Goal: Task Accomplishment & Management: Manage account settings

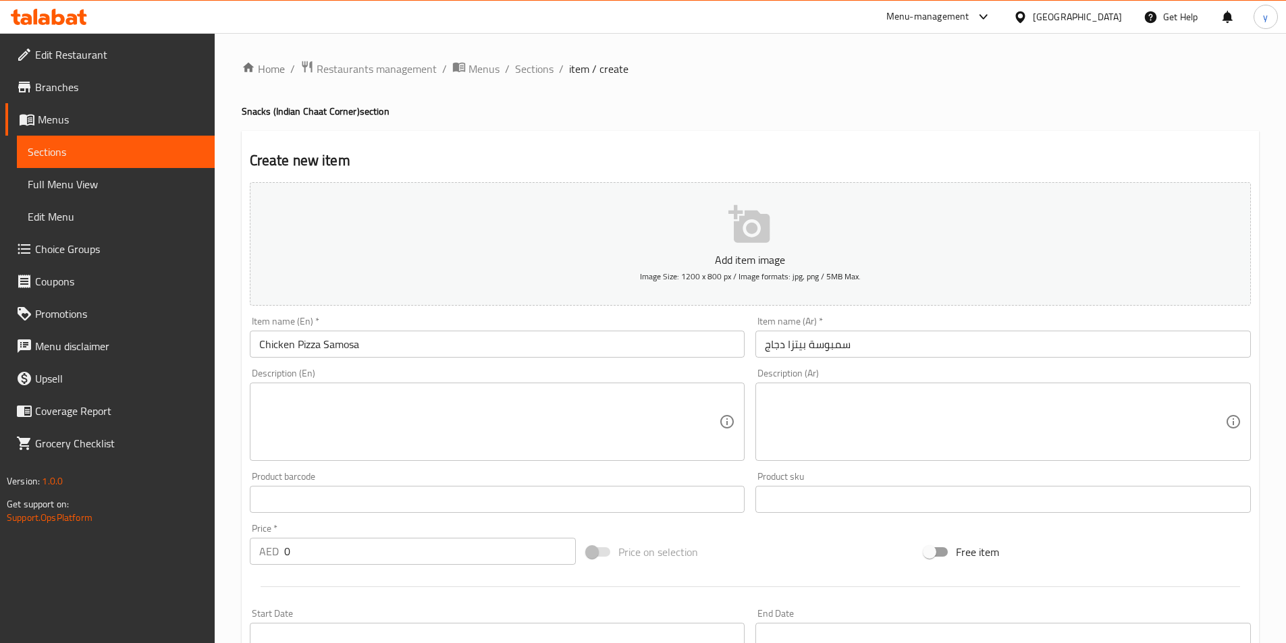
scroll to position [67, 0]
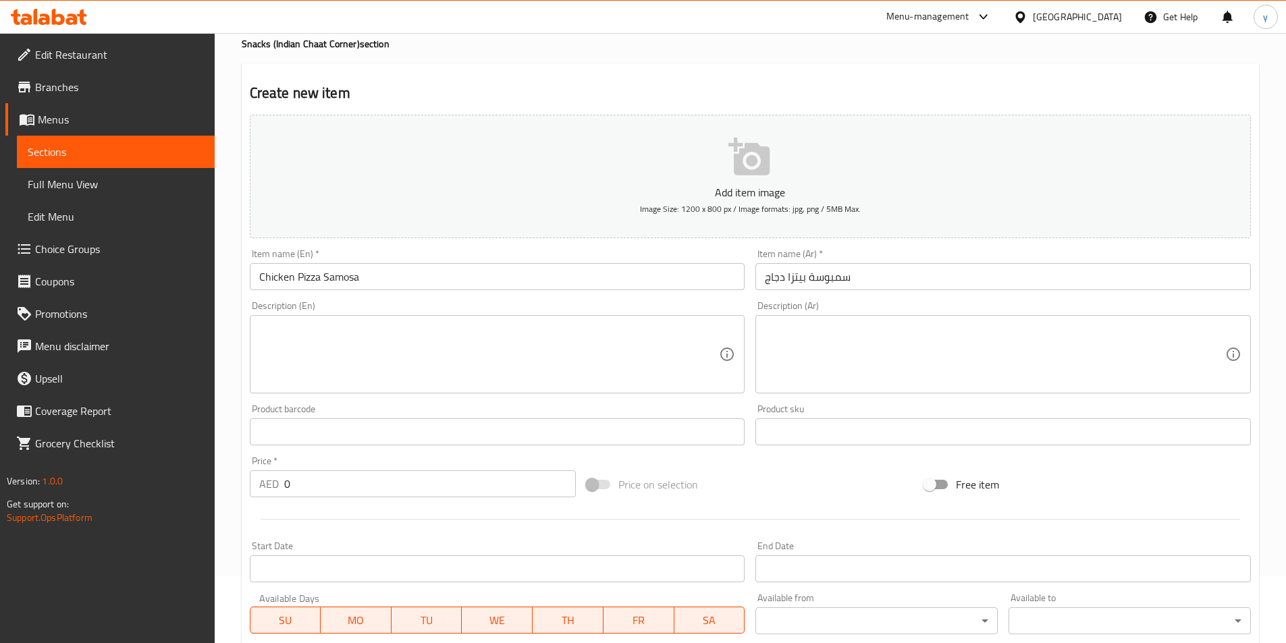
click at [306, 337] on textarea at bounding box center [489, 355] width 460 height 64
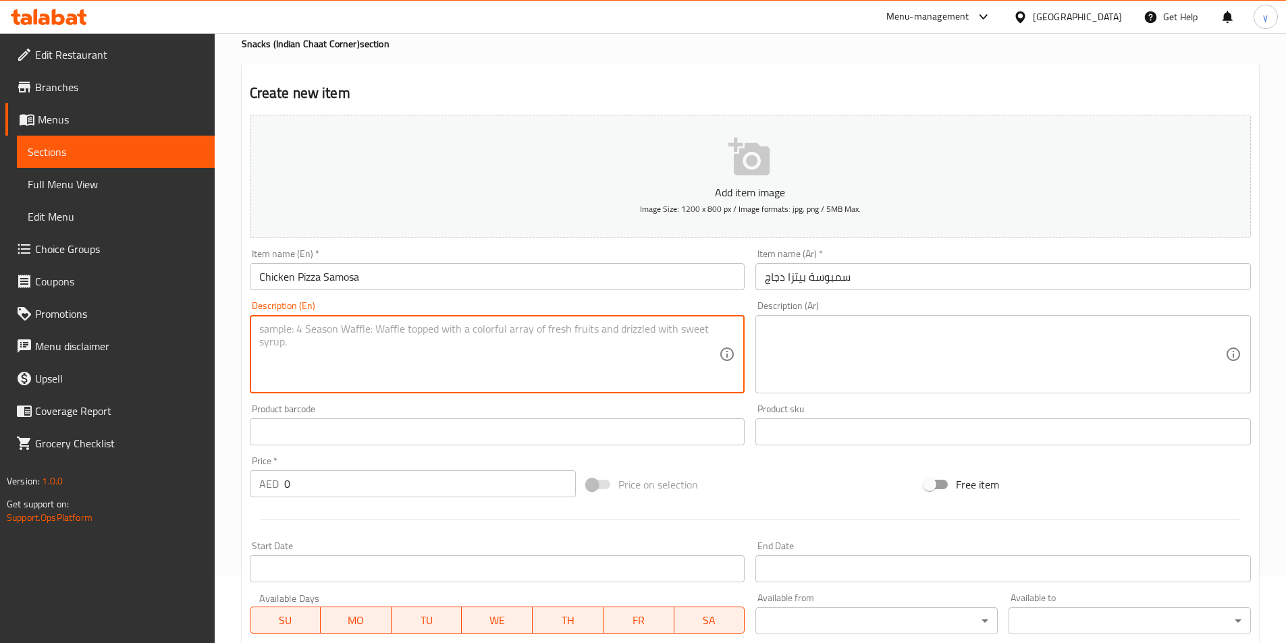
click at [297, 346] on textarea at bounding box center [489, 355] width 460 height 64
paste textarea "Flaky triangular pastry stuffed with shredded chicken, tangy tomato sauce, and …"
type textarea "Flaky triangular pastry stuffed with shredded chicken, tangy tomato sauce, and …"
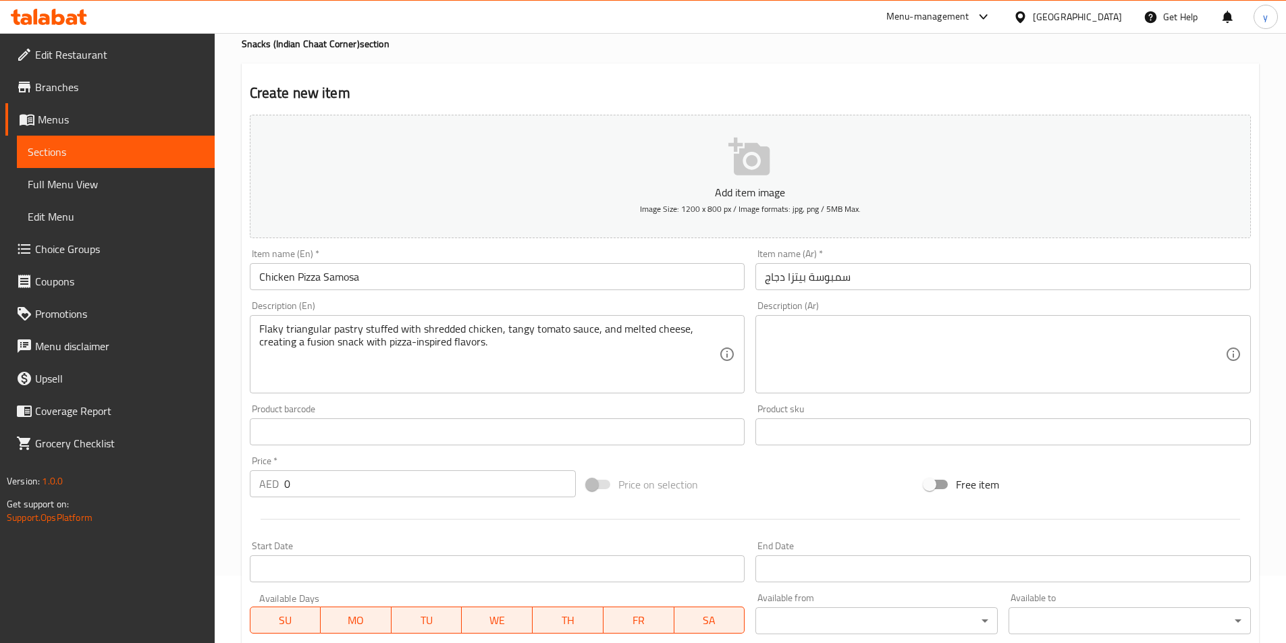
click at [908, 361] on textarea at bounding box center [995, 355] width 460 height 64
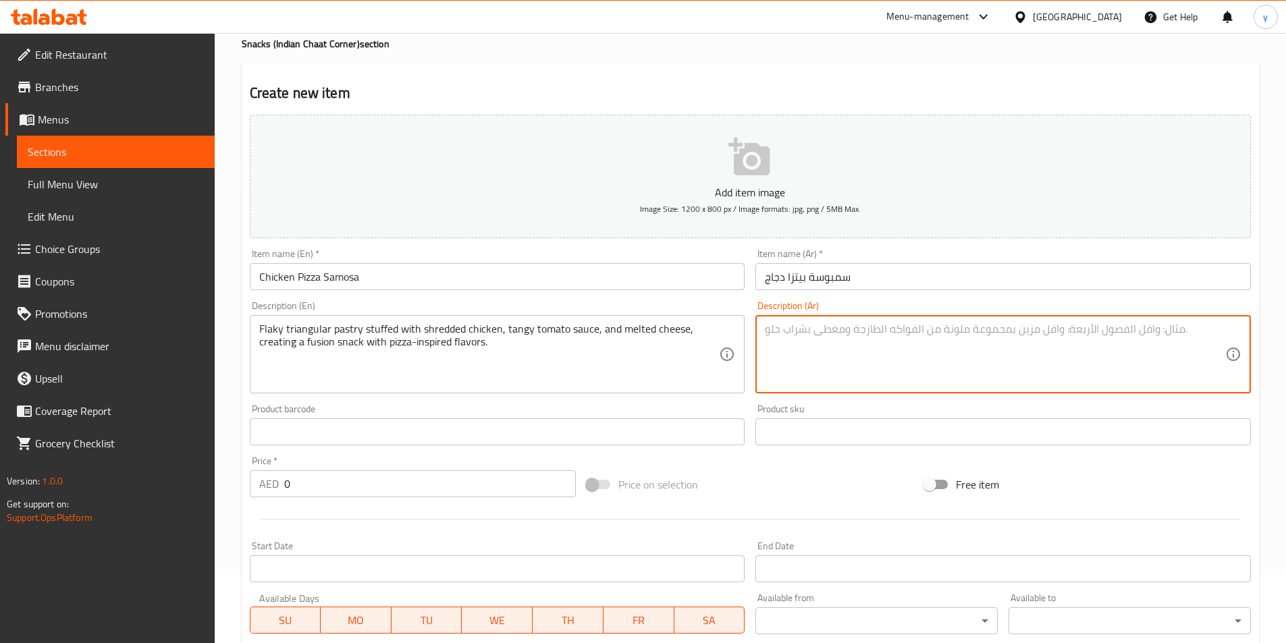
paste textarea "معجنات مثلثة الشكل محشوة بالدجاج المبشور وصلصة الطماطم اللاذعة والجبن المذاب، م…"
click at [1207, 332] on textarea "معجنات مثلثة الشكل محشوة بالدجاج المبشور وصلصة الطماطم اللاذعة والجبن المذاب، م…" at bounding box center [995, 355] width 460 height 64
click at [915, 325] on textarea "باستري مثلثة الشكل محشوة بالدجاج المبشور وصلصة الطماطم اللاذعة والجبن المذاب، م…" at bounding box center [995, 355] width 460 height 64
click at [913, 329] on textarea "باستري مثلثة الشكل محشوة بالدجاج المبشور وصلصة الطماطم اللاذعة والجبن المذاب، م…" at bounding box center [995, 355] width 460 height 64
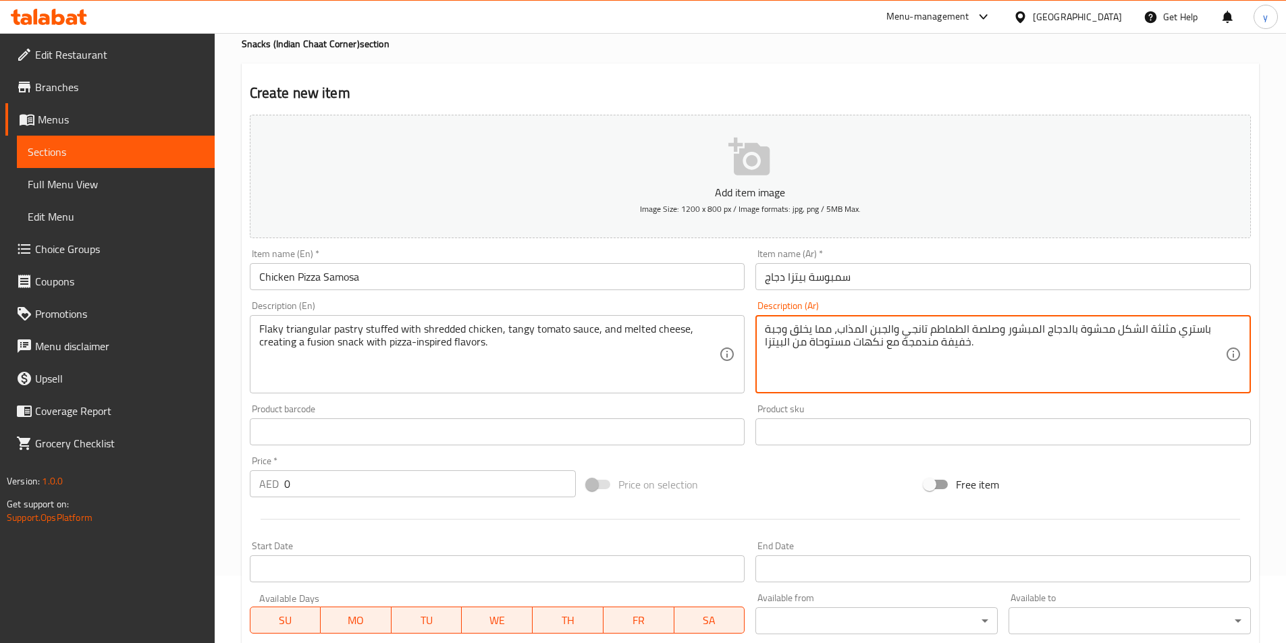
click at [794, 329] on textarea "باستري مثلثة الشكل محشوة بالدجاج المبشور وصلصة الطماطم تانجي والجبن المذاب، مما…" at bounding box center [995, 355] width 460 height 64
click at [797, 332] on textarea "باستري مثلثة الشكل محشوة بالدجاج المبشور وصلصة الطماطم تانجي والجبن المذاب، مما…" at bounding box center [995, 355] width 460 height 64
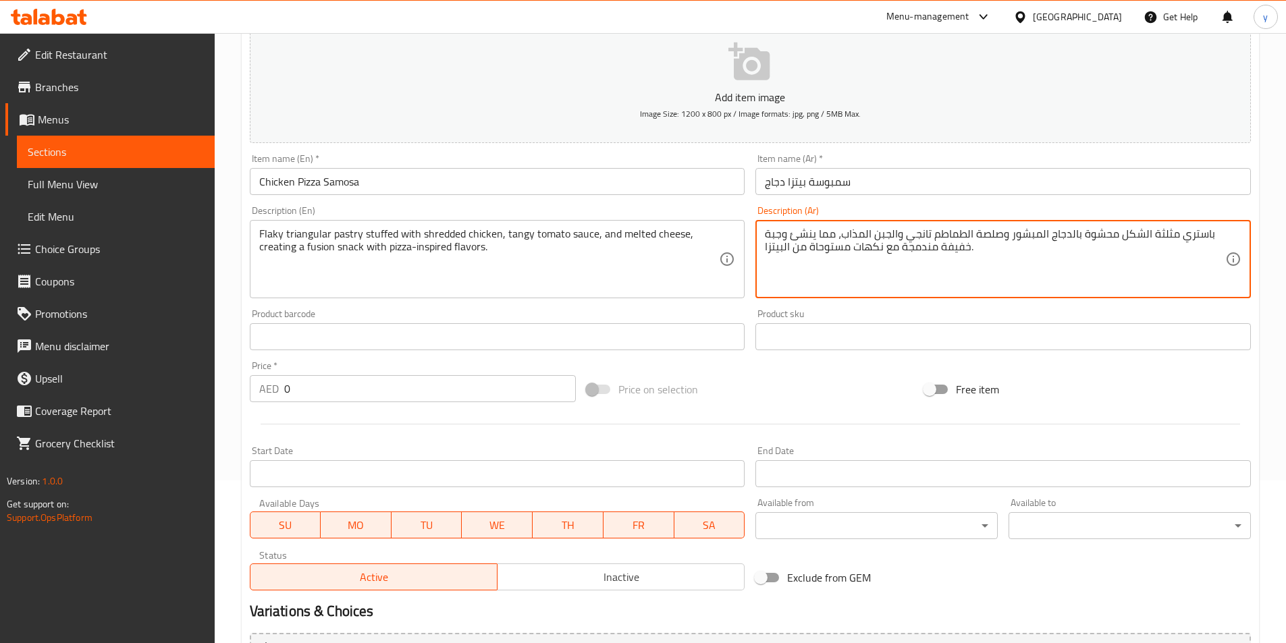
scroll to position [310, 0]
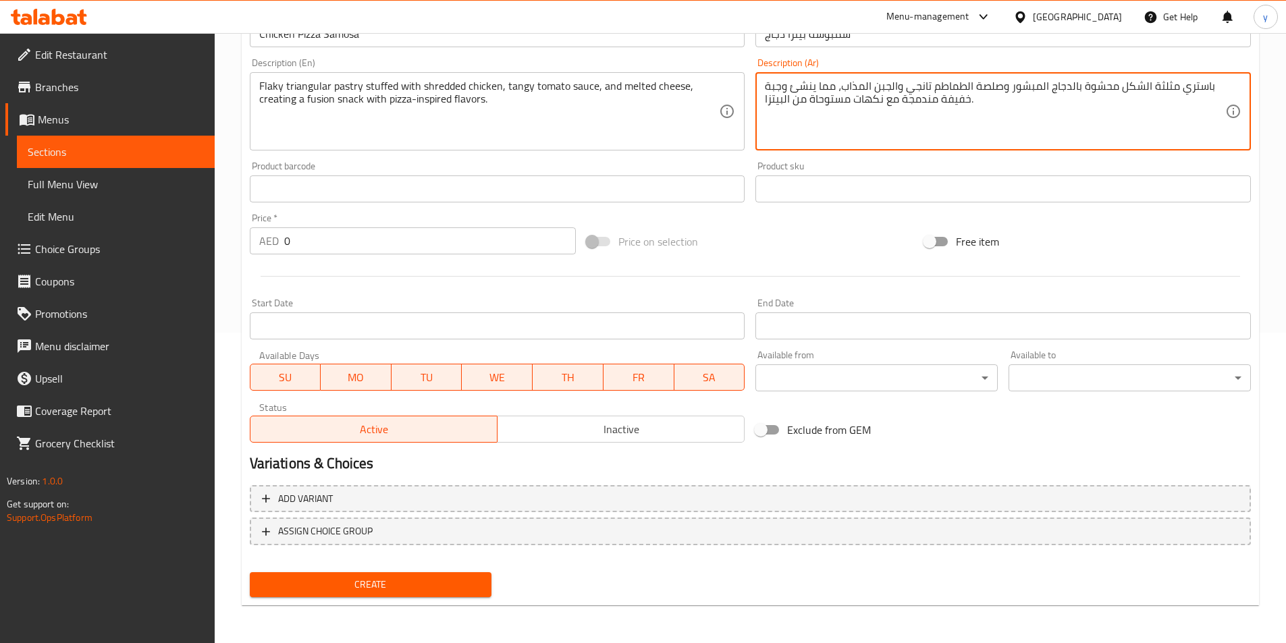
type textarea "باستري مثلثة الشكل محشوة بالدجاج المبشور وصلصة الطماطم تانجي والجبن المذاب، مما…"
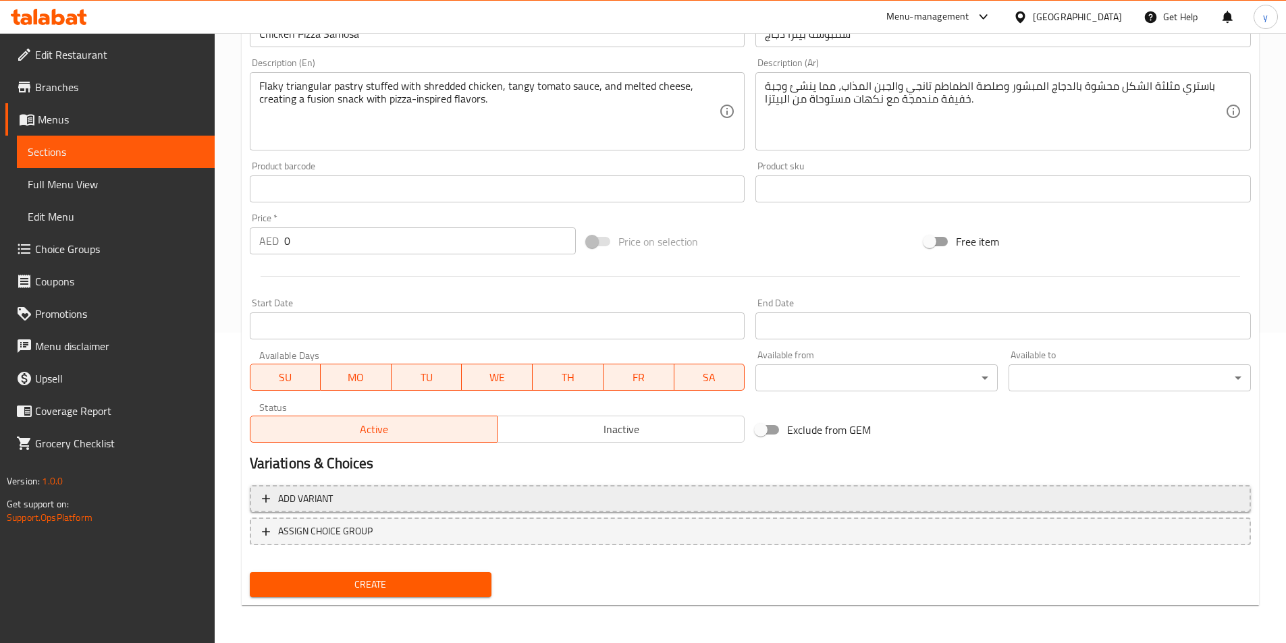
click at [462, 502] on span "Add variant" at bounding box center [750, 499] width 977 height 17
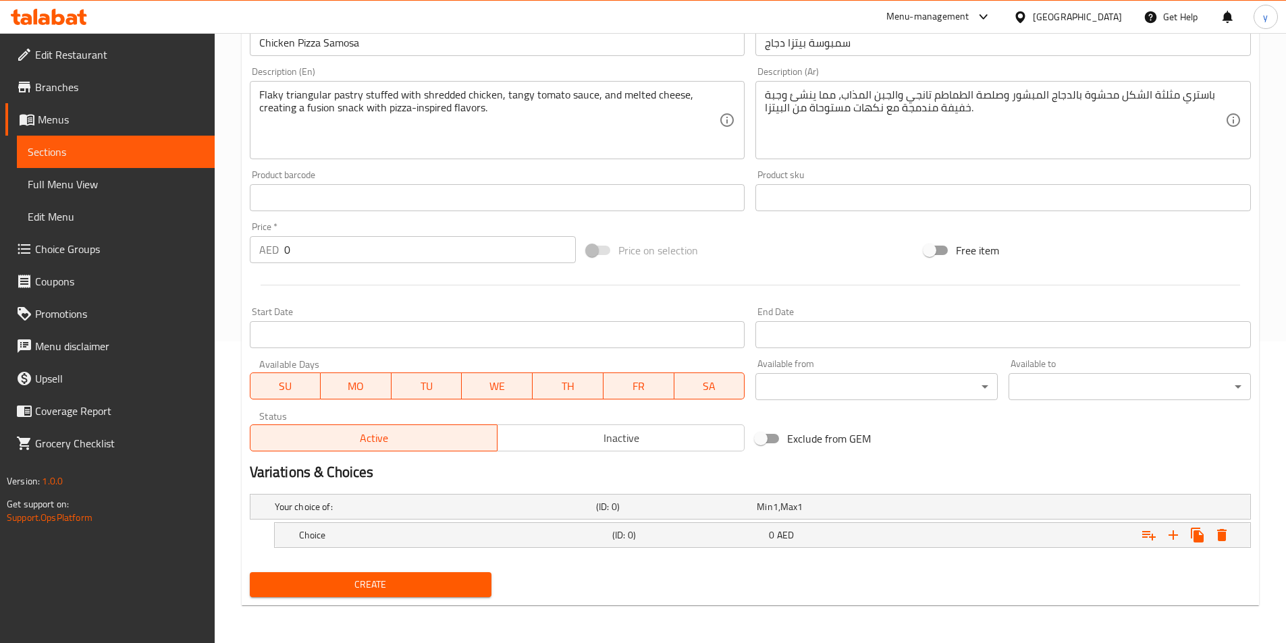
scroll to position [302, 0]
click at [656, 542] on div "(ID: 0)" at bounding box center [688, 535] width 157 height 19
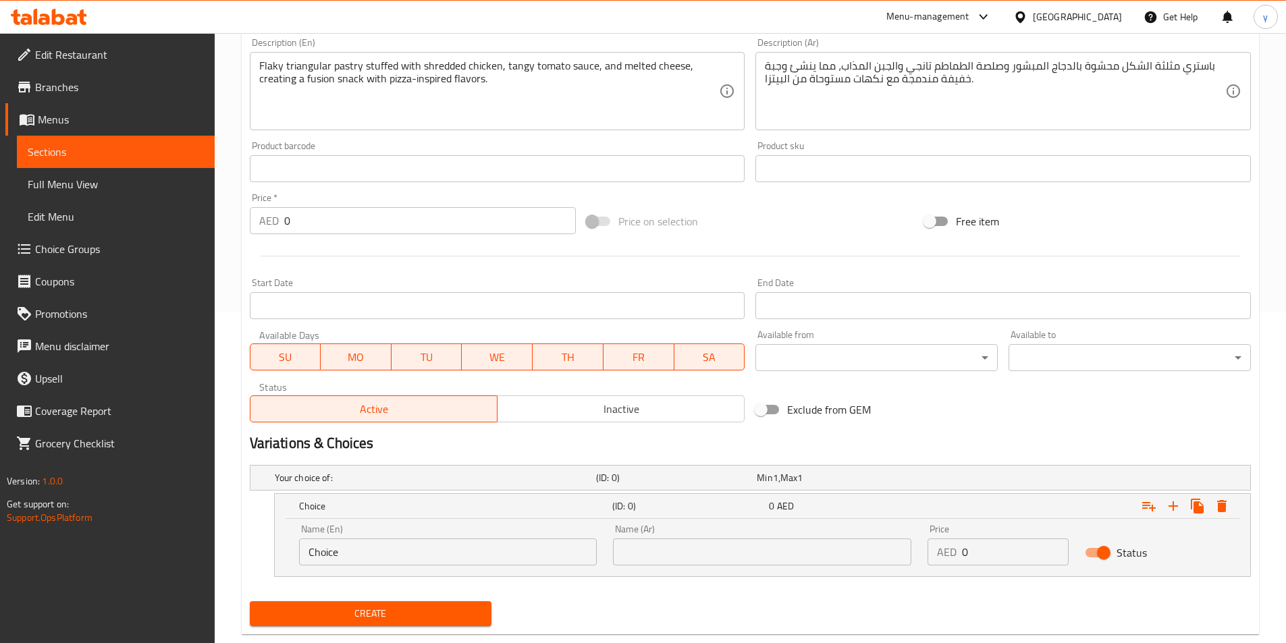
scroll to position [360, 0]
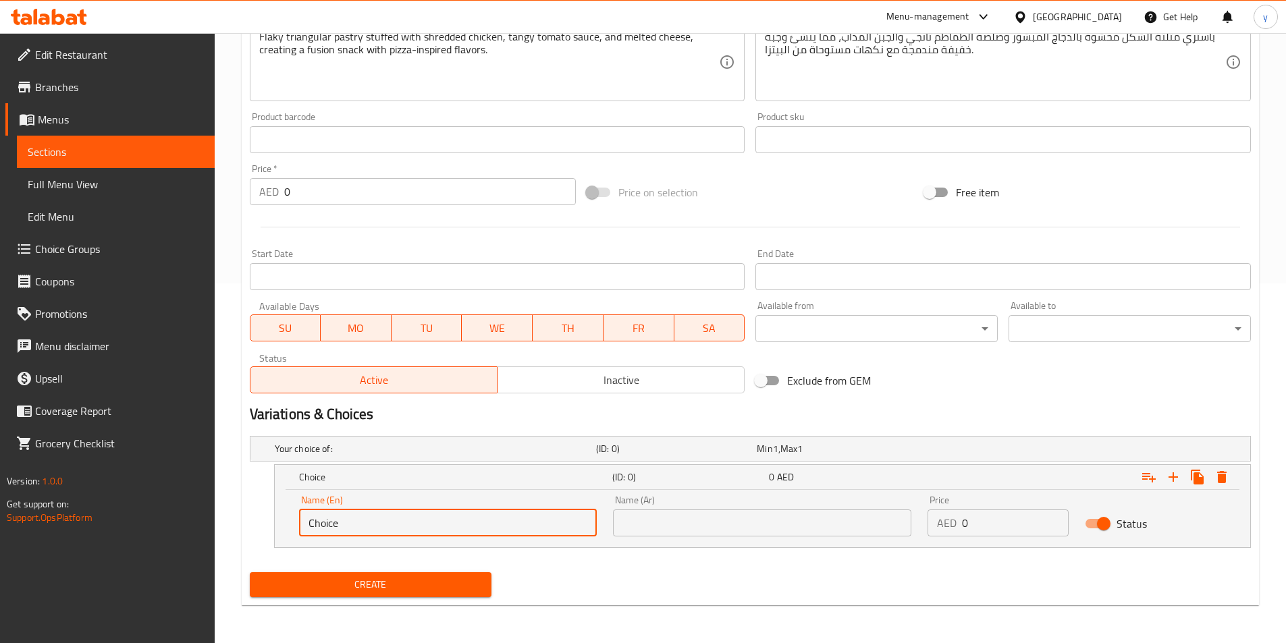
click at [455, 526] on input "Choice" at bounding box center [448, 523] width 298 height 27
type input "C"
click at [422, 516] on input "text" at bounding box center [448, 523] width 298 height 27
paste input "Price Per Piece"
click at [352, 528] on input "Price Per Piece" at bounding box center [448, 523] width 298 height 27
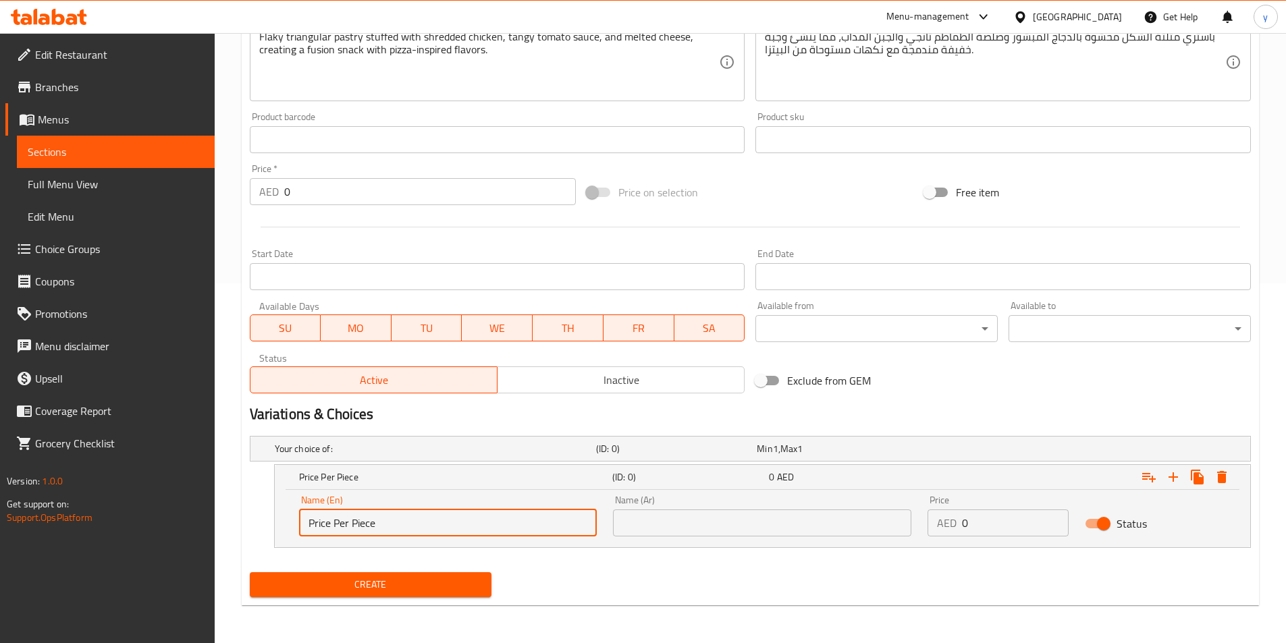
click at [352, 528] on input "Price Per Piece" at bounding box center [448, 523] width 298 height 27
type input "Price Per Piece"
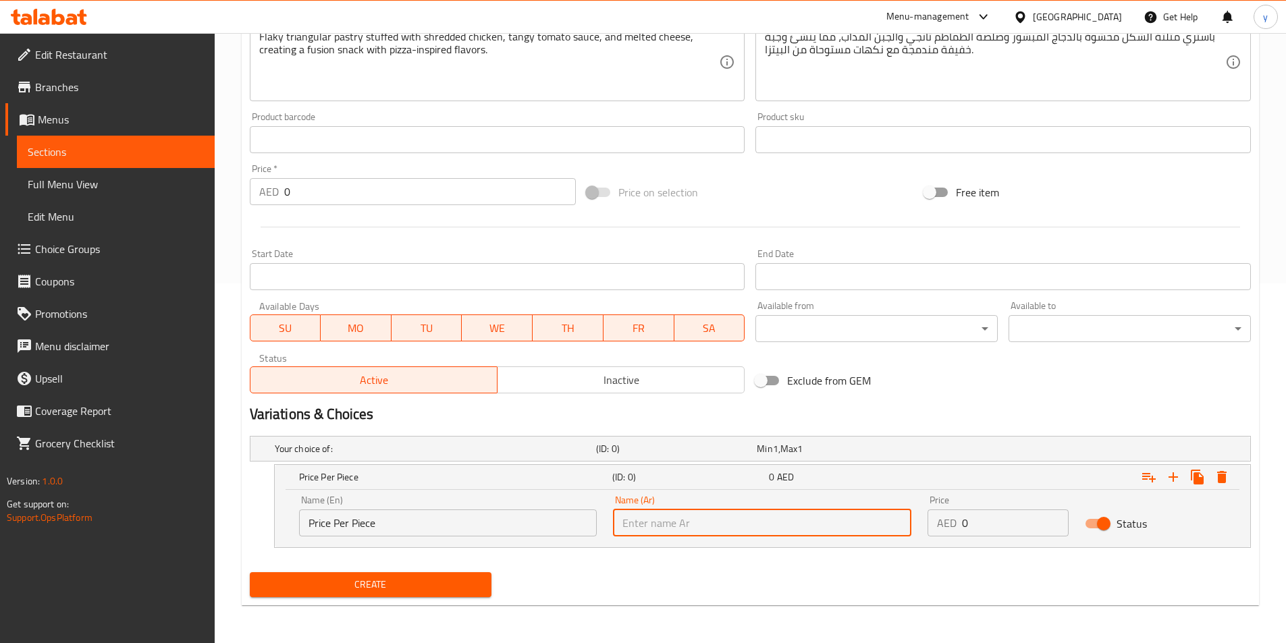
click at [729, 520] on input "text" at bounding box center [762, 523] width 298 height 27
click at [250, 572] on button "Create" at bounding box center [371, 584] width 242 height 25
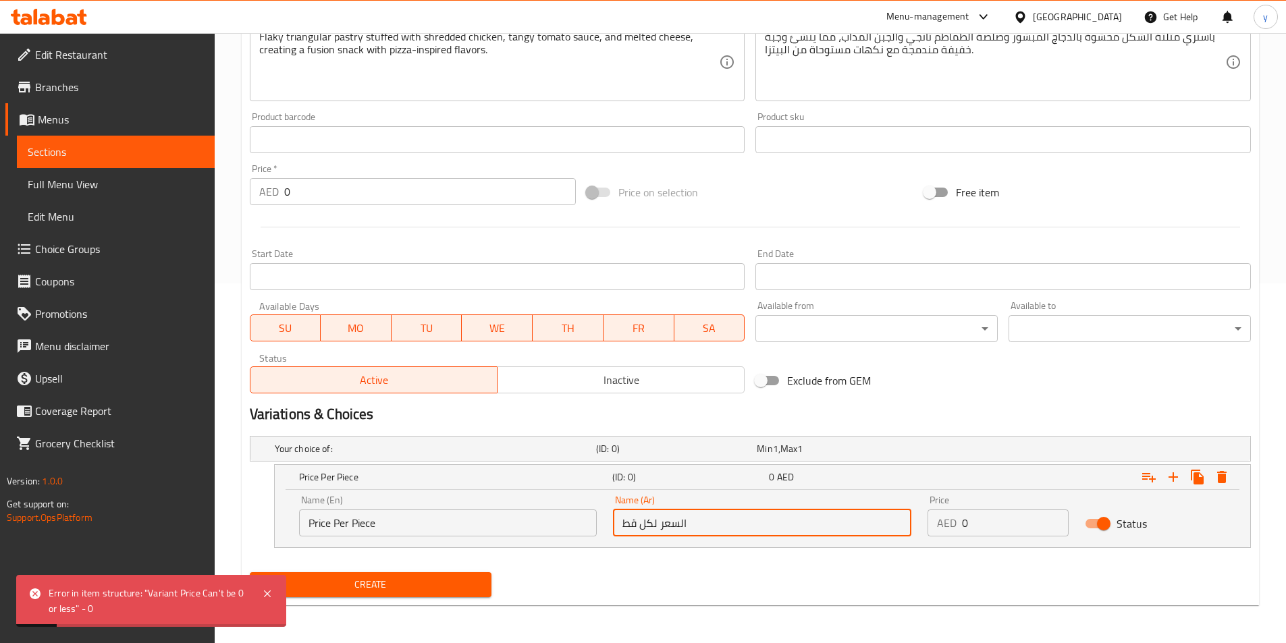
click at [627, 524] on input "السعر لكل قط" at bounding box center [762, 523] width 298 height 27
click at [623, 526] on input "السعر لكل قط" at bounding box center [762, 523] width 298 height 27
click at [715, 529] on input "السعر لكل قط" at bounding box center [762, 523] width 298 height 27
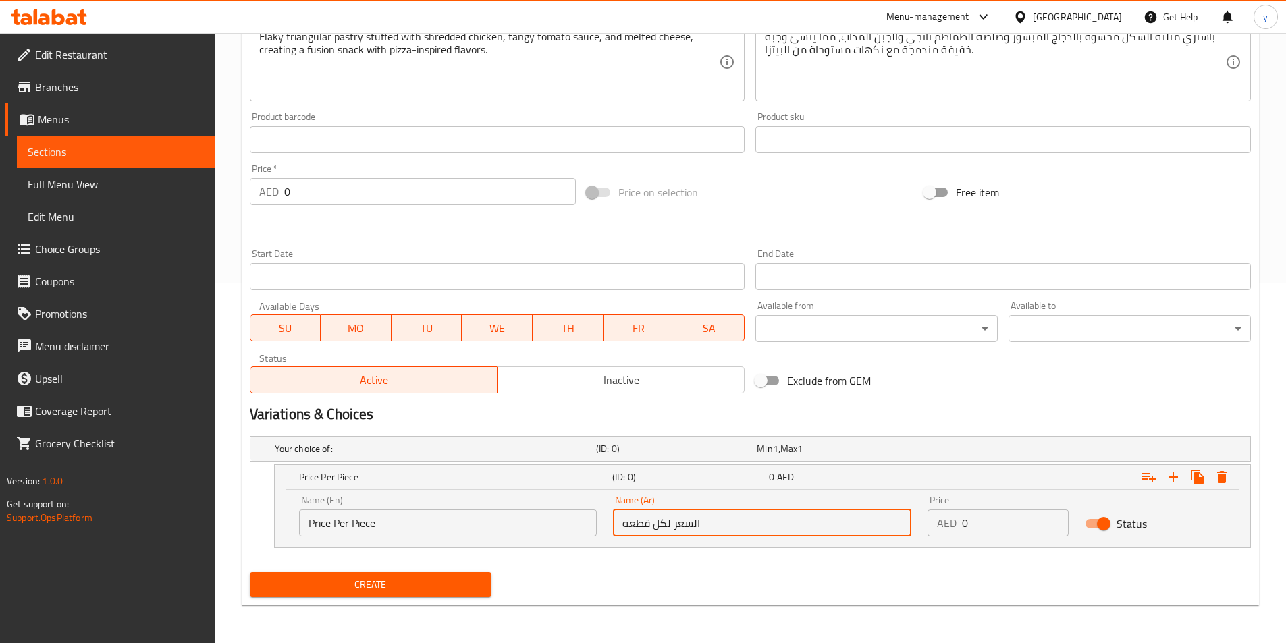
type input "السعر لكل قطعه"
click at [1019, 522] on input "0" at bounding box center [1015, 523] width 107 height 27
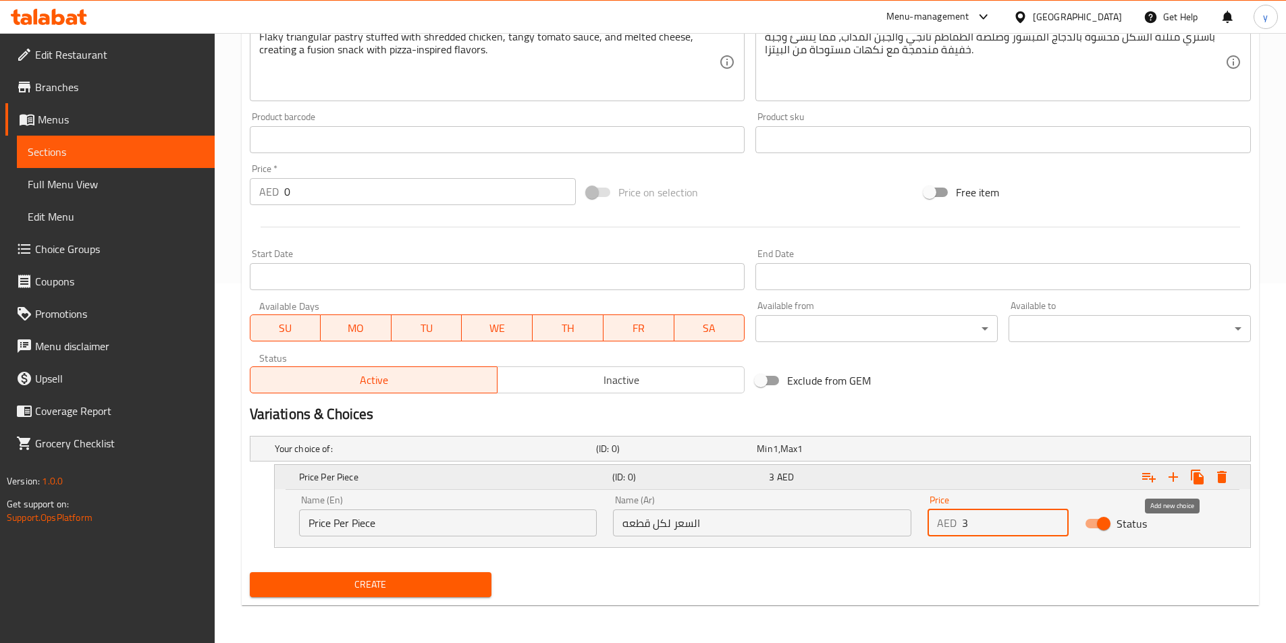
type input "3"
click at [1170, 480] on icon "Expand" at bounding box center [1173, 477] width 16 height 16
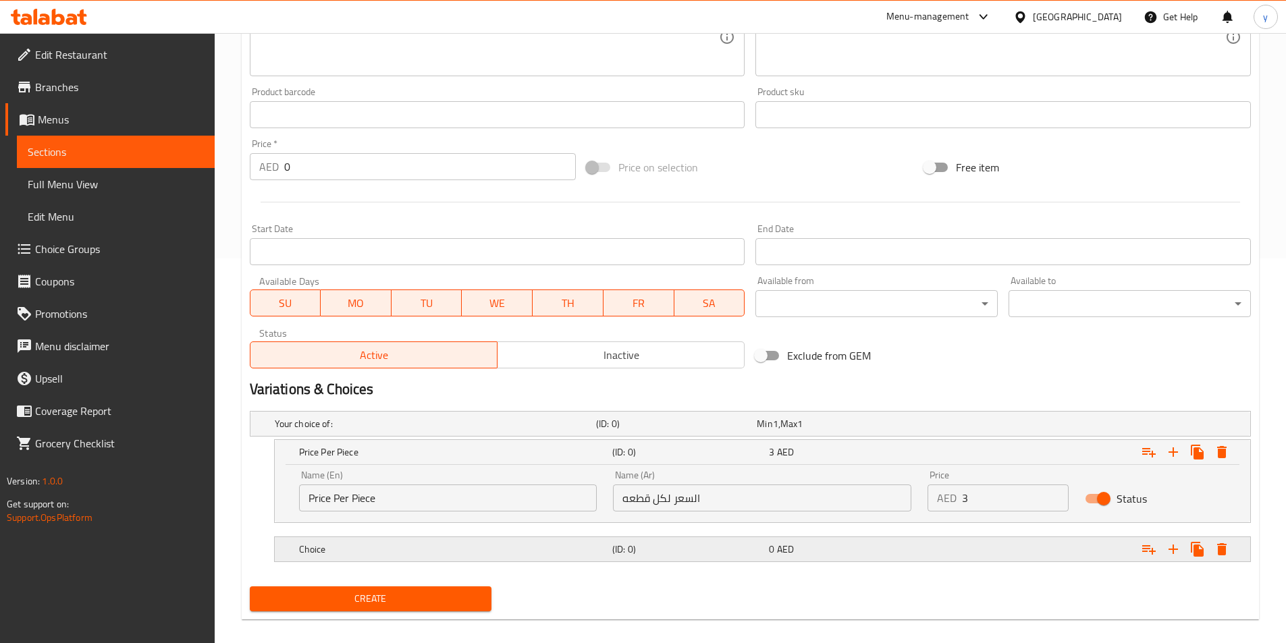
scroll to position [399, 0]
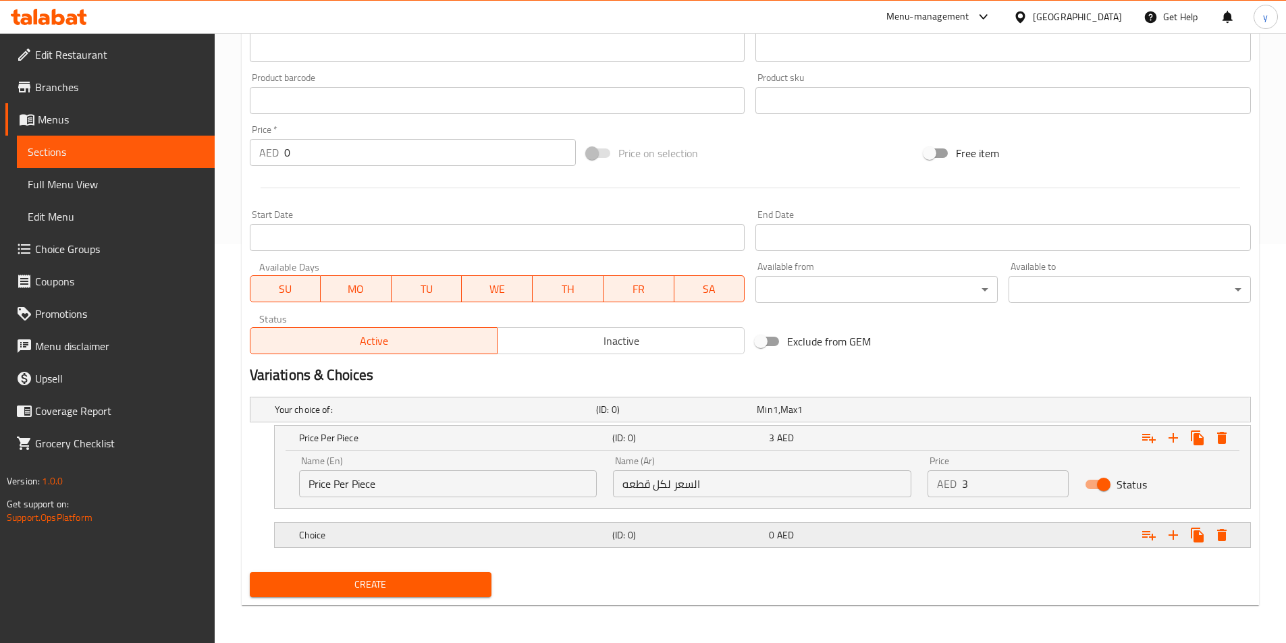
click at [410, 530] on h5 "Choice" at bounding box center [453, 535] width 308 height 13
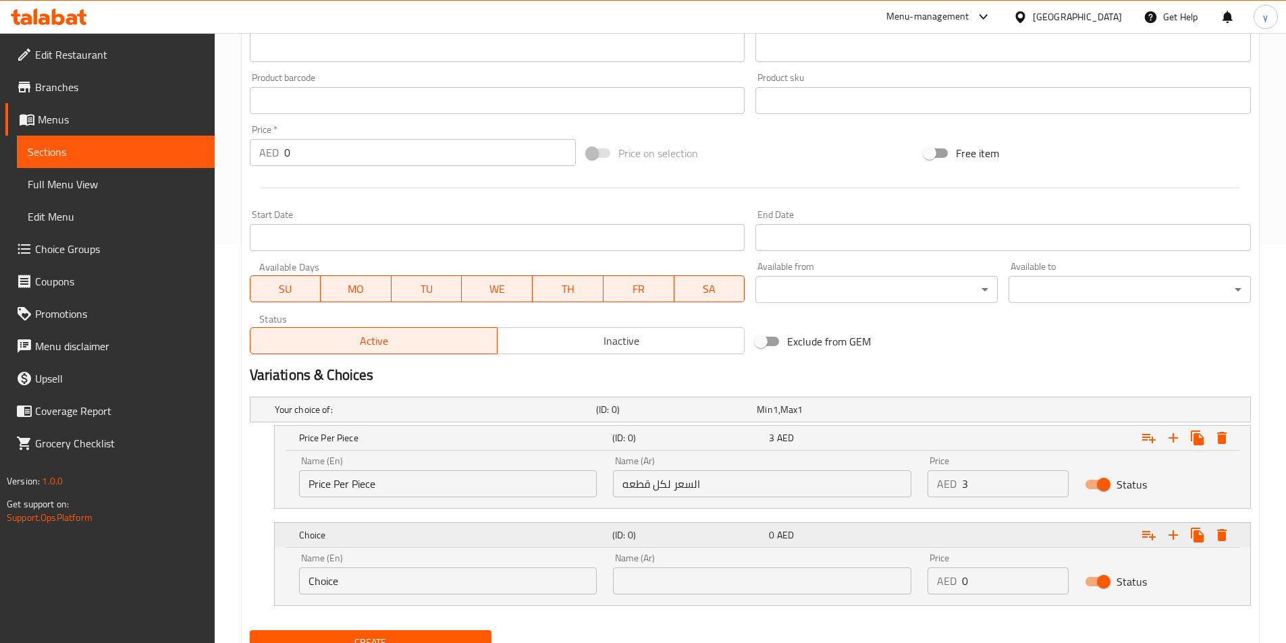
scroll to position [457, 0]
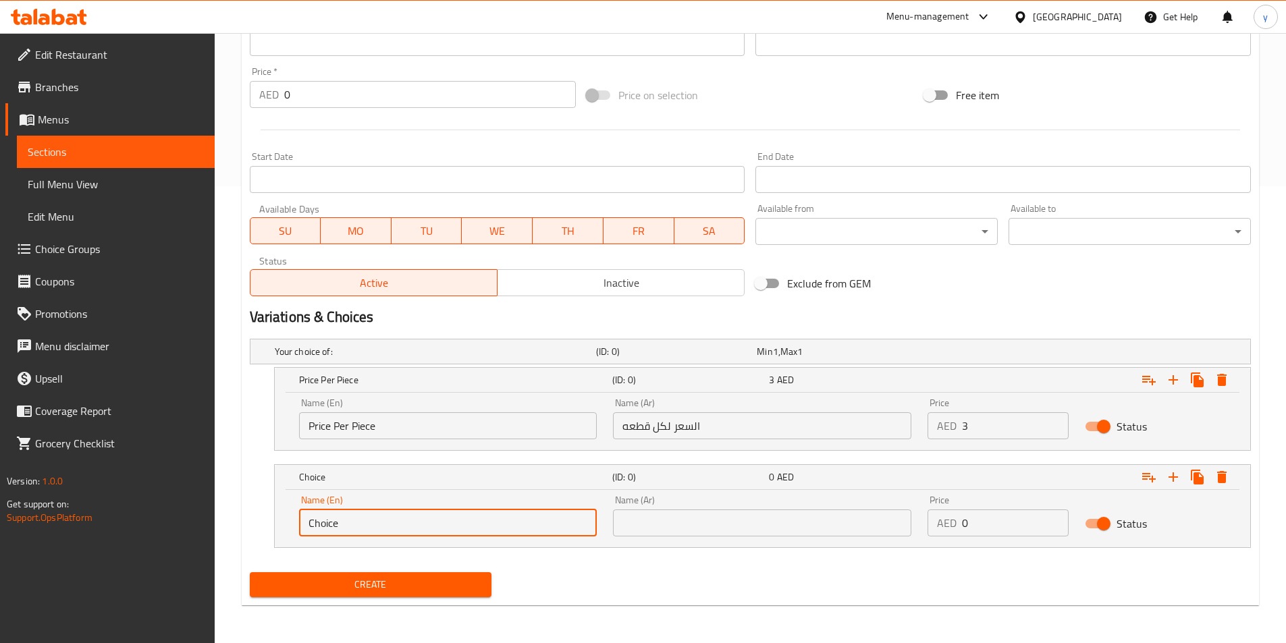
click at [402, 528] on input "Choice" at bounding box center [448, 523] width 298 height 27
click at [465, 525] on input "text" at bounding box center [448, 523] width 298 height 27
paste input "Price Per Dozen"
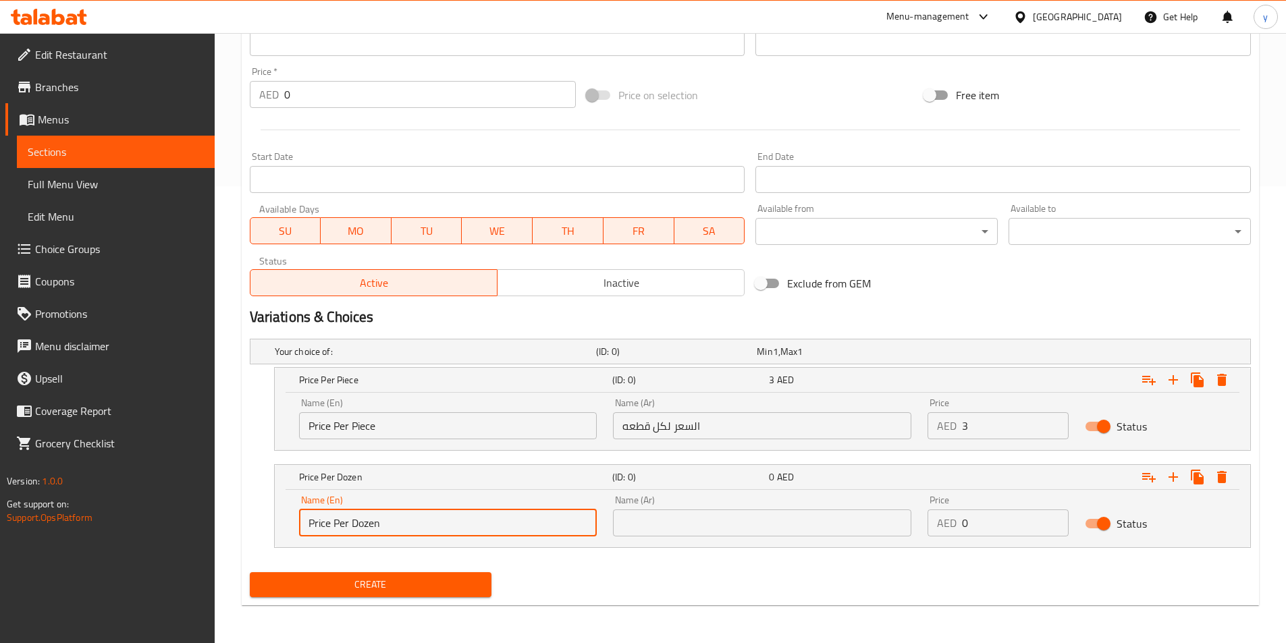
click at [343, 526] on input "Price Per Dozen" at bounding box center [448, 523] width 298 height 27
type input "Price Per Dozen"
click at [757, 536] on input "text" at bounding box center [762, 523] width 298 height 27
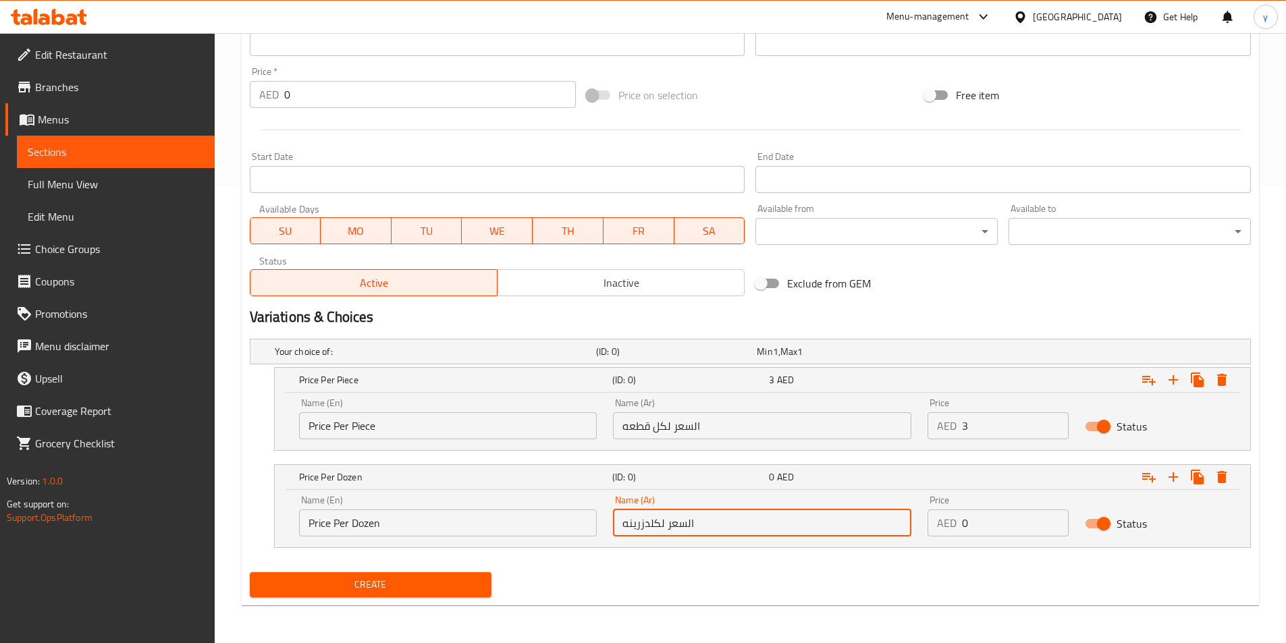
click at [649, 521] on input "السعر لكلدزرينه" at bounding box center [762, 523] width 298 height 27
click at [446, 526] on input "Price Per Dozen" at bounding box center [448, 523] width 298 height 27
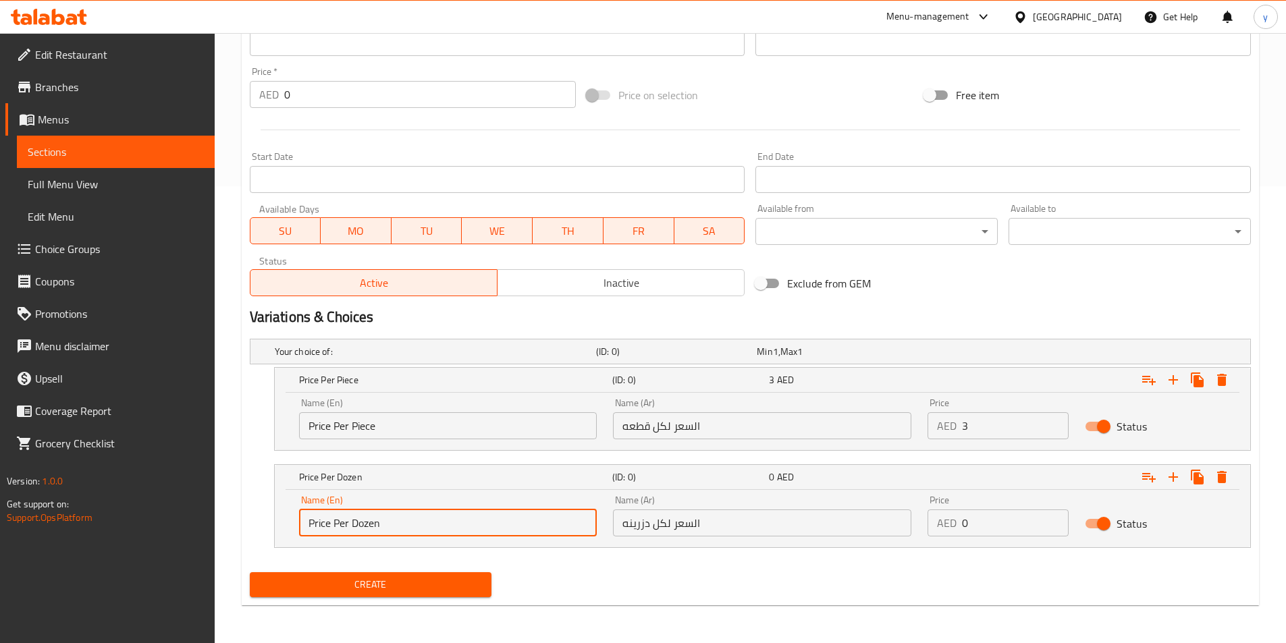
click at [446, 526] on input "Price Per Dozen" at bounding box center [448, 523] width 298 height 27
click at [635, 526] on input "السعر لكل دزرينه" at bounding box center [762, 523] width 298 height 27
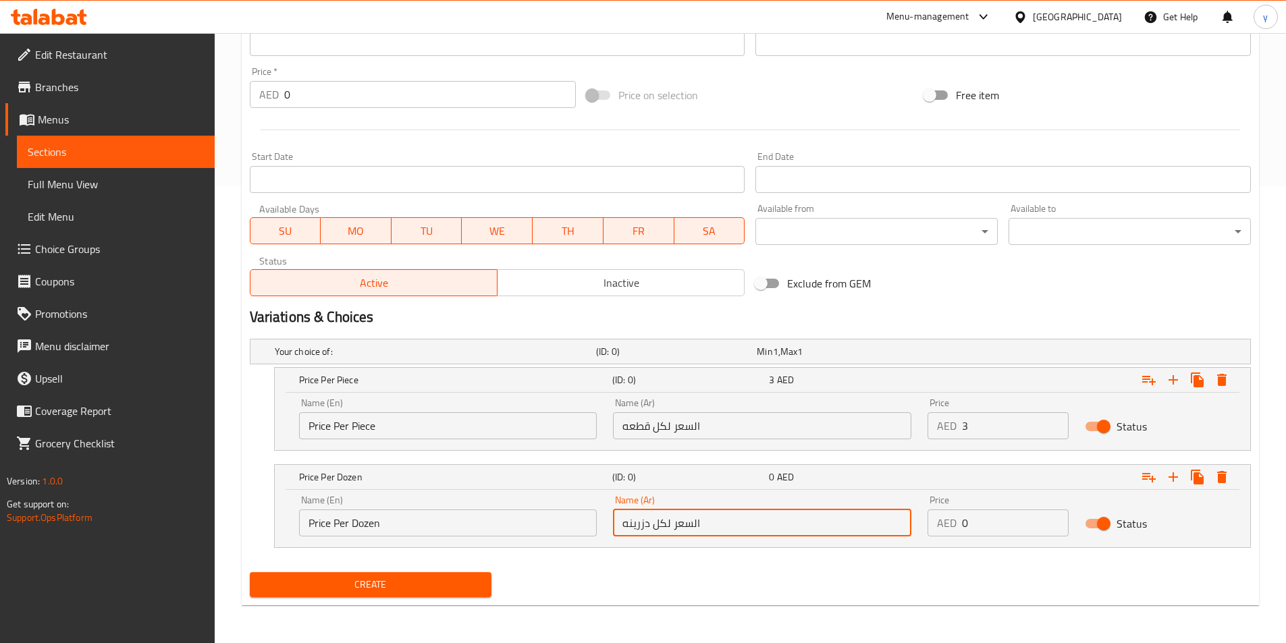
click at [639, 530] on input "السعر لكل دزرينه" at bounding box center [762, 523] width 298 height 27
click at [633, 523] on input "السعر لكل دزرينه" at bounding box center [762, 523] width 298 height 27
click at [637, 528] on input "السعر لكل دزرينه" at bounding box center [762, 523] width 298 height 27
type input "السعر لكل دزينه"
click at [1016, 532] on input "0" at bounding box center [1015, 523] width 107 height 27
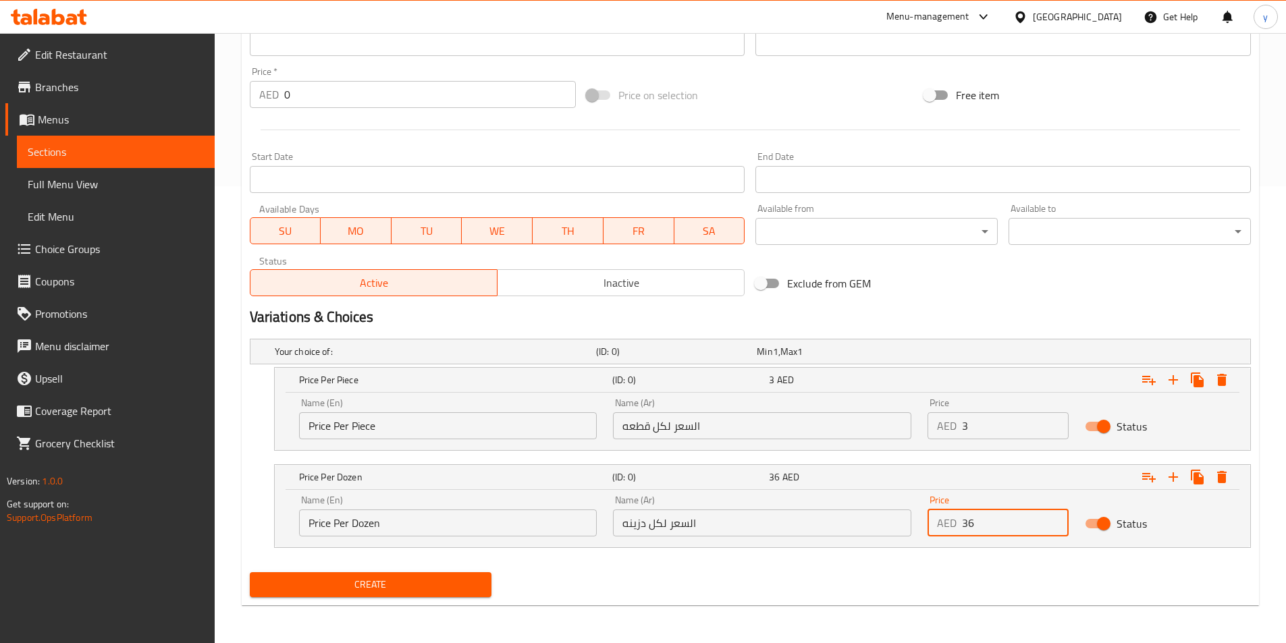
type input "36"
click at [439, 584] on span "Create" at bounding box center [371, 584] width 221 height 17
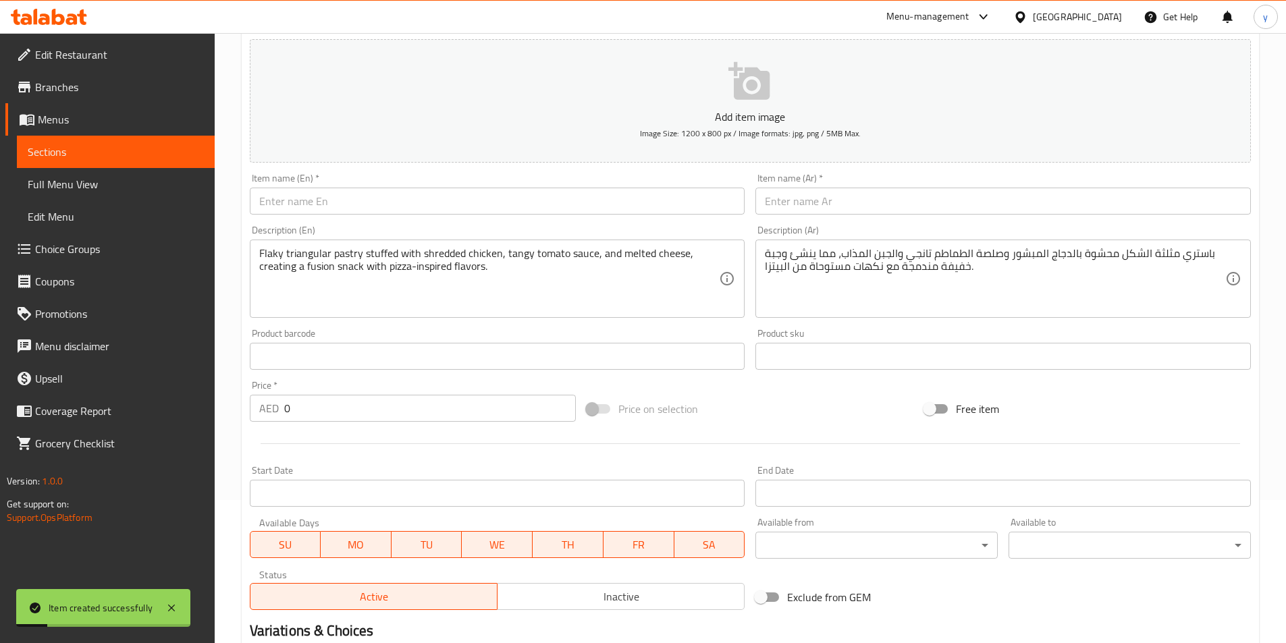
scroll to position [0, 0]
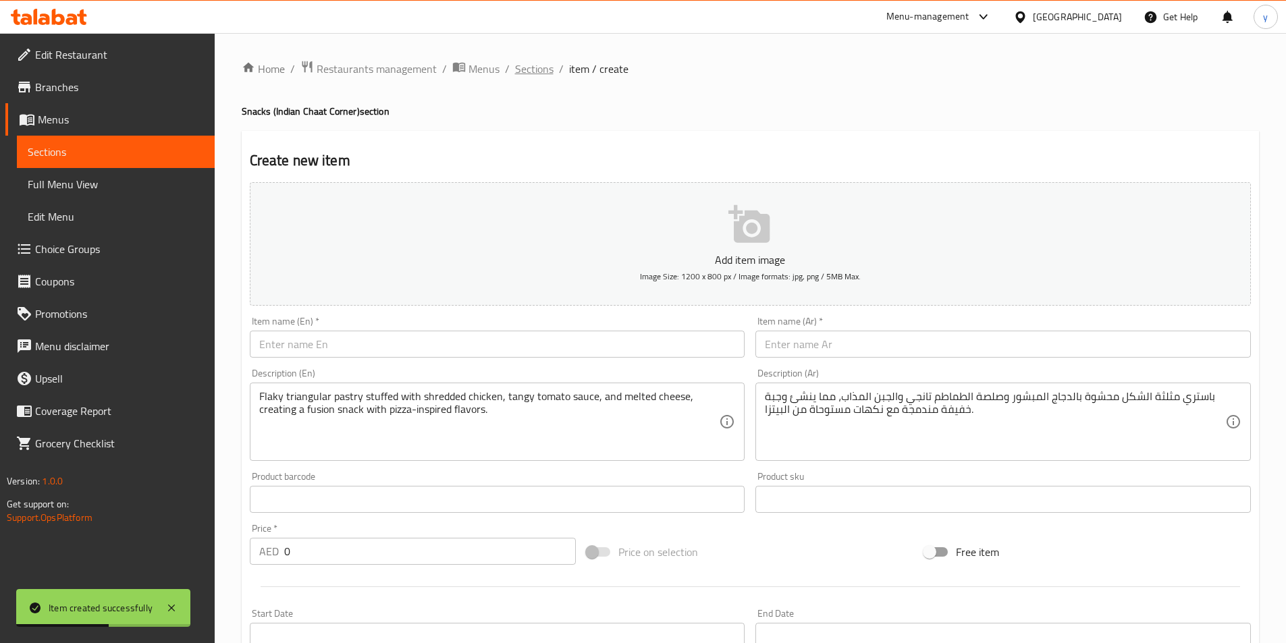
click at [549, 73] on span "Sections" at bounding box center [534, 69] width 38 height 16
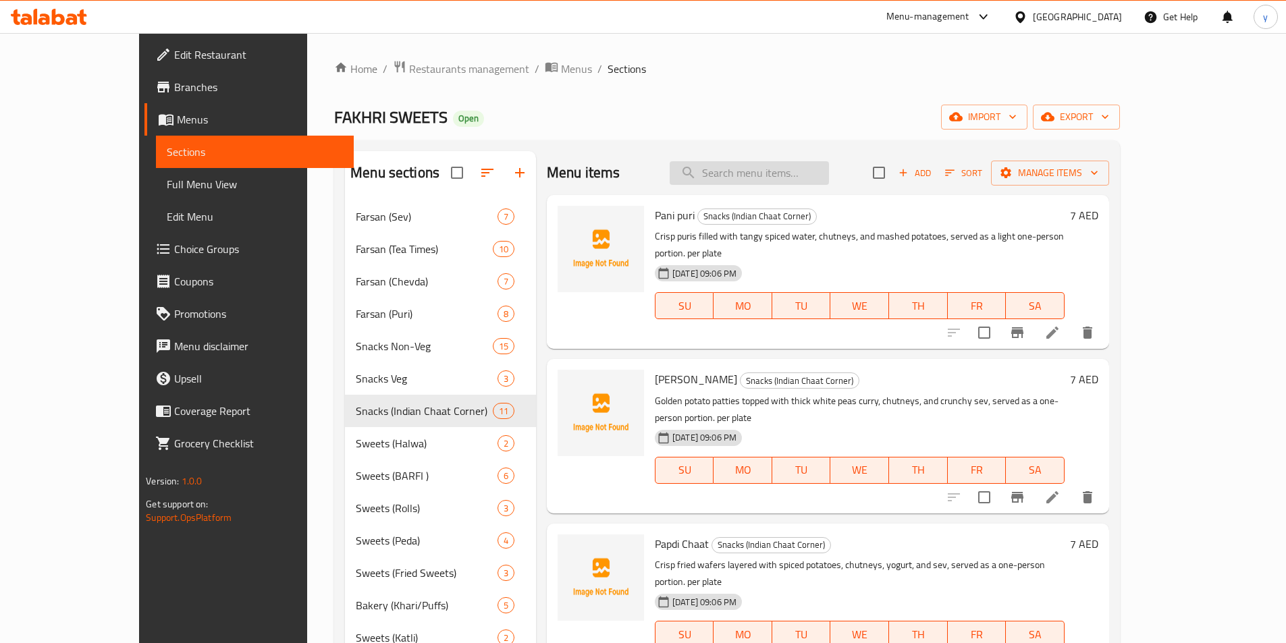
click at [816, 184] on input "search" at bounding box center [749, 173] width 159 height 24
paste input "Chicken Pizza Samosa"
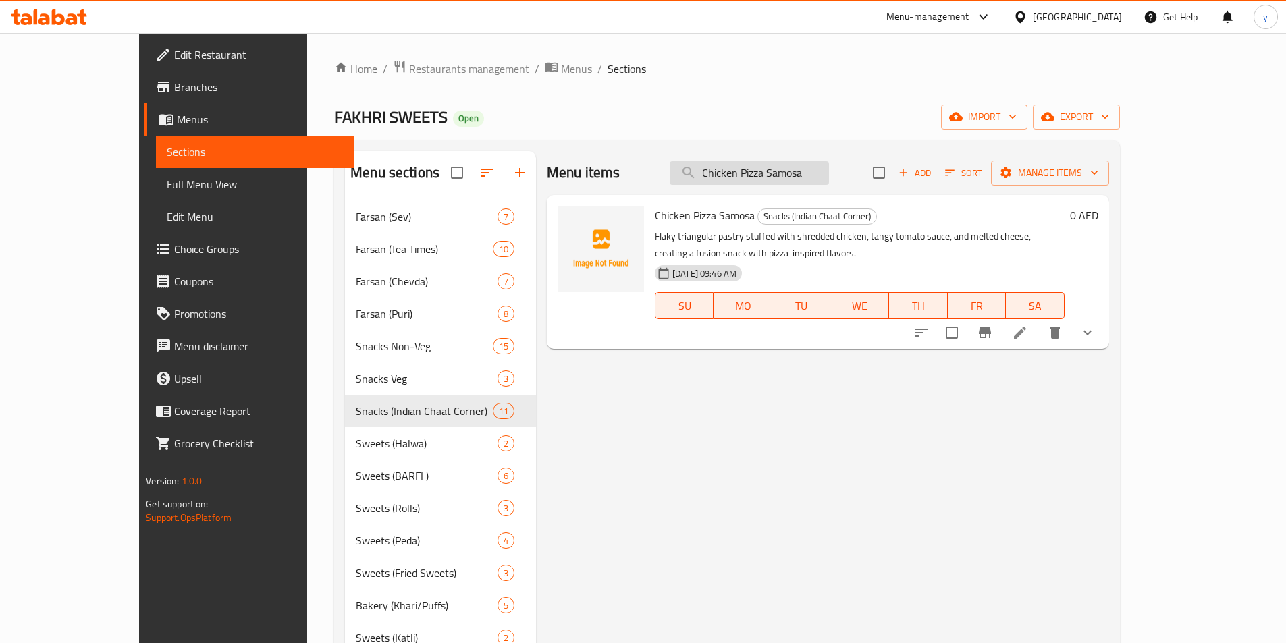
click at [825, 163] on input "Chicken Pizza Samosa" at bounding box center [749, 173] width 159 height 24
paste input "Russian Kebaab (Chicken)"
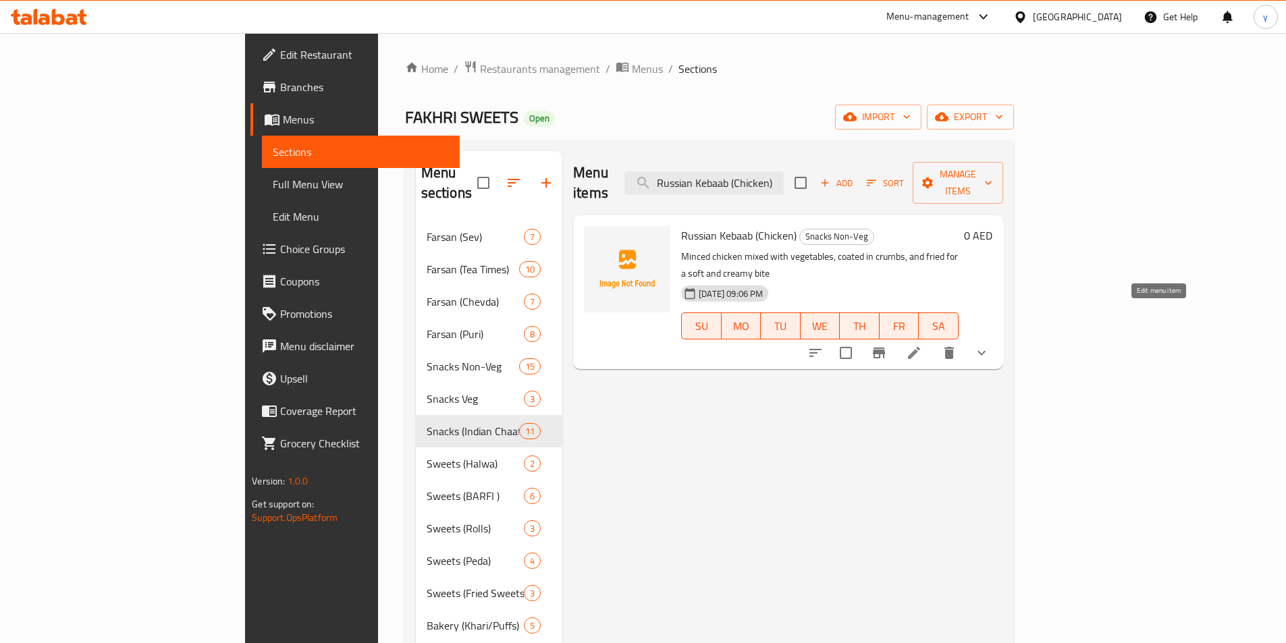
type input "Russian Kebaab (Chicken)"
click at [920, 347] on icon at bounding box center [914, 353] width 12 height 12
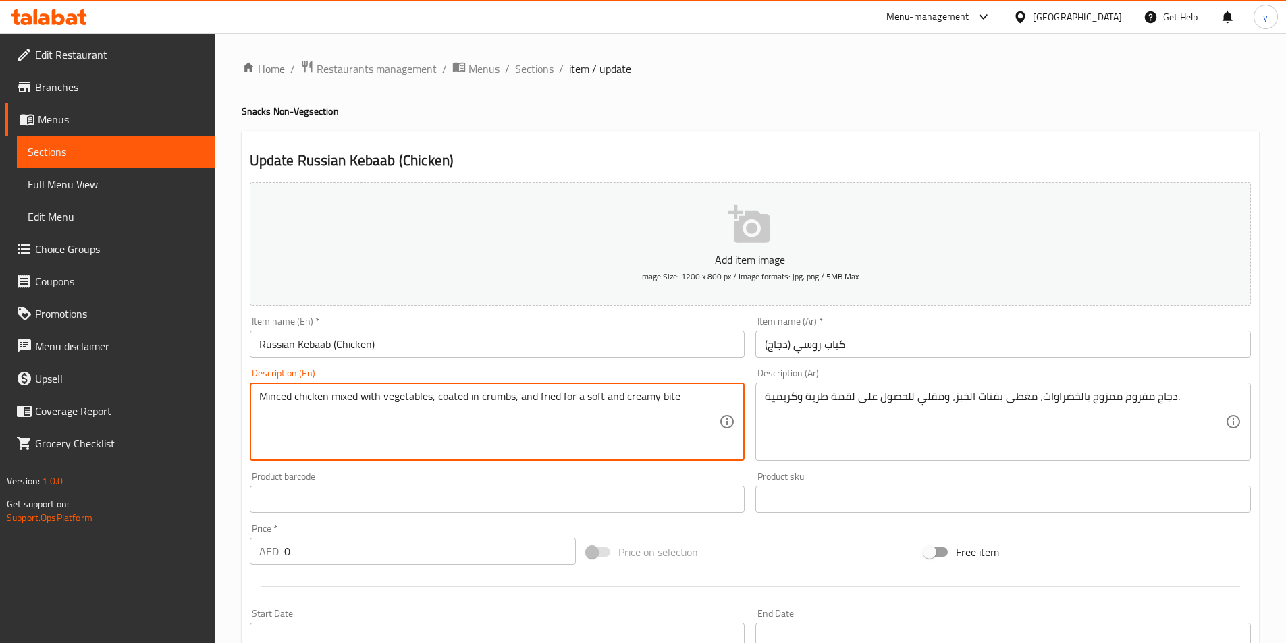
click at [564, 400] on textarea "Minced chicken mixed with vegetables, coated in crumbs, and fried for a soft an…" at bounding box center [489, 422] width 460 height 64
paste textarea "Ground chicken blended with vegetables, spices, and mayonnaise, shaped into pat…"
type textarea "Ground chicken blended with vegetables, spices, and mayonnaise, shaped into pat…"
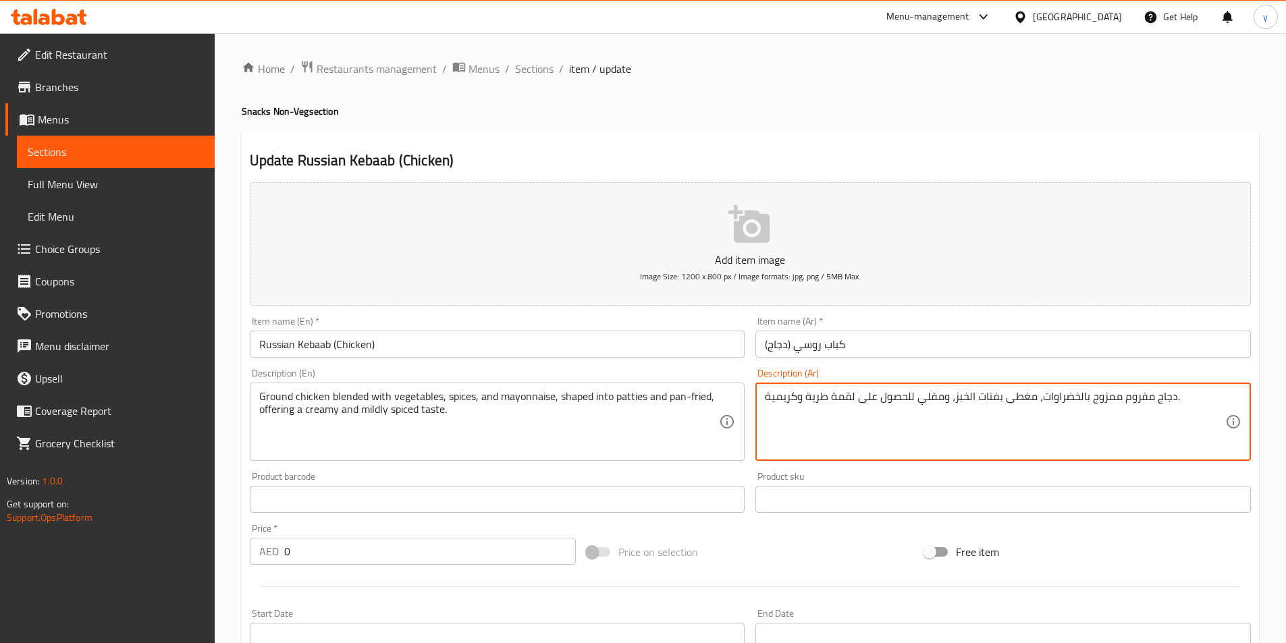
click at [483, 416] on textarea "Ground chicken blended with vegetables, spices, and mayonnaise, shaped into pat…" at bounding box center [489, 422] width 460 height 64
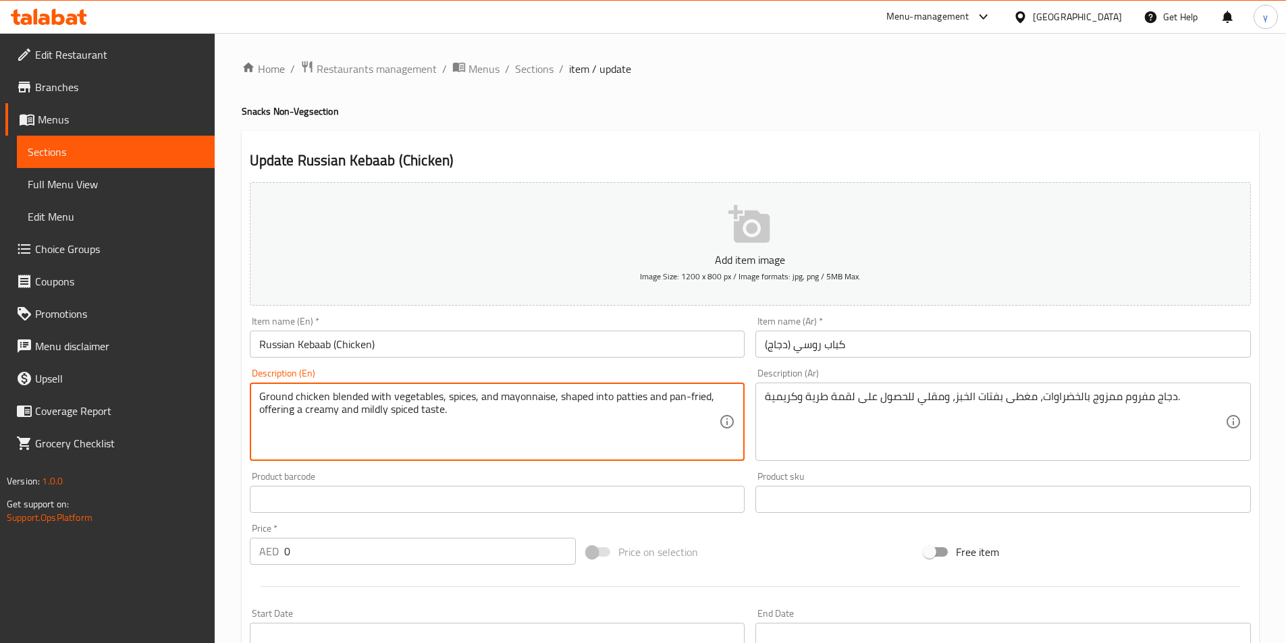
click at [483, 416] on textarea "Ground chicken blended with vegetables, spices, and mayonnaise, shaped into pat…" at bounding box center [489, 422] width 460 height 64
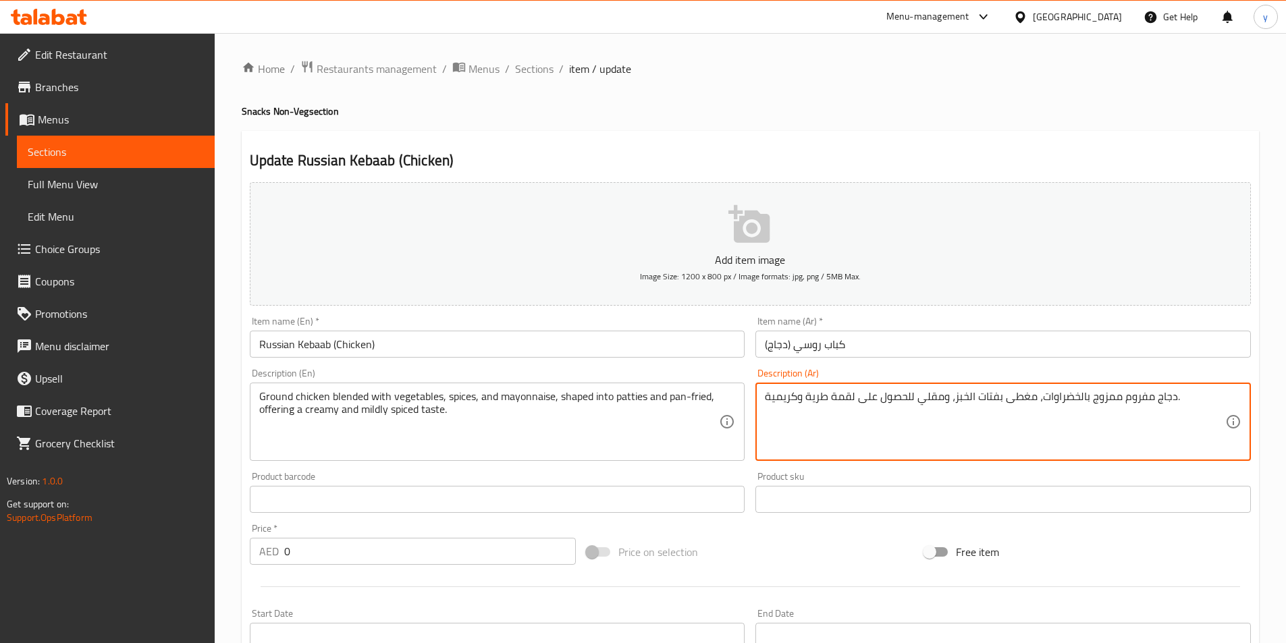
click at [1075, 398] on textarea "دجاج مفروم ممزوج بالخضراوات، مغطى بفتات الخبز، ومقلي للحصول على لقمة طرية وكريم…" at bounding box center [995, 422] width 460 height 64
paste textarea "خلوط مع الخضار والتوابل والمايونيز، مشكل على شكل فطائر ومقلي، مما يوفر طعمًا كر…"
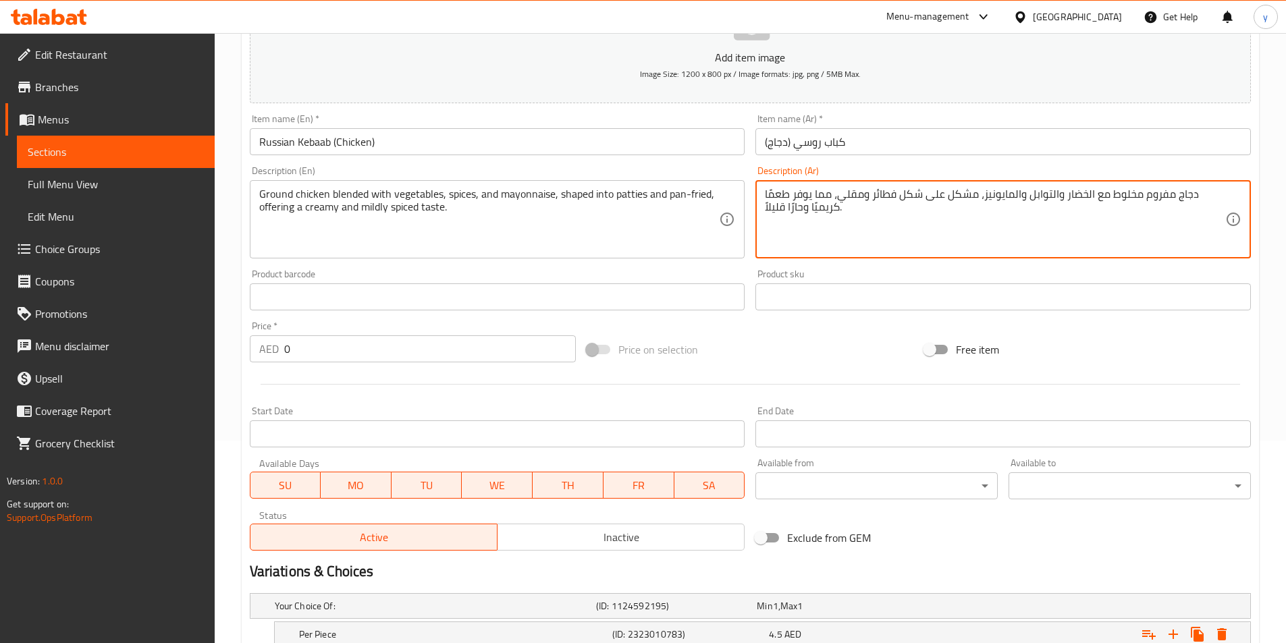
scroll to position [337, 0]
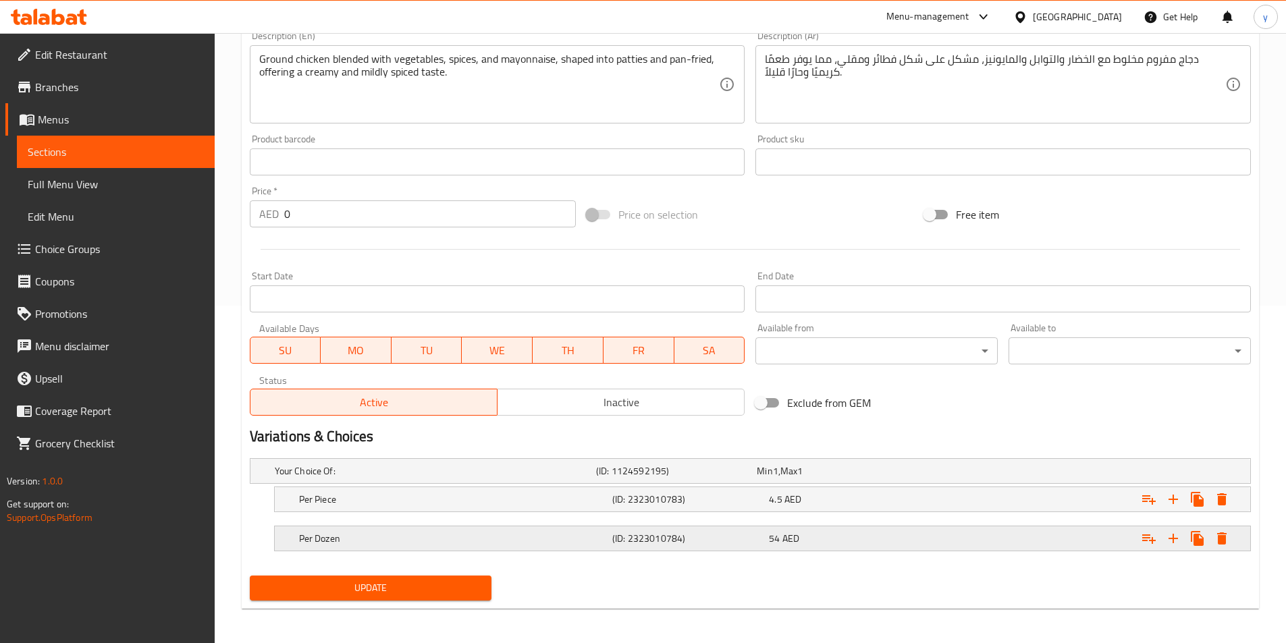
click at [442, 538] on h5 "Per Dozen" at bounding box center [453, 538] width 308 height 13
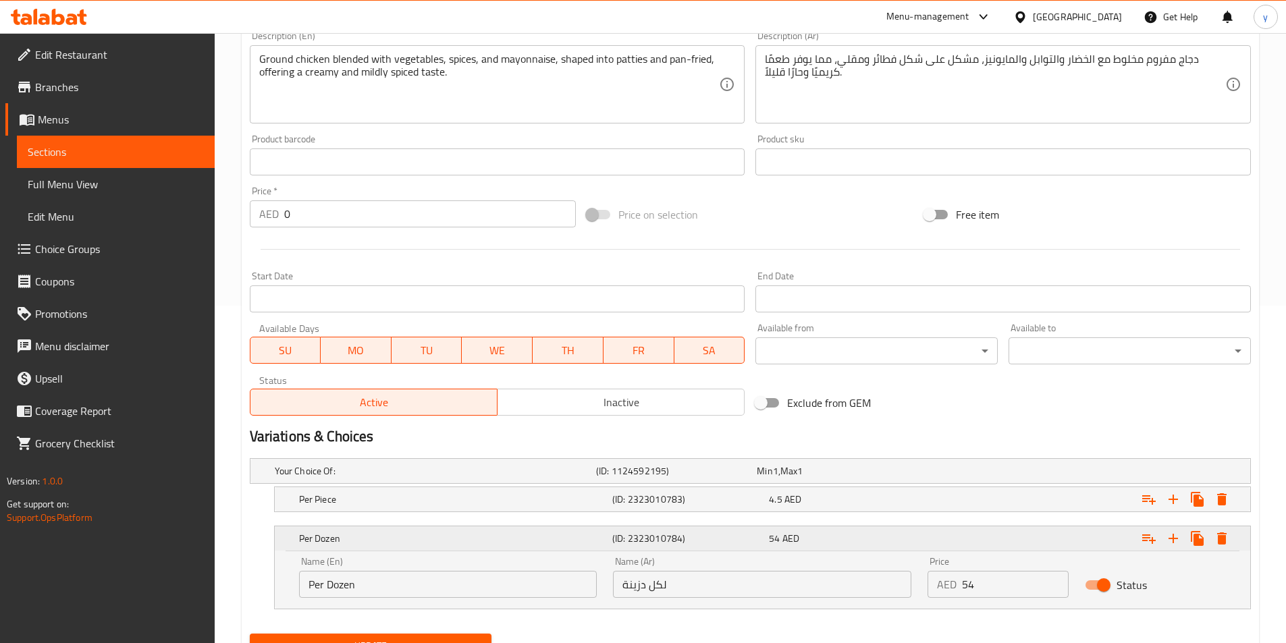
click at [442, 538] on h5 "Per Dozen" at bounding box center [453, 538] width 308 height 13
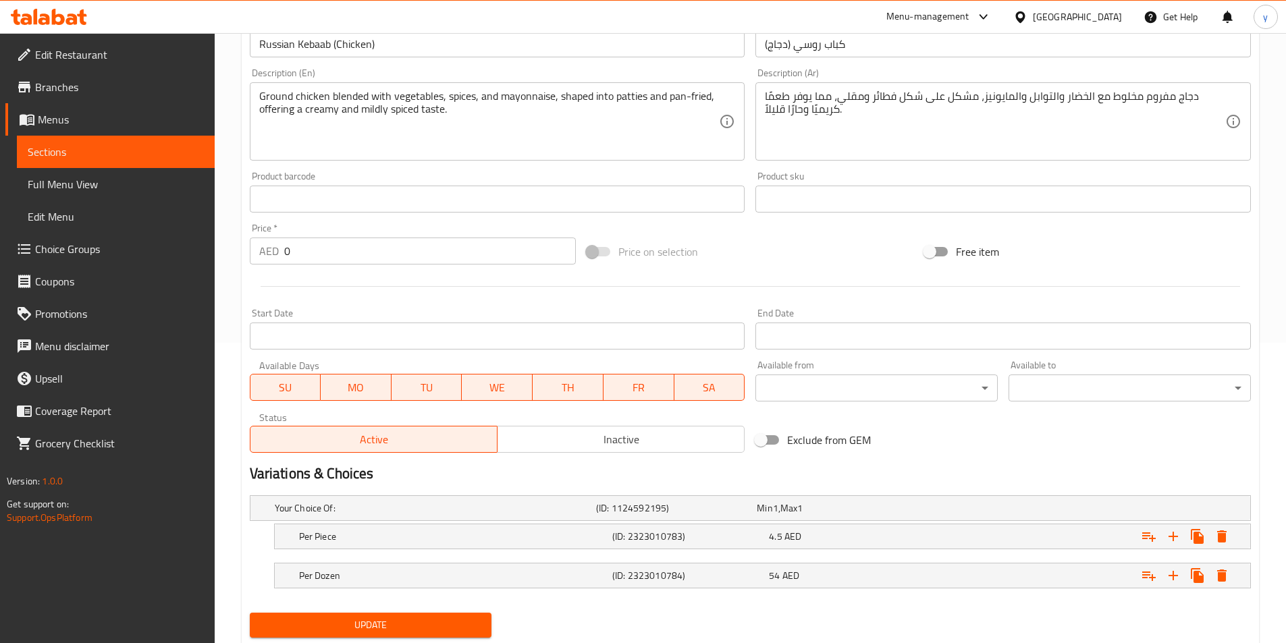
scroll to position [202, 0]
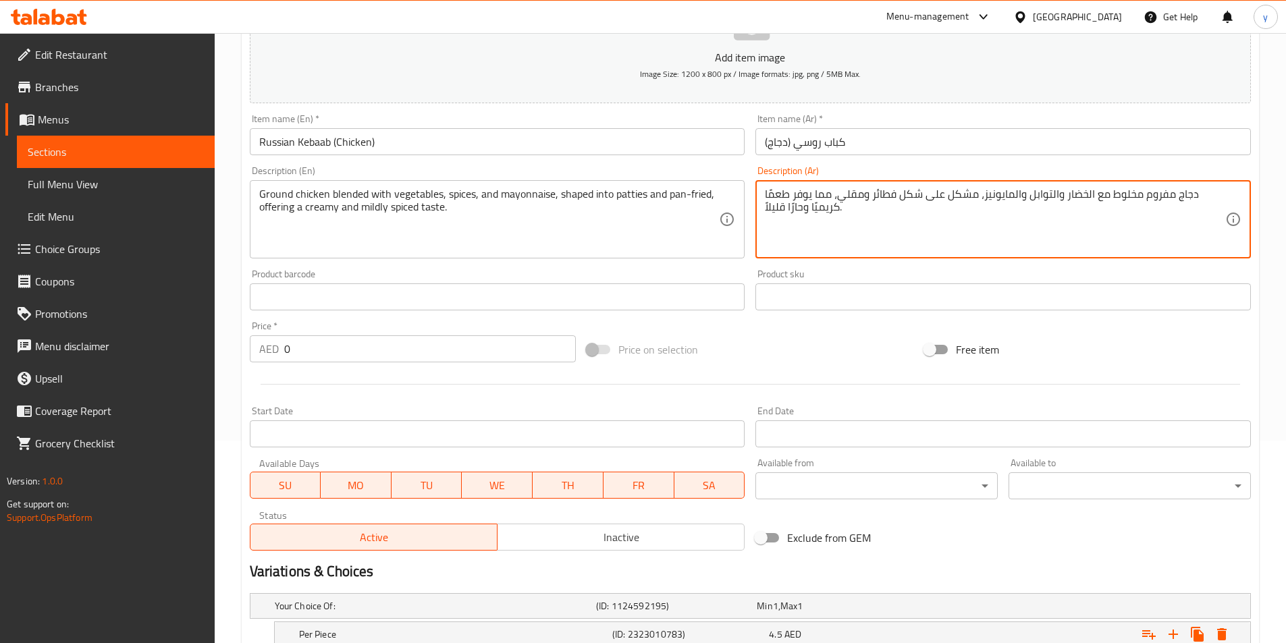
drag, startPoint x: 837, startPoint y: 202, endPoint x: 848, endPoint y: 198, distance: 12.2
click at [835, 192] on textarea "دجاج مفروم مخلوط مع الخضار والتوابل والمايونيز، مشكل على شكل فطائر ومقلي يطاسه …" at bounding box center [995, 220] width 460 height 64
click at [837, 192] on textarea "دجاج مفروم مخلوط مع الخضار والتوابل والمايونيز، مشكل على شكل فطائر ومقلي يطاسه …" at bounding box center [995, 220] width 460 height 64
type textarea "دجاج مفروم مخلوط مع الخضار والتوابل والمايونيز، مشكل على شكل فطائر ومقلي بطاسه …"
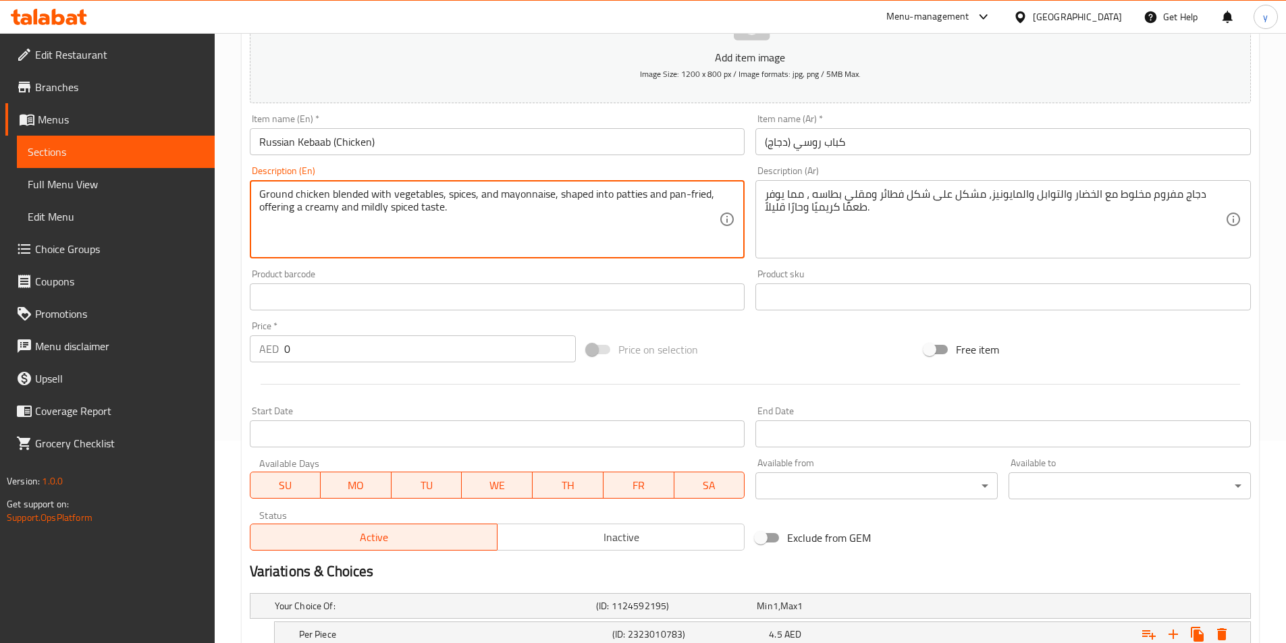
click at [365, 206] on textarea "Ground chicken blended with vegetables, spices, and mayonnaise, shaped into pat…" at bounding box center [489, 220] width 460 height 64
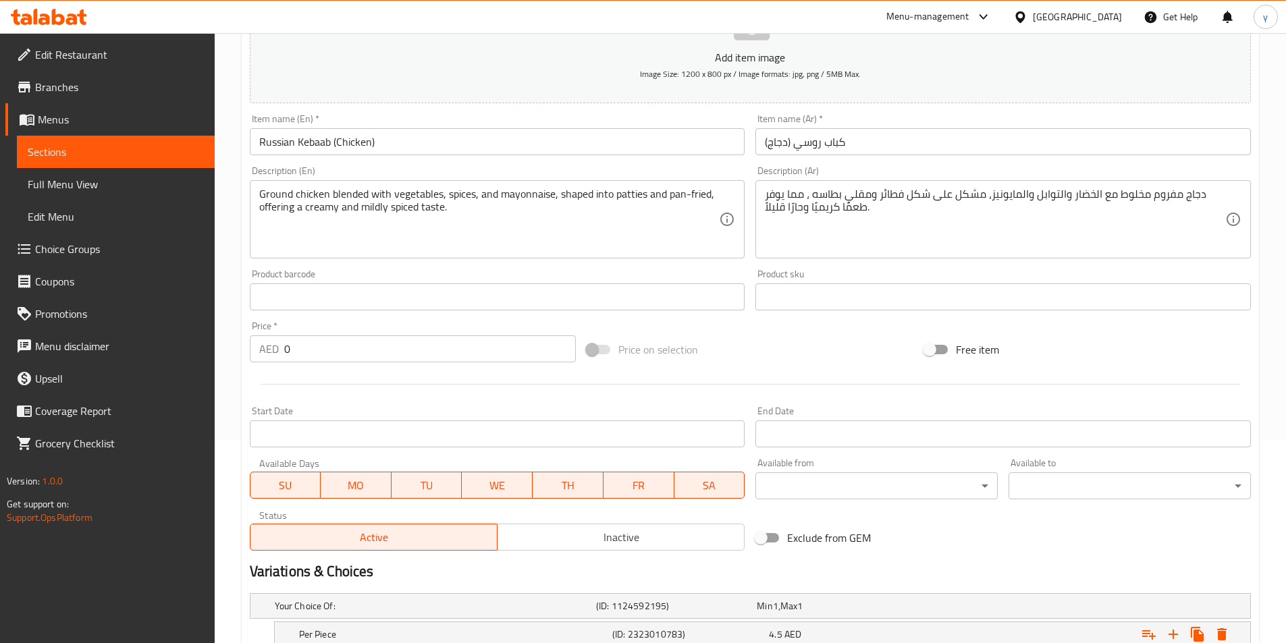
click at [1079, 324] on div "Add item image Image Size: 1200 x 800 px / Image formats: jpg, png / 5MB Max. I…" at bounding box center [750, 265] width 1012 height 582
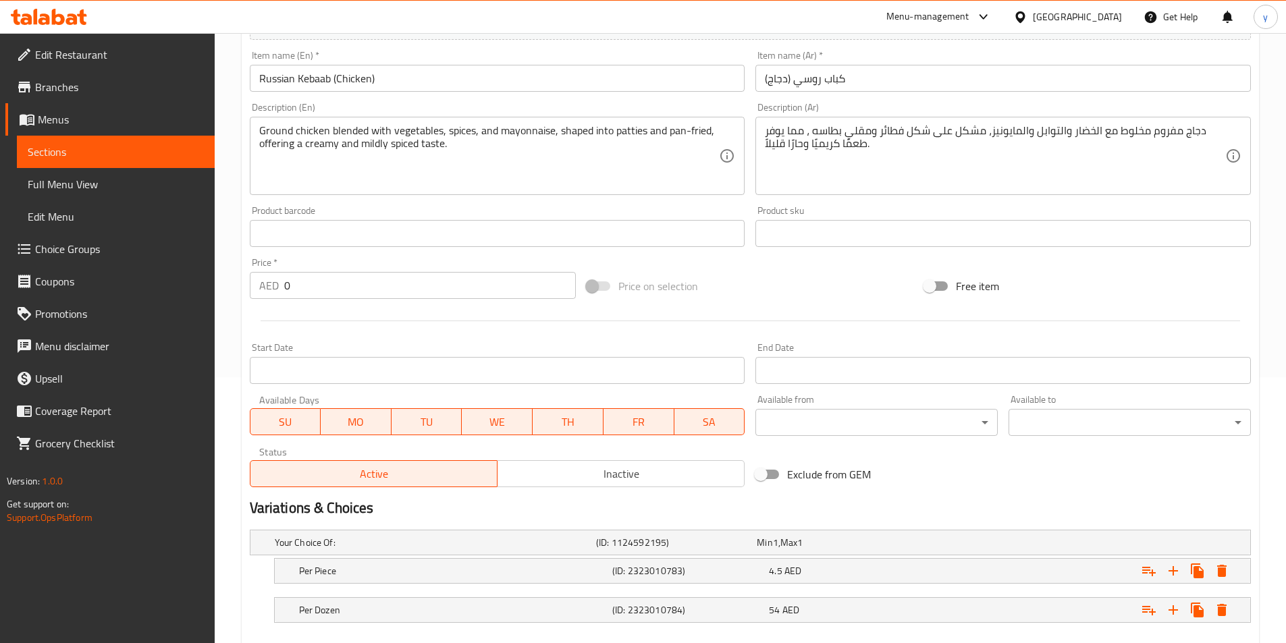
scroll to position [341, 0]
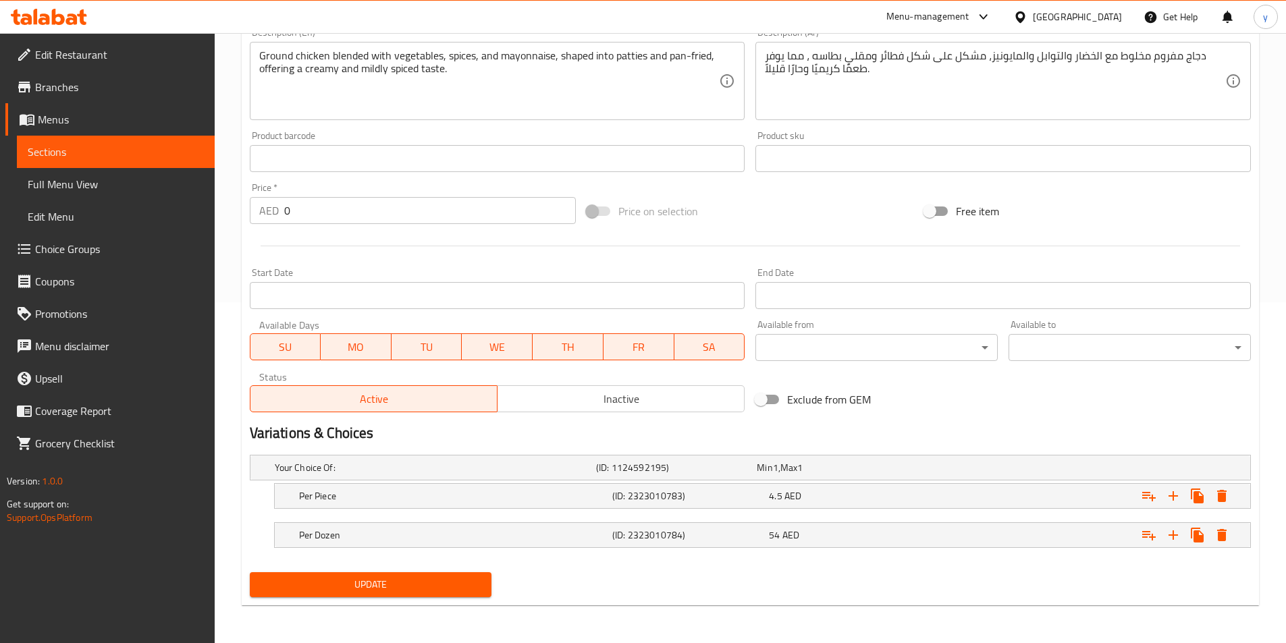
click at [339, 580] on span "Update" at bounding box center [371, 584] width 221 height 17
click at [407, 583] on span "Update" at bounding box center [371, 584] width 221 height 17
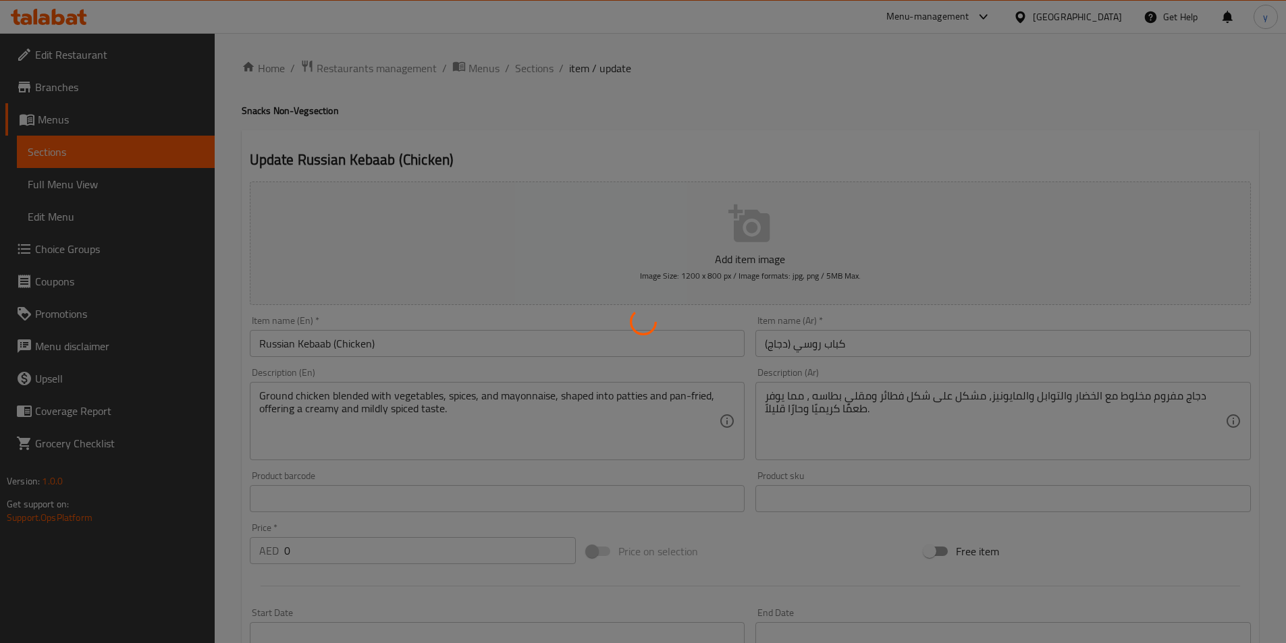
scroll to position [0, 0]
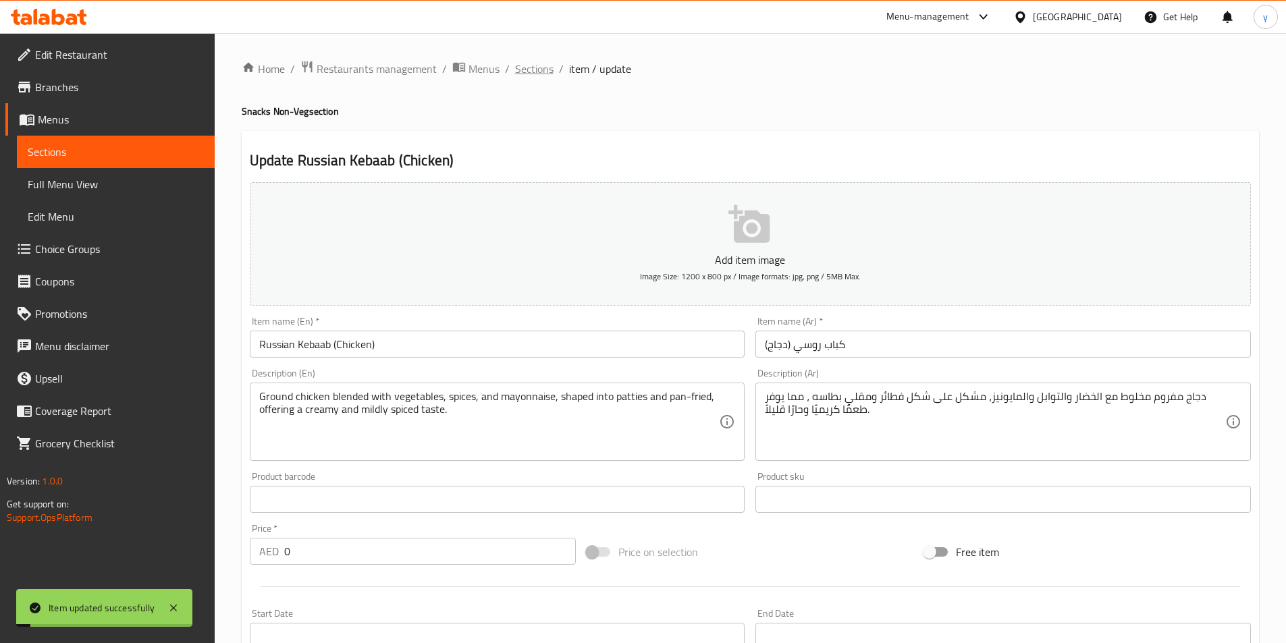
click at [518, 67] on span "Sections" at bounding box center [534, 69] width 38 height 16
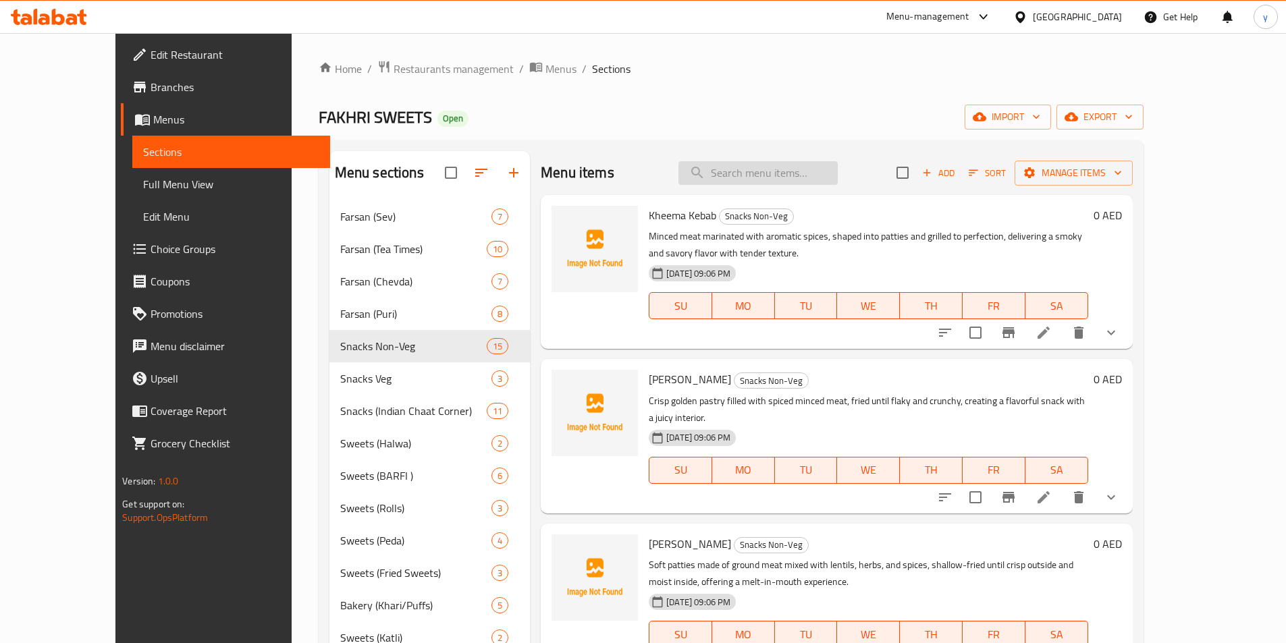
click at [813, 179] on input "search" at bounding box center [757, 173] width 159 height 24
paste input "Chutney Kebab (Chicken)"
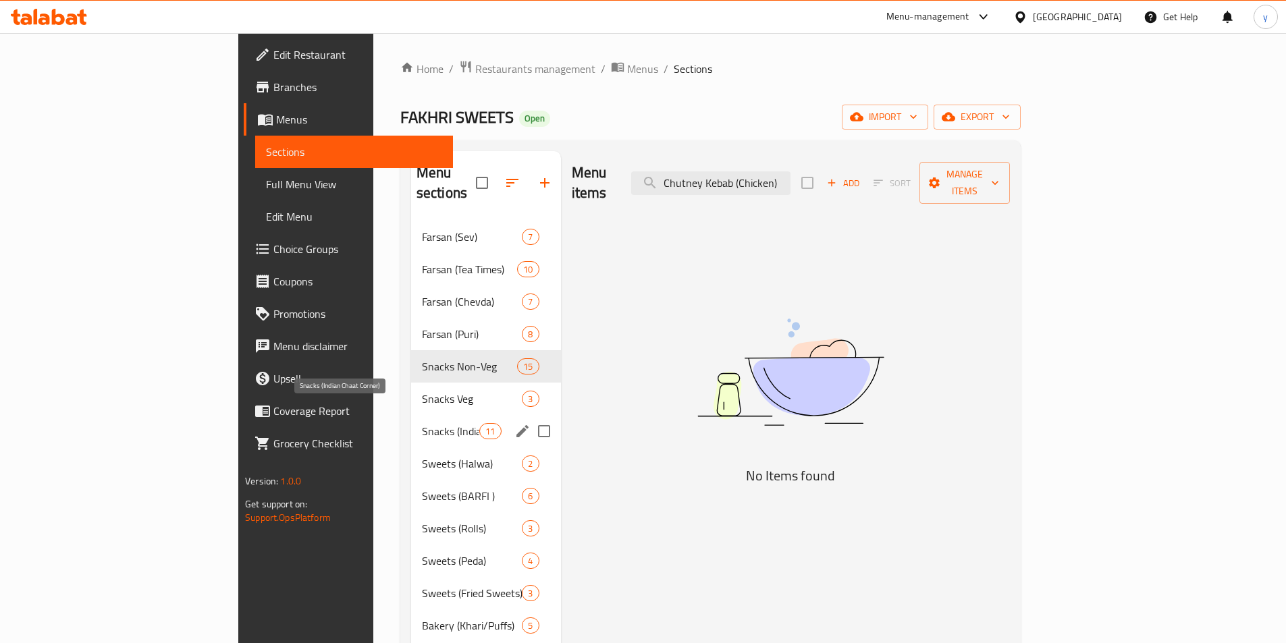
click at [422, 423] on span "Snacks (Indian Chaat Corner)" at bounding box center [450, 431] width 57 height 16
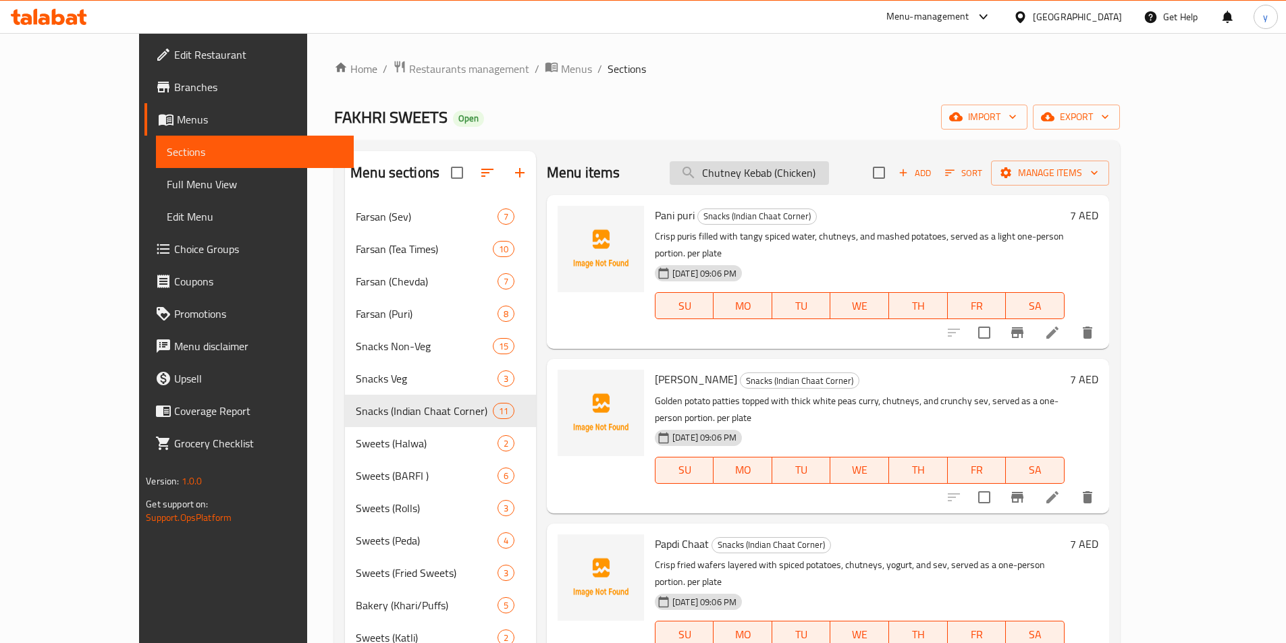
click at [778, 174] on input "Chutney Kebab (Chicken)" at bounding box center [749, 173] width 159 height 24
paste input "icken Pizza Samosa"
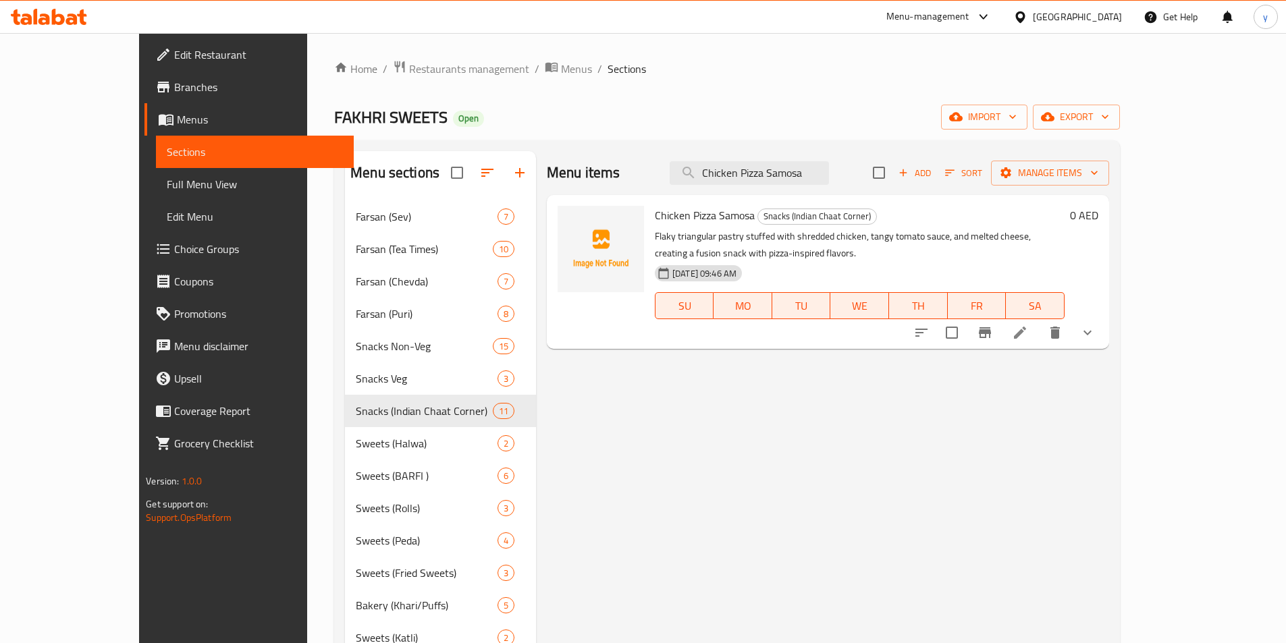
type input "Chicken Pizza Samosa"
click at [1096, 325] on icon "show more" at bounding box center [1087, 333] width 16 height 16
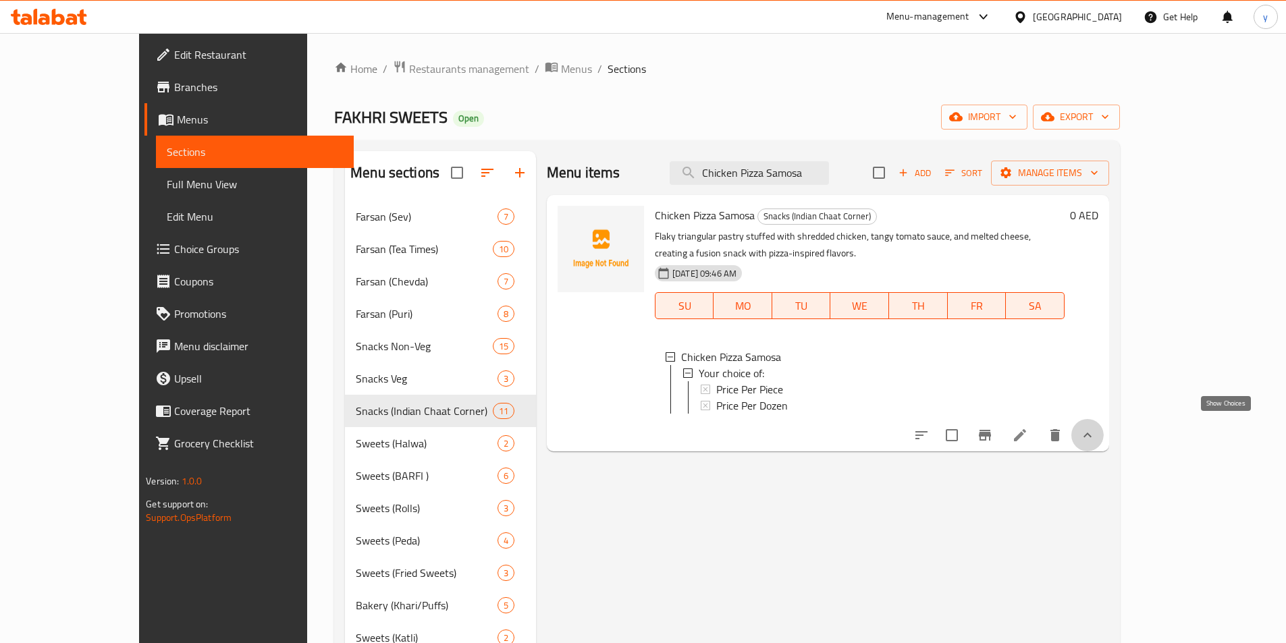
click at [1096, 427] on icon "show more" at bounding box center [1087, 435] width 16 height 16
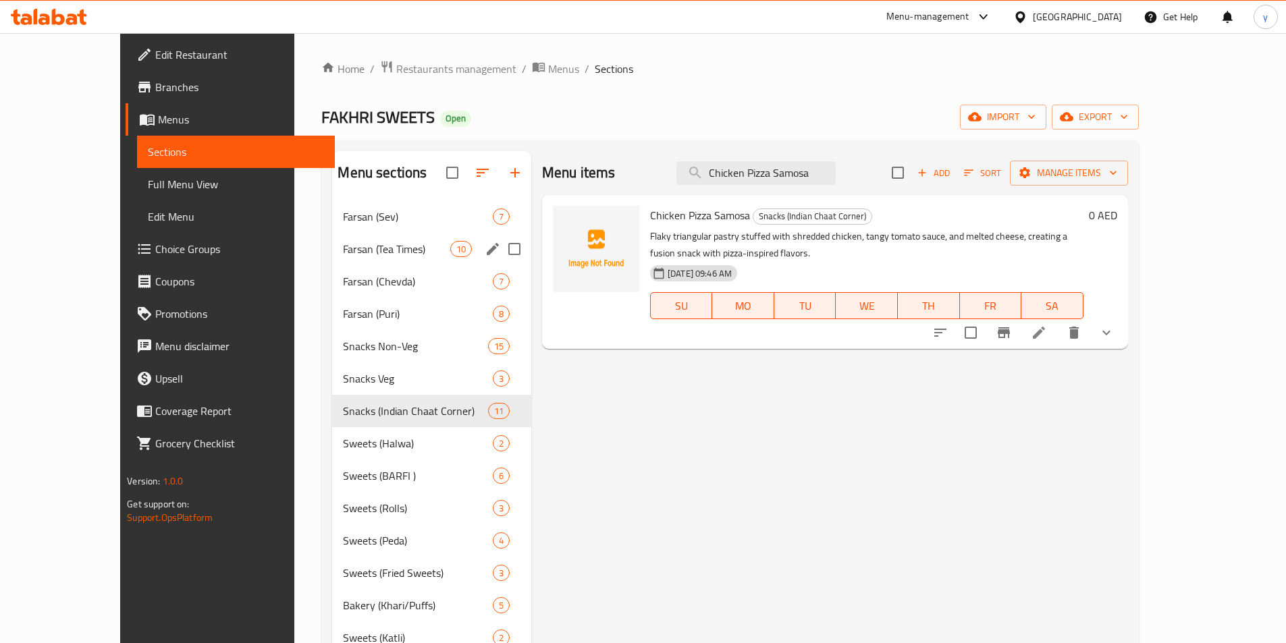
click at [365, 239] on div "Farsan (Tea Times) 10" at bounding box center [431, 249] width 199 height 32
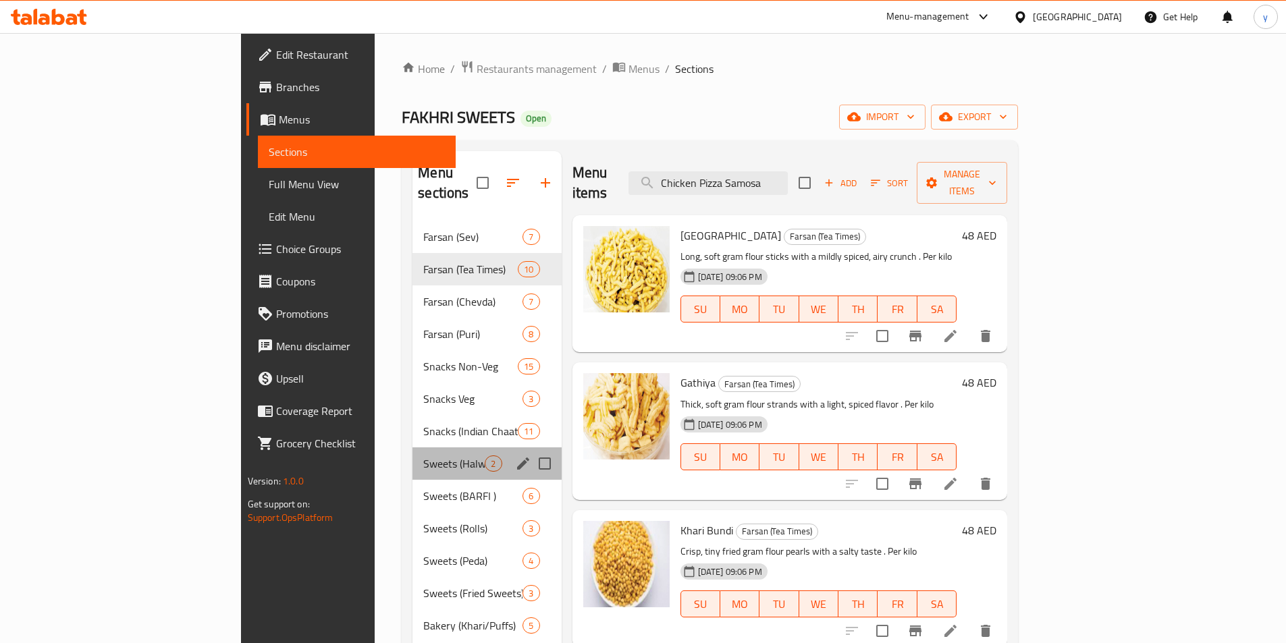
click at [412, 452] on div "Sweets (Halwa) 2" at bounding box center [486, 464] width 148 height 32
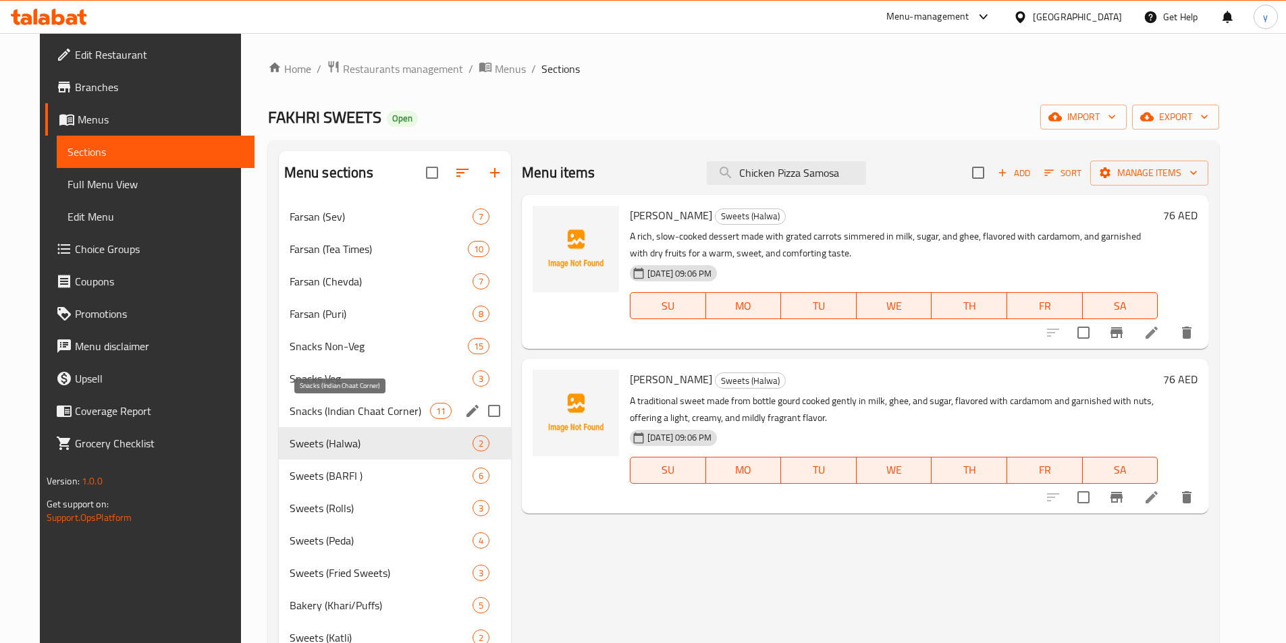
click at [325, 409] on span "Snacks (Indian Chaat Corner)" at bounding box center [360, 411] width 140 height 16
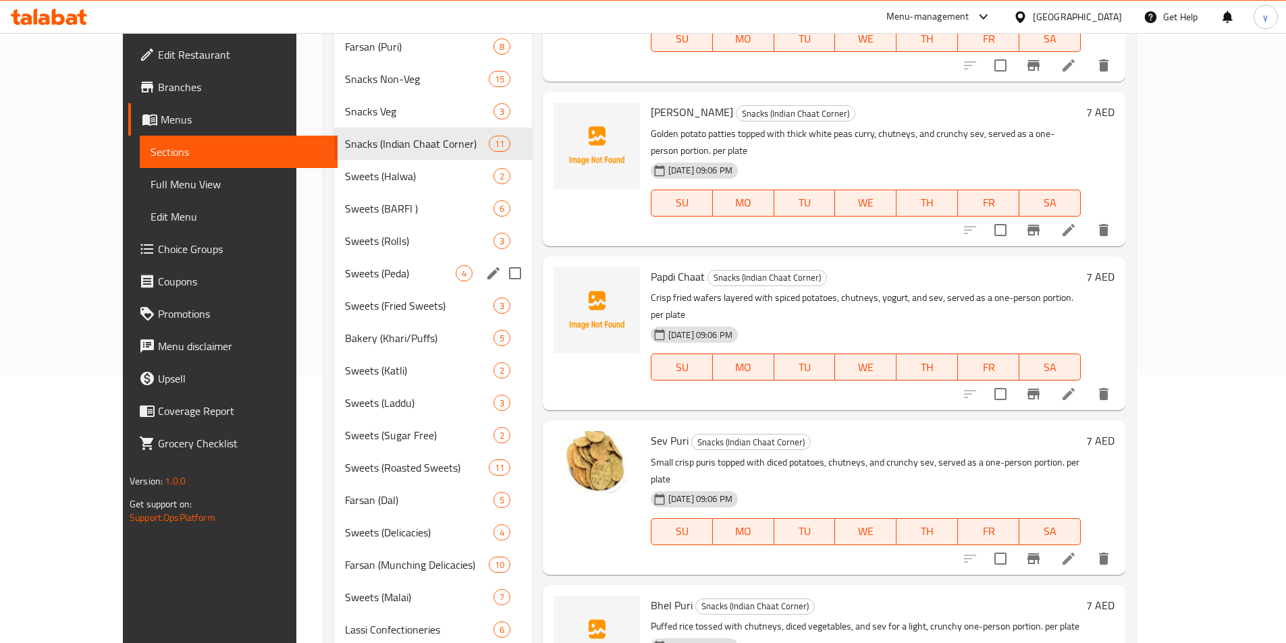
scroll to position [132, 0]
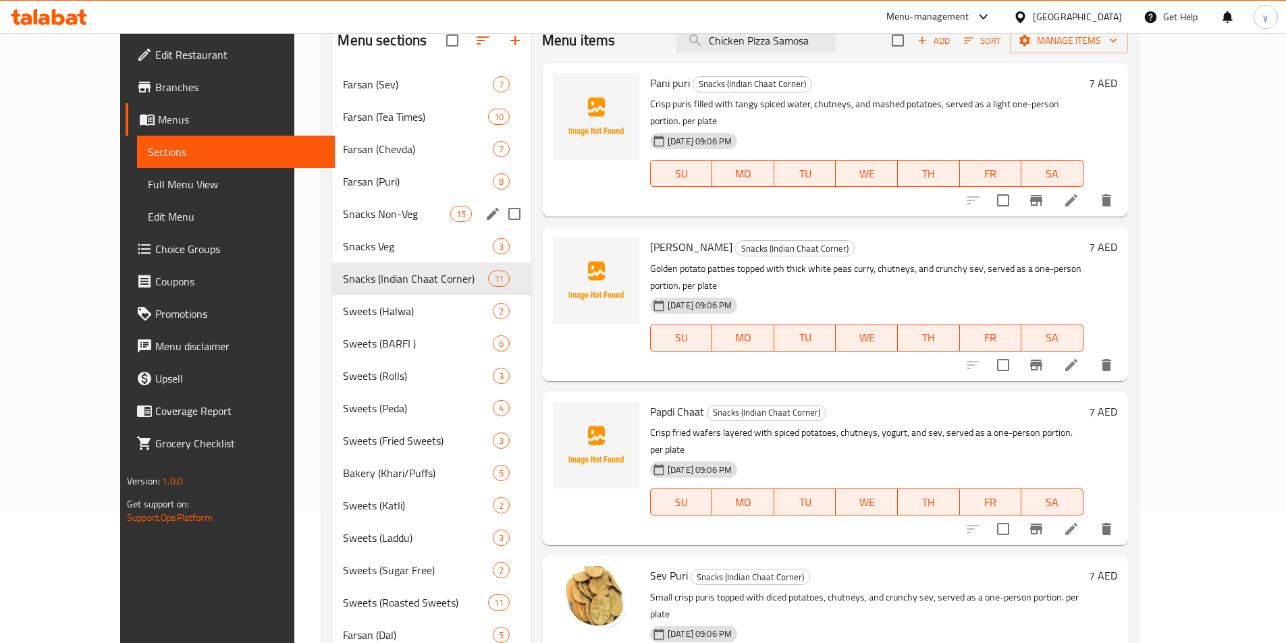
click at [343, 206] on span "Snacks Non-Veg" at bounding box center [396, 214] width 107 height 16
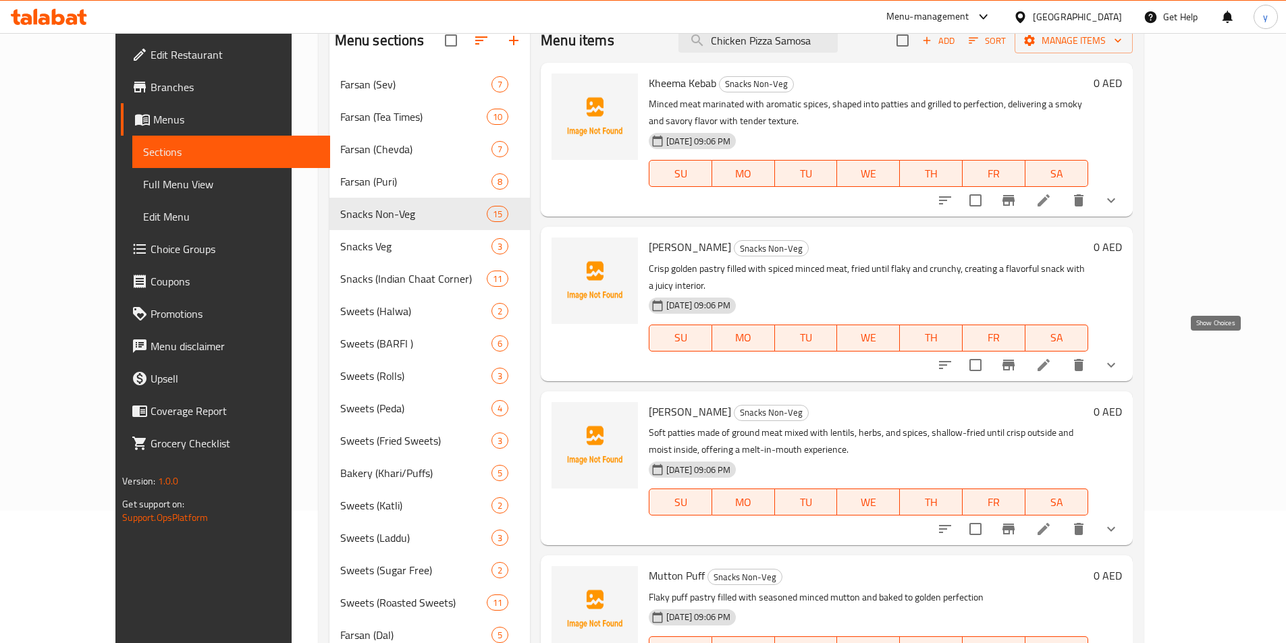
click at [1119, 357] on icon "show more" at bounding box center [1111, 365] width 16 height 16
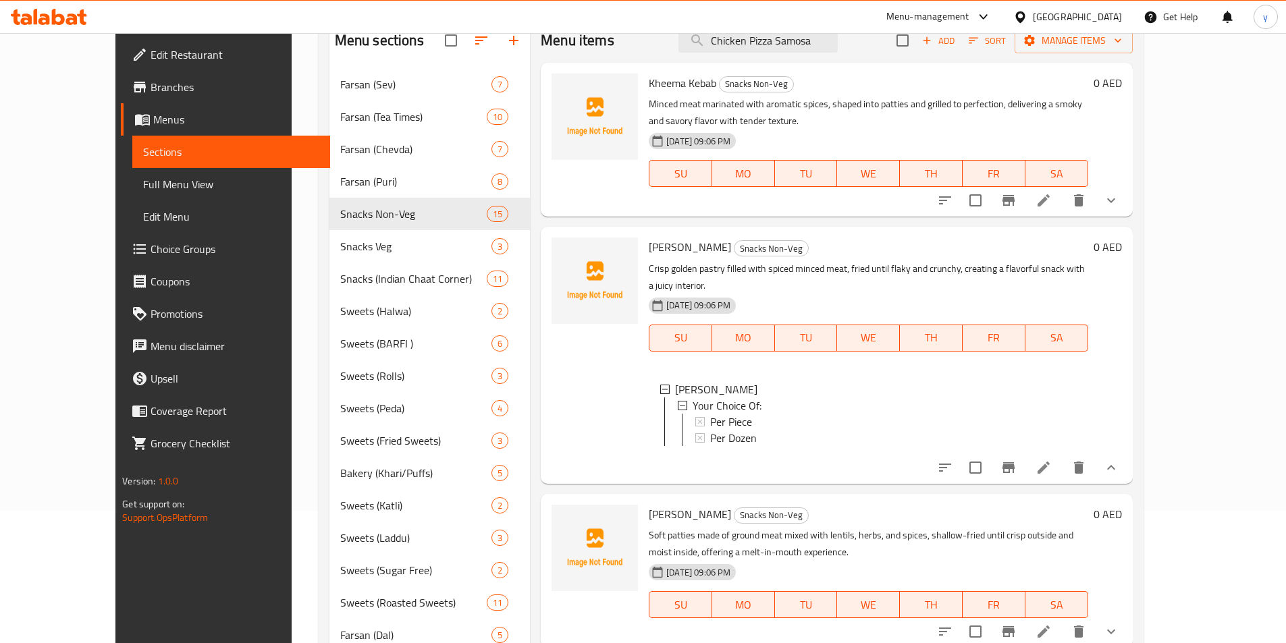
click at [1050, 462] on icon at bounding box center [1043, 468] width 12 height 12
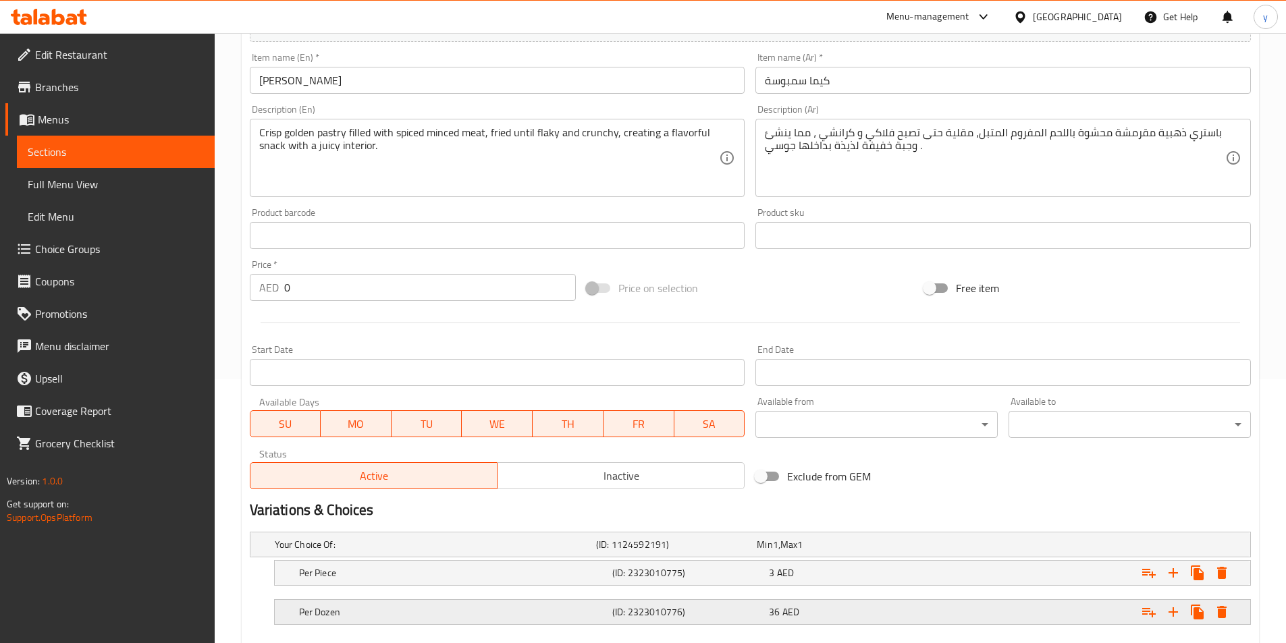
scroll to position [337, 0]
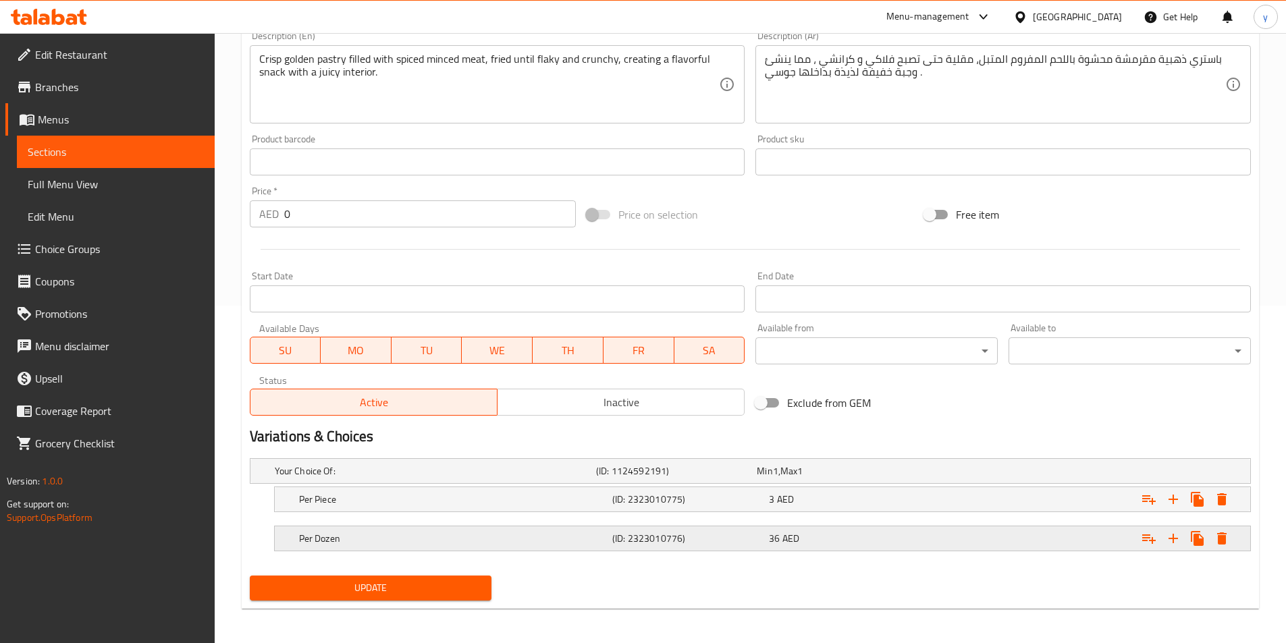
click at [468, 547] on div "Per Dozen" at bounding box center [452, 538] width 313 height 19
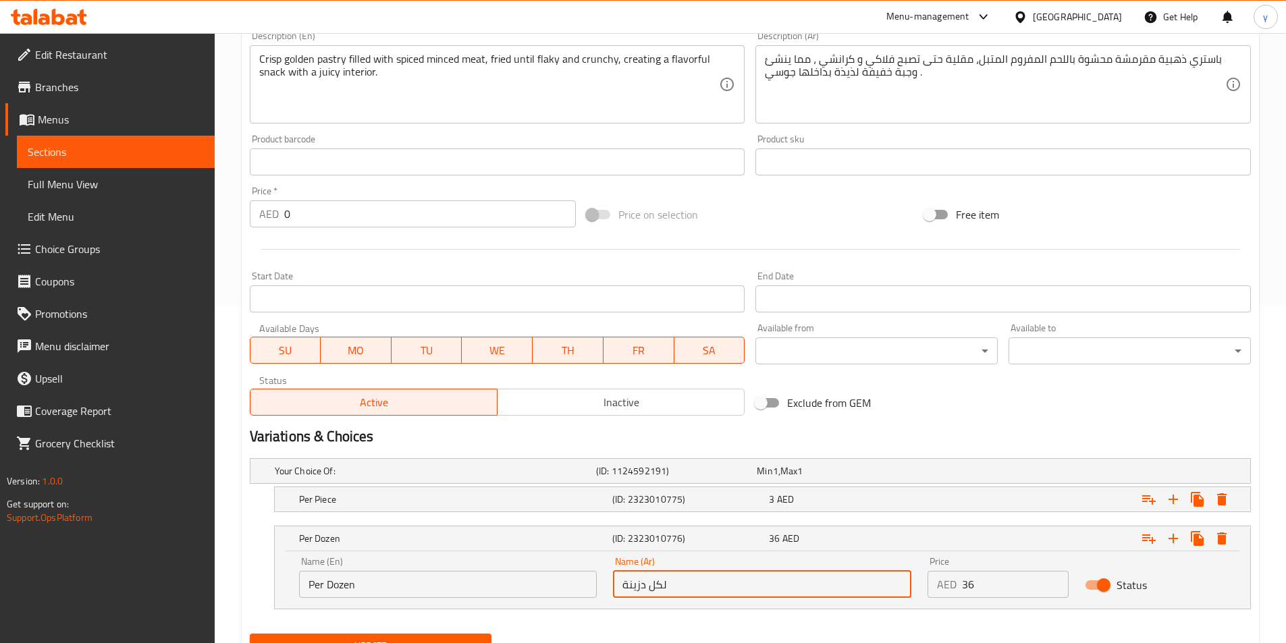
click at [637, 587] on input "لكل دزينة" at bounding box center [762, 584] width 298 height 27
click at [688, 594] on input "لكل دزينة" at bounding box center [762, 584] width 298 height 27
click at [681, 626] on div "Your Choice Of: (ID: 1124592191) Min 1 , Max 1 Name (En) Your Choice Of: Name (…" at bounding box center [750, 540] width 1012 height 175
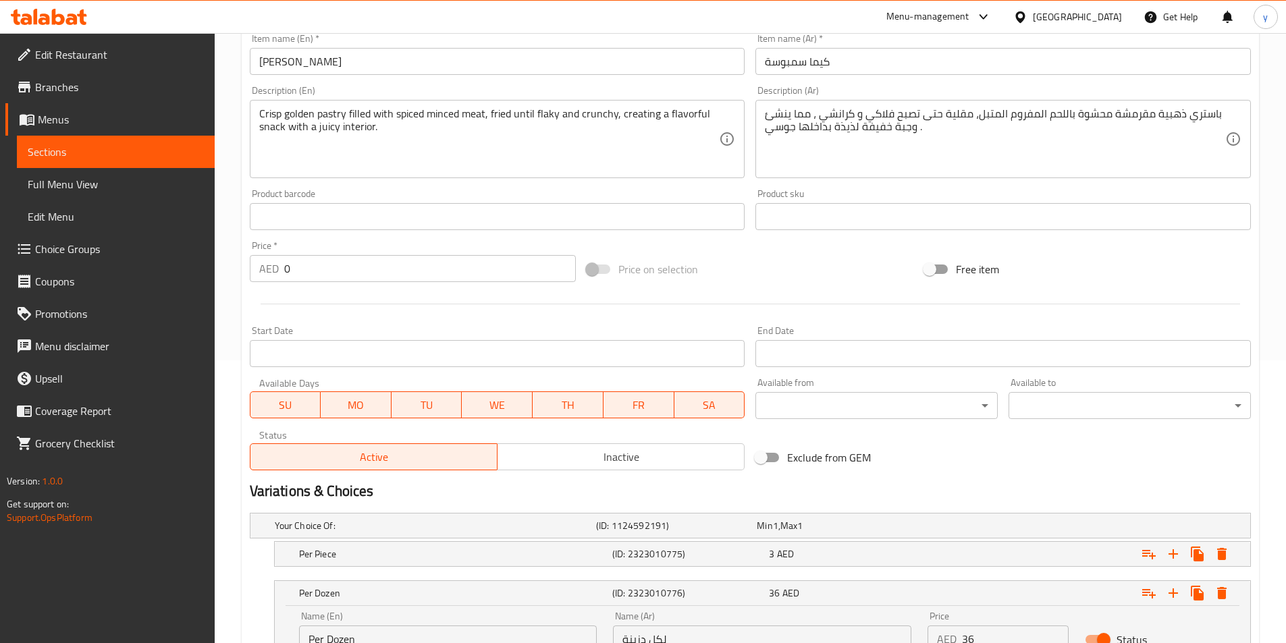
scroll to position [399, 0]
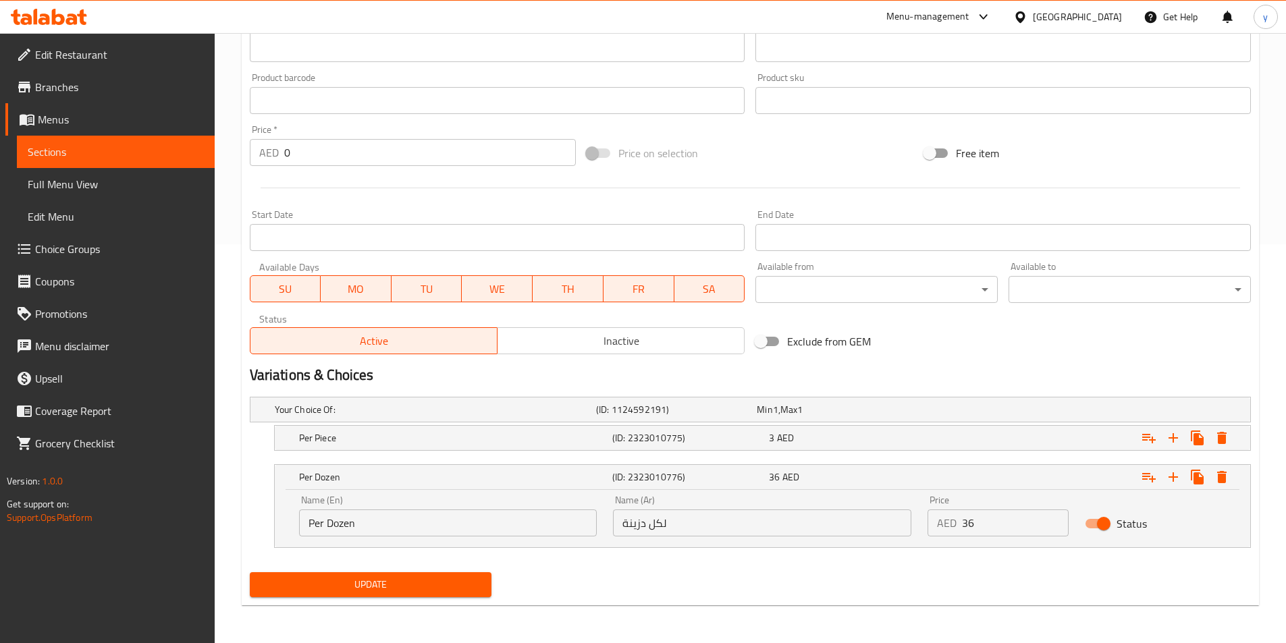
click at [365, 580] on span "Update" at bounding box center [371, 584] width 221 height 17
click at [576, 476] on h5 "Per Dozen" at bounding box center [453, 476] width 308 height 13
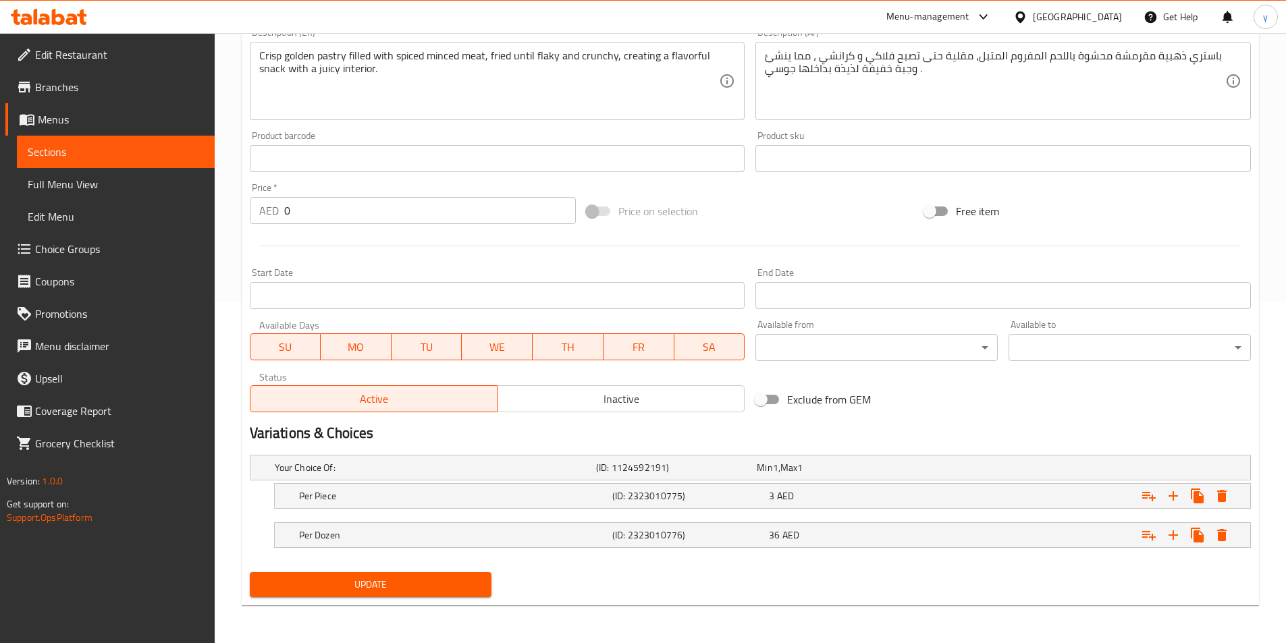
scroll to position [0, 0]
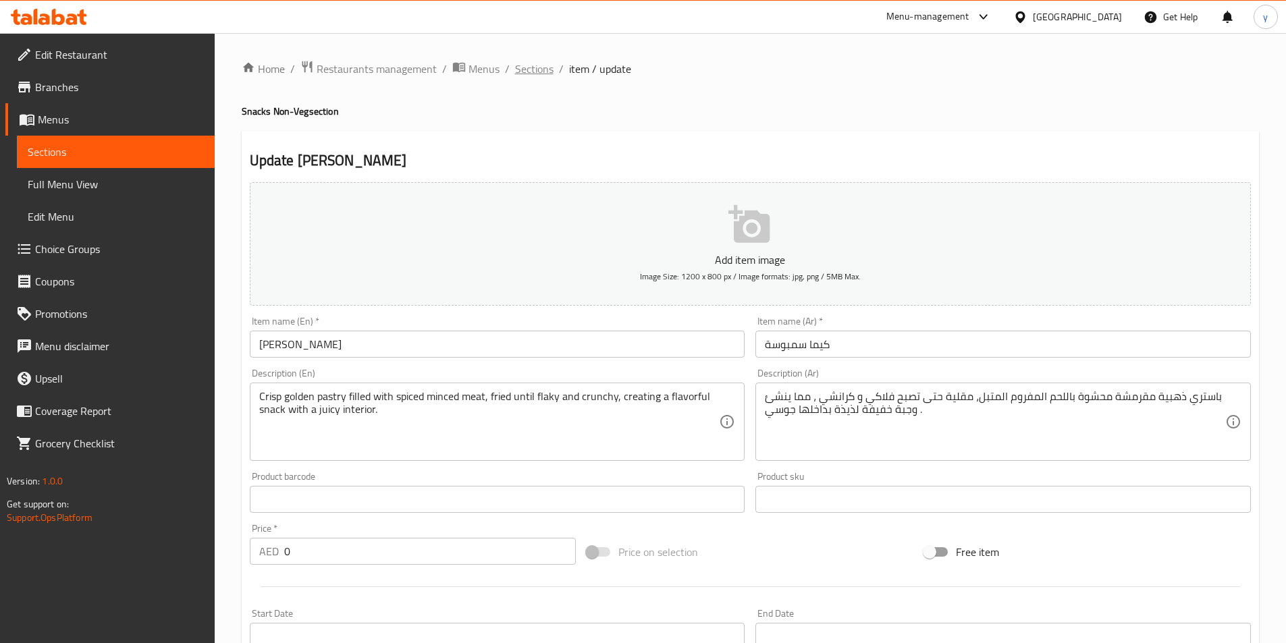
click at [521, 71] on span "Sections" at bounding box center [534, 69] width 38 height 16
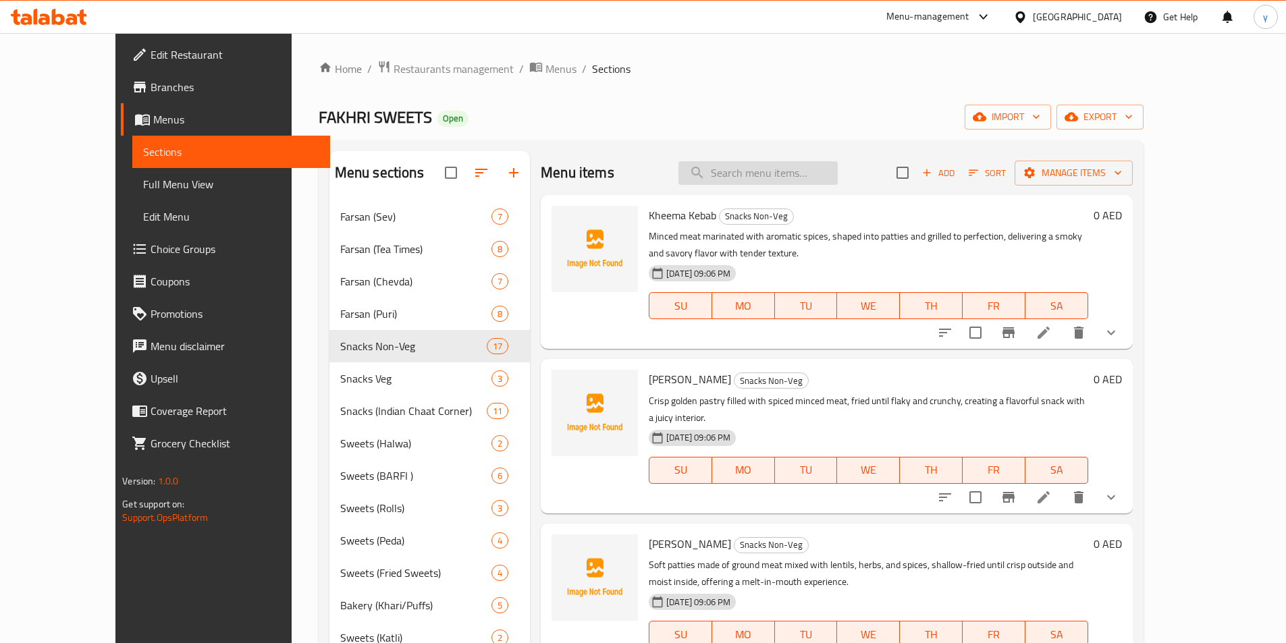
click at [832, 181] on input "search" at bounding box center [757, 173] width 159 height 24
paste input "Chicken Mini Seekh"
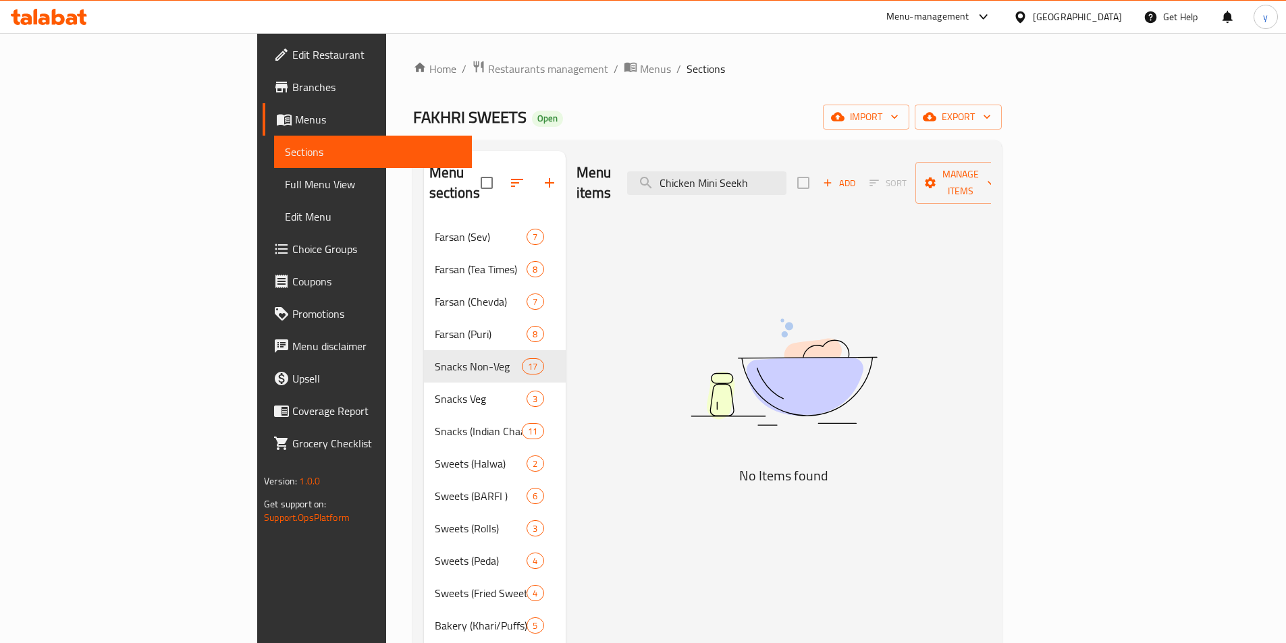
type input "Chicken Mini Seekh"
click at [857, 175] on span "Add" at bounding box center [839, 183] width 36 height 16
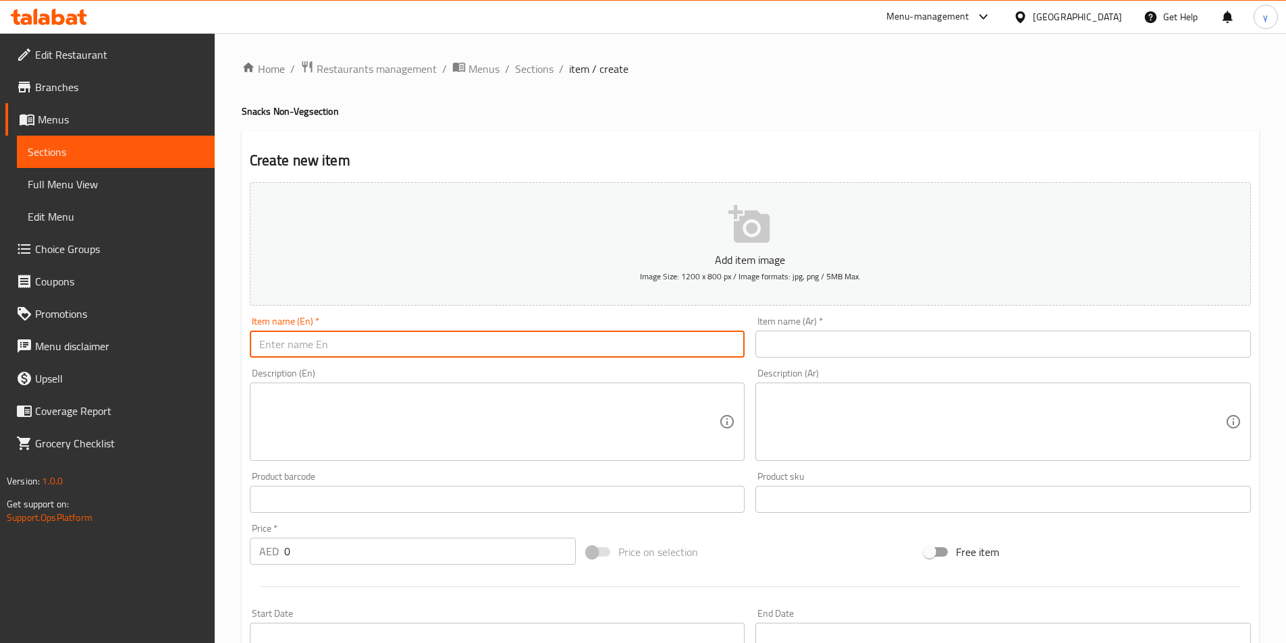
click at [522, 348] on input "text" at bounding box center [497, 344] width 495 height 27
paste input "Chicken Mini Seekh"
click at [389, 345] on input "Chicken Mini Seekh" at bounding box center [497, 344] width 495 height 27
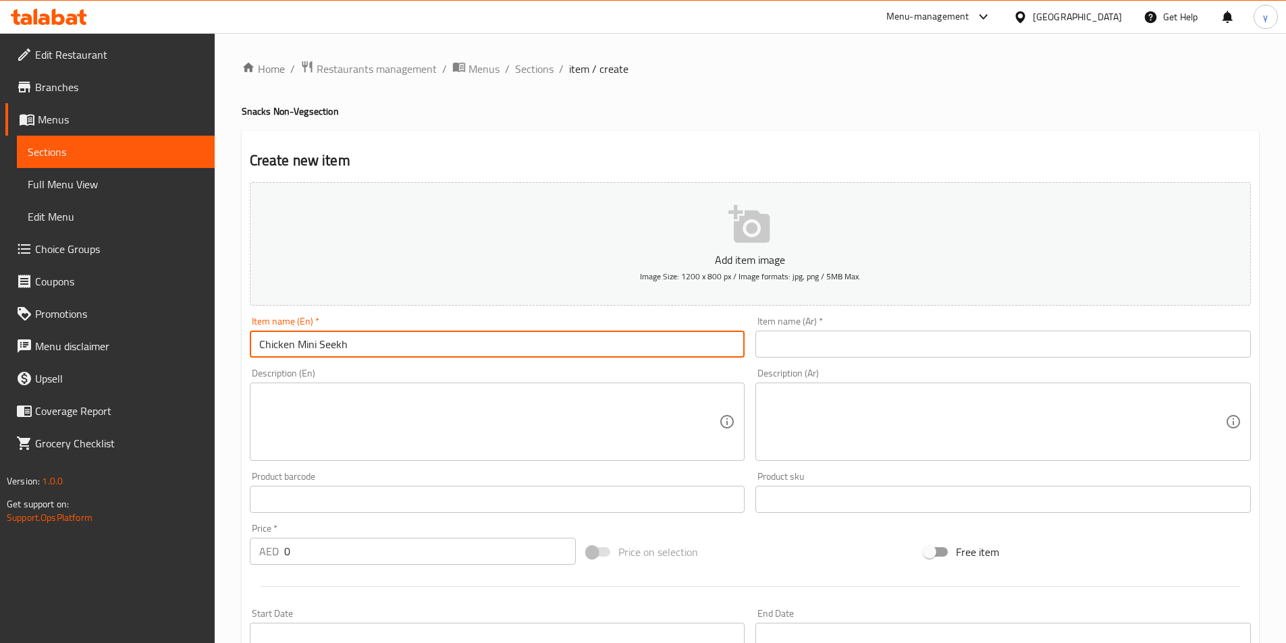
type input "Chicken Mini Seekh"
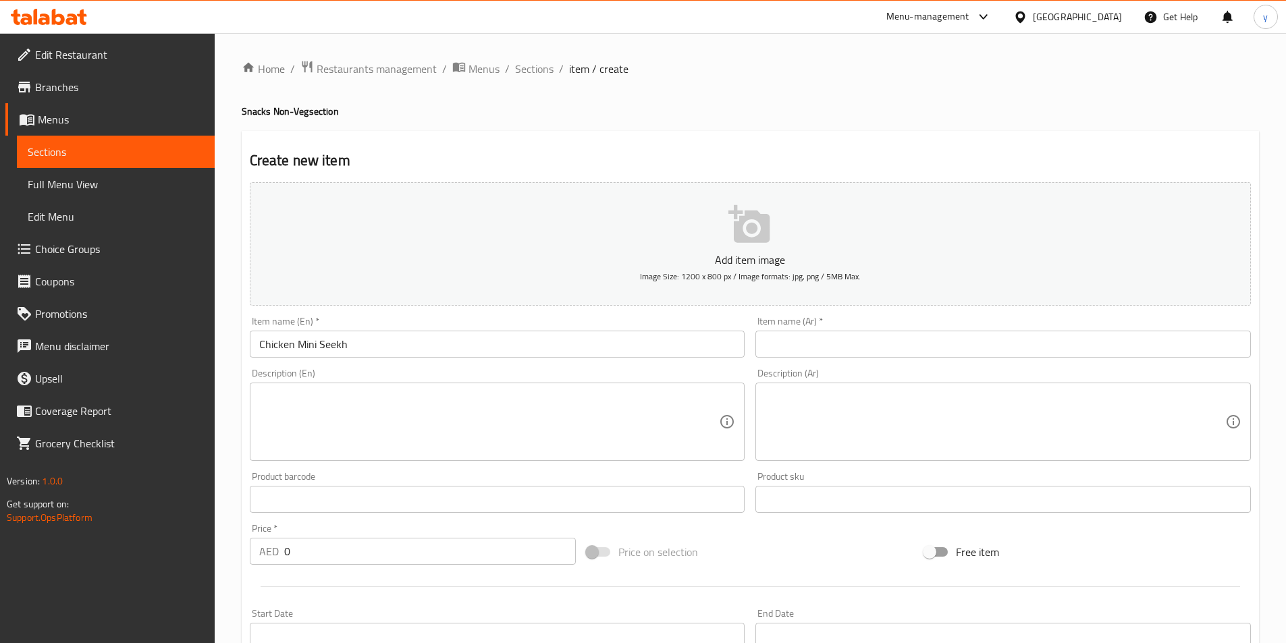
click at [1058, 343] on input "text" at bounding box center [1002, 344] width 495 height 27
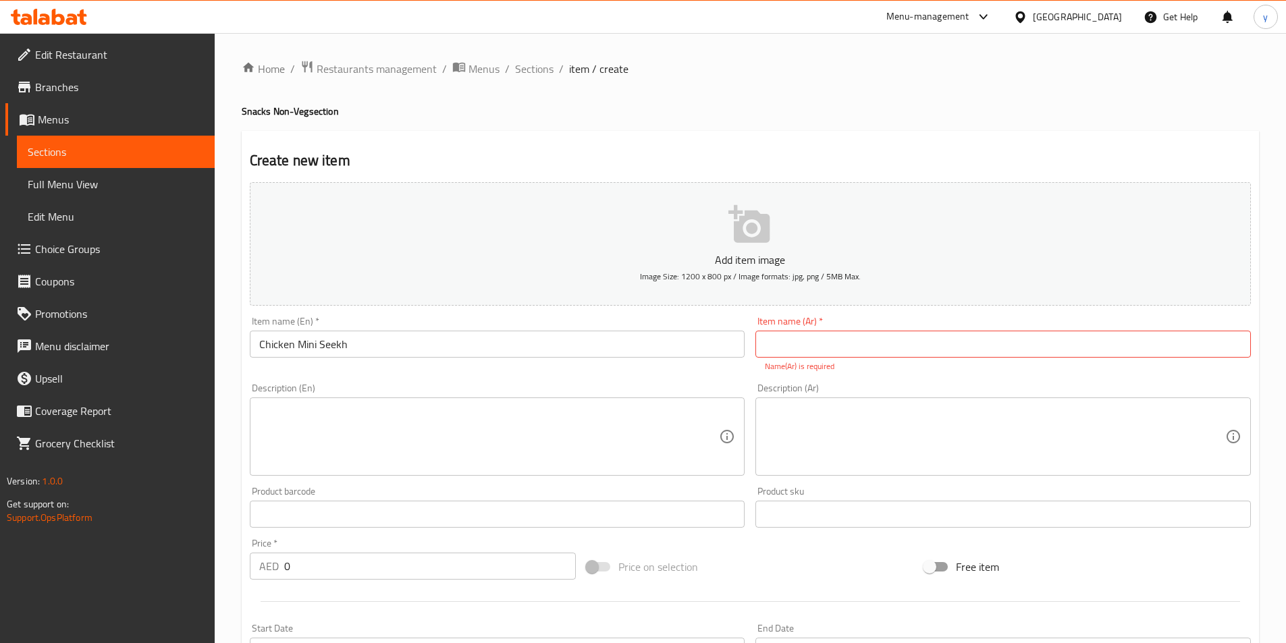
click at [925, 340] on input "text" at bounding box center [1002, 344] width 495 height 27
paste input "سيخ دجاج صغير"
click at [880, 344] on input "سيخ دجاج صغير" at bounding box center [1002, 344] width 495 height 27
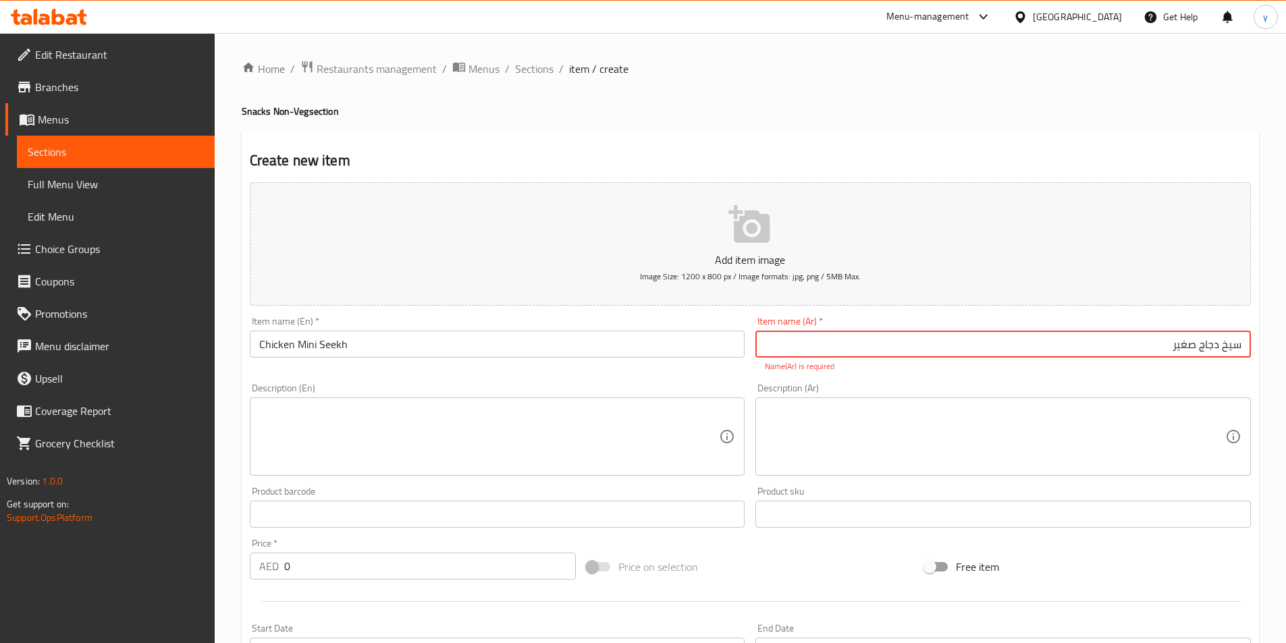
type input "سيخ دجاج صغير"
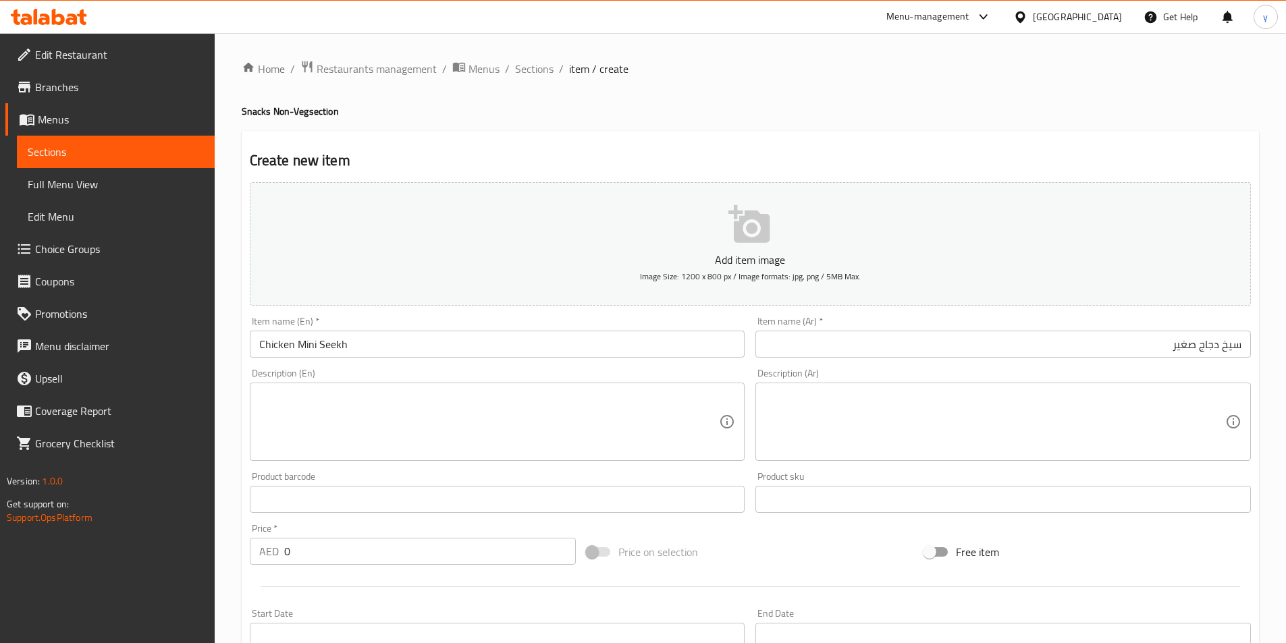
click at [548, 425] on textarea at bounding box center [489, 422] width 460 height 64
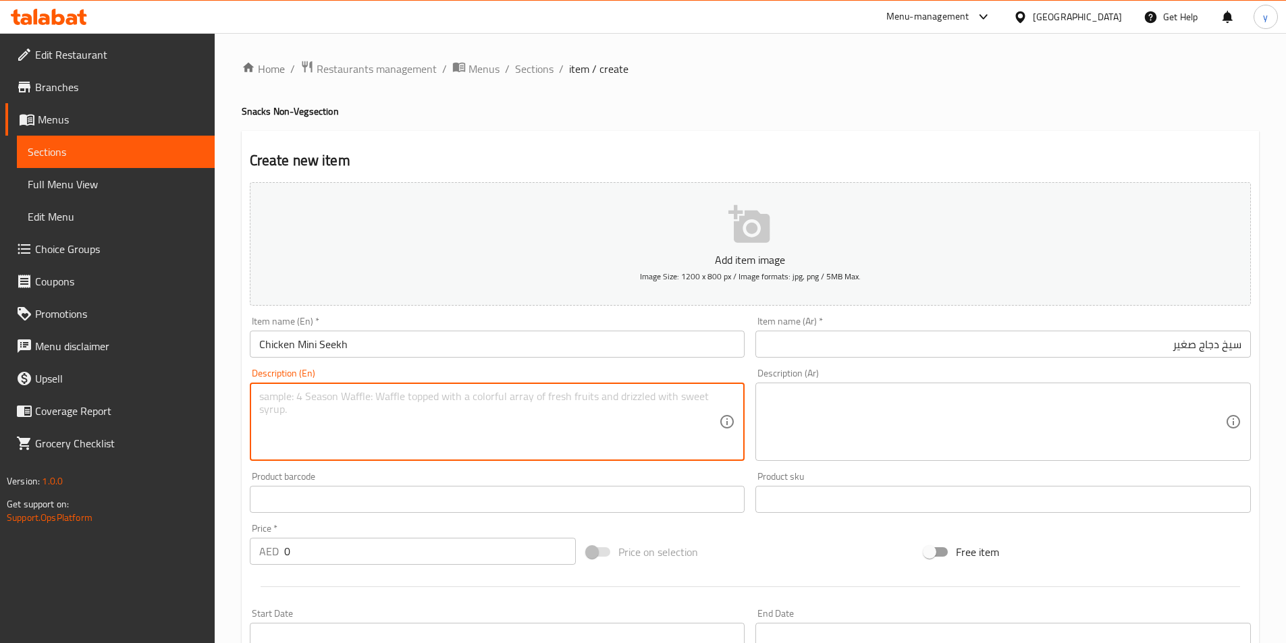
paste textarea "Mini skewered chicken mince kebabs seasoned with traditional spices and char-gr…"
type textarea "Mini skewered chicken mince kebabs seasoned with traditional spices and char-gr…"
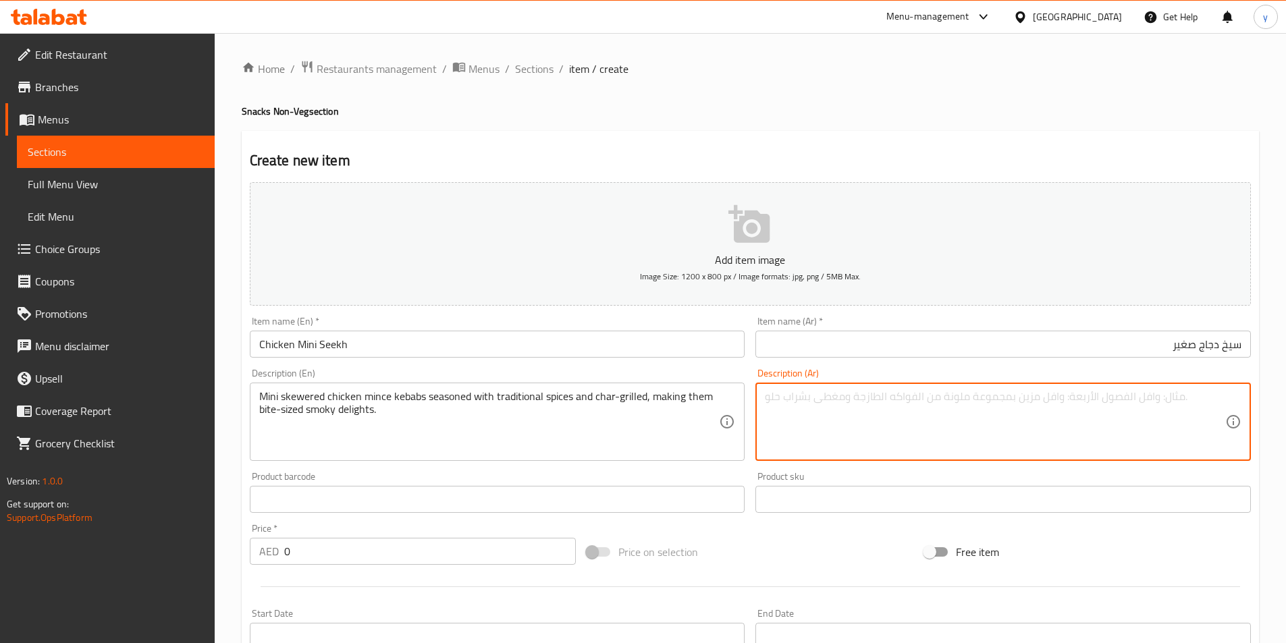
click at [863, 417] on textarea at bounding box center [995, 422] width 460 height 64
paste textarea "أسياخ صغيرة من أسياخ الدجاج المفروم المتبلة بالتوابل التقليدية والمشوية على الف…"
click at [1140, 398] on textarea "أسياخ صغيرة من أسياخ الدجاج المفروم المتبلة بالتوابل التقليدية والمشوية على الف…" at bounding box center [995, 422] width 460 height 64
click at [782, 410] on textarea "أسياخ صغيرة من كباب الدجاج المفروم المتبلة بالتوابل التقليدية والمشوية على الفح…" at bounding box center [995, 422] width 460 height 64
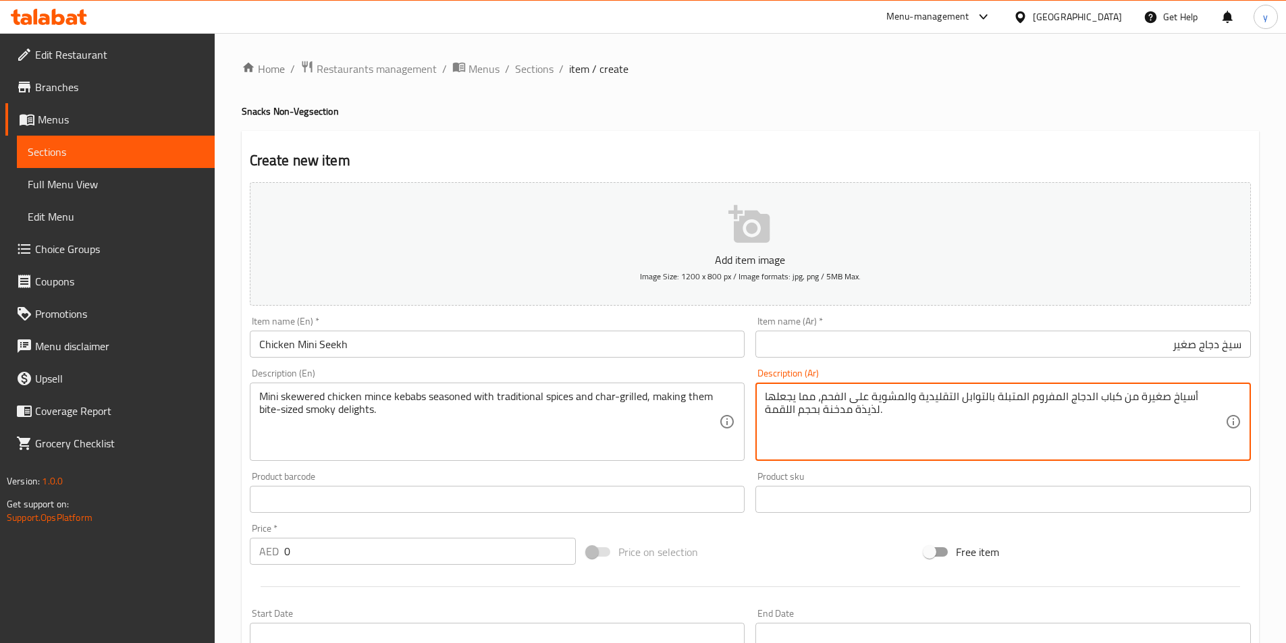
click at [782, 410] on textarea "أسياخ صغيرة من كباب الدجاج المفروم المتبلة بالتوابل التقليدية والمشوية على الفح…" at bounding box center [995, 422] width 460 height 64
click at [767, 398] on textarea "أسياخ صغيرة من كباب الدجاج المفروم المتبلة بالتوابل التقليدية والمشوية على الفح…" at bounding box center [995, 422] width 460 height 64
click at [774, 393] on textarea "أسياخ صغيرة من كباب الدجاج المفروم المتبلة بالتوابل التقليدية والمشوية على الفح…" at bounding box center [995, 422] width 460 height 64
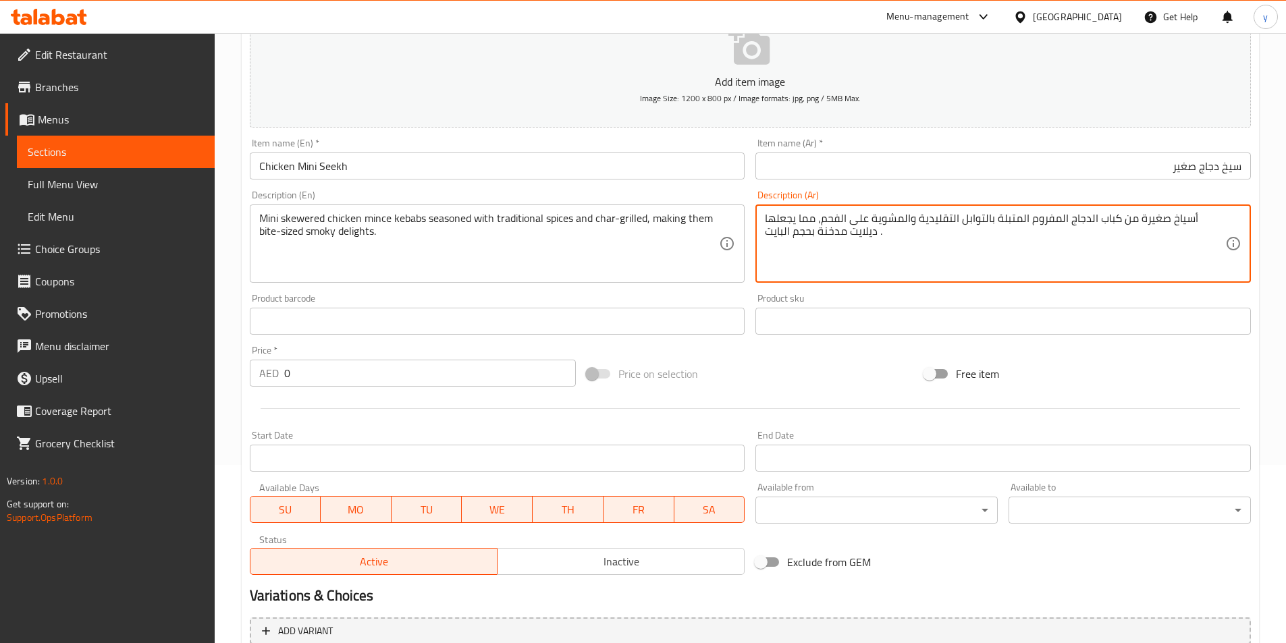
scroll to position [175, 0]
type textarea "أسياخ صغيرة من كباب الدجاج المفروم المتبلة بالتوابل التقليدية والمشوية على الفح…"
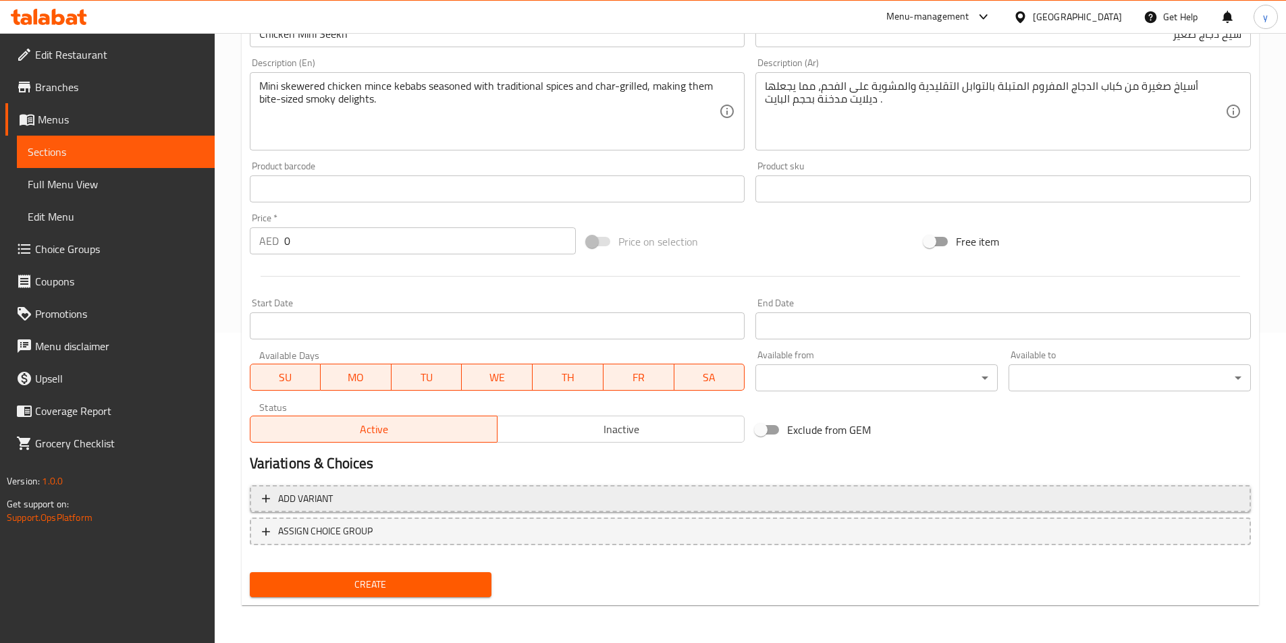
click at [635, 504] on span "Add variant" at bounding box center [750, 499] width 977 height 17
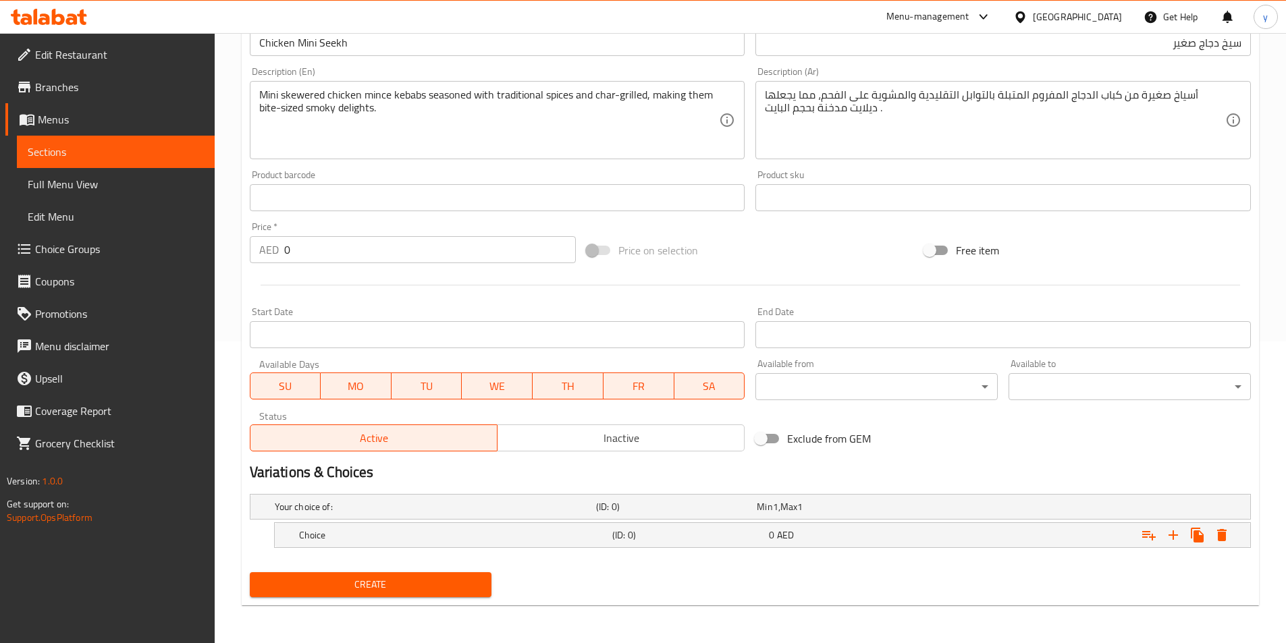
scroll to position [302, 0]
click at [700, 526] on div "(ID: 0)" at bounding box center [688, 535] width 157 height 19
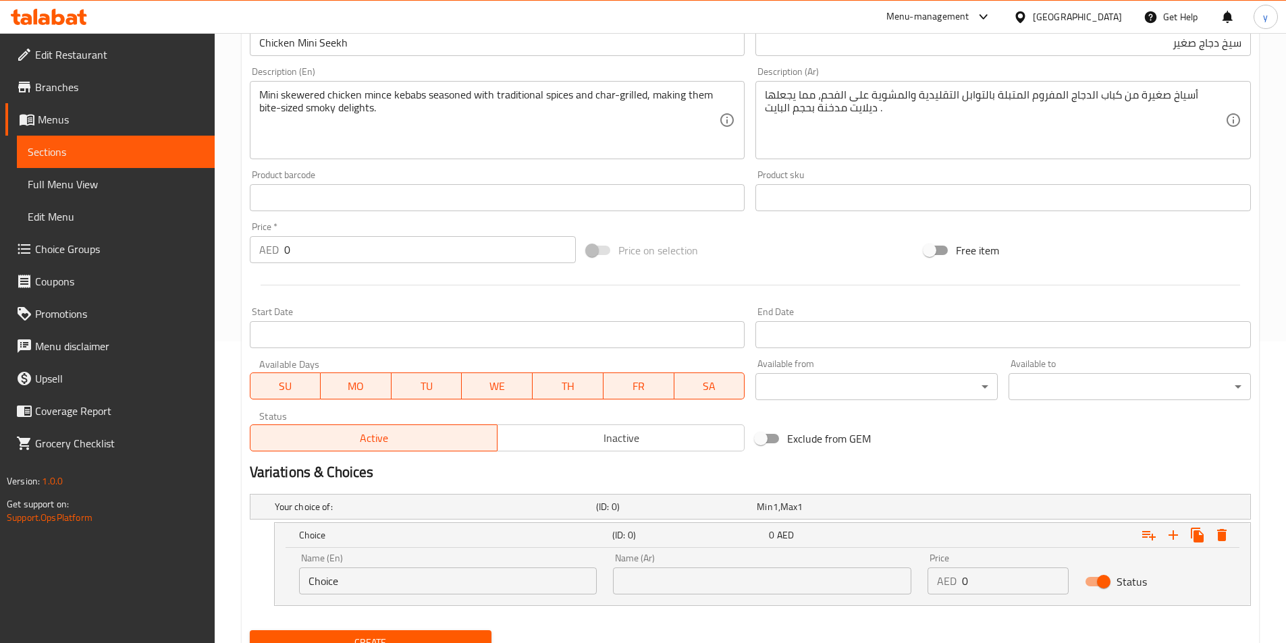
click at [466, 582] on input "Choice" at bounding box center [448, 581] width 298 height 27
paste input "Price Per Piece"
type input "Price Per Piece"
drag, startPoint x: 794, startPoint y: 565, endPoint x: 792, endPoint y: 591, distance: 26.4
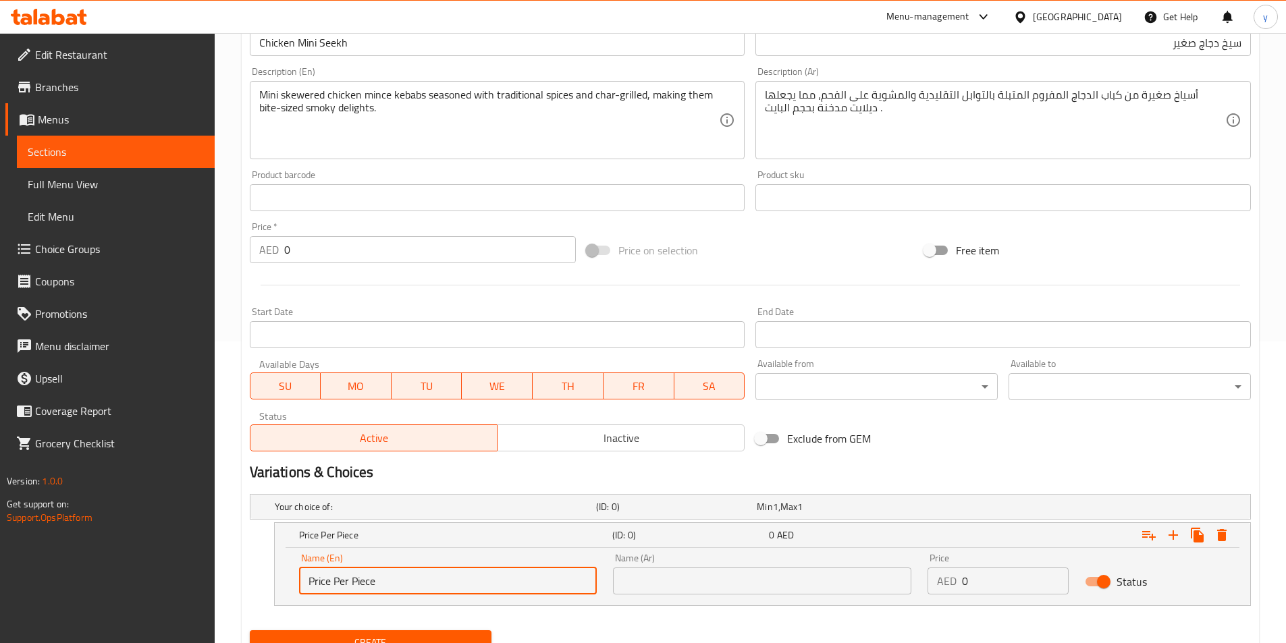
click at [794, 580] on div "Name (Ar) Name (Ar)" at bounding box center [762, 573] width 298 height 41
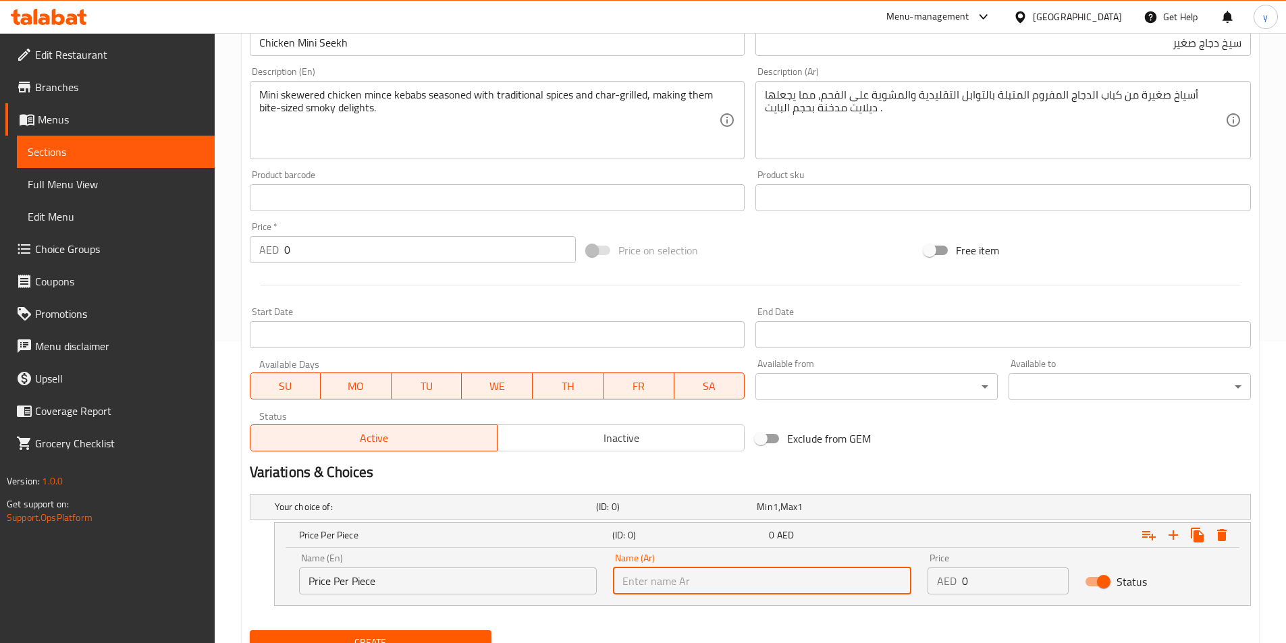
click at [792, 591] on input "text" at bounding box center [762, 581] width 298 height 27
type input "سعر لكل قطعه"
click at [1014, 585] on input "0" at bounding box center [1015, 581] width 107 height 27
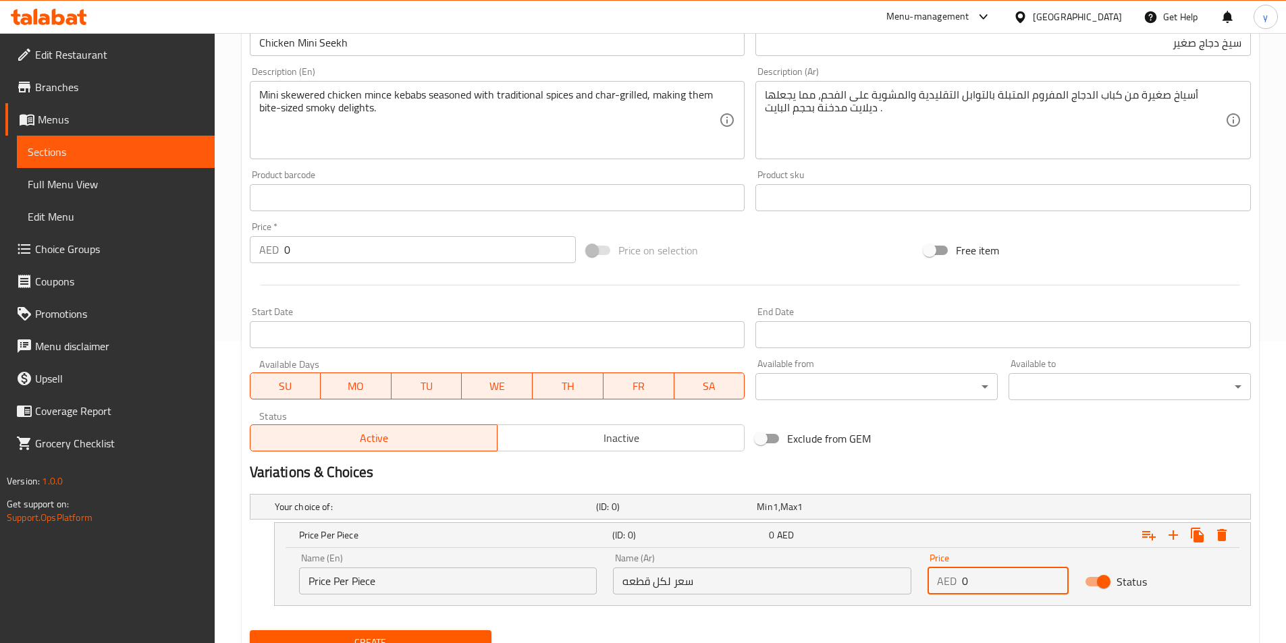
click at [1017, 583] on input "0" at bounding box center [1015, 581] width 107 height 27
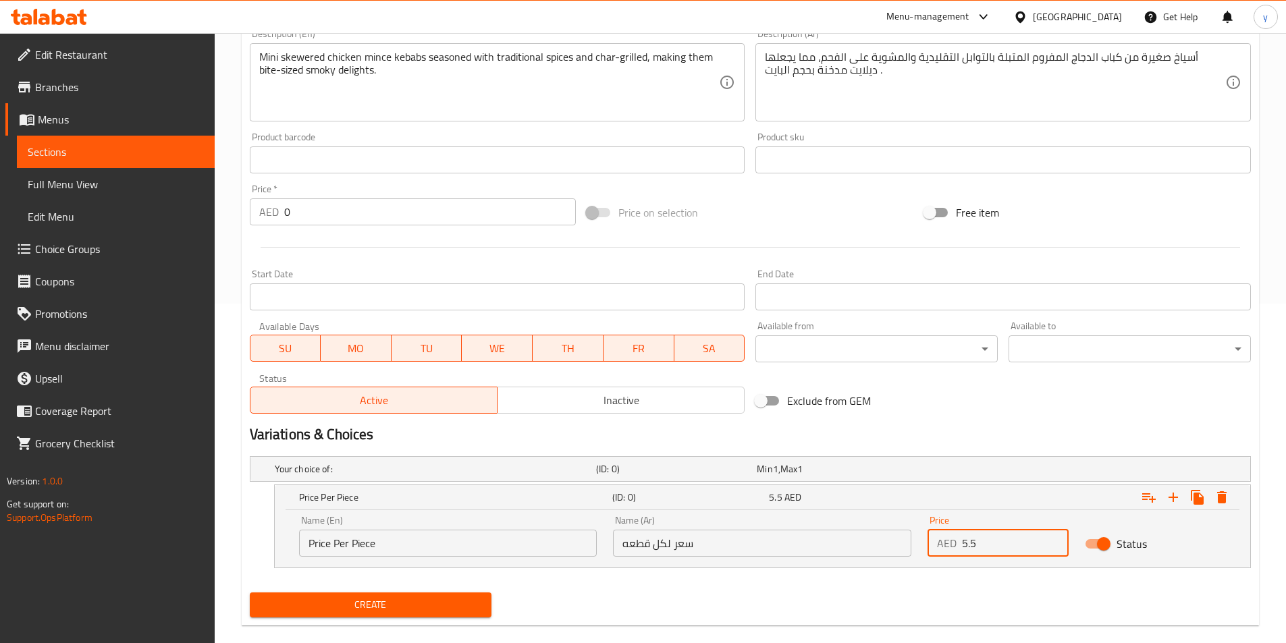
scroll to position [360, 0]
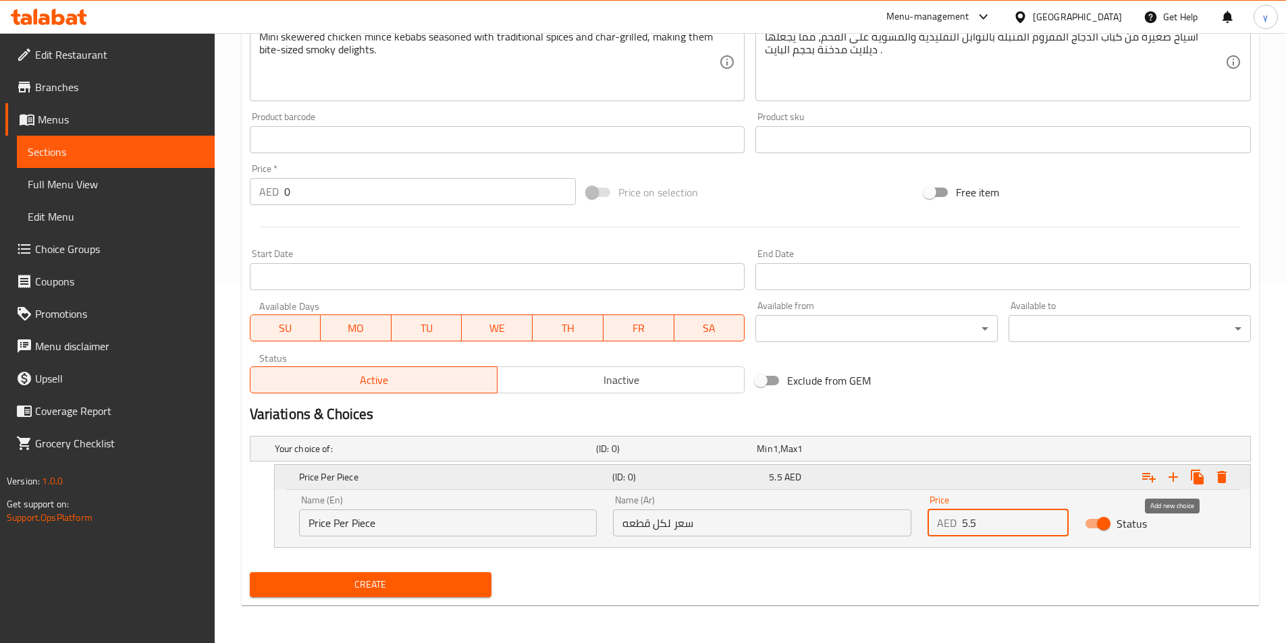
type input "5.5"
click at [1179, 481] on icon "Expand" at bounding box center [1173, 477] width 16 height 16
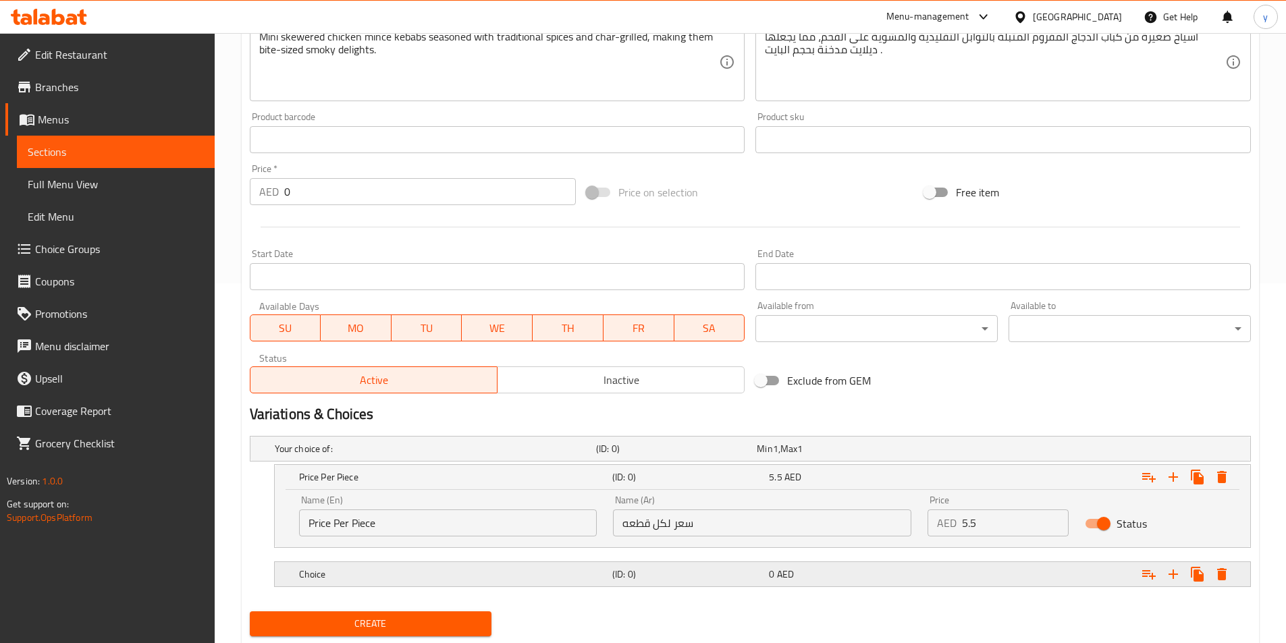
click at [423, 583] on div "Choice" at bounding box center [452, 574] width 313 height 19
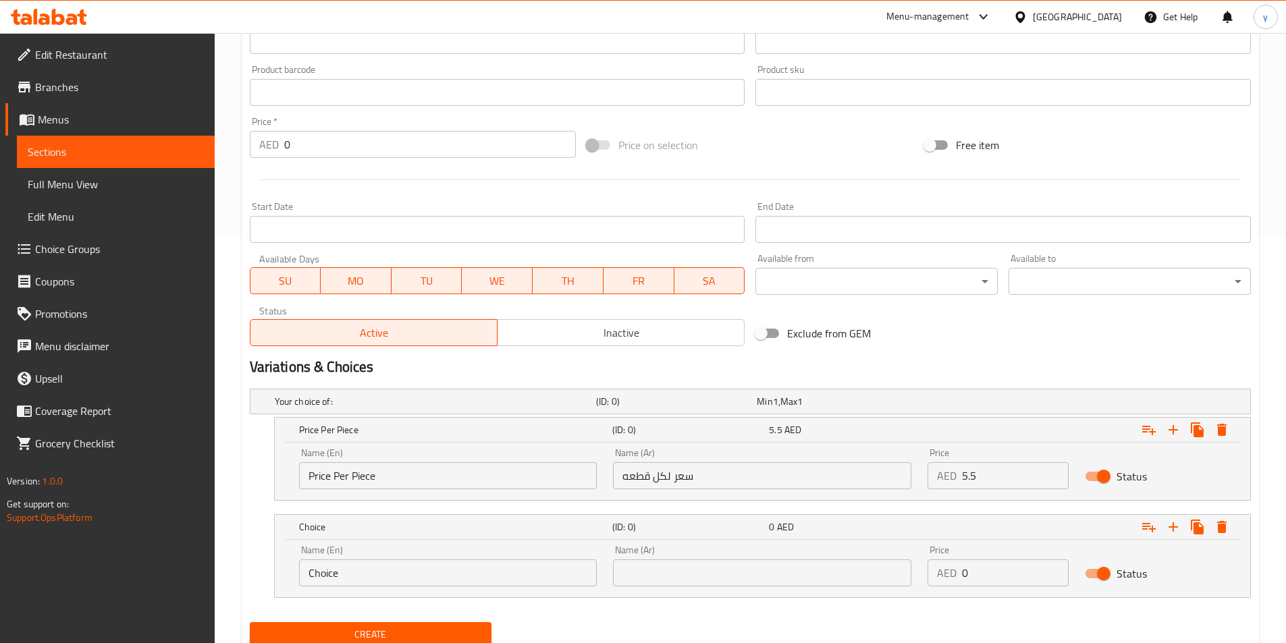
scroll to position [457, 0]
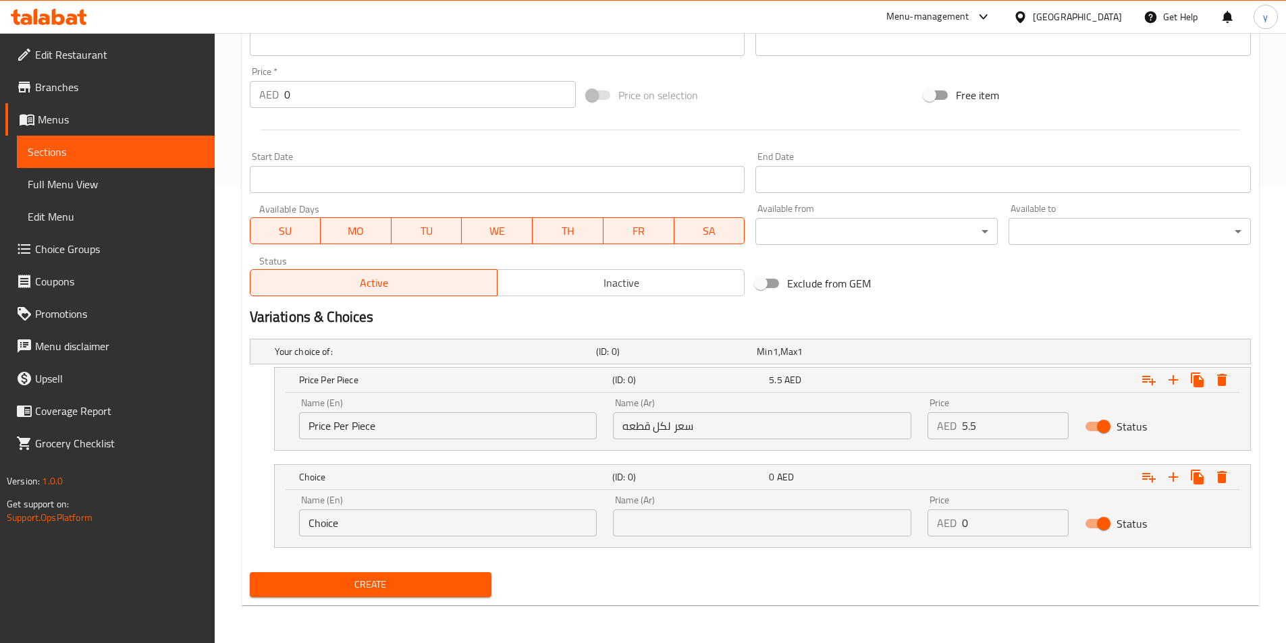
click at [418, 525] on input "Choice" at bounding box center [448, 523] width 298 height 27
click at [414, 518] on input "text" at bounding box center [448, 523] width 298 height 27
paste input "Price Per Dozen"
type input "Price Per Dozen"
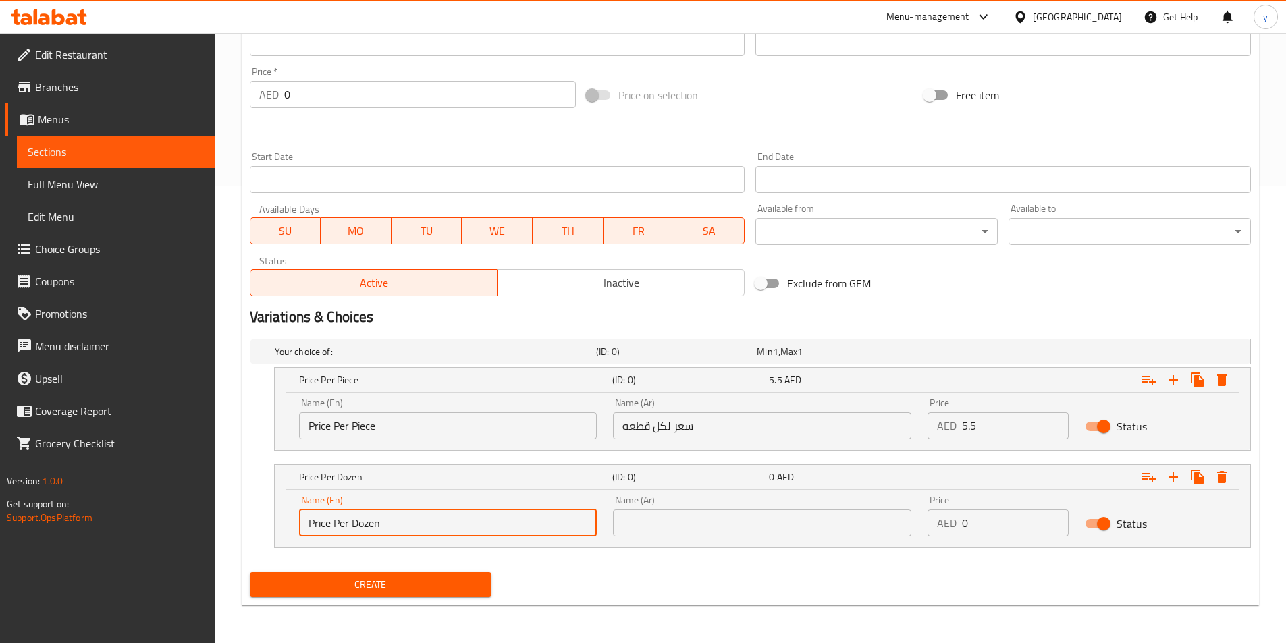
click at [702, 517] on input "text" at bounding box center [762, 523] width 298 height 27
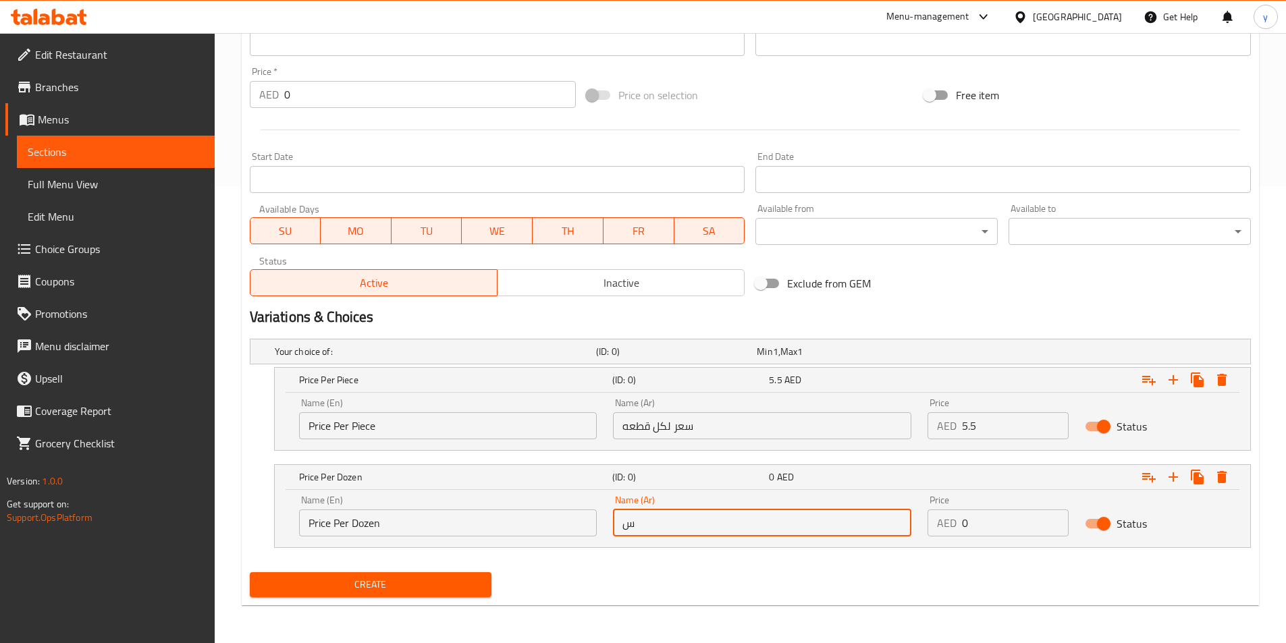
type input "سعر لكل دزينة"
click at [1008, 523] on input "0" at bounding box center [1015, 523] width 107 height 27
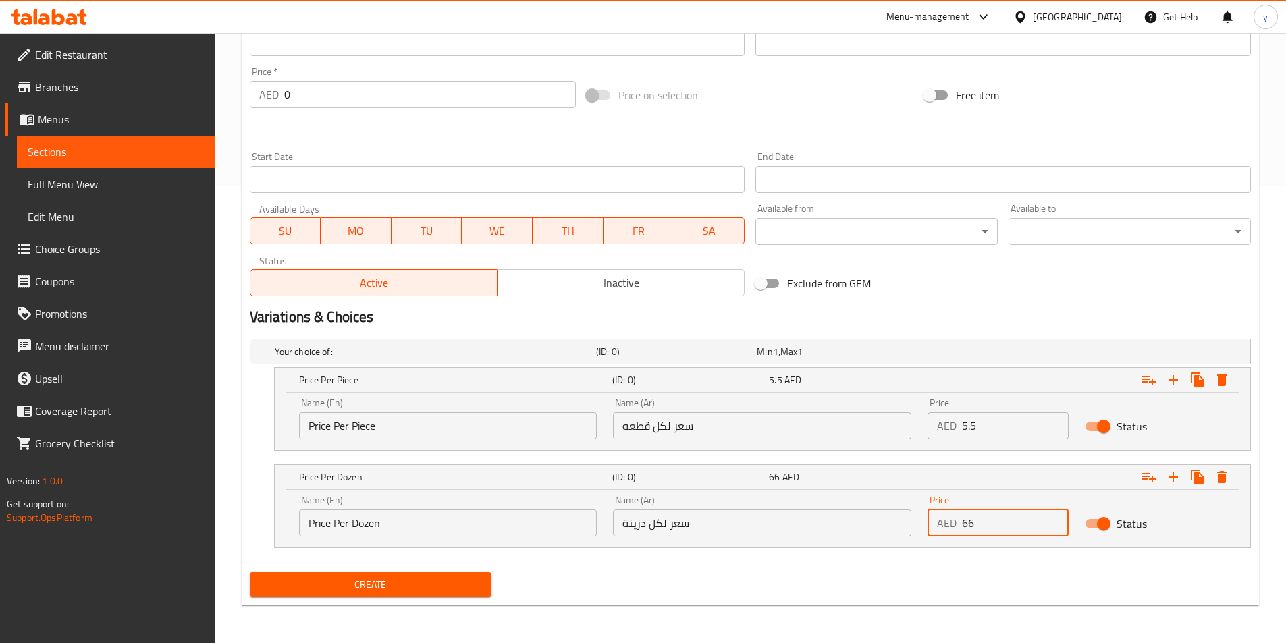
type input "66"
click at [435, 583] on span "Create" at bounding box center [371, 584] width 221 height 17
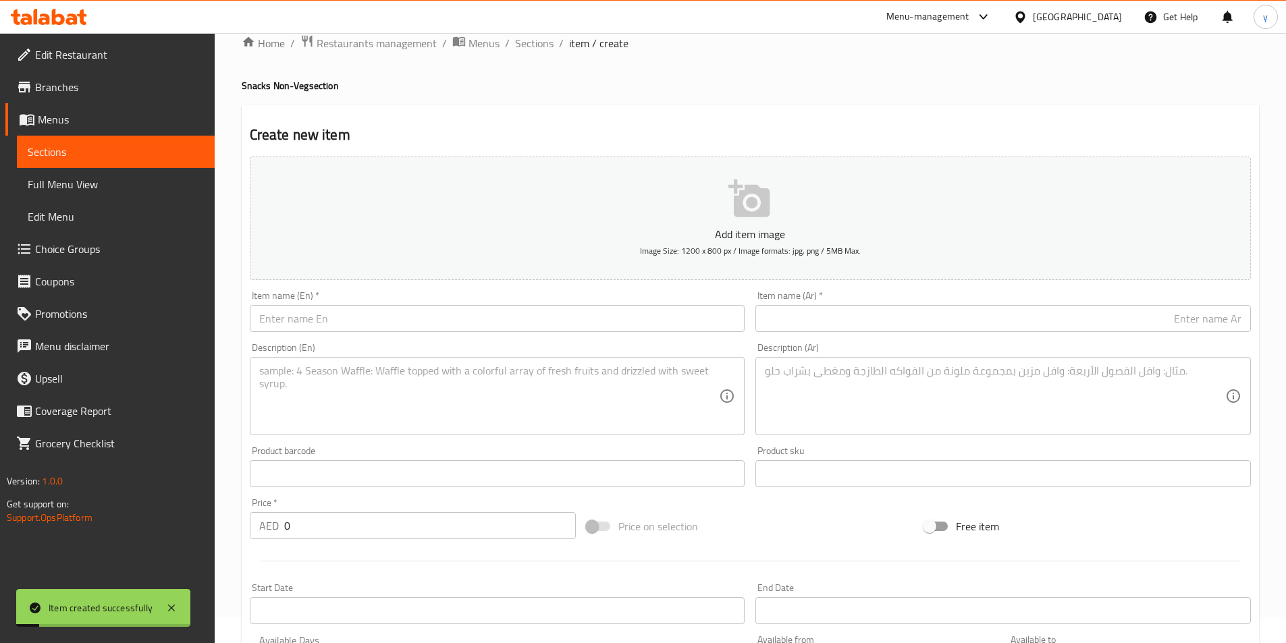
scroll to position [0, 0]
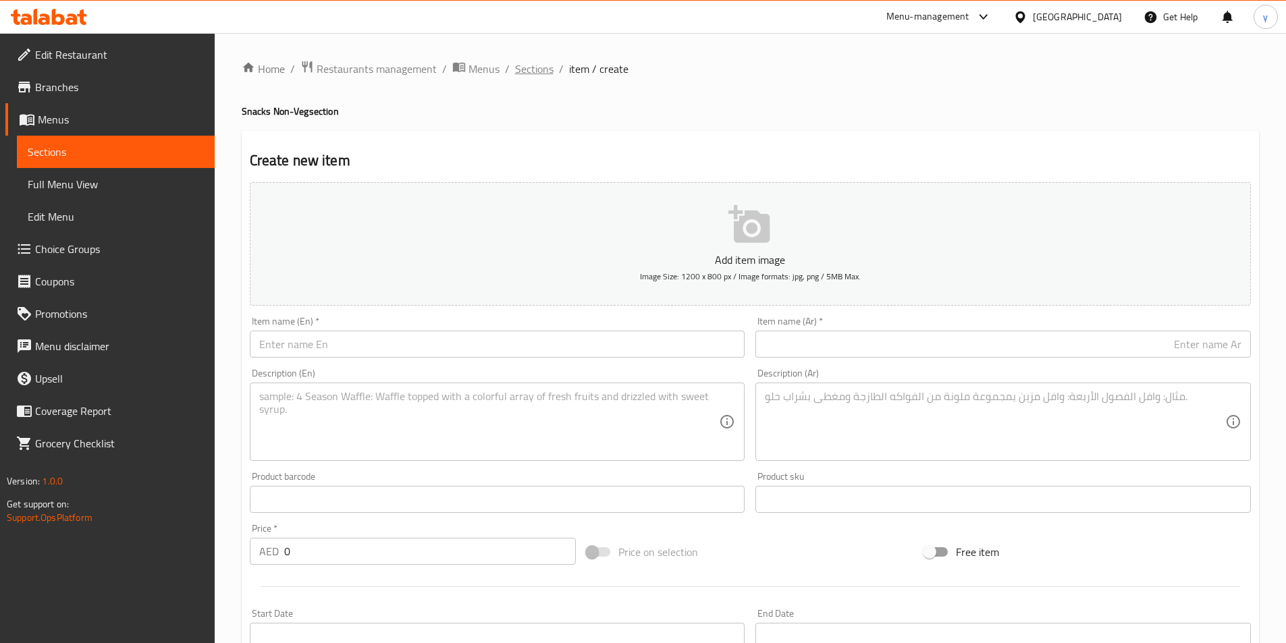
click at [533, 69] on span "Sections" at bounding box center [534, 69] width 38 height 16
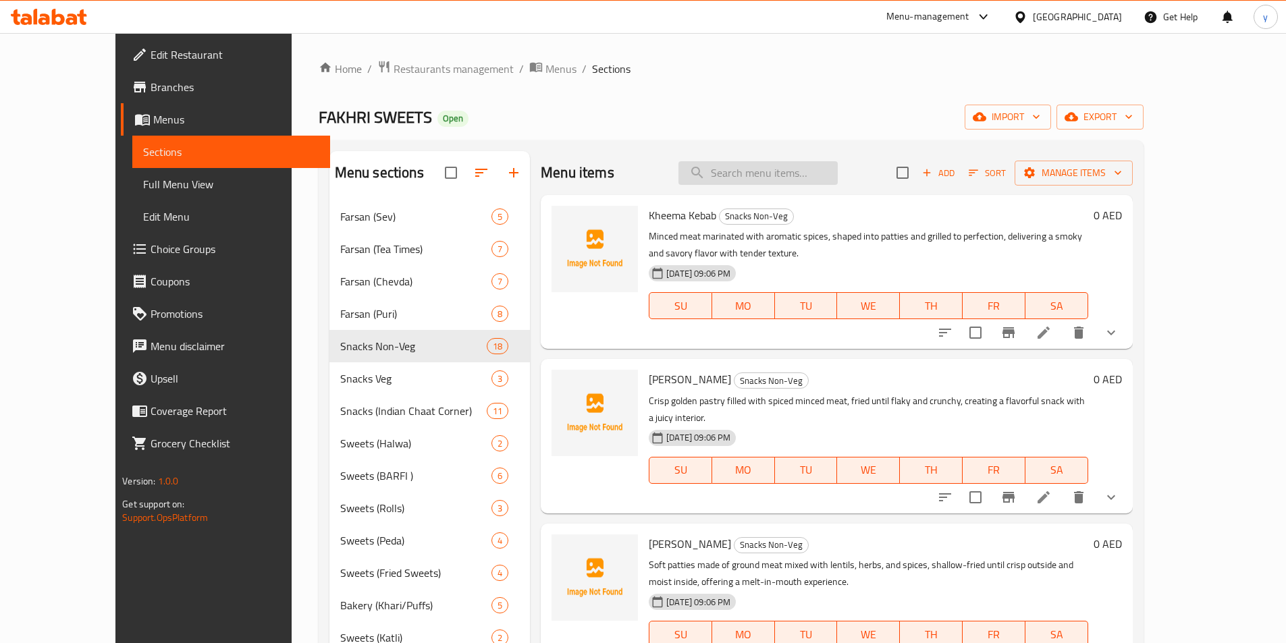
click at [751, 169] on input "search" at bounding box center [757, 173] width 159 height 24
paste input "Kulﬁ kebab (Chicken)"
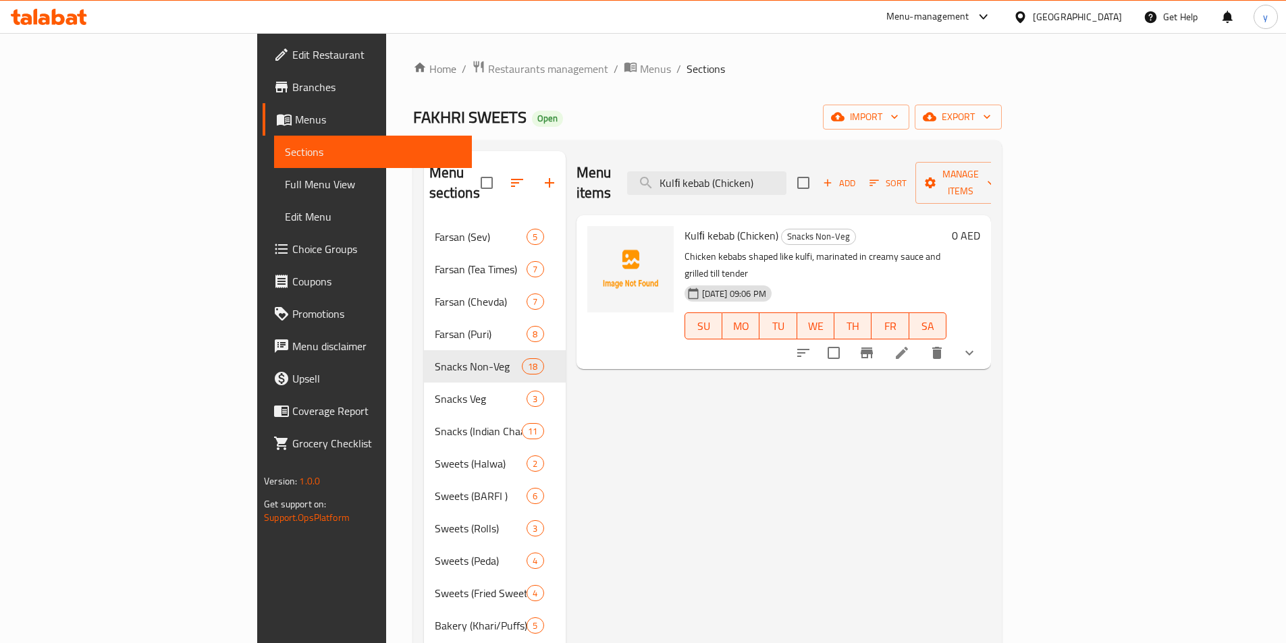
type input "Kulﬁ kebab (Chicken)"
click at [921, 341] on li at bounding box center [902, 353] width 38 height 24
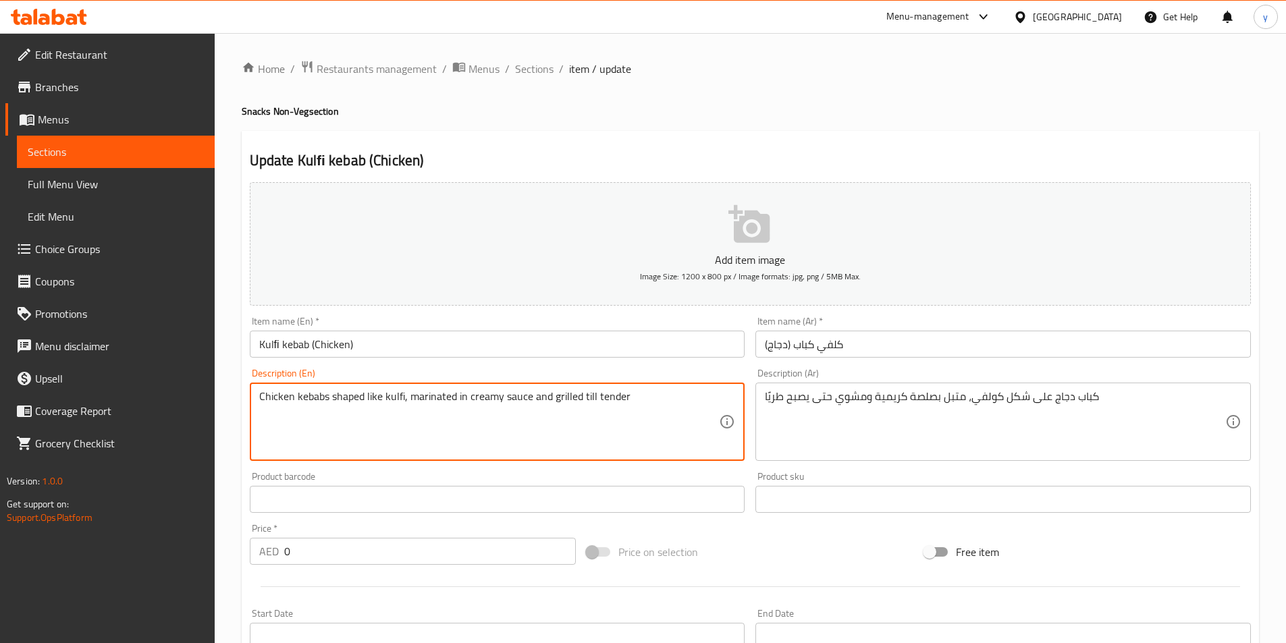
click at [596, 394] on textarea "Chicken kebabs shaped like kulfi, marinated in creamy sauce and grilled till te…" at bounding box center [489, 422] width 460 height 64
paste textarea "Skewered chicken kebabs marinated with a creamy, mildly spiced yogurt mixture a…"
type textarea "Skewered chicken kebabs marinated with a creamy, mildly spiced yogurt mixture a…"
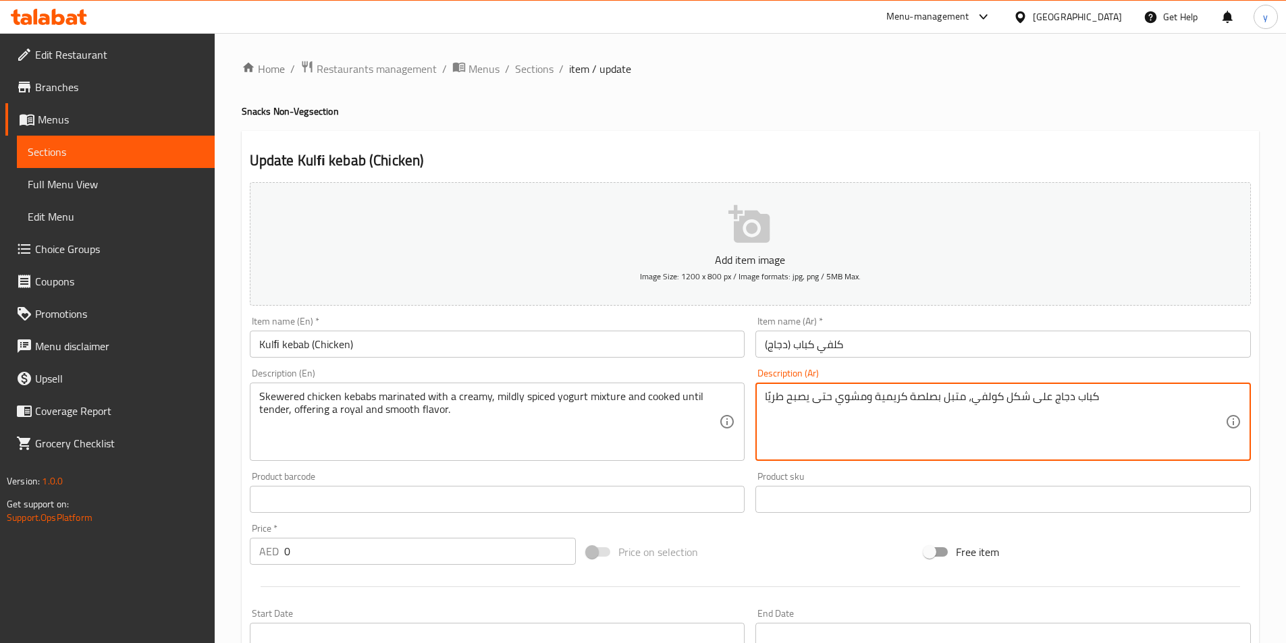
click at [1087, 416] on textarea "كباب دجاج على شكل كولفي، متبل بصلصة كريمية ومشوي حتى يصبح طريًا" at bounding box center [995, 422] width 460 height 64
paste textarea "أسياخ دجاج مشوية متبلة بمزيج كريمي من الزبادي مع التوابل الخفيفة ويتم طهيها حتى…"
click at [808, 413] on textarea "أسياخ دجاج مشوية متبلة بمزيج كريمي من الزبادي مع التوابل الخفيفة ويتم طهيها حتى…" at bounding box center [995, 422] width 460 height 64
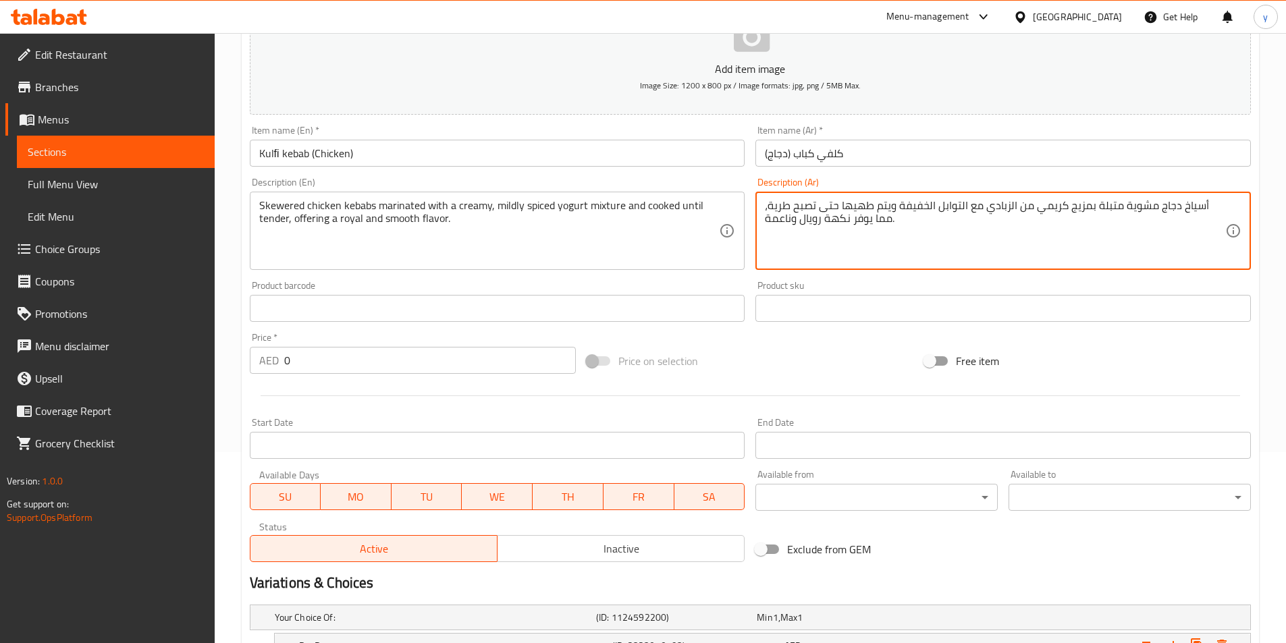
scroll to position [341, 0]
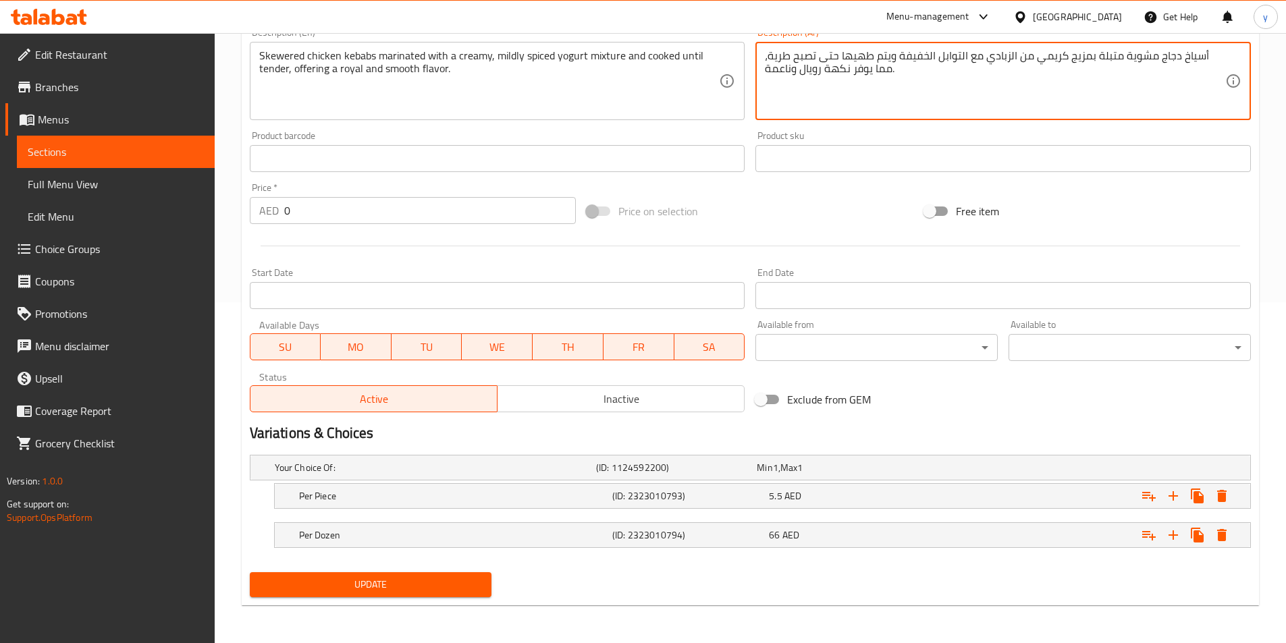
type textarea "أسياخ دجاج مشوية متبلة بمزيج كريمي من الزبادي مع التوابل الخفيفة ويتم طهيها حتى…"
click at [436, 579] on span "Update" at bounding box center [371, 584] width 221 height 17
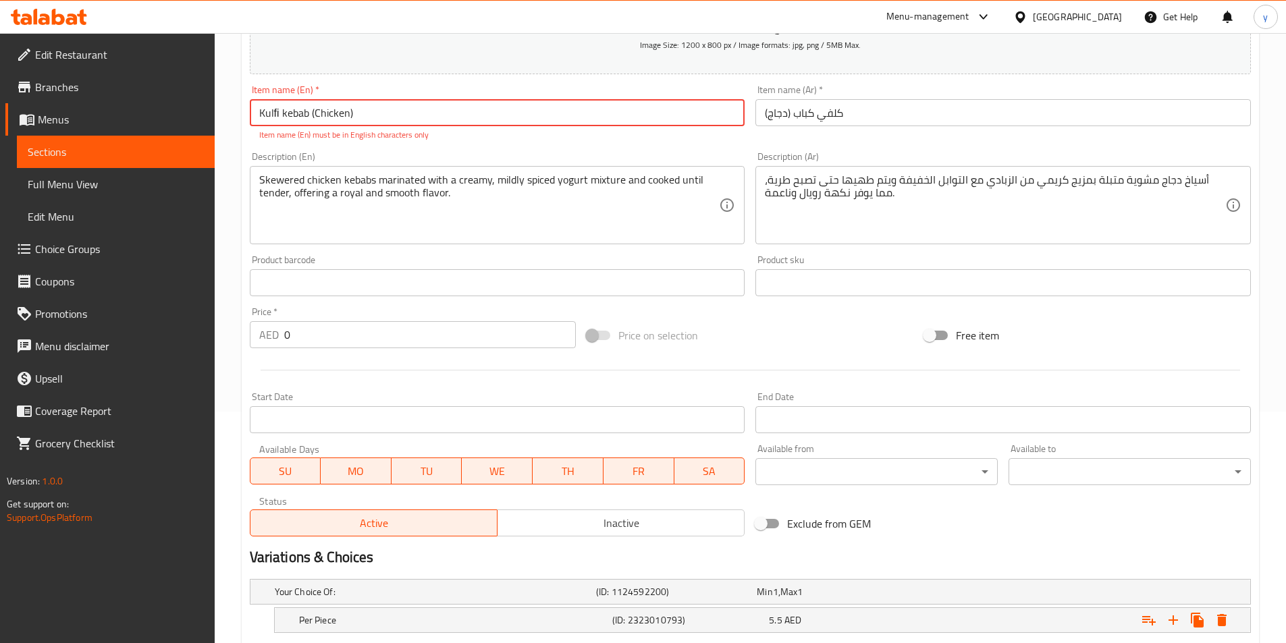
scroll to position [61, 0]
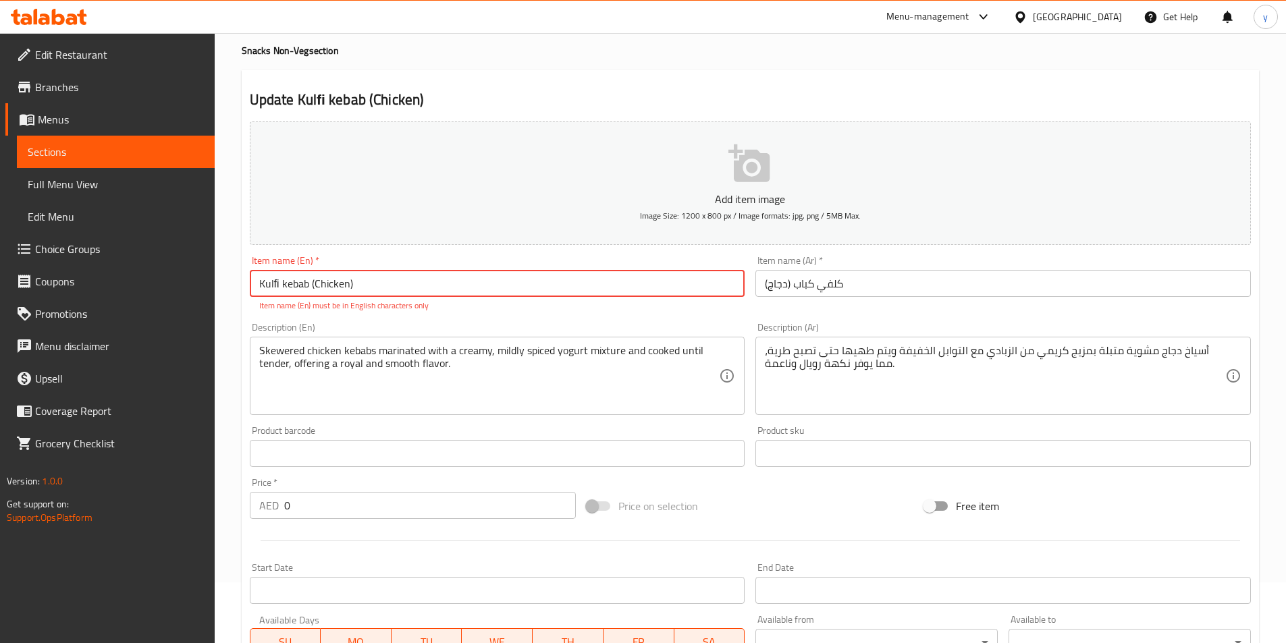
click at [259, 286] on input "Kulﬁ kebab (Chicken)" at bounding box center [497, 283] width 495 height 27
click at [780, 286] on input "كلفي كباب (دجاج)" at bounding box center [1002, 283] width 495 height 27
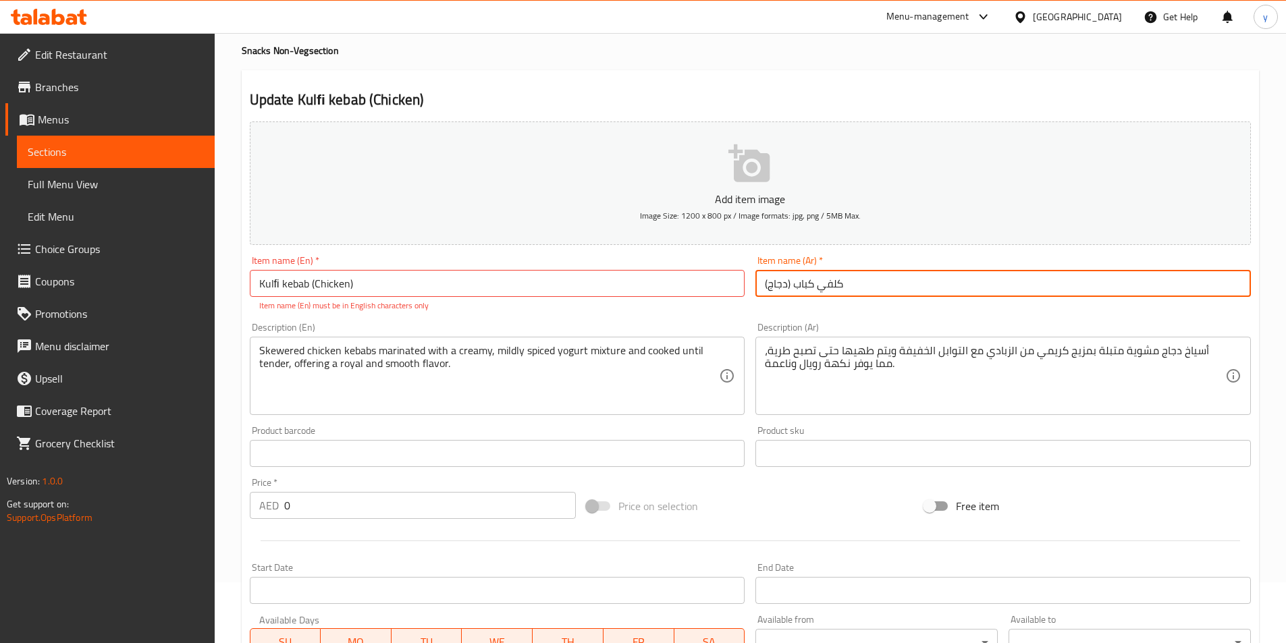
click at [780, 286] on input "كلفي كباب (دجاج)" at bounding box center [1002, 283] width 495 height 27
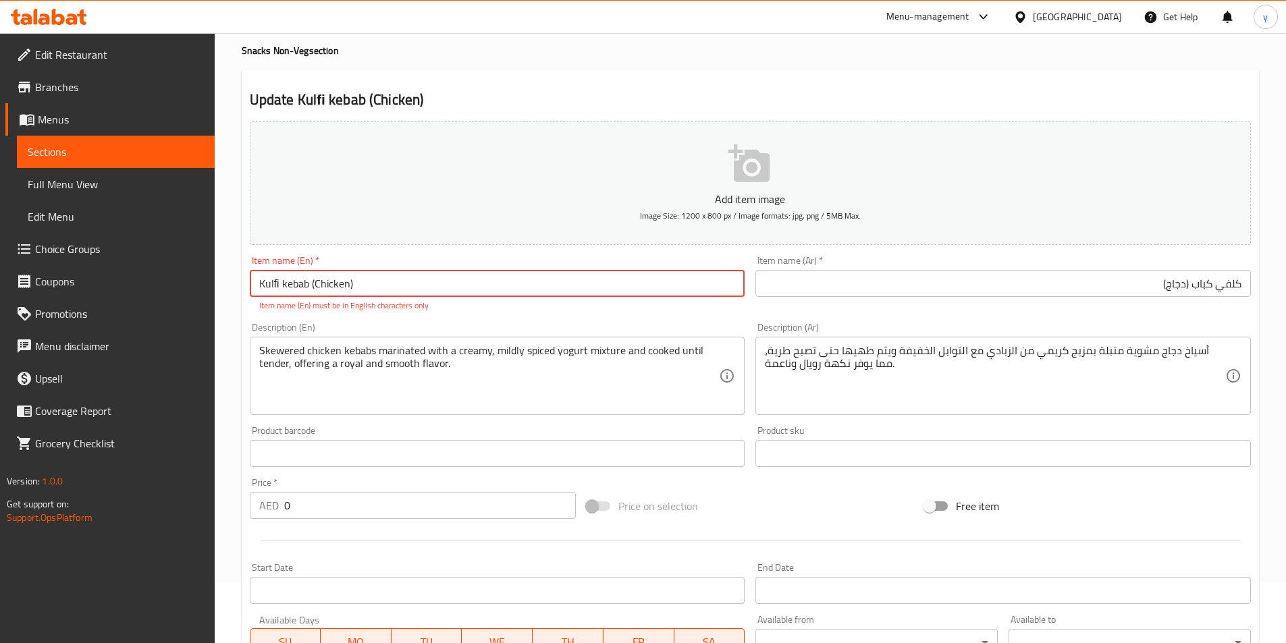
click at [653, 289] on input "Kulﬁ kebab (Chicken)" at bounding box center [497, 283] width 495 height 27
click at [795, 268] on div "Item name (Ar)   * كلفي كباب (دجاج) Item name (Ar) *" at bounding box center [1002, 276] width 495 height 41
click at [394, 279] on input "Kulﬁ kebab (Chicken)" at bounding box center [497, 283] width 495 height 27
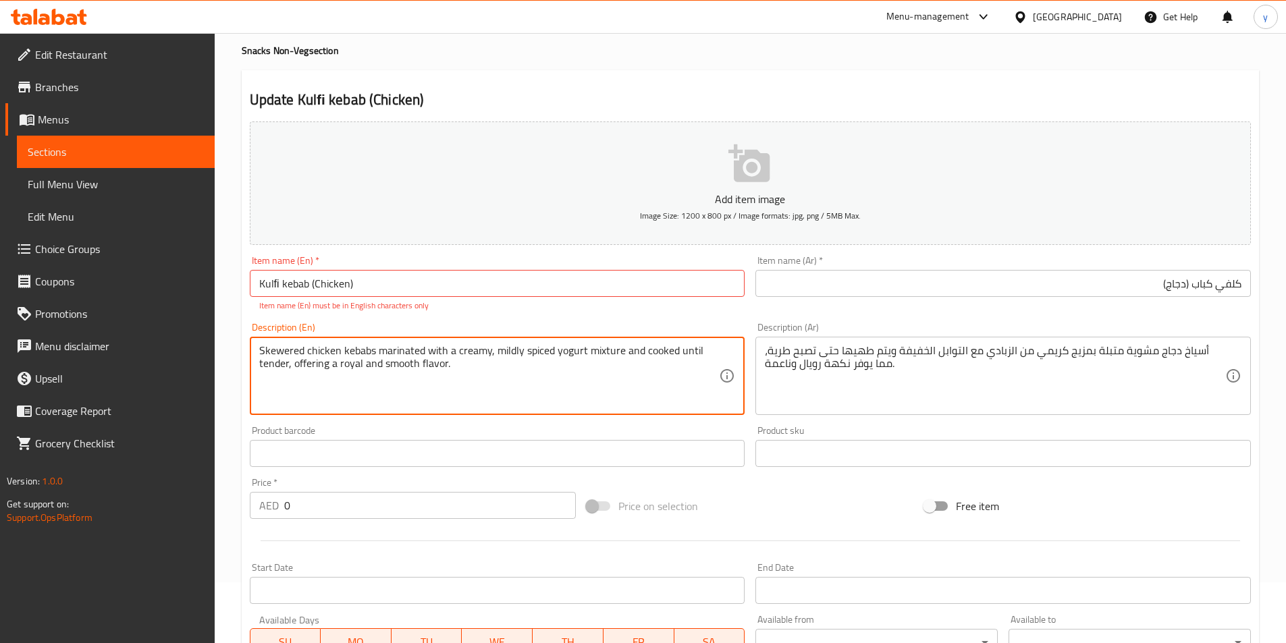
click at [445, 272] on input "Kulﬁ kebab (Chicken)" at bounding box center [497, 283] width 495 height 27
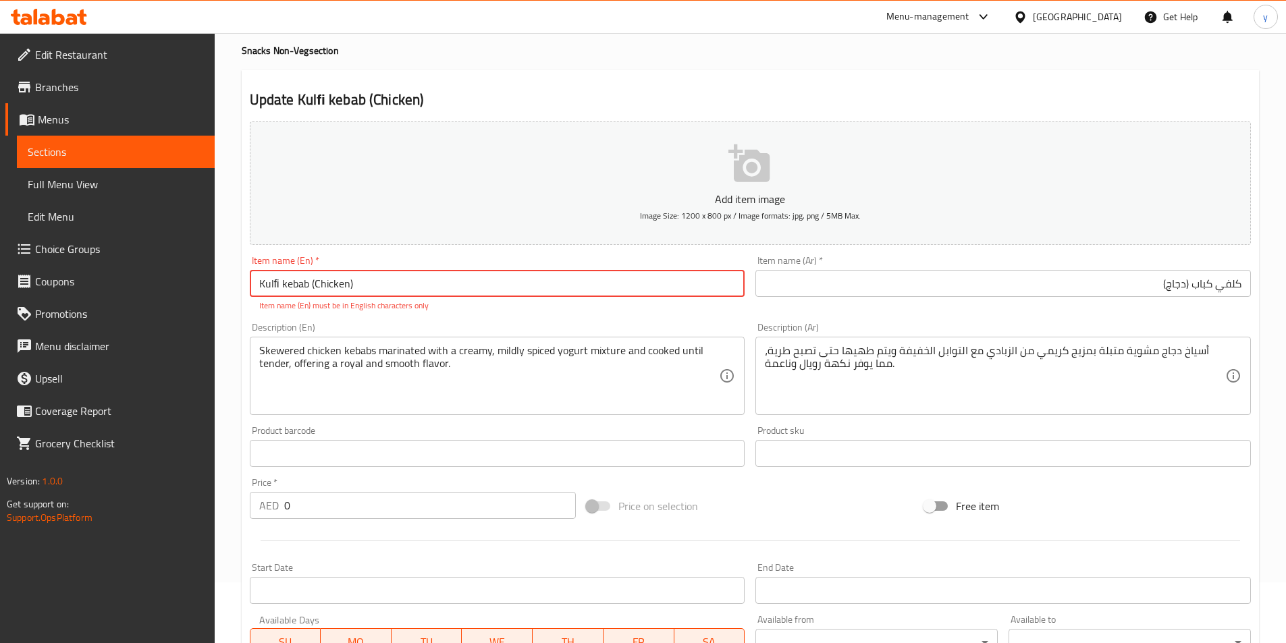
click at [286, 285] on input "Kulﬁ kebab (Chicken)" at bounding box center [497, 283] width 495 height 27
click at [265, 283] on input "Kulﬁ kebab (Chicken)" at bounding box center [497, 283] width 495 height 27
click at [302, 283] on input "Kulﬁ kebab (Chicken)" at bounding box center [497, 283] width 495 height 27
click at [321, 281] on input "Kulﬁ kebab (Chicken)" at bounding box center [497, 283] width 495 height 27
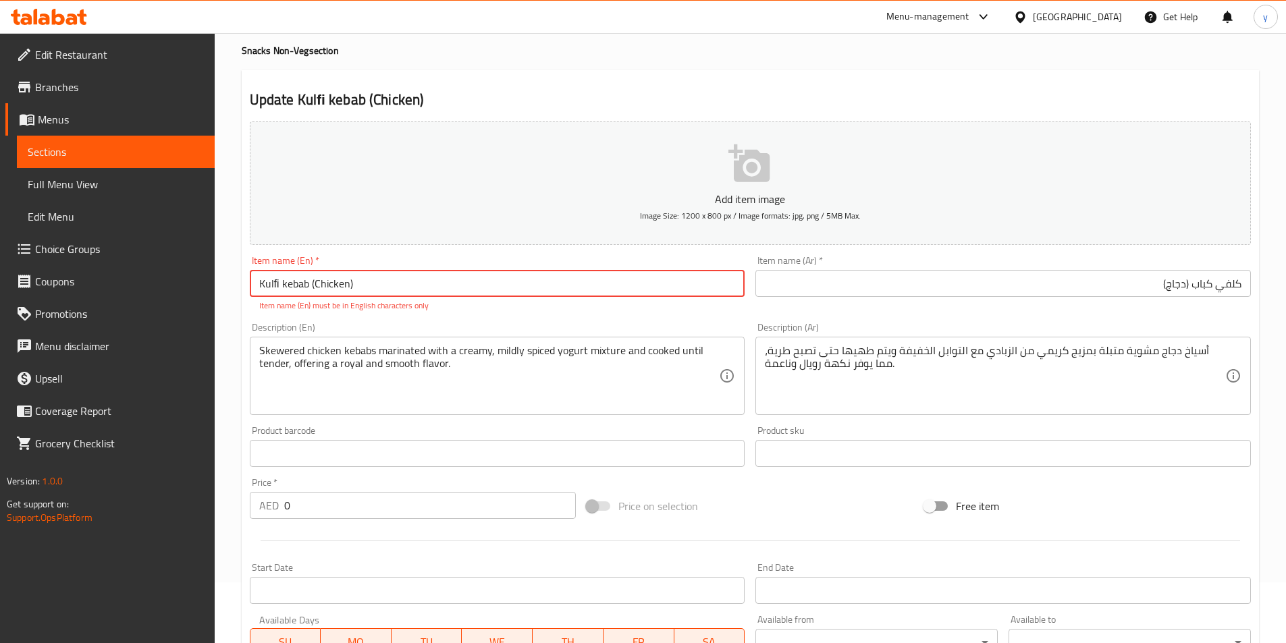
click at [325, 281] on input "Kulﬁ kebab (Chicken)" at bounding box center [497, 283] width 495 height 27
click at [402, 288] on input "Kulﬁ kebab (Chicken)" at bounding box center [497, 283] width 495 height 27
type input "Kulﬁ kebab (Chicken)"
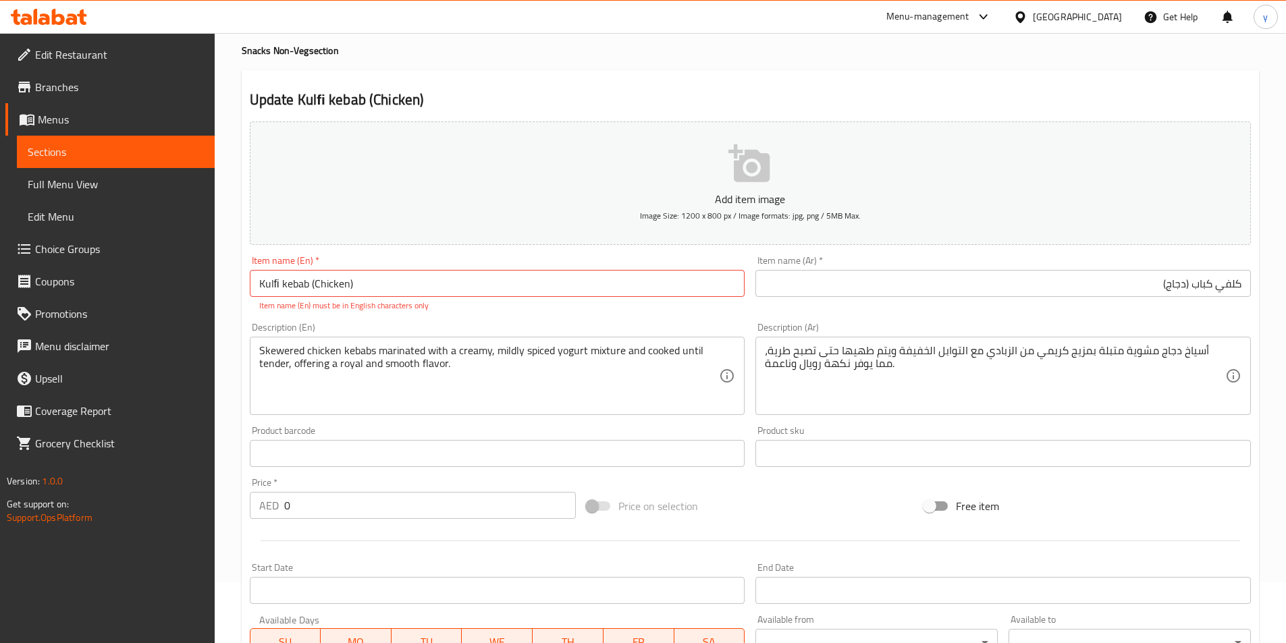
click at [437, 301] on p "Item name (En) must be in English characters only" at bounding box center [497, 306] width 477 height 12
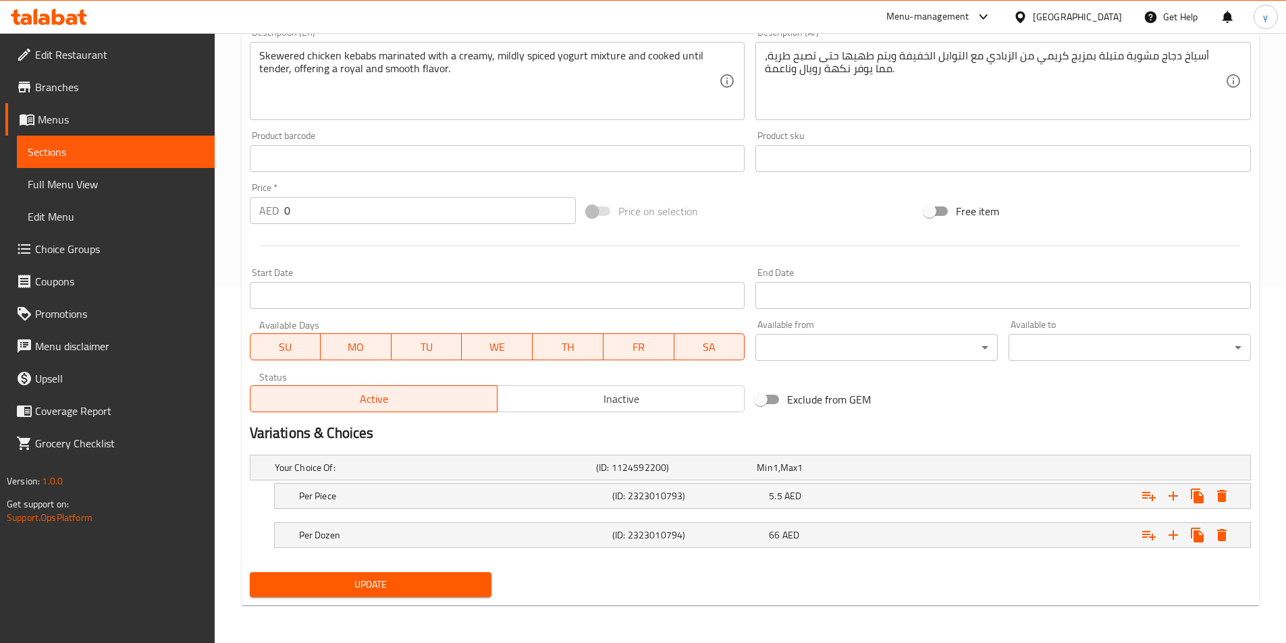
click at [360, 589] on span "Update" at bounding box center [371, 584] width 221 height 17
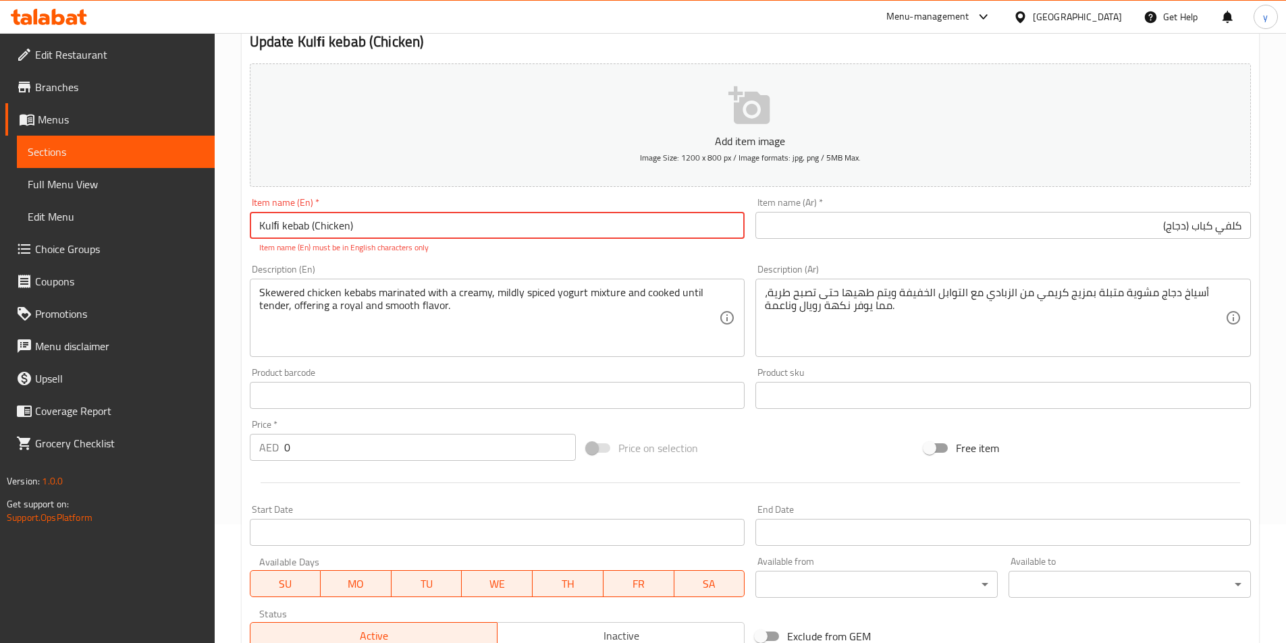
scroll to position [0, 0]
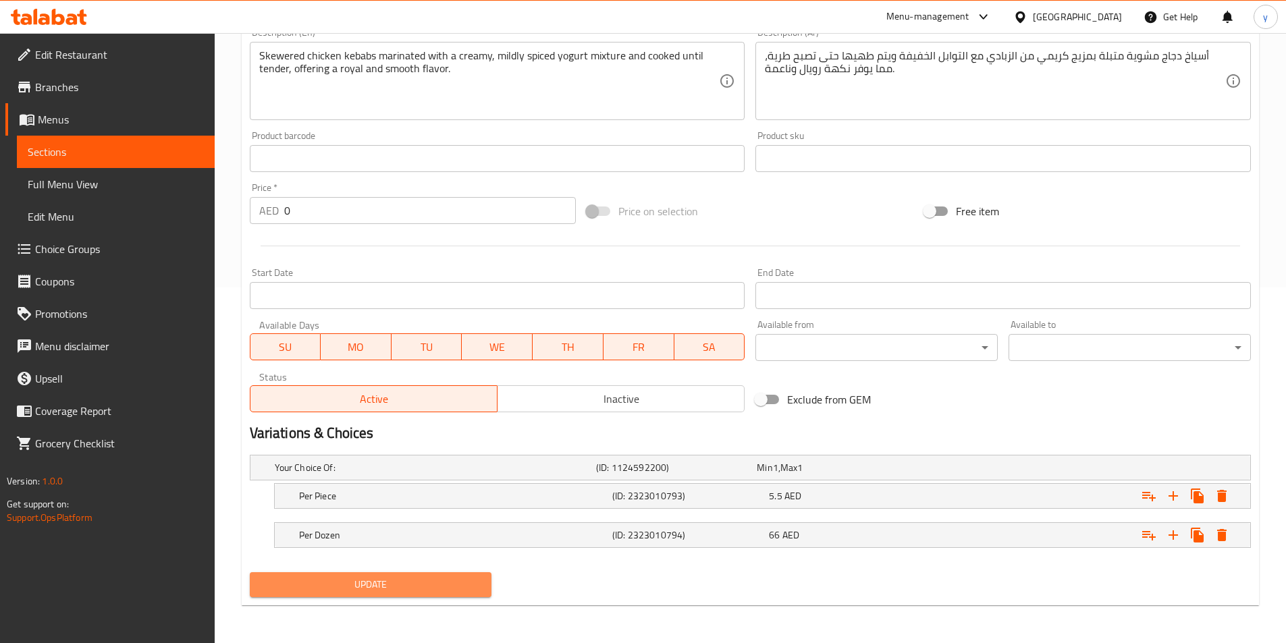
click at [360, 591] on span "Update" at bounding box center [371, 584] width 221 height 17
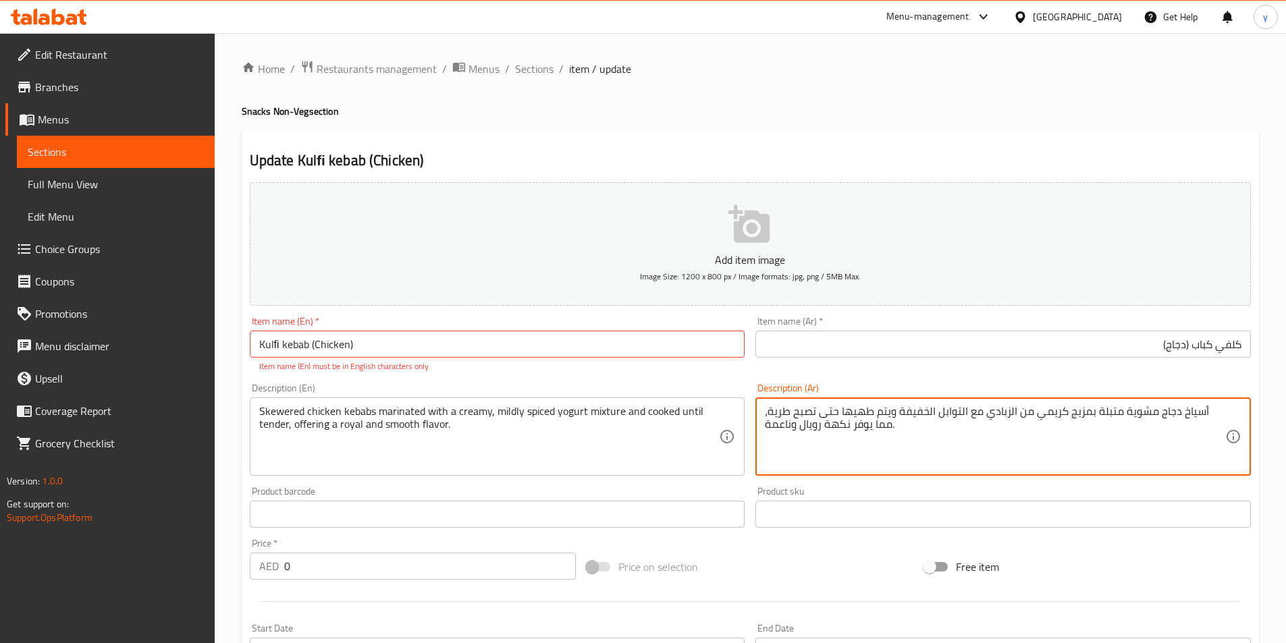
click at [873, 426] on textarea "أسياخ دجاج مشوية متبلة بمزيج كريمي من الزبادي مع التوابل الخفيفة ويتم طهيها حتى…" at bounding box center [995, 437] width 460 height 64
click at [815, 451] on textarea "أسياخ دجاج مشوية متبلة بمزيج كريمي من الزبادي مع التوابل الخفيفة ويتم طهيها حتى…" at bounding box center [995, 437] width 460 height 64
click at [857, 412] on textarea "أسياخ دجاج مشوية متبلة بمزيج كريمي من الزبادي مع التوابل الخفيفة ويتم طهيها حتى…" at bounding box center [995, 437] width 460 height 64
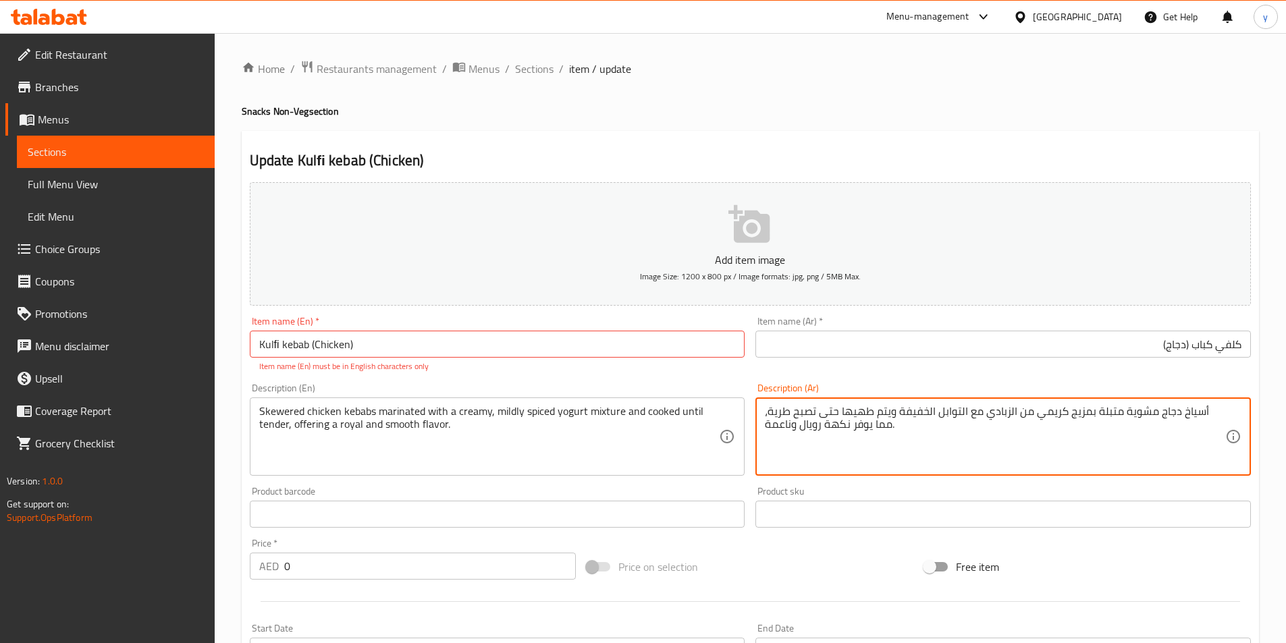
click at [857, 412] on textarea "أسياخ دجاج مشوية متبلة بمزيج كريمي من الزبادي مع التوابل الخفيفة ويتم طهيها حتى…" at bounding box center [995, 437] width 460 height 64
click at [850, 419] on textarea "أسياخ دجاج مشوية متبلة بمزيج كريمي من الزبادي مع التوابل الخفيفة ويتم طهيها حتى…" at bounding box center [995, 437] width 460 height 64
click at [923, 464] on textarea "أسياخ دجاج مشوية متبلة بمزيج كريمي من الزبادي مع التوابل الخفيفة ويتم طهيها حتى…" at bounding box center [995, 437] width 460 height 64
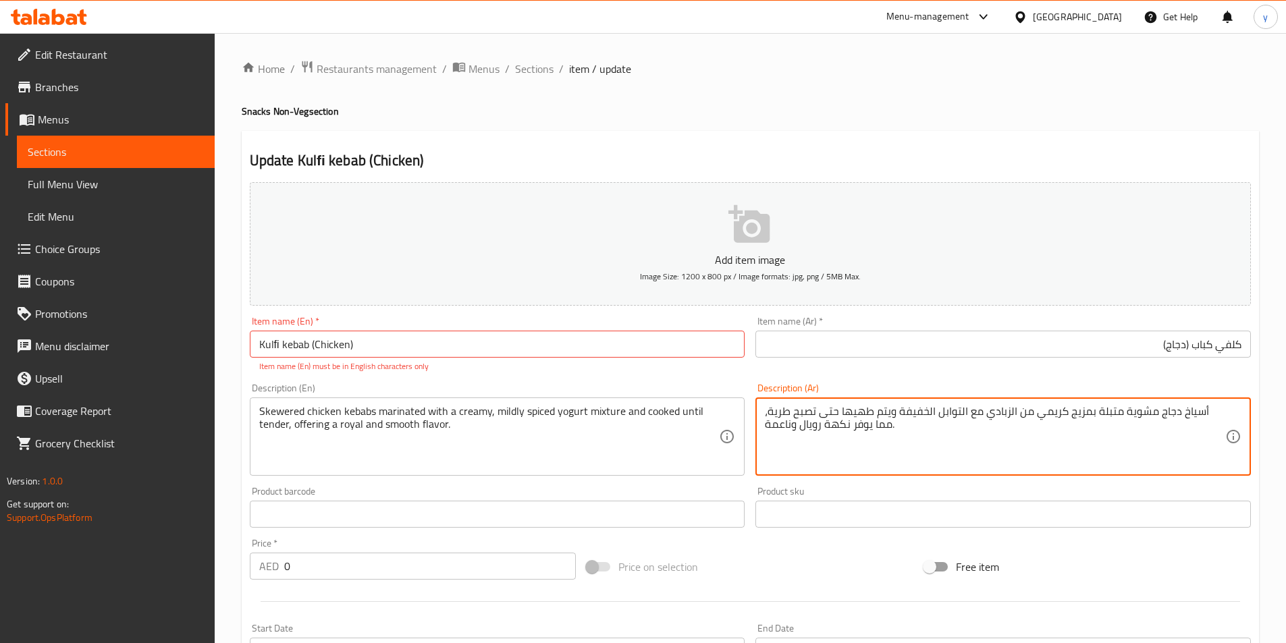
click at [887, 414] on textarea "أسياخ دجاج مشوية متبلة بمزيج كريمي من الزبادي مع التوابل الخفيفة ويتم طهيها حتى…" at bounding box center [995, 437] width 460 height 64
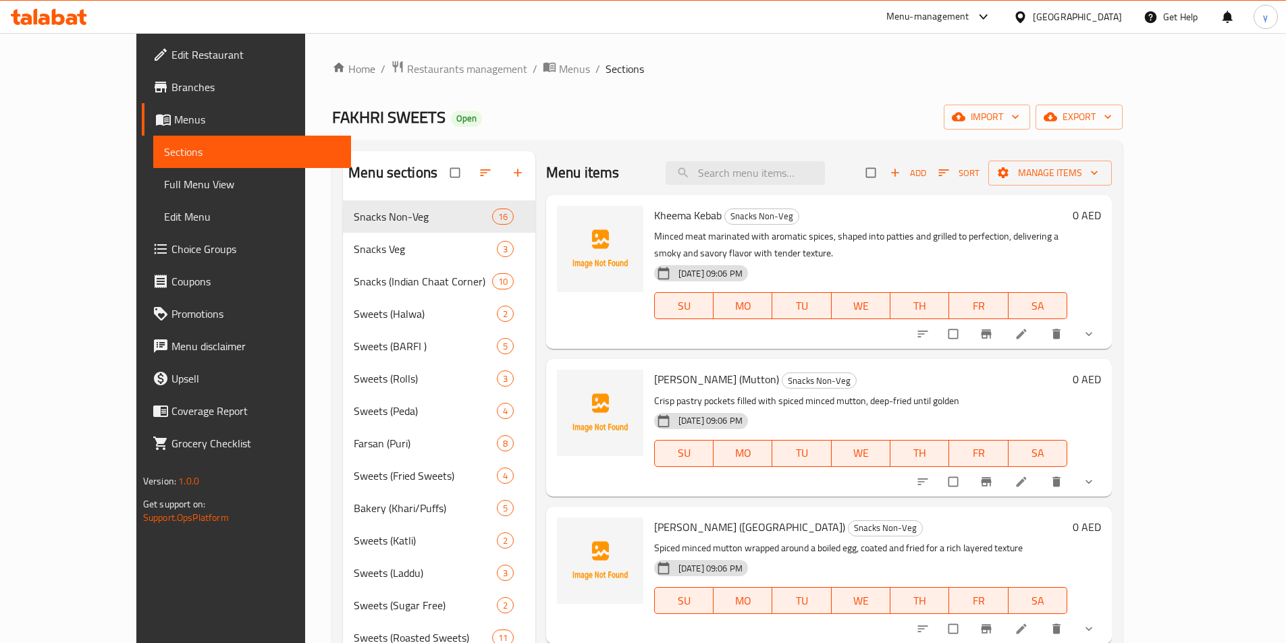
click at [748, 186] on div "Menu items Add Sort Manage items" at bounding box center [829, 173] width 566 height 44
click at [757, 183] on input "search" at bounding box center [745, 173] width 159 height 24
paste input "Chutney Kebab (Chicken)"
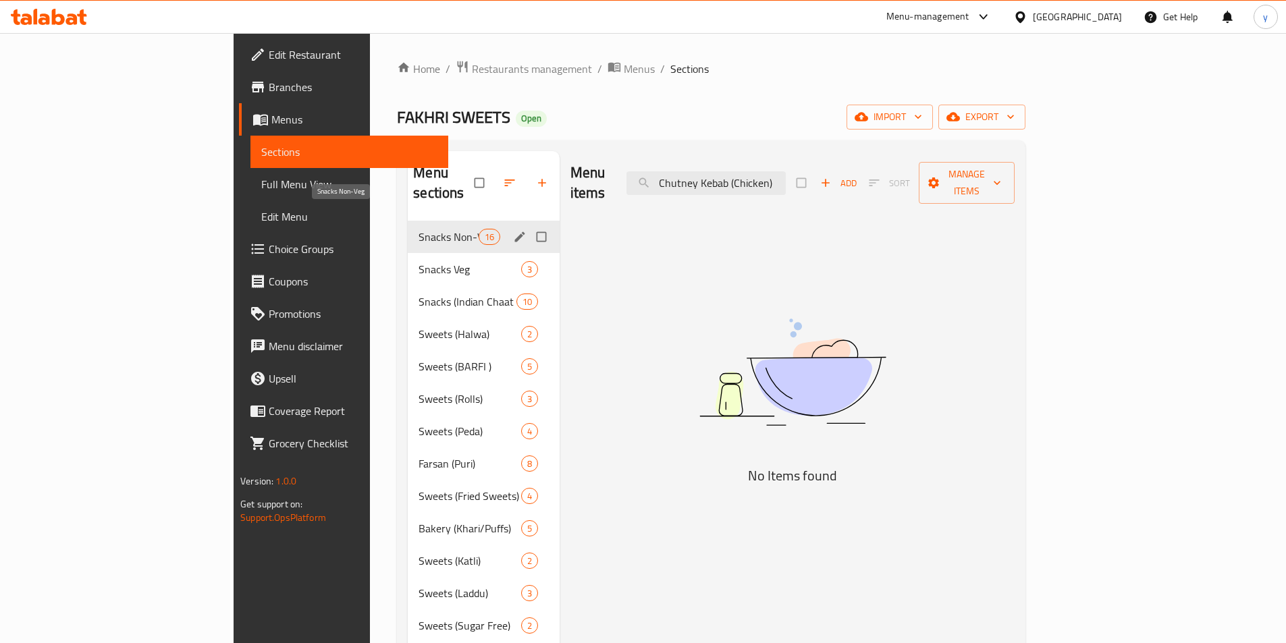
type input "Chutney Kebab (Chicken)"
click at [418, 229] on span "Snacks Non-Veg" at bounding box center [447, 237] width 59 height 16
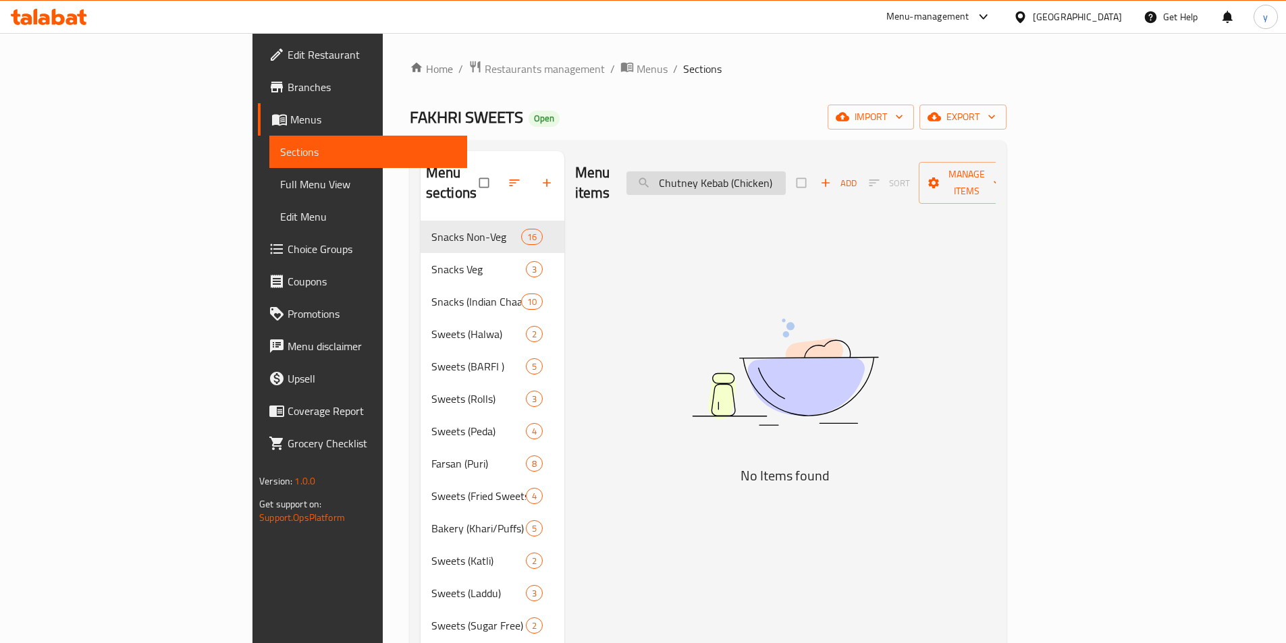
click at [786, 171] on input "Chutney Kebab (Chicken)" at bounding box center [705, 183] width 159 height 24
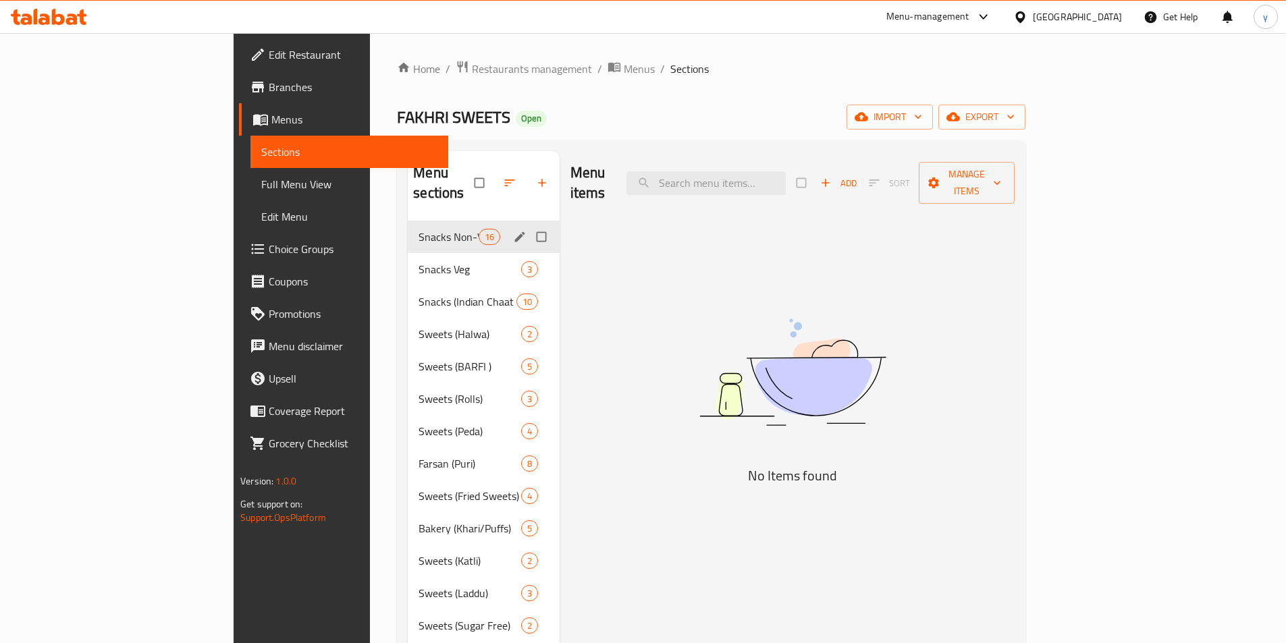
click at [408, 227] on div "Snacks Non-Veg 16" at bounding box center [484, 237] width 152 height 32
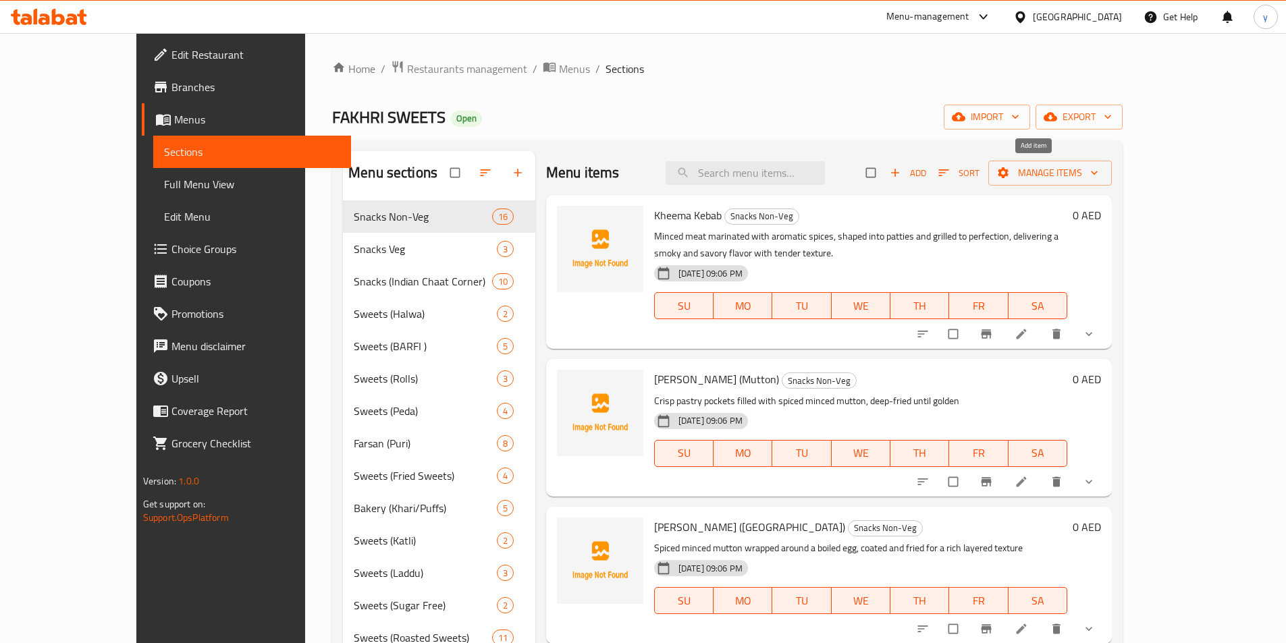
click at [926, 167] on span "Add" at bounding box center [908, 173] width 36 height 16
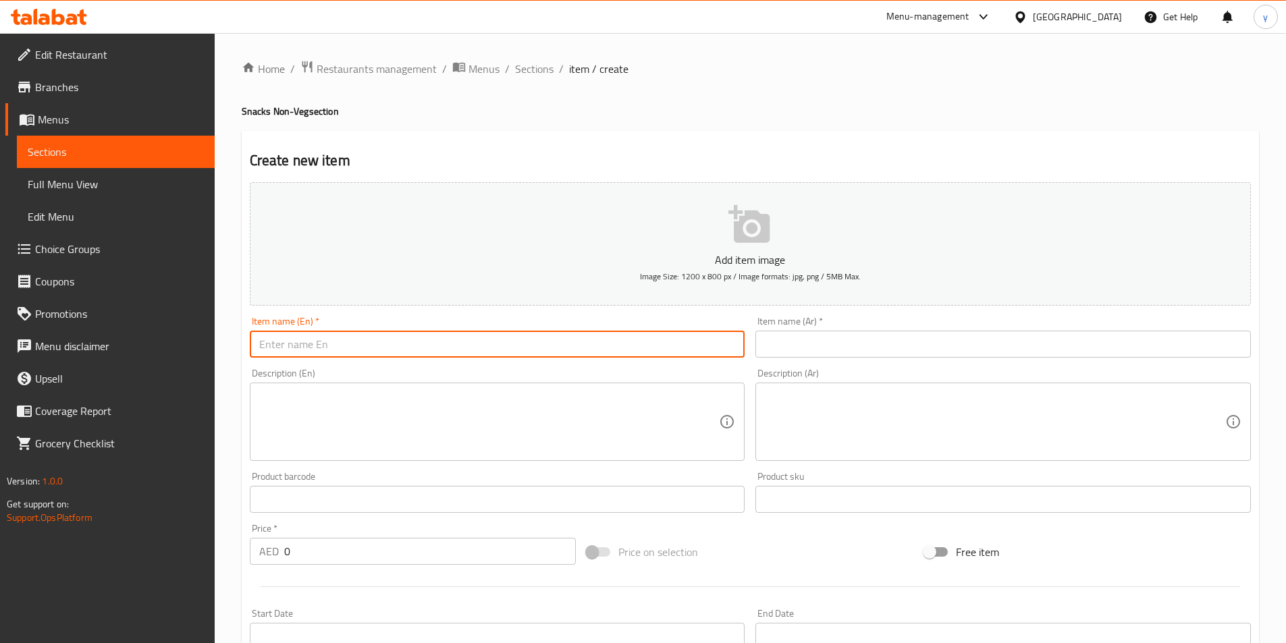
click at [314, 350] on input "text" at bounding box center [497, 344] width 495 height 27
paste input "Chutney Kebab (Chicken)"
click at [336, 341] on input "Chutney Kebab (Chicken)" at bounding box center [497, 344] width 495 height 27
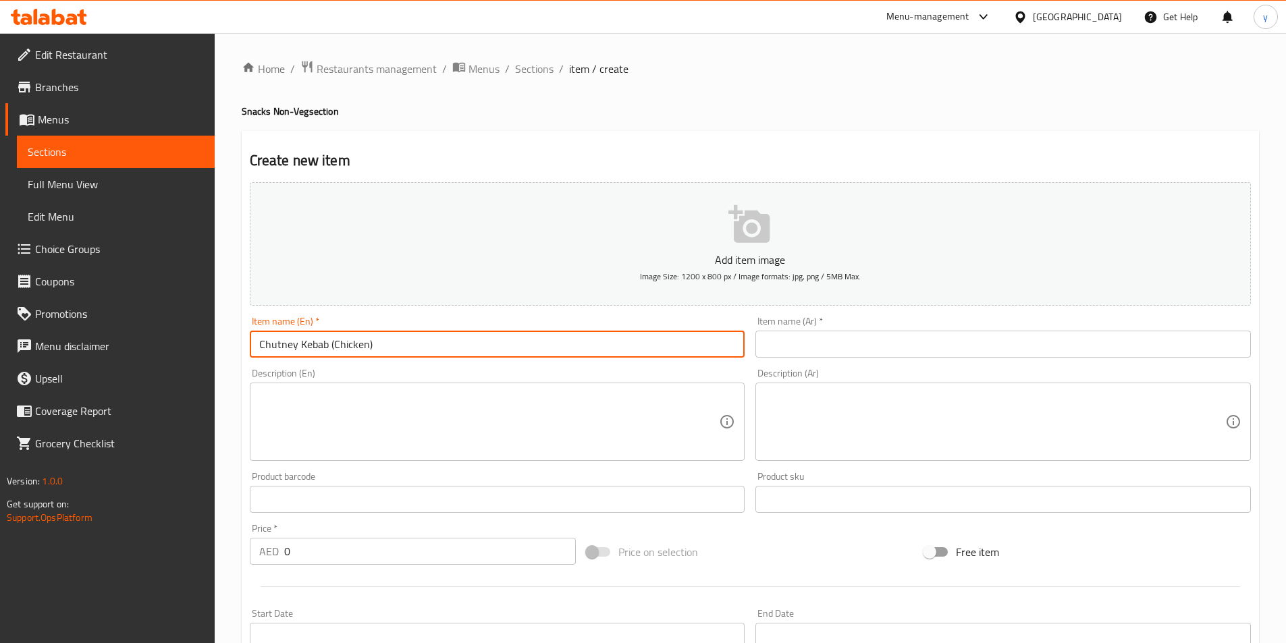
click at [336, 341] on input "Chutney Kebab (Chicken)" at bounding box center [497, 344] width 495 height 27
type input "Chutney Kebab (Chicken)"
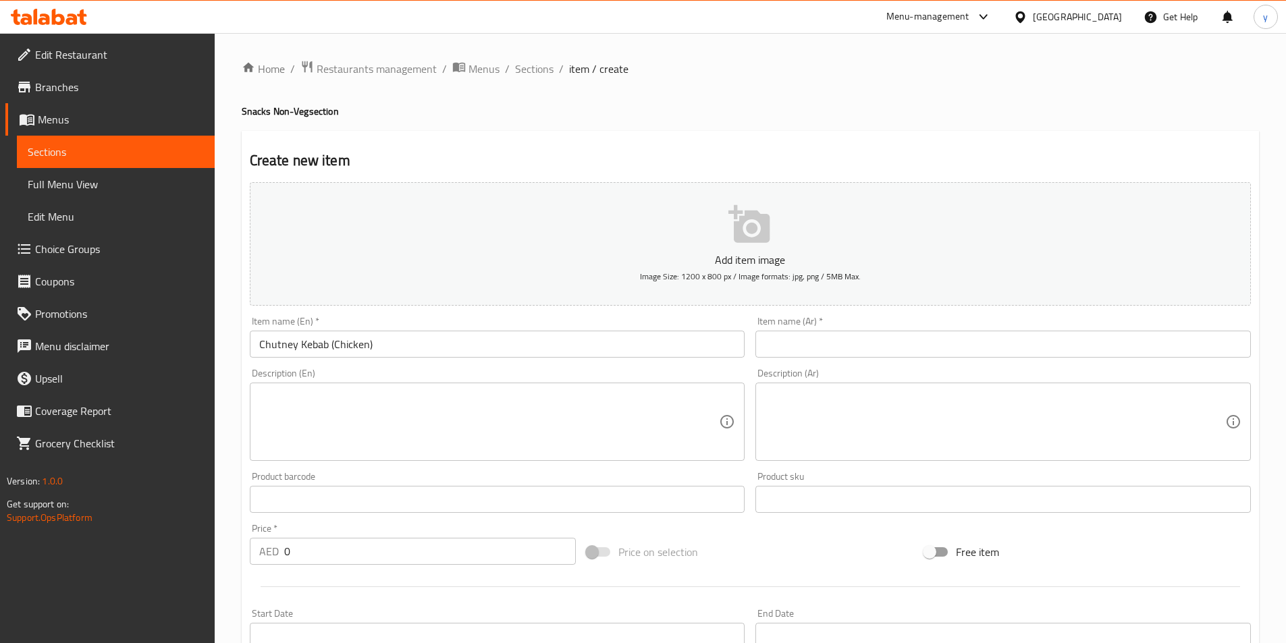
click at [929, 360] on div "Item name (Ar)   * Item name (Ar) *" at bounding box center [1003, 337] width 506 height 52
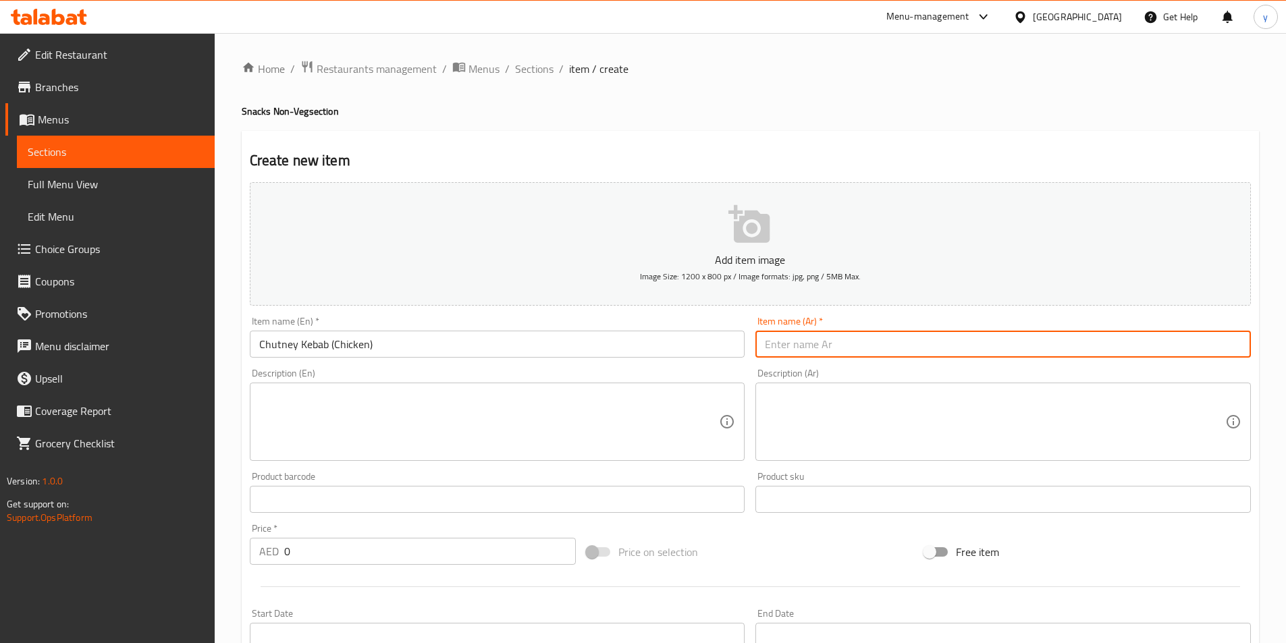
click at [935, 356] on input "text" at bounding box center [1002, 344] width 495 height 27
paste input "كباب تشاتني (دجاج)"
click at [801, 345] on input "كباب تشاتني (دجاج)" at bounding box center [1002, 344] width 495 height 27
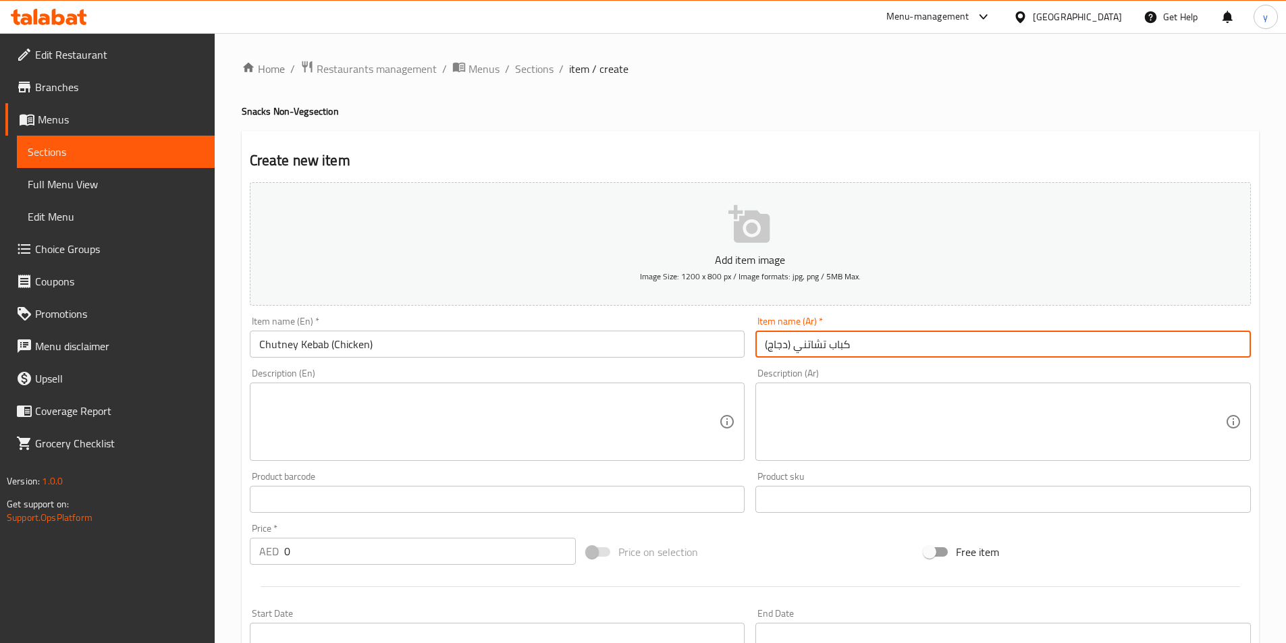
drag, startPoint x: 801, startPoint y: 345, endPoint x: 1085, endPoint y: 356, distance: 284.4
click at [1085, 356] on input "كباب تشاتني (دجاج)" at bounding box center [1002, 344] width 495 height 27
drag, startPoint x: 853, startPoint y: 351, endPoint x: 1144, endPoint y: 352, distance: 290.9
click at [1144, 352] on input "كباب تشاتني (دجاج)" at bounding box center [1002, 344] width 495 height 27
click at [1016, 349] on input "كباب تشاتني (دجاج)" at bounding box center [1002, 344] width 495 height 27
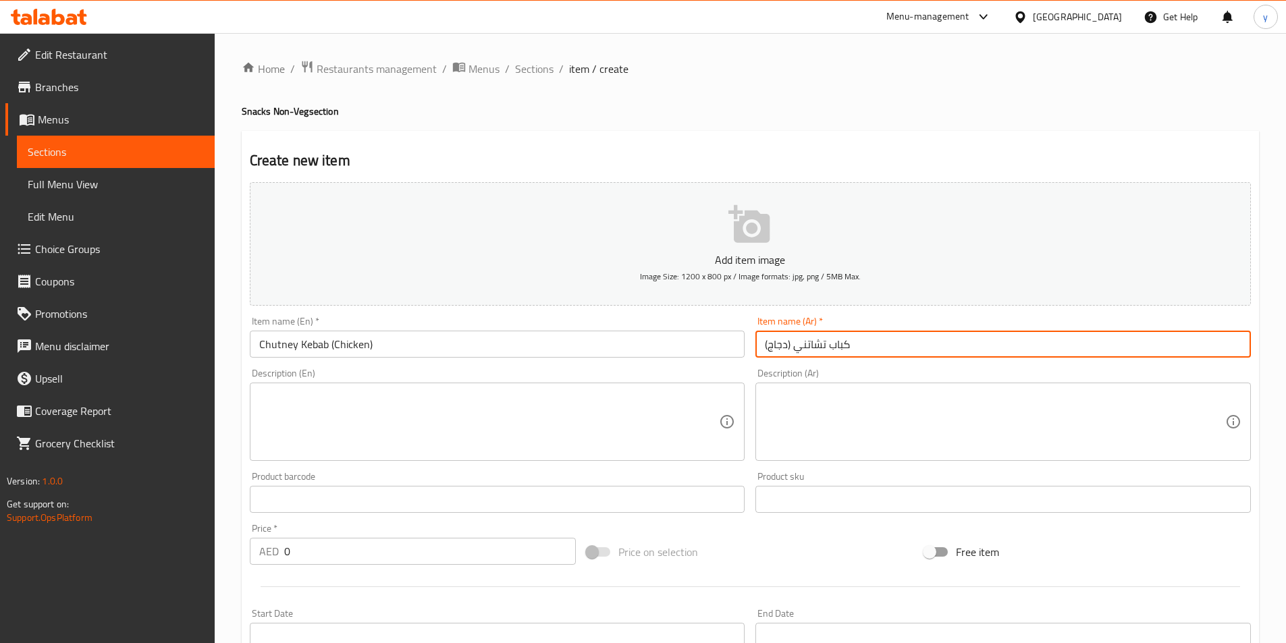
click at [1016, 349] on input "كباب تشاتني (دجاج)" at bounding box center [1002, 344] width 495 height 27
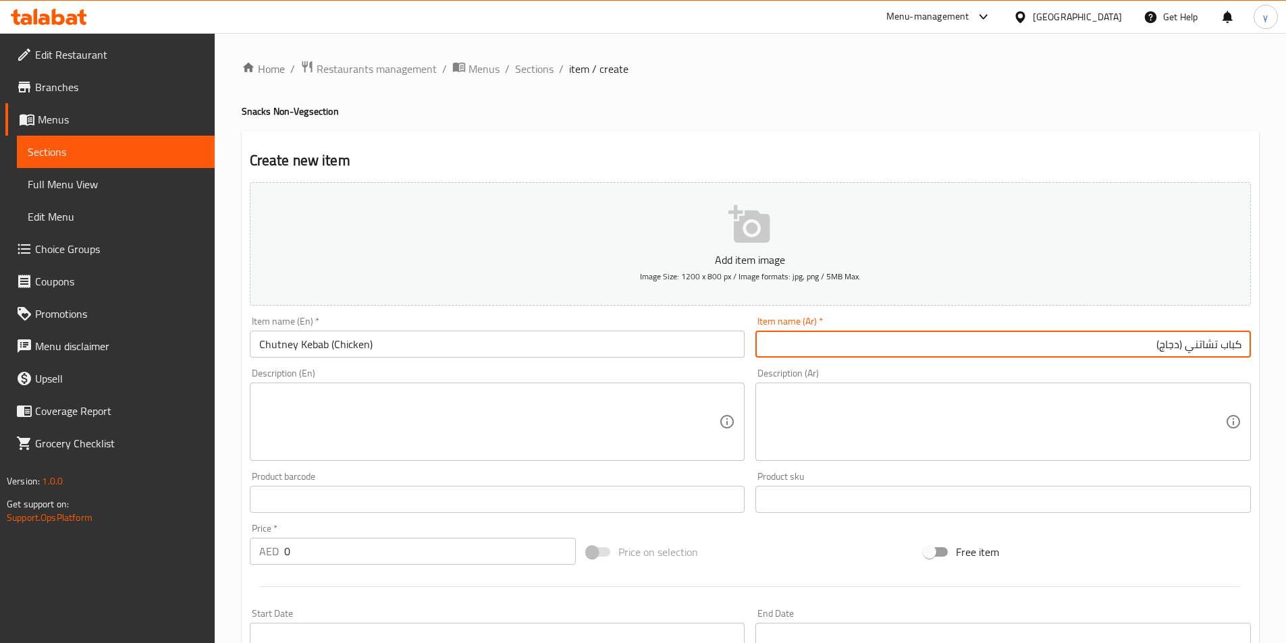
type input "كباب تشاتني (دجاج)"
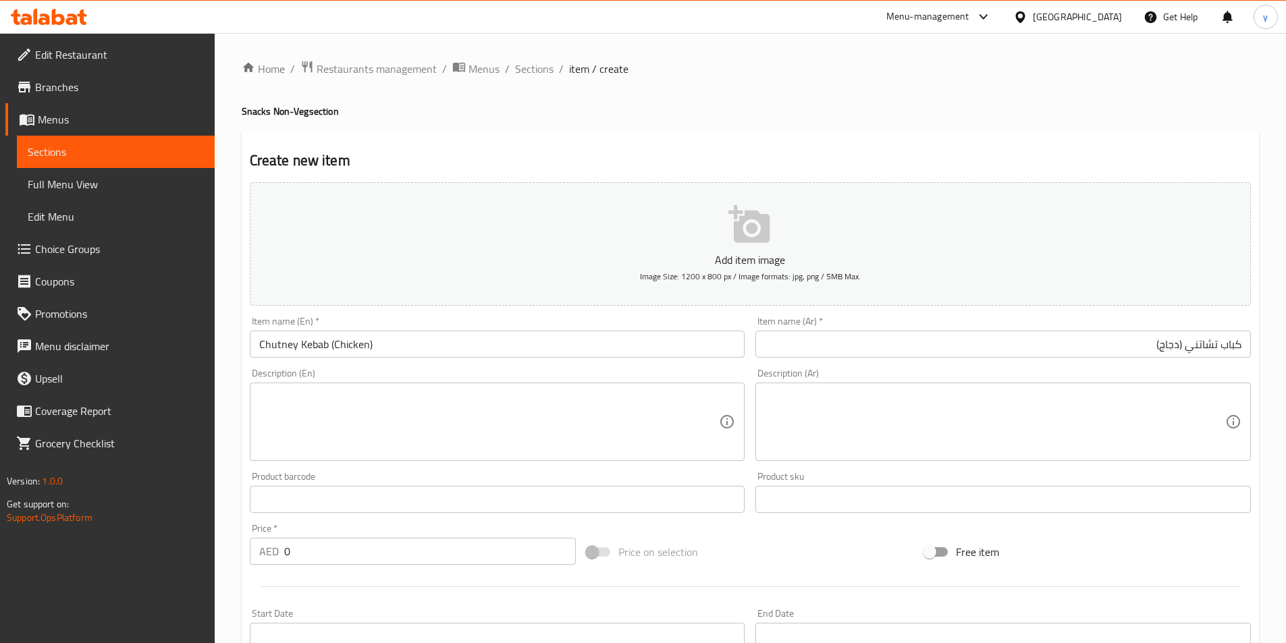
click at [470, 423] on textarea at bounding box center [489, 422] width 460 height 64
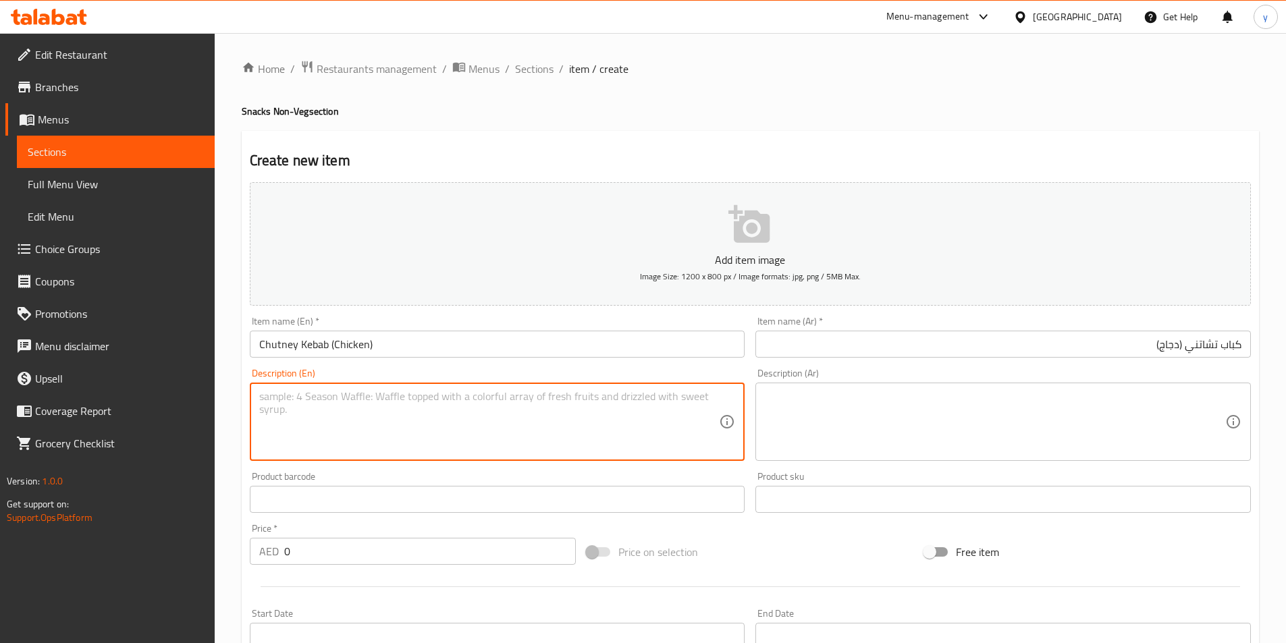
paste textarea "Succulent chicken patties infused with fresh chutney flavors, shallow-fried for…"
click at [640, 400] on textarea "Succulent chicken patties infused with fresh chutney flavors, shallow-fried for…" at bounding box center [489, 422] width 460 height 64
type textarea "Succulent chicken patties infused with fresh chutney flavors, shallow-fried for…"
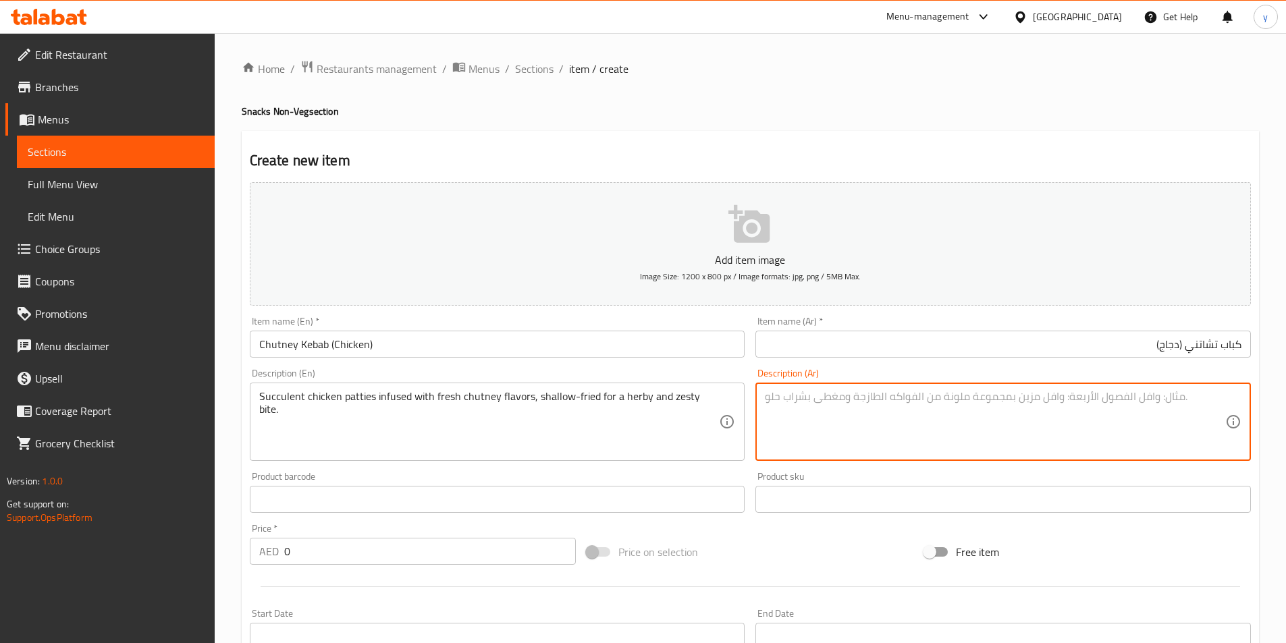
click at [858, 431] on textarea at bounding box center [995, 422] width 460 height 64
paste textarea "فطائر دجاج شهية غنية بنكهة الصلصة الطازجة، مقلية قليلاً للحصول على نكهة عشبية و…"
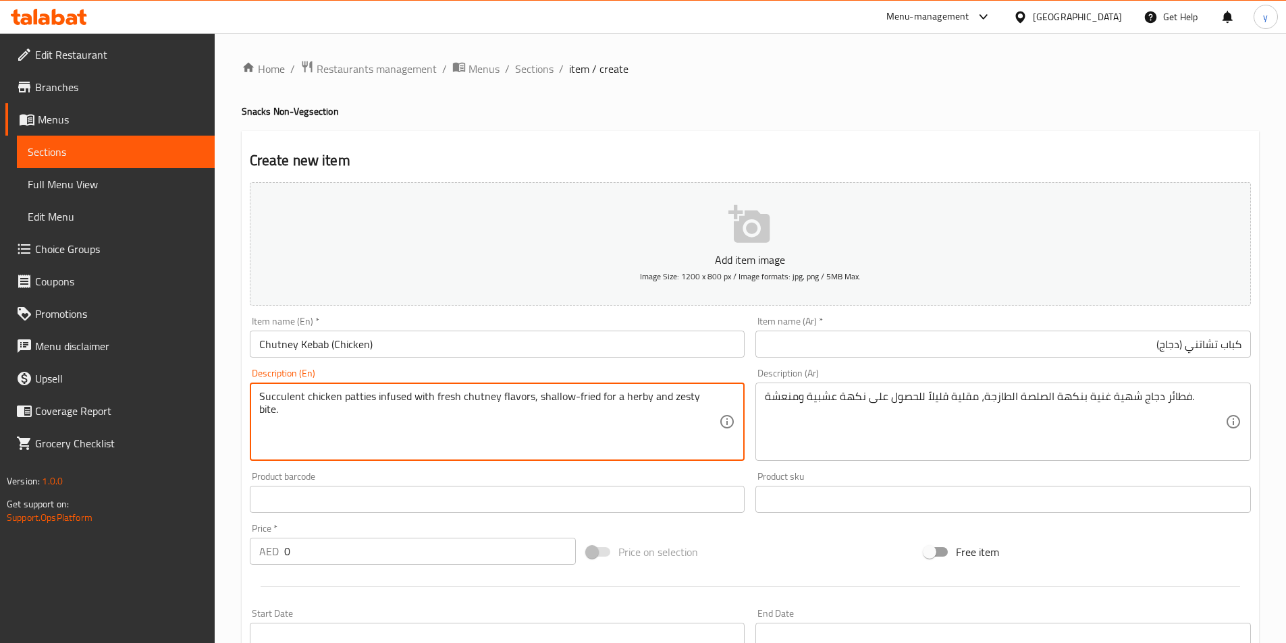
click at [280, 403] on textarea "Succulent chicken patties infused with fresh chutney flavors, shallow-fried for…" at bounding box center [489, 422] width 460 height 64
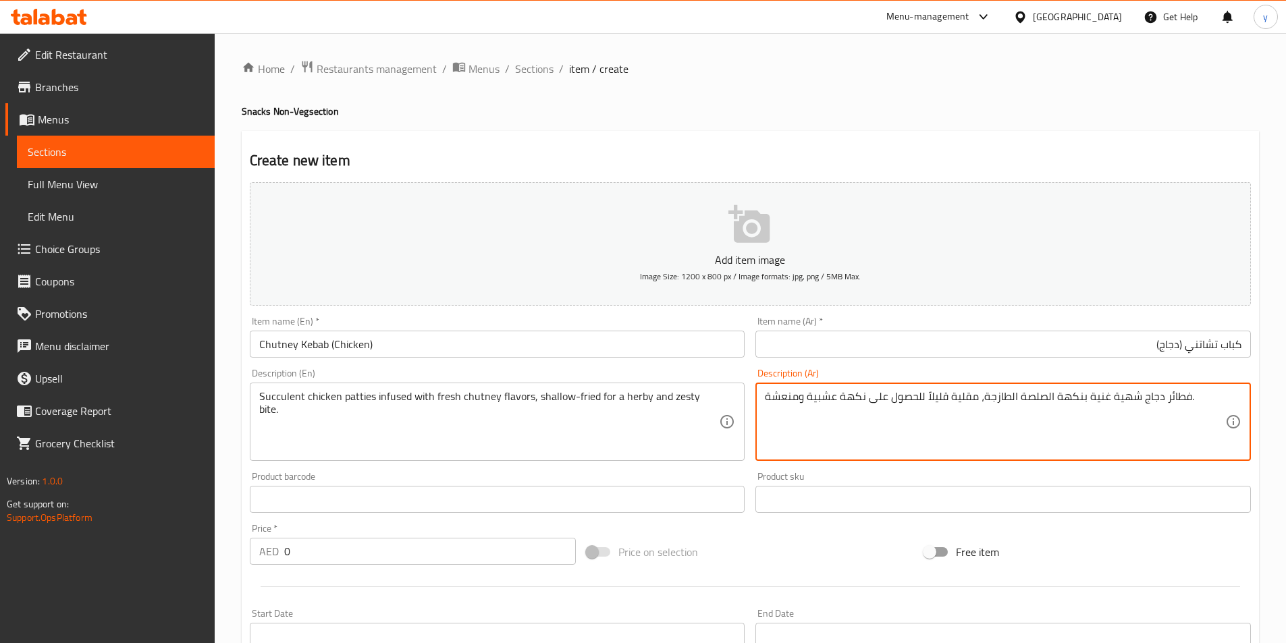
click at [784, 396] on textarea "فطائر دجاج شهية غنية بنكهة الصلصة الطازجة، مقلية قليلاً للحصول على نكهة عشبية و…" at bounding box center [995, 422] width 460 height 64
click at [787, 398] on textarea "فطائر دجاج شهية غنية بنكهة الصلصة الطازجة، مقلية قليلاً للحصول على نكهة عشبية و…" at bounding box center [995, 422] width 460 height 64
click at [784, 402] on textarea "فطائر دجاج شهية غنية بنكهة الصلصة الطازجة، مقلية قليلاً للحصول على نكهة عشبية و…" at bounding box center [995, 422] width 460 height 64
click at [765, 398] on textarea "فطائر دجاج شهية غنية بنكهة الصلصة الطازجة، مقلية قليلاً للحصول على نكهة عشبية و…" at bounding box center [995, 422] width 460 height 64
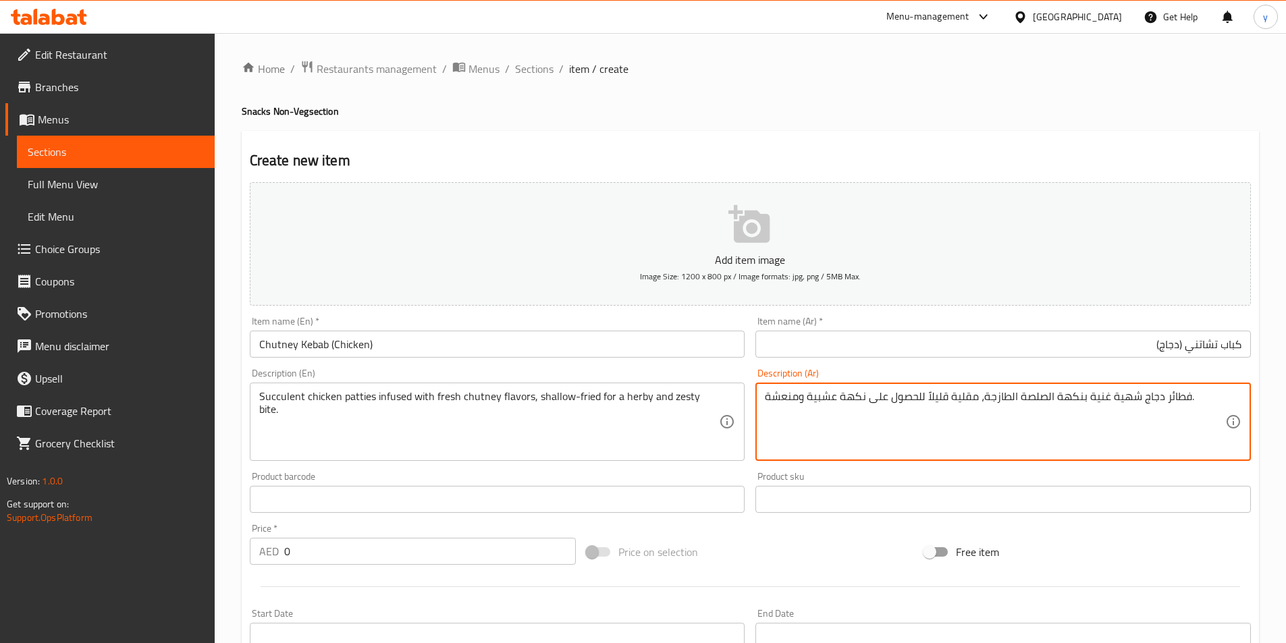
click at [1195, 383] on div "فطائر دجاج شهية غنية بنكهة الصلصة الطازجة، مقلية قليلاً للحصول على نكهة عشبية و…" at bounding box center [1002, 422] width 495 height 78
click at [1202, 392] on textarea "فطائر دجاج شهية غنية بنكهة الصلصة الطازجة، مقلية قليلاً للحصول على نكهة عشبية و…" at bounding box center [995, 422] width 460 height 64
click at [843, 397] on textarea "فطائر دجاج شهية غنية بنكهة الصلصة الطازجة، مقلية قليلاً للحصول على نكهة عشبية و…" at bounding box center [995, 422] width 460 height 64
click at [831, 400] on textarea "فطائر دجاج شهية غنية بنكهة الصلصة الطازجة، مقلية قليلاً للحصول على نكهة عشبية و…" at bounding box center [995, 422] width 460 height 64
click at [841, 400] on textarea "فطائر دجاج شهية غنية بنكهة الصلصة الطازجة، مقلية قليلاً للحصول على نكهة عشبية و…" at bounding box center [995, 422] width 460 height 64
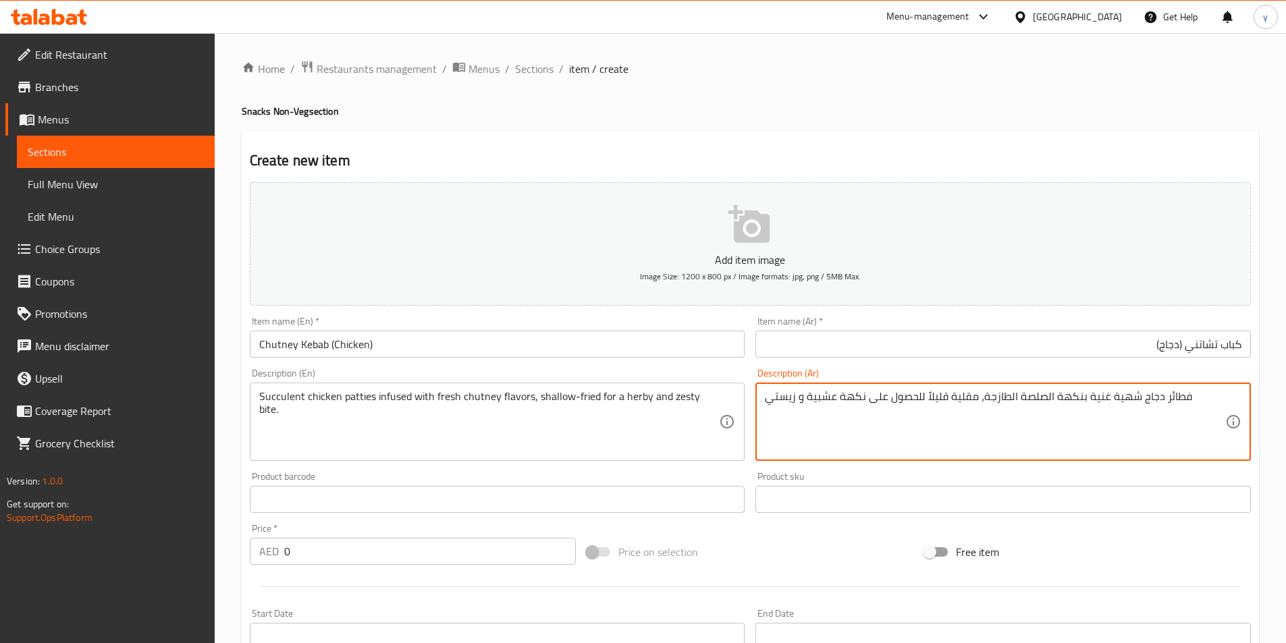
click at [838, 400] on textarea "فطائر دجاج شهية غنية بنكهة الصلصة الطازجة، مقلية قليلاً للحصول على نكهة عشبية و…" at bounding box center [995, 422] width 460 height 64
drag, startPoint x: 838, startPoint y: 400, endPoint x: 865, endPoint y: 402, distance: 27.1
click at [865, 402] on textarea "فطائر دجاج شهية غنية بنكهة الصلصة الطازجة، مقلية قليلاً للحصول على نكهة عشبية و…" at bounding box center [995, 422] width 460 height 64
click at [1203, 397] on textarea "فطائر دجاج شهية غنية بنكهة الصلصة الطازجة، مقلية قليلاً للحصول على بايت عشبية و…" at bounding box center [995, 422] width 460 height 64
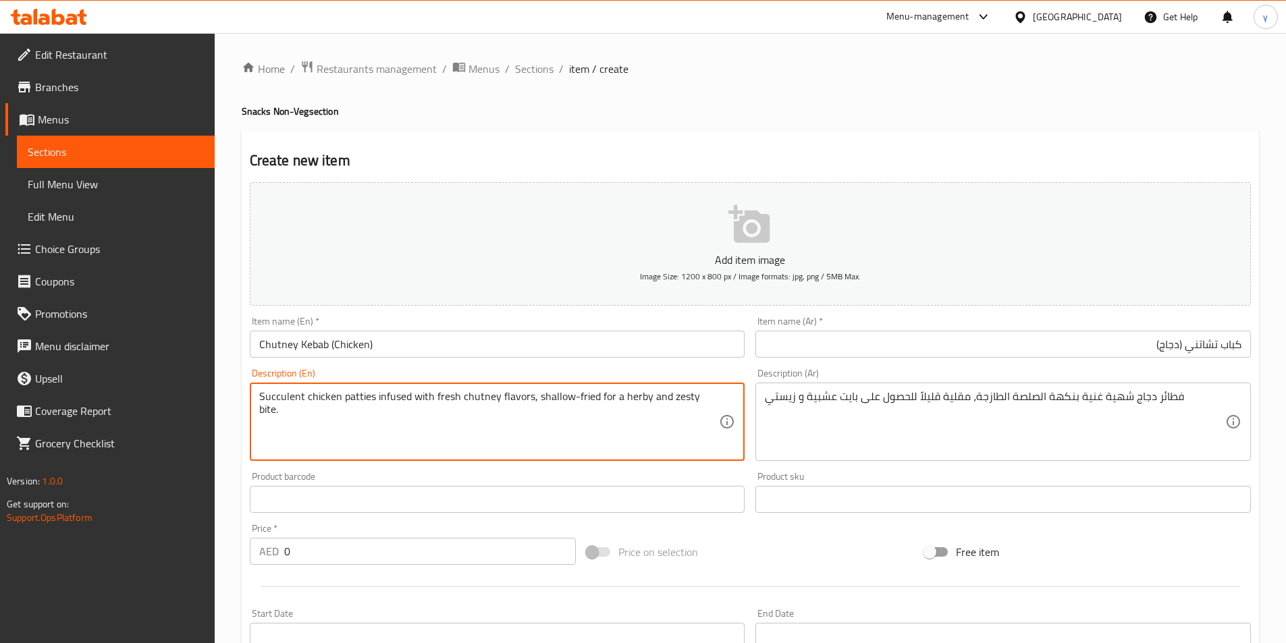
click at [474, 396] on textarea "Succulent chicken patties infused with fresh chutney flavors, shallow-fried for…" at bounding box center [489, 422] width 460 height 64
click at [358, 402] on textarea "Succulent chicken patties infused with fresh chutney flavors, shallow-fried for…" at bounding box center [489, 422] width 460 height 64
click at [355, 395] on textarea "Succulent chicken patties infused with fresh chutney flavors, shallow-fried for…" at bounding box center [489, 422] width 460 height 64
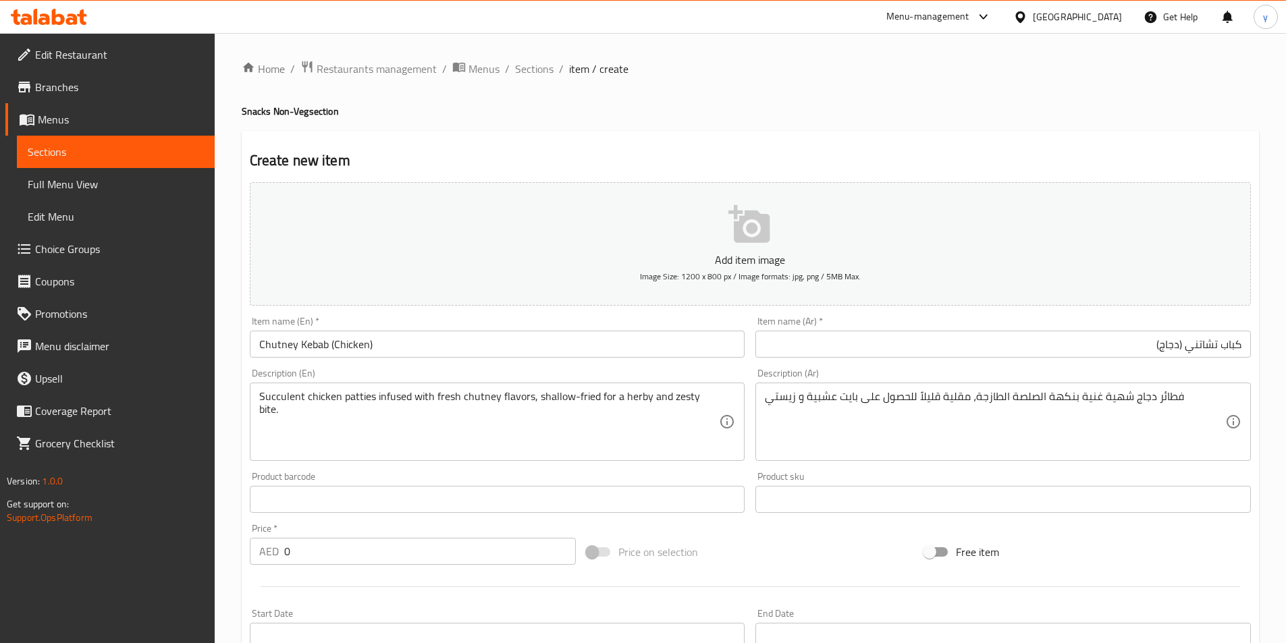
click at [397, 396] on textarea "Succulent chicken patties infused with fresh chutney flavors, shallow-fried for…" at bounding box center [489, 422] width 460 height 64
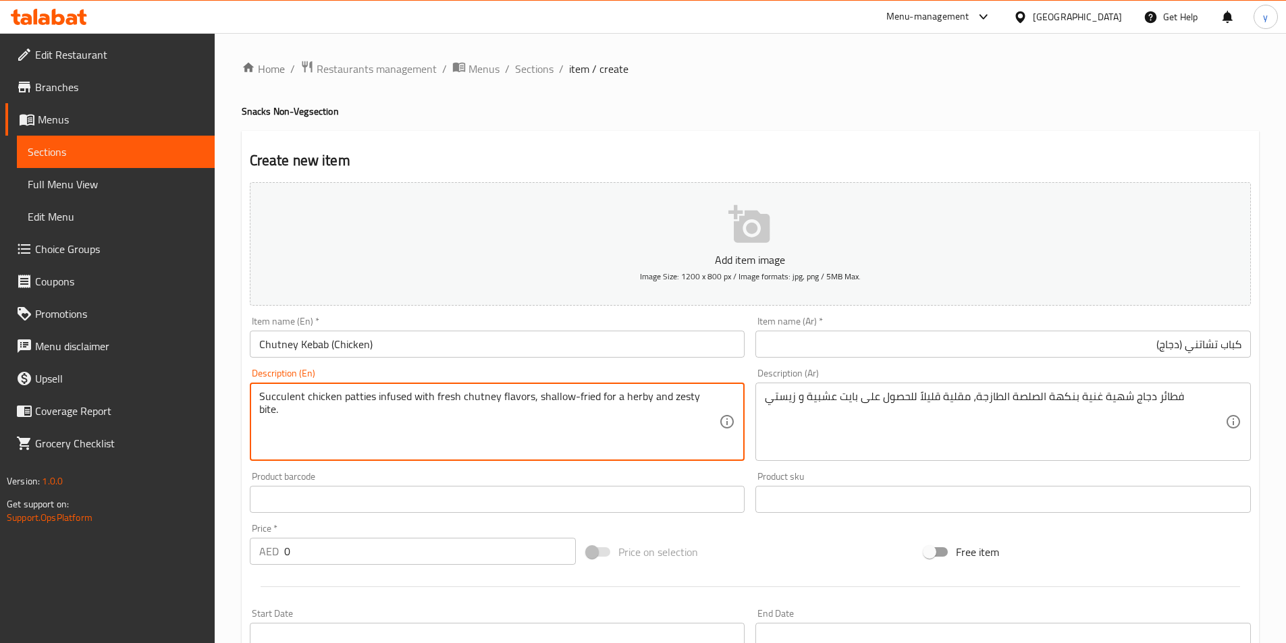
click at [397, 396] on textarea "Succulent chicken patties infused with fresh chutney flavors, shallow-fried for…" at bounding box center [489, 422] width 460 height 64
click at [456, 396] on textarea "Succulent chicken patties infused with fresh chutney flavors, shallow-fried for…" at bounding box center [489, 422] width 460 height 64
click at [484, 395] on textarea "Succulent chicken patties infused with fresh chutney flavors, shallow-fried for…" at bounding box center [489, 422] width 460 height 64
click at [478, 394] on textarea "Succulent chicken patties infused with fresh chutney flavors, shallow-fried for…" at bounding box center [489, 422] width 460 height 64
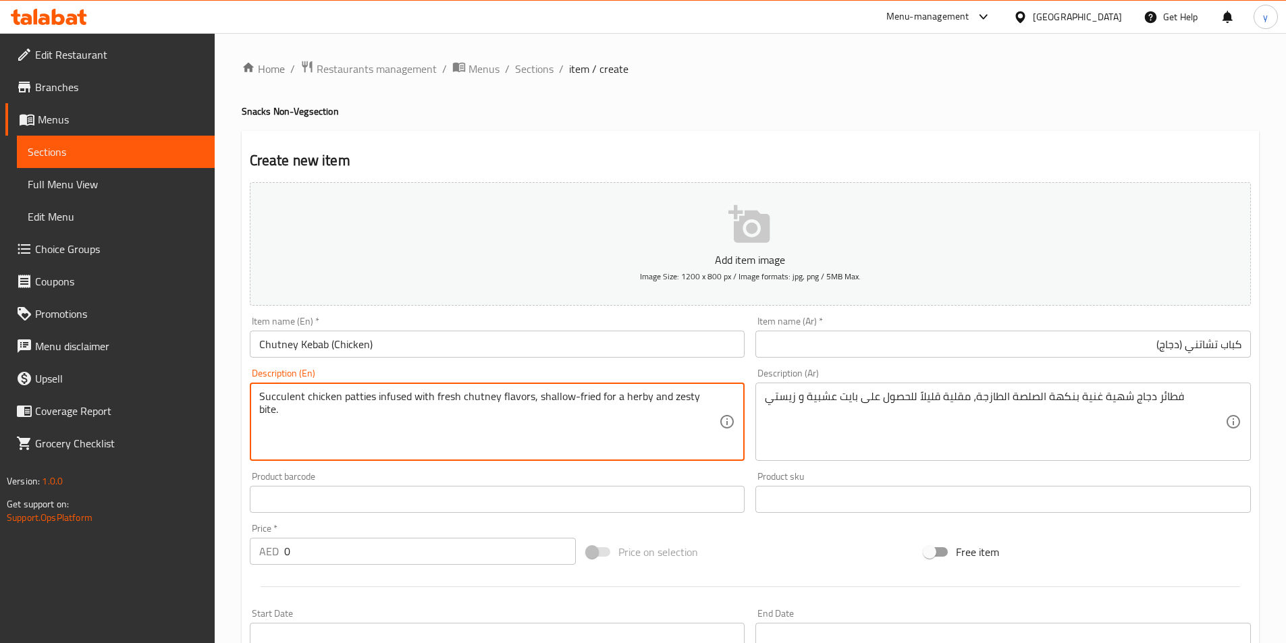
click at [389, 408] on textarea "Succulent chicken patties infused with fresh chutney flavors, shallow-fried for…" at bounding box center [489, 422] width 460 height 64
click at [388, 408] on textarea "Succulent chicken patties infused with fresh chutney flavors, shallow-fried for…" at bounding box center [489, 422] width 460 height 64
click at [360, 402] on textarea "Succulent chicken patties infused with fresh chutney flavors, shallow-fried for…" at bounding box center [489, 422] width 460 height 64
click at [359, 402] on textarea "Succulent chicken patties infused with fresh chutney flavors, shallow-fried for…" at bounding box center [489, 422] width 460 height 64
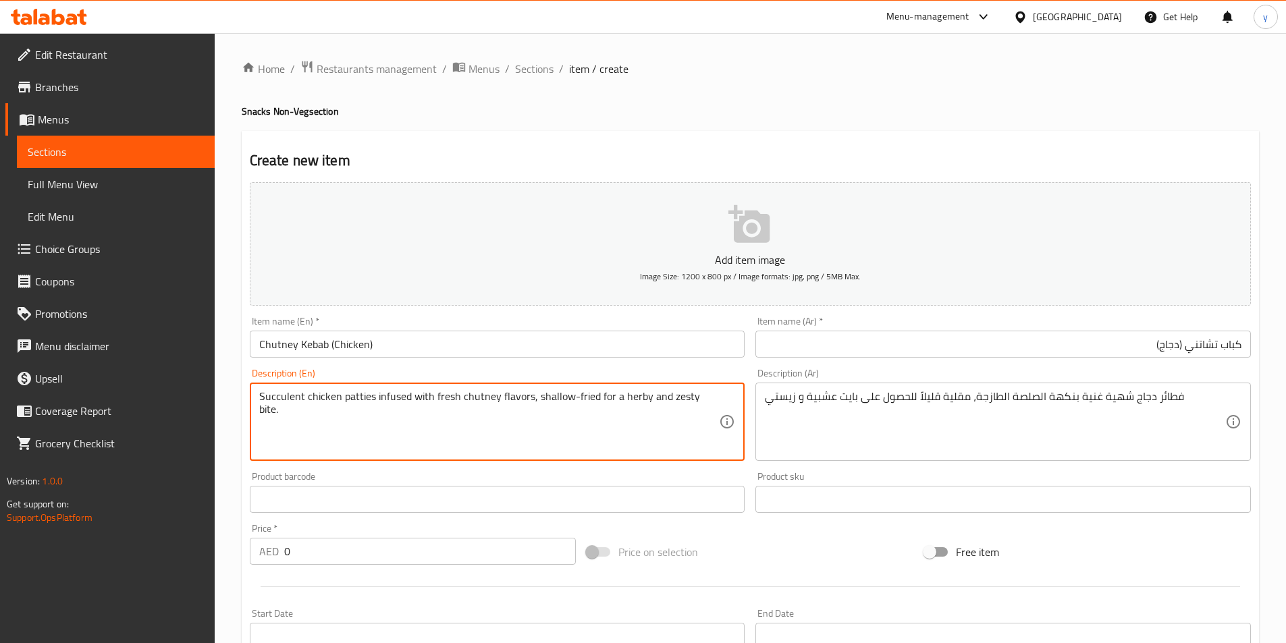
click at [359, 402] on textarea "Succulent chicken patties infused with fresh chutney flavors, shallow-fried for…" at bounding box center [489, 422] width 460 height 64
click at [364, 403] on textarea "Succulent chicken patties infused with fresh chutney flavors, shallow-fried for…" at bounding box center [489, 422] width 460 height 64
click at [360, 403] on textarea "Succulent chicken patties infused with fresh chutney flavors, shallow-fried for…" at bounding box center [489, 422] width 460 height 64
click at [352, 401] on textarea "Succulent chicken patties infused with fresh chutney flavors, shallow-fried for…" at bounding box center [489, 422] width 460 height 64
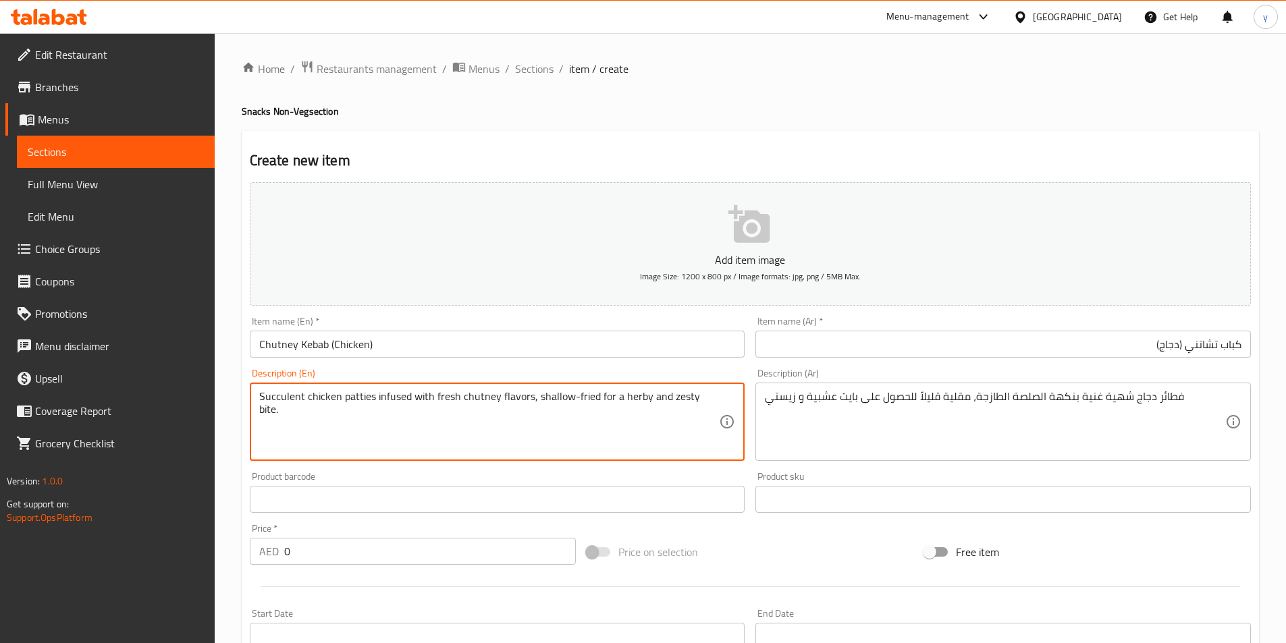
click at [352, 401] on textarea "Succulent chicken patties infused with fresh chutney flavors, shallow-fried for…" at bounding box center [489, 422] width 460 height 64
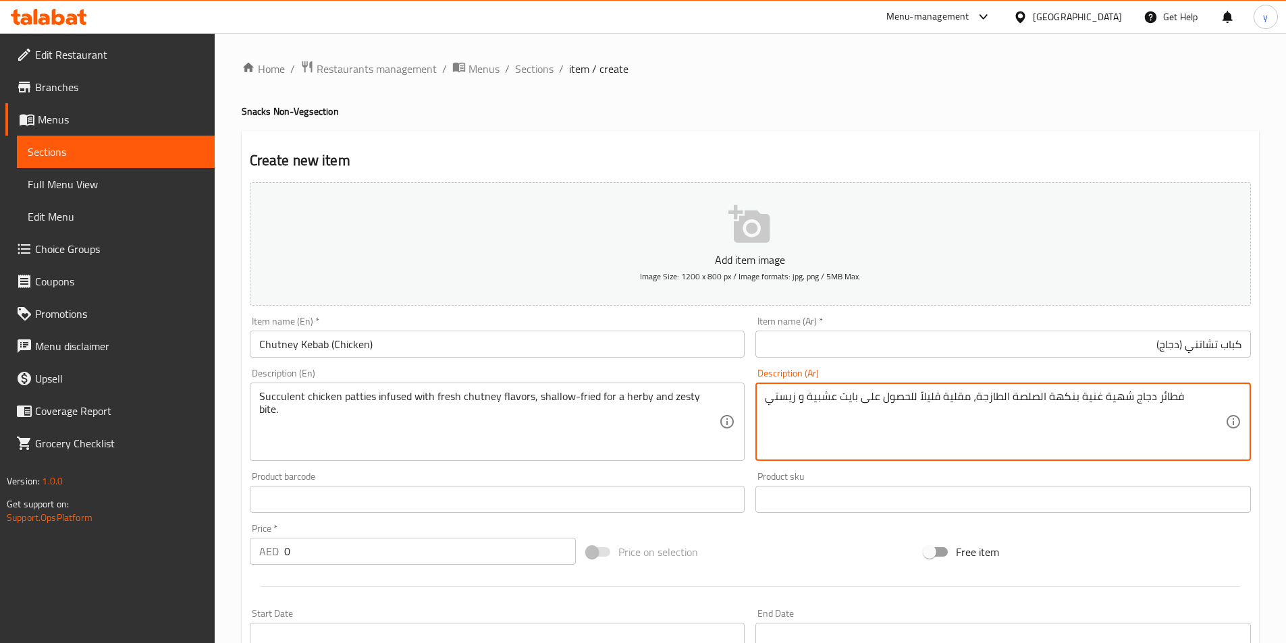
click at [1163, 401] on textarea "فطائر دجاج شهية غنية بنكهة الصلصة الطازجة، مقلية قليلاً للحصول على بايت عشبية و…" at bounding box center [995, 422] width 460 height 64
type textarea "اقراص دجاج شهية غنية بنكهة الصلصة الطازجة، مقلية قليلاً للحصول على بايت عشبية و…"
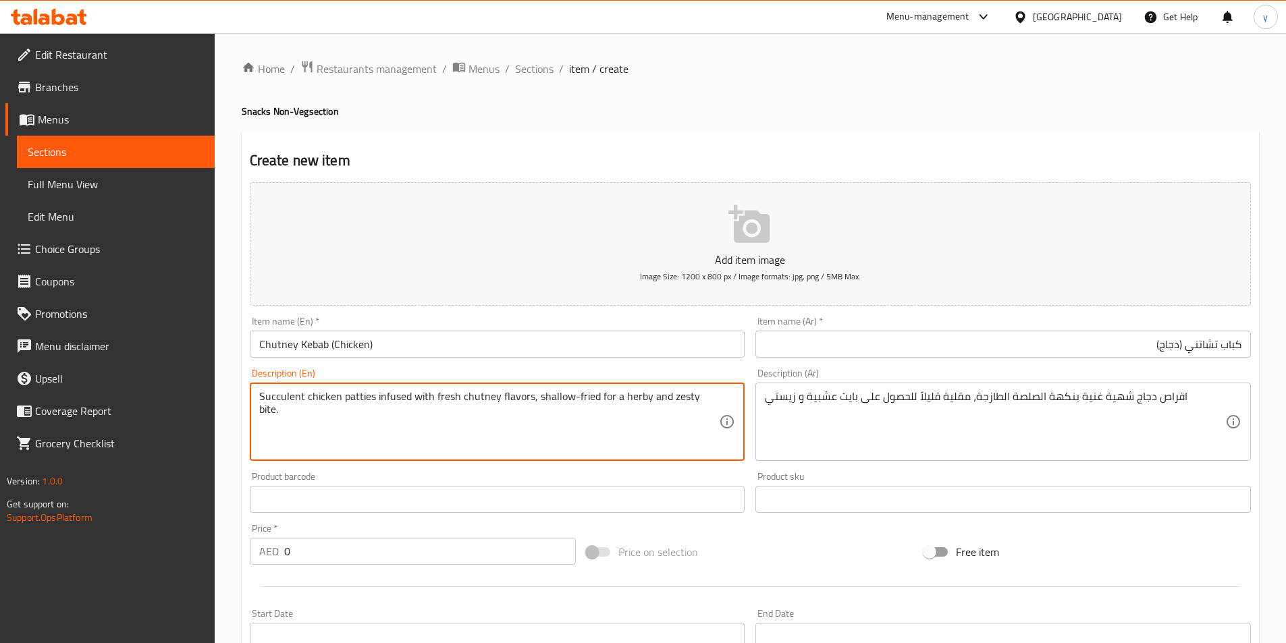
drag, startPoint x: 431, startPoint y: 399, endPoint x: 528, endPoint y: 398, distance: 96.5
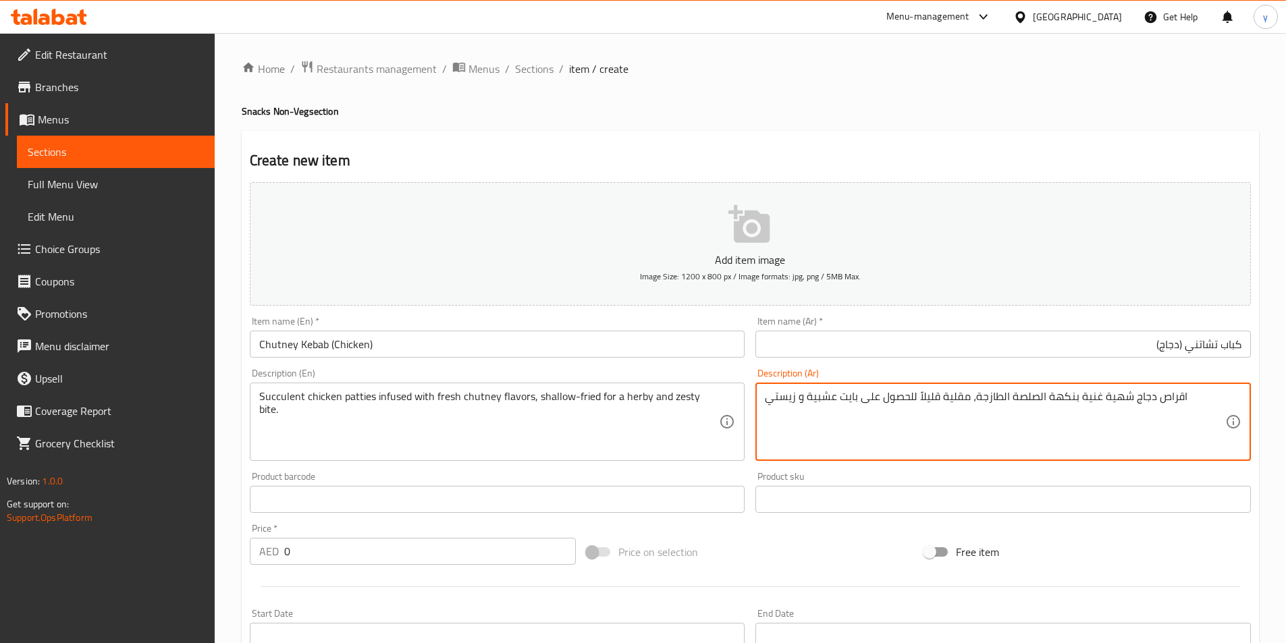
click at [481, 402] on textarea "Succulent chicken patties infused with fresh chutney flavors, shallow-fried for…" at bounding box center [489, 422] width 460 height 64
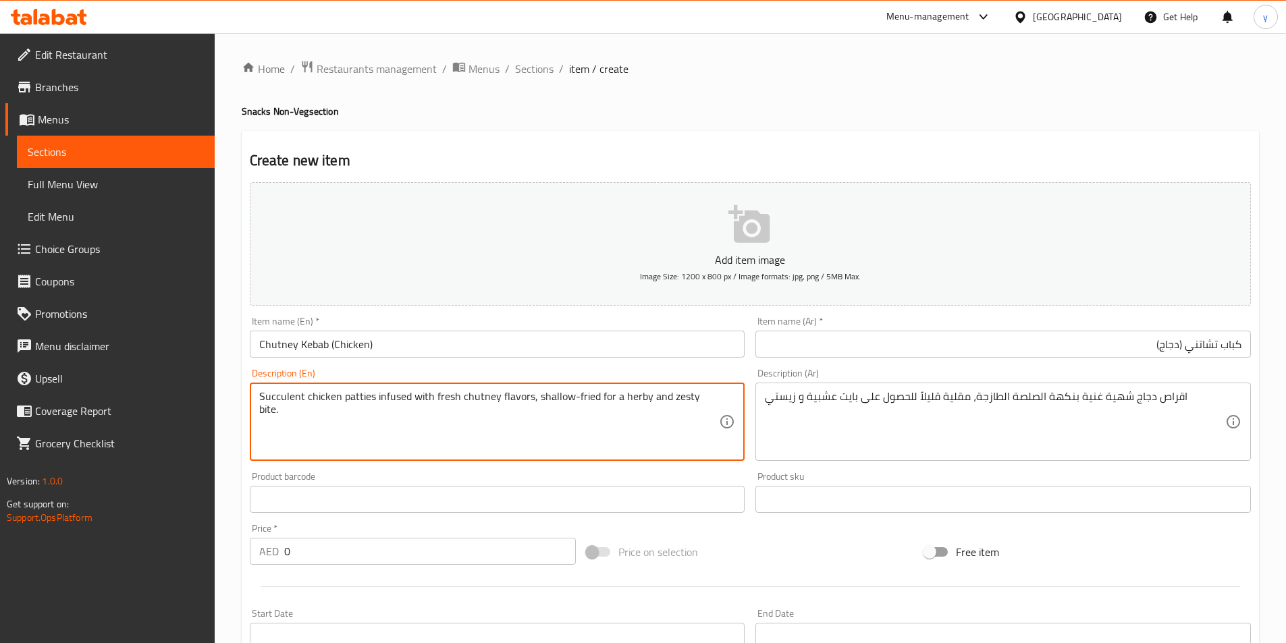
click at [597, 432] on textarea "Succulent chicken patties infused with fresh chutney flavors, shallow-fried for…" at bounding box center [489, 422] width 460 height 64
click at [1188, 344] on input "كباب تشاتني (دجاج)" at bounding box center [1002, 344] width 495 height 27
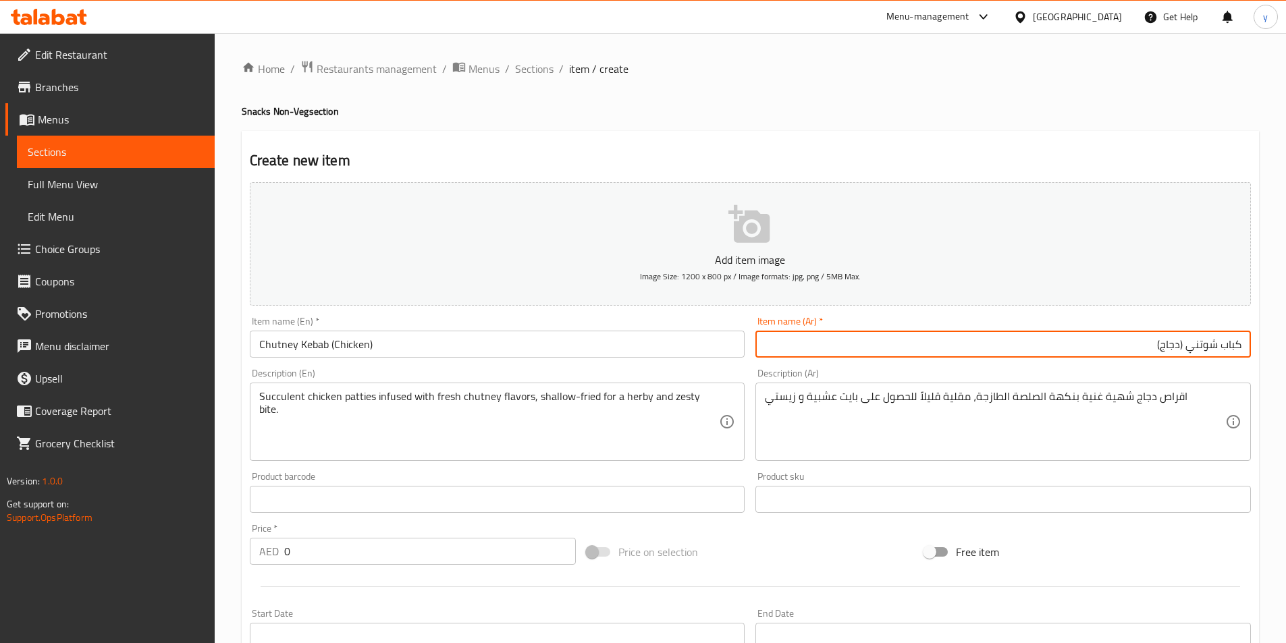
type input "كباب شوتني (دجاج)"
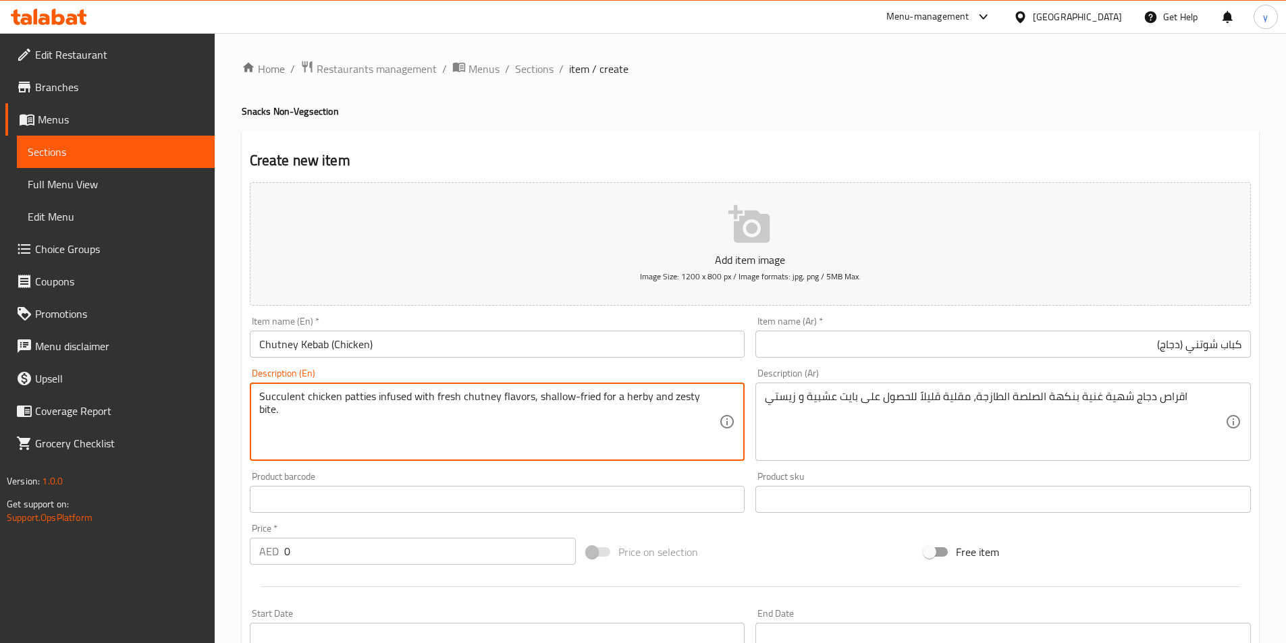
click at [389, 398] on textarea "Succulent chicken patties infused with fresh chutney flavors, shallow-fried for…" at bounding box center [489, 422] width 460 height 64
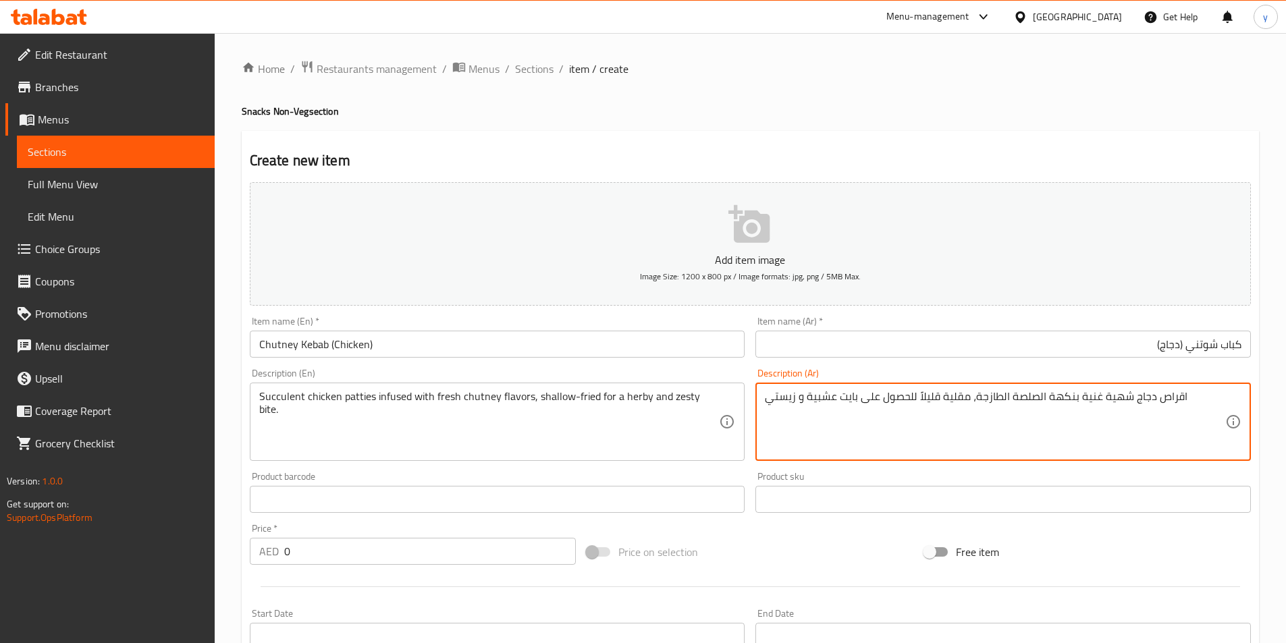
drag, startPoint x: 1046, startPoint y: 397, endPoint x: 1079, endPoint y: 398, distance: 33.1
click at [1100, 397] on textarea "اقراص دجاج شهية غنية بنكهة الصلصة الطازجة، مقلية قليلاً للحصول على بايت عشبية و…" at bounding box center [995, 422] width 460 height 64
click at [1079, 393] on textarea "اقراص دجاج شهية غنية بنكهة الصلصة الطازجة، مقلية قليلاً للحصول على بايت عشبية و…" at bounding box center [995, 422] width 460 height 64
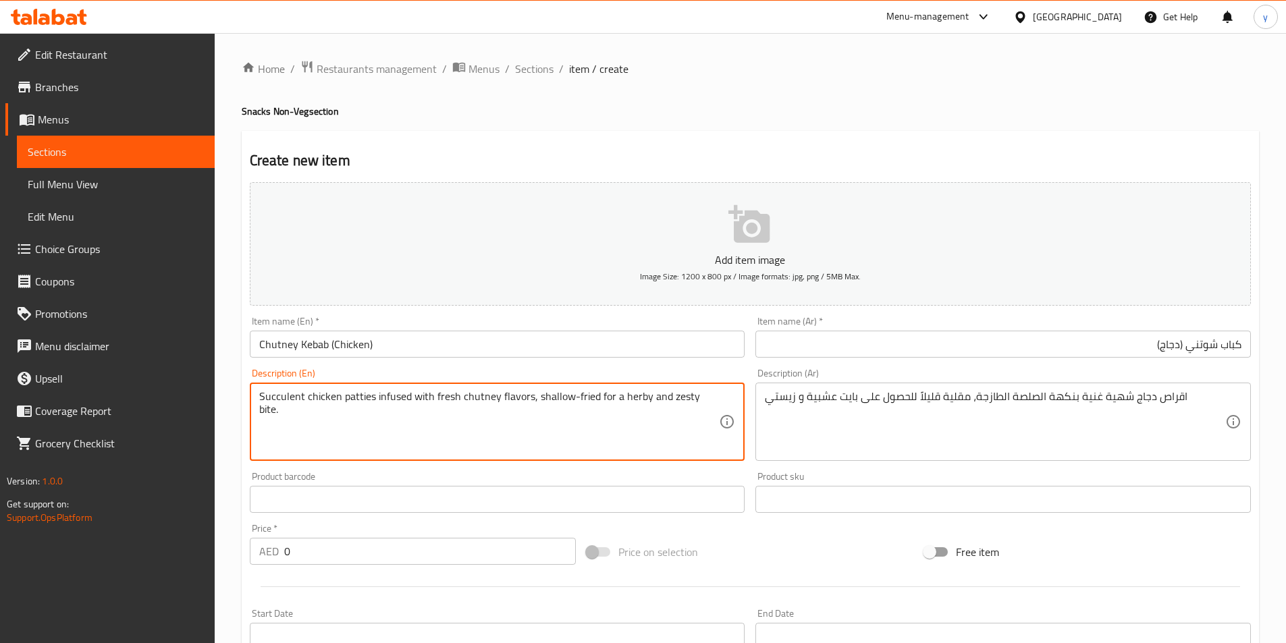
click at [291, 395] on textarea "Succulent chicken patties infused with fresh chutney flavors, shallow-fried for…" at bounding box center [489, 422] width 460 height 64
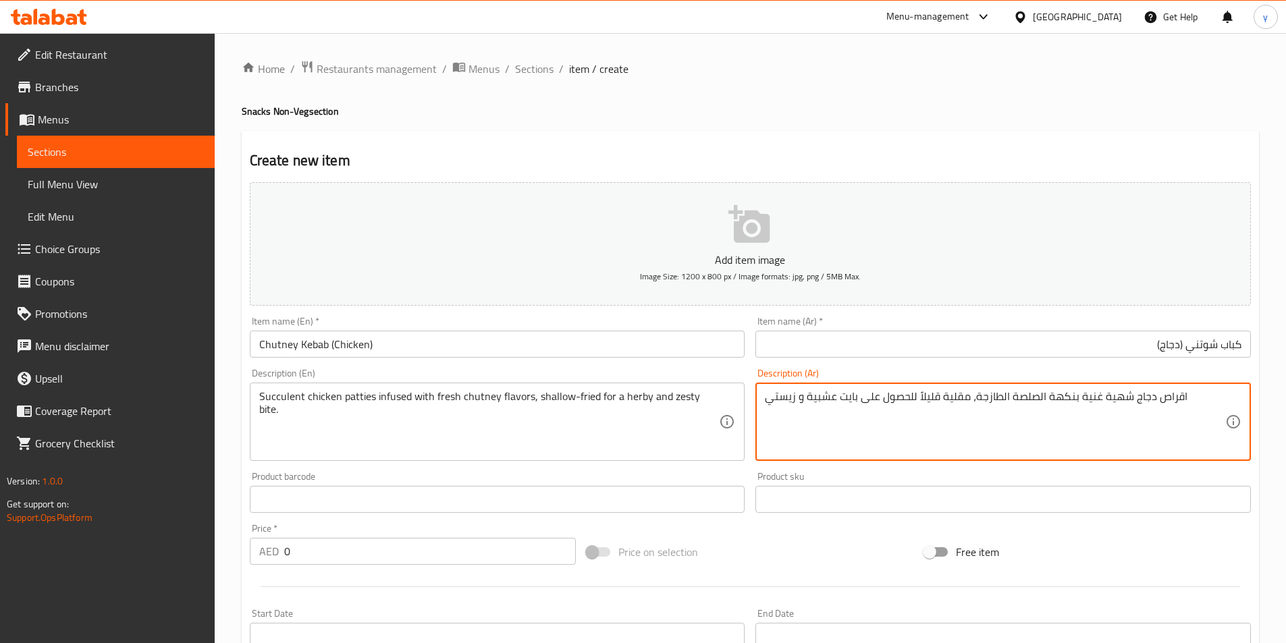
click at [1052, 392] on textarea "اقراص دجاج شهية غنية بنكهة الصلصة الطازجة، مقلية قليلاً للحصول على بايت عشبية و…" at bounding box center [995, 422] width 460 height 64
click at [1054, 397] on textarea "اقراص دجاج شهية غنية بنكهة الصلصة الطازجة، مقلية قليلاً للحصول على بايت عشبية و…" at bounding box center [995, 422] width 460 height 64
click at [1068, 396] on textarea "اقراص دجاج شهية غنية بنكهة الصلصة الطازجة، مقلية قليلاً للحصول على بايت عشبية و…" at bounding box center [995, 422] width 460 height 64
click at [1074, 397] on textarea "اقراص دجاج شهية غنية بنكهة الصلصة الطازجة، مقلية قليلاً للحصول على بايت عشبية و…" at bounding box center [995, 422] width 460 height 64
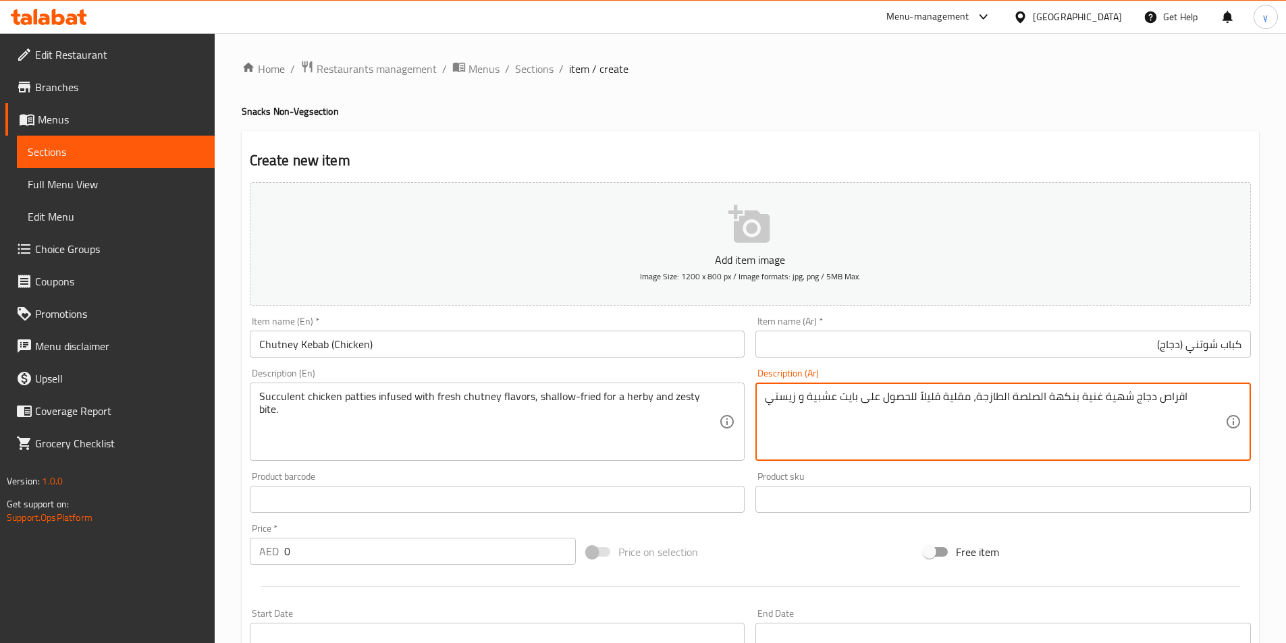
click at [1080, 401] on textarea "اقراص دجاج شهية غنية بنكهة الصلصة الطازجة، مقلية قليلاً للحصول على بايت عشبية و…" at bounding box center [995, 422] width 460 height 64
click at [1138, 402] on textarea "اقراص دجاج شهية غنية منقوعه بنكهة الصلصة الطازجة، مقلية قليلاً للحصول على بايت …" at bounding box center [995, 422] width 460 height 64
click at [1118, 400] on textarea "اقراص دجاج غنية منقوعه بنكهة الصلصة الطازجة، مقلية قليلاً للحصول على بايت عشبية…" at bounding box center [995, 422] width 460 height 64
drag, startPoint x: 976, startPoint y: 397, endPoint x: 1010, endPoint y: 406, distance: 34.9
click at [1010, 406] on textarea "اقراص دجاج غنية منقوعه بنكهة الصلصة الطازجة، مقلية قليلاً للحصول على بايت عشبية…" at bounding box center [995, 422] width 460 height 64
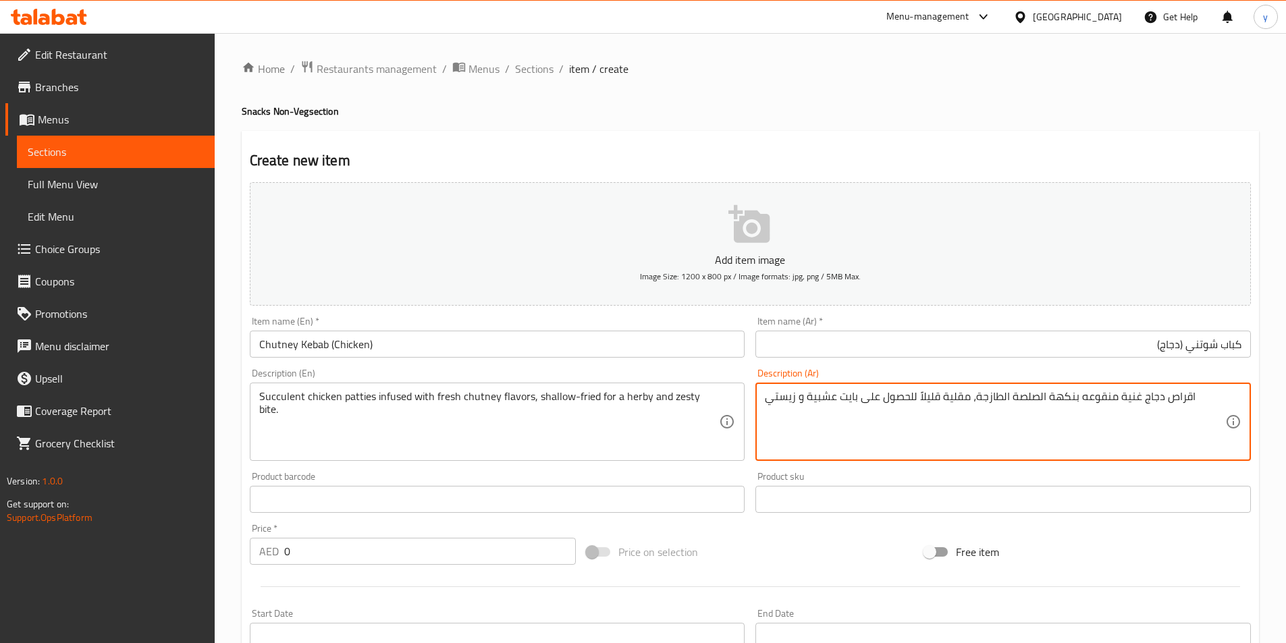
click at [970, 392] on textarea "اقراص دجاج غنية منقوعه بنكهة الصلصة الطازجة، مقلية قليلاً للحصول على بايت عشبية…" at bounding box center [995, 422] width 460 height 64
drag, startPoint x: 971, startPoint y: 392, endPoint x: 998, endPoint y: 401, distance: 29.0
click at [998, 401] on textarea "اقراص دجاج غنية منقوعه بنكهة الصلصة الطازجة، مقلية قليلاً للحصول على بايت عشبية…" at bounding box center [995, 422] width 460 height 64
click at [968, 394] on textarea "اقراص دجاج غنية منقوعه بنكهة الصلصة الطازجة، مقلية قليلاً للحصول على بايت عشبية…" at bounding box center [995, 422] width 460 height 64
click at [973, 394] on textarea "اقراص دجاج غنية منقوعه بنكهة الصلصة الطازجة، مقلية قليلاً للحصول على بايت عشبية…" at bounding box center [995, 422] width 460 height 64
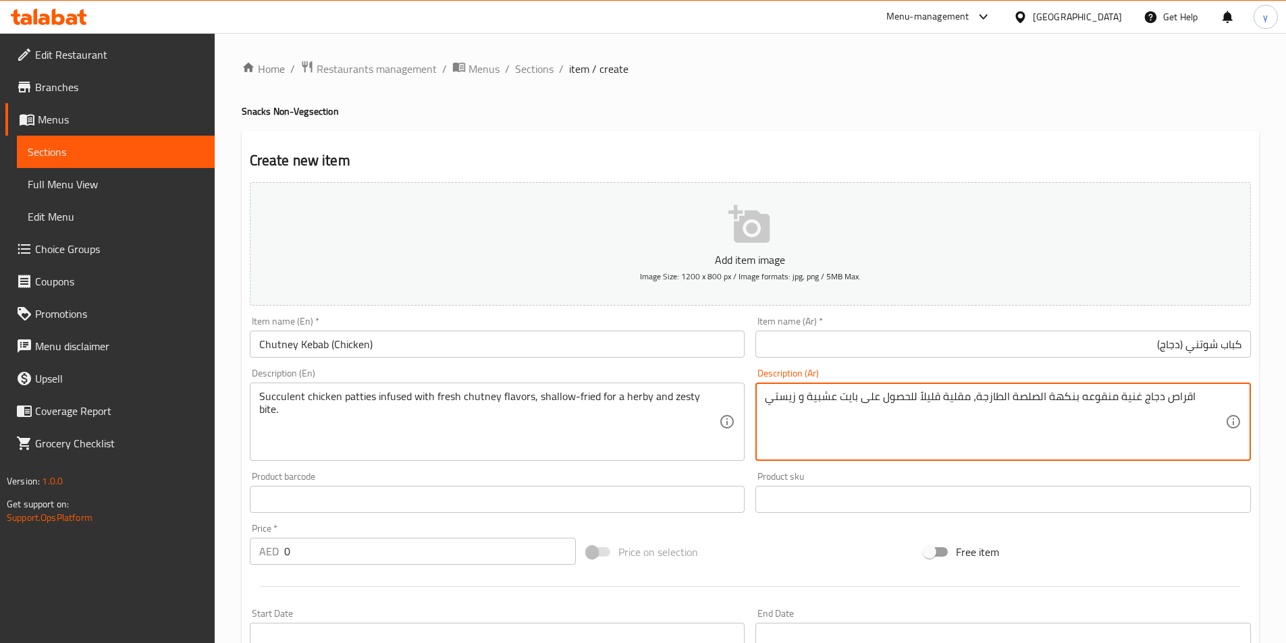
drag, startPoint x: 975, startPoint y: 398, endPoint x: 1007, endPoint y: 405, distance: 32.4
click at [1007, 405] on textarea "اقراص دجاج غنية منقوعه بنكهة الصلصة الطازجة، مقلية قليلاً للحصول على بايت عشبية…" at bounding box center [995, 422] width 460 height 64
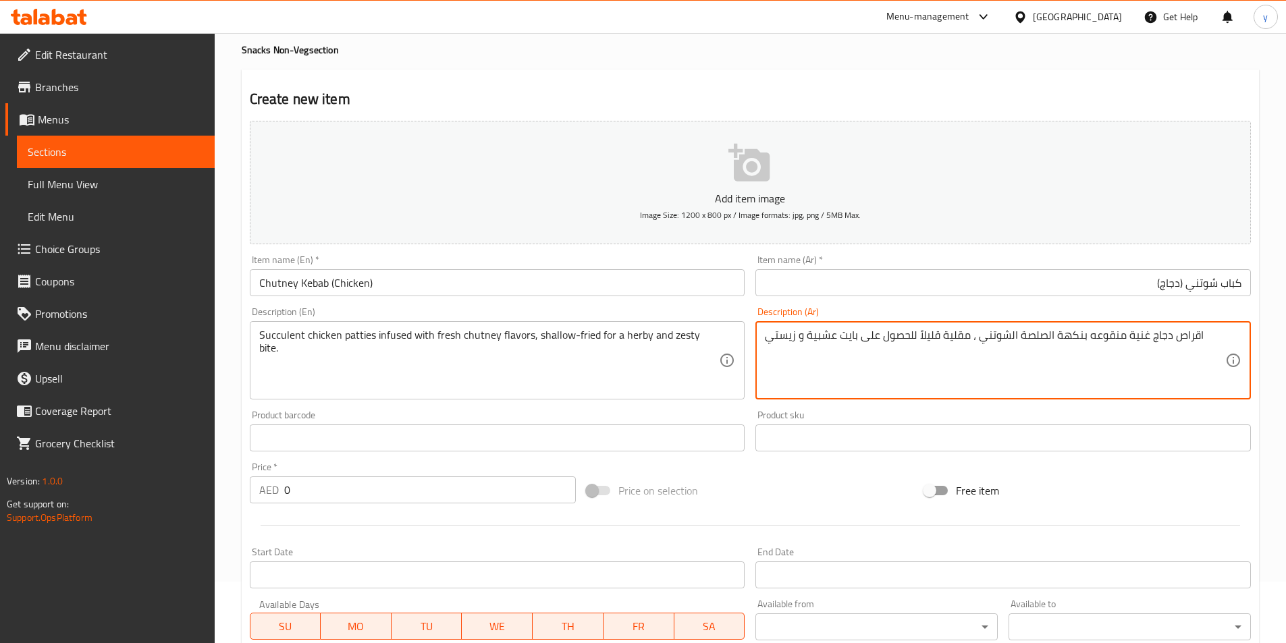
scroll to position [270, 0]
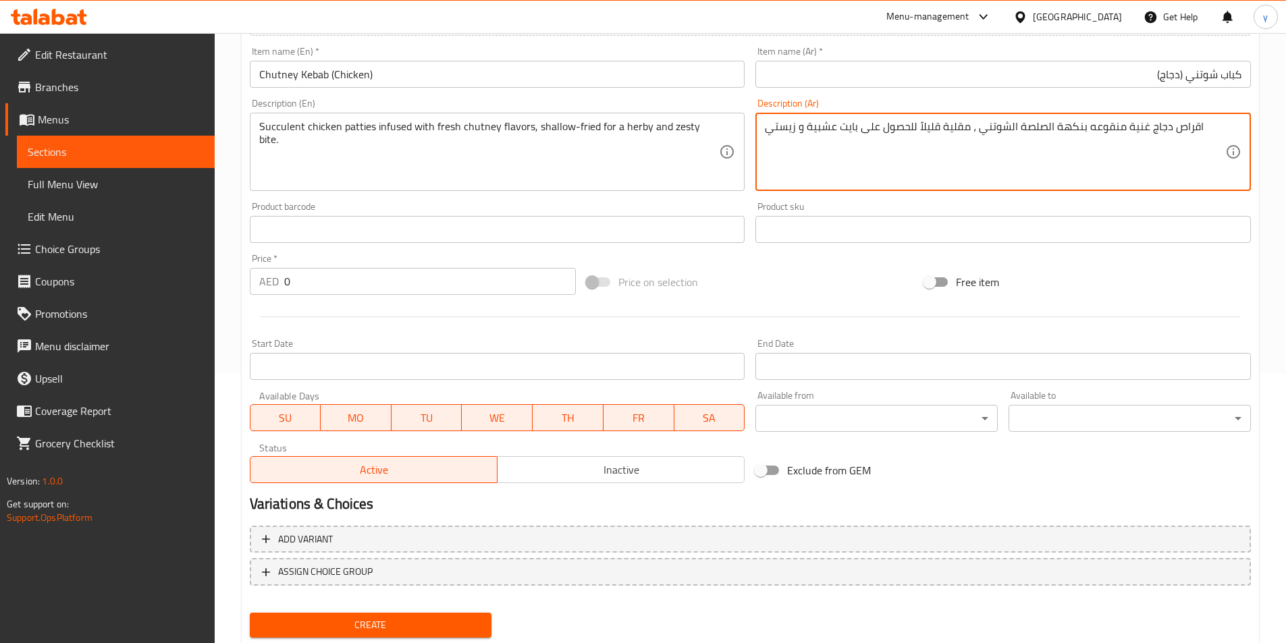
type textarea "اقراص دجاج غنية منقوعه بنكهة الصلصة الشوتني ، مقلية قليلاً للحصول على بايت عشبي…"
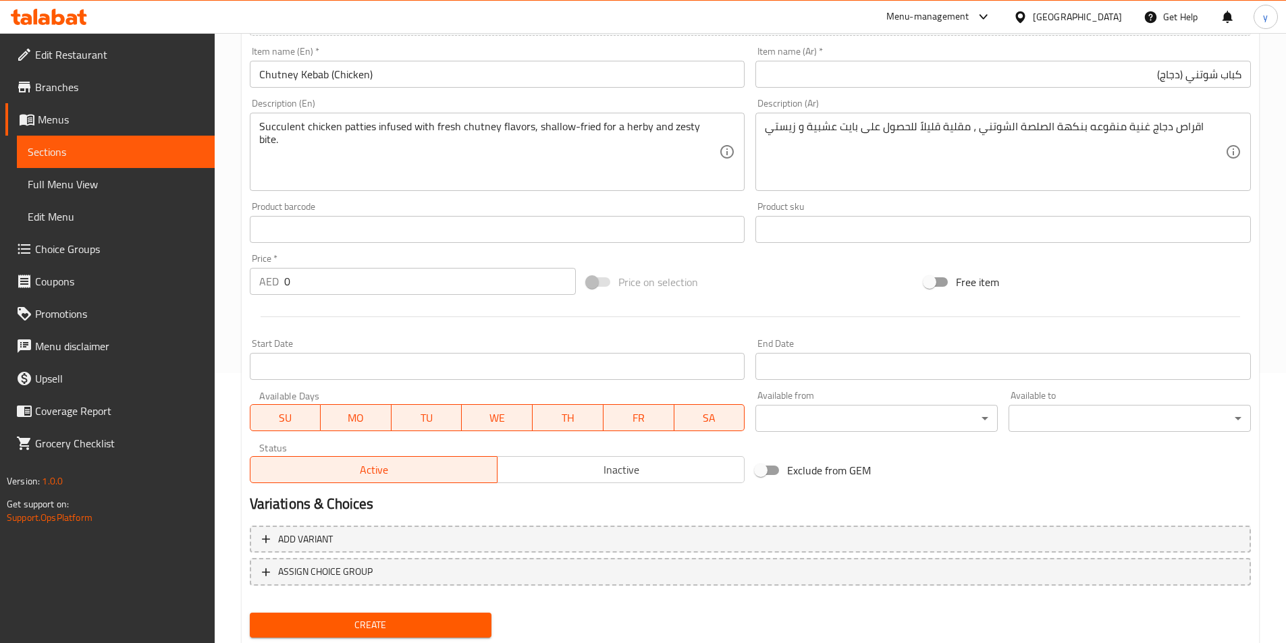
click at [487, 553] on div "Add variant ASSIGN CHOICE GROUP" at bounding box center [750, 564] width 1012 height 88
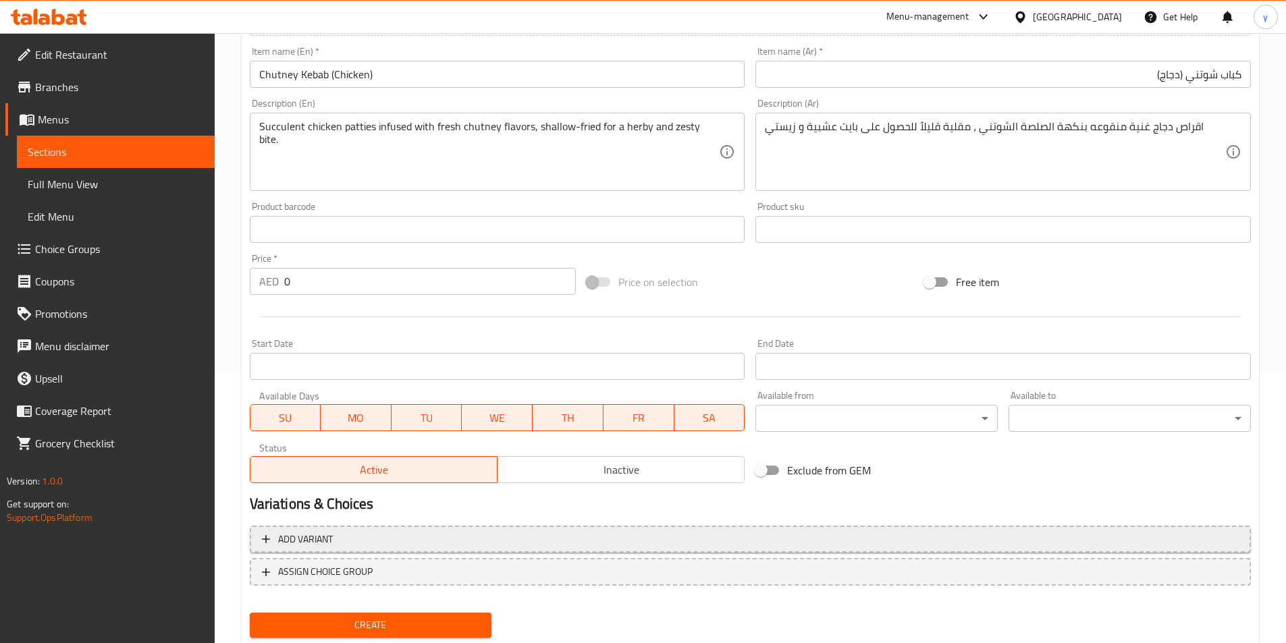
click at [574, 541] on span "Add variant" at bounding box center [750, 539] width 977 height 17
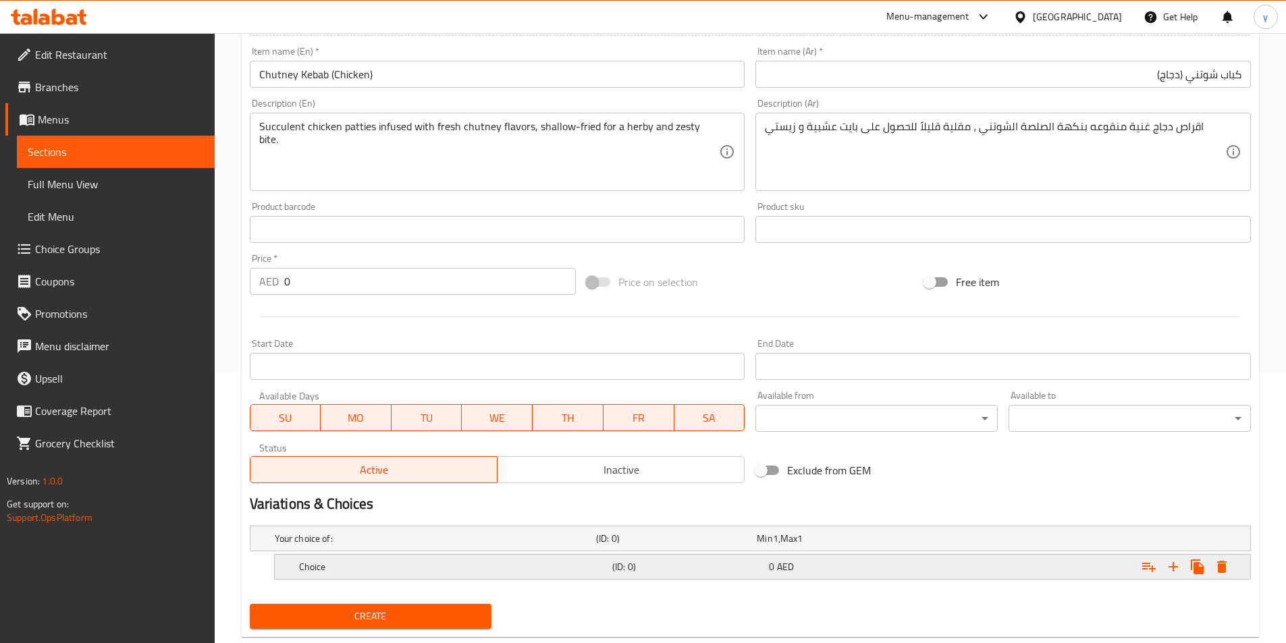
click at [491, 561] on h5 "Choice" at bounding box center [453, 566] width 308 height 13
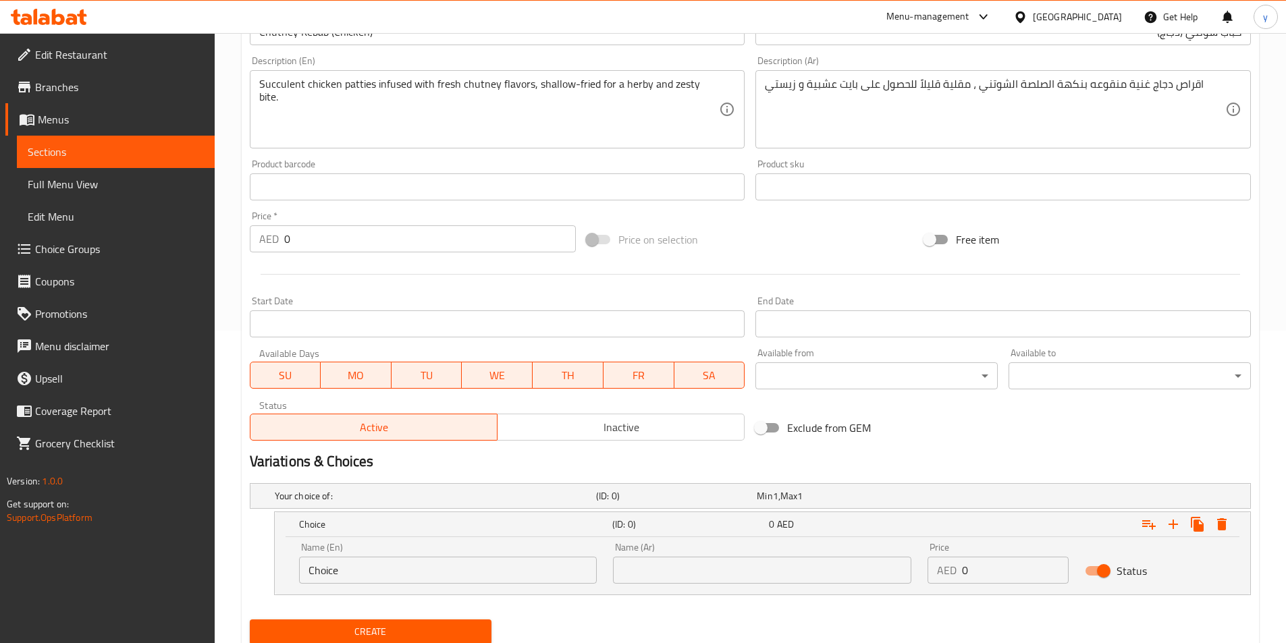
scroll to position [360, 0]
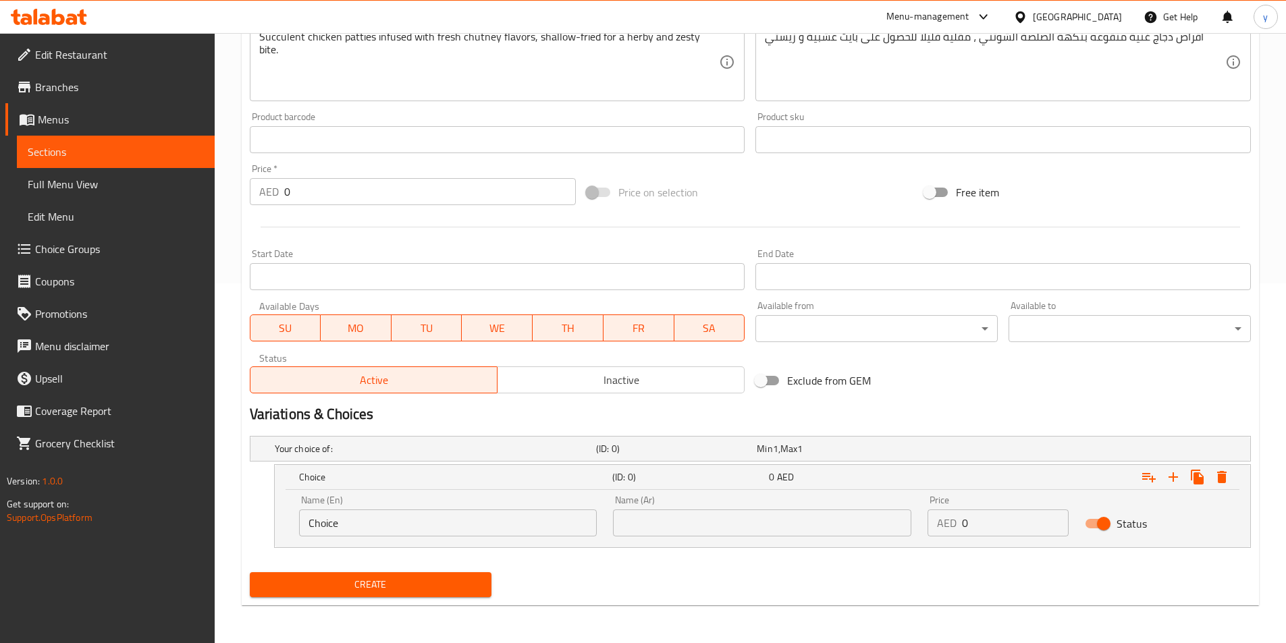
click at [384, 524] on input "Choice" at bounding box center [448, 523] width 298 height 27
paste input "Price Per Piece"
type input "Price Per Piece"
click at [792, 528] on input "text" at bounding box center [762, 523] width 298 height 27
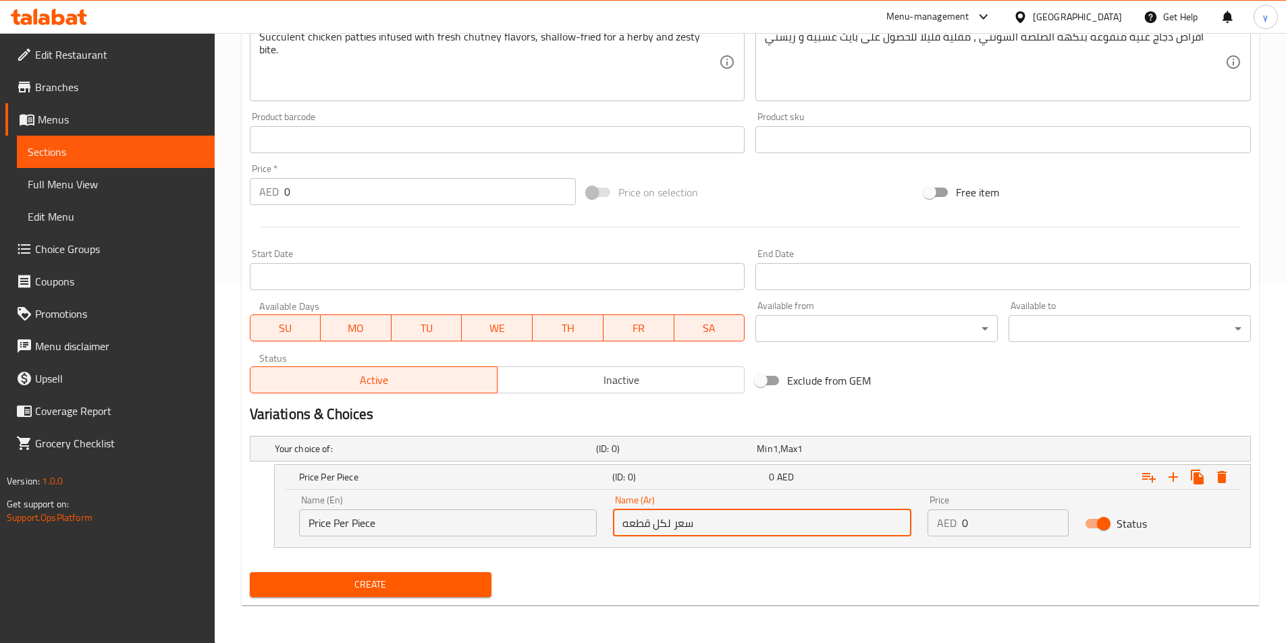
type input "سعر لكل قطعه"
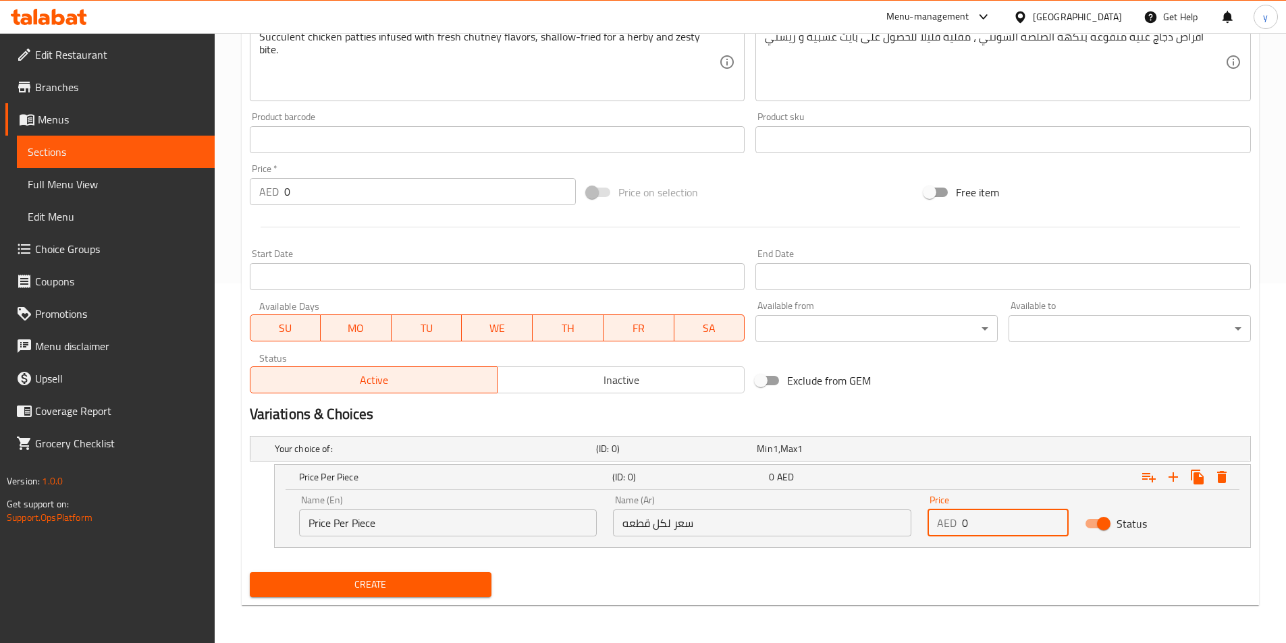
click at [983, 529] on input "0" at bounding box center [1015, 523] width 107 height 27
click at [996, 533] on input "0" at bounding box center [1015, 523] width 107 height 27
type input "4.5"
click at [1174, 477] on icon "Expand" at bounding box center [1172, 476] width 9 height 9
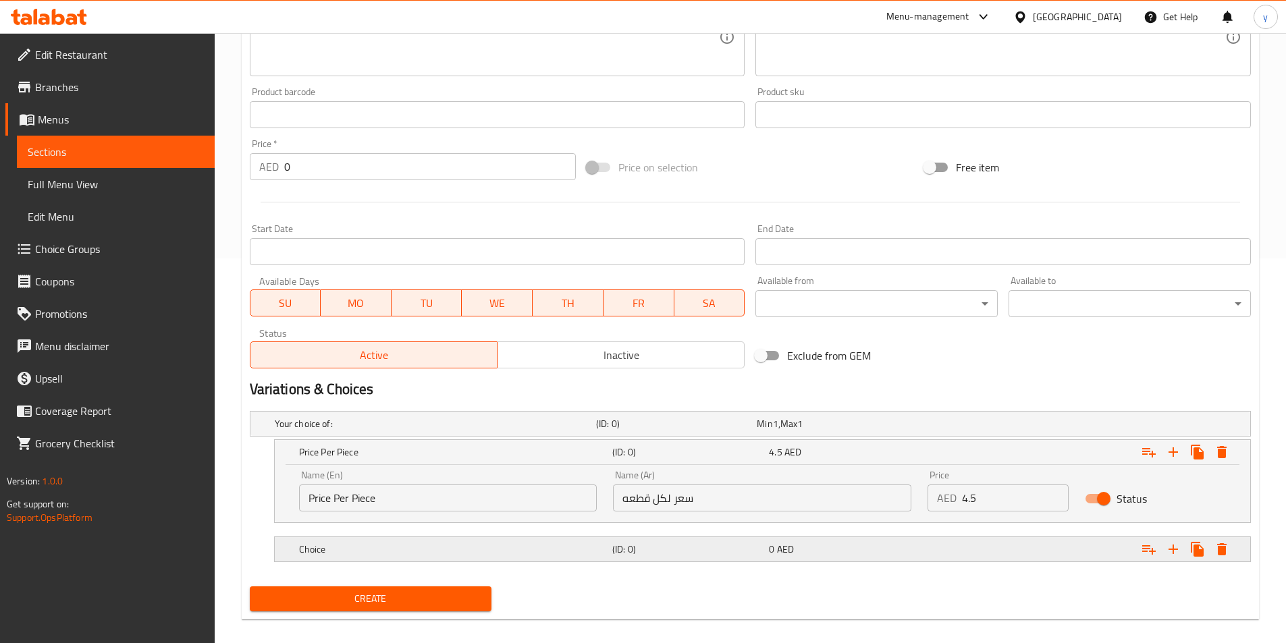
scroll to position [399, 0]
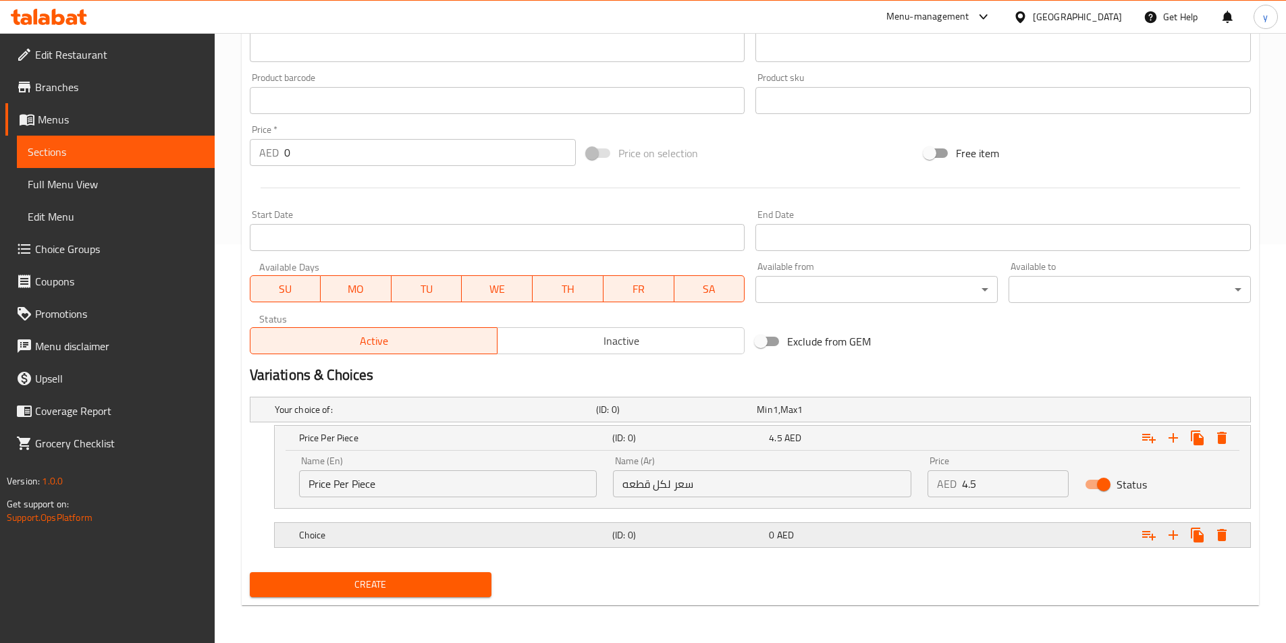
click at [396, 539] on h5 "Choice" at bounding box center [453, 535] width 308 height 13
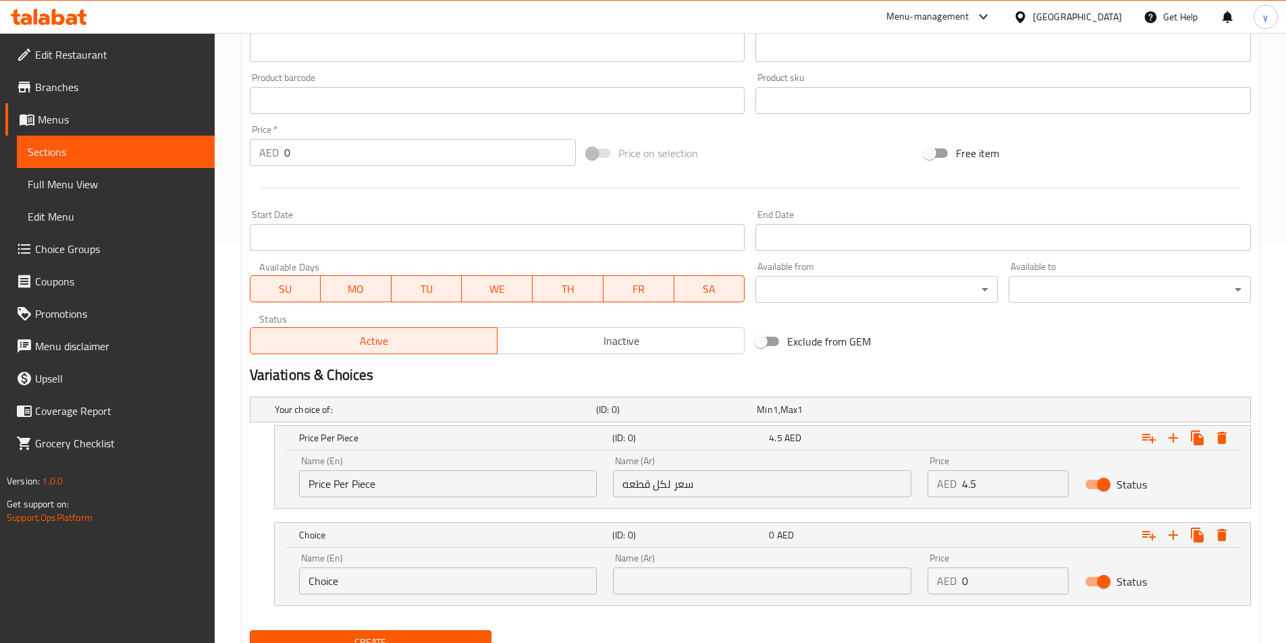
click at [410, 581] on input "Choice" at bounding box center [448, 581] width 298 height 27
click at [421, 593] on input "Choice" at bounding box center [448, 581] width 298 height 27
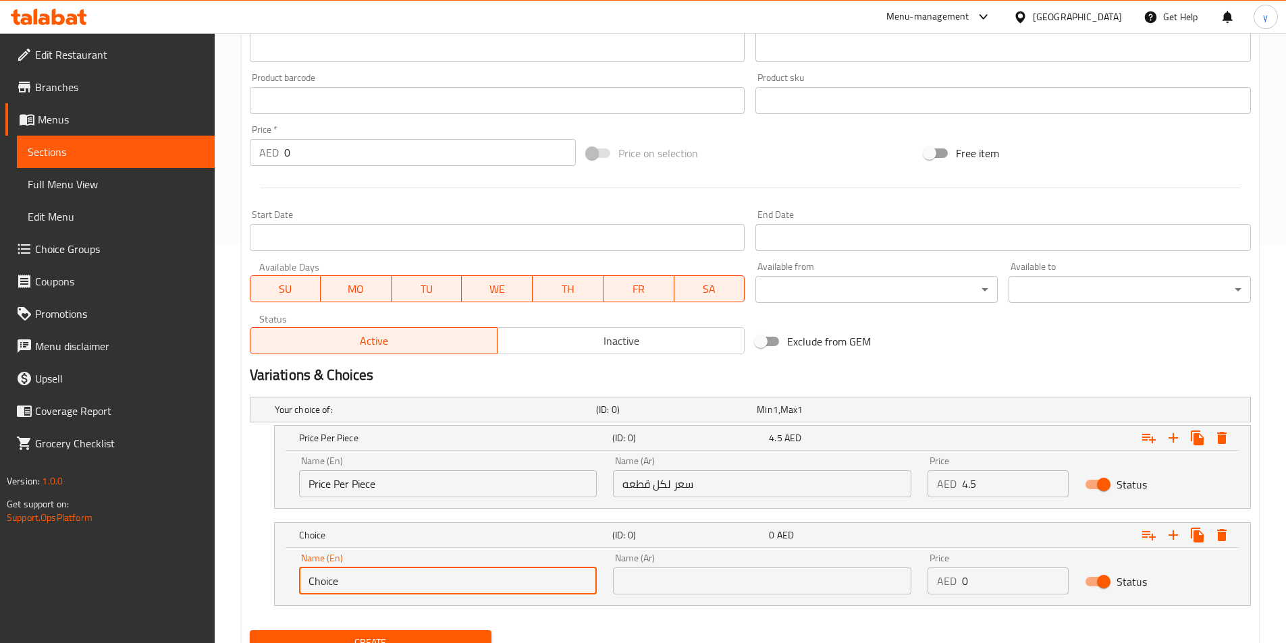
paste input "Price Per Dozen"
type input "Price Per Dozen"
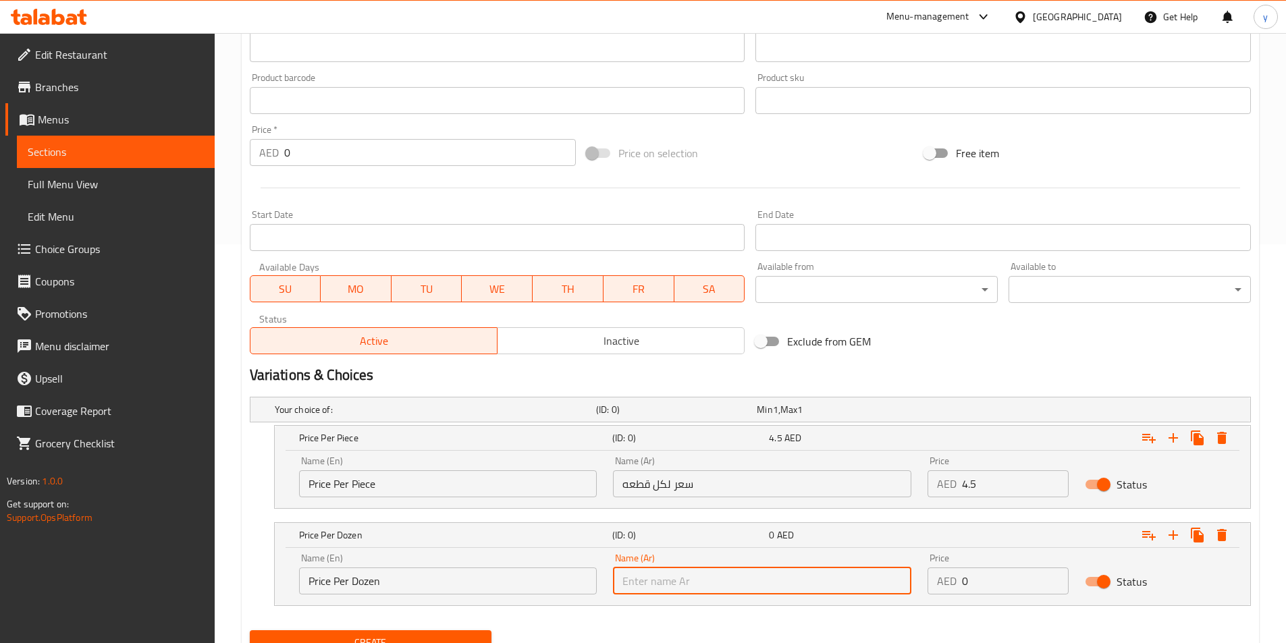
click at [738, 574] on input "text" at bounding box center [762, 581] width 298 height 27
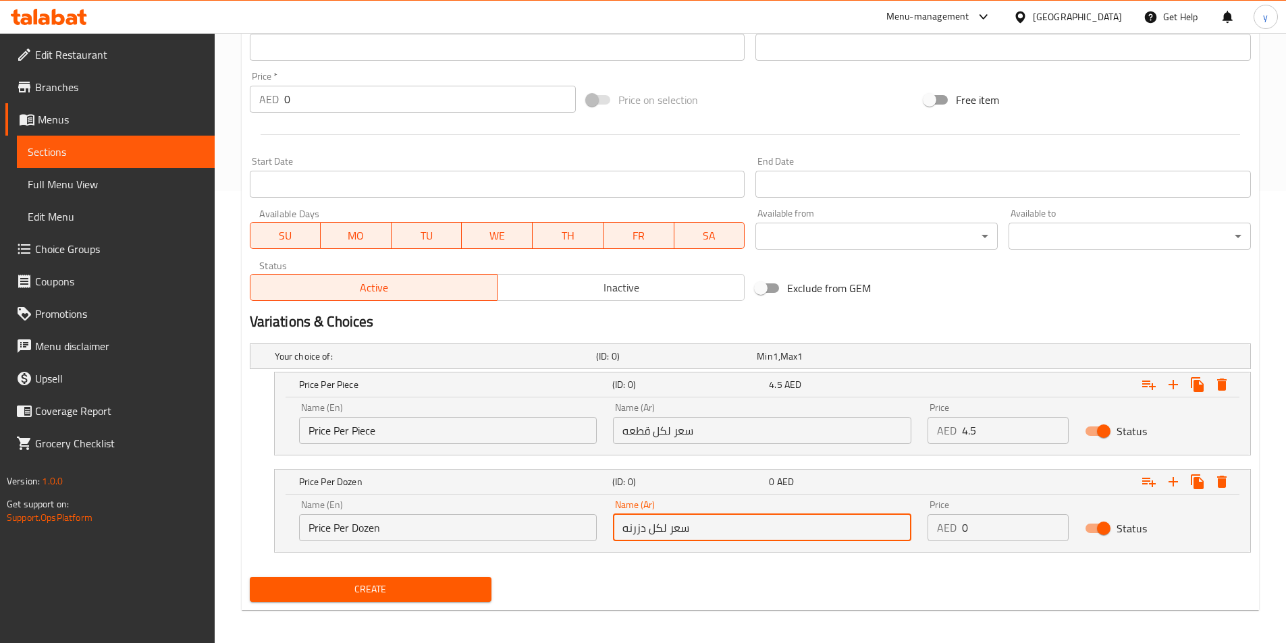
scroll to position [457, 0]
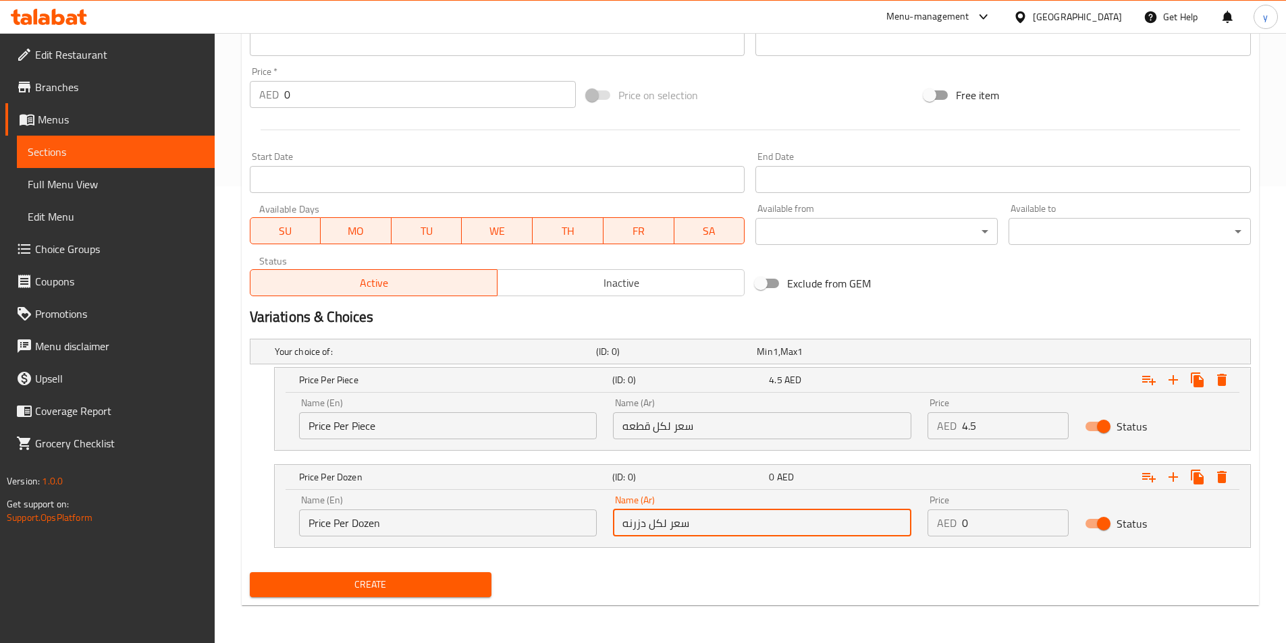
click at [634, 531] on input "سعر لكل دزرنه" at bounding box center [762, 523] width 298 height 27
click at [630, 525] on input "سعر لكل دزرنه" at bounding box center [762, 523] width 298 height 27
click at [640, 531] on input "سعر لكل دزرنه" at bounding box center [762, 523] width 298 height 27
click at [637, 529] on input "سعر لكل دزرنه" at bounding box center [762, 523] width 298 height 27
click at [634, 529] on input "سعر لكل دزرنه" at bounding box center [762, 523] width 298 height 27
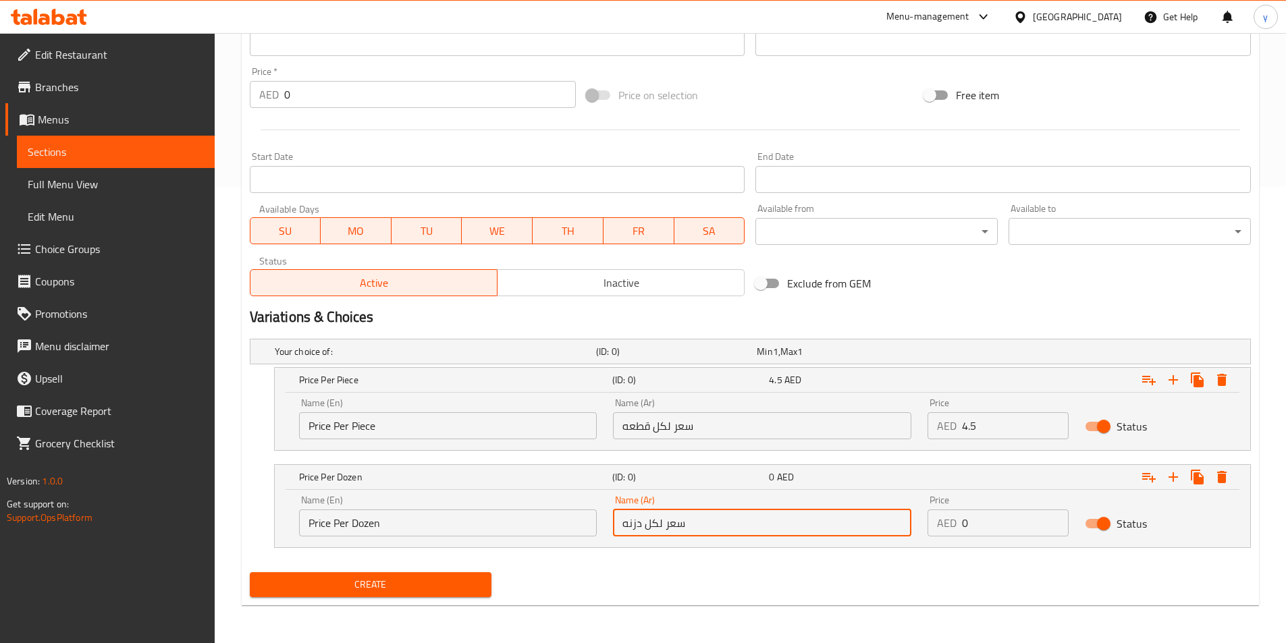
click at [634, 531] on input "سعر لكل دزنه" at bounding box center [762, 523] width 298 height 27
drag, startPoint x: 624, startPoint y: 531, endPoint x: 643, endPoint y: 538, distance: 20.9
click at [643, 538] on div "Name (Ar) سعر لكل درزنه Name (Ar)" at bounding box center [762, 515] width 315 height 57
paste input "دزينة"
type input "سعر لكل دزينة"
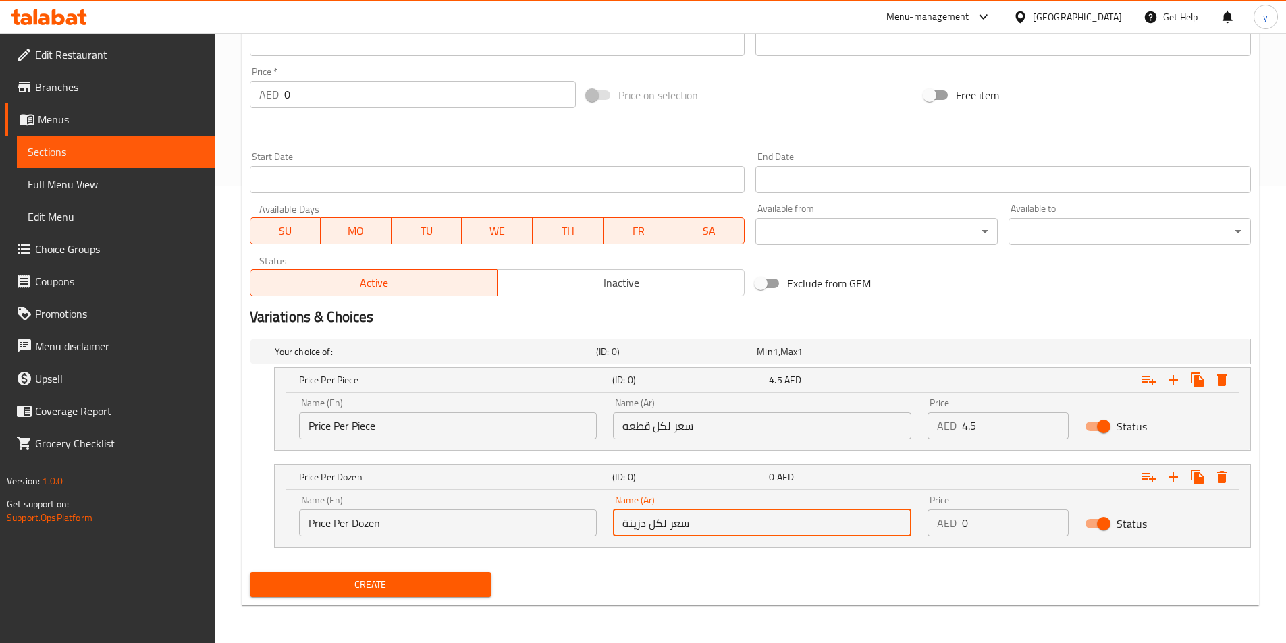
click at [1012, 526] on input "0" at bounding box center [1015, 523] width 107 height 27
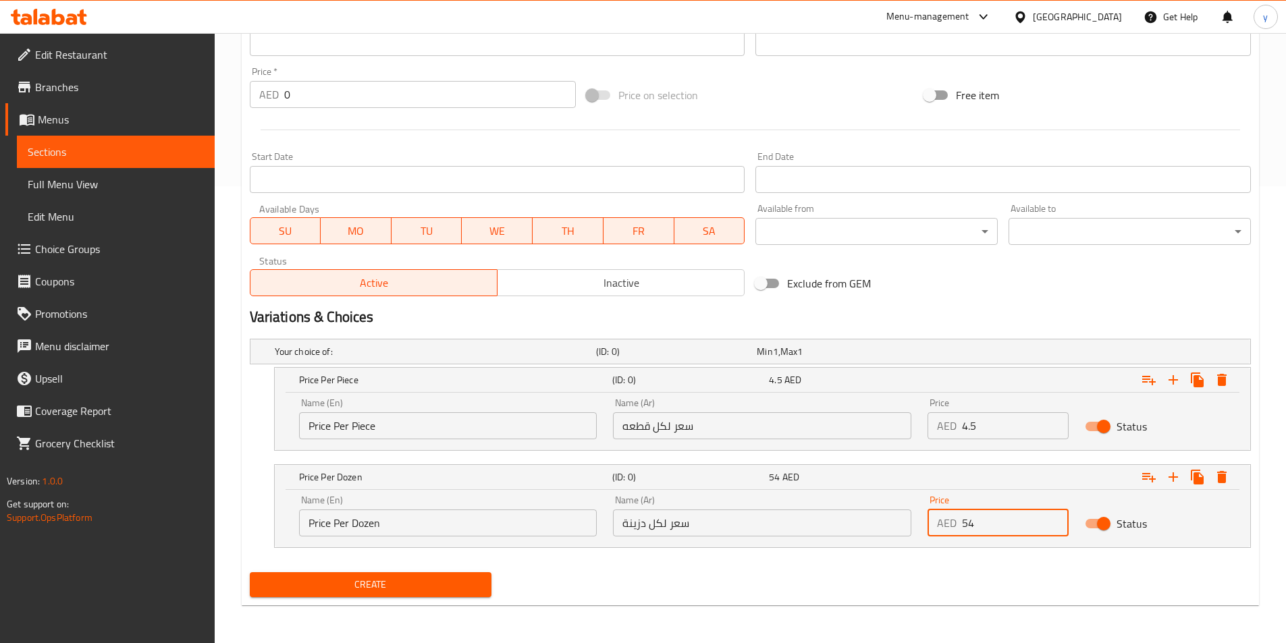
type input "54"
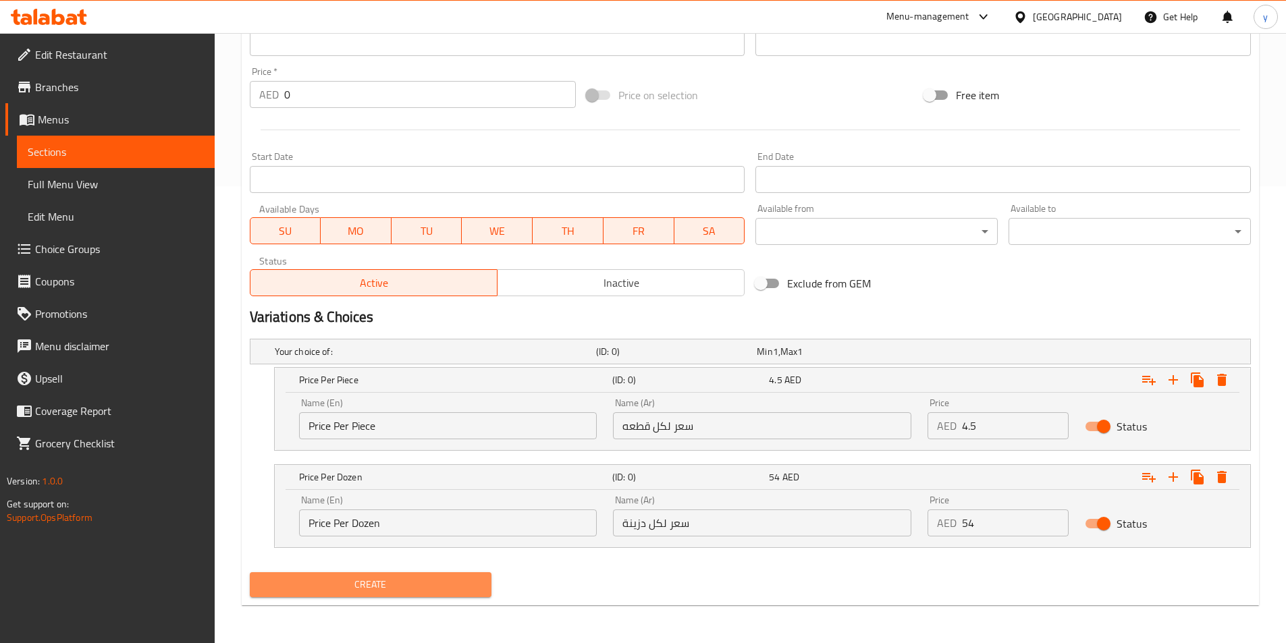
click at [381, 583] on span "Create" at bounding box center [371, 584] width 221 height 17
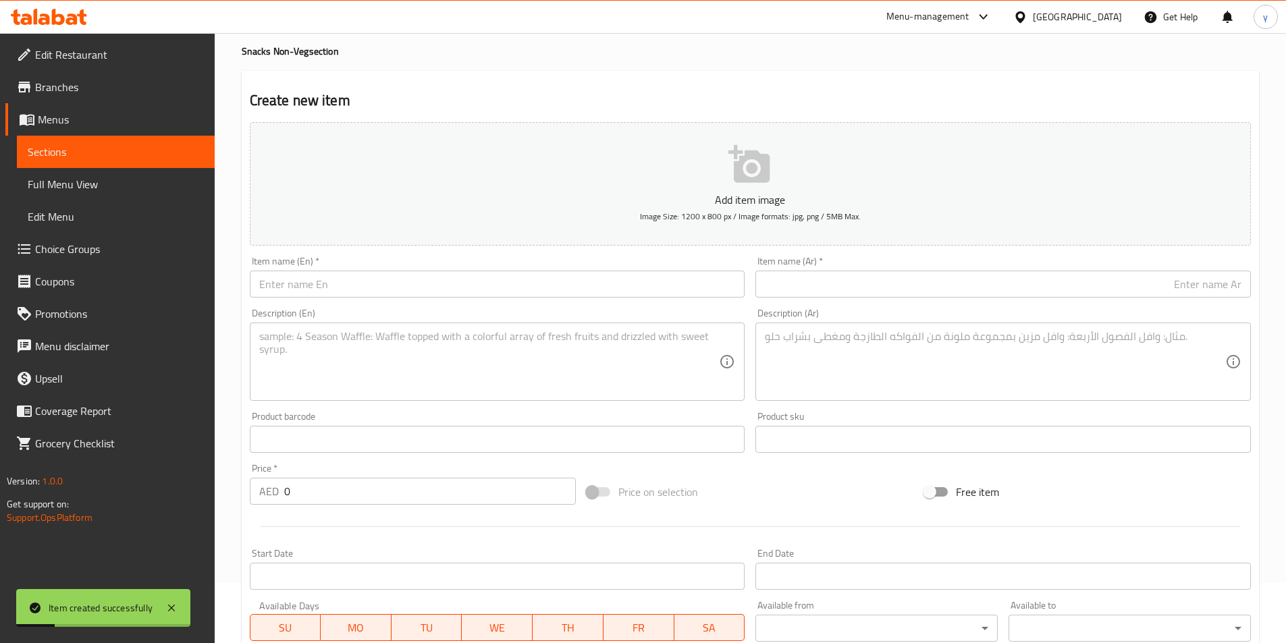
scroll to position [0, 0]
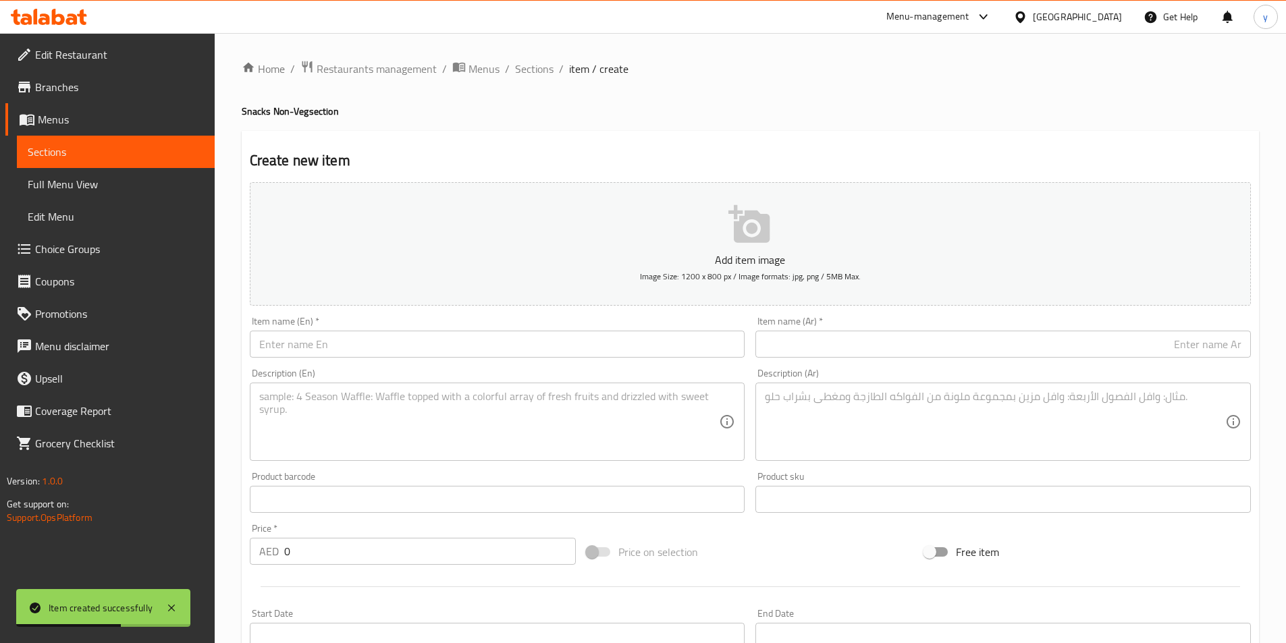
click at [78, 154] on span "Sections" at bounding box center [116, 152] width 176 height 16
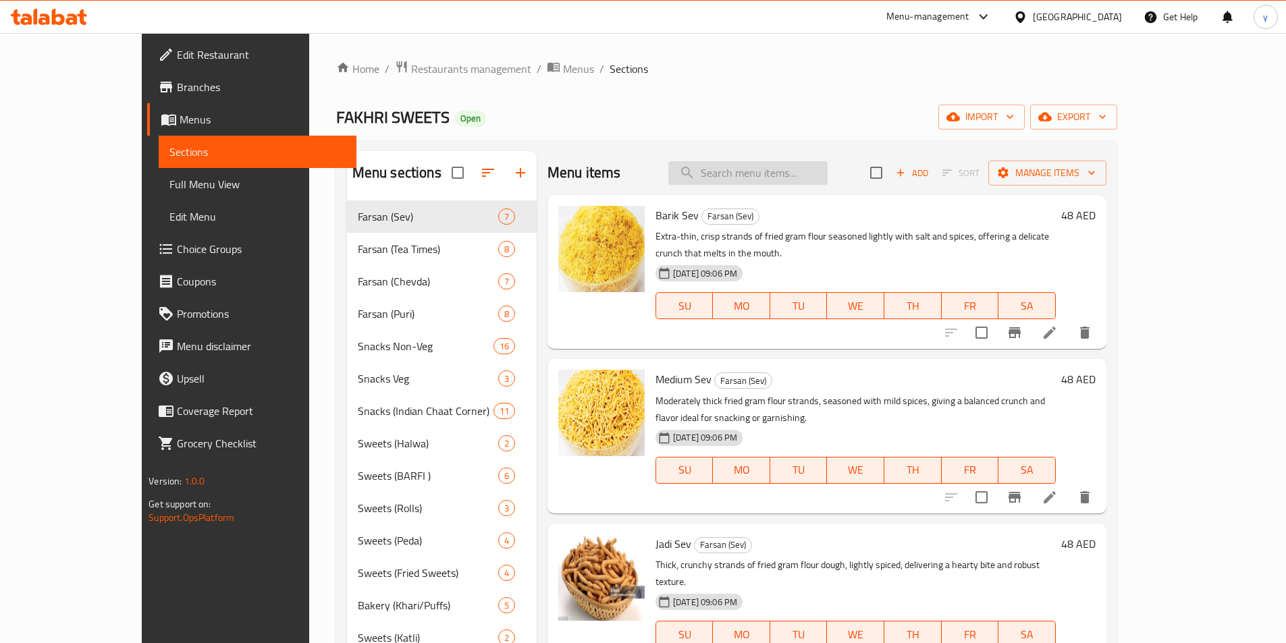
click at [782, 182] on input "search" at bounding box center [747, 173] width 159 height 24
paste input "Hungama Kabab (Chicken)"
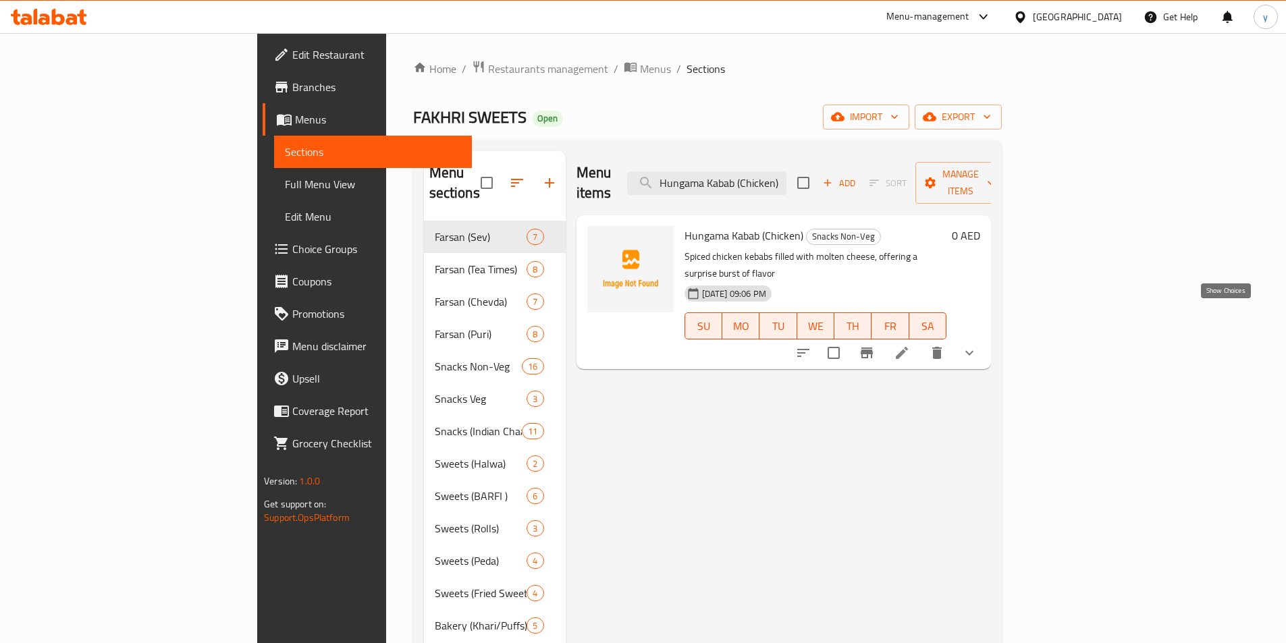
type input "Hungama Kabab (Chicken)"
click at [977, 345] on icon "show more" at bounding box center [969, 353] width 16 height 16
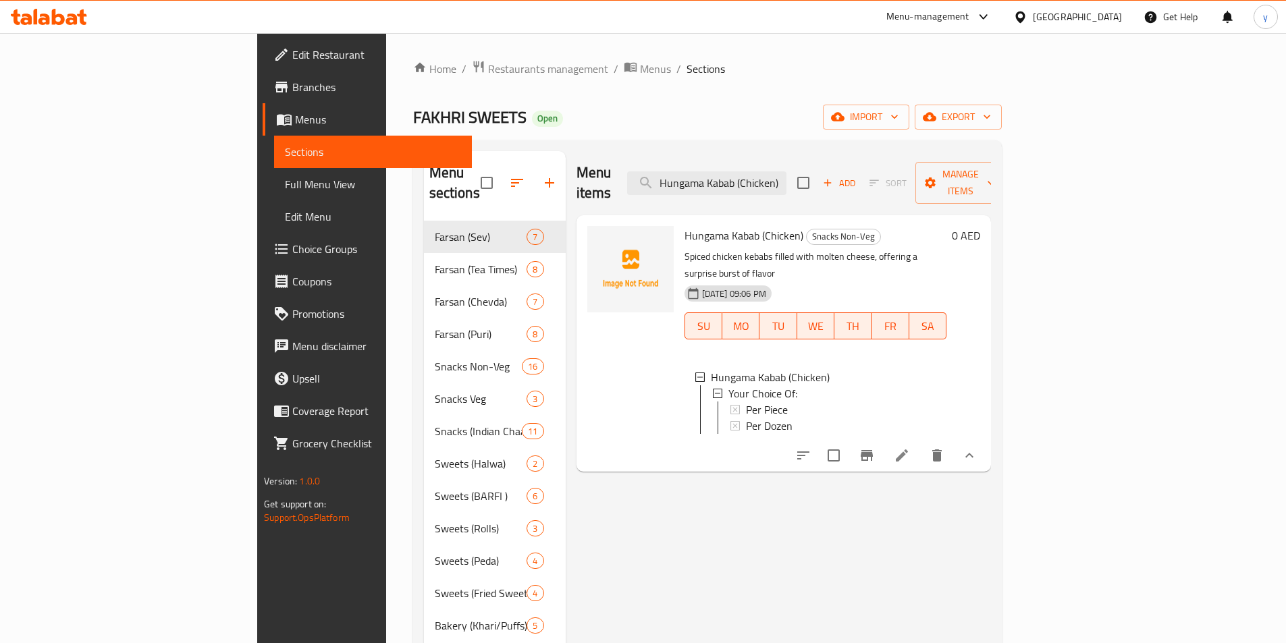
click at [977, 448] on icon "show more" at bounding box center [969, 456] width 16 height 16
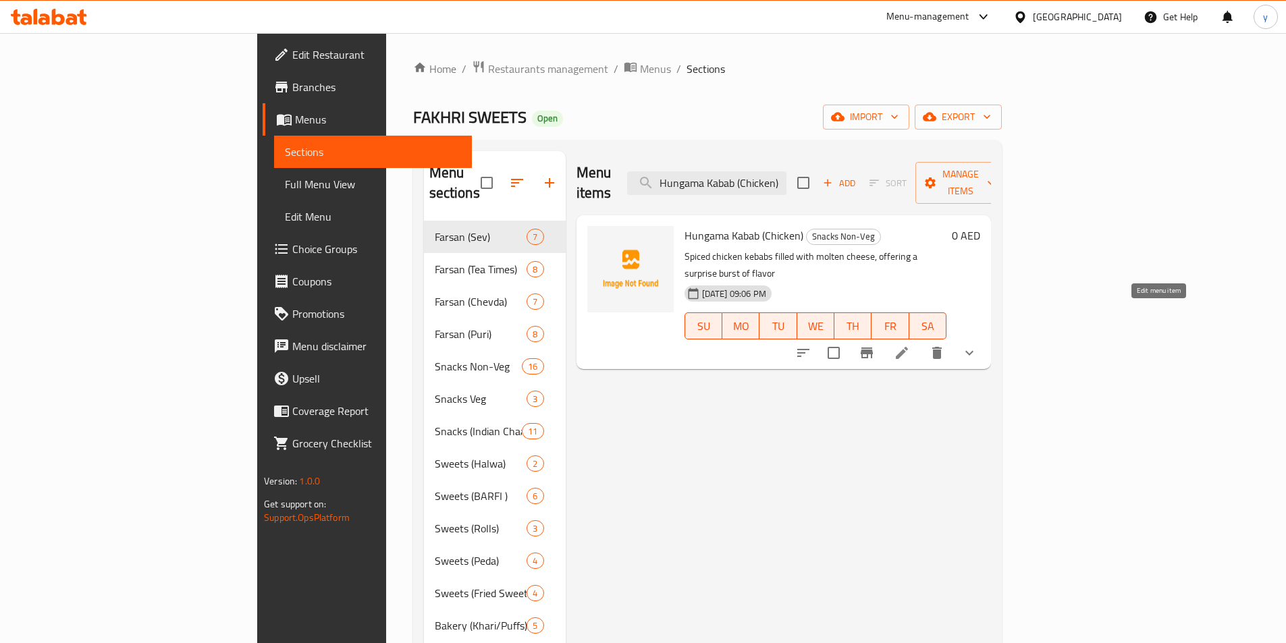
click at [910, 345] on icon at bounding box center [902, 353] width 16 height 16
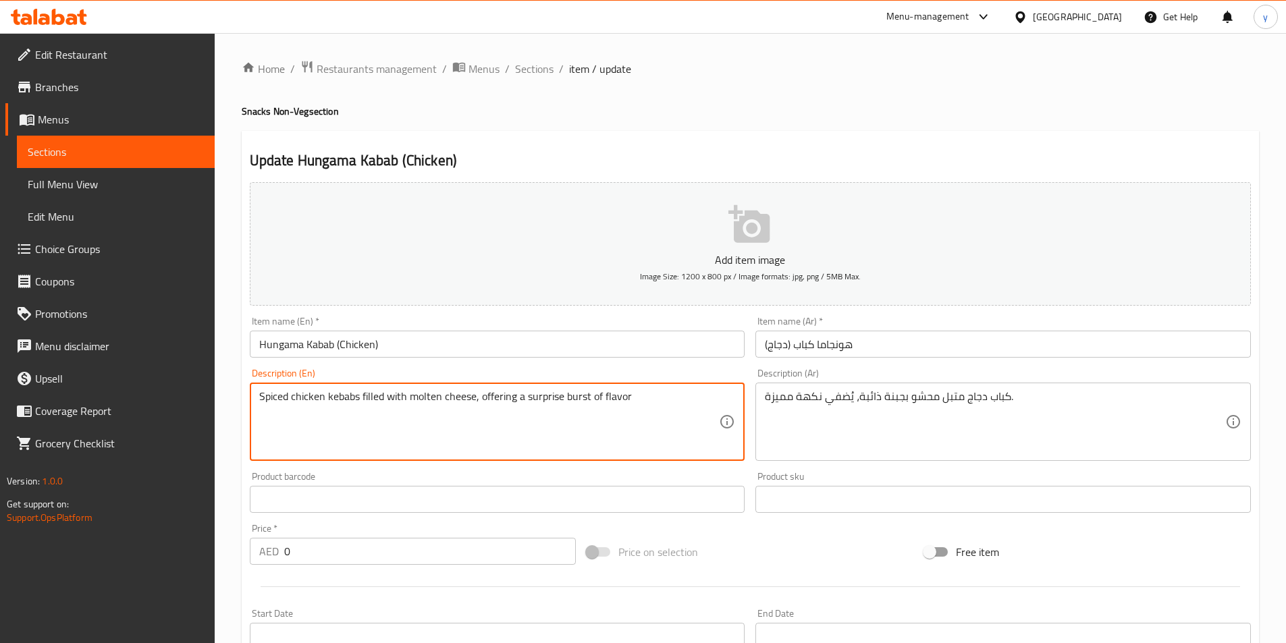
click at [366, 408] on textarea "Spiced chicken kebabs filled with molten cheese, offering a surprise burst of f…" at bounding box center [489, 422] width 460 height 64
paste textarea "A specialty chicken kebab packed with bold spices, herbs, and cheese, giving a …"
type textarea "A specialty chicken kebab packed with bold spices, herbs, and cheese, giving a …"
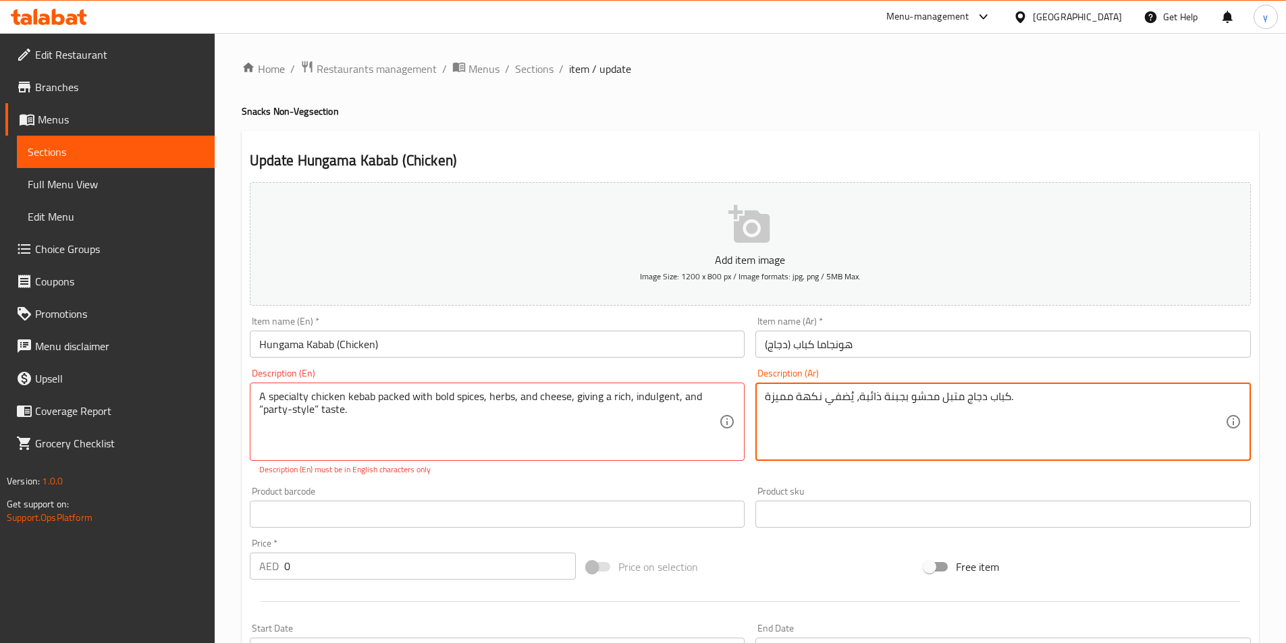
click at [1039, 408] on textarea "كباب دجاج متبل محشو بجبنة ذائبة، يُضفي نكهة مميزة." at bounding box center [995, 422] width 460 height 64
paste textarea "خاص مملوء بالتوابل الجريئة والأعشاب والجبن، مما يمنحه مذاقًا غنيًا وممتعًا ومنا…"
click at [1056, 399] on textarea "كباب دجاج خاص مملوء بالتوابل الجريئة والأعشاب والجبن، مما يمنحه مذاقًا غنيًا وم…" at bounding box center [995, 422] width 460 height 64
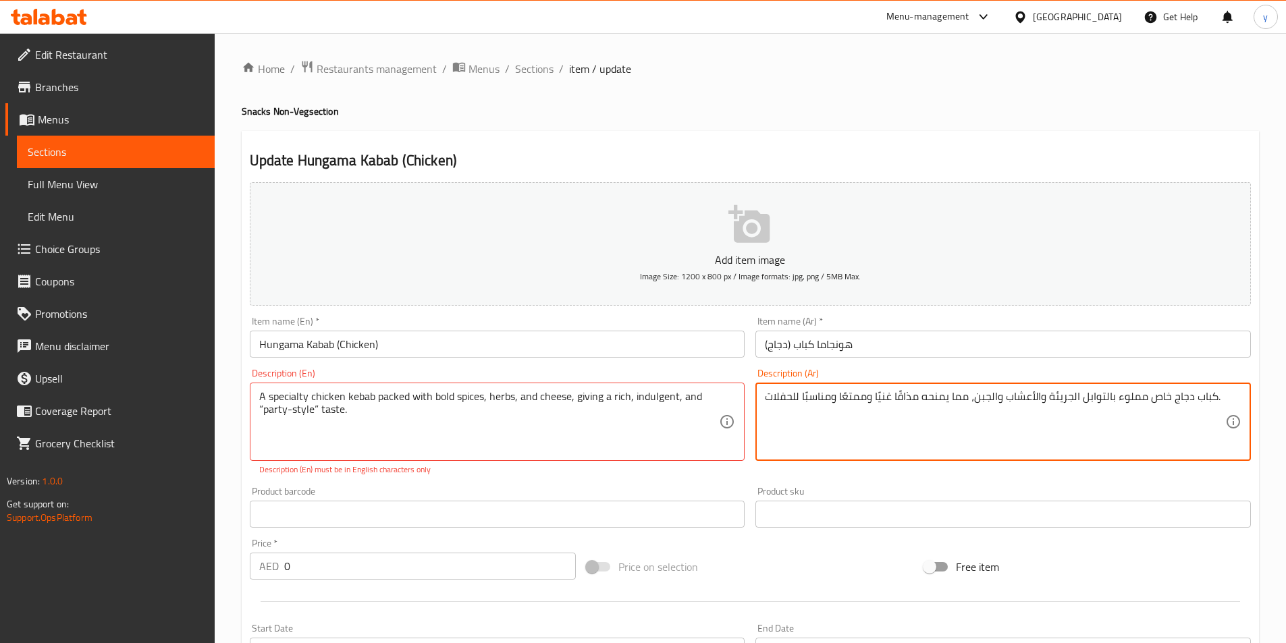
click at [1056, 399] on textarea "كباب دجاج خاص مملوء بالتوابل الجريئة والأعشاب والجبن، مما يمنحه مذاقًا غنيًا وم…" at bounding box center [995, 422] width 460 height 64
click at [766, 398] on textarea "كباب دجاج خاص مملوء بالتوابل البولد والأعشاب والجبن، مما يمنحه مذاقًا غنيًا ومم…" at bounding box center [995, 422] width 460 height 64
click at [765, 402] on textarea "كباب دجاج خاص مملوء بالتوابل البولد والأعشاب والجبن، مما يمنحه مذاقًا غنيًا ومم…" at bounding box center [995, 422] width 460 height 64
click at [1230, 396] on div "كباب دجاج خاص مملوء بالتوابل البولد والأعشاب والجبن، مما يمنحه مذاقًا غنيًا ومم…" at bounding box center [1002, 422] width 495 height 78
click at [1216, 401] on textarea "كباب دجاج خاص مملوء بالتوابل البولد والأعشاب والجبن، مما يمنحه مذاقًا غنيًا ومم…" at bounding box center [995, 422] width 460 height 64
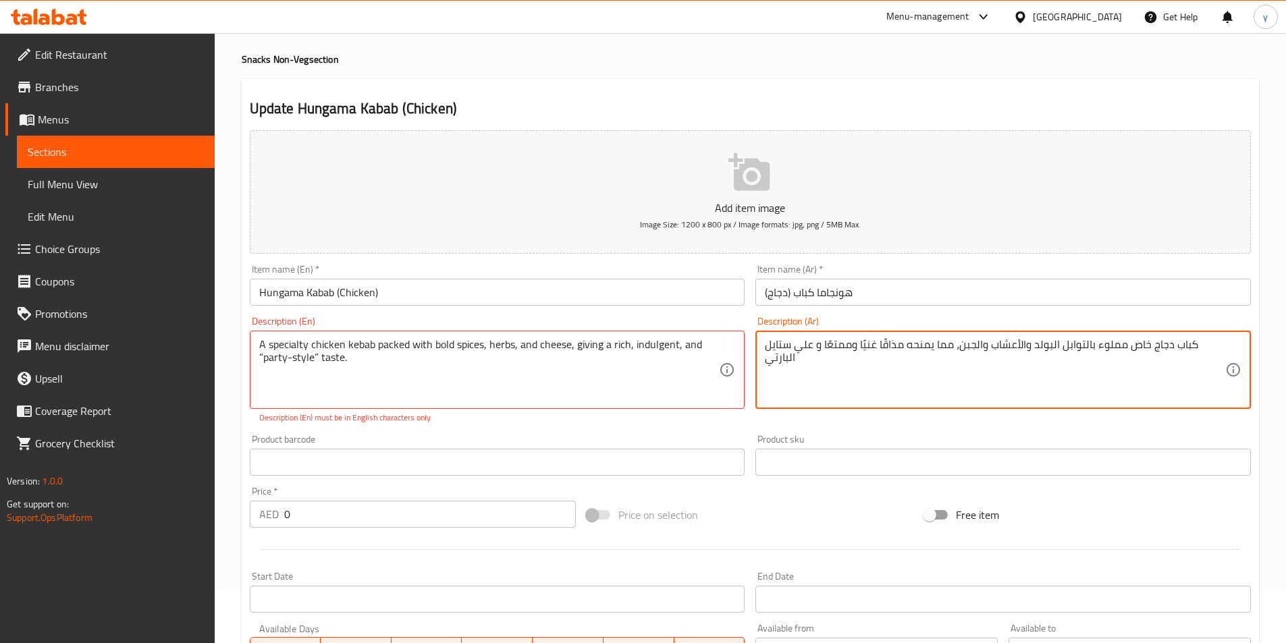
scroll to position [202, 0]
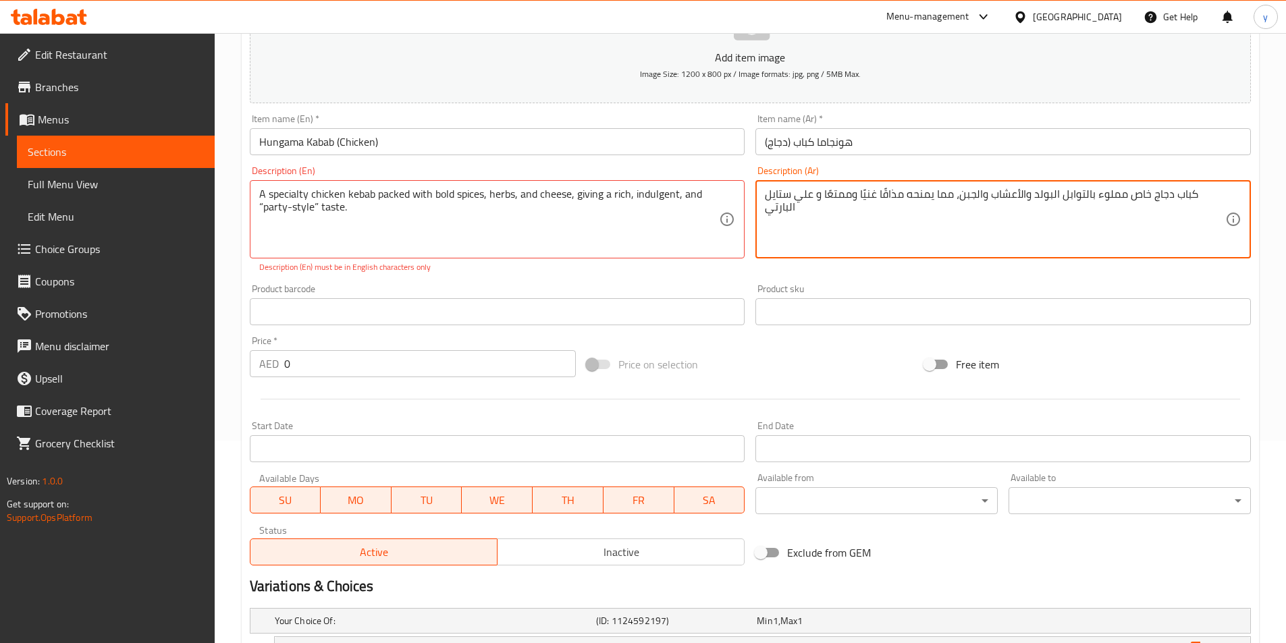
type textarea "كباب دجاج خاص مملوء بالتوابل البولد والأعشاب والجبن، مما يمنحه مذاقًا غنيًا ومم…"
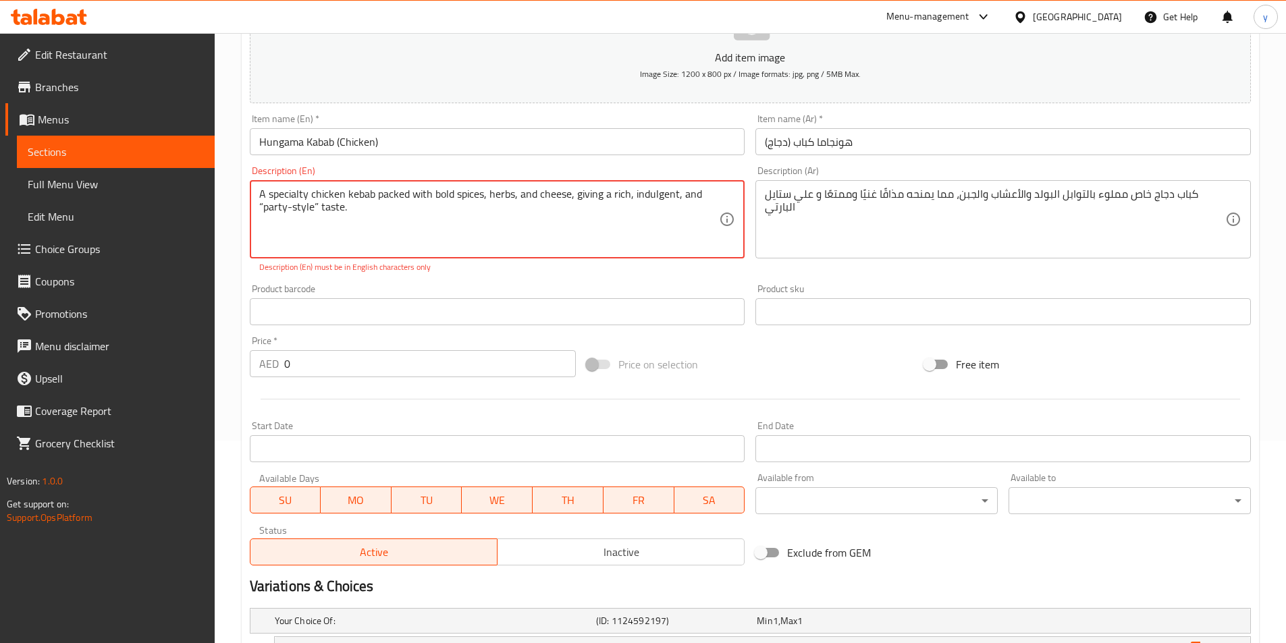
click at [318, 209] on textarea "A specialty chicken kebab packed with bold spices, herbs, and cheese, giving a …" at bounding box center [489, 220] width 460 height 64
click at [262, 206] on textarea "A specialty chicken kebab packed with bold spices, herbs, and cheese, giving a …" at bounding box center [489, 220] width 460 height 64
type textarea "A specialty chicken kebab packed with bold spices, herbs, and cheese, giving a …"
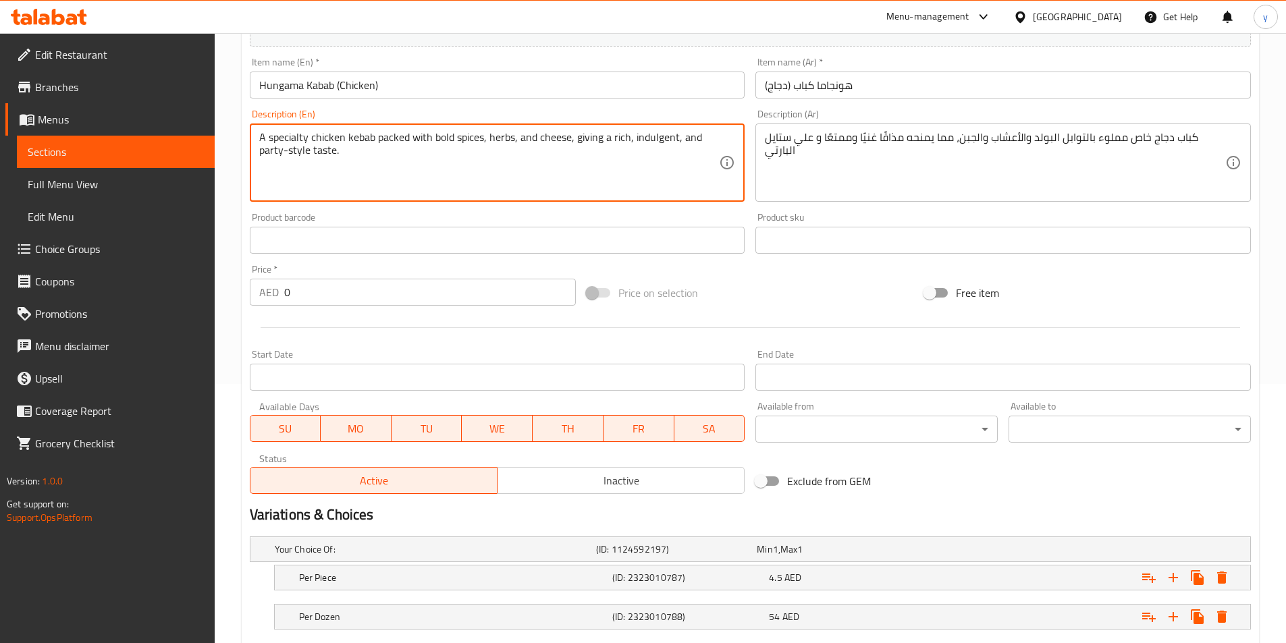
scroll to position [341, 0]
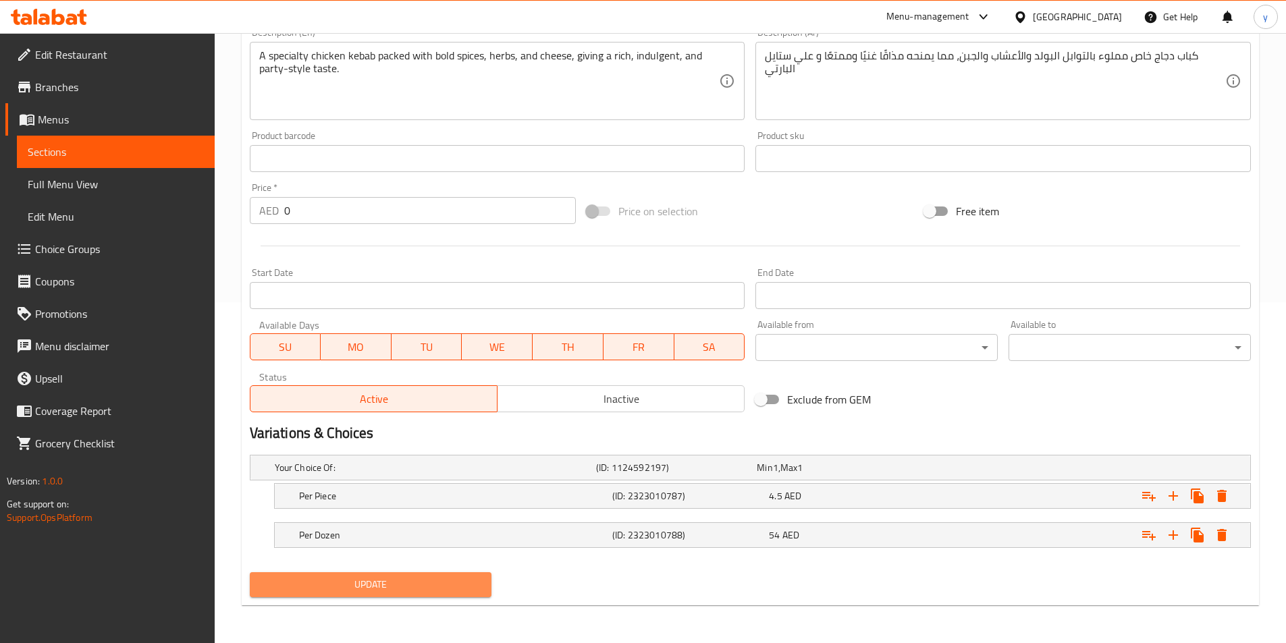
click at [402, 591] on span "Update" at bounding box center [371, 584] width 221 height 17
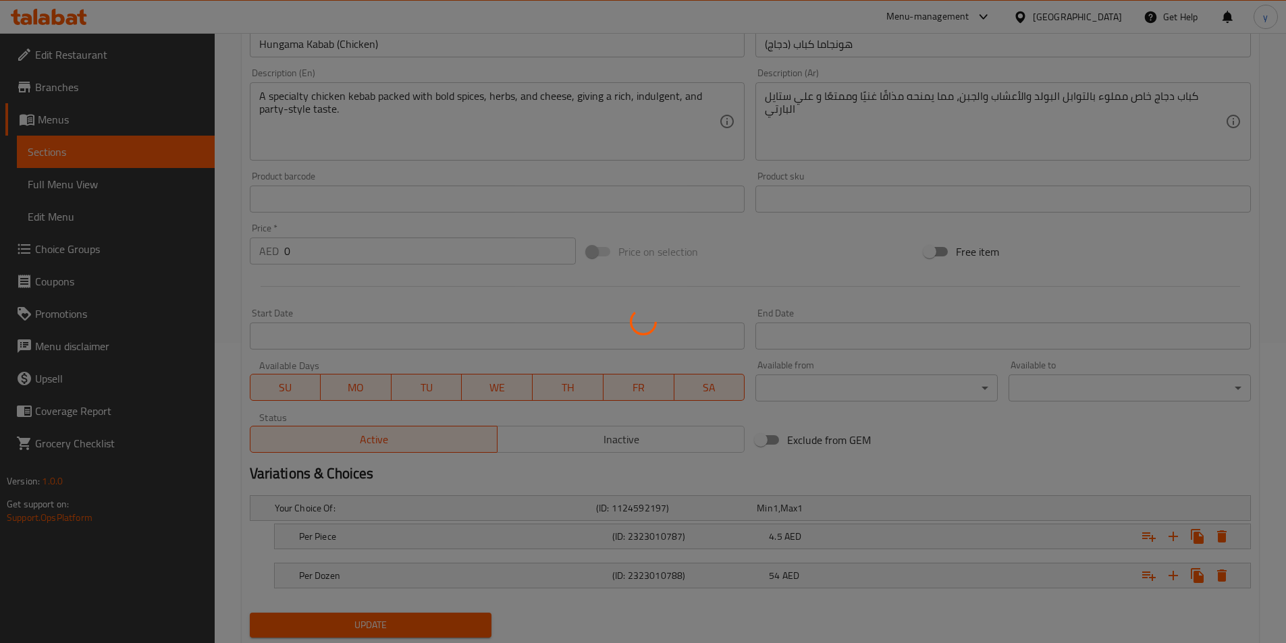
scroll to position [138, 0]
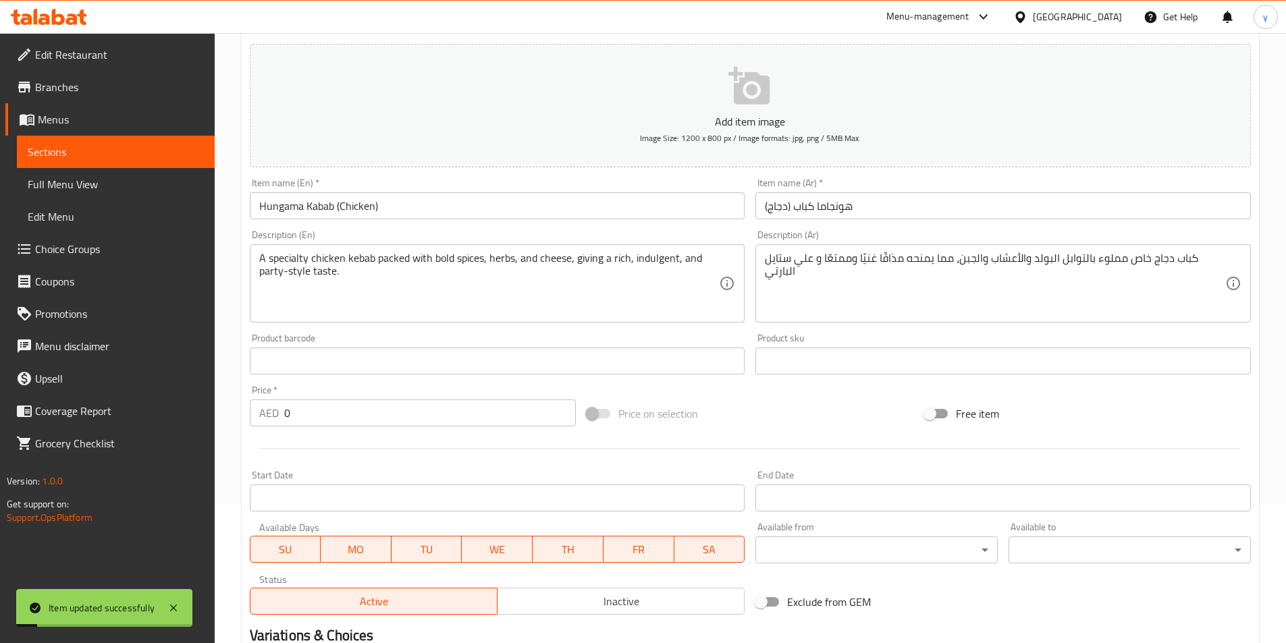
click at [121, 151] on span "Sections" at bounding box center [116, 152] width 176 height 16
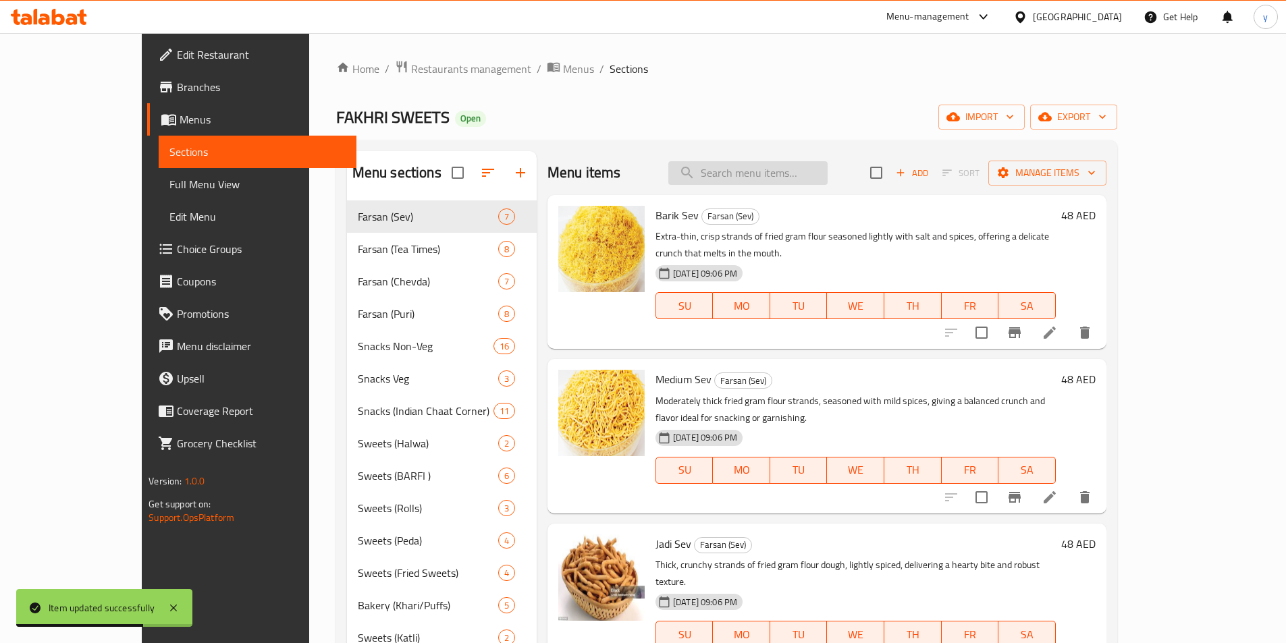
click at [792, 176] on input "search" at bounding box center [747, 173] width 159 height 24
paste input "Schezwan Kebab (Chicken)"
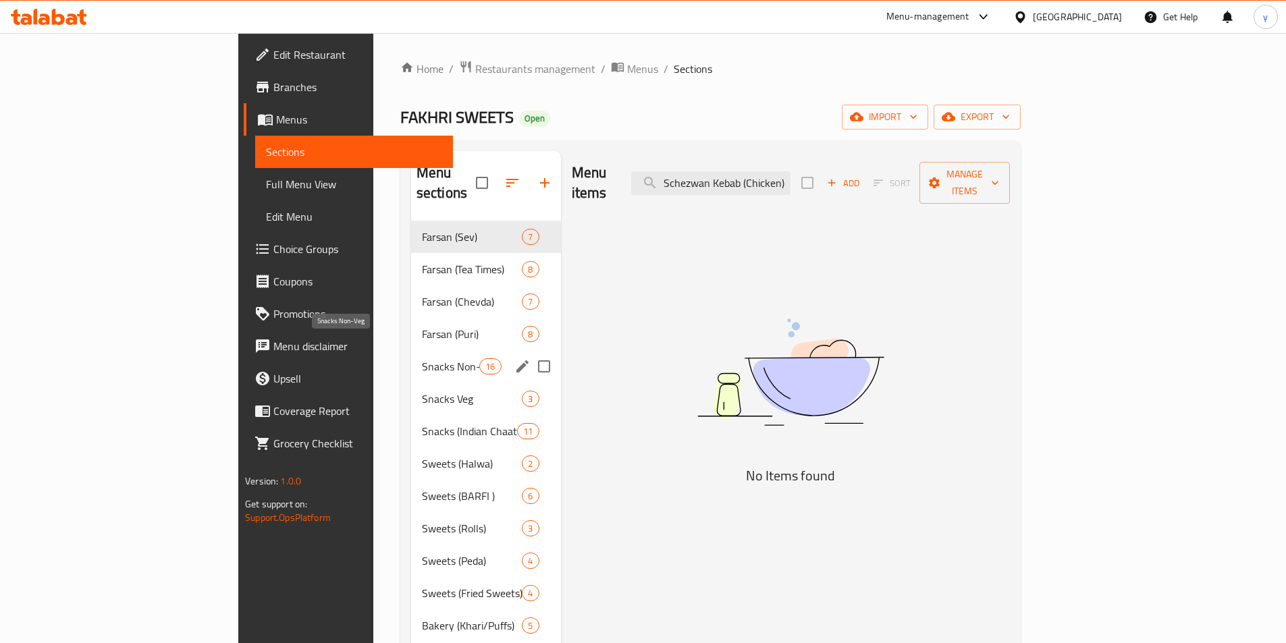
type input "Schezwan Kebab (Chicken)"
click at [422, 358] on span "Snacks Non-Veg" at bounding box center [450, 366] width 57 height 16
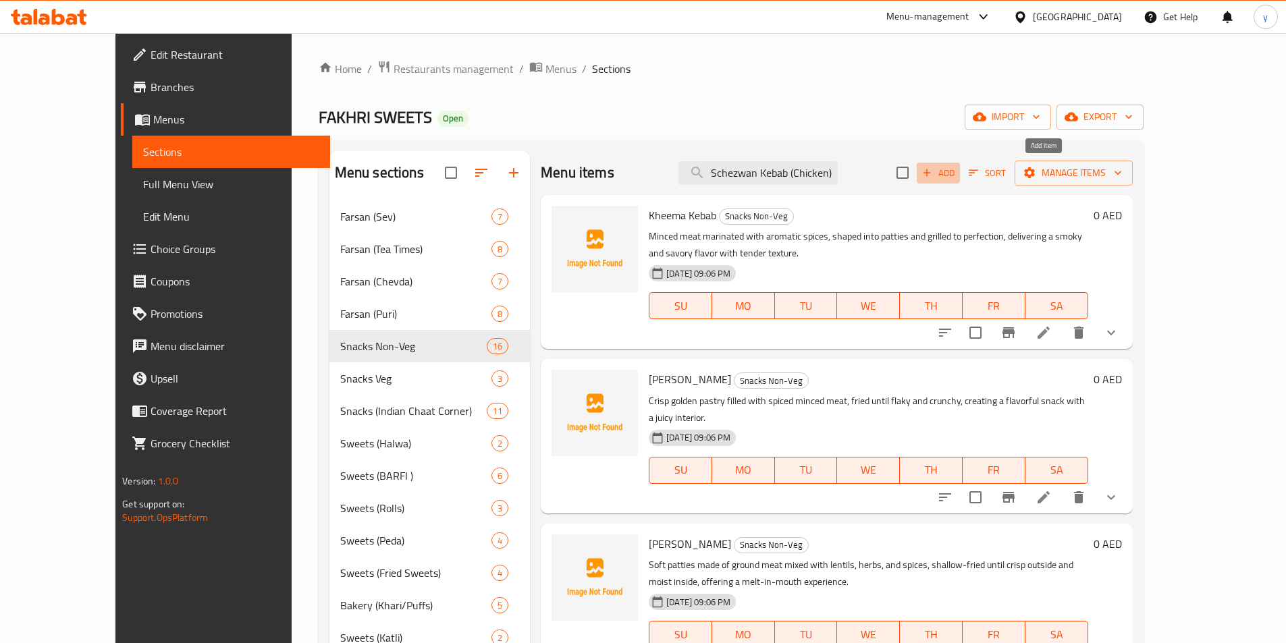
click at [956, 177] on span "Add" at bounding box center [938, 173] width 36 height 16
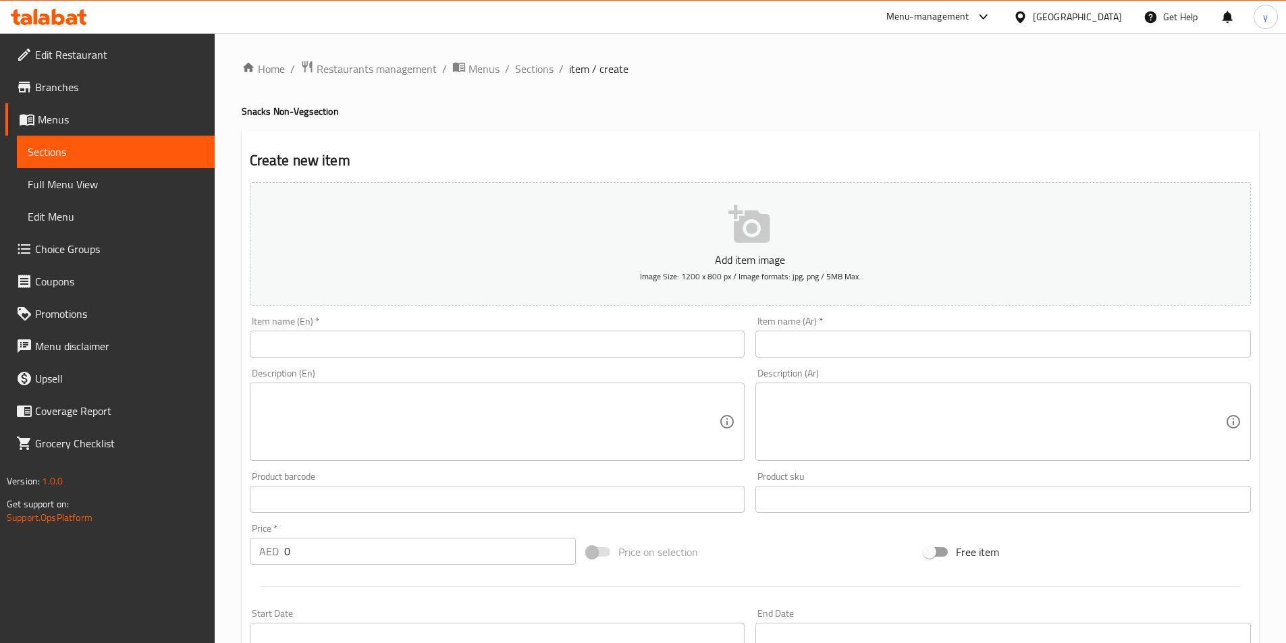
click at [431, 336] on input "text" at bounding box center [497, 344] width 495 height 27
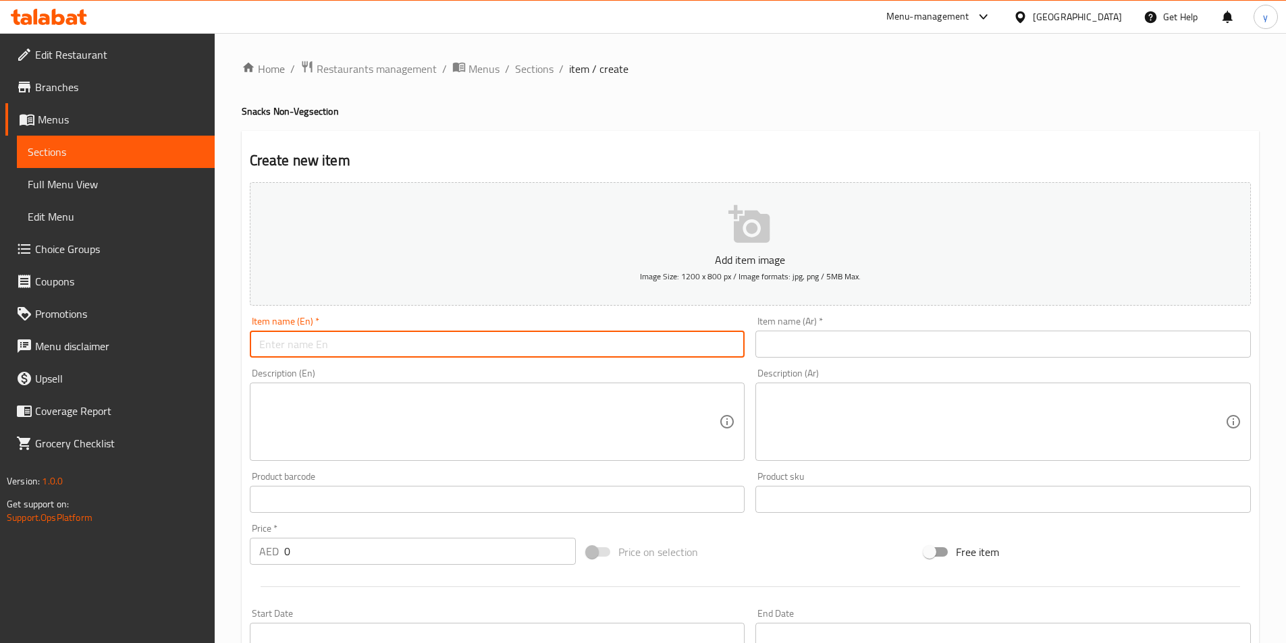
paste input "Schezwan Kebab (Chicken)"
type input "Schezwan Kebab (Chicken)"
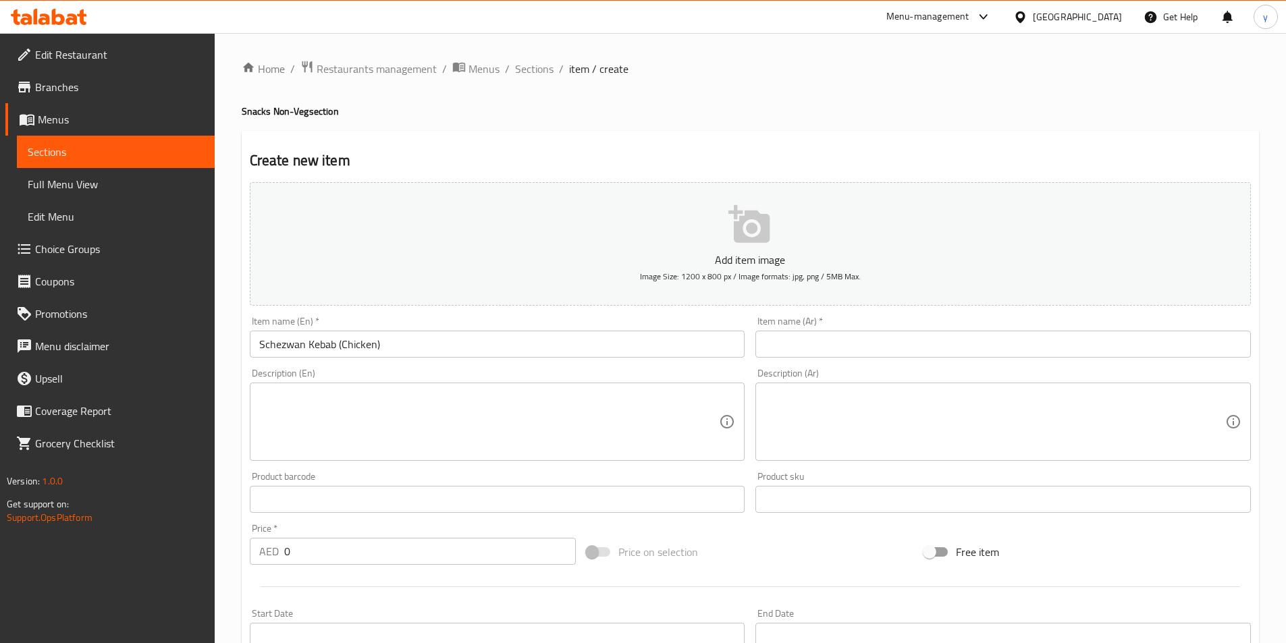
click at [815, 342] on input "text" at bounding box center [1002, 344] width 495 height 27
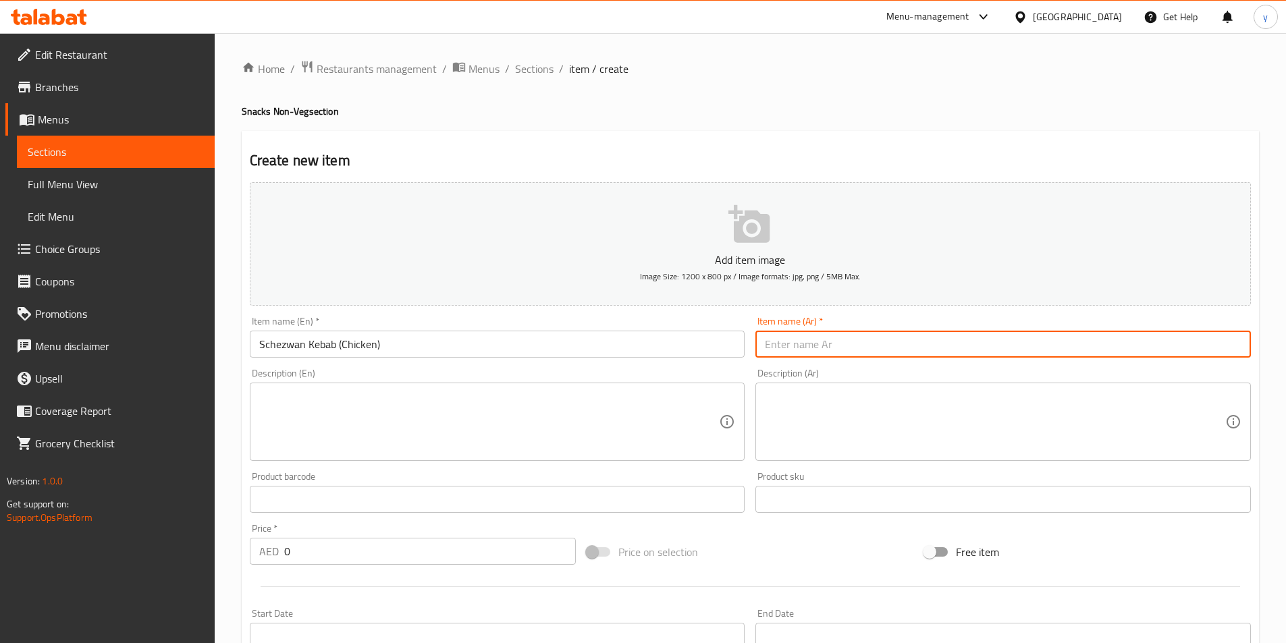
paste input "كباب شيزوان (دجاج)"
click at [830, 349] on input "كباب شيزوان (دجاج)" at bounding box center [1002, 344] width 495 height 27
type input "كباب شيزوان (دجاج)"
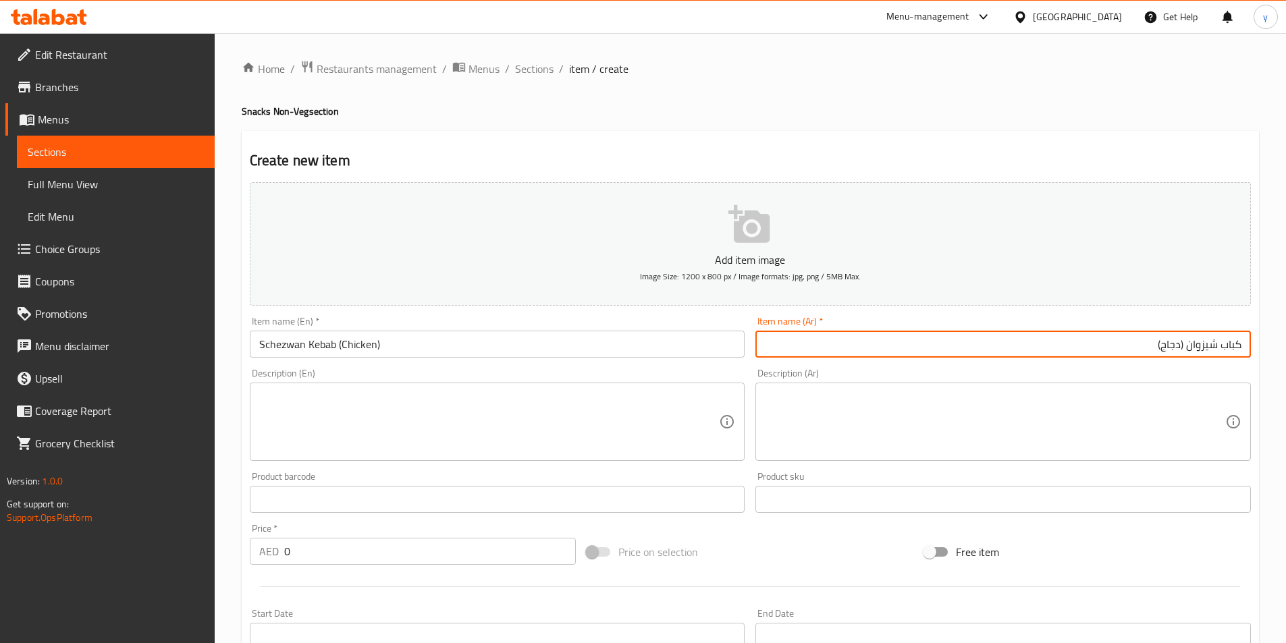
click at [884, 375] on div "Description (Ar) Description (Ar)" at bounding box center [1002, 415] width 495 height 92
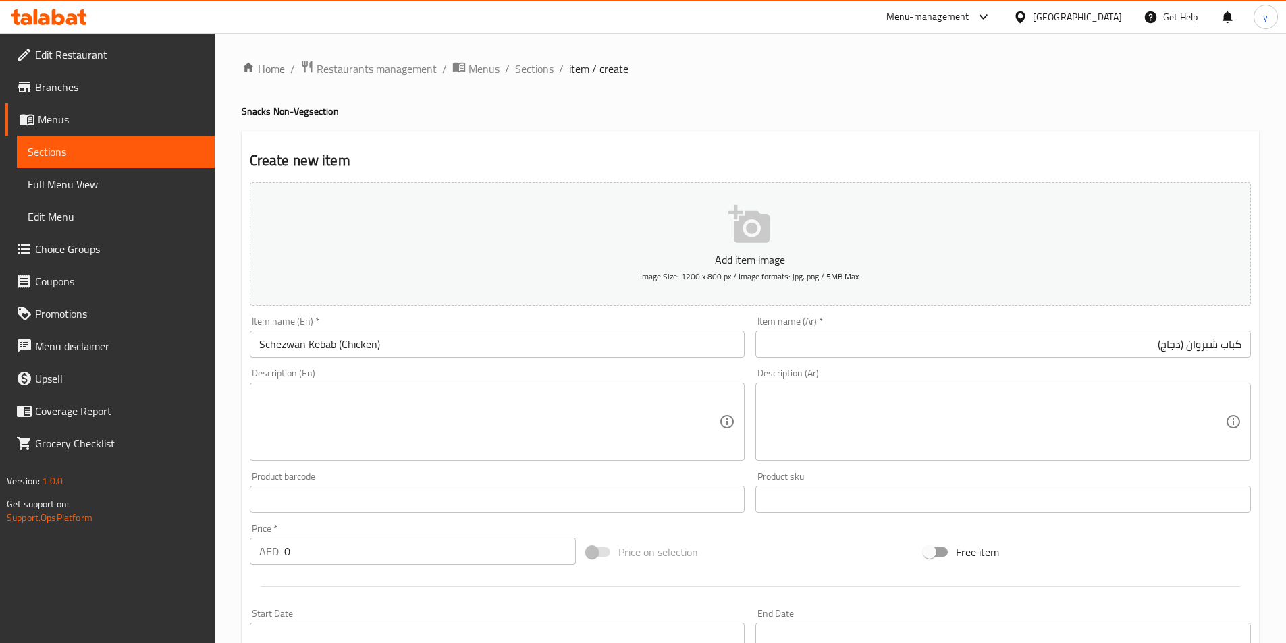
click at [640, 402] on textarea at bounding box center [489, 422] width 460 height 64
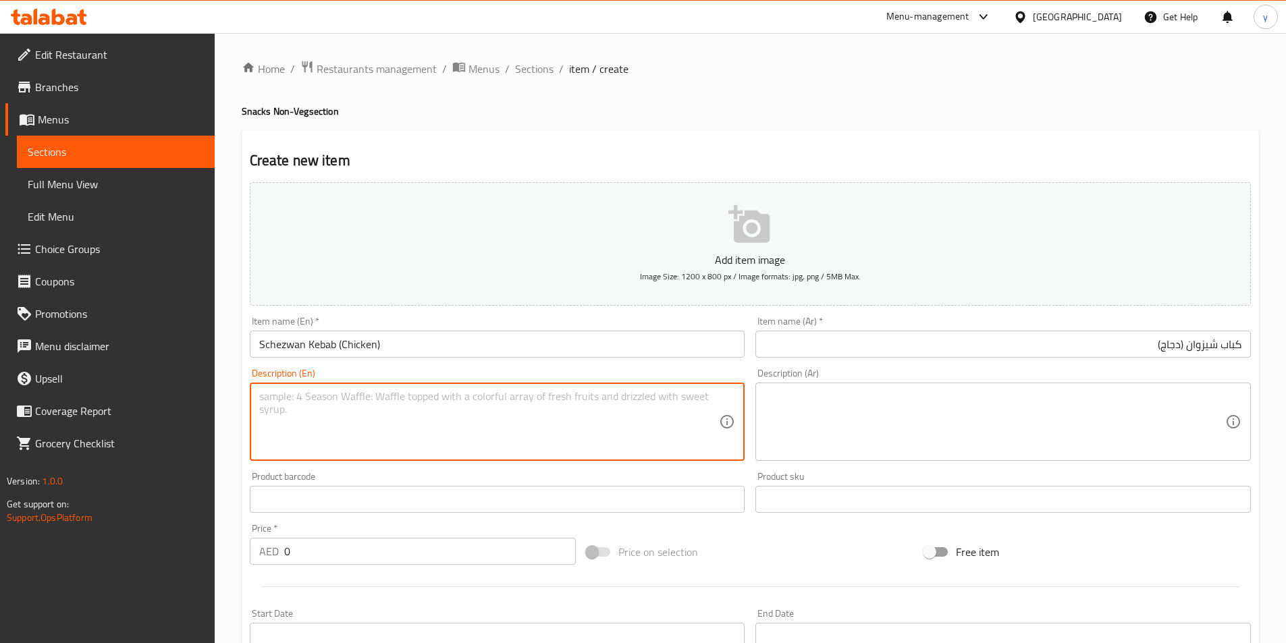
paste textarea "Spicy chicken kebabs marinated with Schezwan sauce and seasonings, grilled for …"
type textarea "Spicy chicken kebabs marinated with Schezwan sauce and seasonings, grilled for …"
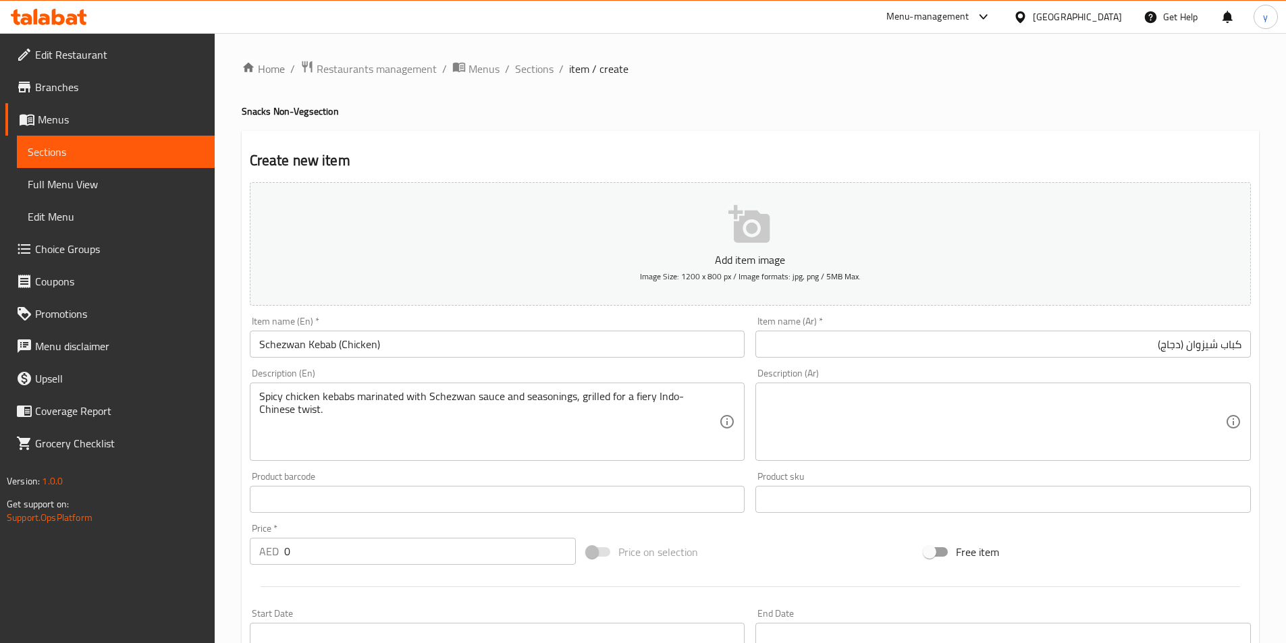
click at [829, 398] on textarea at bounding box center [995, 422] width 460 height 64
paste textarea "أسياخ الدجاج الحارة المتبلة بصلصة سيشوان والتوابل، مشوية للحصول على نكهة هندية …"
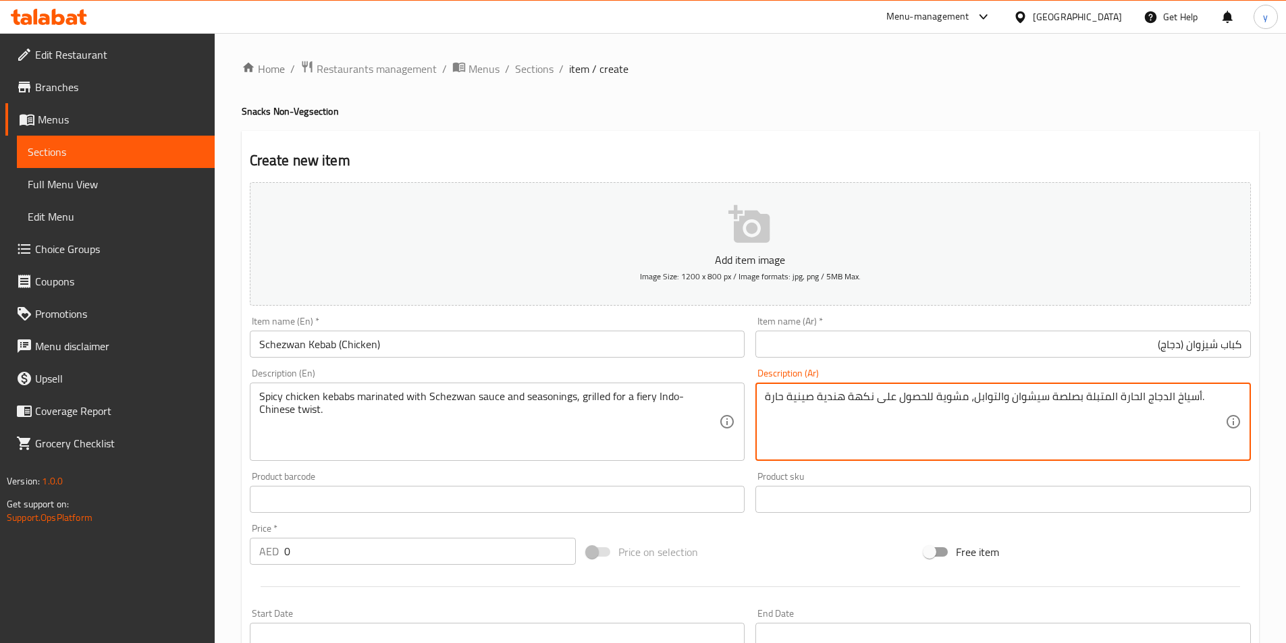
click at [1189, 398] on textarea "أسياخ الدجاج الحارة المتبلة بصلصة سيشوان والتوابل، مشوية للحصول على نكهة هندية …" at bounding box center [995, 422] width 460 height 64
click at [757, 400] on div "الدجاج الحارة المتبلة بصلصة سيشوان والتوابل، مشوية للحصول على نكهة هندية صينية …" at bounding box center [1002, 422] width 495 height 78
click at [768, 396] on textarea "كباب الدجاج الحارة المتبلة بصلصة سيشوان والتوابل، مشوية للحصول على نكهة هندية ص…" at bounding box center [995, 422] width 460 height 64
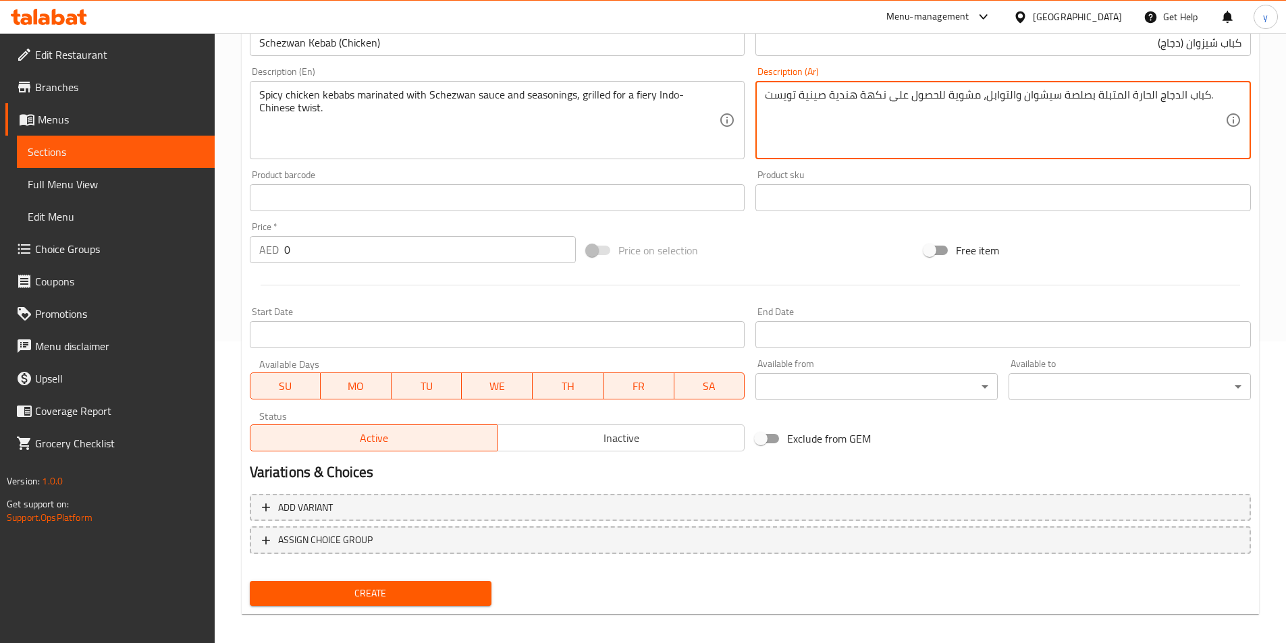
scroll to position [310, 0]
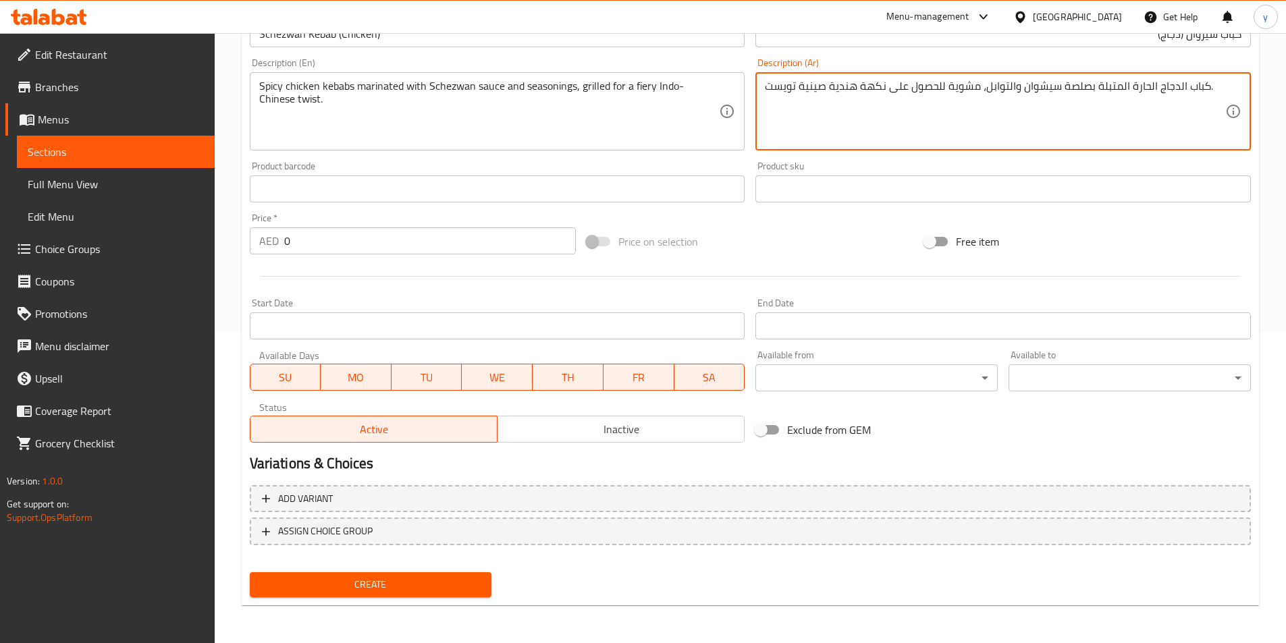
type textarea "كباب الدجاج الحارة المتبلة بصلصة سيشوان والتوابل، مشوية للحصول على نكهة هندية ص…"
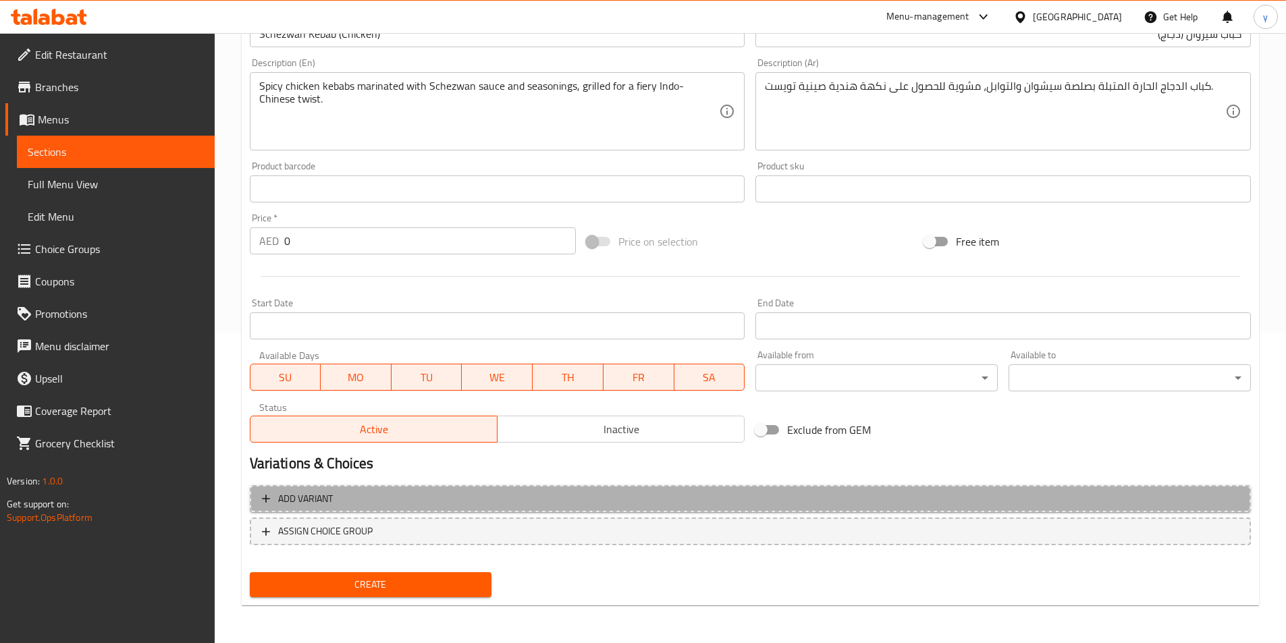
click at [373, 496] on span "Add variant" at bounding box center [750, 499] width 977 height 17
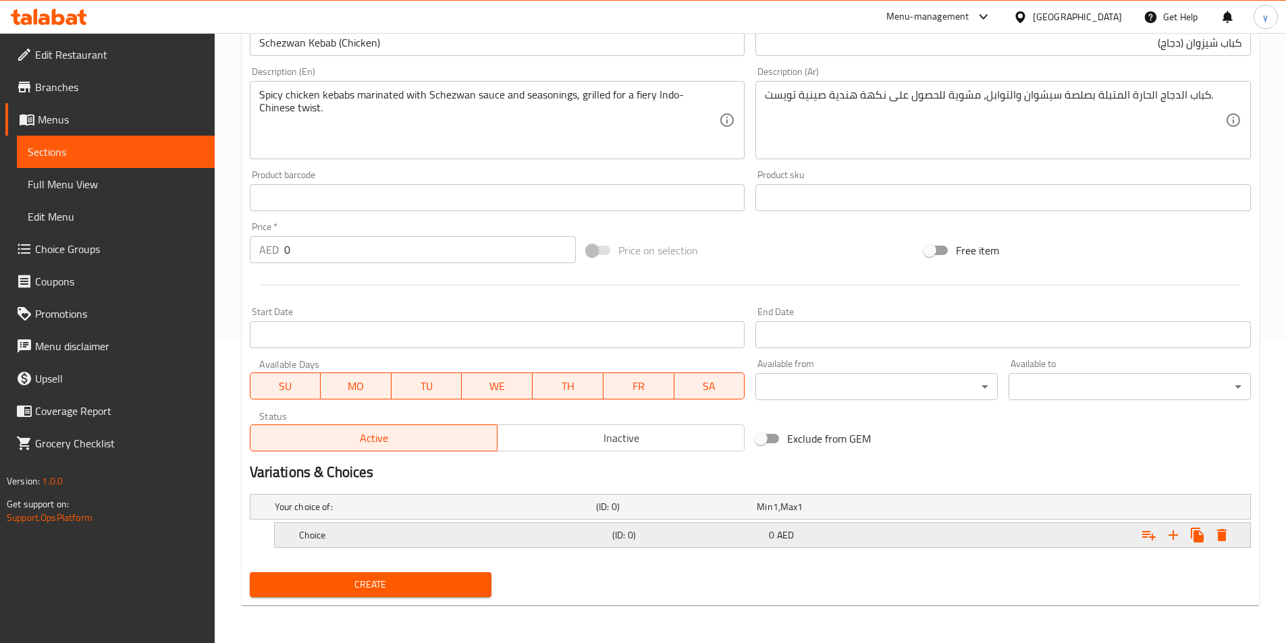
click at [612, 530] on h5 "(ID: 0)" at bounding box center [687, 535] width 151 height 13
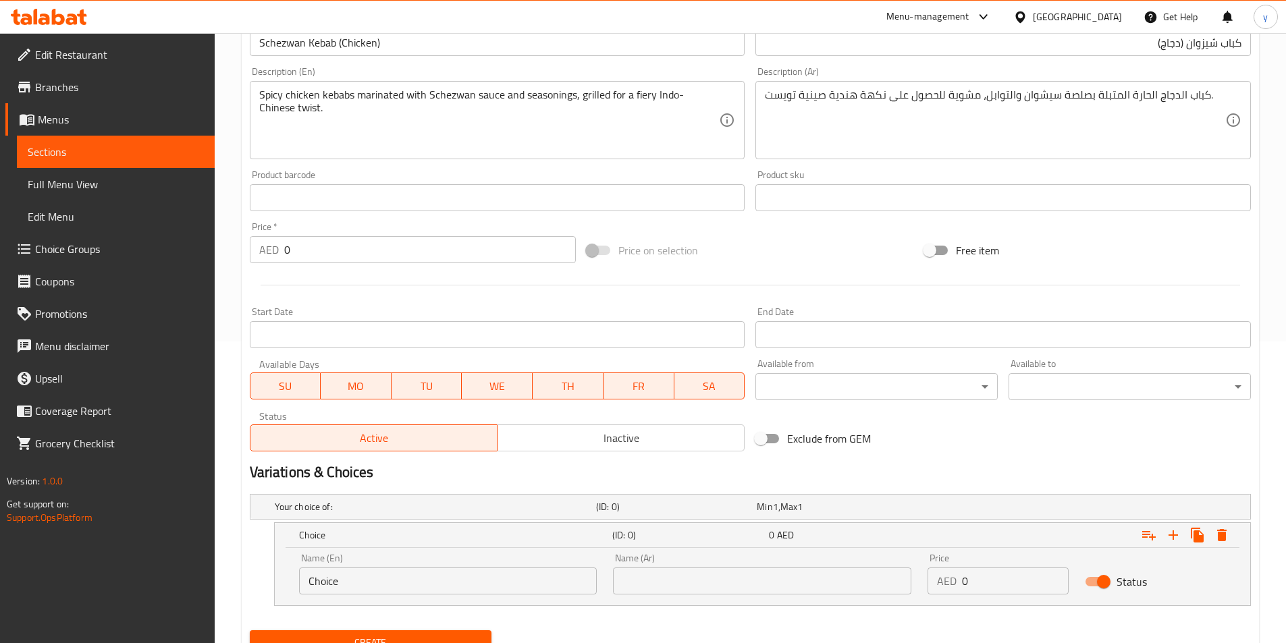
click at [530, 583] on input "Choice" at bounding box center [448, 581] width 298 height 27
paste input "Price Per Piece"
click at [530, 583] on input "ChoicePrice Per Piece" at bounding box center [448, 581] width 298 height 27
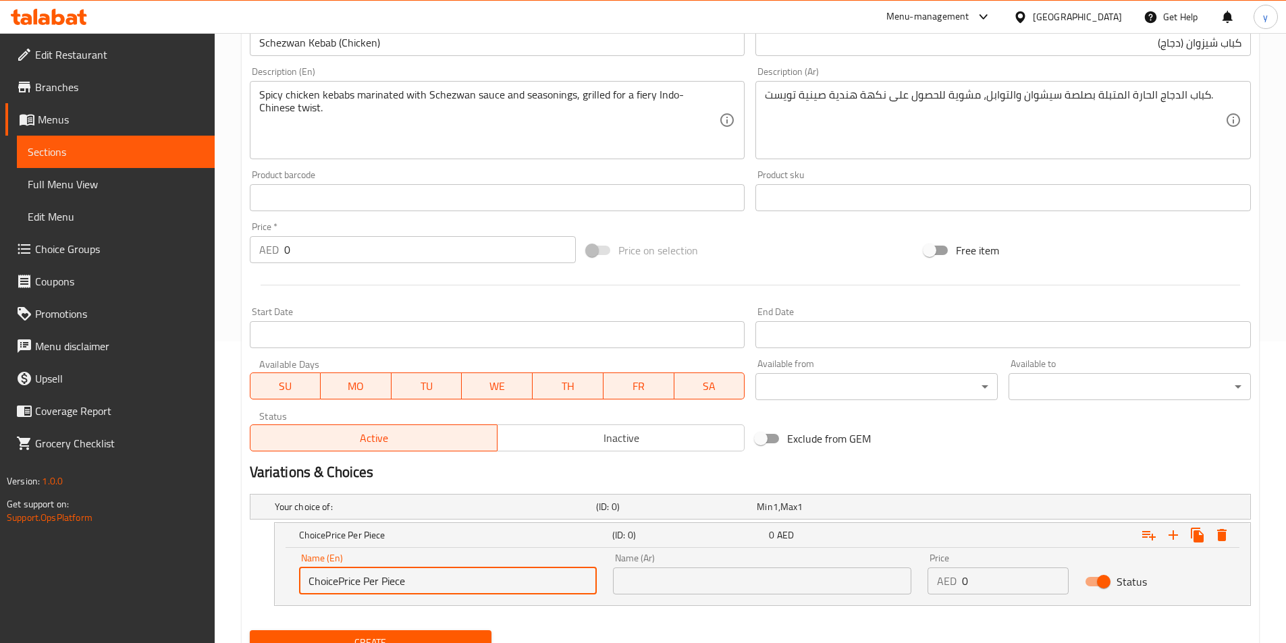
paste input "text"
type input "Price Per Piece"
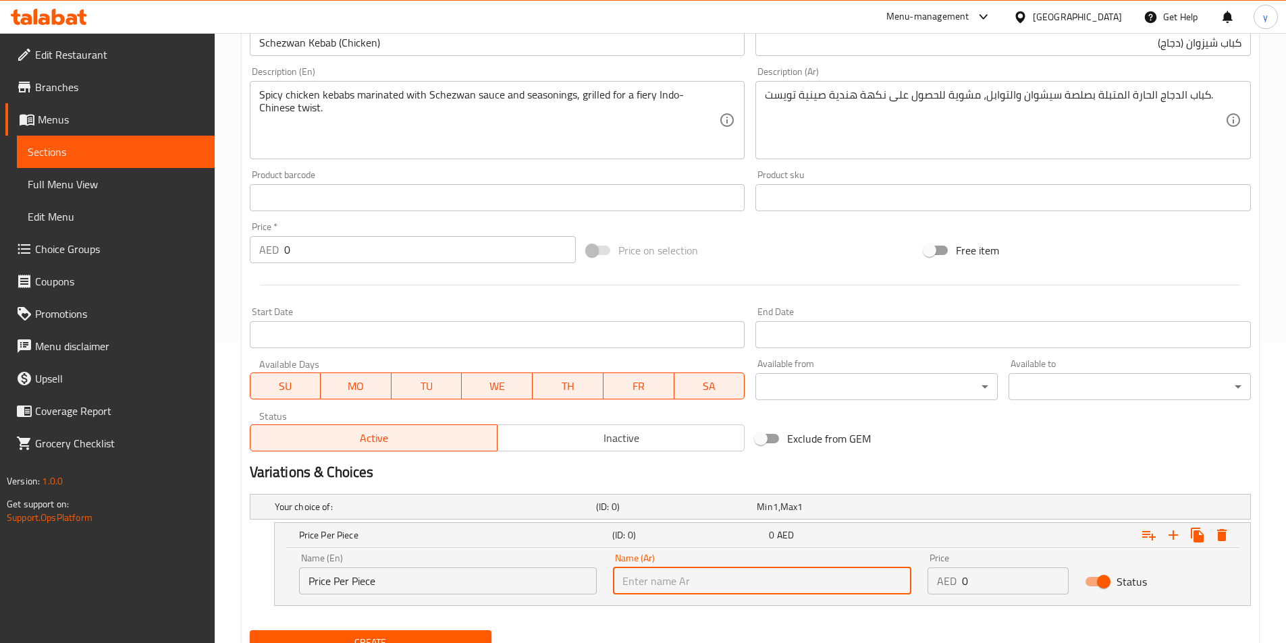
click at [772, 579] on input "text" at bounding box center [762, 581] width 298 height 27
type input "س"
click at [749, 576] on input "س" at bounding box center [762, 581] width 298 height 27
click at [740, 589] on input "س" at bounding box center [762, 581] width 298 height 27
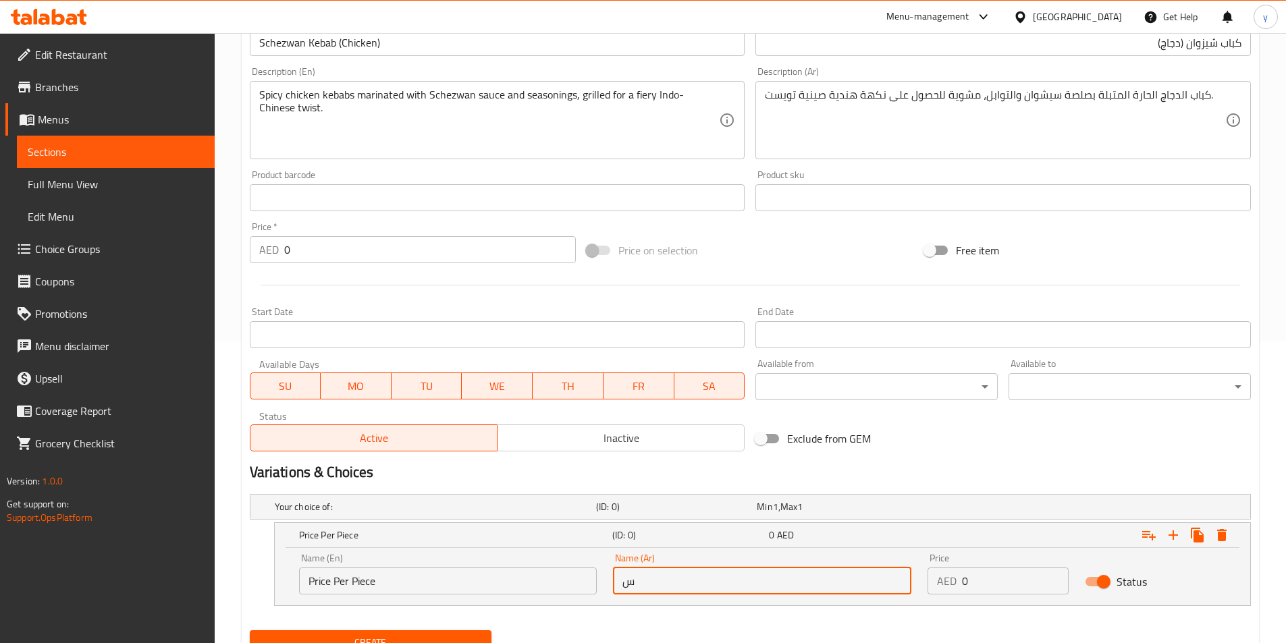
click at [740, 589] on input "س" at bounding box center [762, 581] width 298 height 27
type input "سعر لكل قطعه"
click at [992, 591] on input "0" at bounding box center [1015, 581] width 107 height 27
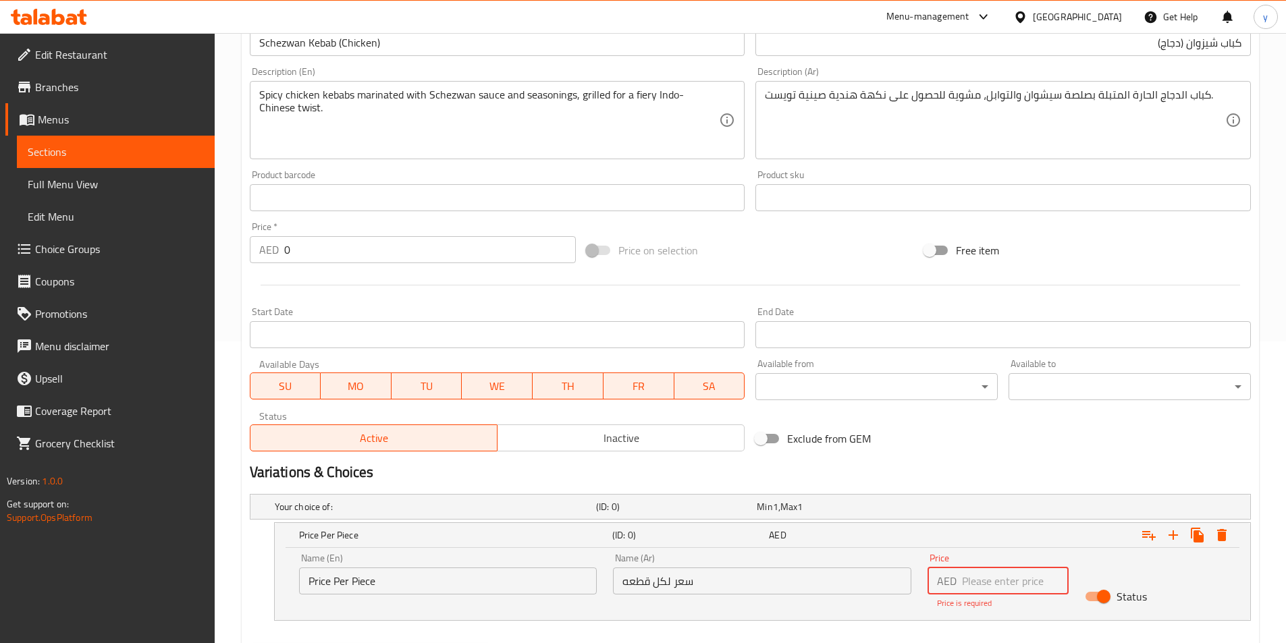
drag, startPoint x: 1012, startPoint y: 576, endPoint x: 1023, endPoint y: 570, distance: 12.2
click at [1012, 576] on input "number" at bounding box center [1015, 581] width 107 height 27
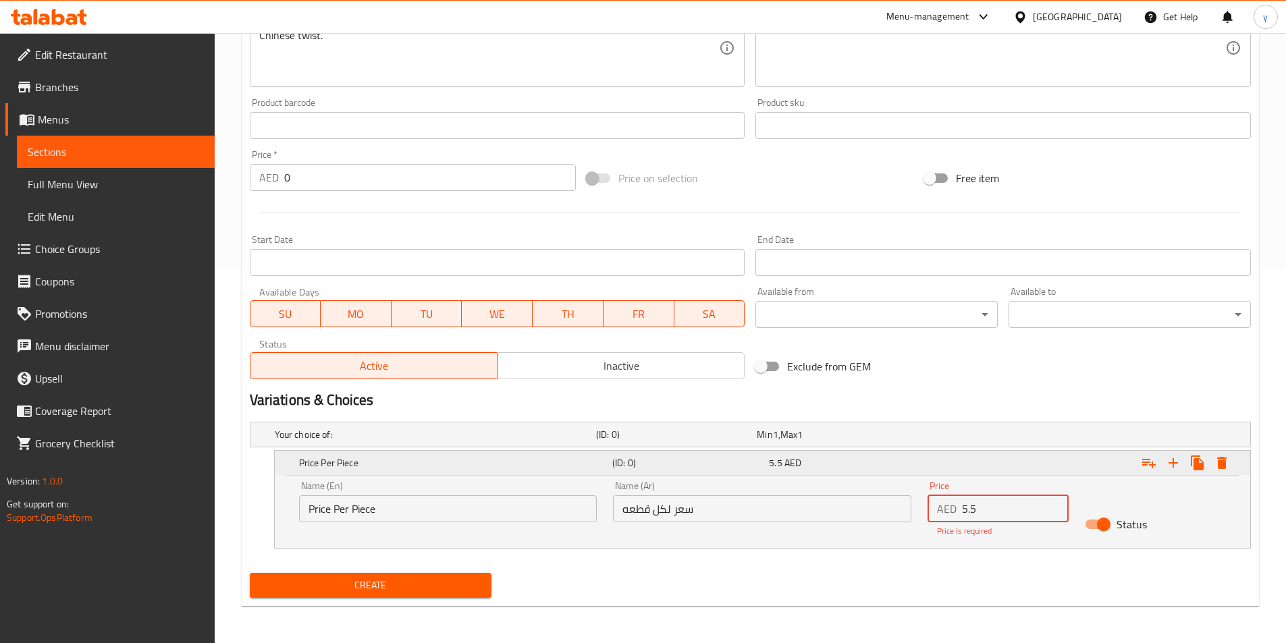
scroll to position [375, 0]
type input "5.5"
click at [1178, 466] on button "Expand" at bounding box center [1173, 462] width 24 height 24
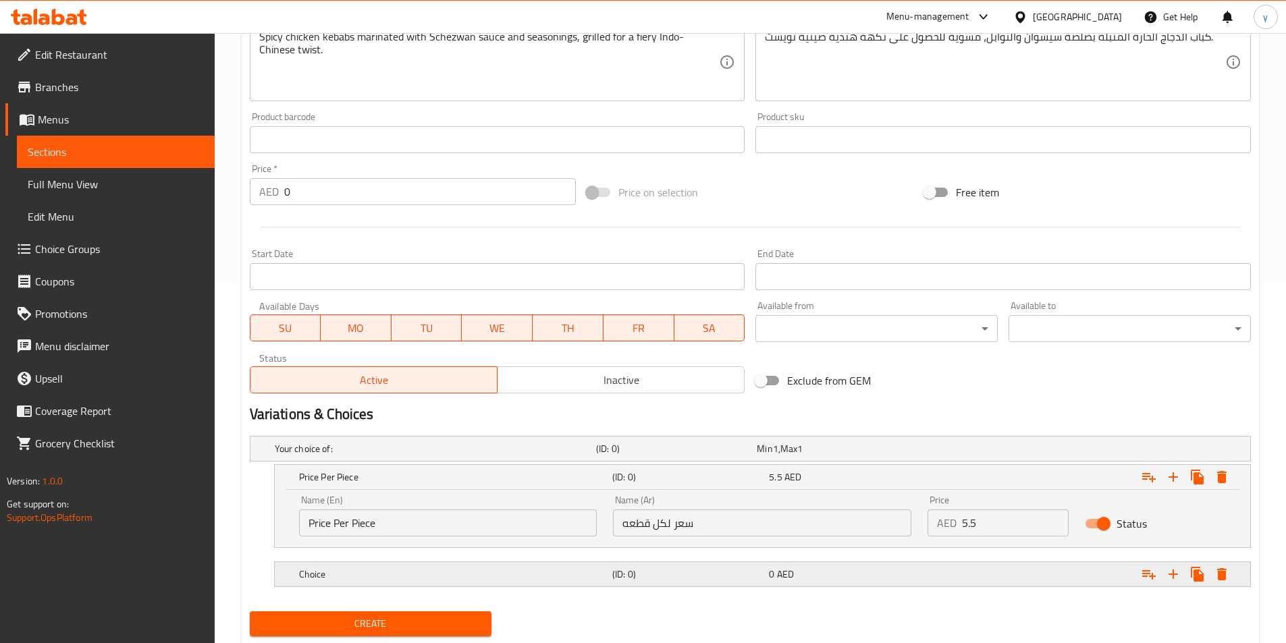
click at [390, 581] on div "Choice" at bounding box center [452, 574] width 313 height 19
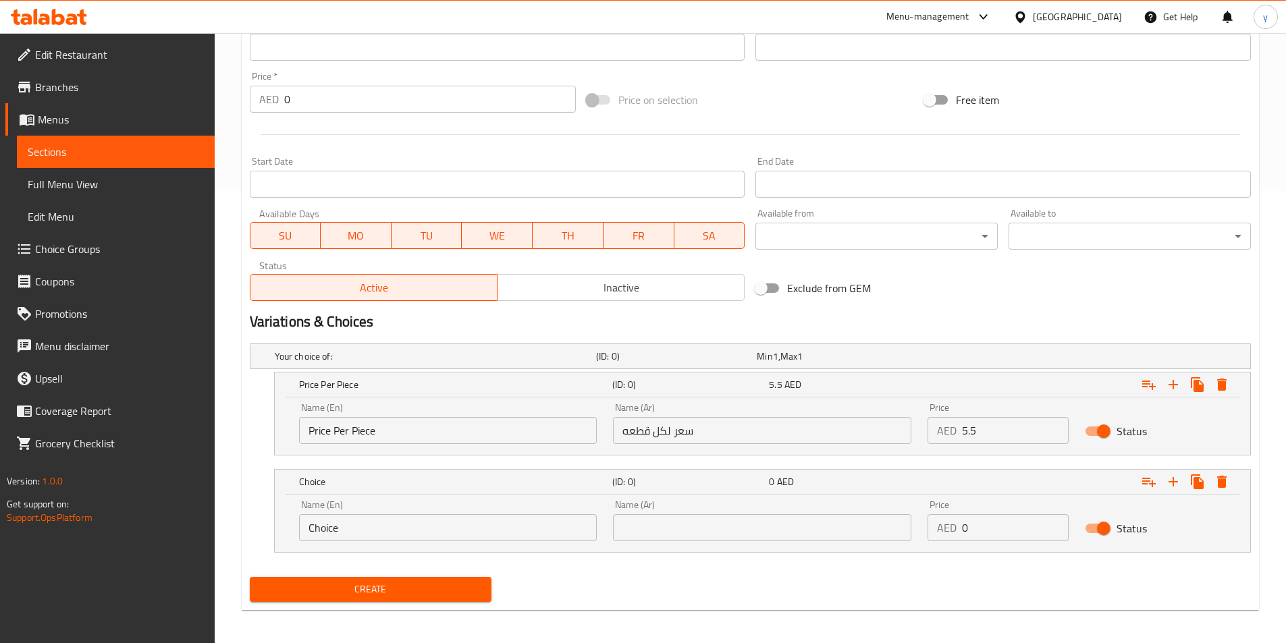
scroll to position [457, 0]
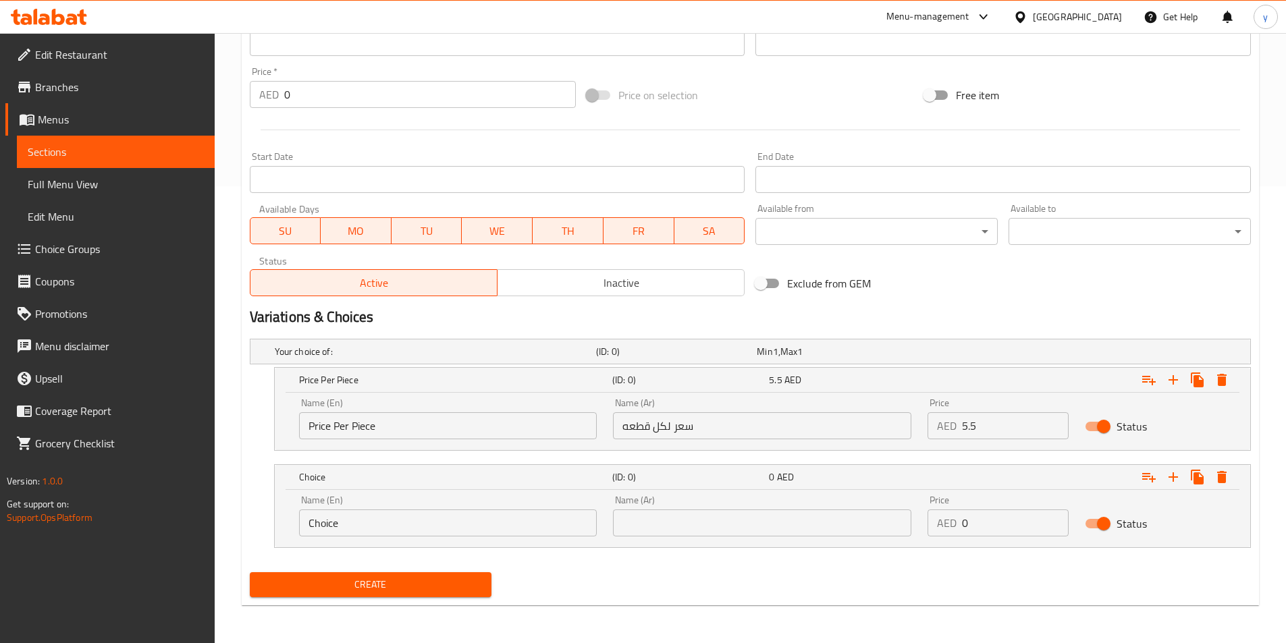
click at [378, 516] on input "Choice" at bounding box center [448, 523] width 298 height 27
click at [537, 516] on input "text" at bounding box center [448, 523] width 298 height 27
paste input "Price Per Dozen"
type input "Price Per Dozen"
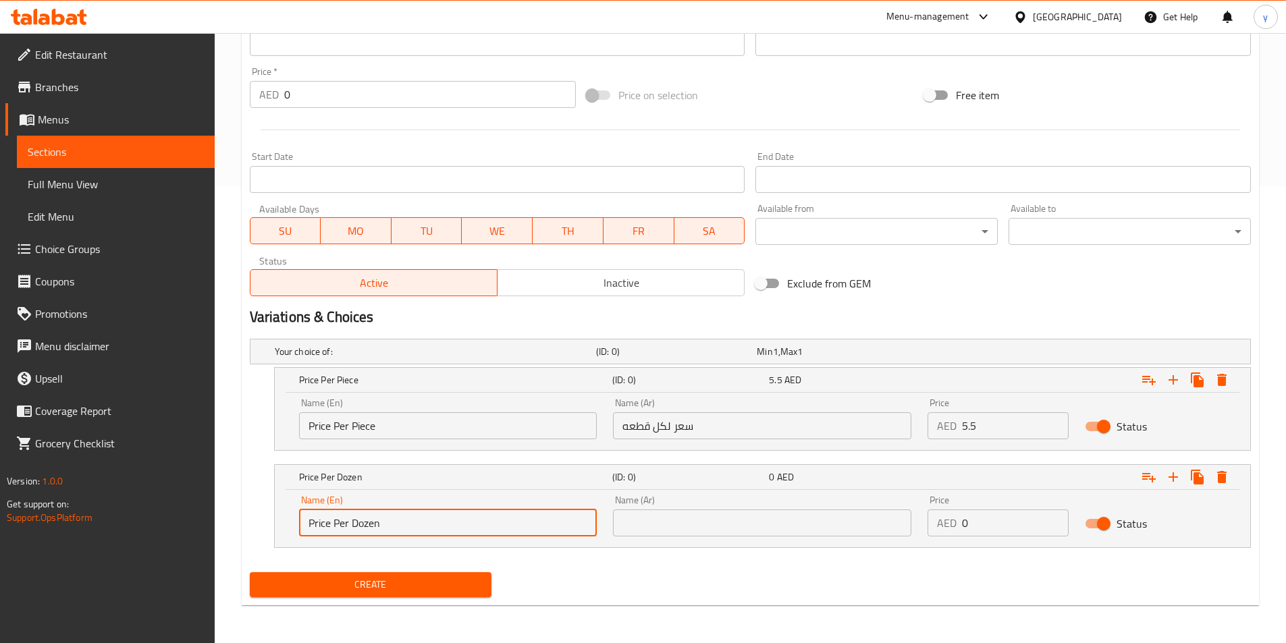
click at [684, 520] on input "text" at bounding box center [762, 523] width 298 height 27
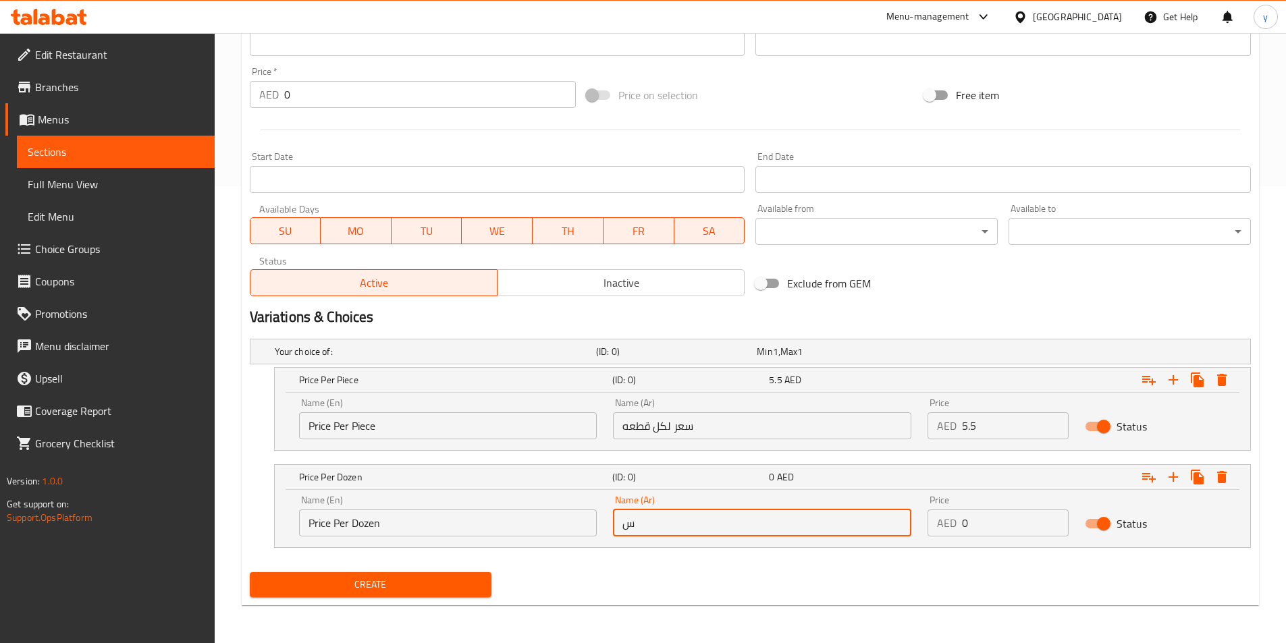
type input "سعر لكل دزينة"
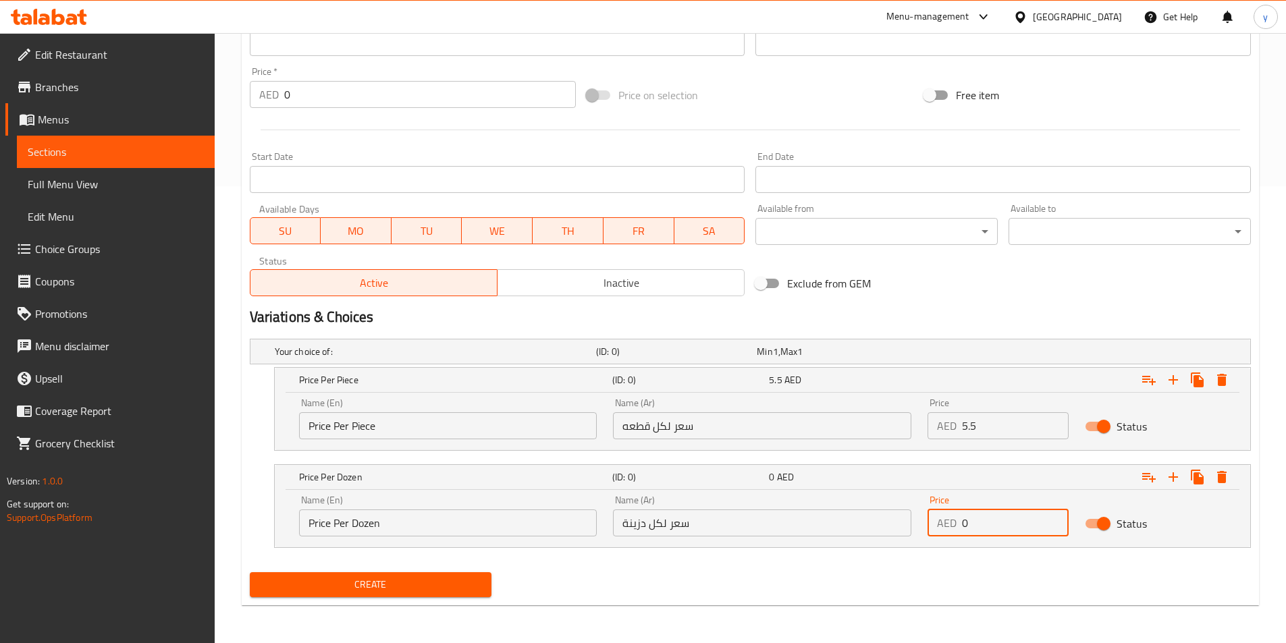
click at [998, 532] on input "0" at bounding box center [1015, 523] width 107 height 27
type input "66"
click at [392, 589] on span "Create" at bounding box center [371, 584] width 221 height 17
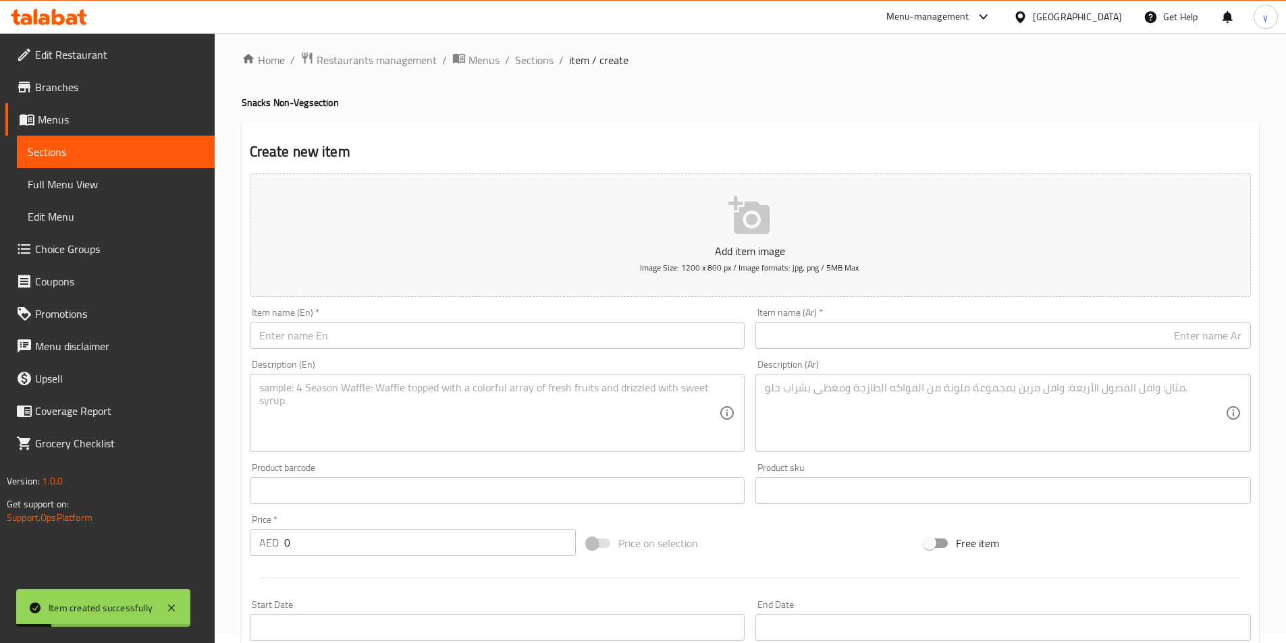
scroll to position [0, 0]
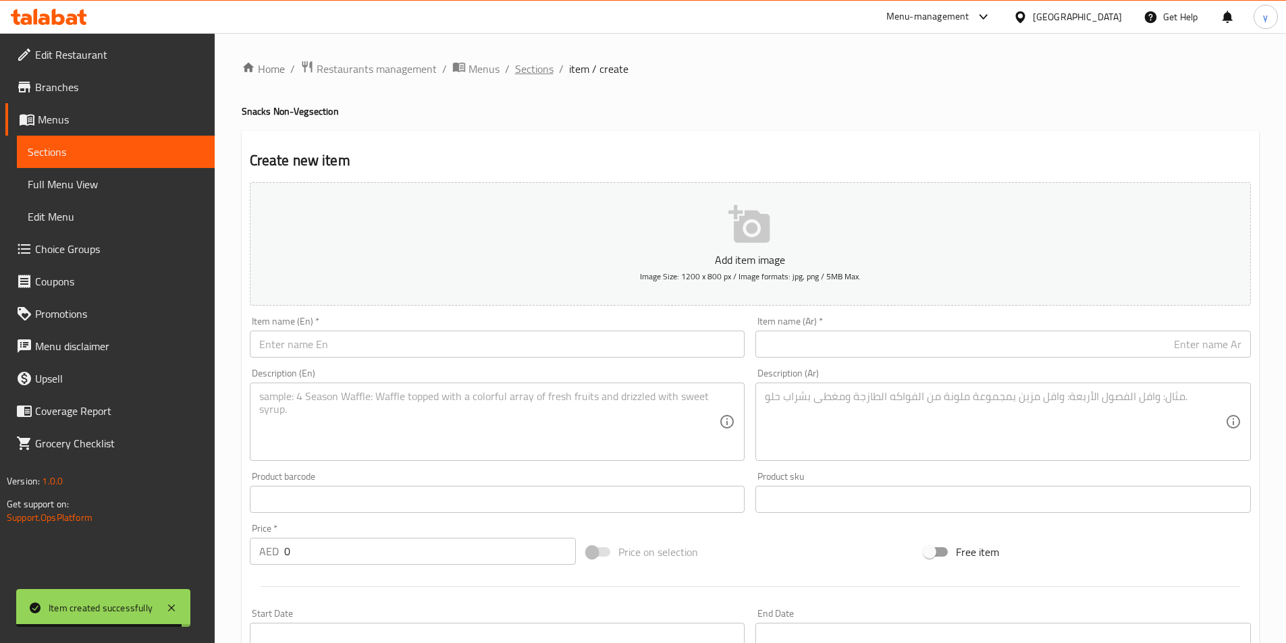
click at [542, 61] on span "Sections" at bounding box center [534, 69] width 38 height 16
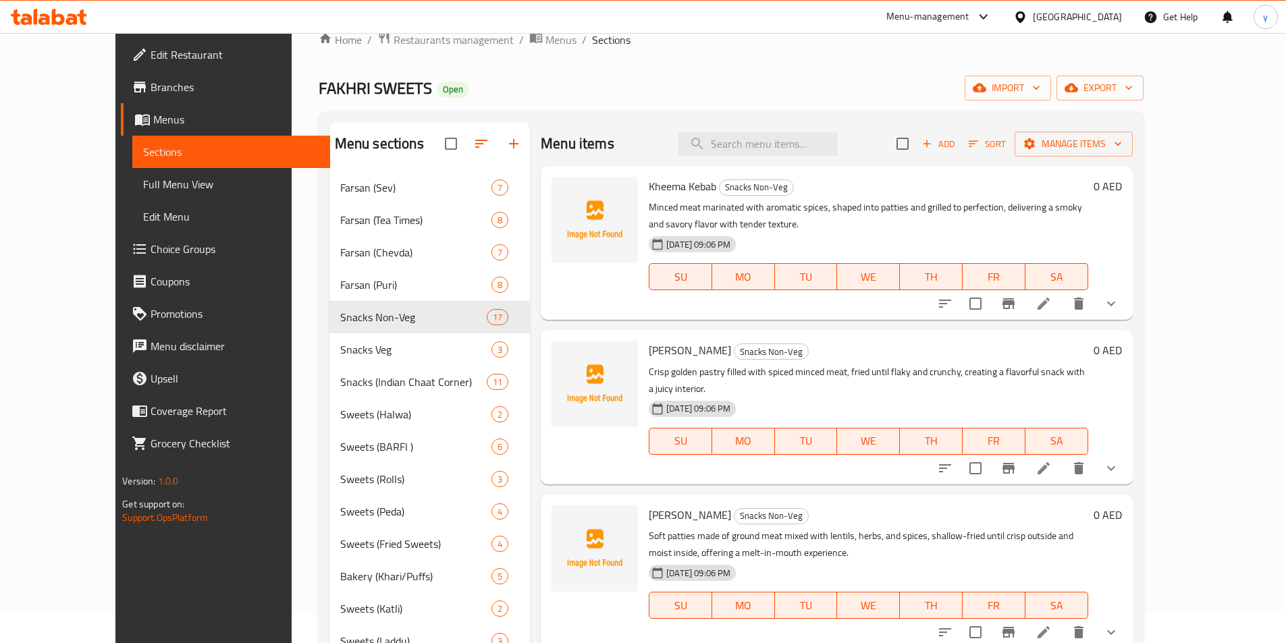
scroll to position [27, 0]
click at [828, 155] on input "search" at bounding box center [757, 146] width 159 height 24
paste input "Kurkure kebab (chicken)"
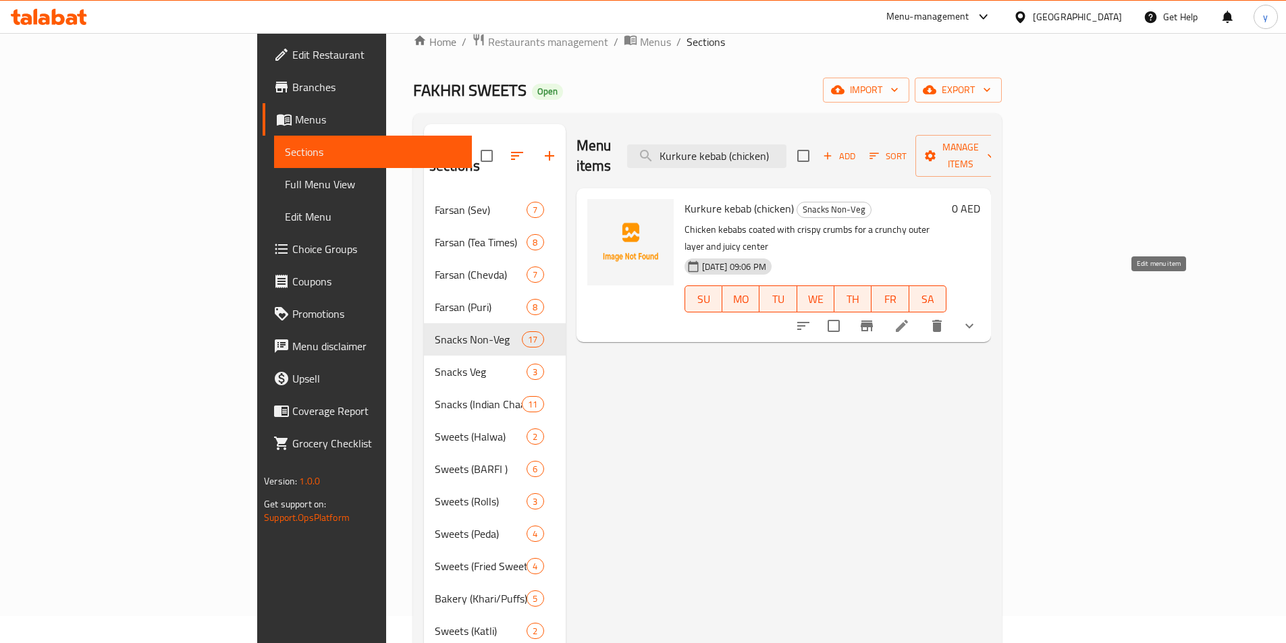
type input "Kurkure kebab (chicken)"
click at [910, 318] on icon at bounding box center [902, 326] width 16 height 16
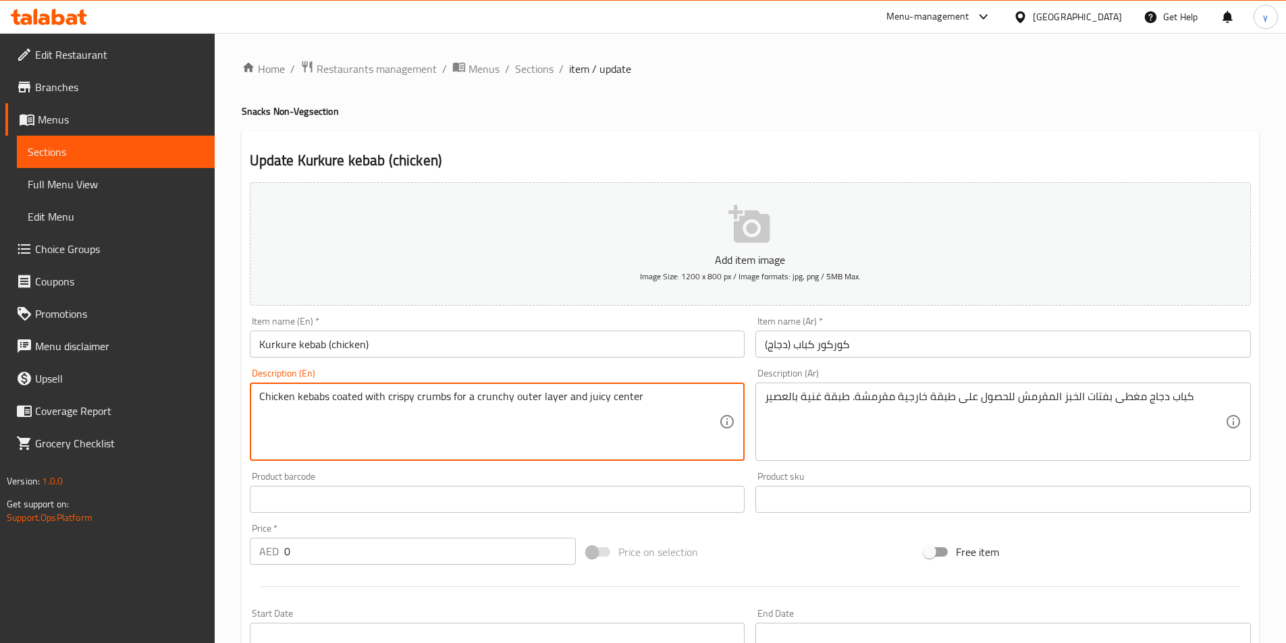
click at [399, 409] on textarea "Chicken kebabs coated with crispy crumbs for a crunchy outer layer and juicy ce…" at bounding box center [489, 422] width 460 height 64
paste textarea "runchy chicken kebabs coated with crispy crumbs or sev, fried until golden, add…"
type textarea "Crunchy chicken kebabs coated with crispy crumbs or sev, fried until golden, ad…"
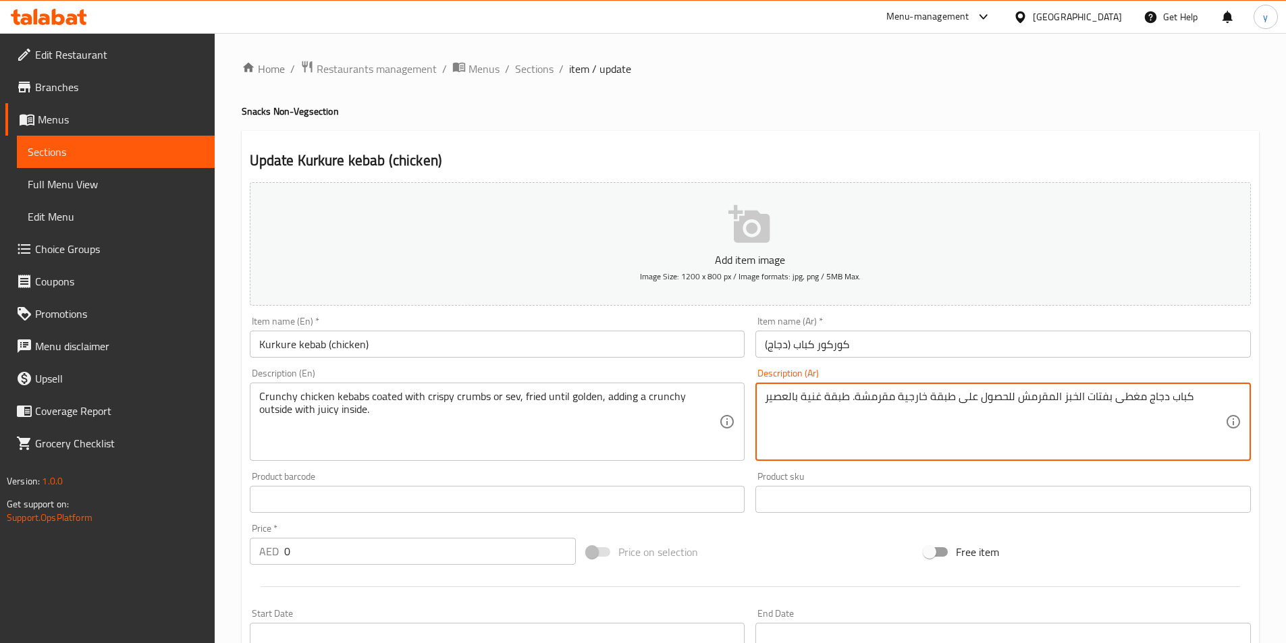
click at [871, 407] on textarea "كباب دجاج مغطى بفتات الخبز المقرمش للحصول على طبقة خارجية مقرمشة. طبقة غنية بال…" at bounding box center [995, 422] width 460 height 64
paste textarea "أسياخ دجاج مقرمشة مغطاة بفتات الخبز المقرمش أو سيف، مقلية حتى تصبح ذهبية اللون،…"
click at [1209, 402] on textarea "أسياخ دجاج مقرمشة مغطاة بفتات الخبز المقرمش أو سيف، مقلية حتى تصبح ذهبية اللون،…" at bounding box center [995, 422] width 460 height 64
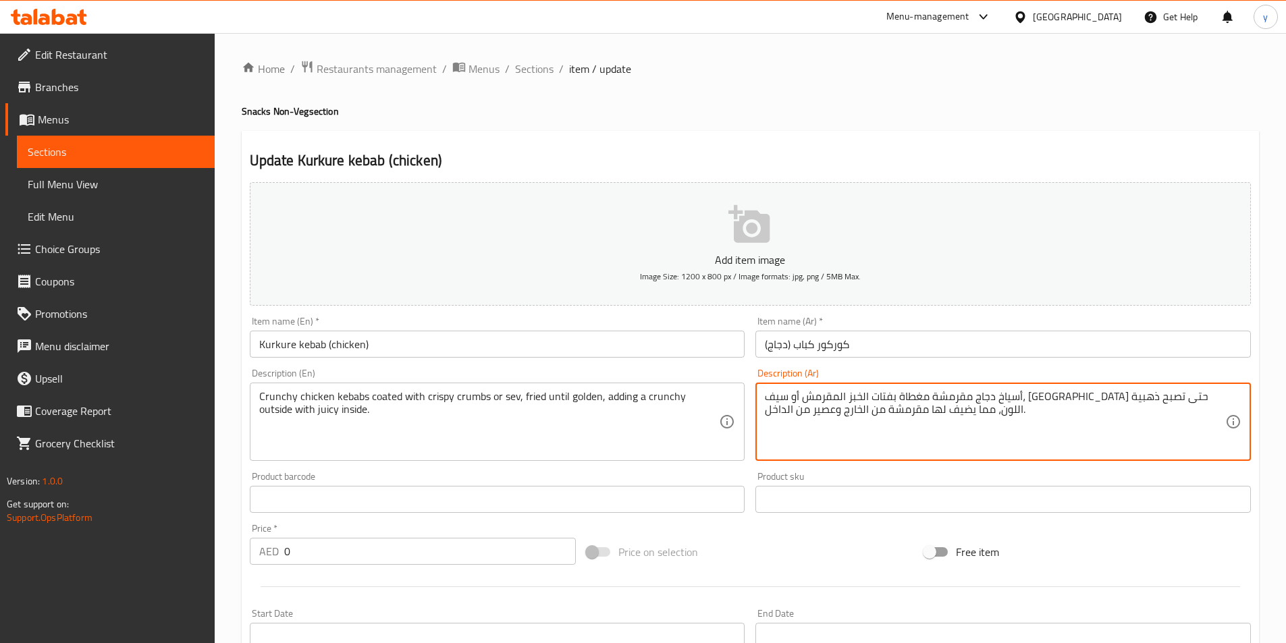
click at [1209, 402] on textarea "أسياخ دجاج مقرمشة مغطاة بفتات الخبز المقرمش أو سيف، مقلية حتى تصبح ذهبية اللون،…" at bounding box center [995, 422] width 460 height 64
click at [1145, 405] on textarea "أسياخ دجاج مقرمشة مغطاة بفتات الخبز المقرمش أو سيف، مقلية حتى تصبح ذهبية اللون،…" at bounding box center [995, 422] width 460 height 64
click at [1147, 405] on textarea "أسياخ دجاج مقرمشة مغطاة بفتات الخبز المقرمش أو سيف، مقلية حتى تصبح ذهبية اللون،…" at bounding box center [995, 422] width 460 height 64
click at [1204, 398] on textarea "أسياخ دجاج كرانشي مغطاة بفتات الخبز المقرمش أو سيف، مقلية حتى تصبح ذهبية اللون،…" at bounding box center [995, 422] width 460 height 64
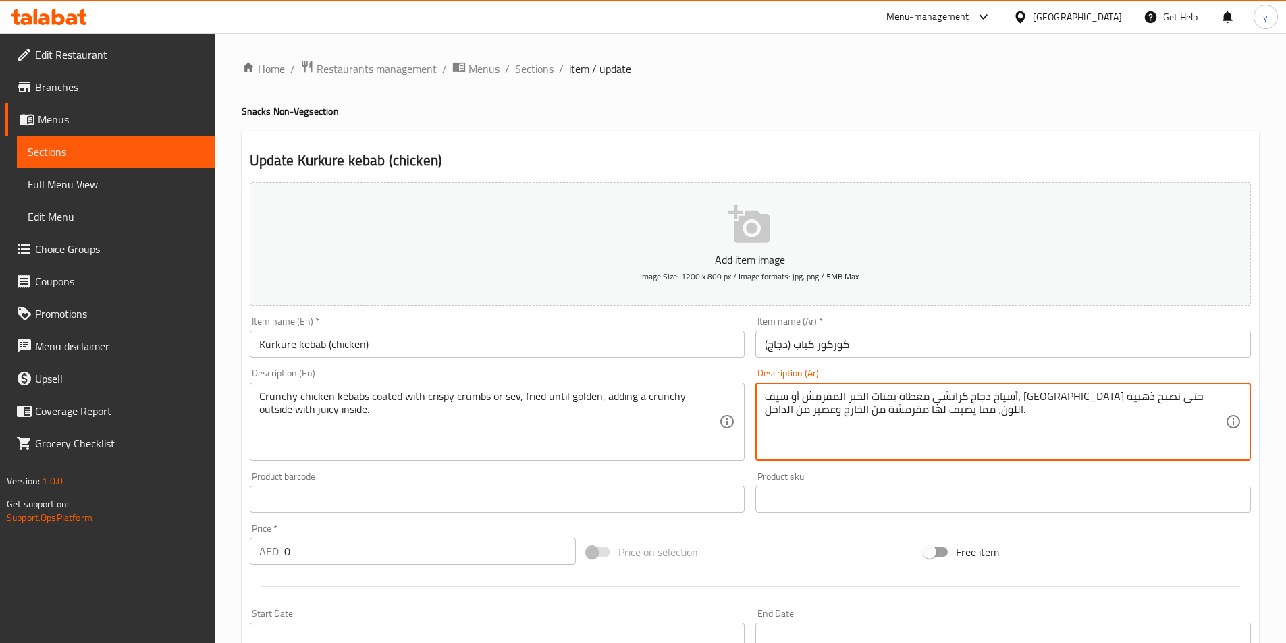
click at [1204, 398] on textarea "أسياخ دجاج كرانشي مغطاة بفتات الخبز المقرمش أو سيف، مقلية حتى تصبح ذهبية اللون،…" at bounding box center [995, 422] width 460 height 64
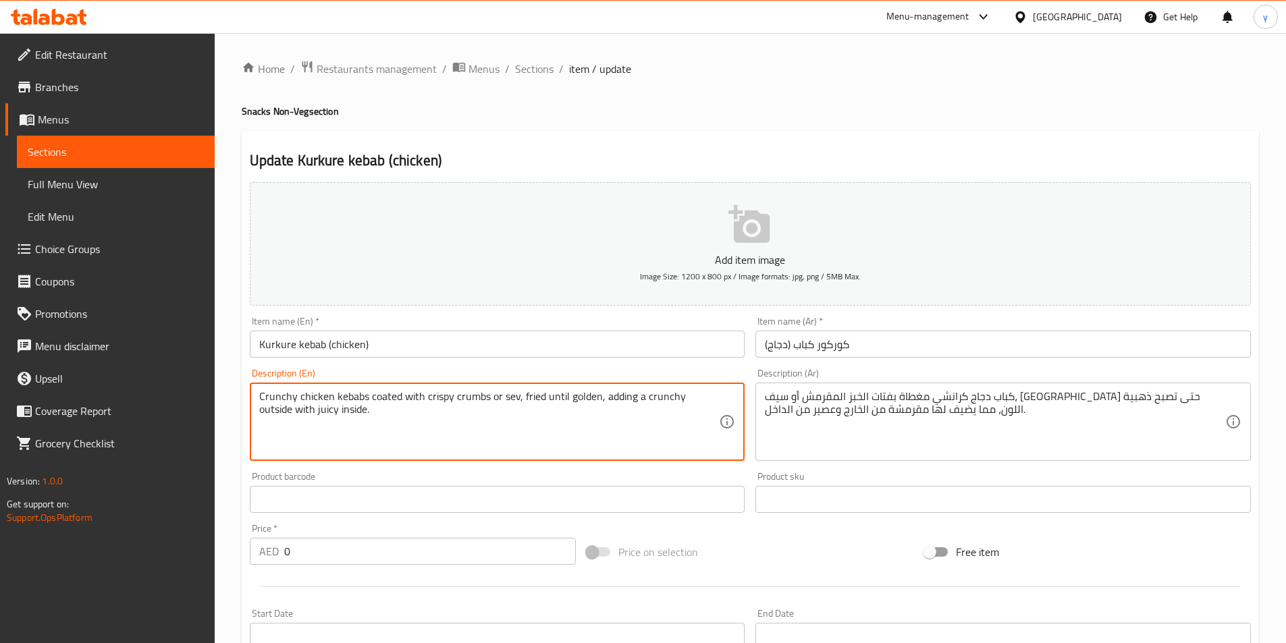
click at [390, 400] on textarea "Crunchy chicken kebabs coated with crispy crumbs or sev, fried until golden, ad…" at bounding box center [489, 422] width 460 height 64
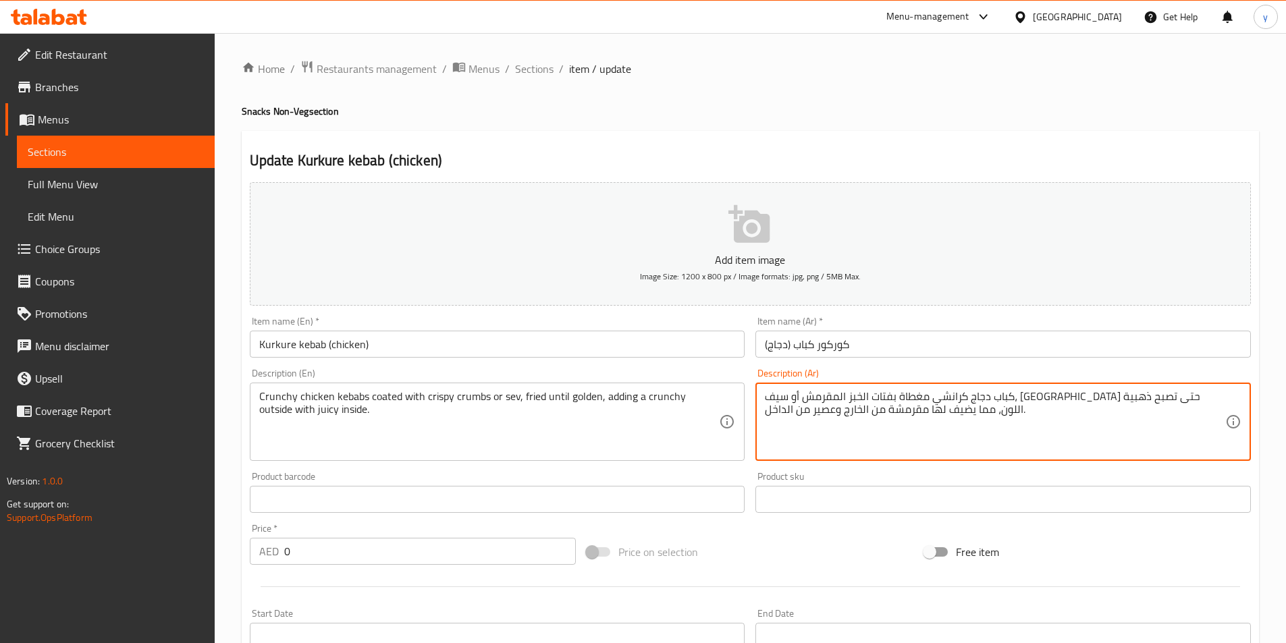
click at [1116, 391] on textarea "كباب دجاج كرانشي مغطاة بفتات الخبز المقرمش أو سيف، مقلية حتى تصبح ذهبية اللون، …" at bounding box center [995, 422] width 460 height 64
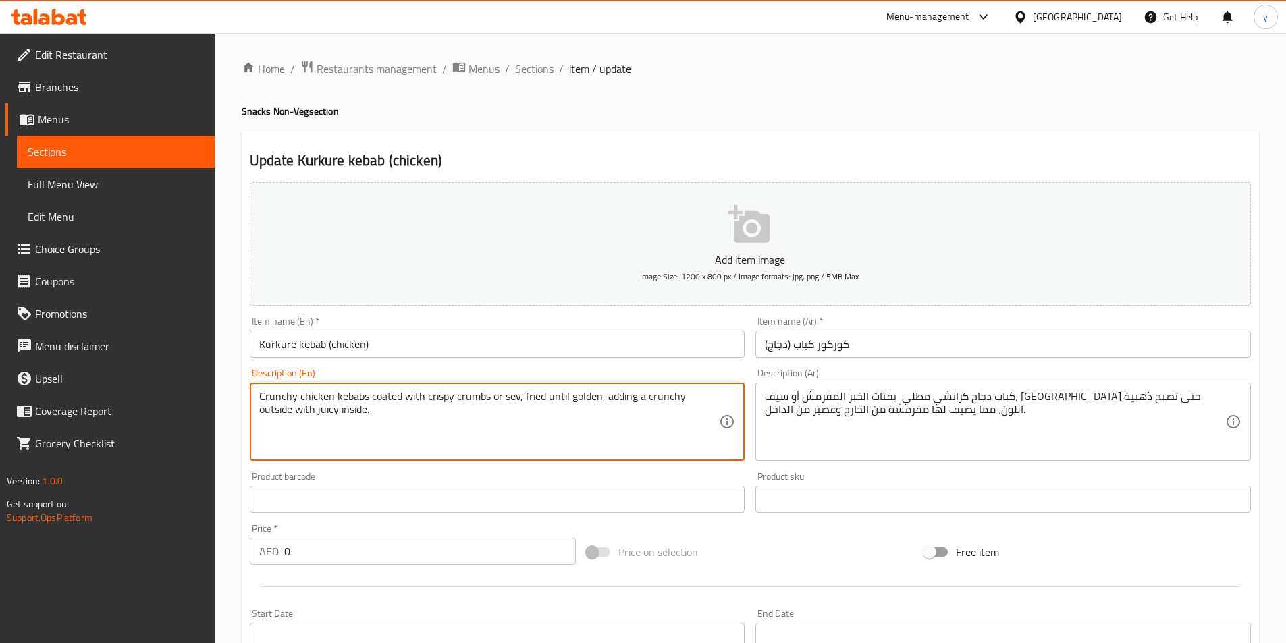
click at [456, 404] on textarea "Crunchy chicken kebabs coated with crispy crumbs or sev, fried until golden, ad…" at bounding box center [489, 422] width 460 height 64
click at [486, 425] on textarea "Crunchy chicken kebabs coated with crispy crumbs or sev, fried until golden, ad…" at bounding box center [489, 422] width 460 height 64
click at [435, 398] on textarea "Crunchy chicken kebabs coated with crispy crumbs or sev, fried until golden, ad…" at bounding box center [489, 422] width 460 height 64
click at [513, 398] on textarea "Crunchy chicken kebabs coated with crispy crumbs or sev, fried until golden, ad…" at bounding box center [489, 422] width 460 height 64
click at [517, 404] on textarea "Crunchy chicken kebabs coated with crispy crumbs or sev, fried until golden, ad…" at bounding box center [489, 422] width 460 height 64
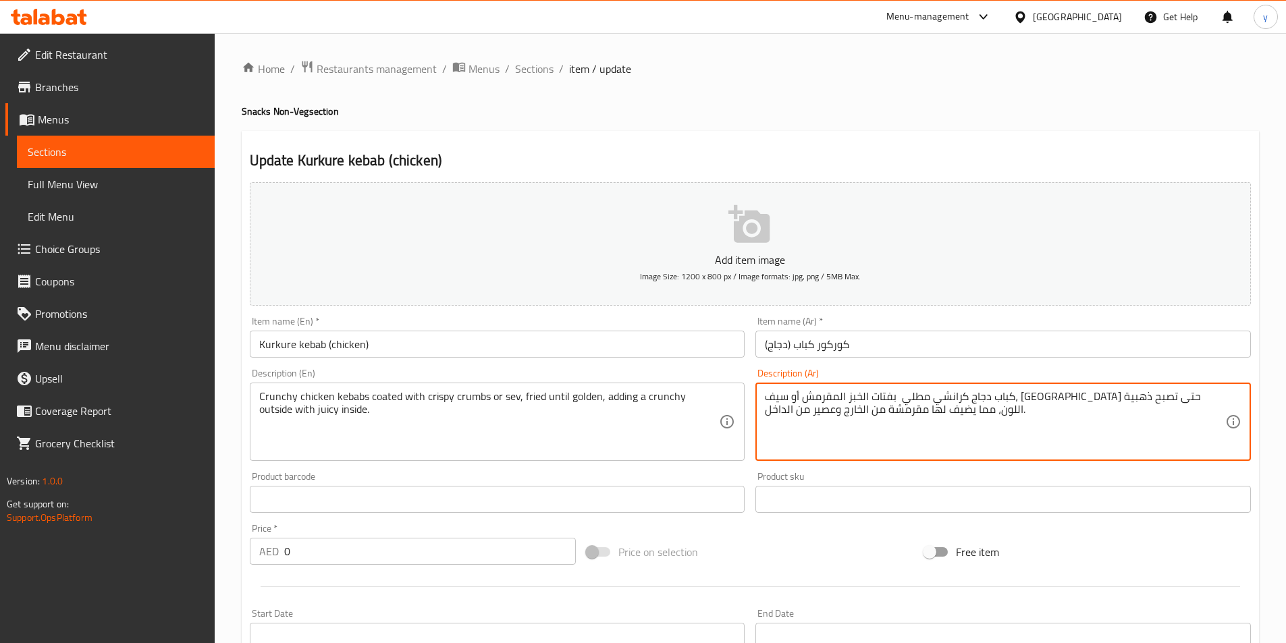
click at [867, 396] on textarea "كباب دجاج كرانشي مطلي بفتات الخبز المقرمش أو سيف، مقلية حتى تصبح ذهبية اللون، م…" at bounding box center [995, 422] width 460 height 64
click at [819, 409] on textarea "كباب دجاج كرانشي مطلي بفتات الخبز المقرمش أو سيف، مقلية حتى تصبح جودلن اللون، م…" at bounding box center [995, 422] width 460 height 64
click at [915, 406] on textarea "كباب دجاج كرانشي مطلي بفتات الخبز المقرمش أو سيف، مقلية حتى تصبح جودلن اللون، م…" at bounding box center [995, 422] width 460 height 64
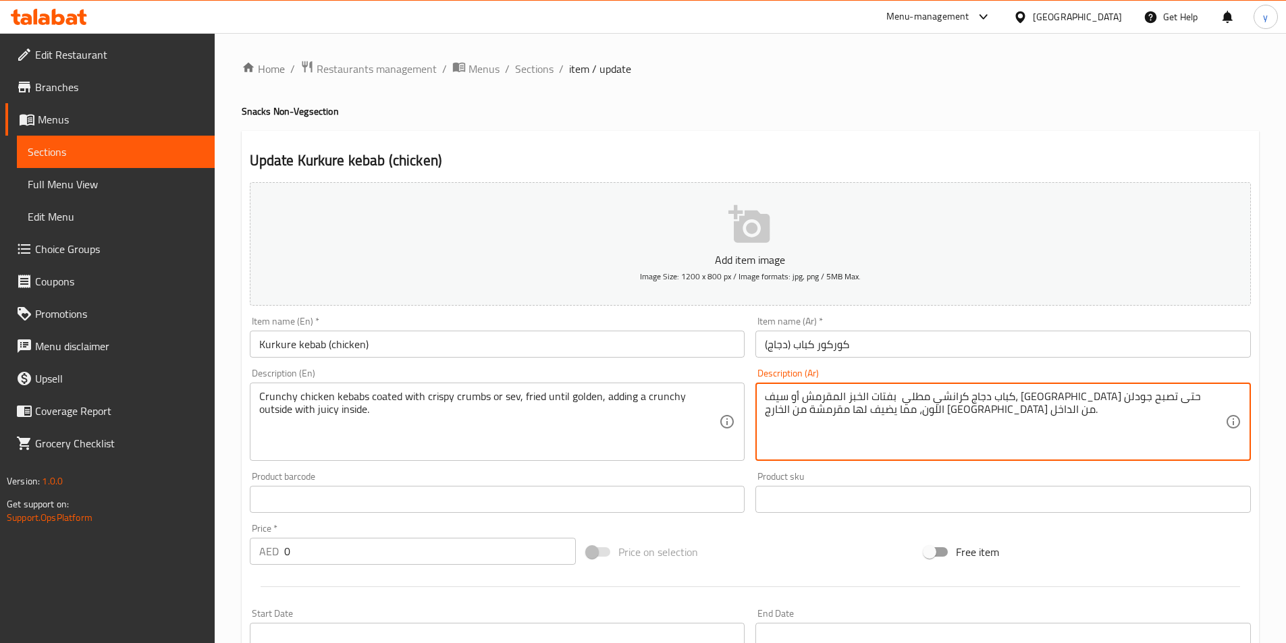
click at [917, 408] on textarea "كباب دجاج كرانشي مطلي بفتات الخبز المقرمش أو سيف، مقلية حتى تصبح جودلن اللون، م…" at bounding box center [995, 422] width 460 height 64
type textarea "كباب دجاج كرانشي مطلي بفتات الخبز المقرمش أو سيف، مقلية حتى تصبح جودلن اللون، م…"
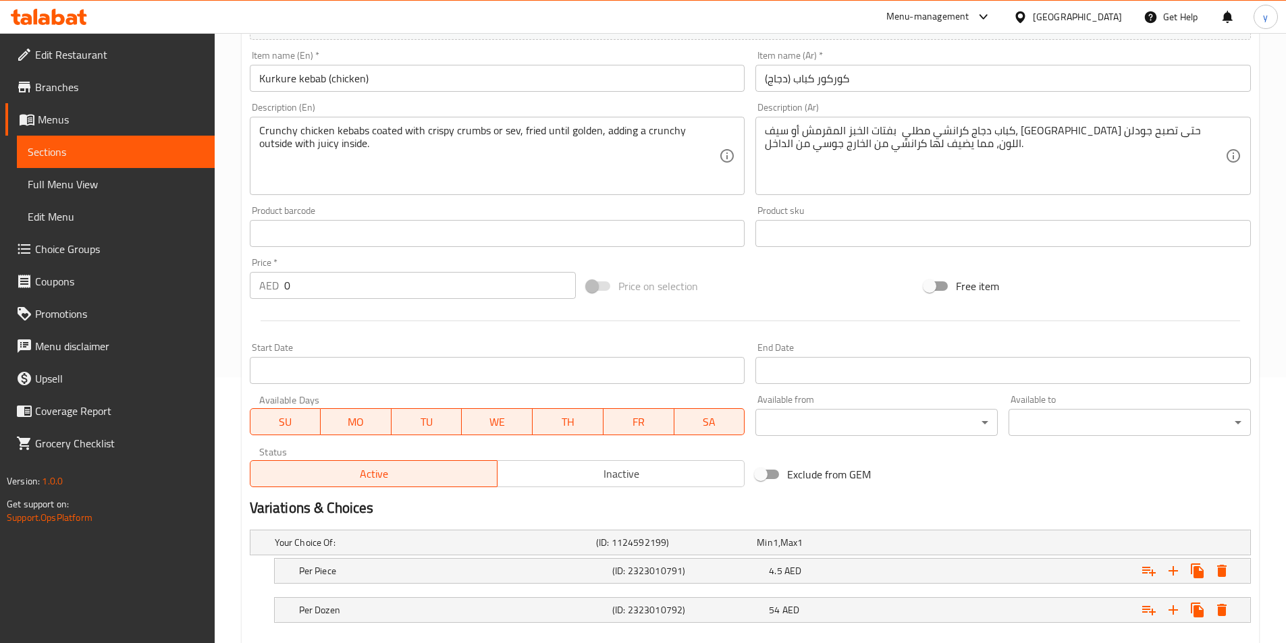
scroll to position [341, 0]
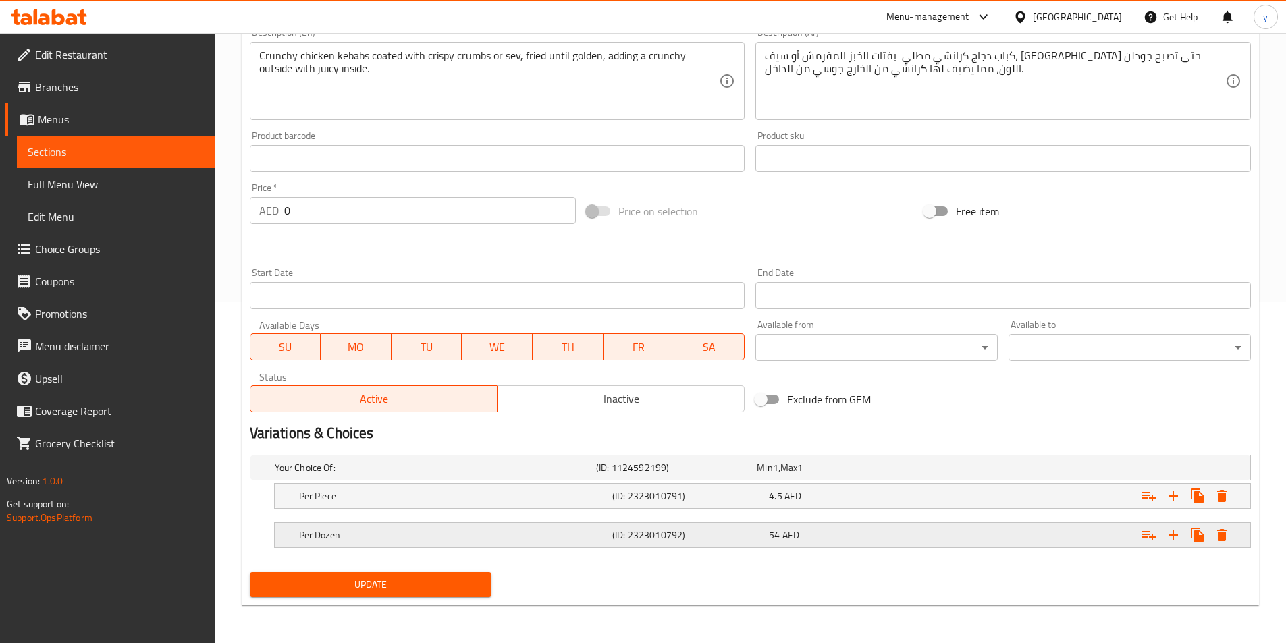
click at [404, 527] on div "Per Dozen" at bounding box center [452, 535] width 313 height 19
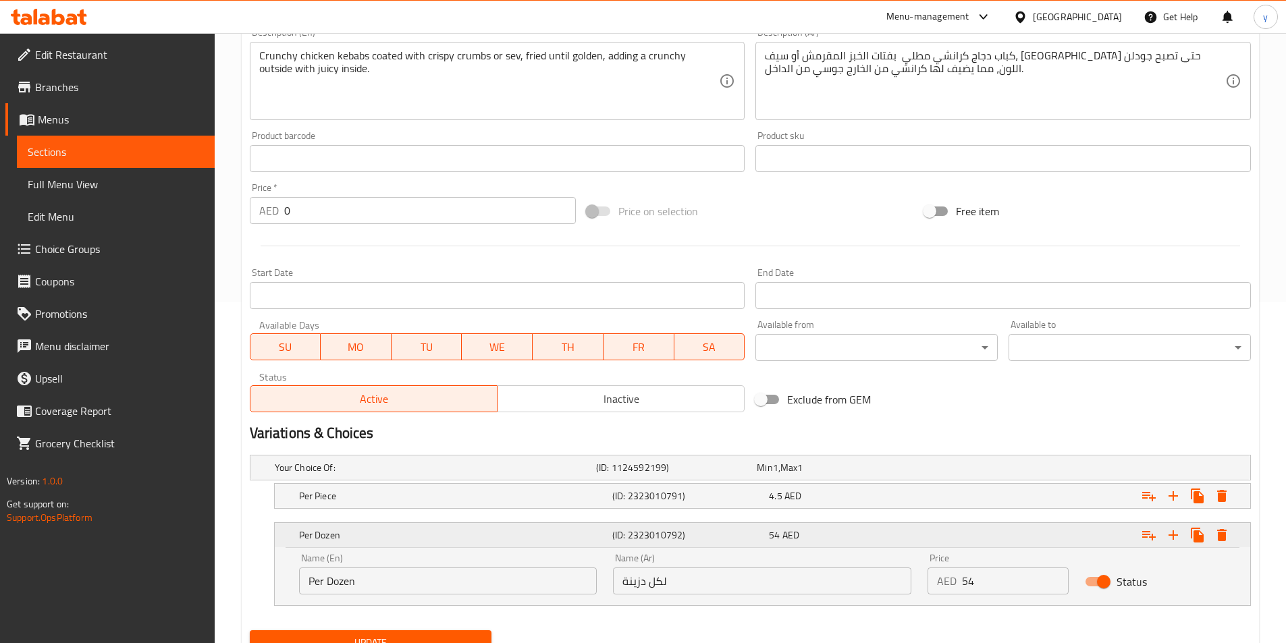
click at [470, 537] on h5 "Per Dozen" at bounding box center [453, 535] width 308 height 13
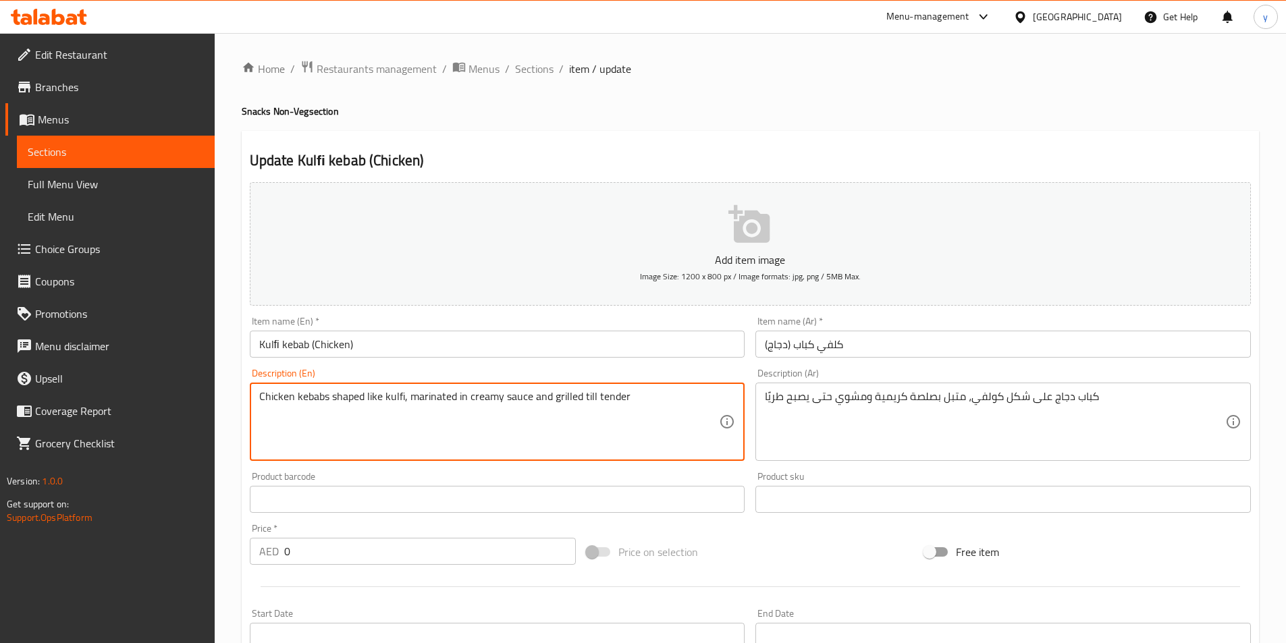
click at [368, 412] on textarea "Chicken kebabs shaped like kulfi, marinated in creamy sauce and grilled till te…" at bounding box center [489, 422] width 460 height 64
paste textarea "أسياخ دجاج مشوية متبلة بمزيج كريمي من الزبادي مع التوابل الخفيفة ويتم طهيها حتى…"
type textarea "Chicken kebabs shaped like kulfi, marinated in creamy sauce and grilled till te…"
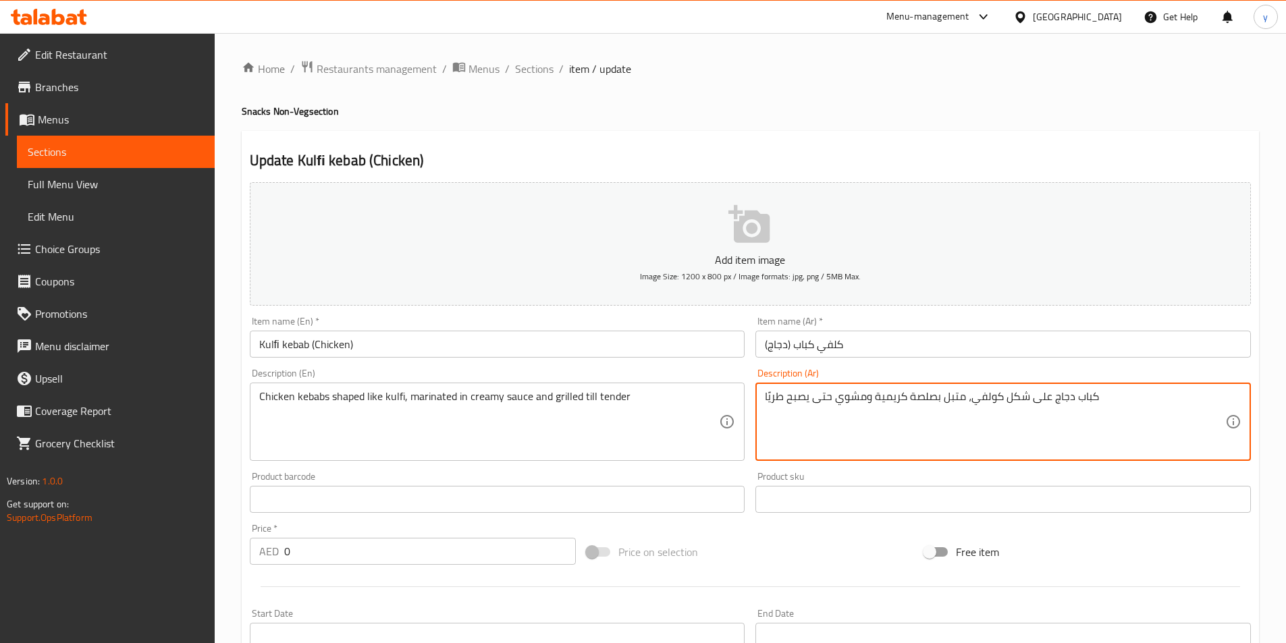
click at [852, 405] on textarea "كباب دجاج على شكل كولفي، متبل بصلصة كريمية ومشوي حتى يصبح طريًا" at bounding box center [995, 422] width 460 height 64
paste textarea "أسياخ دجاج مشوية متبلة بمزيج كريمي من الزبادي مع التوابل الخفيفة ويتم طهيها حتى…"
type textarea "أسياخ دجاج مشوية متبلة بمزيج كريمي من الزبادي مع التوابل الخفيفة ويتم طهيها حتى…"
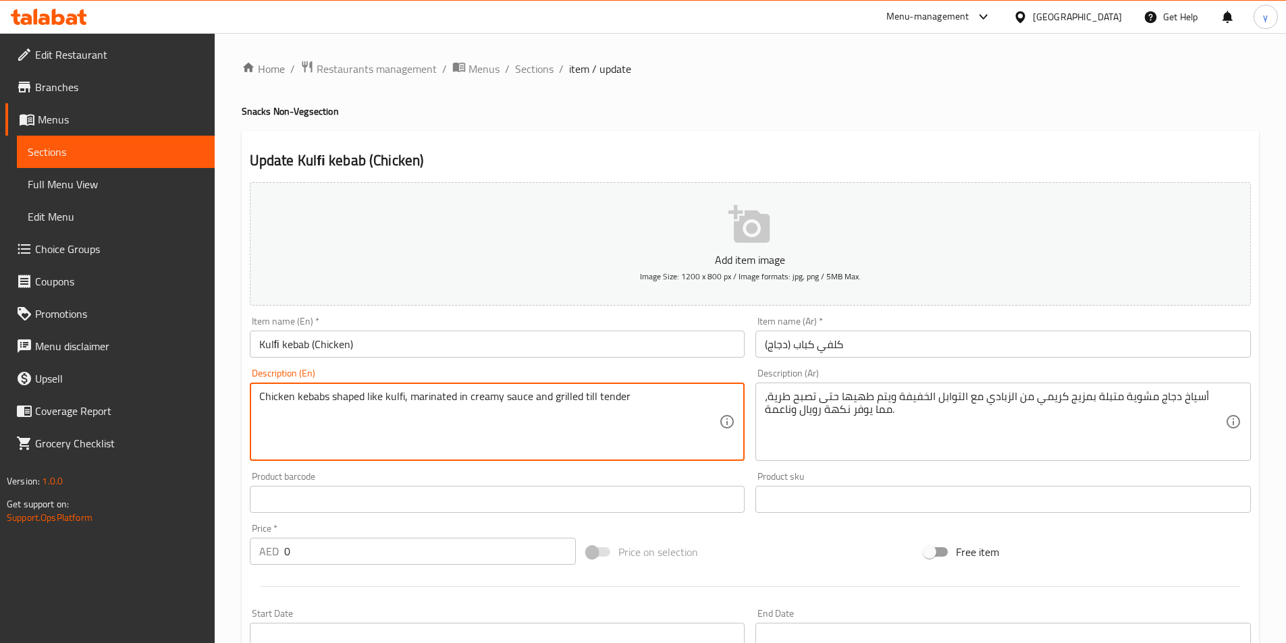
click at [461, 422] on textarea "Chicken kebabs shaped like kulfi, marinated in creamy sauce and grilled till te…" at bounding box center [489, 422] width 460 height 64
paste textarea "Skewered chicken kebabs marinated with a creamy, mildly spiced yogurt mixture a…"
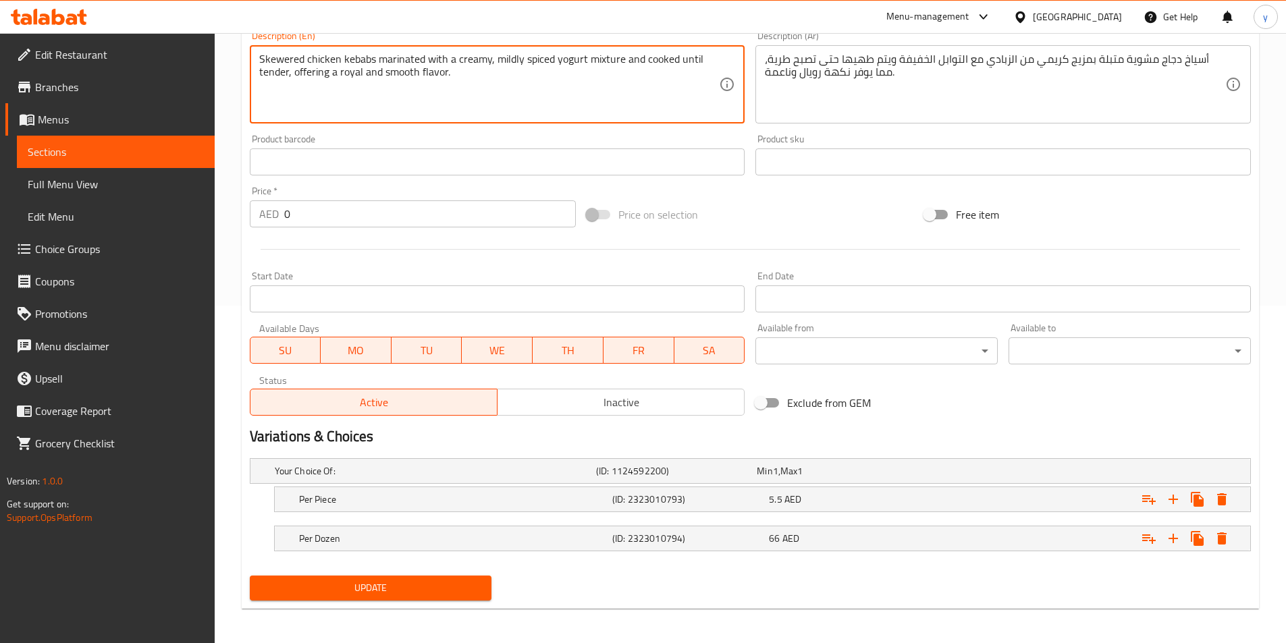
type textarea "Skewered chicken kebabs marinated with a creamy, mildly spiced yogurt mixture a…"
click at [396, 595] on span "Update" at bounding box center [371, 588] width 221 height 17
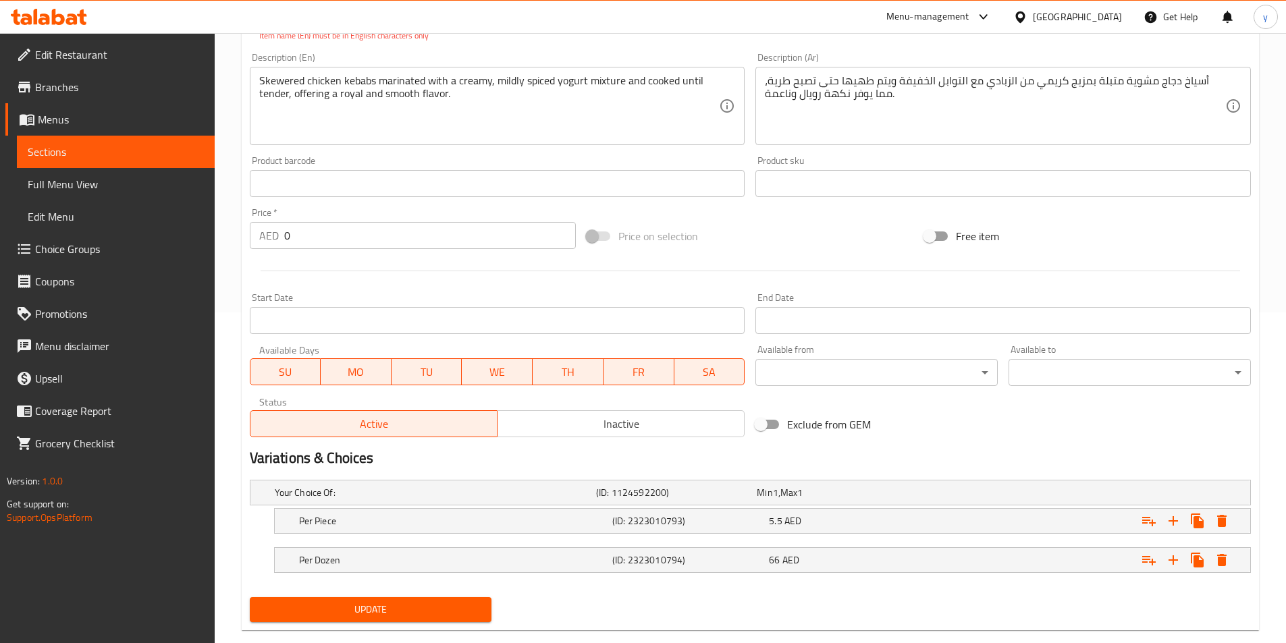
scroll to position [61, 0]
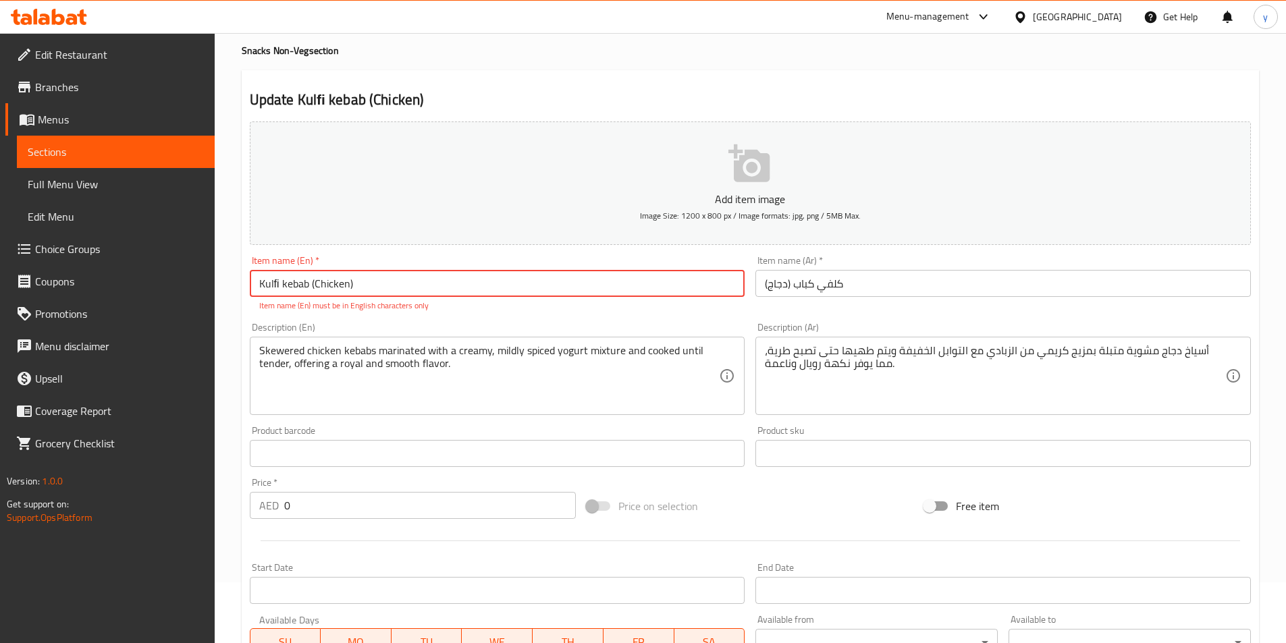
click at [278, 288] on input "Kulﬁ kebab (Chicken)" at bounding box center [497, 283] width 495 height 27
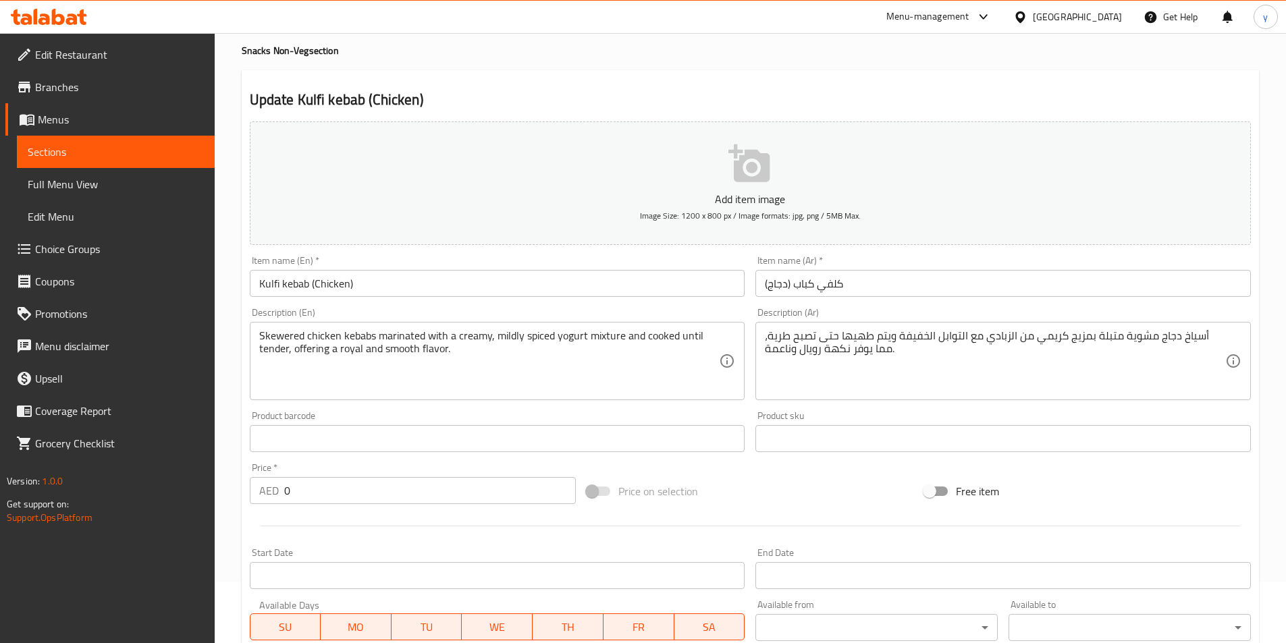
click at [281, 283] on input "Kulfi kebab (Chicken)" at bounding box center [497, 283] width 495 height 27
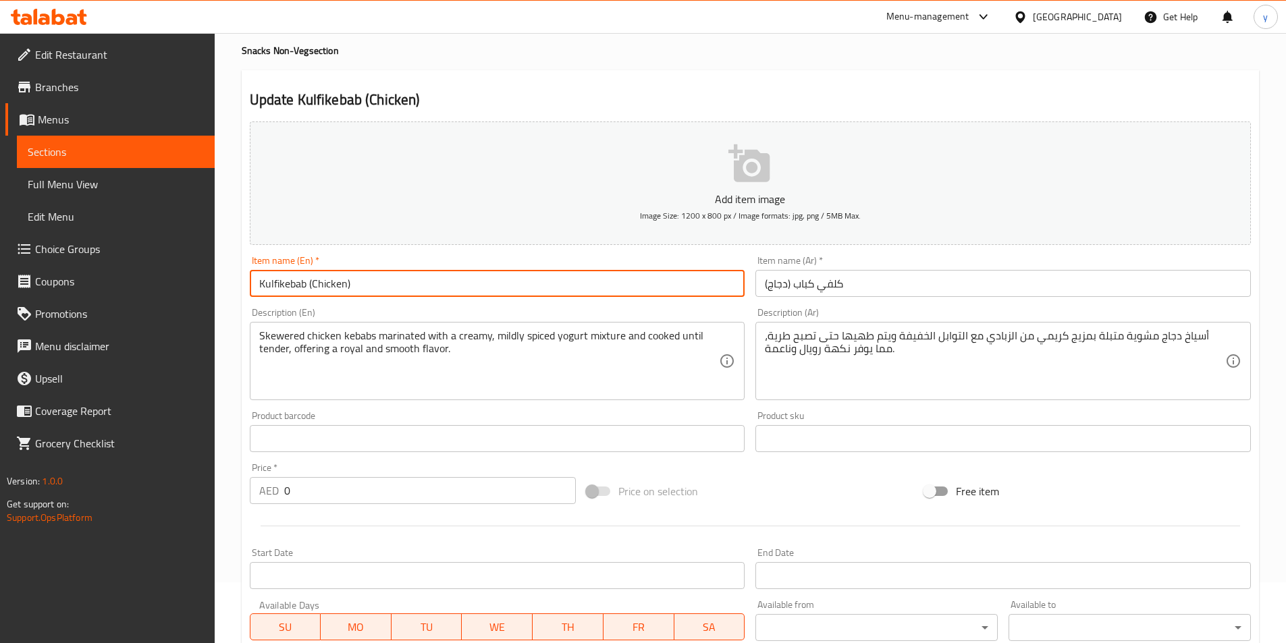
type input "Kulfi kebab (Chicken)"
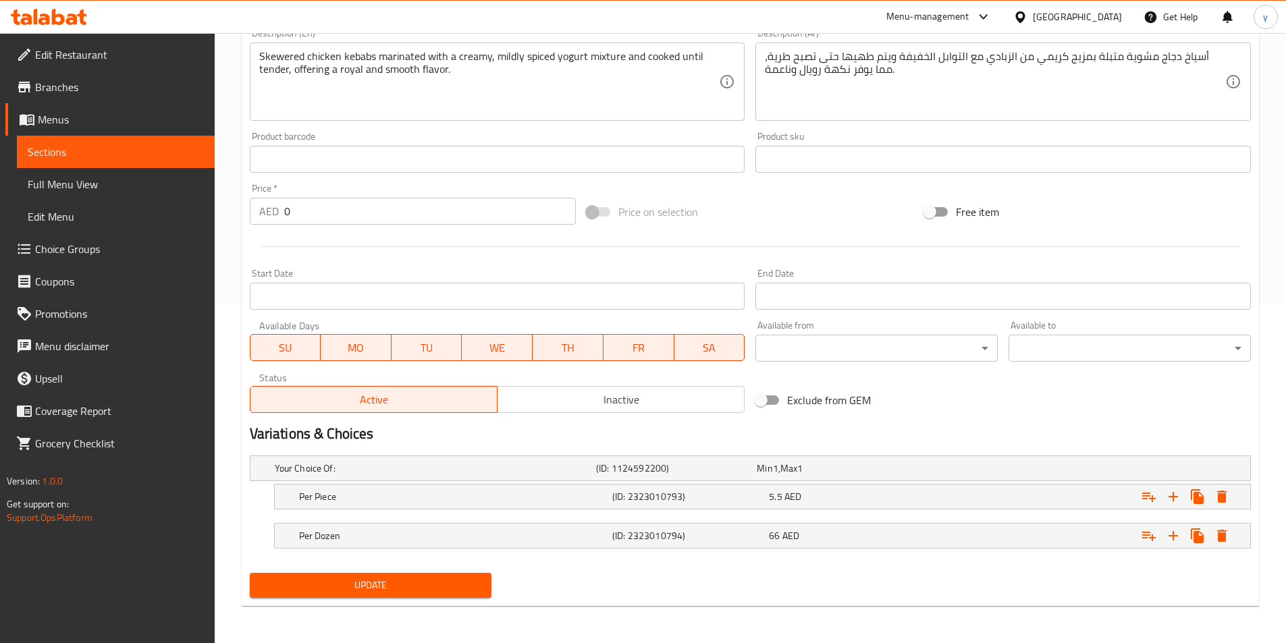
scroll to position [341, 0]
click at [379, 591] on span "Update" at bounding box center [371, 584] width 221 height 17
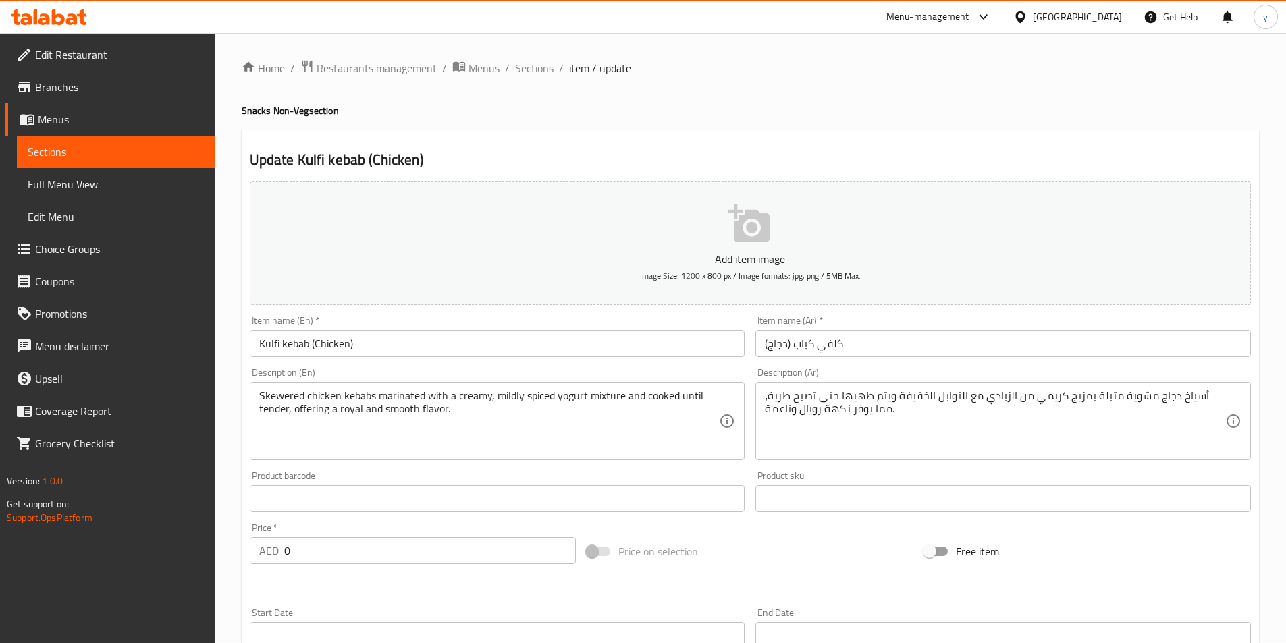
scroll to position [0, 0]
click at [535, 61] on span "Sections" at bounding box center [534, 69] width 38 height 16
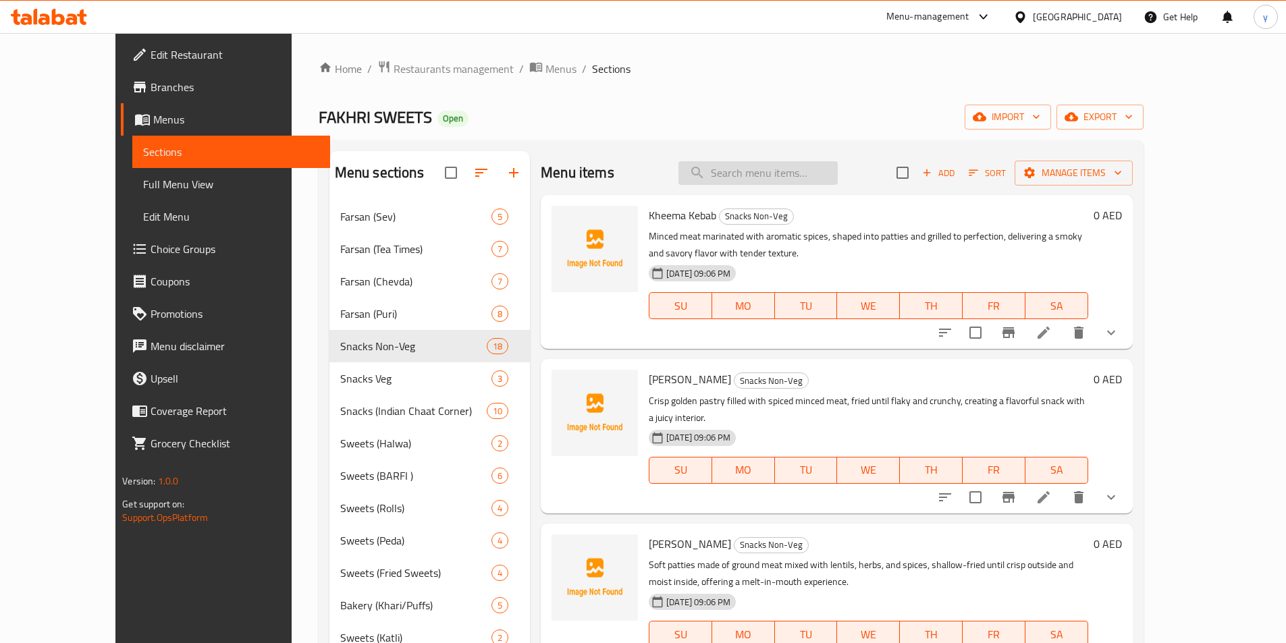
click at [808, 175] on input "search" at bounding box center [757, 173] width 159 height 24
paste input "Chicken Tikka"
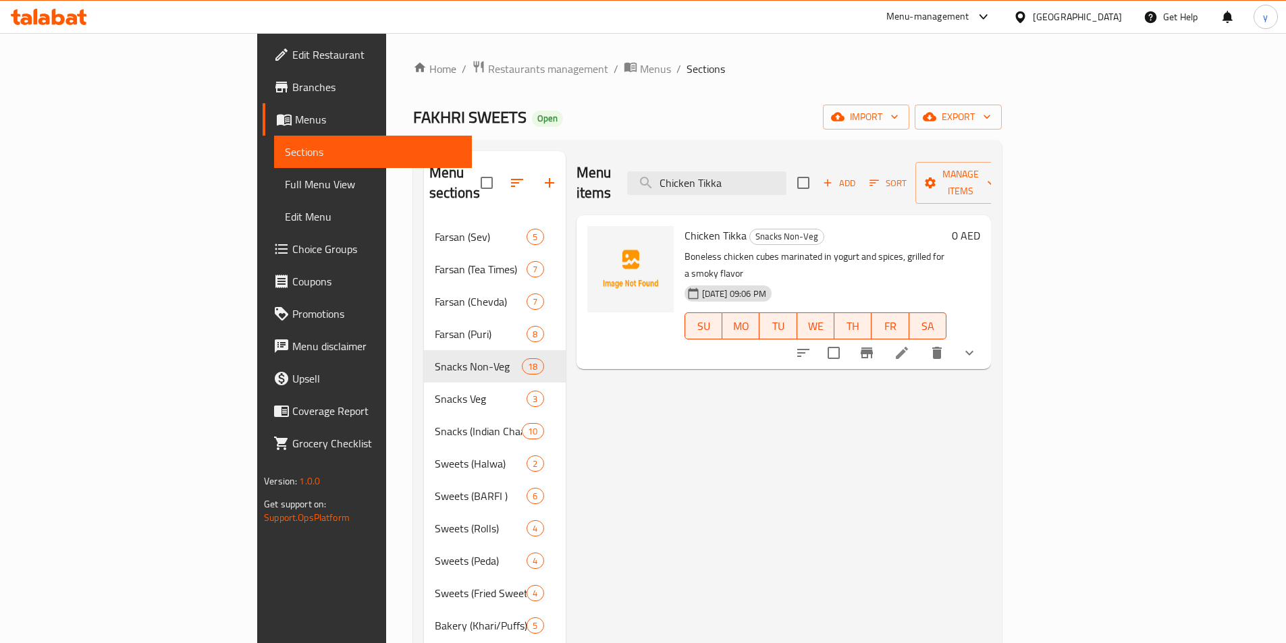
type input "Chicken Tikka"
click at [908, 347] on icon at bounding box center [902, 353] width 12 height 12
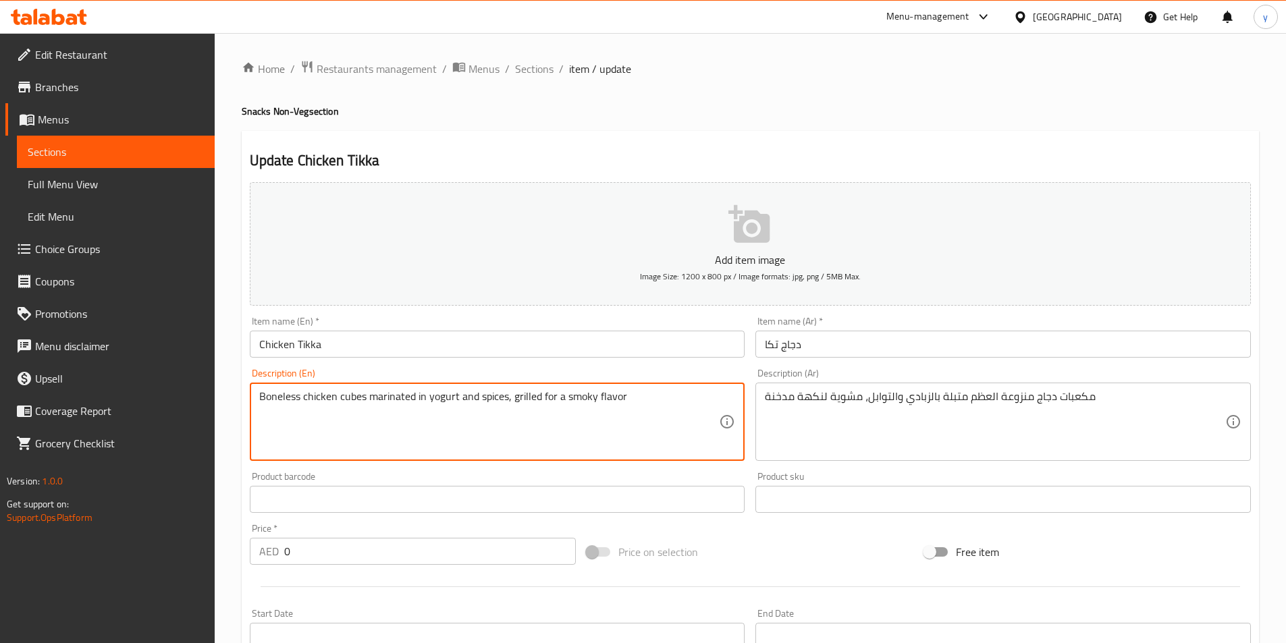
click at [545, 394] on textarea "Boneless chicken cubes marinated in yogurt and spices, grilled for a smoky flav…" at bounding box center [489, 422] width 460 height 64
paste textarea "pieces marinated with yogurt, ginger, garlic, and Indian spices, grilled until …"
type textarea "Boneless chicken pieces marinated with yogurt, ginger, garlic, and Indian spice…"
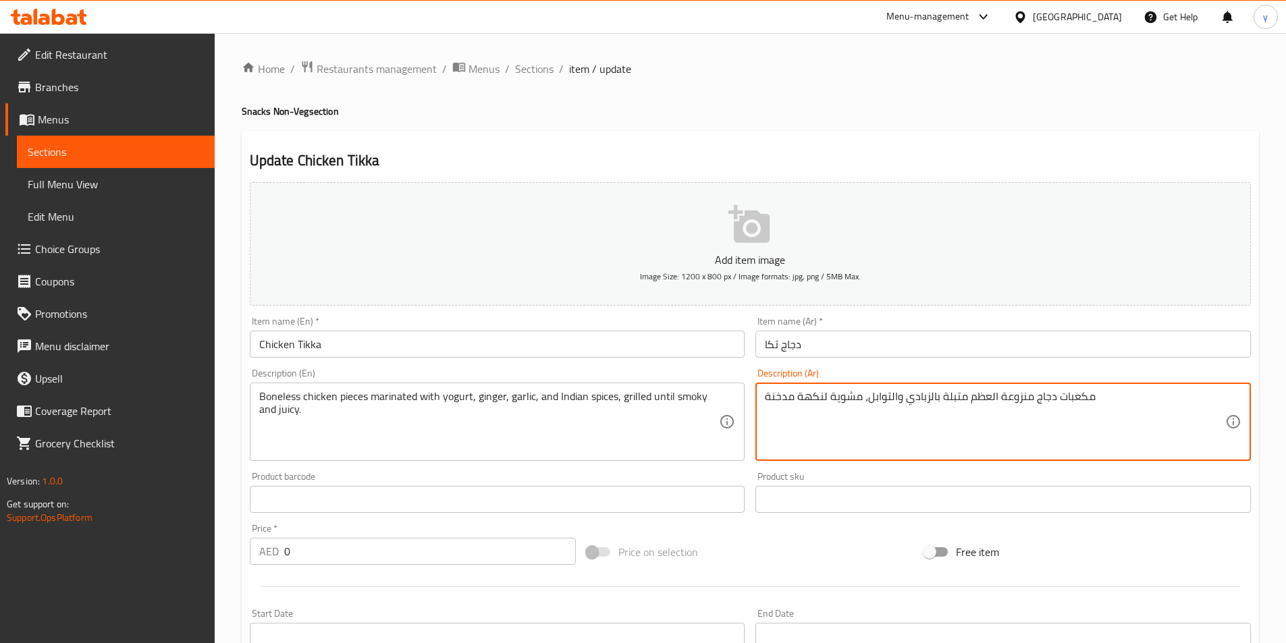
click at [867, 401] on textarea "مكعبات دجاج منزوعة العظم متبلة بالزبادي والتوابل، مشوية لنكهة مدخنة" at bounding box center [995, 422] width 460 height 64
paste textarea "طع دجاج منزوعة العظم متبلة بالزبادي والزنجبيل والثوم والتوابل الهندية، مشوية حت…"
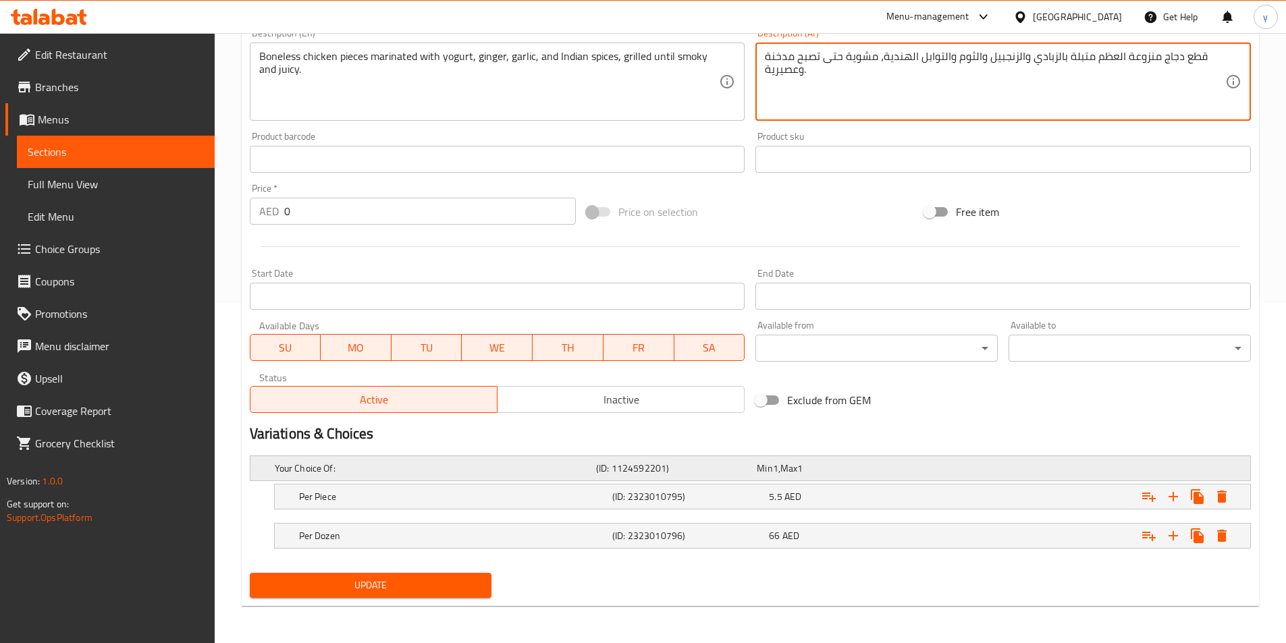
scroll to position [341, 0]
type textarea "قطع دجاج منزوعة العظم متبلة بالزبادي والزنجبيل والثوم والتوابل الهندية، مشوية ح…"
click at [456, 576] on span "Update" at bounding box center [371, 584] width 221 height 17
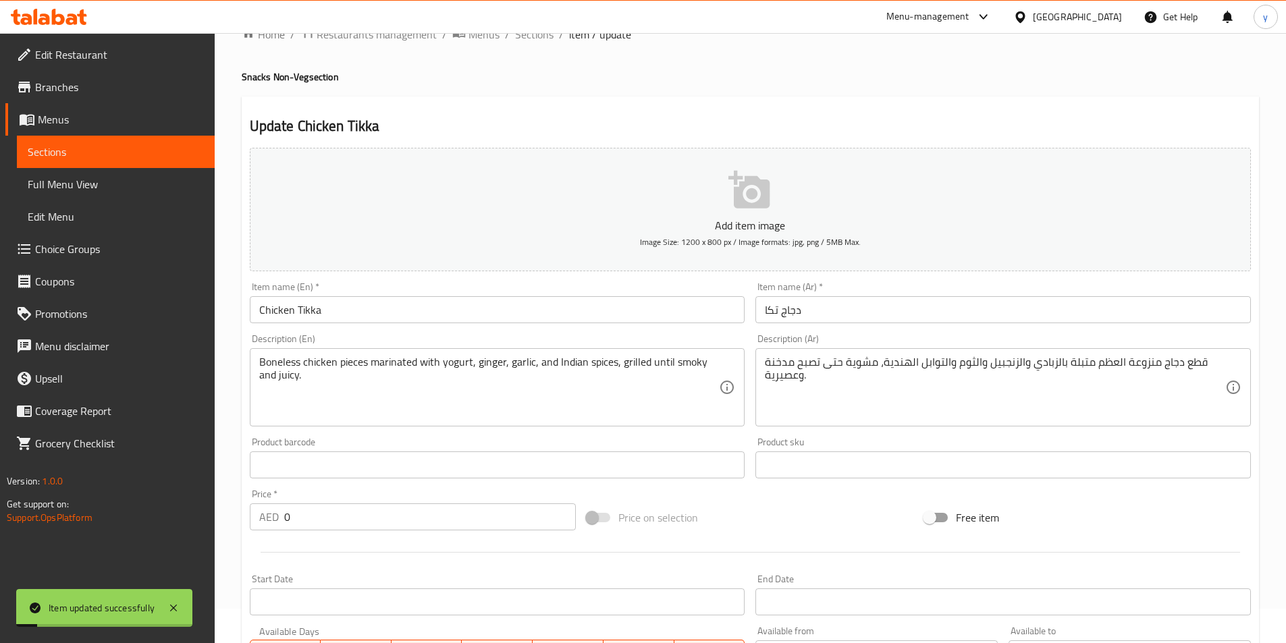
scroll to position [0, 0]
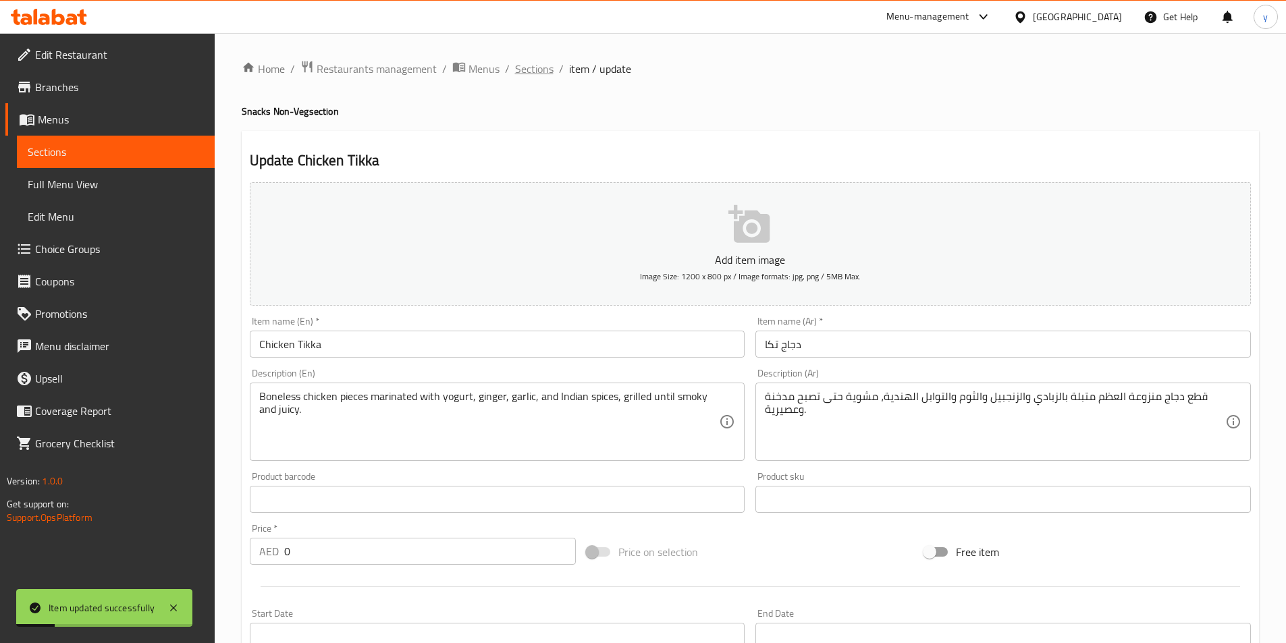
click at [541, 72] on span "Sections" at bounding box center [534, 69] width 38 height 16
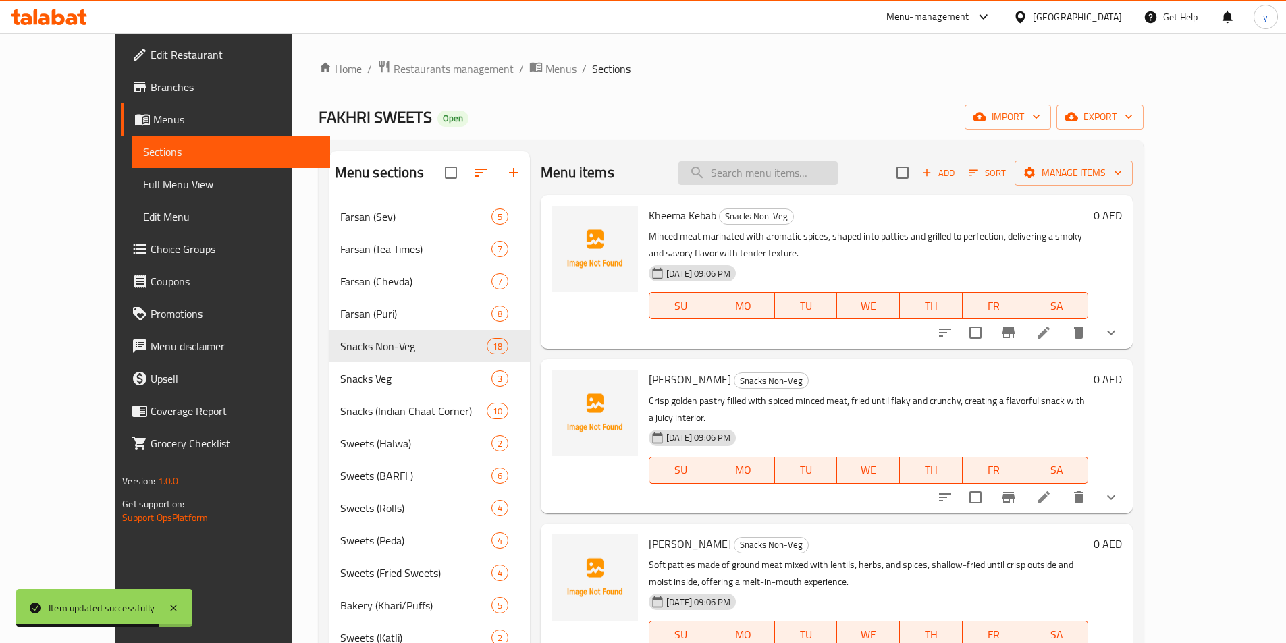
click at [783, 181] on input "search" at bounding box center [757, 173] width 159 height 24
paste input "Chicken Cutlets"
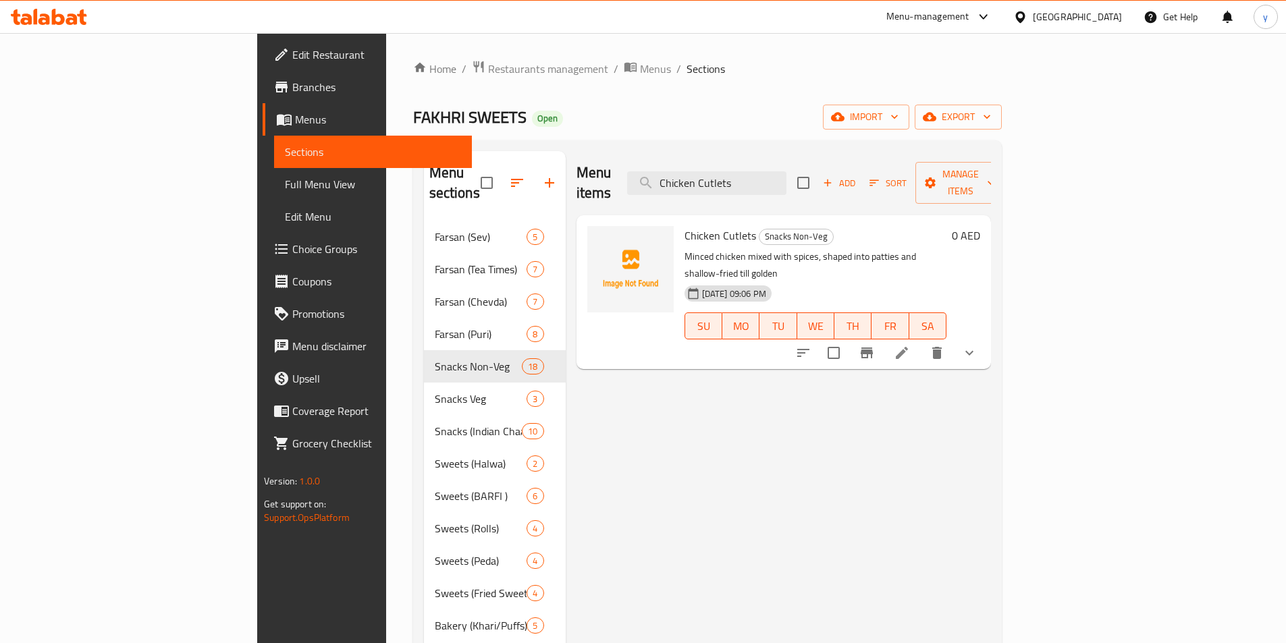
type input "Chicken Cutlets"
click at [910, 345] on icon at bounding box center [902, 353] width 16 height 16
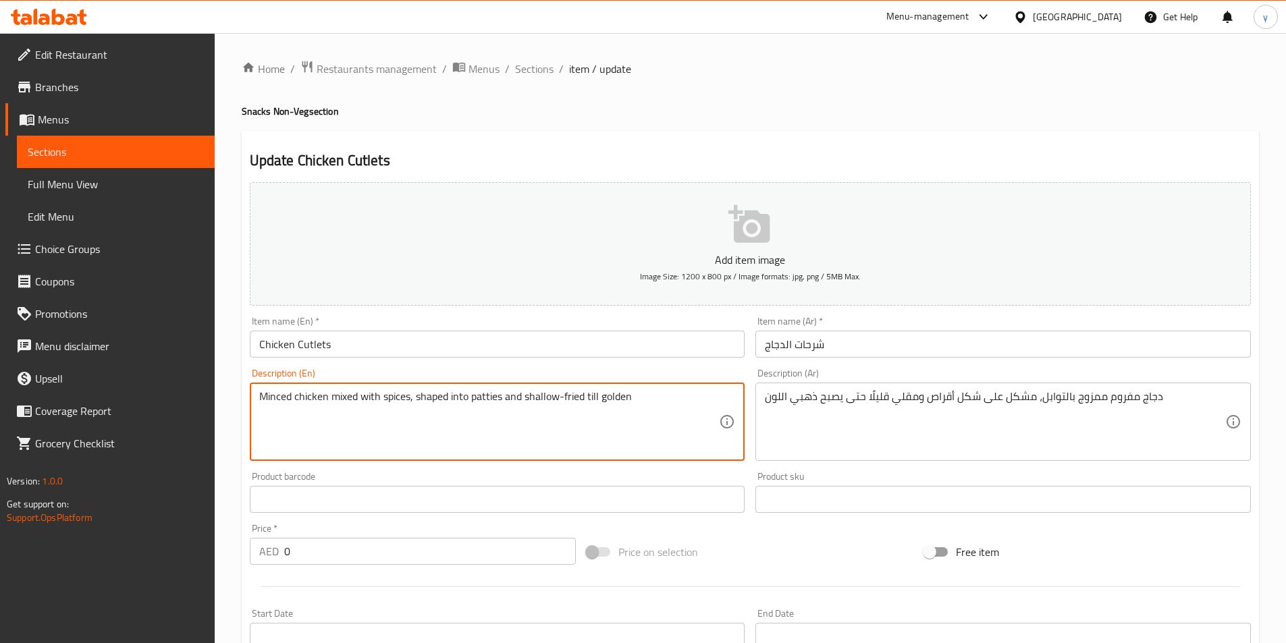
click at [407, 400] on textarea "Minced chicken mixed with spices, shaped into patties and shallow-fried till go…" at bounding box center [489, 422] width 460 height 64
paste textarea "Crispy fried patties made with minced chicken mixed with spices, herbs, and bre…"
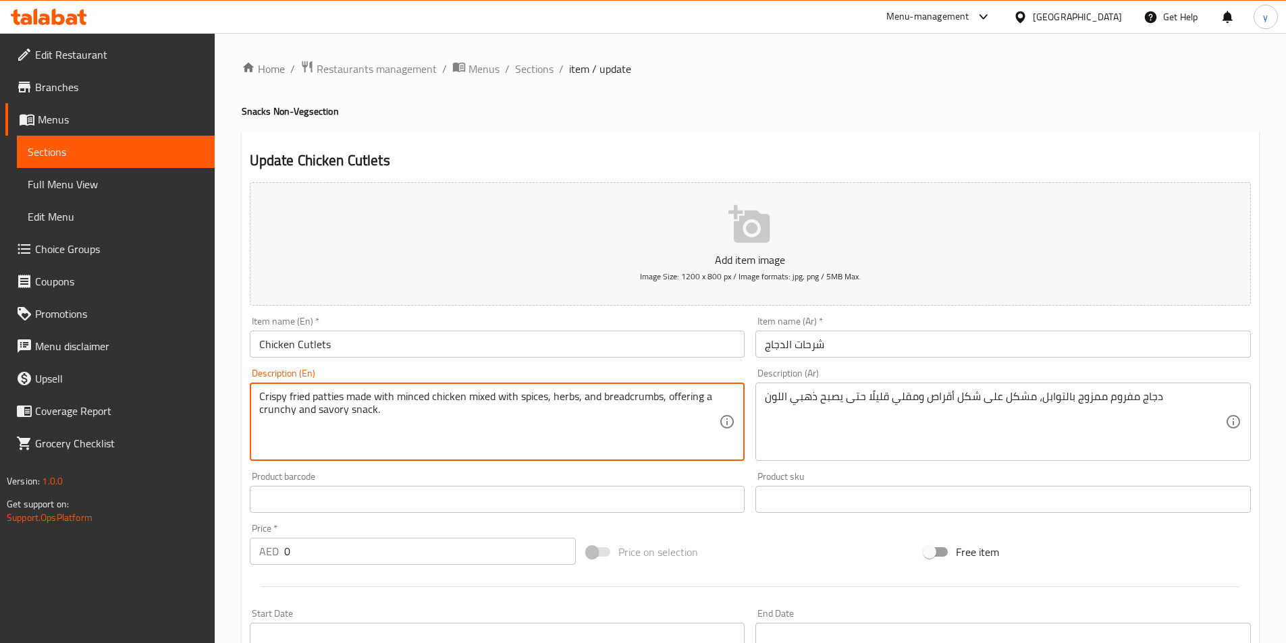
type textarea "Crispy fried patties made with minced chicken mixed with spices, herbs, and bre…"
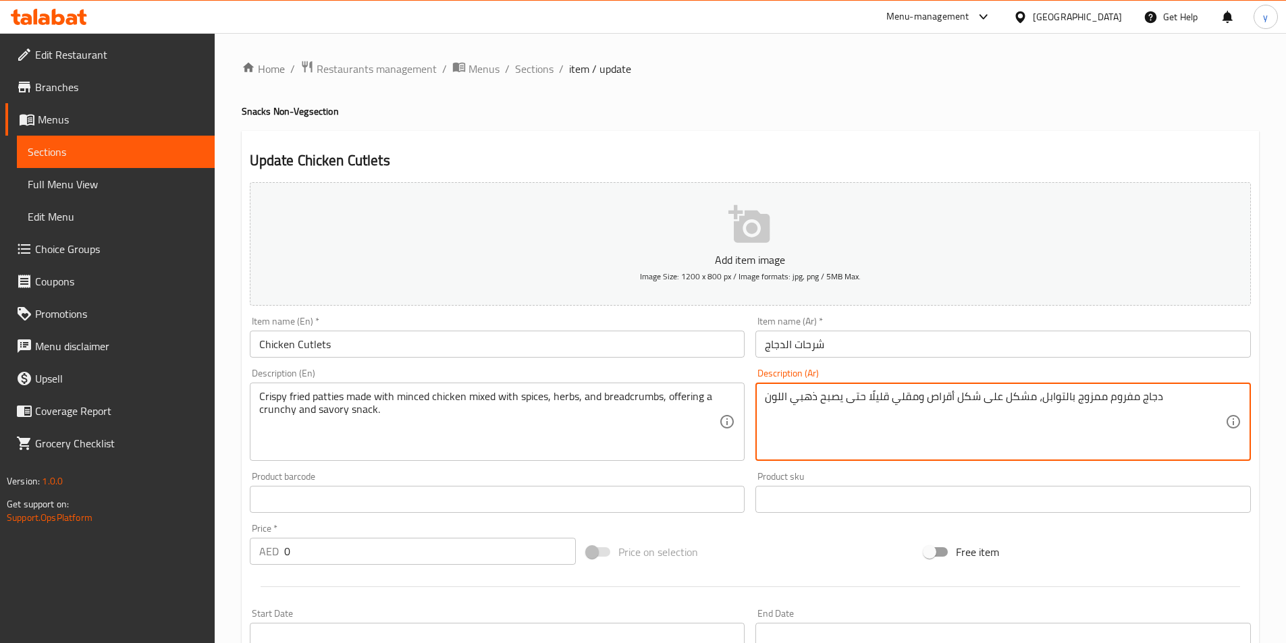
click at [1029, 408] on textarea "دجاج مفروم ممزوج بالتوابل، مشكل على شكل أقراص ومقلي قليلًا حتى يصبح ذهبي اللون" at bounding box center [995, 422] width 460 height 64
paste textarea "فطائر مقلية مقرمشة مصنوعة من الدجاج المفروم المخلوط مع التوابل والأعشاب وفتات ا…"
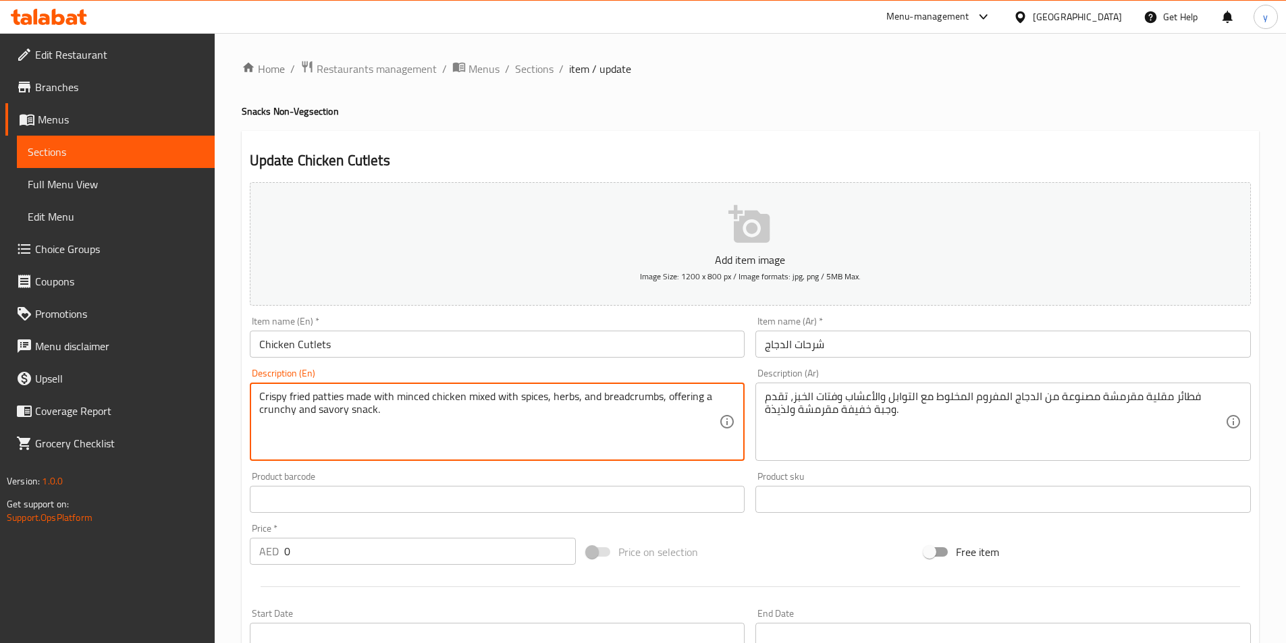
click at [332, 393] on textarea "Crispy fried patties made with minced chicken mixed with spices, herbs, and bre…" at bounding box center [489, 422] width 460 height 64
click at [1204, 399] on textarea "فطائر مقلية مقرمشة مصنوعة من الدجاج المفروم المخلوط مع التوابل والأعشاب وفتات ا…" at bounding box center [995, 422] width 460 height 64
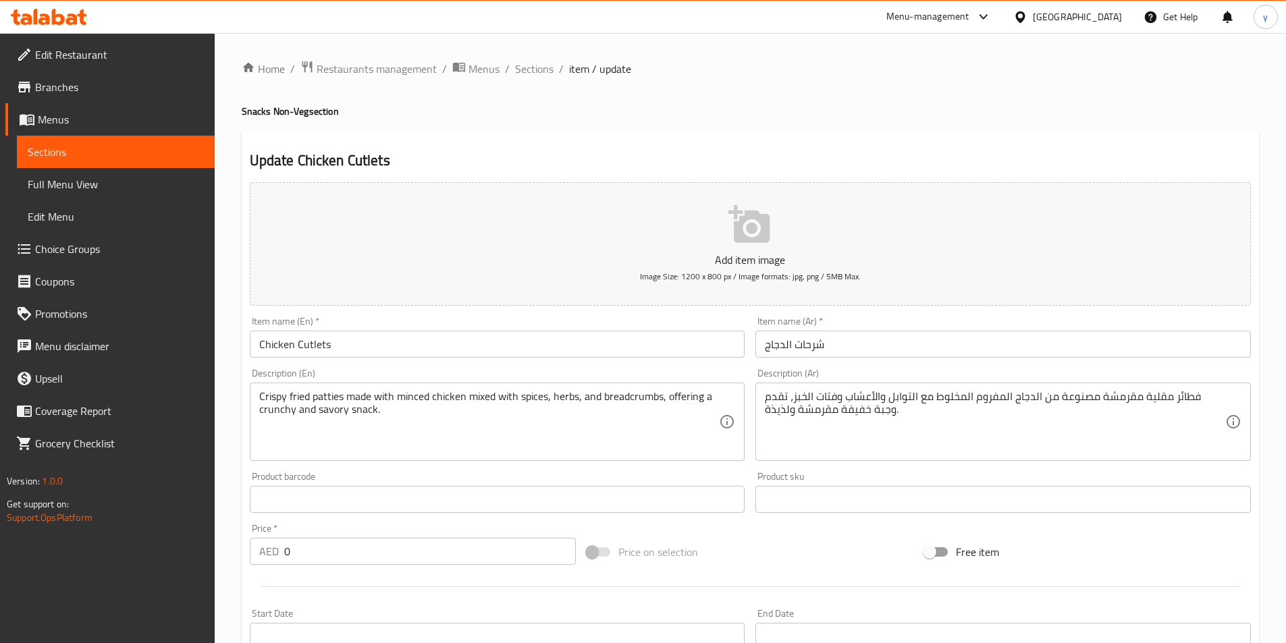
click at [1210, 392] on textarea "فطائر مقلية مقرمشة مصنوعة من الدجاج المفروم المخلوط مع التوابل والأعشاب وفتات ا…" at bounding box center [995, 422] width 460 height 64
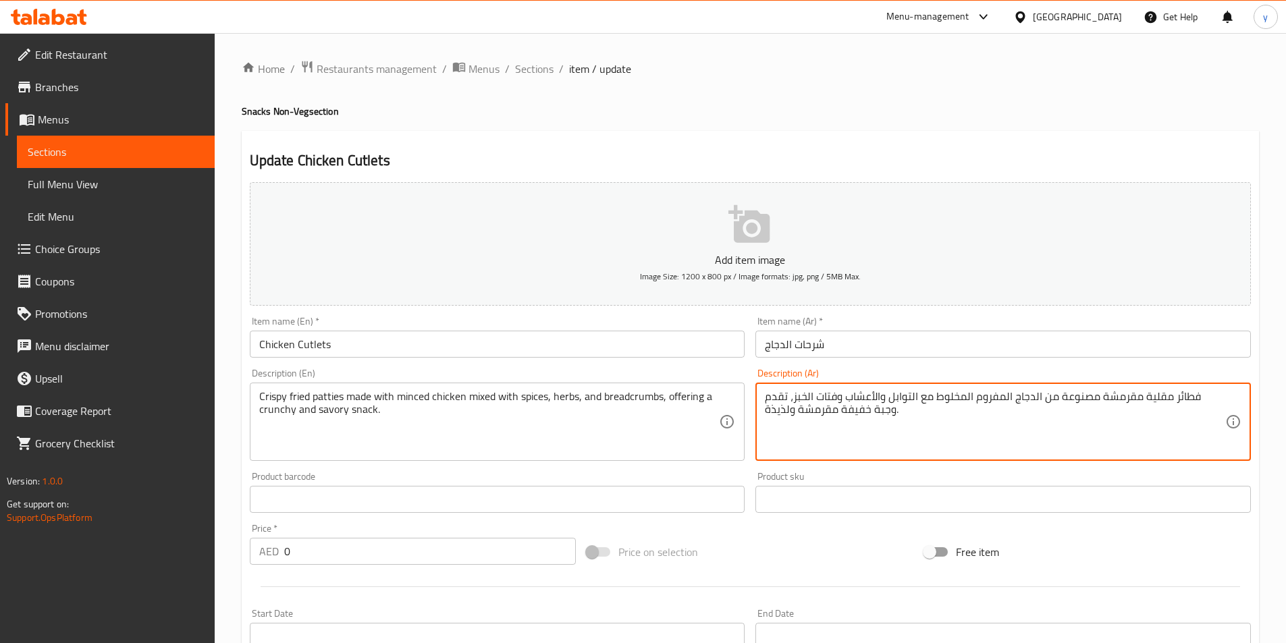
click at [1210, 392] on textarea "فطائر مقلية مقرمشة مصنوعة من الدجاج المفروم المخلوط مع التوابل والأعشاب وفتات ا…" at bounding box center [995, 422] width 460 height 64
click at [823, 413] on textarea "اقراص مقلية مقرمشة مصنوعة من الدجاج المفروم المخلوط مع التوابل والأعشاب وفتات ا…" at bounding box center [995, 422] width 460 height 64
click at [781, 412] on textarea "اقراص مقلية مقرمشة مصنوعة من الدجاج المفروم المخلوط مع التوابل والأعشاب وفتات ا…" at bounding box center [995, 422] width 460 height 64
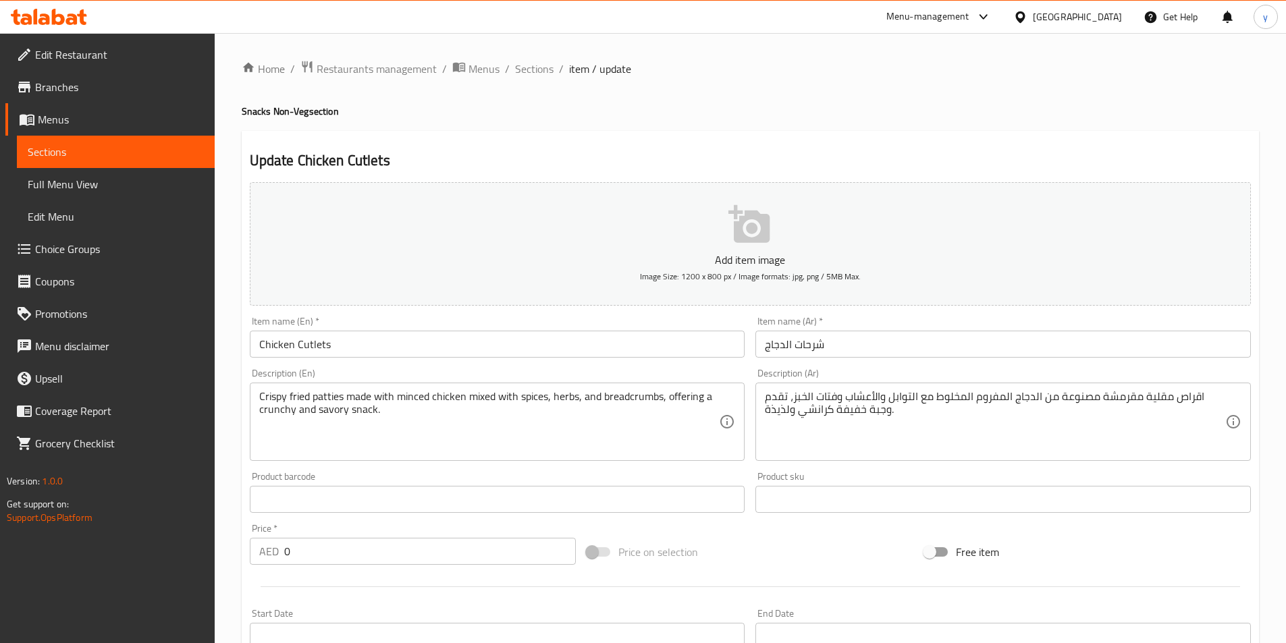
click at [752, 412] on div "Description (Ar) اقراص مقلية مقرمشة مصنوعة من الدجاج المفروم المخلوط مع التوابل…" at bounding box center [1003, 414] width 506 height 103
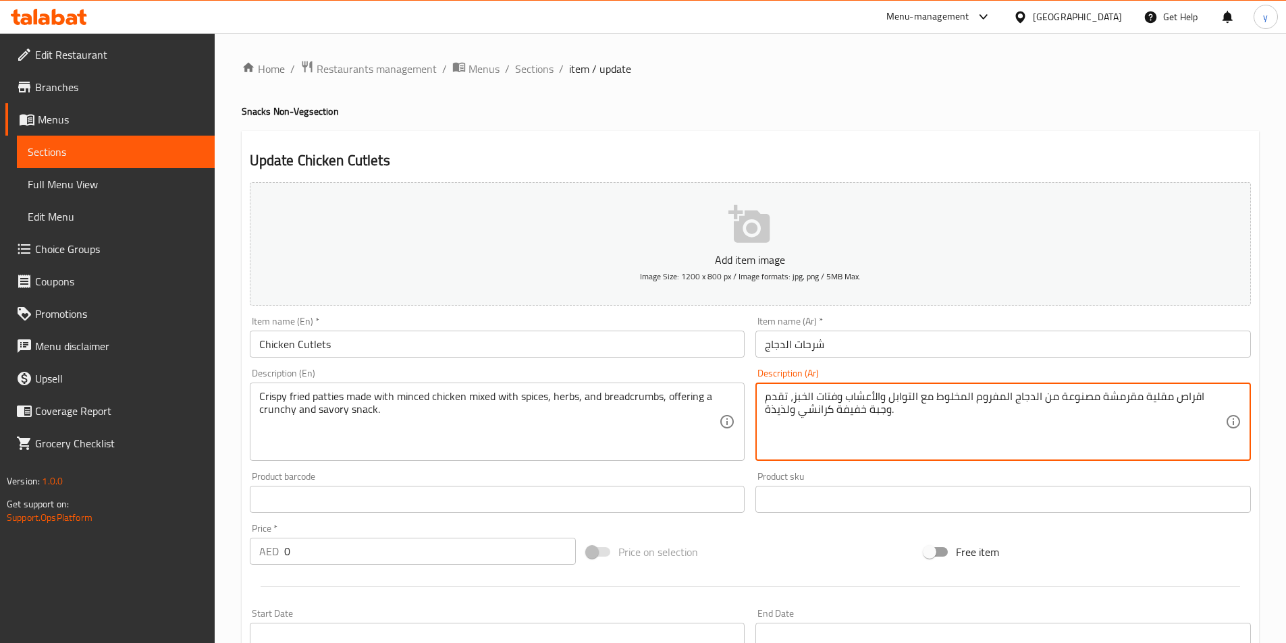
click at [776, 412] on textarea "اقراص مقلية مقرمشة مصنوعة من الدجاج المفروم المخلوط مع التوابل والأعشاب وفتات ا…" at bounding box center [995, 422] width 460 height 64
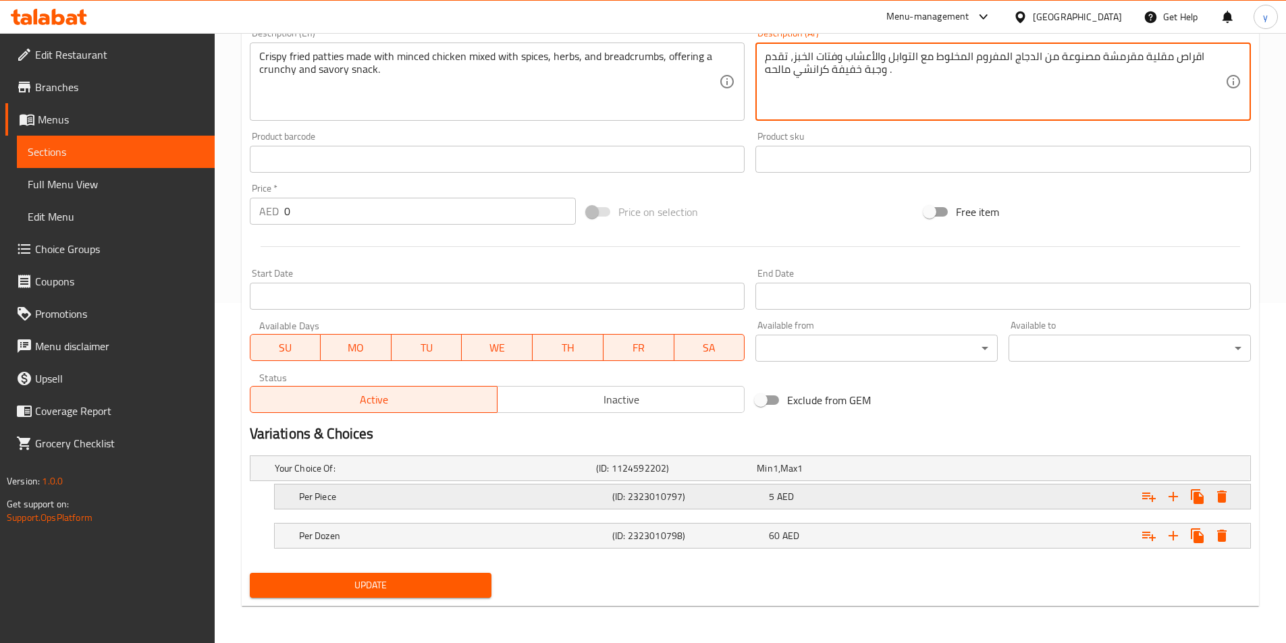
scroll to position [341, 0]
type textarea "اقراص مقلية مقرمشة مصنوعة من الدجاج المفروم المخلوط مع التوابل والأعشاب وفتات ا…"
click at [384, 573] on button "Update" at bounding box center [371, 584] width 242 height 25
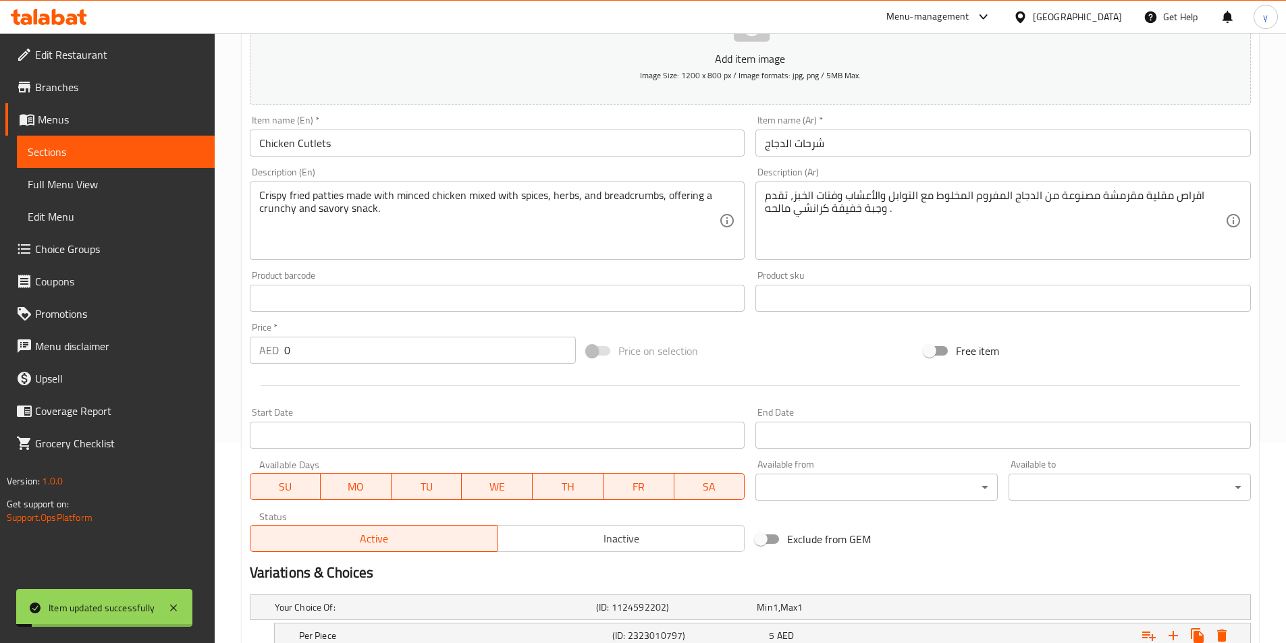
scroll to position [3, 0]
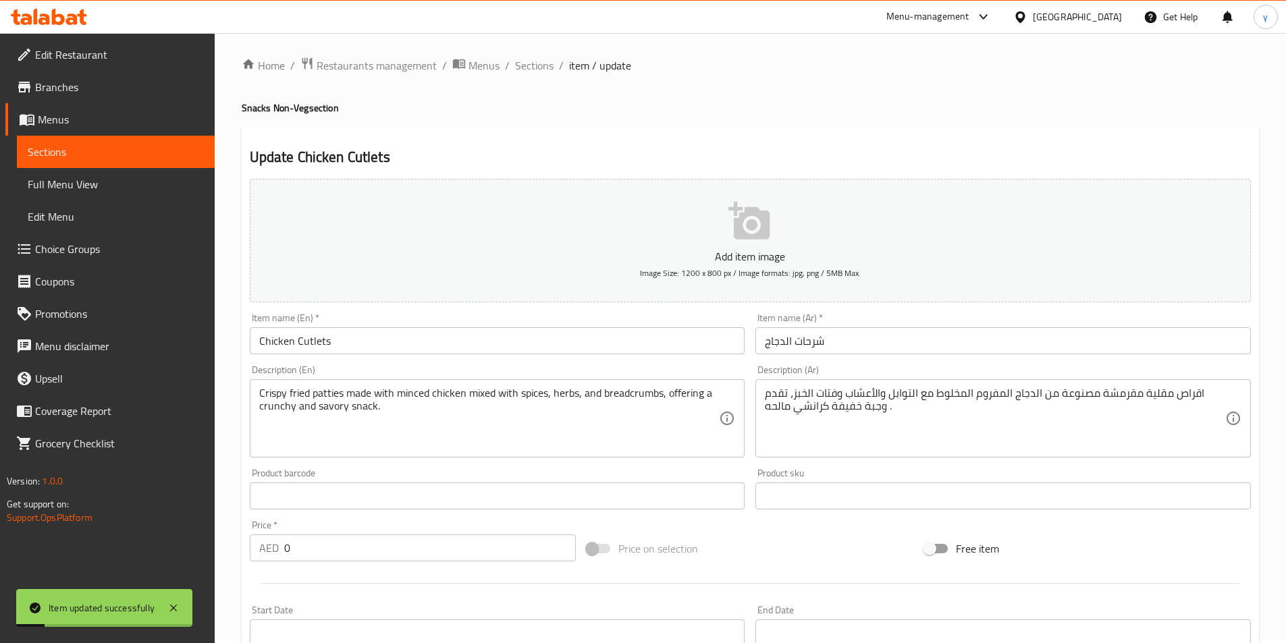
click at [136, 159] on span "Sections" at bounding box center [116, 152] width 176 height 16
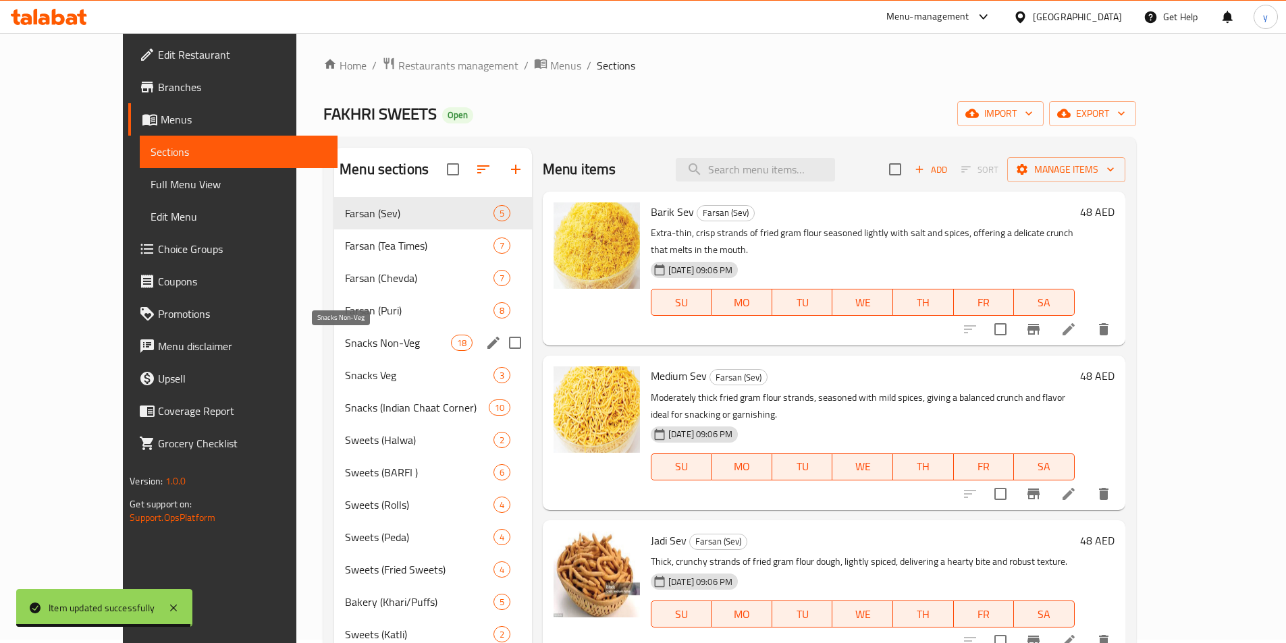
click at [345, 342] on span "Snacks Non-Veg" at bounding box center [398, 343] width 106 height 16
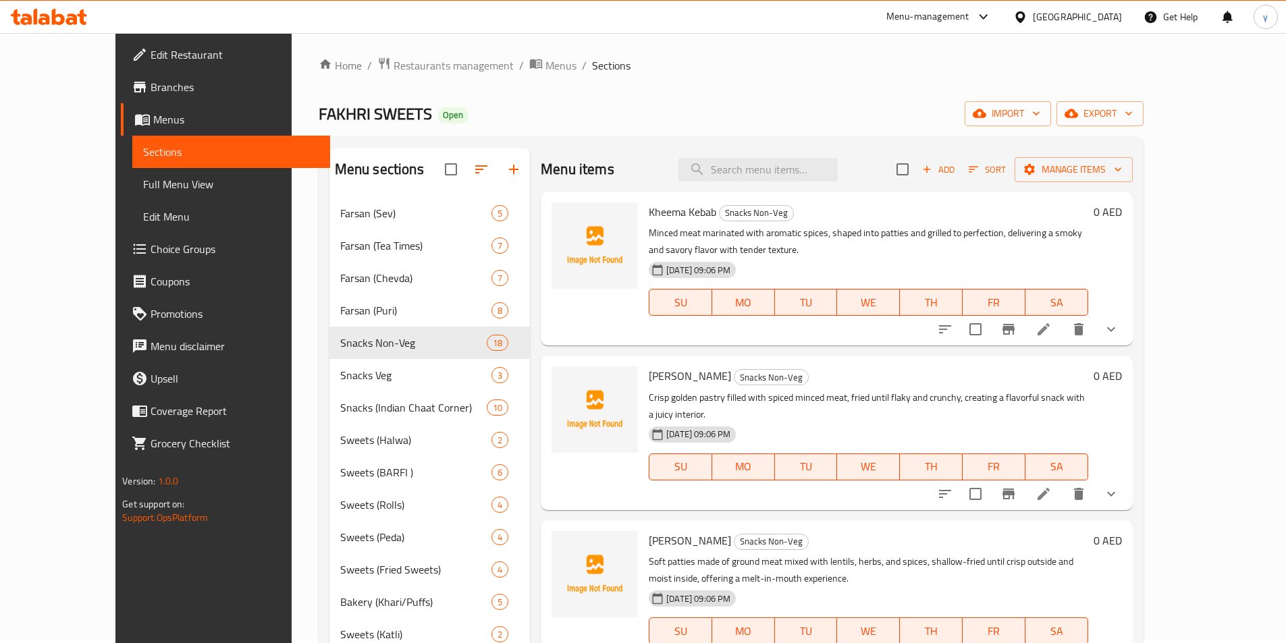
click at [837, 182] on div "Menu items Add Sort Manage items" at bounding box center [836, 170] width 591 height 44
click at [833, 178] on input "search" at bounding box center [757, 170] width 159 height 24
paste input "Kheema Cutlets"
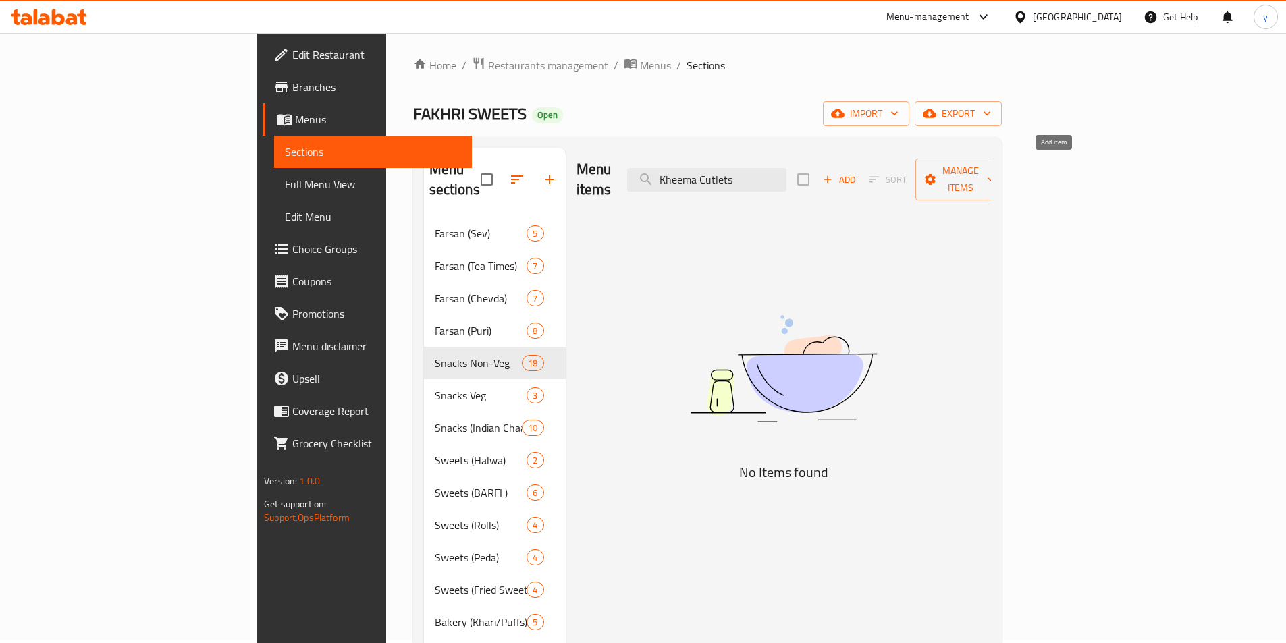
type input "Kheema Cutlets"
click at [857, 172] on span "Add" at bounding box center [839, 180] width 36 height 16
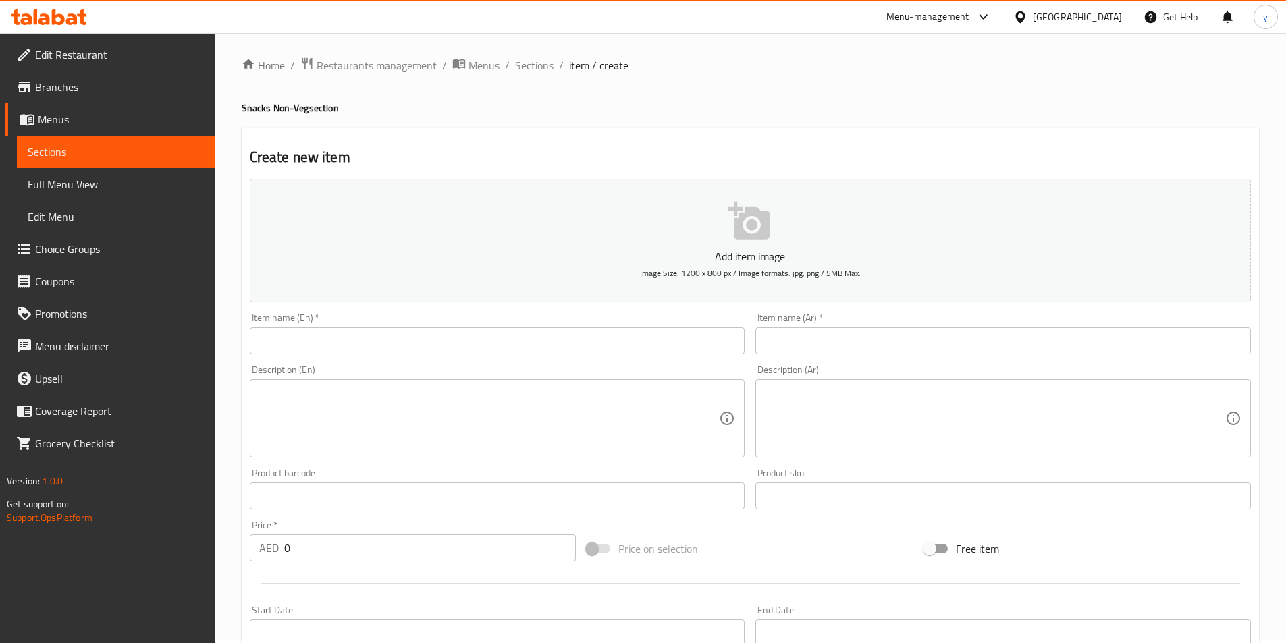
click at [556, 336] on input "text" at bounding box center [497, 340] width 495 height 27
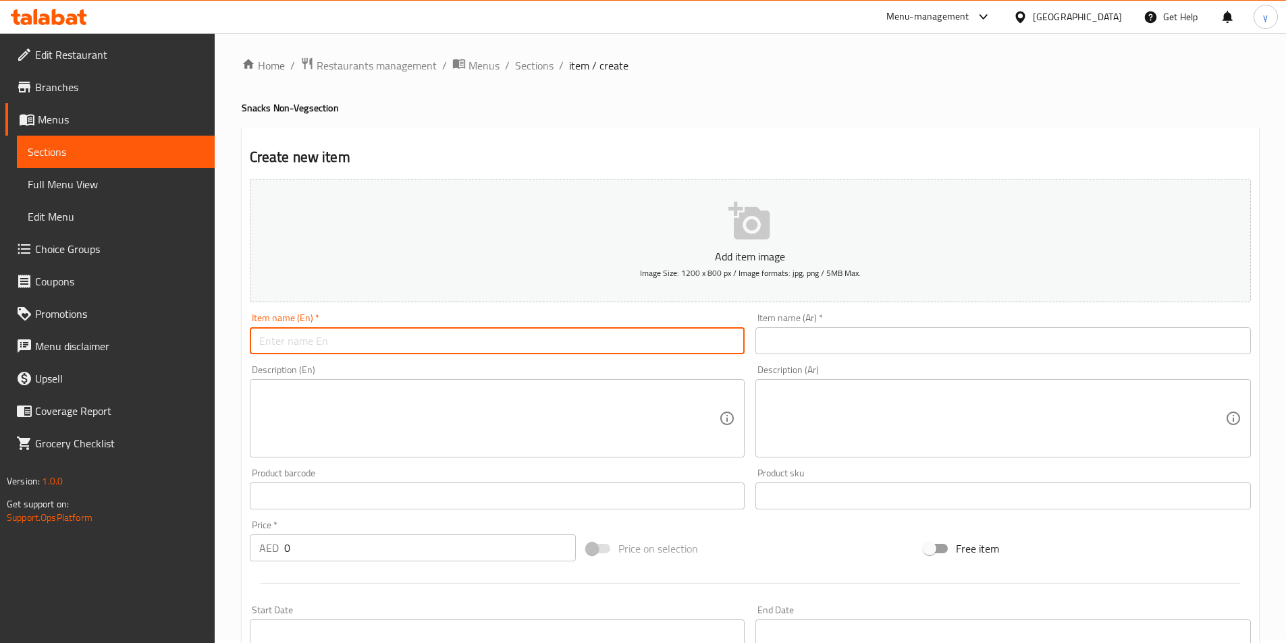
paste input "Kheema Cutlets"
type input "Kheema Cutlets"
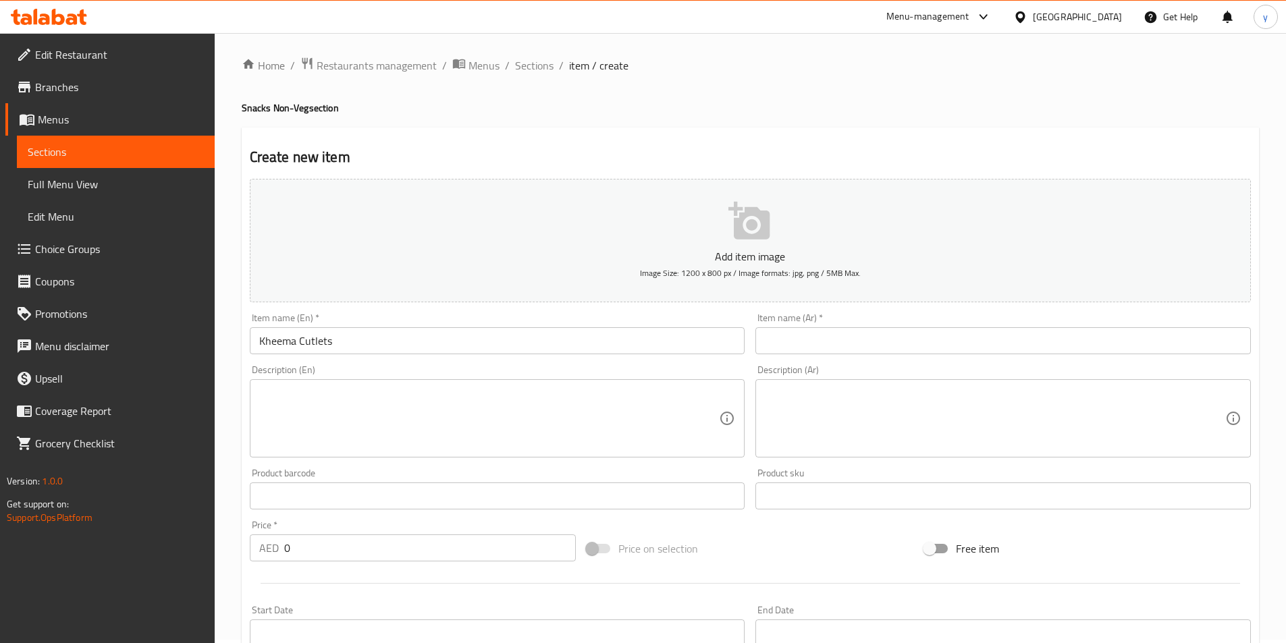
click at [843, 329] on input "text" at bounding box center [1002, 340] width 495 height 27
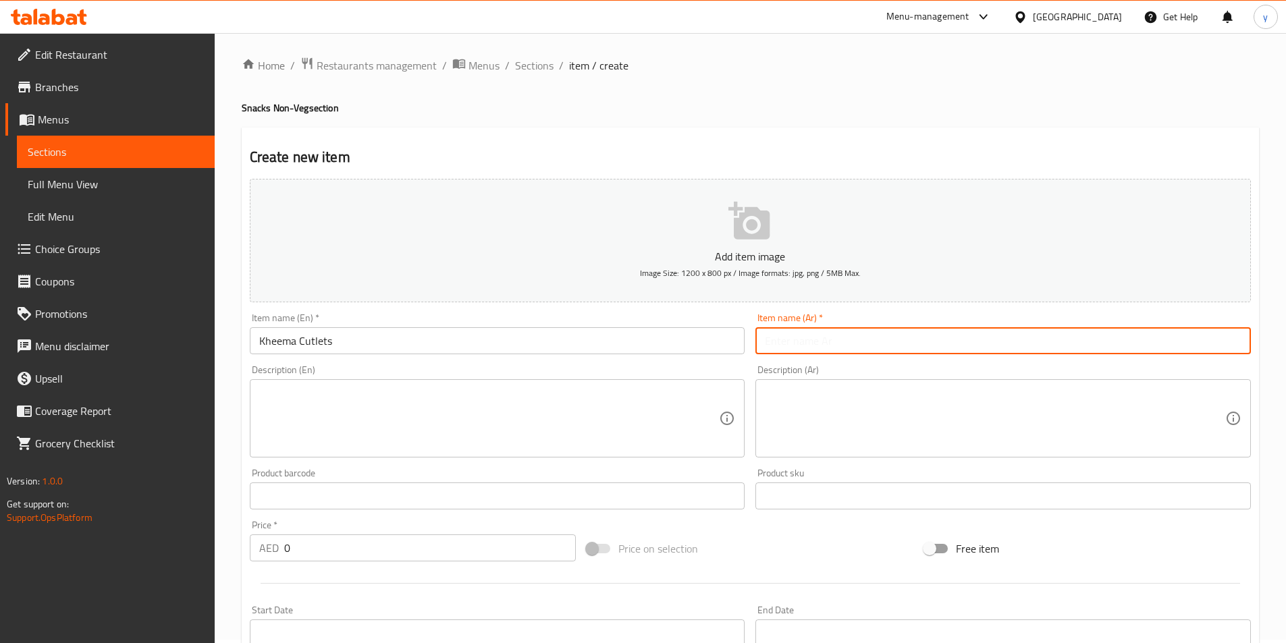
type input "ر"
paste input "شرحات كيما"
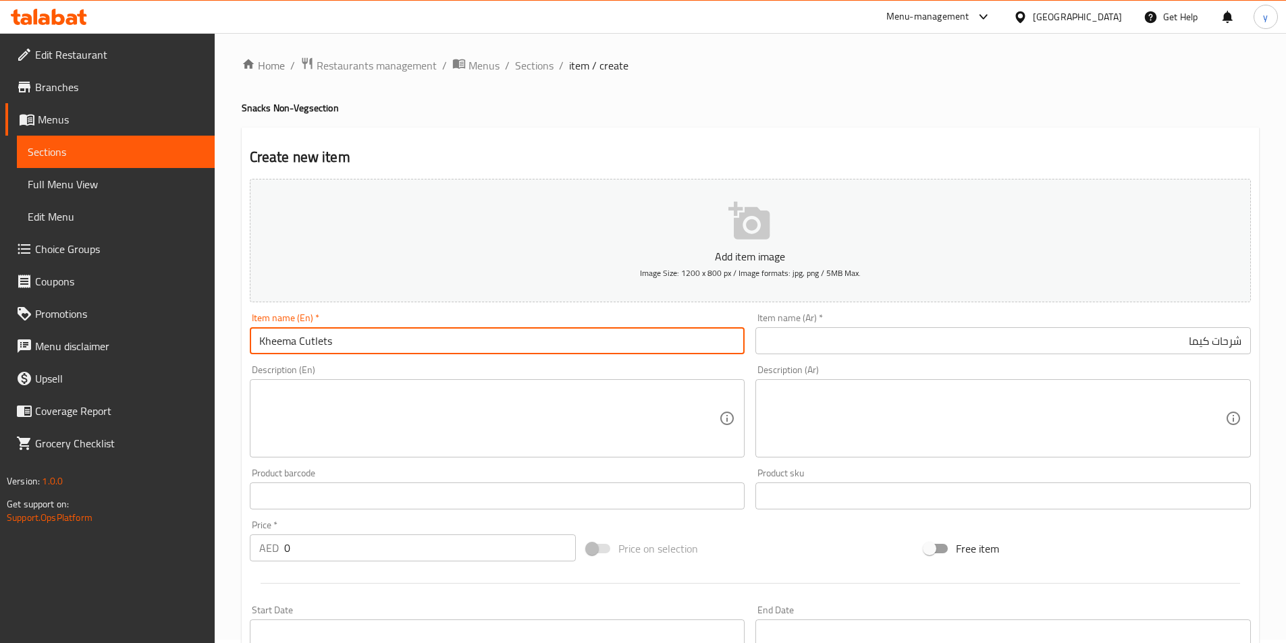
click at [317, 346] on input "Kheema Cutlets" at bounding box center [497, 340] width 495 height 27
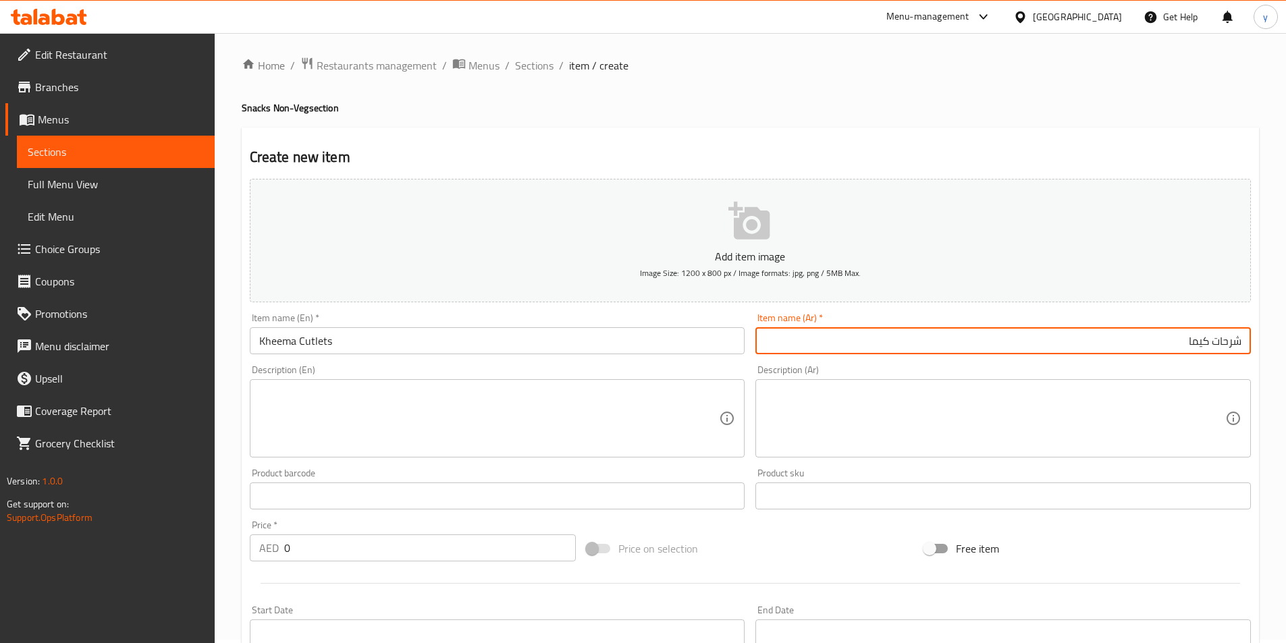
click at [1089, 334] on input "شرحات كيما" at bounding box center [1002, 340] width 495 height 27
type input "شرحات كيما"
click at [568, 421] on textarea at bounding box center [489, 419] width 460 height 64
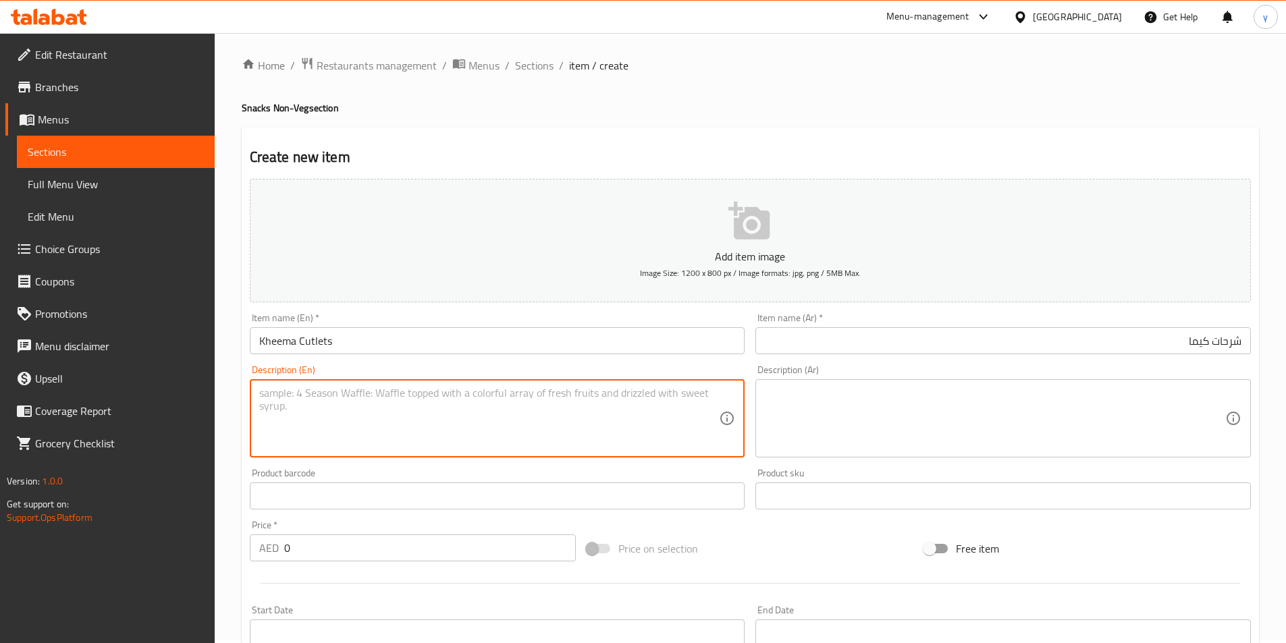
paste textarea "Golden-fried cutlets stuffed with seasoned minced meat, providing a crispy shel…"
type textarea "Golden-fried cutlets stuffed with seasoned minced meat, providing a crispy shel…"
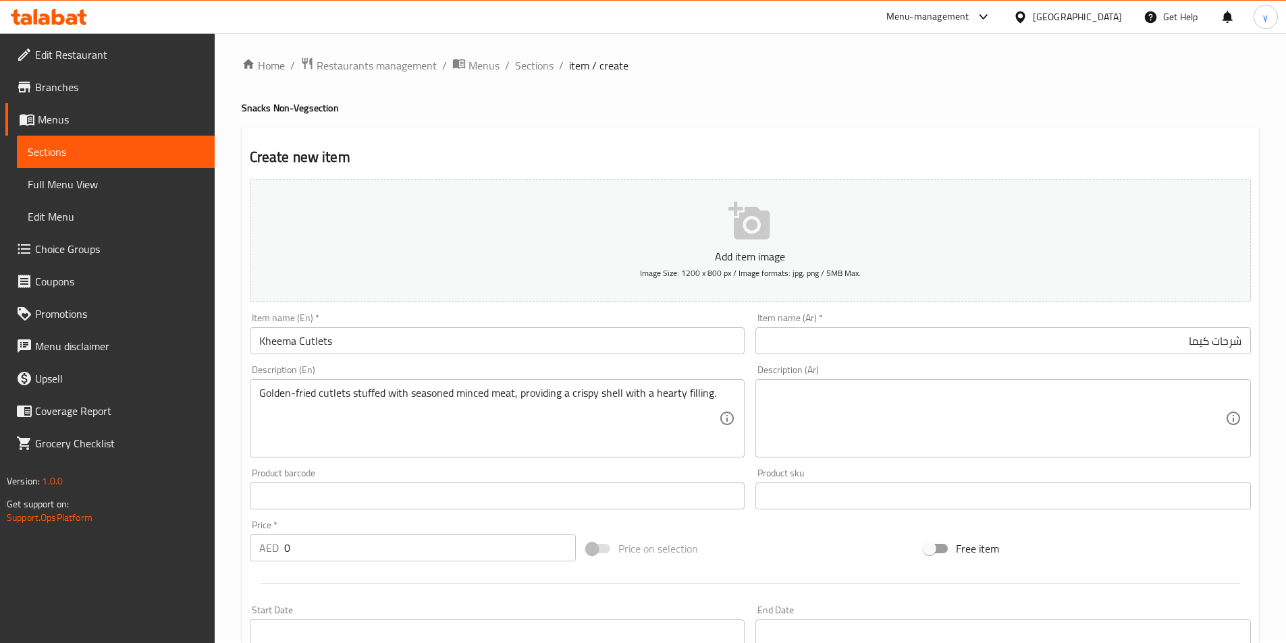
click at [904, 410] on textarea at bounding box center [995, 419] width 460 height 64
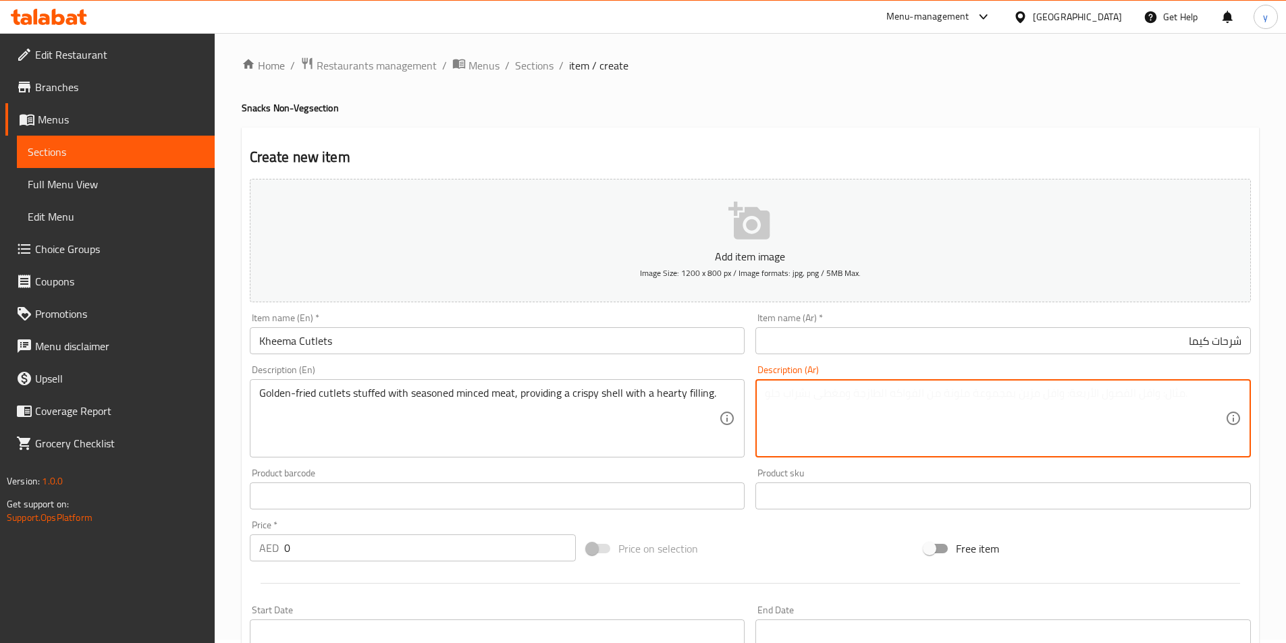
paste textarea "شرائح لحم مقلية ذهبية اللون محشوة باللحم المفروم المتبل، توفر قشرة مقرمشة مع حش…"
click at [1112, 395] on textarea "شرائح لحم مقلية ذهبية اللون محشوة باللحم المفروم المتبل، توفر قشرة مقرمشة مع حش…" at bounding box center [995, 419] width 460 height 64
click at [780, 396] on textarea "شرائح لحم مقلية جولدن اللون محشوة باللحم المفروم المتبل، توفر قشرة مقرمشة مع حش…" at bounding box center [995, 419] width 460 height 64
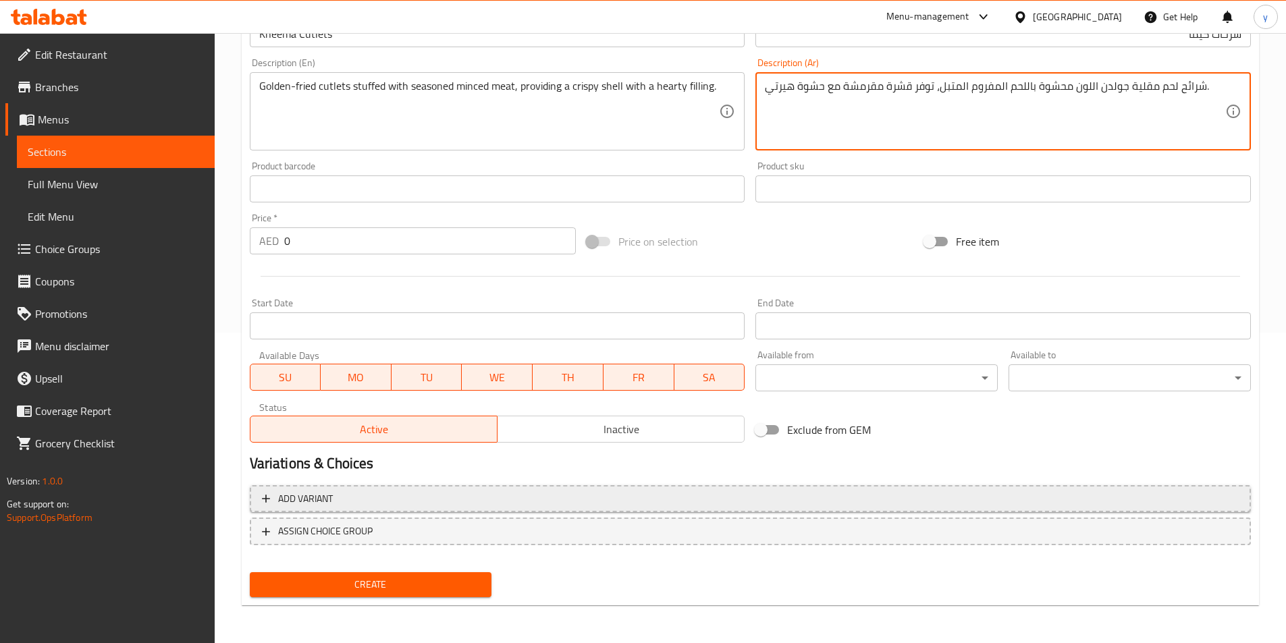
type textarea "شرائح لحم مقلية جولدن اللون محشوة باللحم المفروم المتبل، توفر قشرة مقرمشة مع حش…"
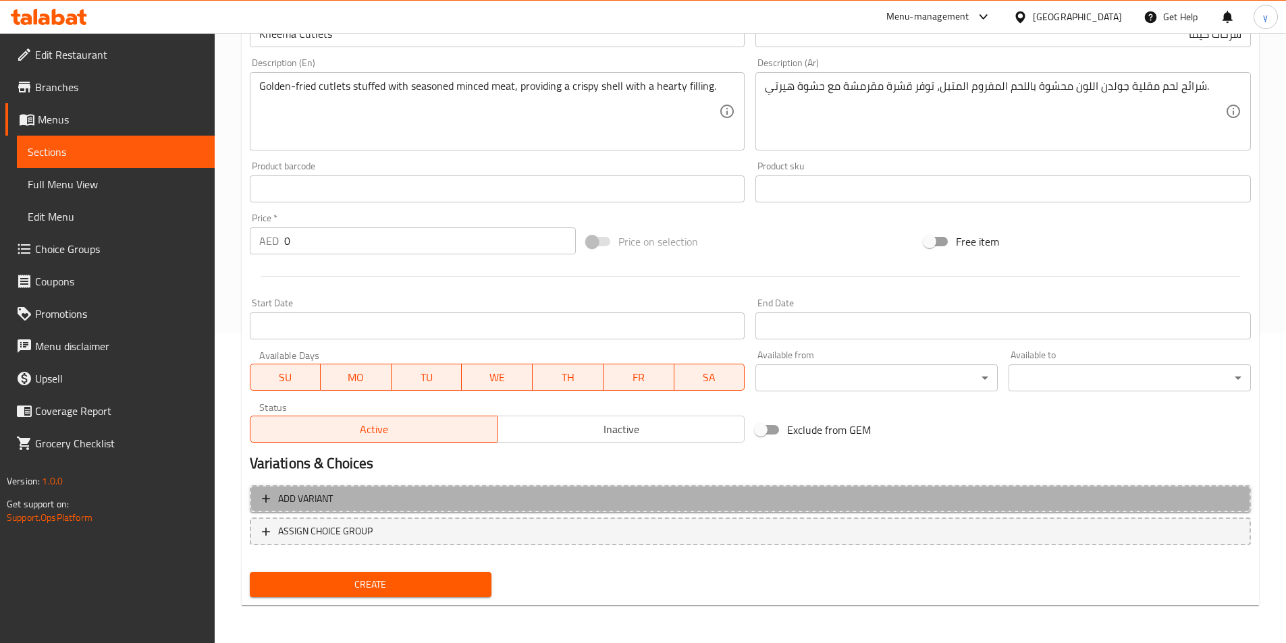
click at [346, 497] on span "Add variant" at bounding box center [750, 499] width 977 height 17
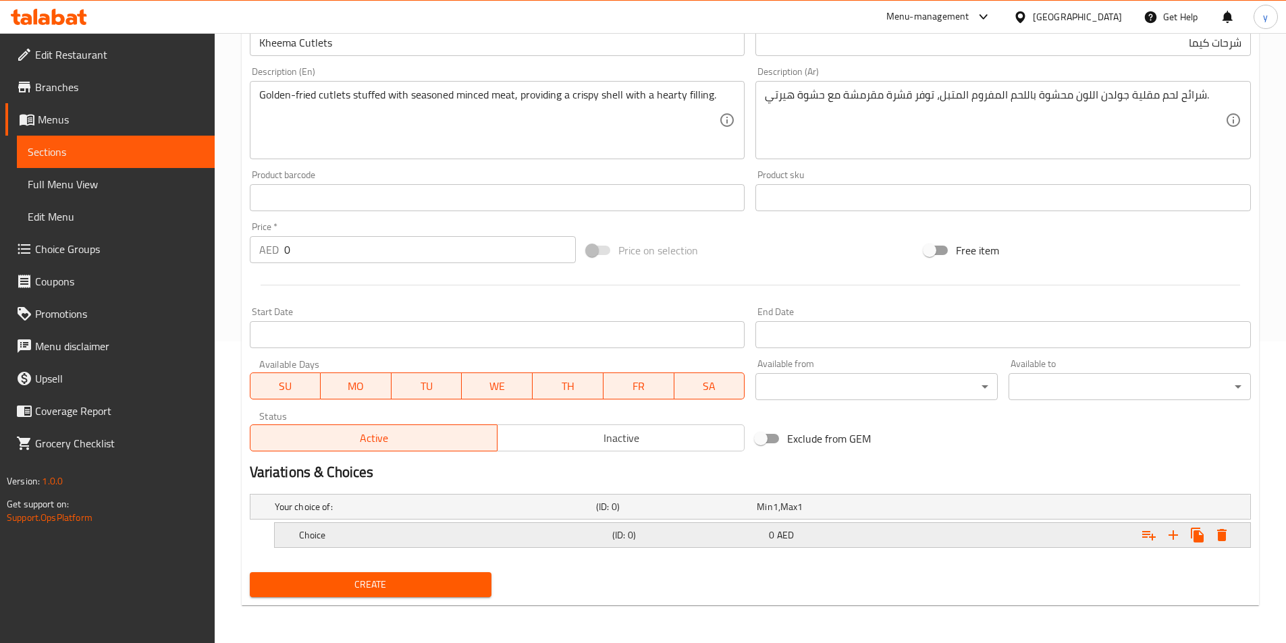
click at [470, 536] on h5 "Choice" at bounding box center [453, 535] width 308 height 13
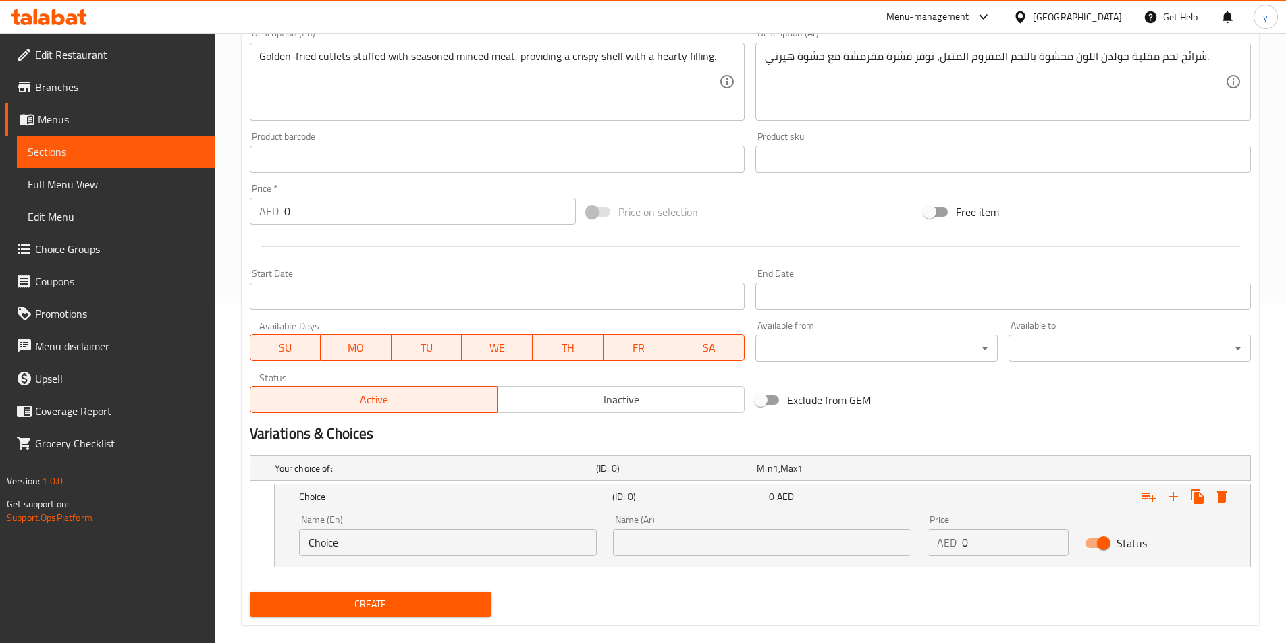
scroll to position [360, 0]
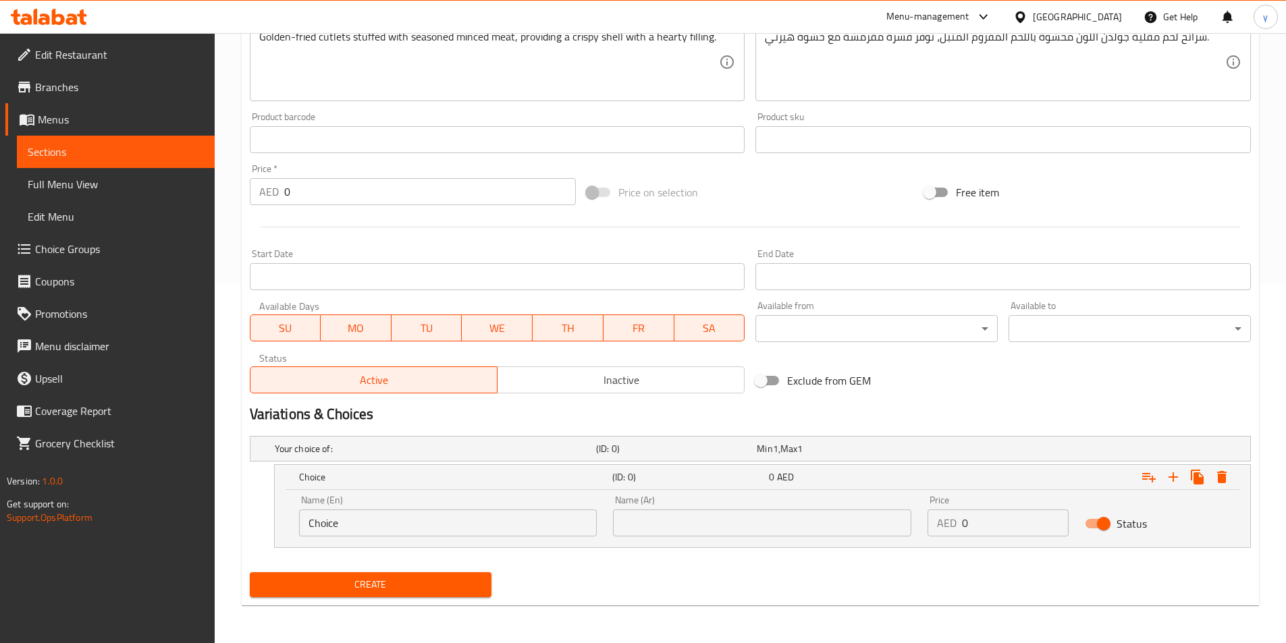
click at [373, 540] on div "Name (En) Choice Name (En)" at bounding box center [448, 515] width 315 height 57
click at [428, 520] on input "Choice" at bounding box center [448, 523] width 298 height 27
paste input "Price Per Piece"
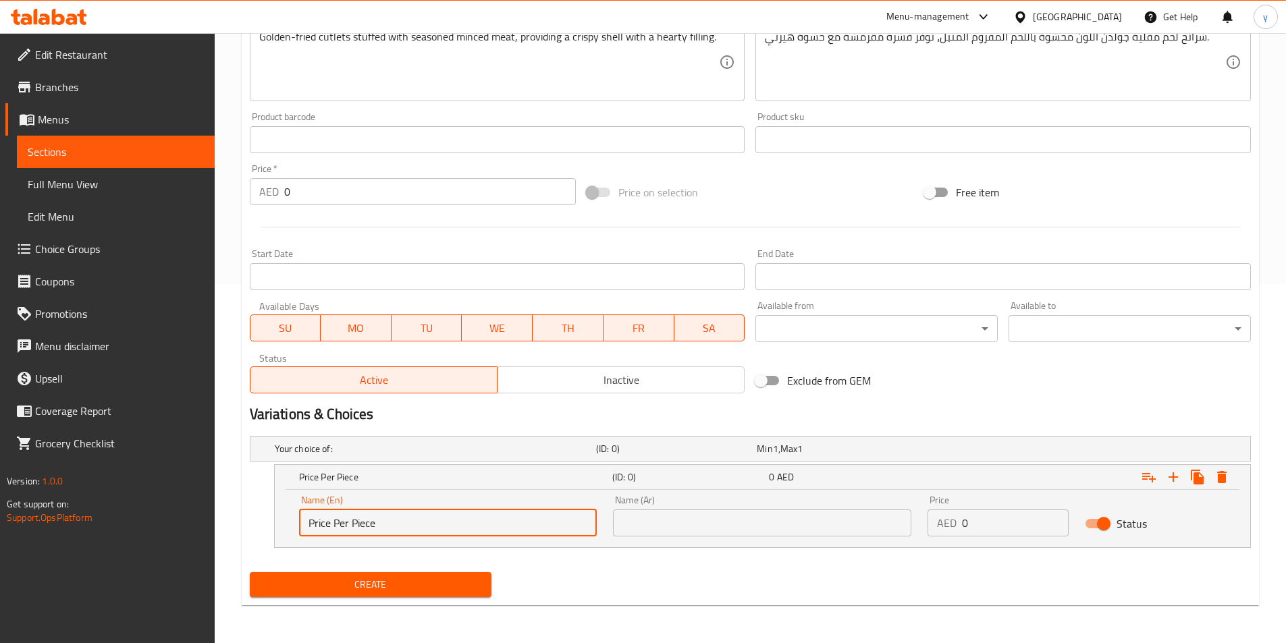
type input "Price Per Piece"
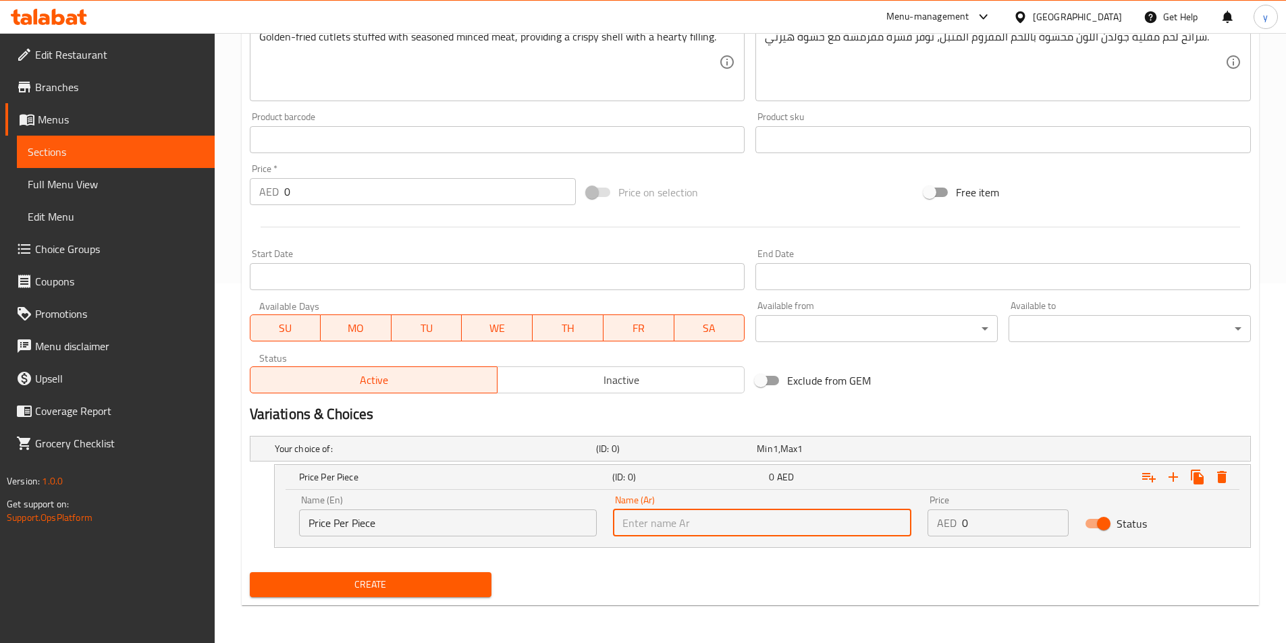
click at [772, 522] on input "text" at bounding box center [762, 523] width 298 height 27
type input "سعر لكل قطعه"
click at [990, 521] on input "0" at bounding box center [1015, 523] width 107 height 27
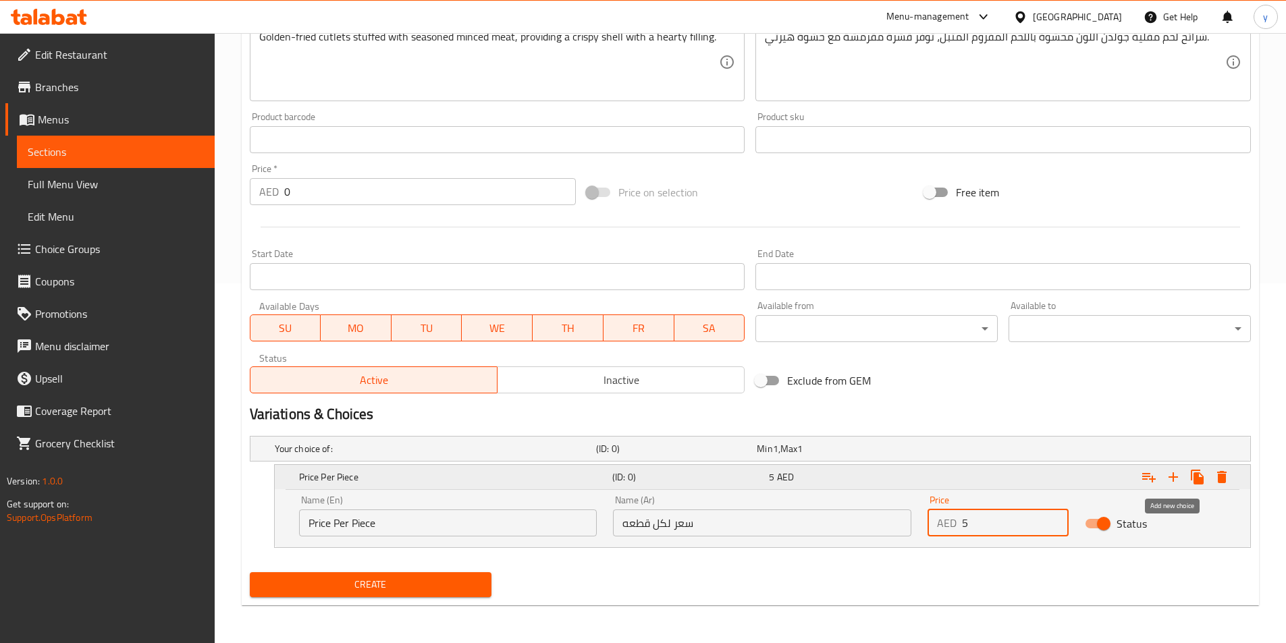
type input "5"
click at [1172, 470] on icon "Expand" at bounding box center [1173, 477] width 16 height 16
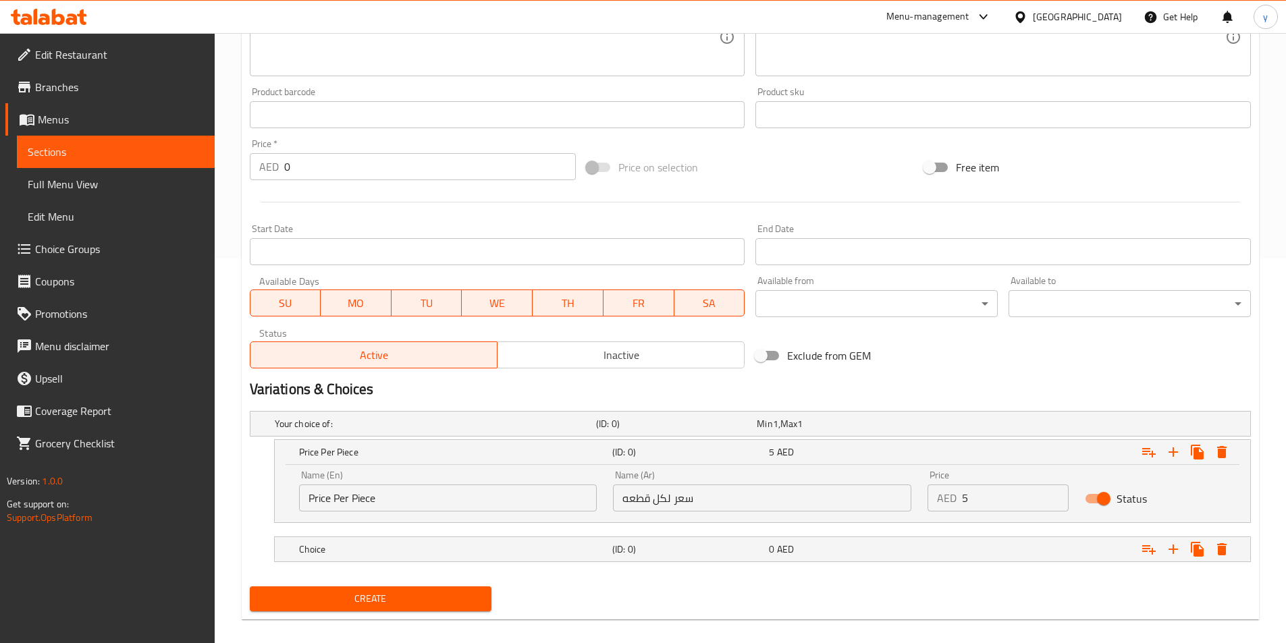
scroll to position [399, 0]
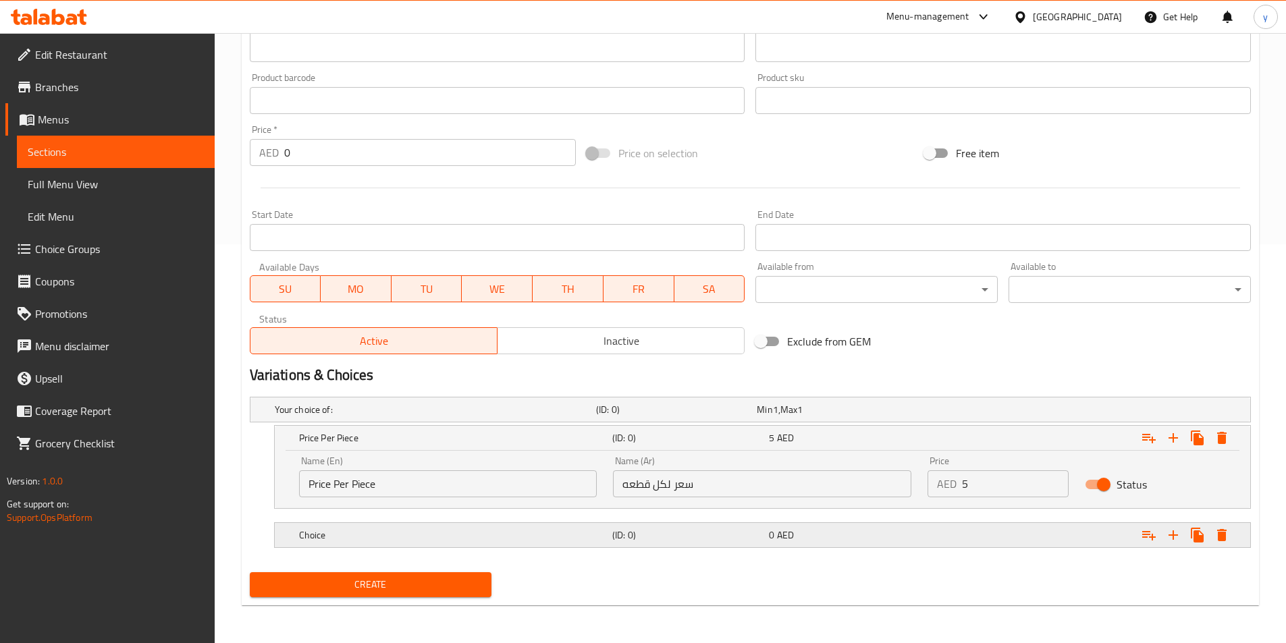
click at [362, 542] on div "Choice" at bounding box center [452, 535] width 313 height 19
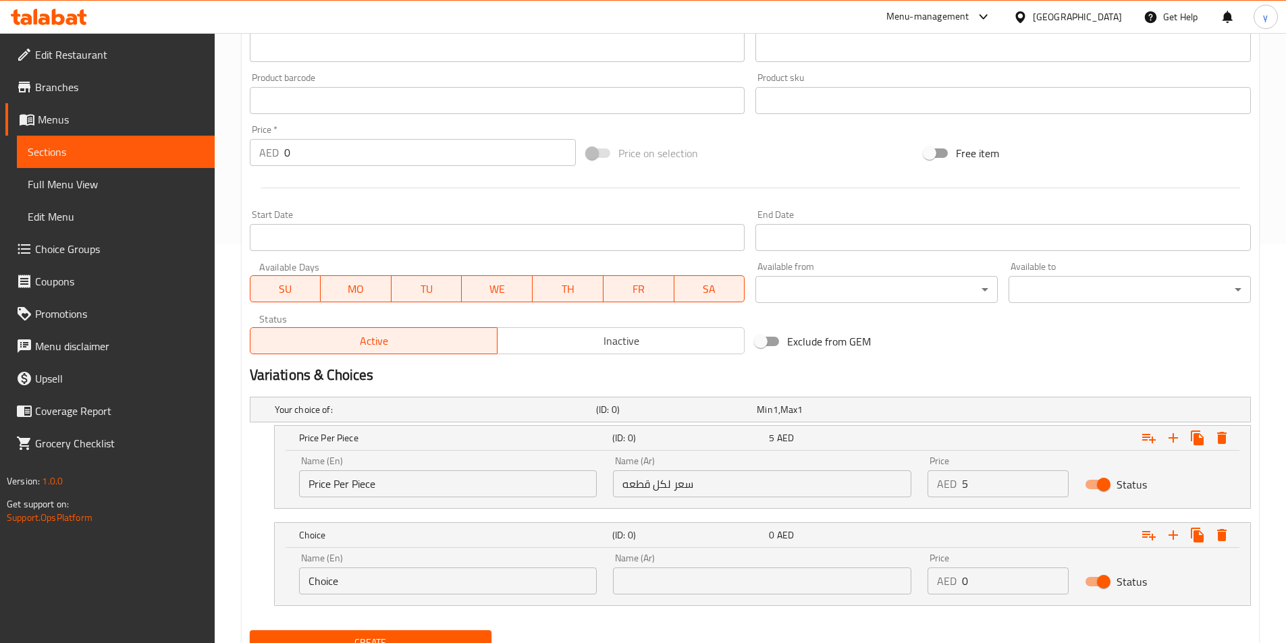
click at [534, 585] on input "Choice" at bounding box center [448, 581] width 298 height 27
click at [442, 568] on input "text" at bounding box center [448, 581] width 298 height 27
type input "Price Per Dozen"
click at [749, 592] on input "text" at bounding box center [762, 581] width 298 height 27
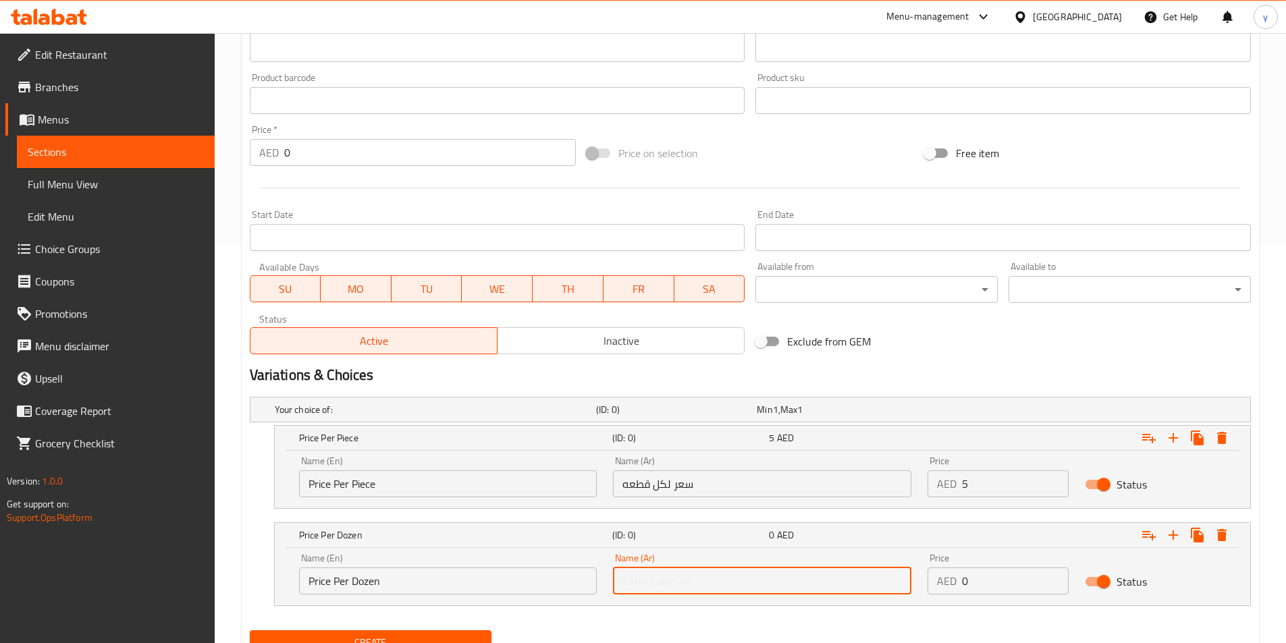
type input "سعر لكل دزينة"
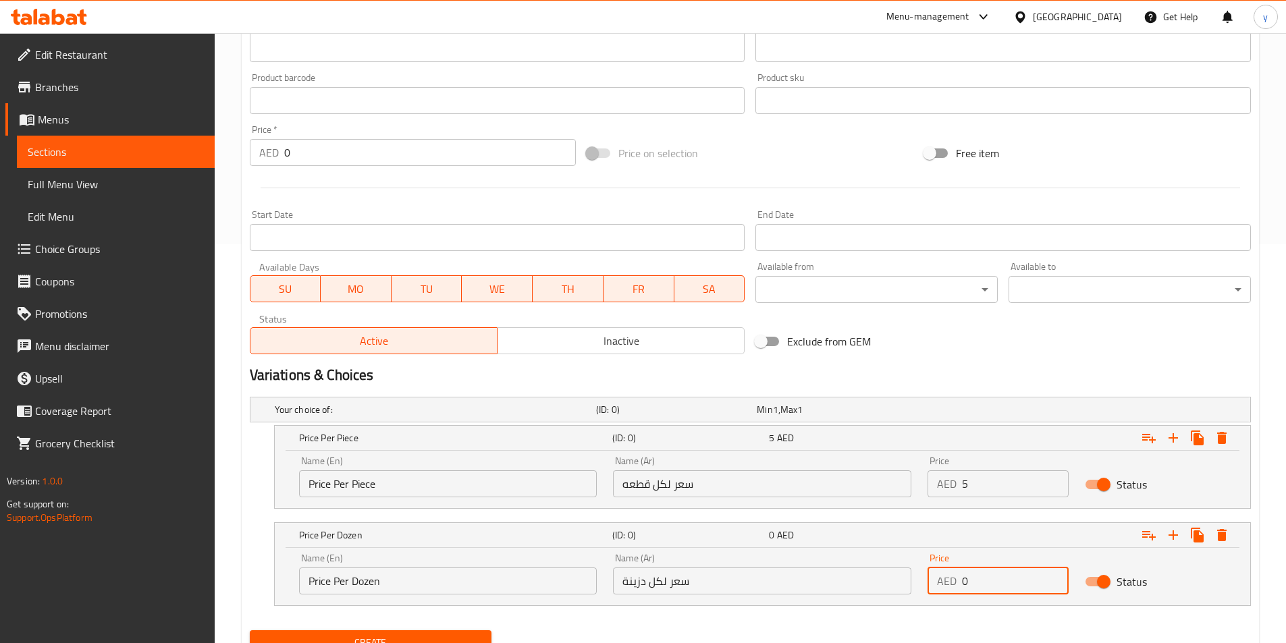
click at [997, 594] on input "0" at bounding box center [1015, 581] width 107 height 27
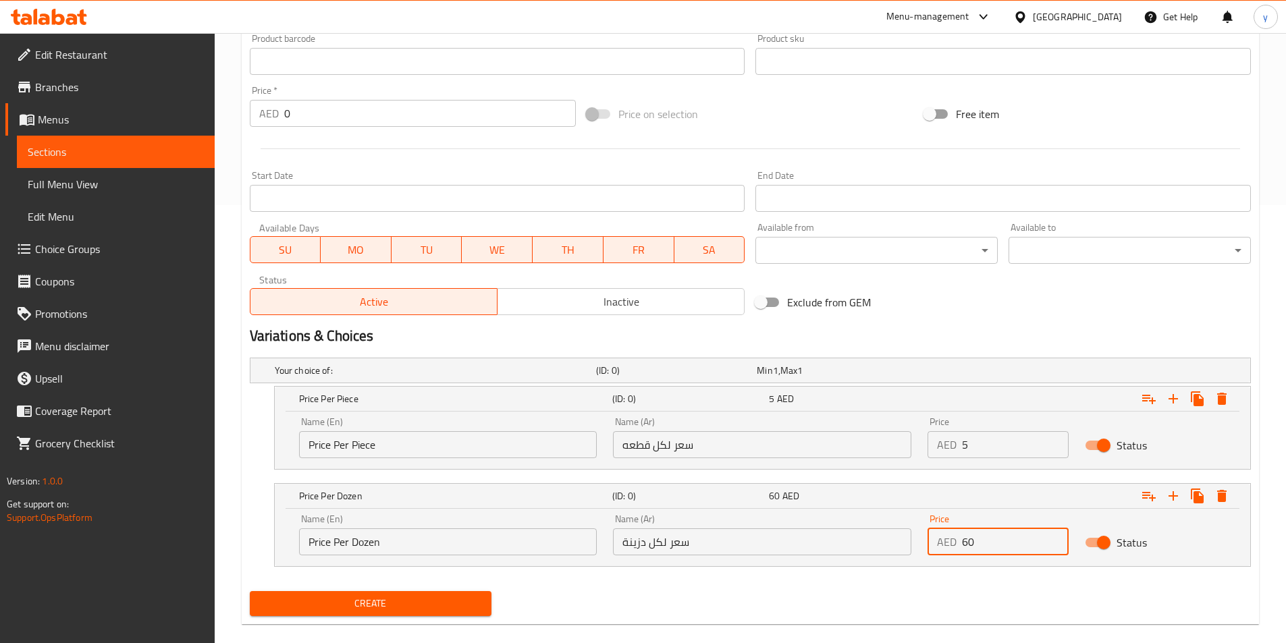
scroll to position [457, 0]
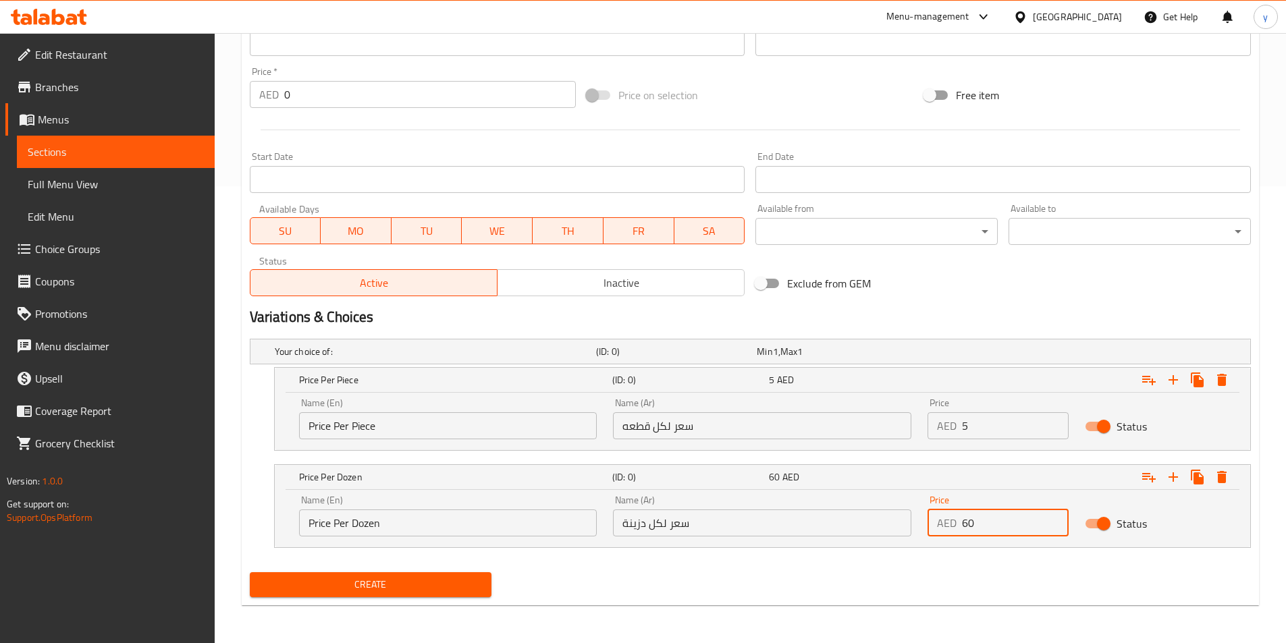
type input "60"
click at [446, 597] on div "Create" at bounding box center [370, 585] width 253 height 36
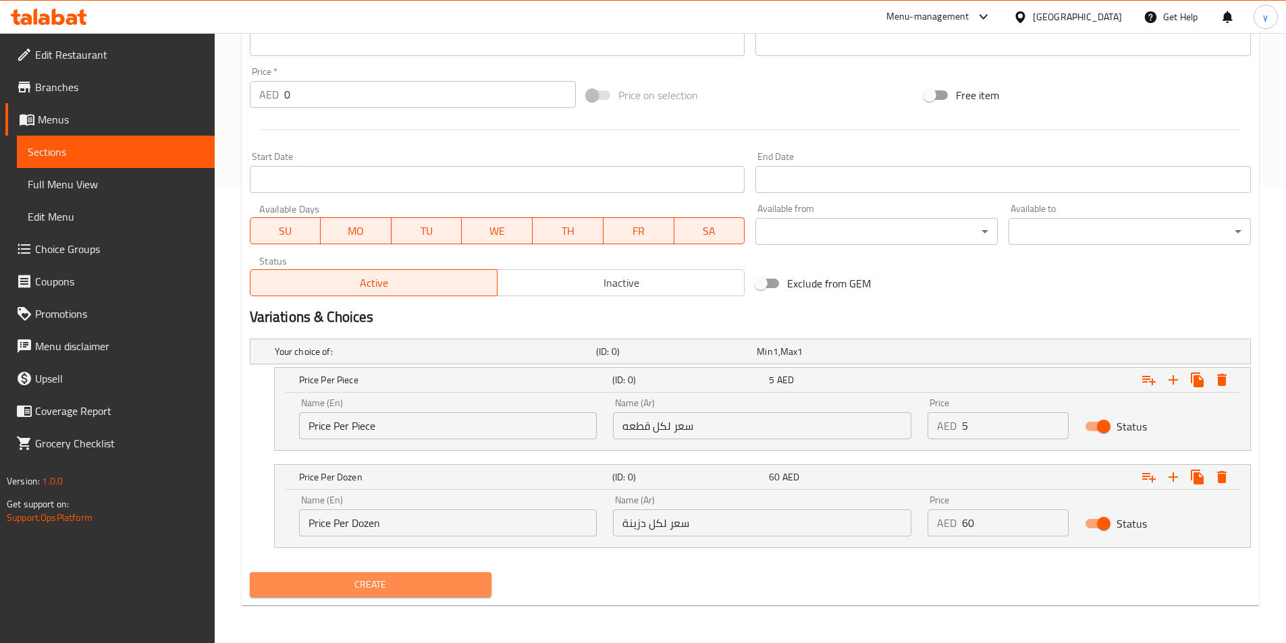
click at [459, 591] on span "Create" at bounding box center [371, 584] width 221 height 17
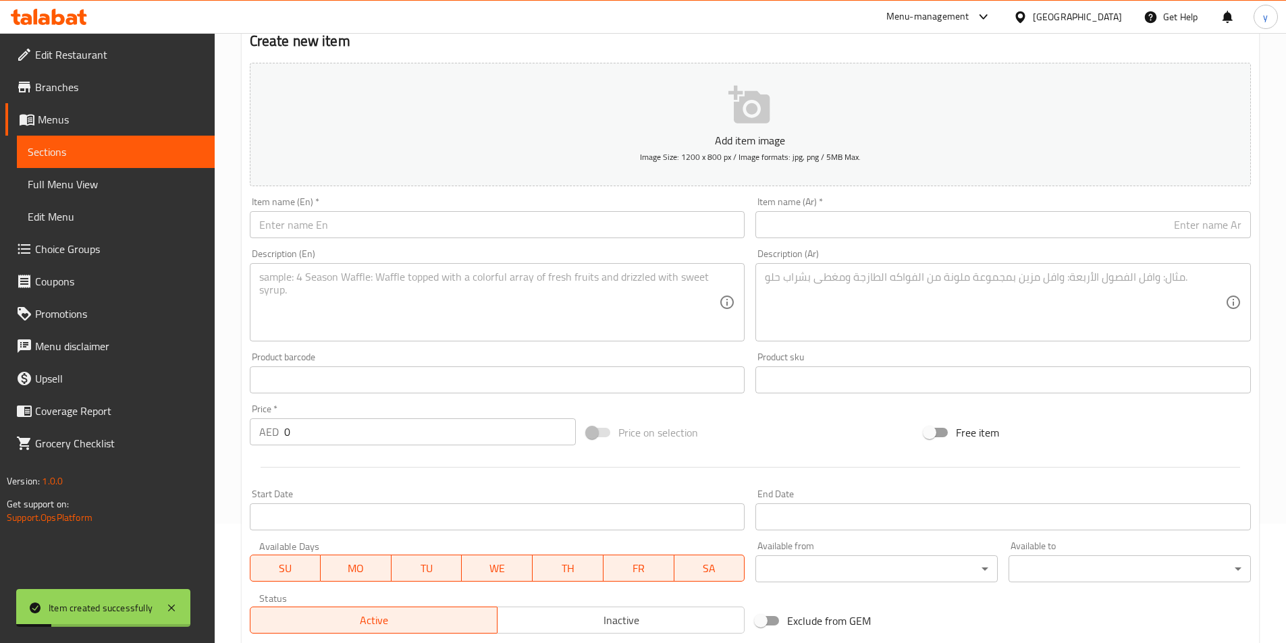
scroll to position [0, 0]
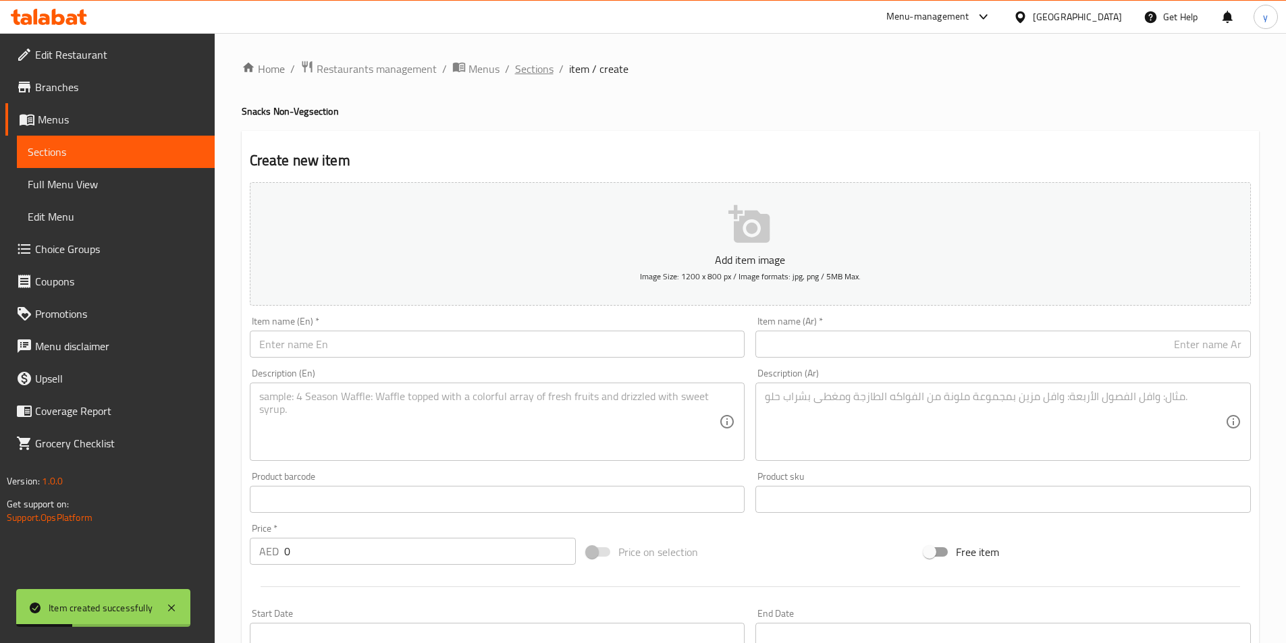
click at [541, 65] on span "Sections" at bounding box center [534, 69] width 38 height 16
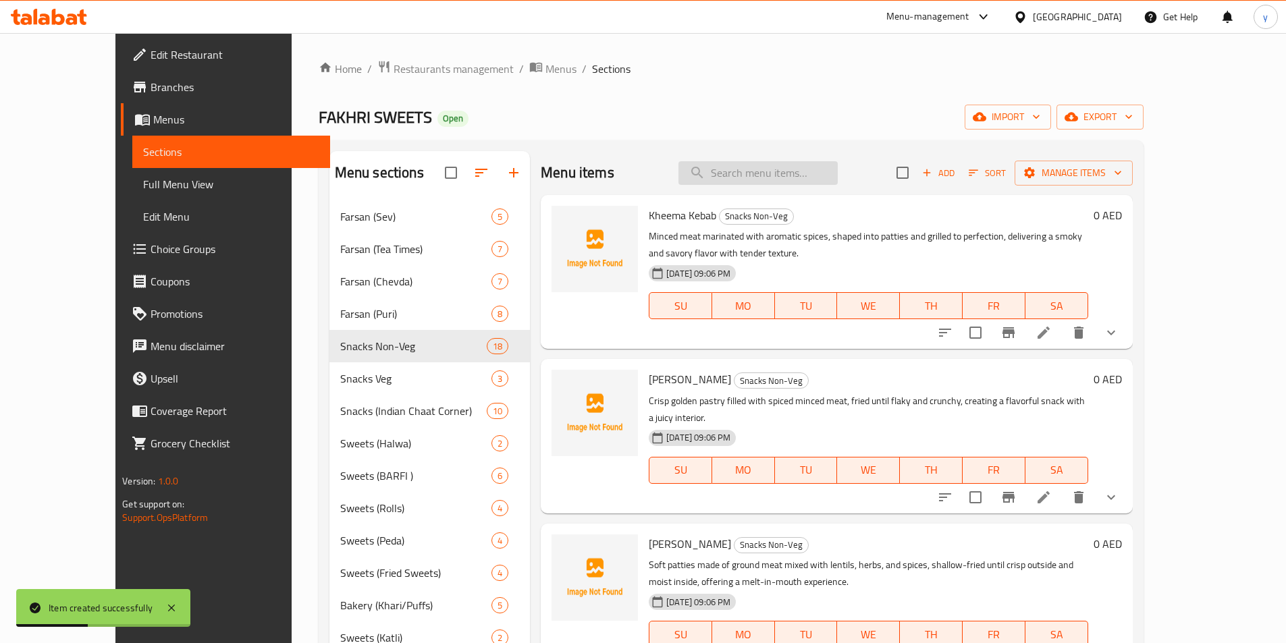
click at [819, 169] on input "search" at bounding box center [757, 173] width 159 height 24
click at [838, 173] on input "search" at bounding box center [757, 173] width 159 height 24
paste input "Kheema Puff"
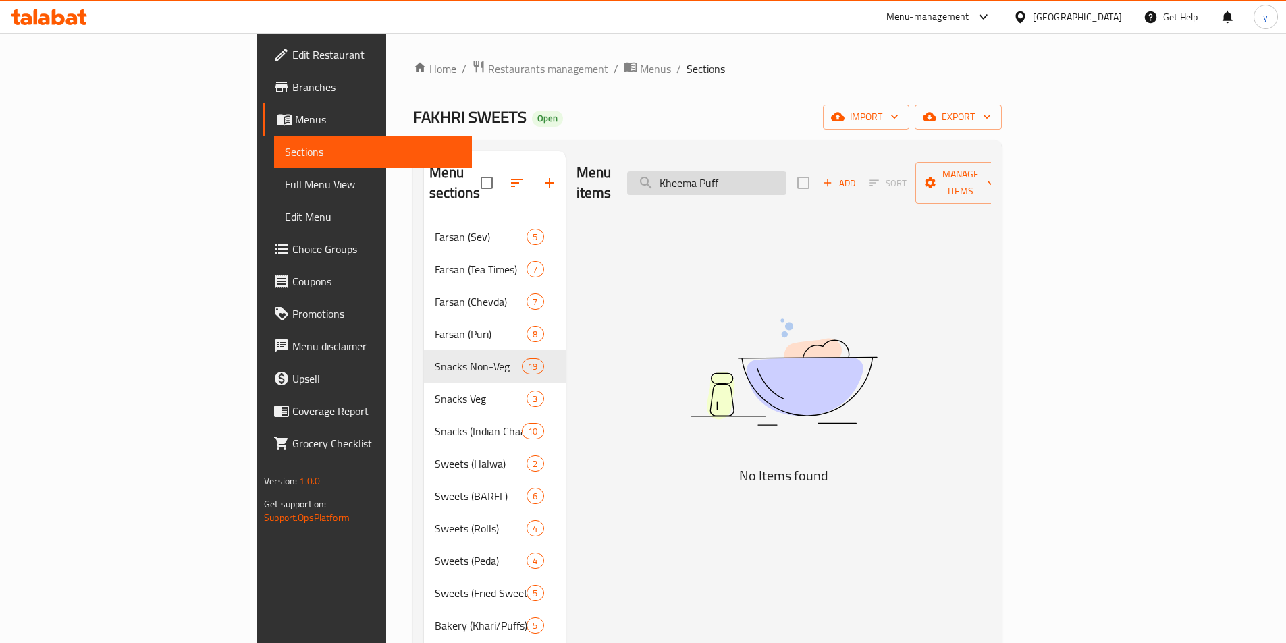
click at [765, 171] on input "Kheema Puff" at bounding box center [706, 183] width 159 height 24
paste input "Chicken Cutlets"
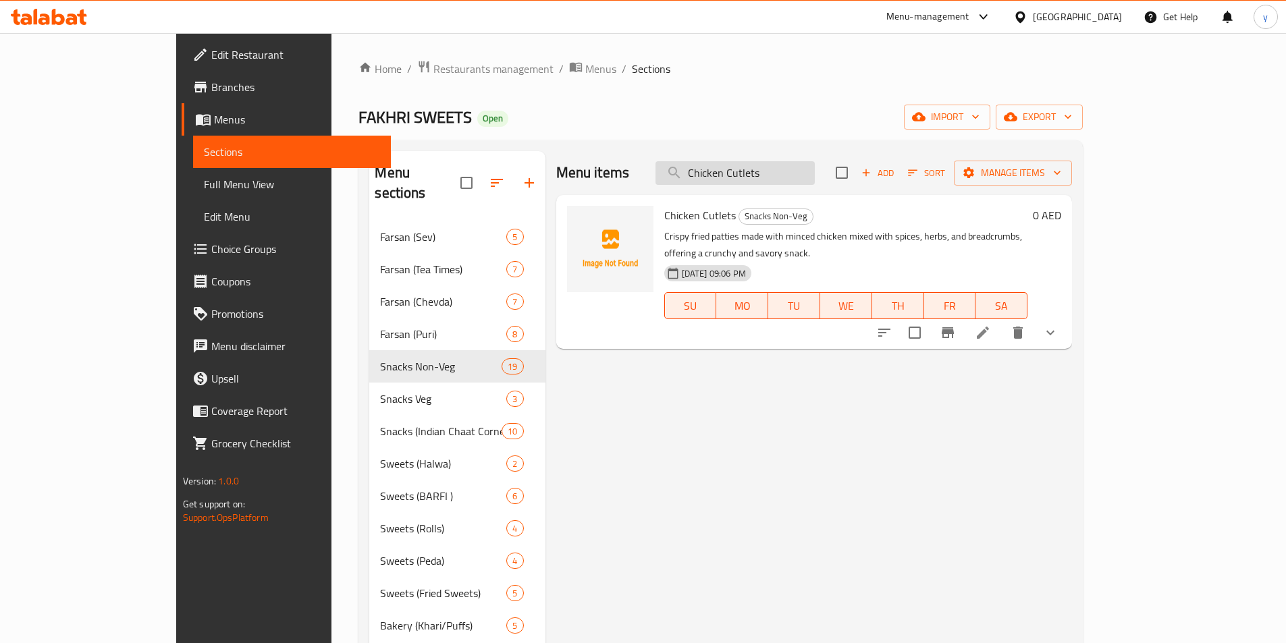
click at [796, 169] on input "Chicken Cutlets" at bounding box center [734, 173] width 159 height 24
paste input "Kheema"
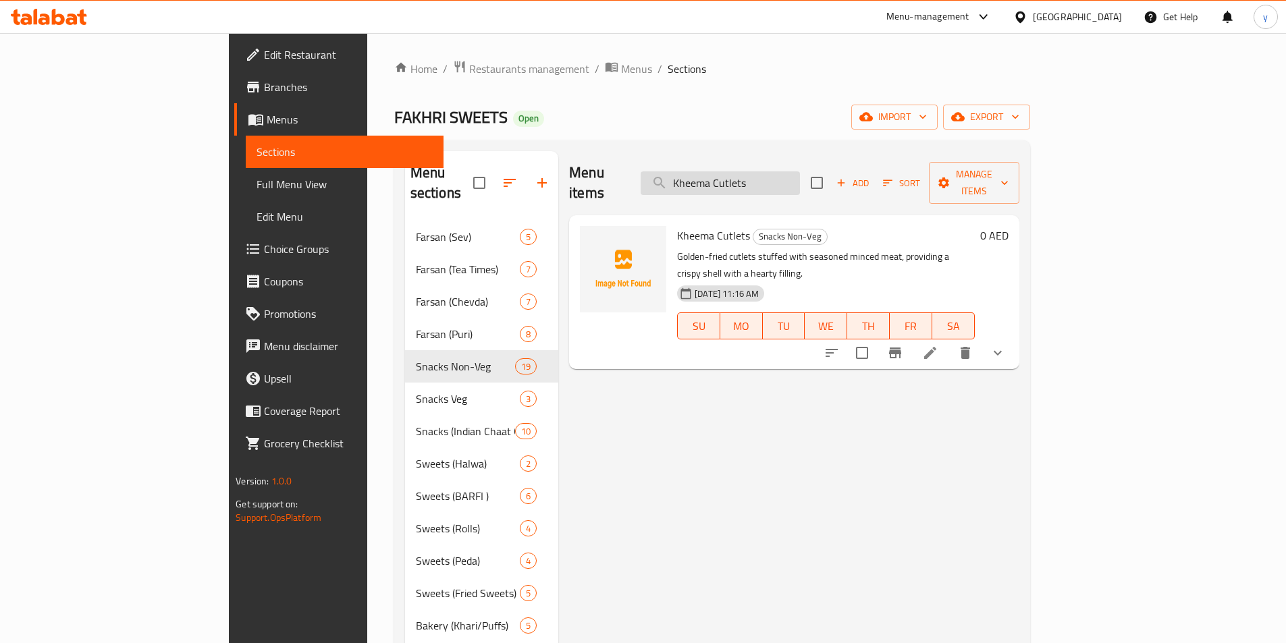
click at [800, 175] on input "Kheema Cutlets" at bounding box center [720, 183] width 159 height 24
paste input "Puff"
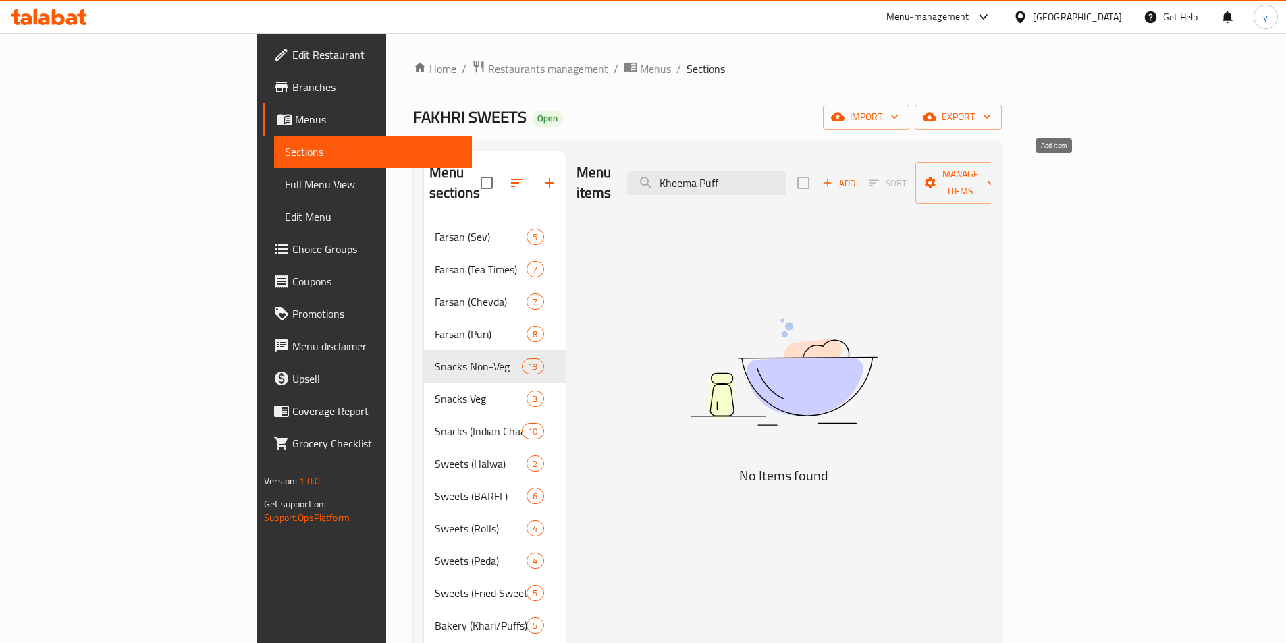
type input "Kheema Puff"
click at [857, 175] on span "Add" at bounding box center [839, 183] width 36 height 16
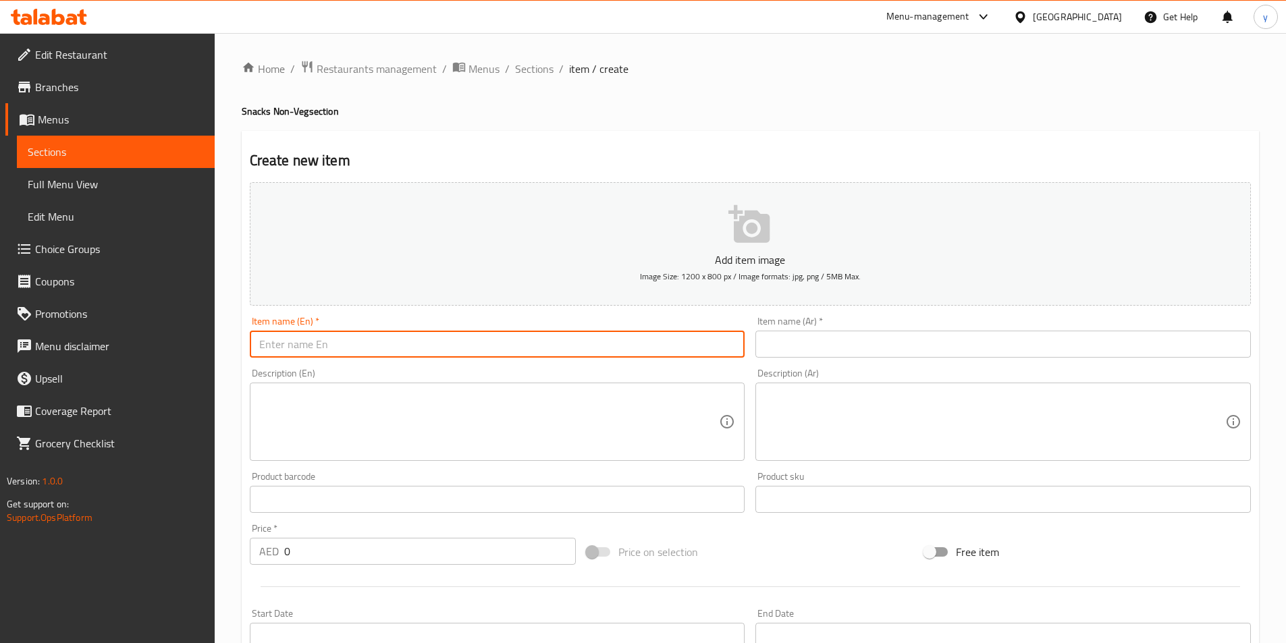
click at [561, 350] on input "text" at bounding box center [497, 344] width 495 height 27
paste input "Kheema Puff"
type input "Kheema Puff"
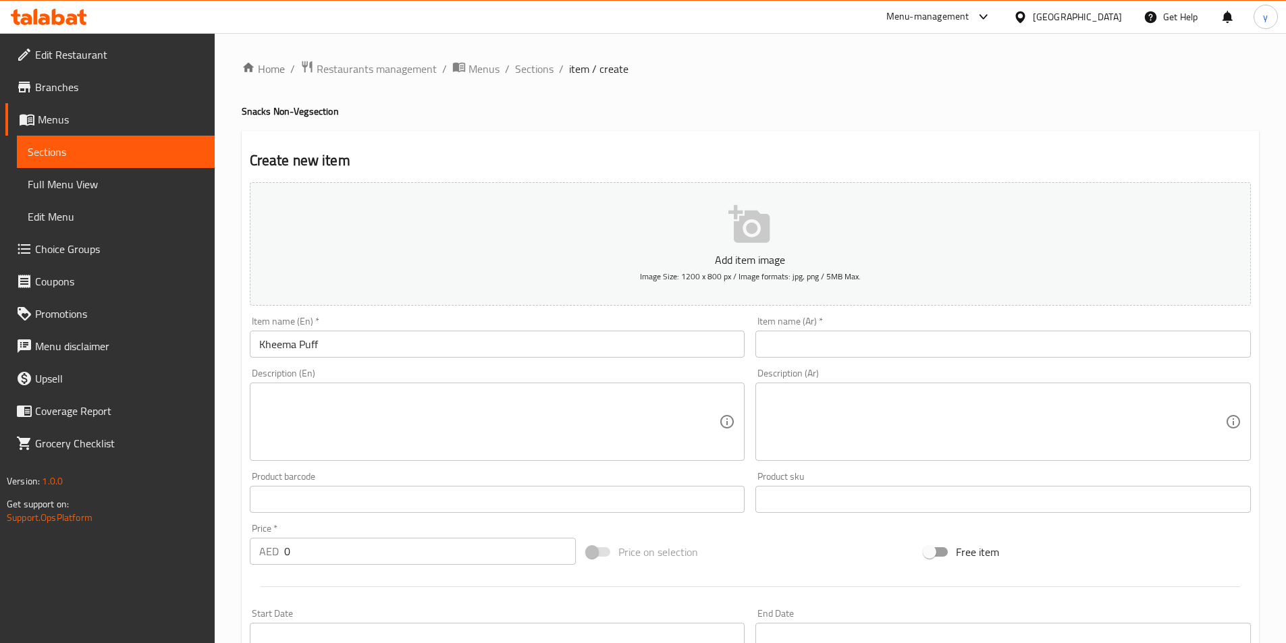
click at [1097, 340] on input "text" at bounding box center [1002, 344] width 495 height 27
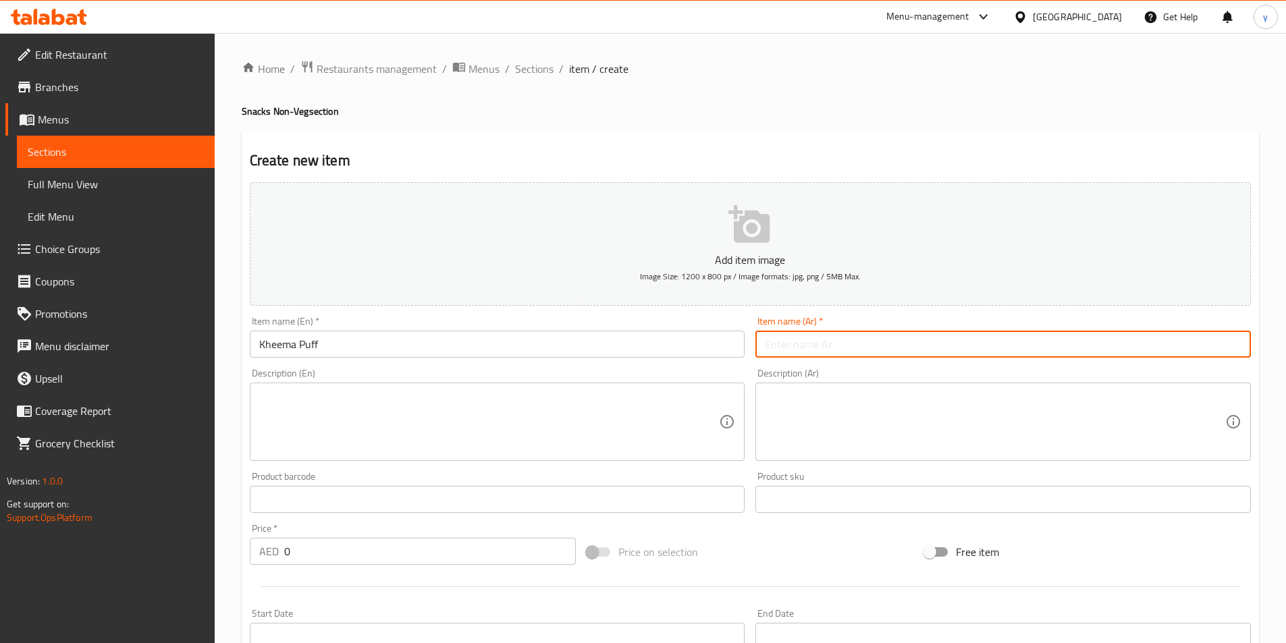
paste input "كيما باف"
type input "كيما باف"
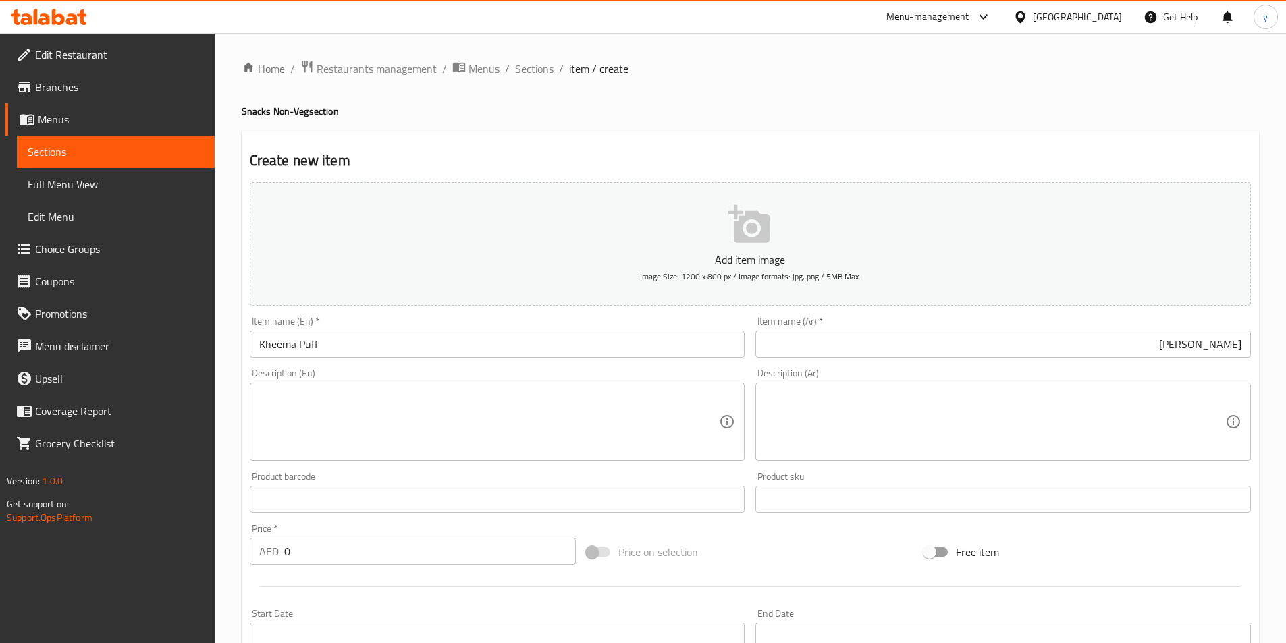
click at [649, 429] on textarea at bounding box center [489, 422] width 460 height 64
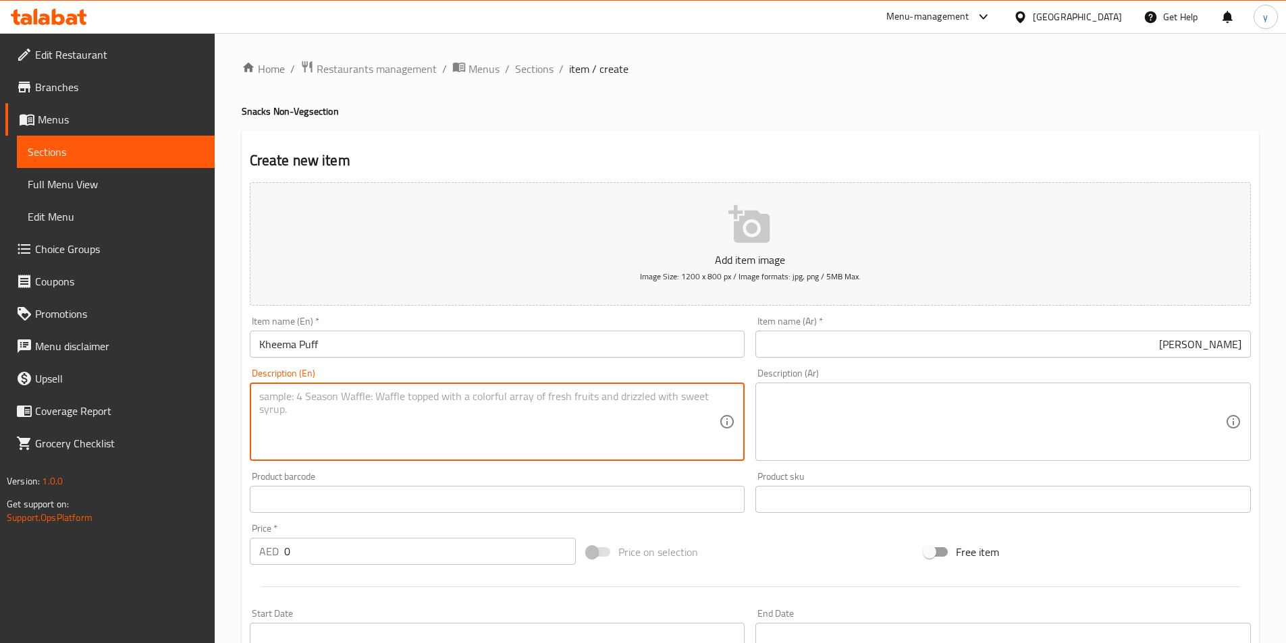
paste textarea "Flaky puff pastry filled with spicy minced meat mixture, baked until light, air…"
type textarea "Flaky puff pastry filled with spicy minced meat mixture, baked until light, air…"
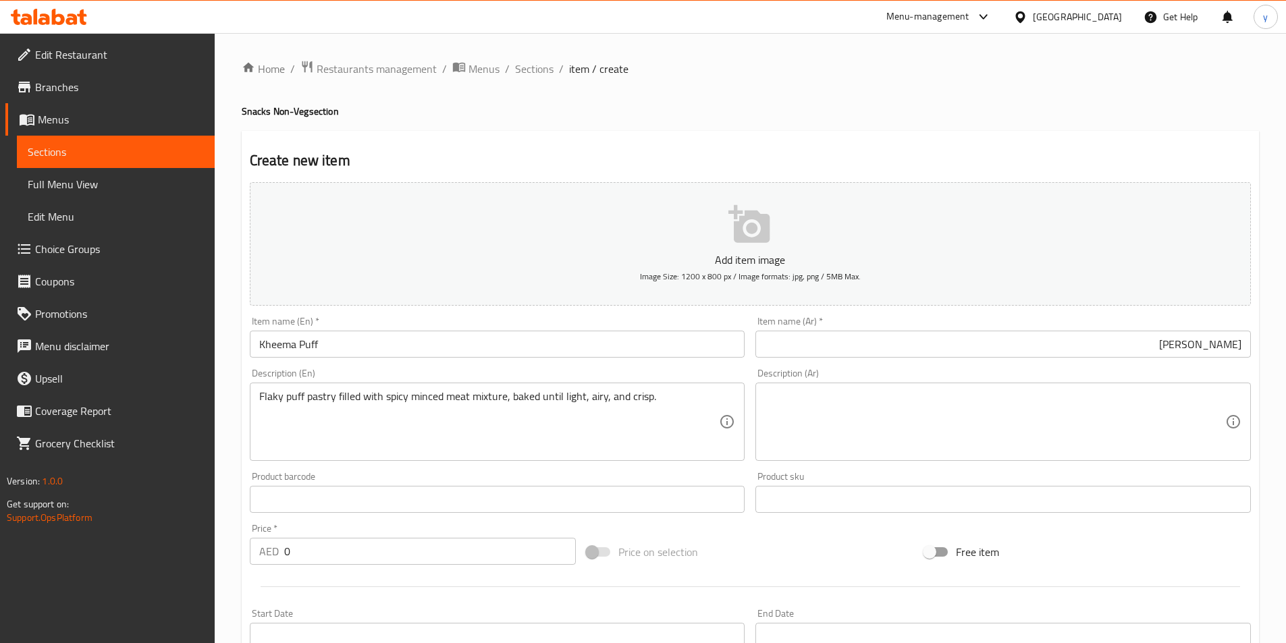
click at [915, 389] on div "Description (Ar)" at bounding box center [1002, 422] width 495 height 78
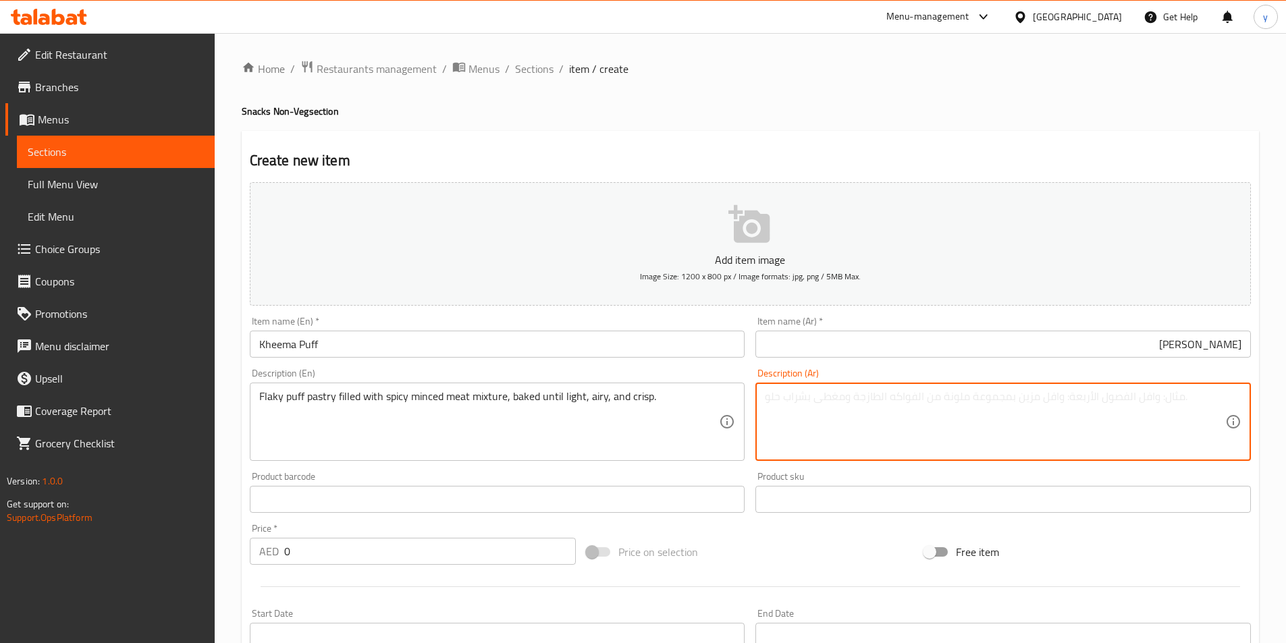
paste textarea "عجينة نفخة متقشرة محشوة بخليط من اللحم المفروم الحار، تُخبز حتى تصبح خفيفة وجيد…"
click at [767, 417] on textarea "عجينة نفخة متقشرة محشوة بخليط من اللحم المفروم الحار، تُخبز حتى تصبح خفيفة وجيد…" at bounding box center [995, 422] width 460 height 64
click at [776, 413] on textarea "عجينة نفخة متقشرة محشوة بخليط من اللحم المفروم الحار، تُخبز حتى تصبح خفيفة وجيد…" at bounding box center [995, 422] width 460 height 64
click at [847, 394] on textarea "عجينة نفخة متقشرة محشوة بخليط من اللحم المفروم الحار، تُخبز حتى تصبح خفيفة وجيد…" at bounding box center [995, 422] width 460 height 64
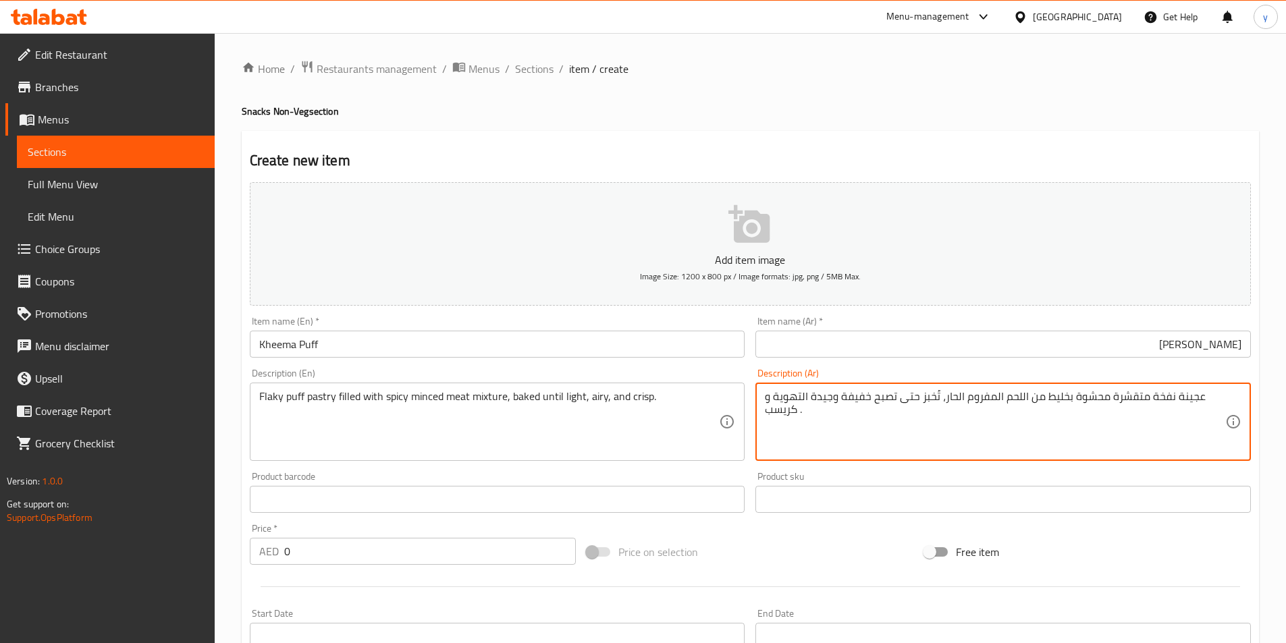
click at [847, 394] on textarea "عجينة نفخة متقشرة محشوة بخليط من اللحم المفروم الحار، تُخبز حتى تصبح خفيفة وجيد…" at bounding box center [995, 422] width 460 height 64
type textarea "عجينة نفخة متقشرة محشوة بخليط من اللحم المفروم الحار، تُخبز حتى تصبح لايت وجيدة…"
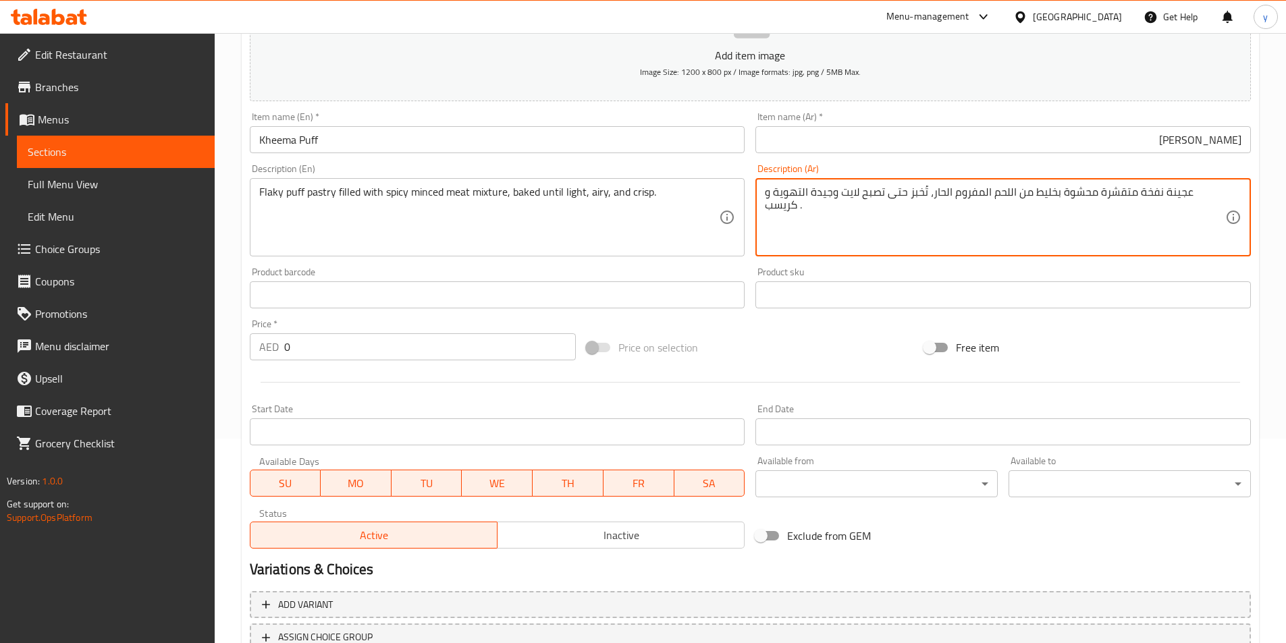
scroll to position [270, 0]
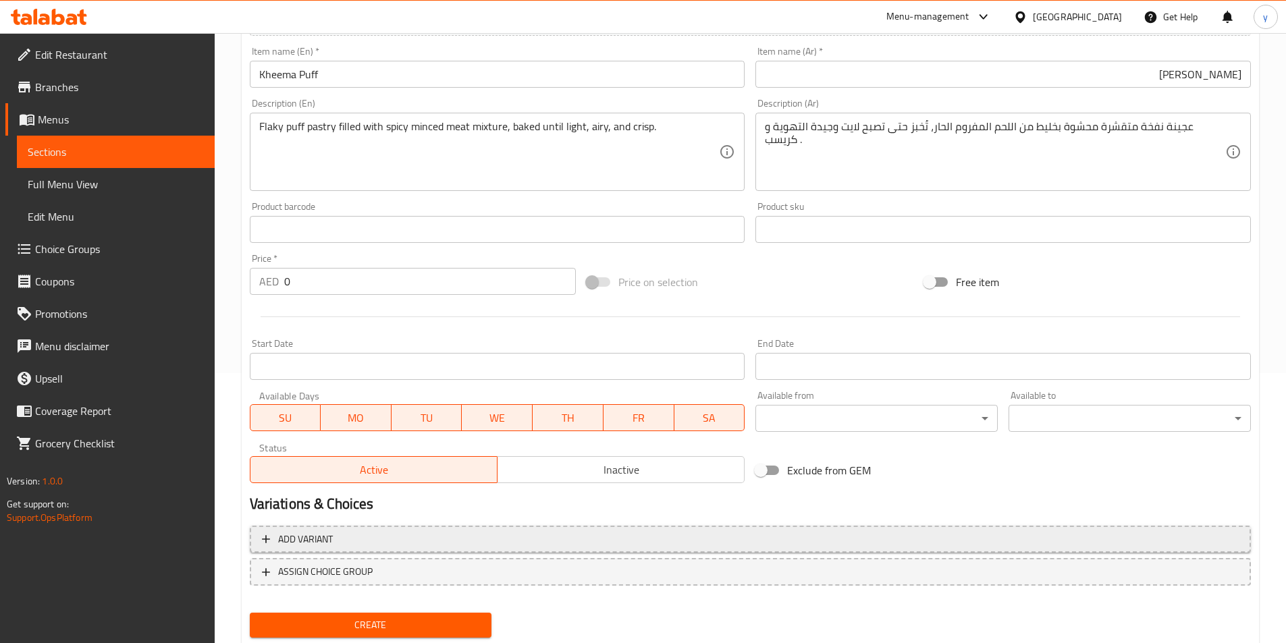
click at [294, 541] on span "Add variant" at bounding box center [305, 539] width 55 height 17
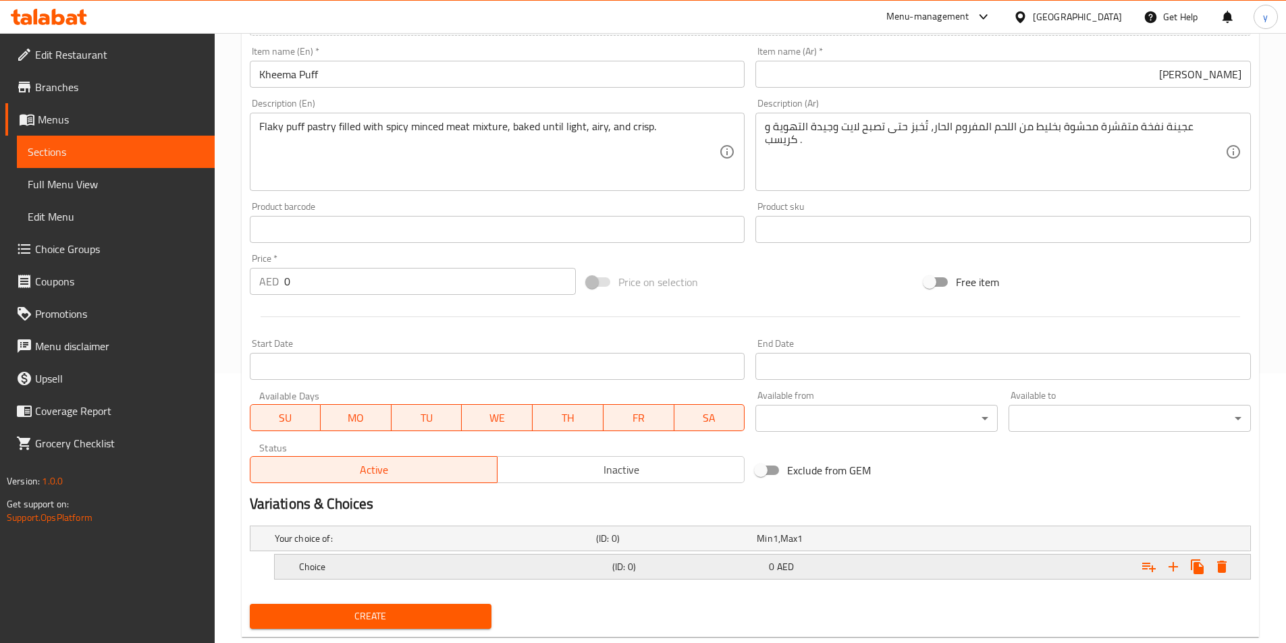
click at [583, 576] on div "Choice" at bounding box center [452, 567] width 313 height 19
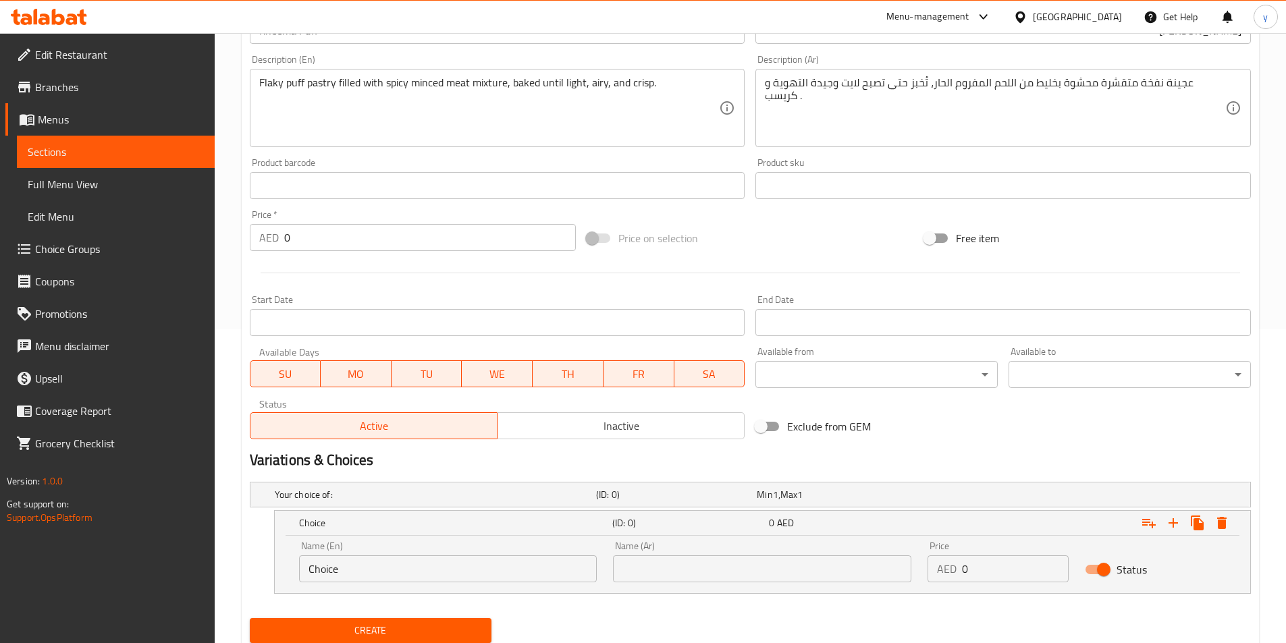
scroll to position [360, 0]
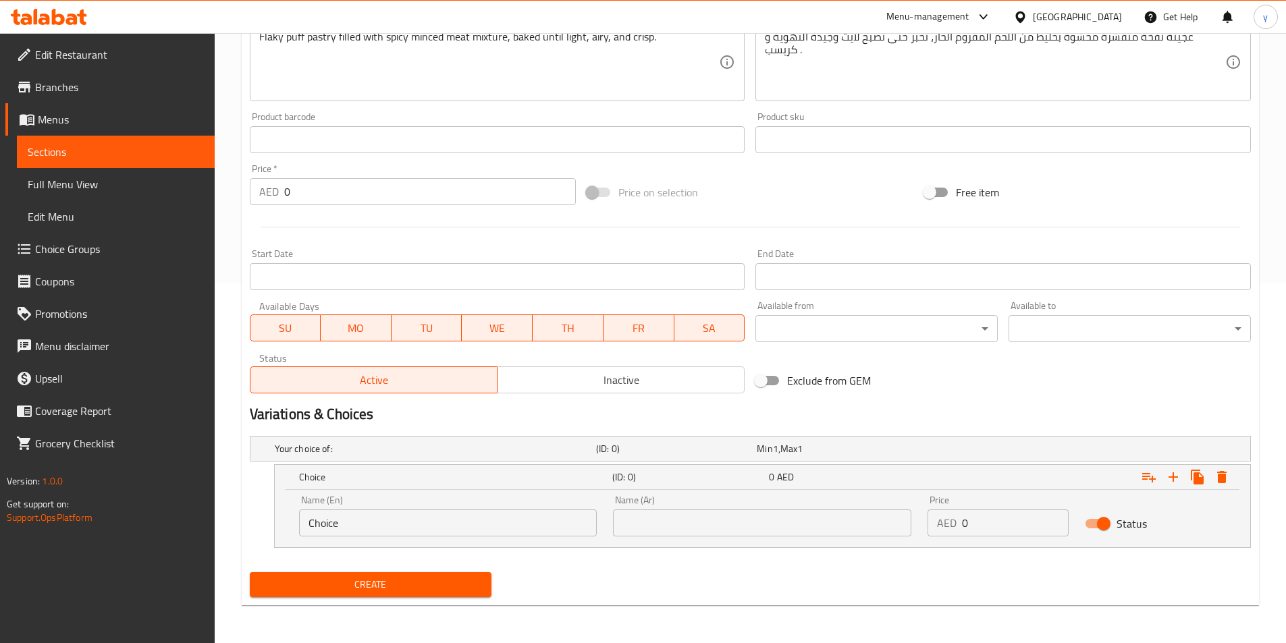
click at [448, 520] on input "Choice" at bounding box center [448, 523] width 298 height 27
click at [448, 520] on input "text" at bounding box center [448, 523] width 298 height 27
type input "Price Per Piece"
click at [724, 526] on input "text" at bounding box center [762, 523] width 298 height 27
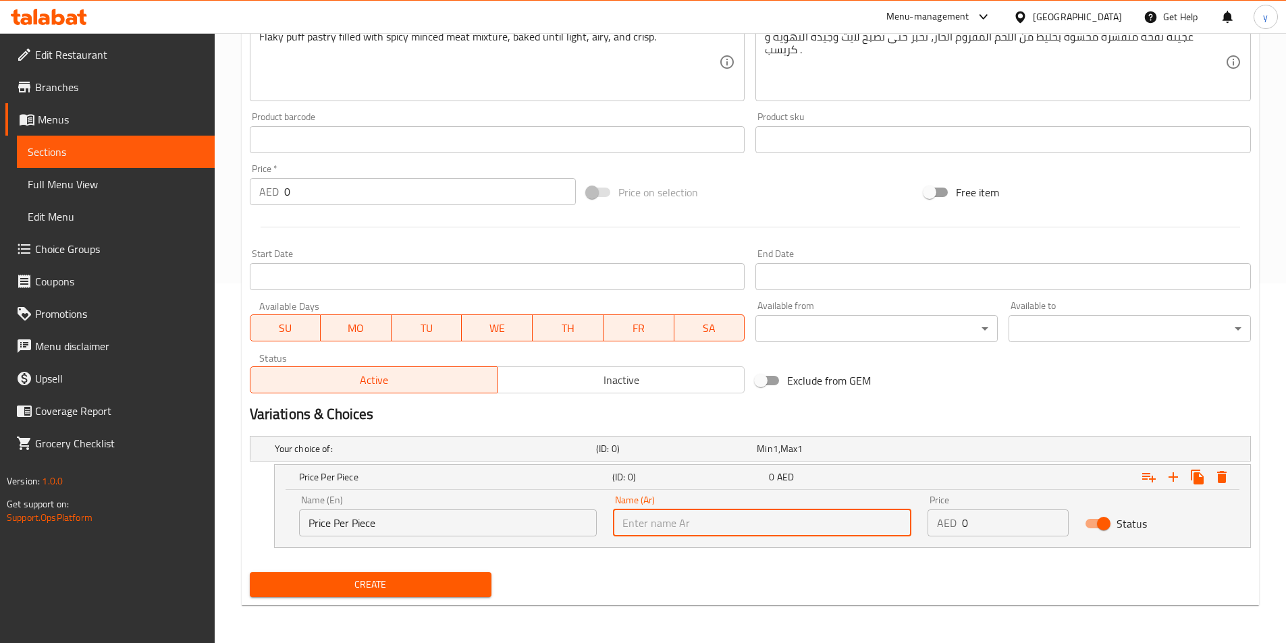
type input "سعر لكل قطعه"
click at [1004, 523] on input "0" at bounding box center [1015, 523] width 107 height 27
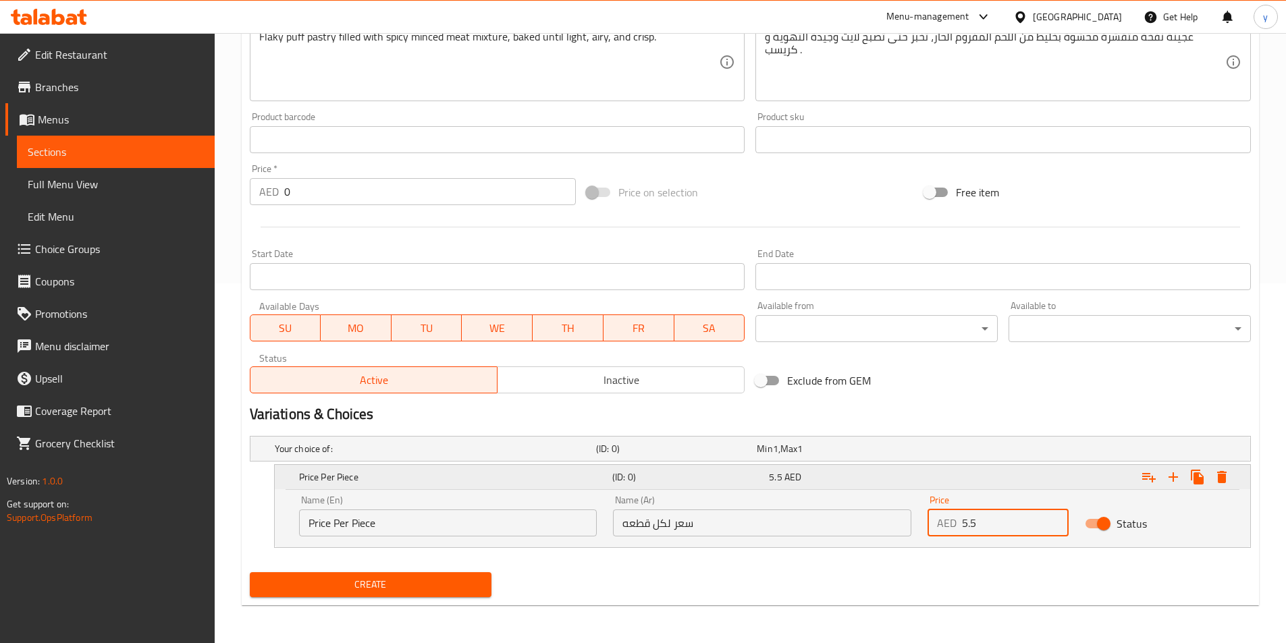
type input "5.5"
click at [1174, 479] on icon "Expand" at bounding box center [1172, 476] width 9 height 9
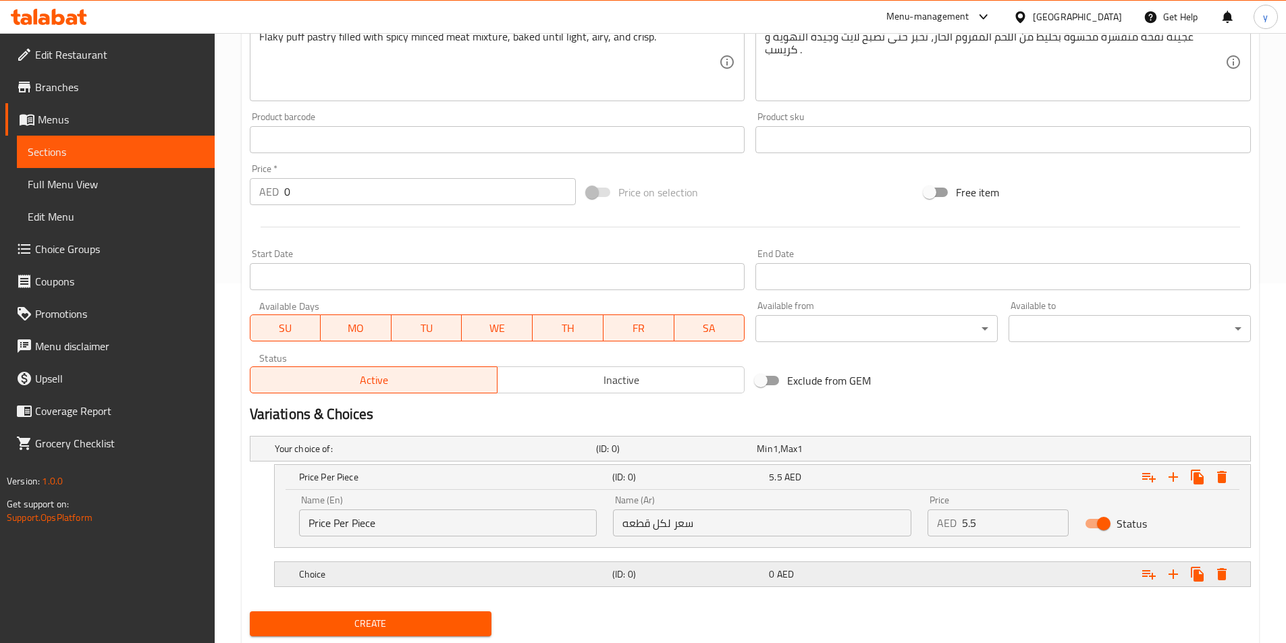
click at [425, 568] on h5 "Choice" at bounding box center [453, 574] width 308 height 13
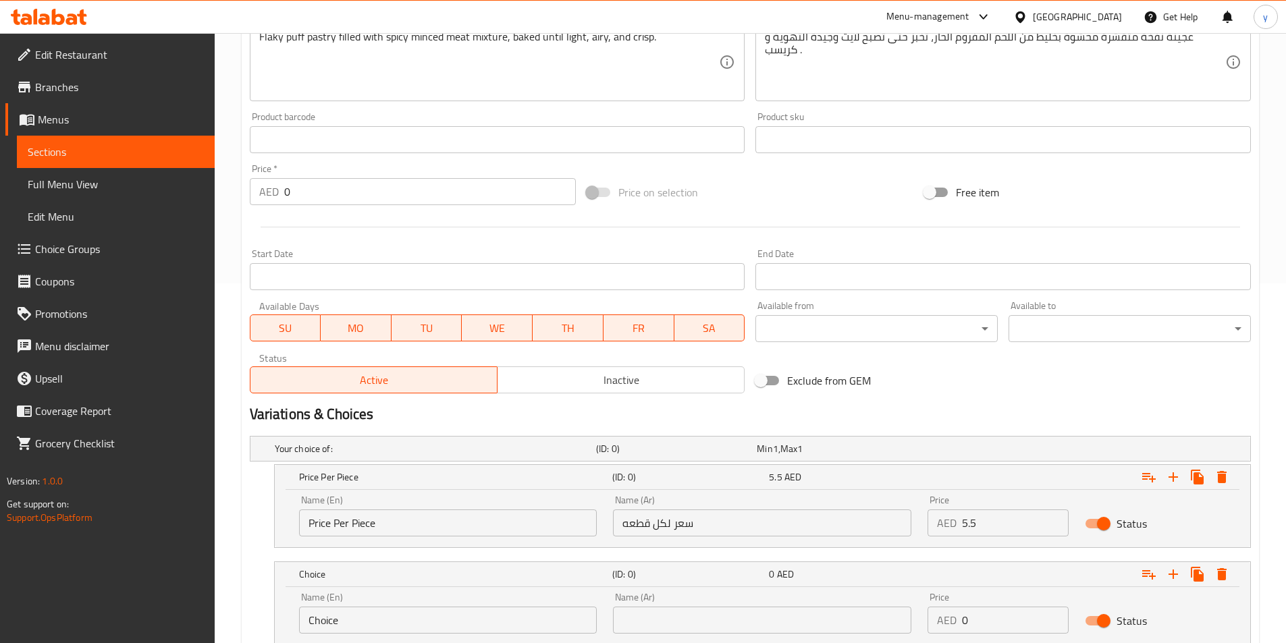
click at [400, 610] on input "Choice" at bounding box center [448, 620] width 298 height 27
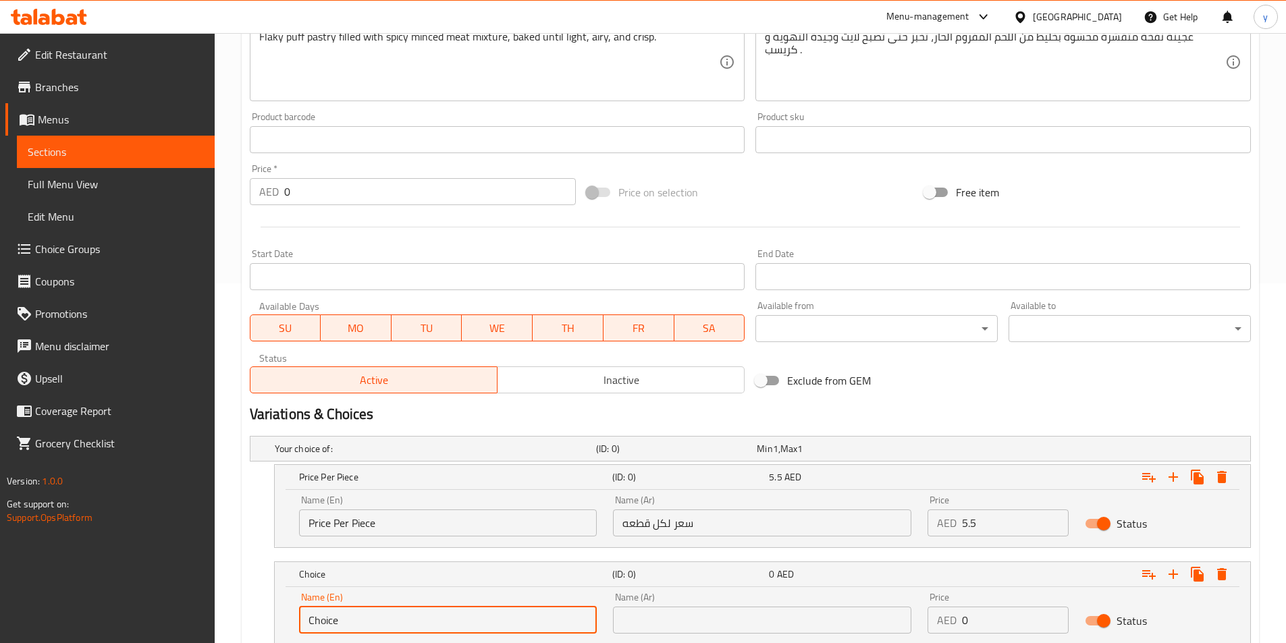
click at [401, 611] on input "Choice" at bounding box center [448, 620] width 298 height 27
click at [395, 628] on input "text" at bounding box center [448, 620] width 298 height 27
type input "Price Per Dozen"
click at [755, 630] on input "text" at bounding box center [762, 620] width 298 height 27
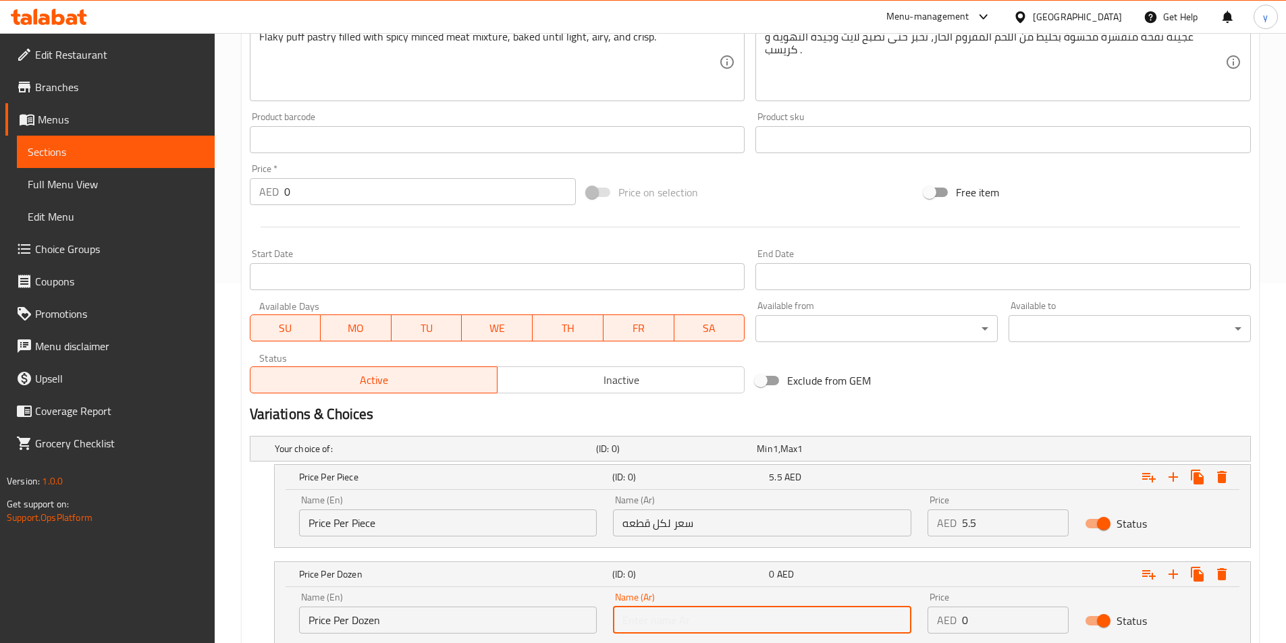
type input "سعر لكل دزينة"
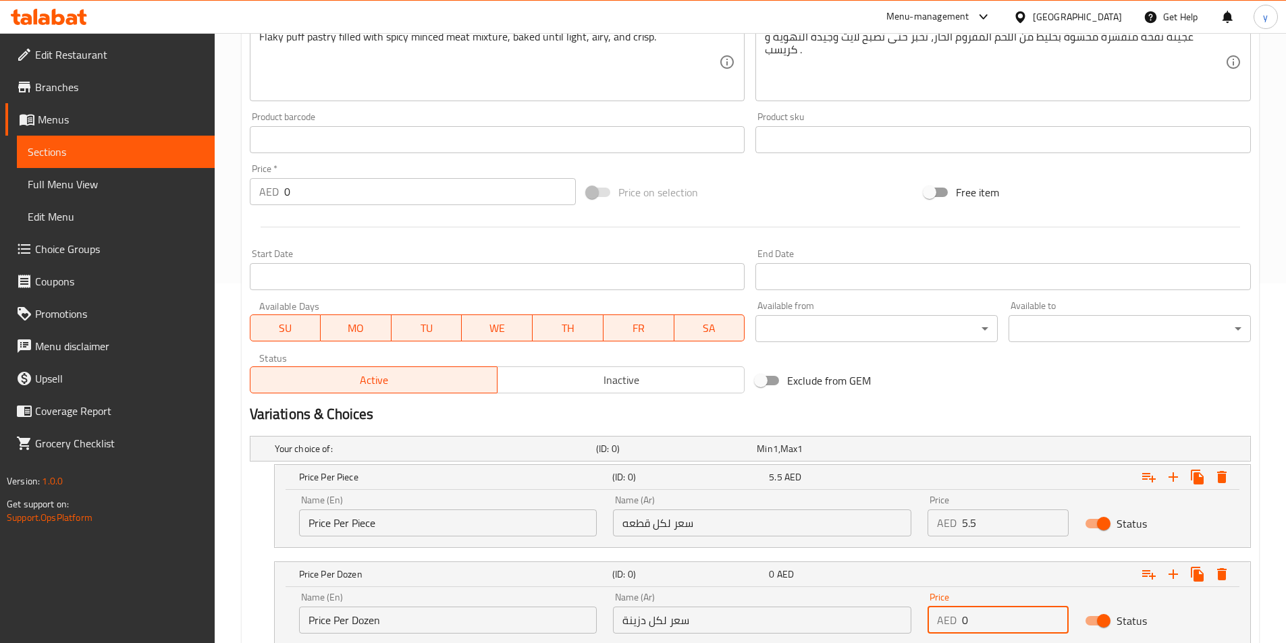
click at [1013, 614] on input "0" at bounding box center [1015, 620] width 107 height 27
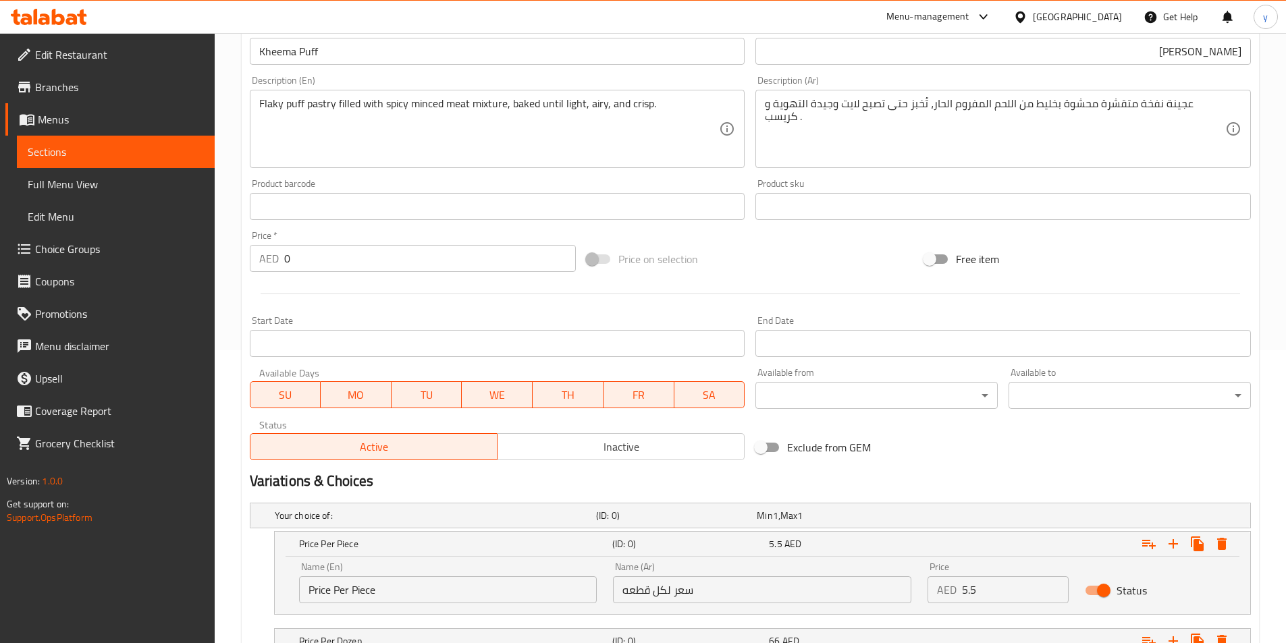
scroll to position [119, 0]
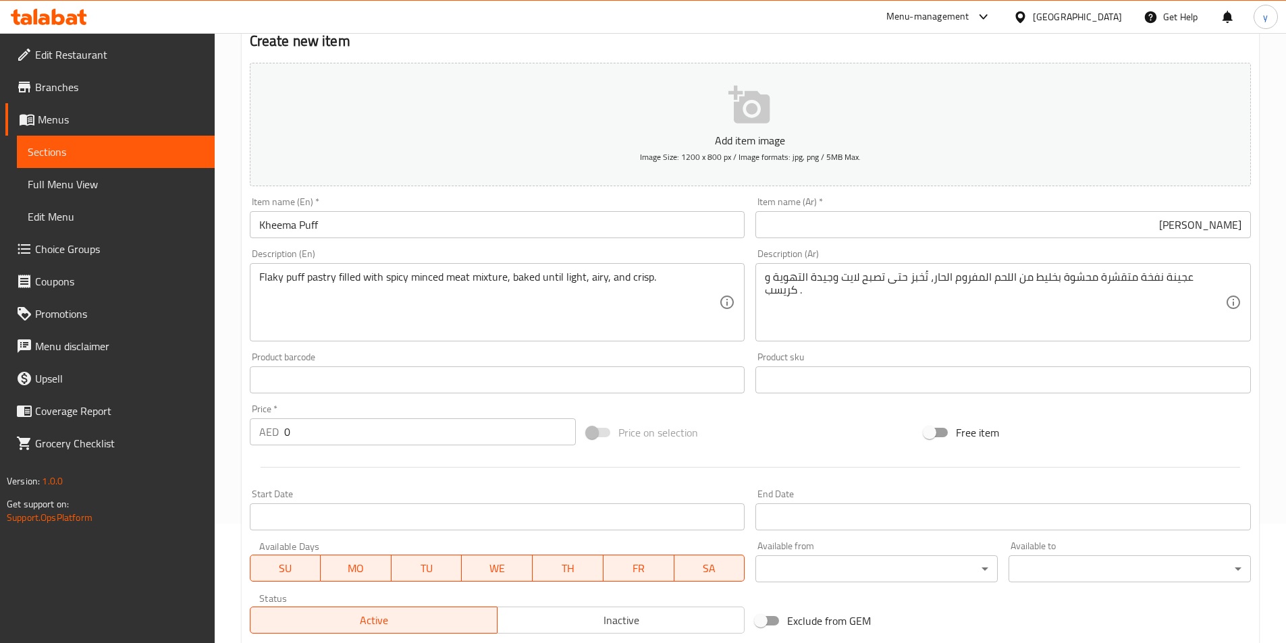
type input "66"
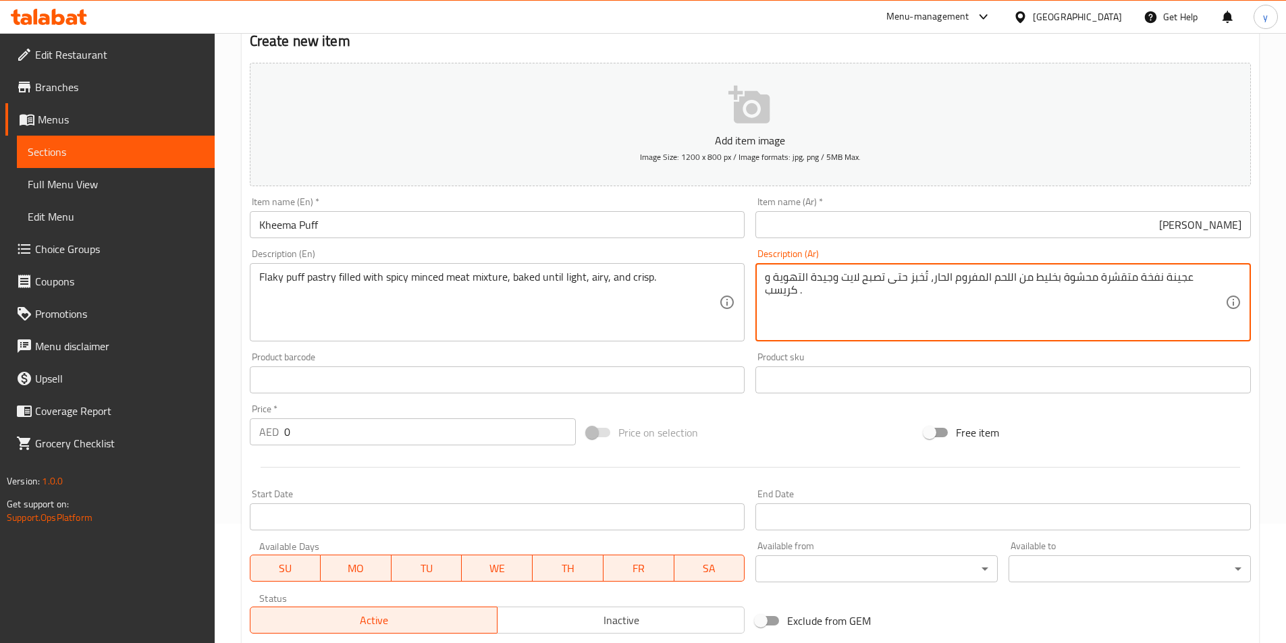
click at [1153, 275] on textarea "عجينة نفخة متقشرة محشوة بخليط من اللحم المفروم الحار، تُخبز حتى تصبح لايت وجيدة…" at bounding box center [995, 303] width 460 height 64
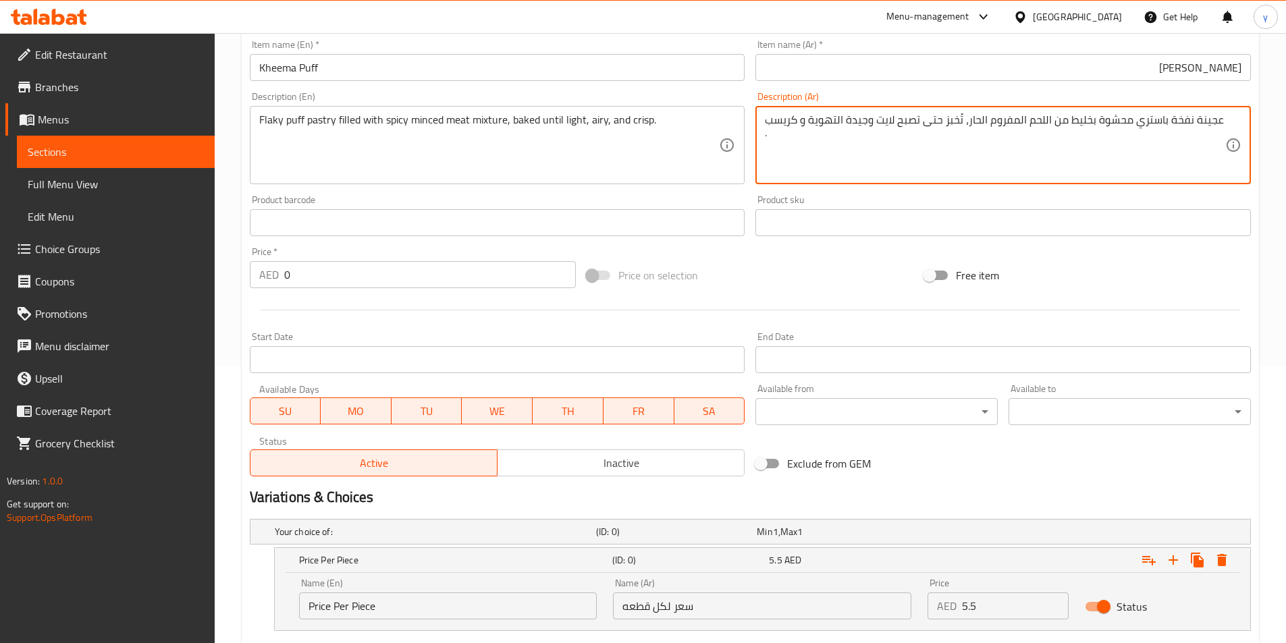
scroll to position [457, 0]
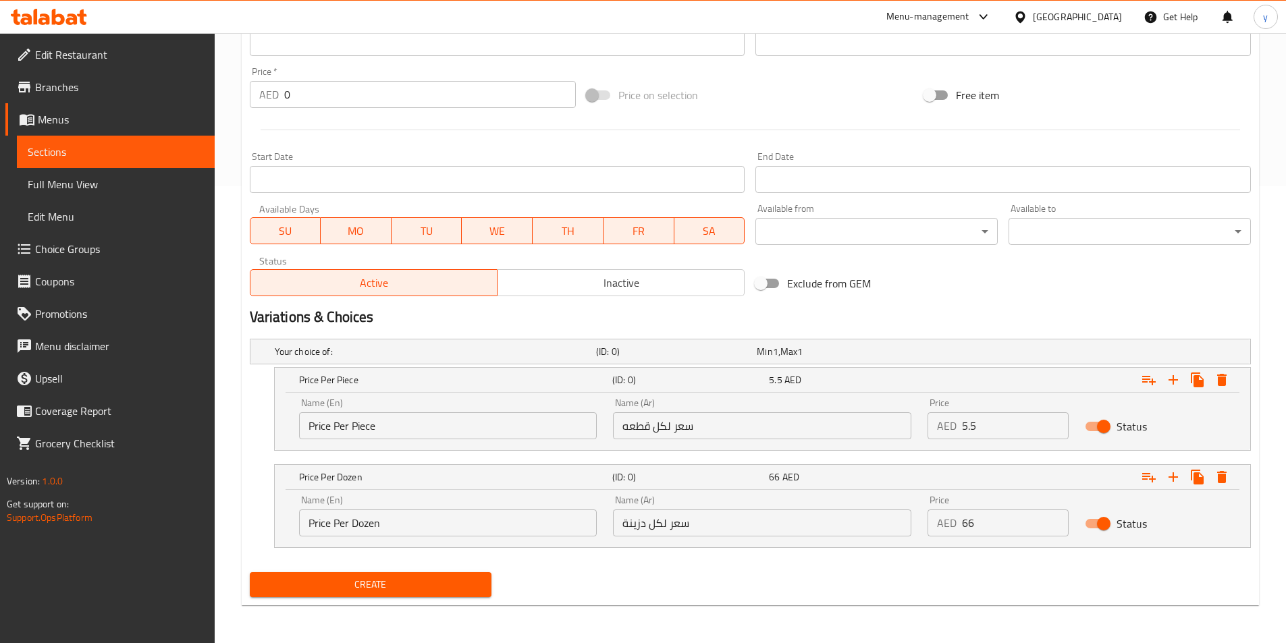
type textarea "عجينة نفخة باستري محشوة بخليط من اللحم المفروم الحار، تُخبز حتى تصبح لايت وجيدة…"
click at [364, 576] on span "Create" at bounding box center [371, 584] width 221 height 17
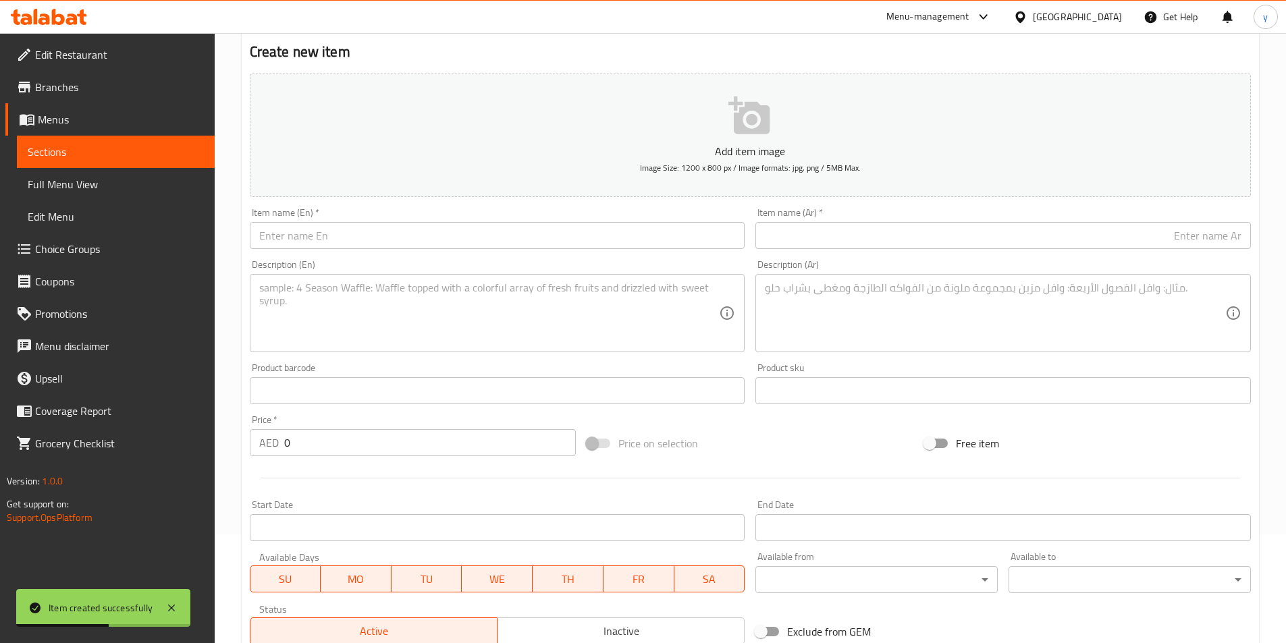
scroll to position [0, 0]
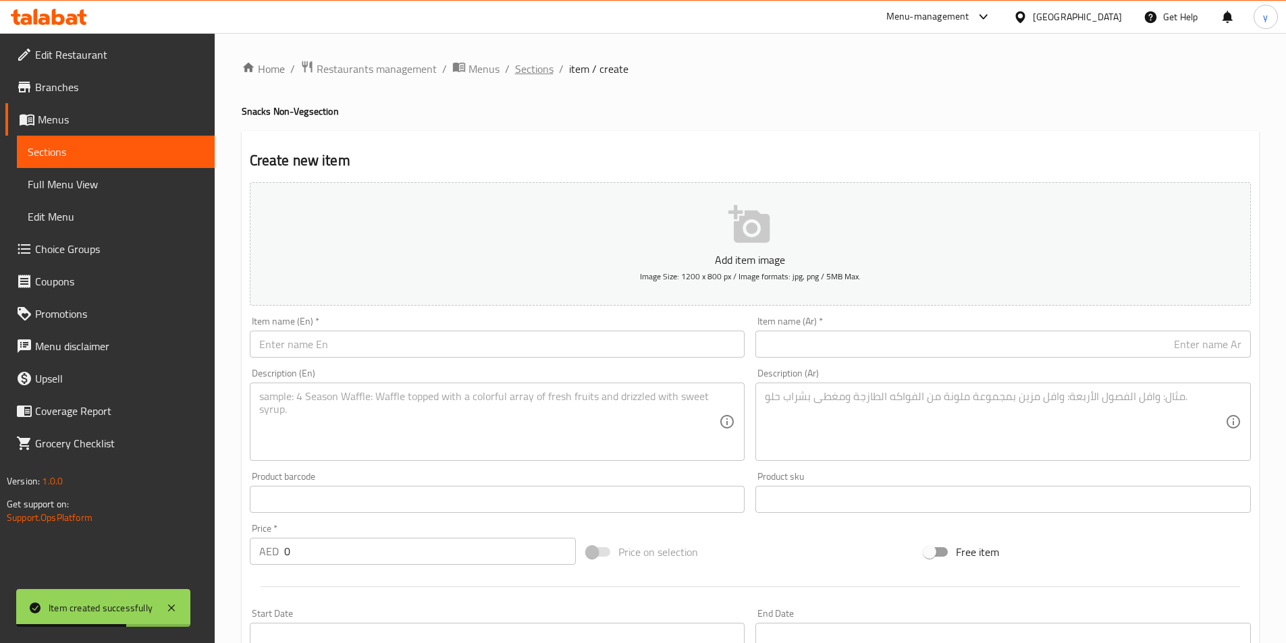
click at [540, 68] on span "Sections" at bounding box center [534, 69] width 38 height 16
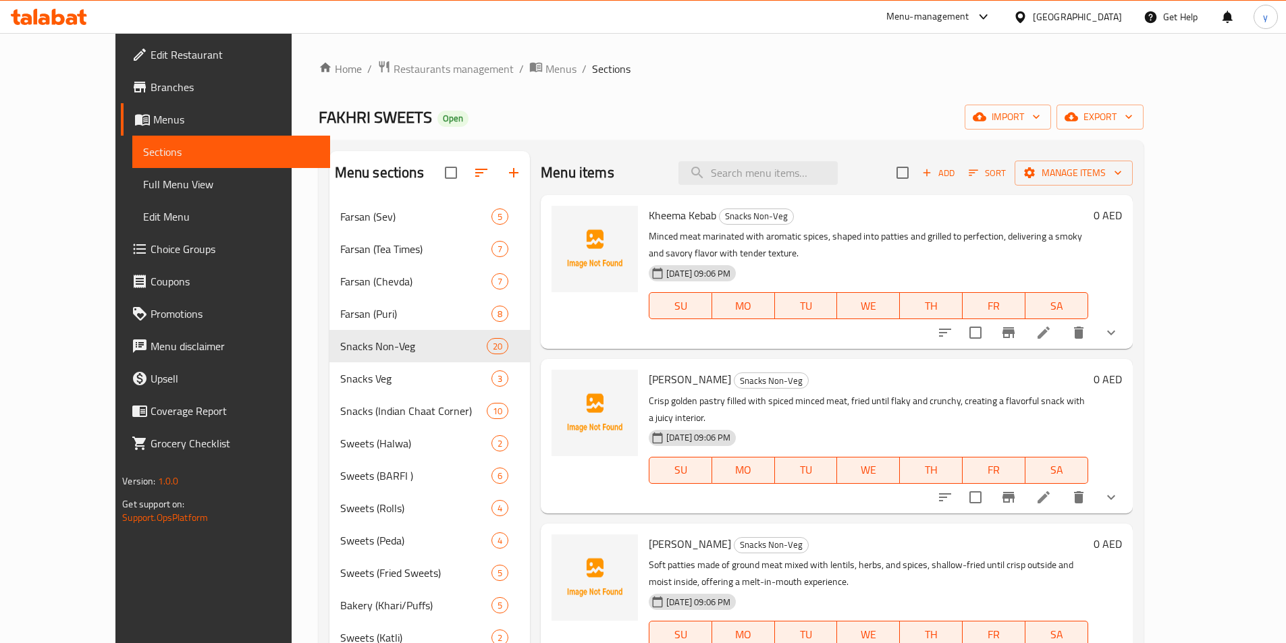
click at [788, 190] on div "Menu items Add Sort Manage items" at bounding box center [836, 173] width 591 height 44
click at [801, 179] on input "search" at bounding box center [757, 173] width 159 height 24
paste input "Shahi Chicken Cheese Roll"
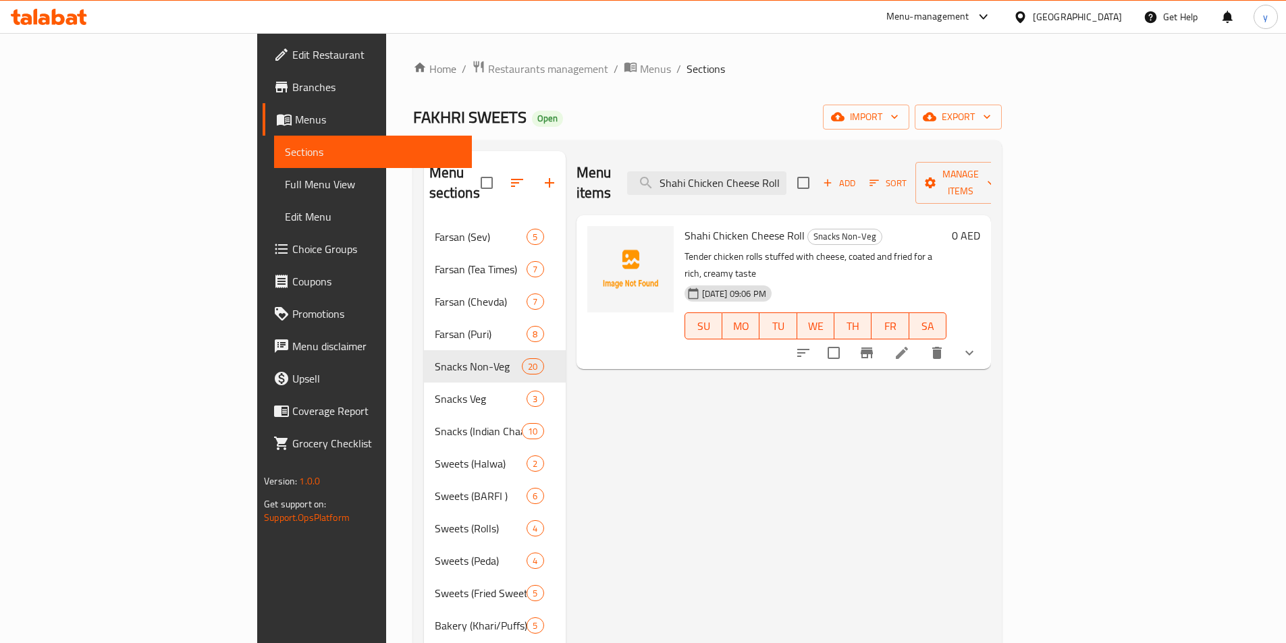
type input "Shahi Chicken Cheese Roll"
click at [921, 341] on li at bounding box center [902, 353] width 38 height 24
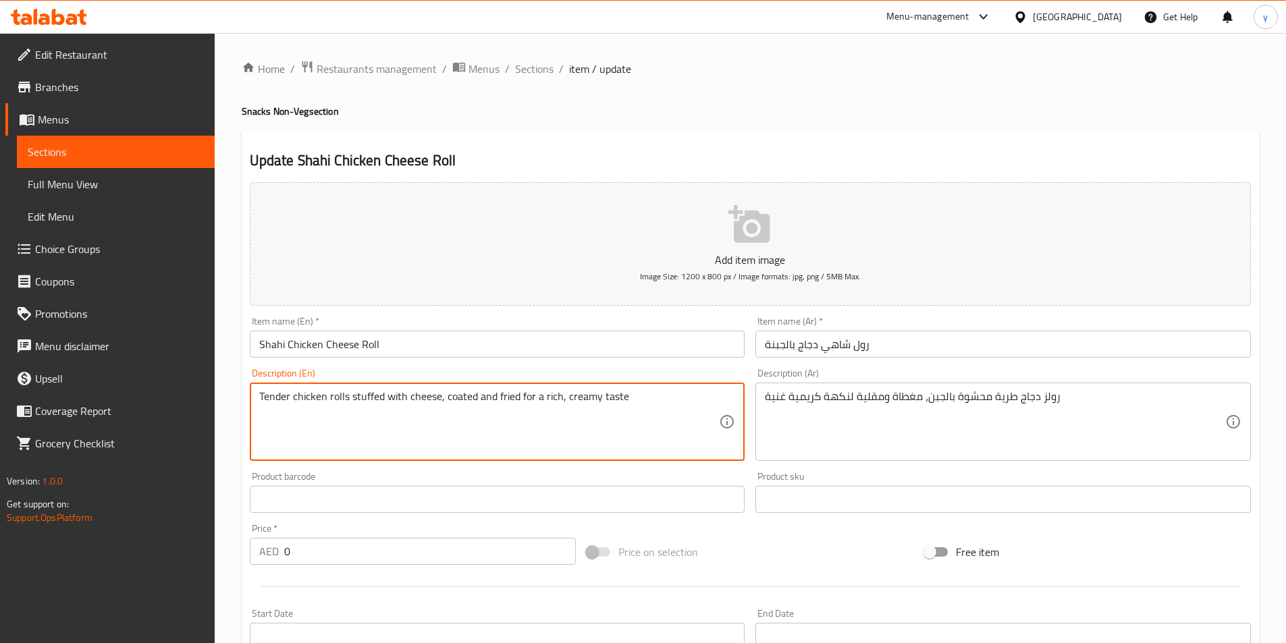
click at [445, 406] on textarea "Tender chicken rolls stuffed with cheese, coated and fried for a rich, creamy t…" at bounding box center [489, 422] width 460 height 64
paste textarea "Roll made with soft bread or thin wrap, filled with shredded chicken, melted ch…"
type textarea "Roll made with soft bread or thin wrap, filled with shredded chicken, melted ch…"
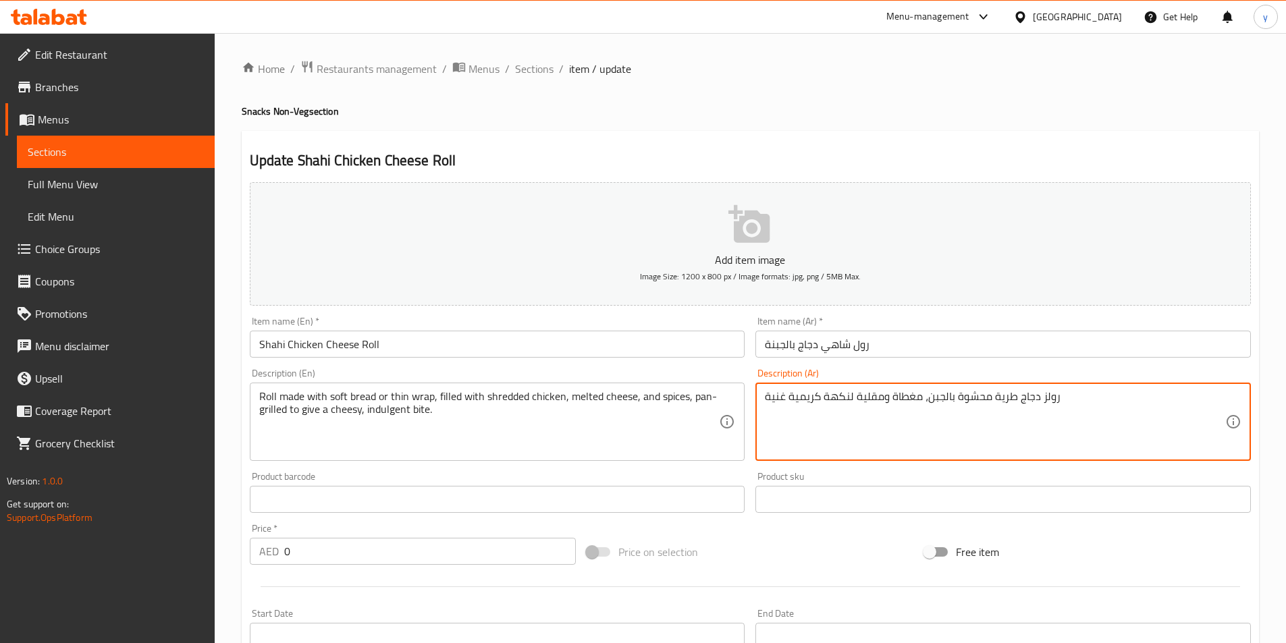
click at [981, 414] on textarea "رولز دجاج طرية محشوة بالجبن، مغطاة ومقلية لنكهة كريمية غنية" at bounding box center [995, 422] width 460 height 64
paste textarea "لفافة مصنوعة من الخبز الطري أو اللفائف الرقيقة، محشوة بالدجاج المبشور والجبن ال…"
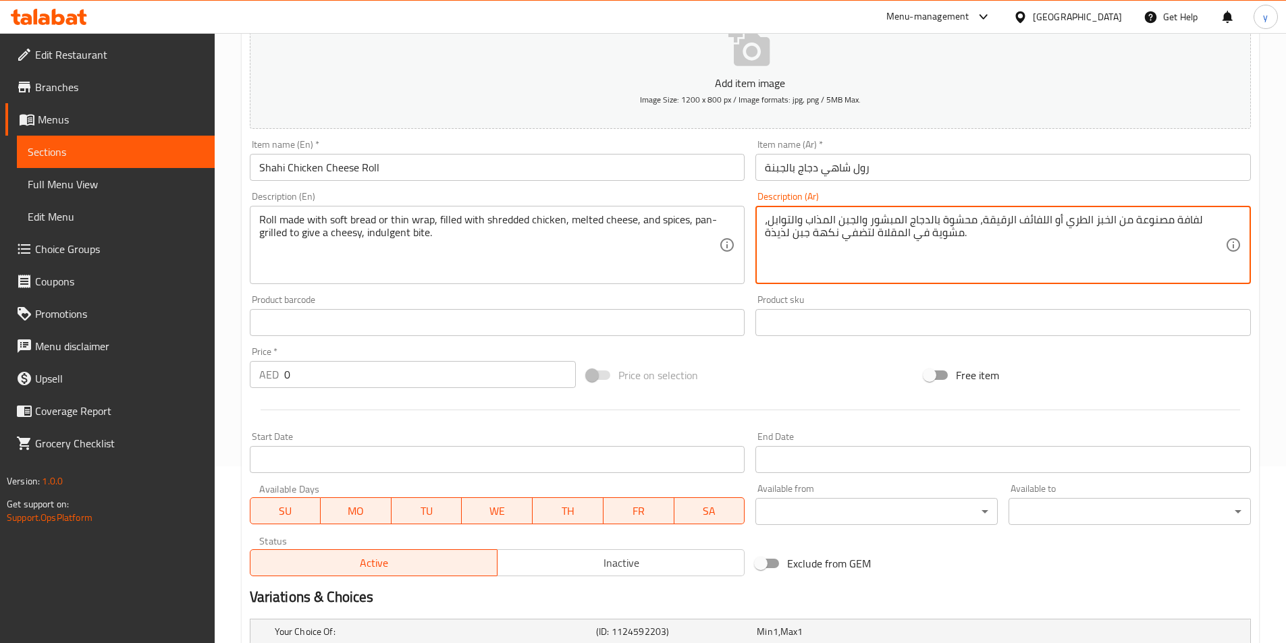
scroll to position [138, 0]
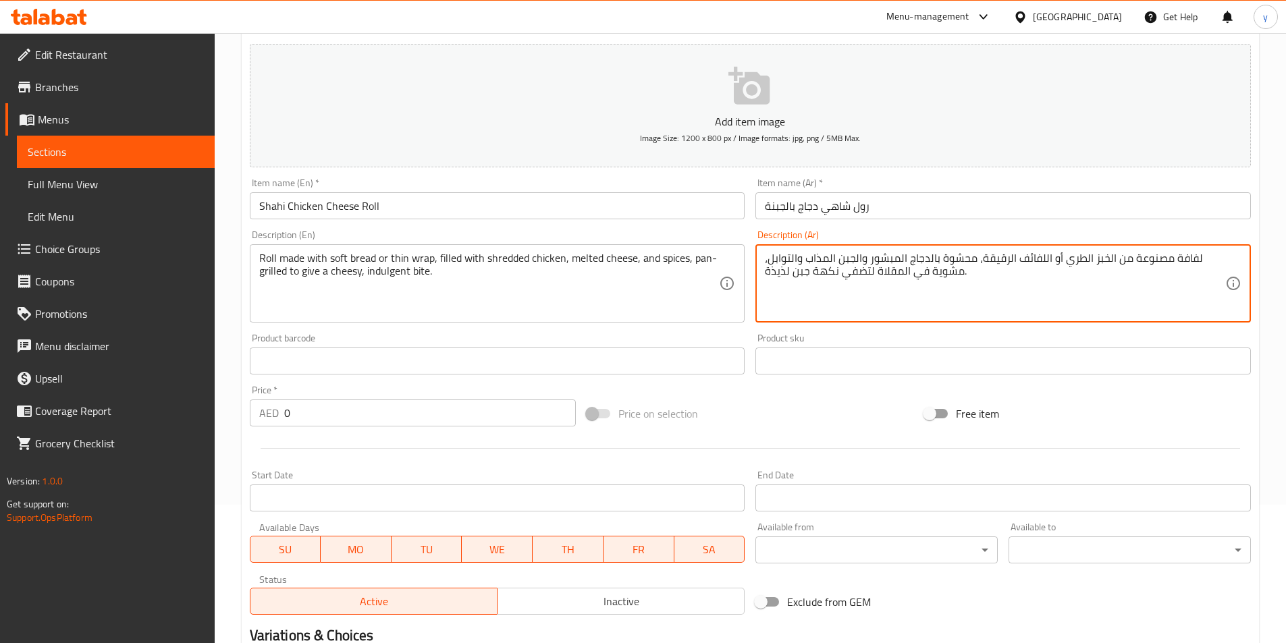
click at [999, 256] on textarea "لفافة مصنوعة من الخبز الطري أو اللفائف الرقيقة، محشوة بالدجاج المبشور والجبن ال…" at bounding box center [995, 284] width 460 height 64
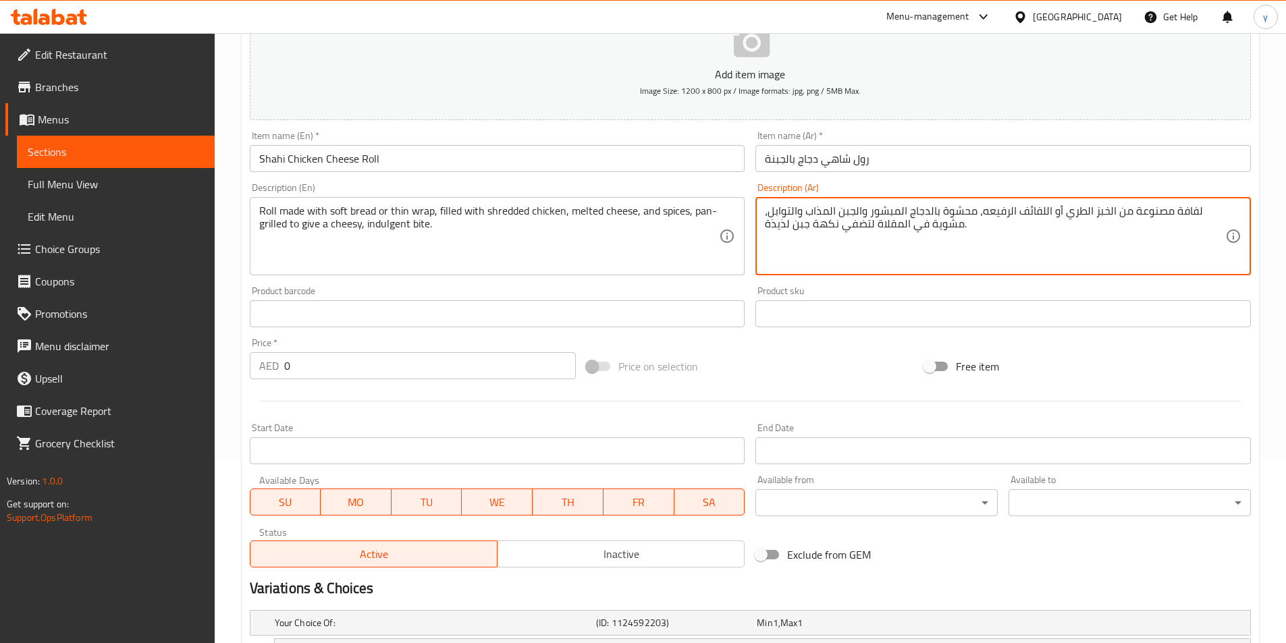
scroll to position [206, 0]
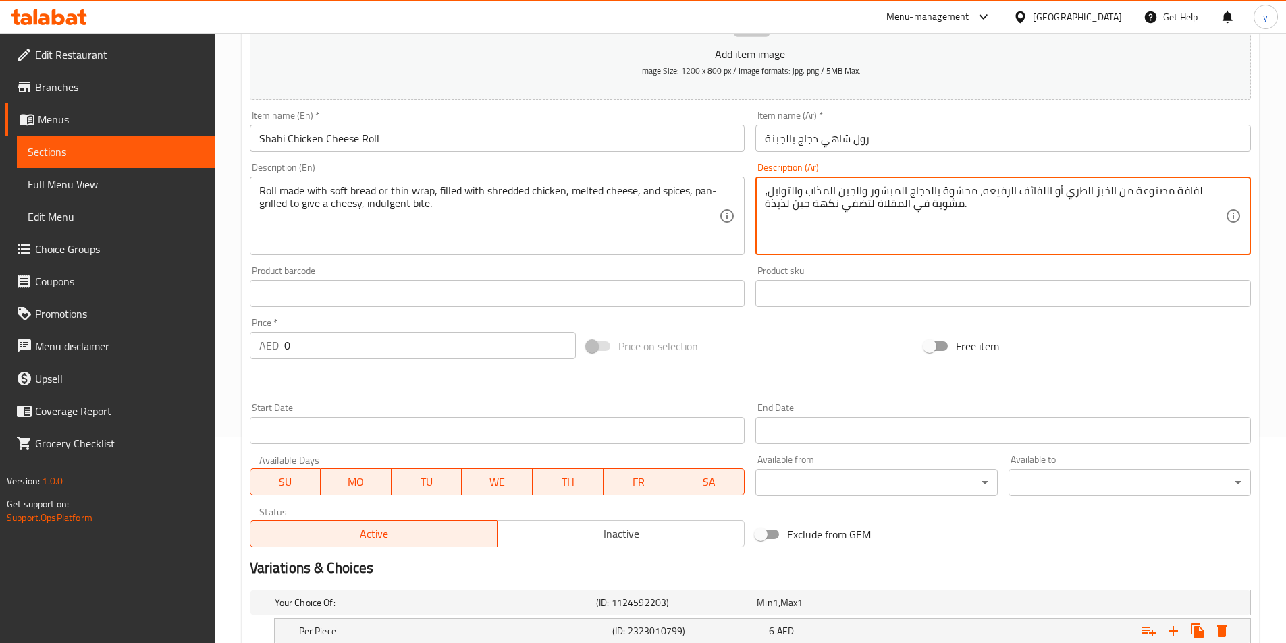
click at [794, 203] on textarea "لفافة مصنوعة من الخبز الطري أو اللفائف الرفيعه، محشوة بالدجاج المبشور والجبن ال…" at bounding box center [995, 216] width 460 height 64
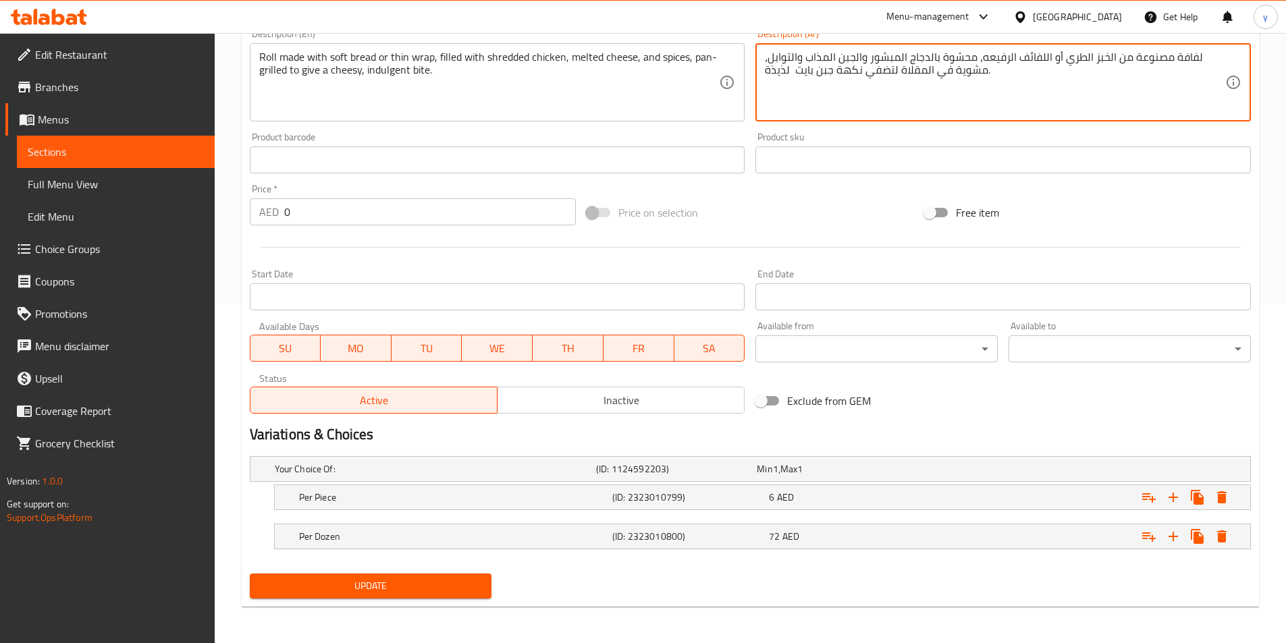
scroll to position [341, 0]
type textarea "لفافة مصنوعة من الخبز الطري أو اللفائف الرفيعه، محشوة بالدجاج المبشور والجبن ال…"
click at [425, 585] on span "Update" at bounding box center [371, 584] width 221 height 17
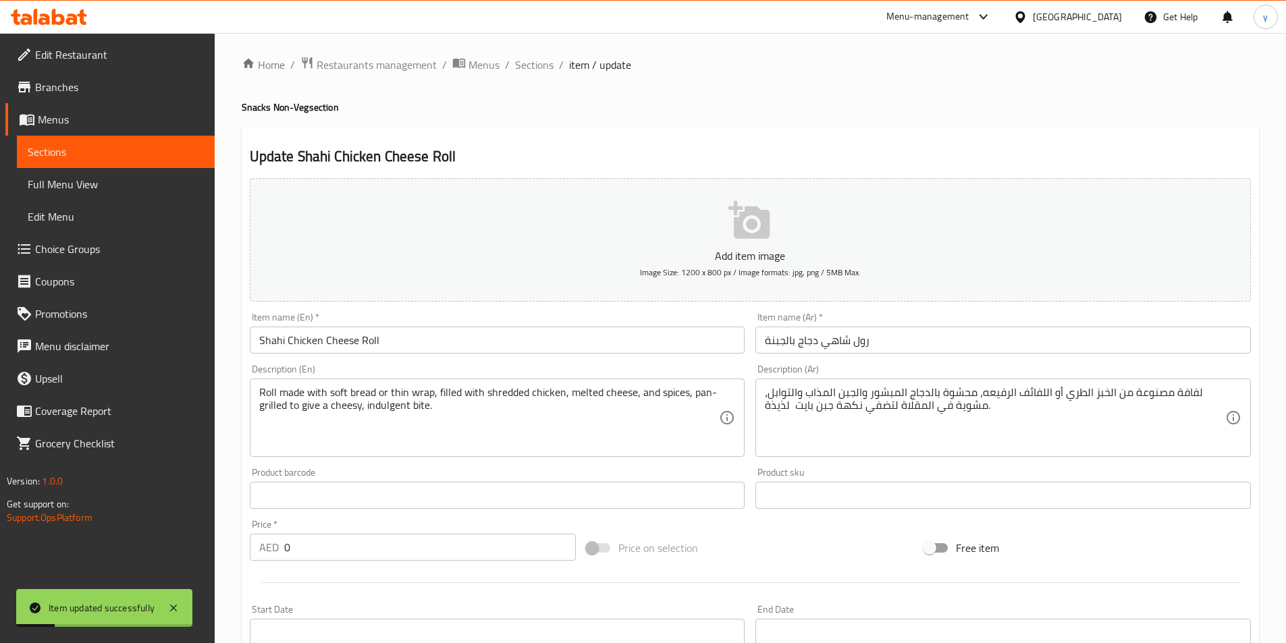
scroll to position [3, 0]
click at [545, 63] on span "Sections" at bounding box center [534, 65] width 38 height 16
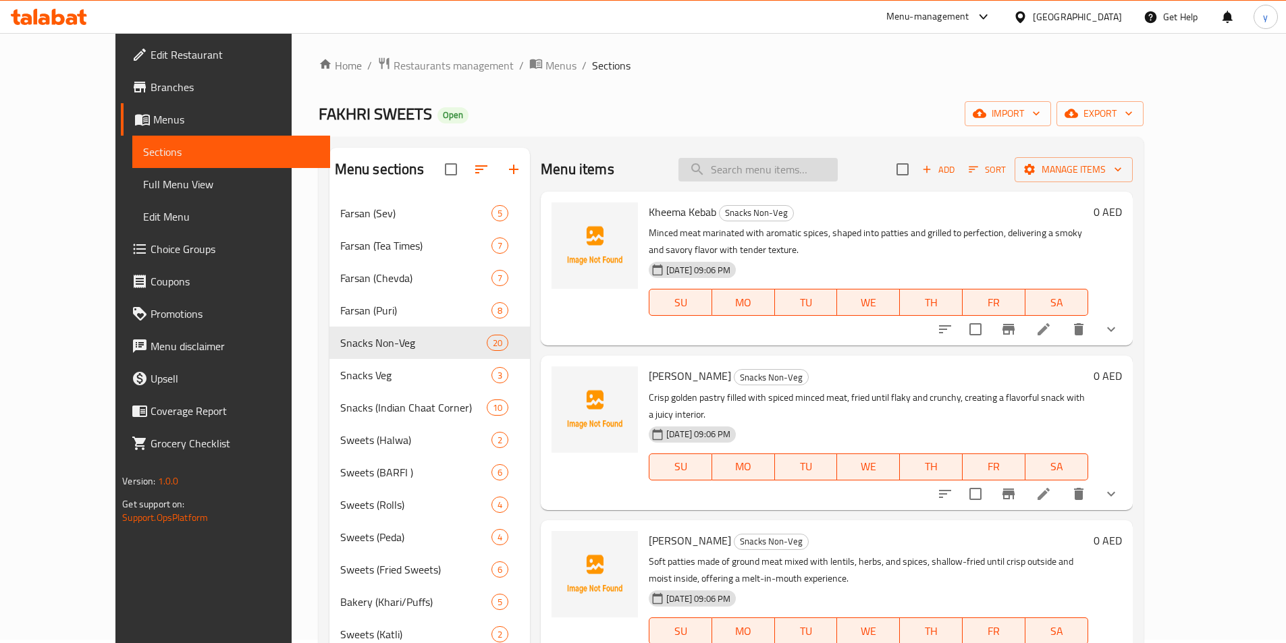
click at [788, 180] on input "search" at bounding box center [757, 170] width 159 height 24
paste input "Chicken Puff"
type input "Chicken Puff"
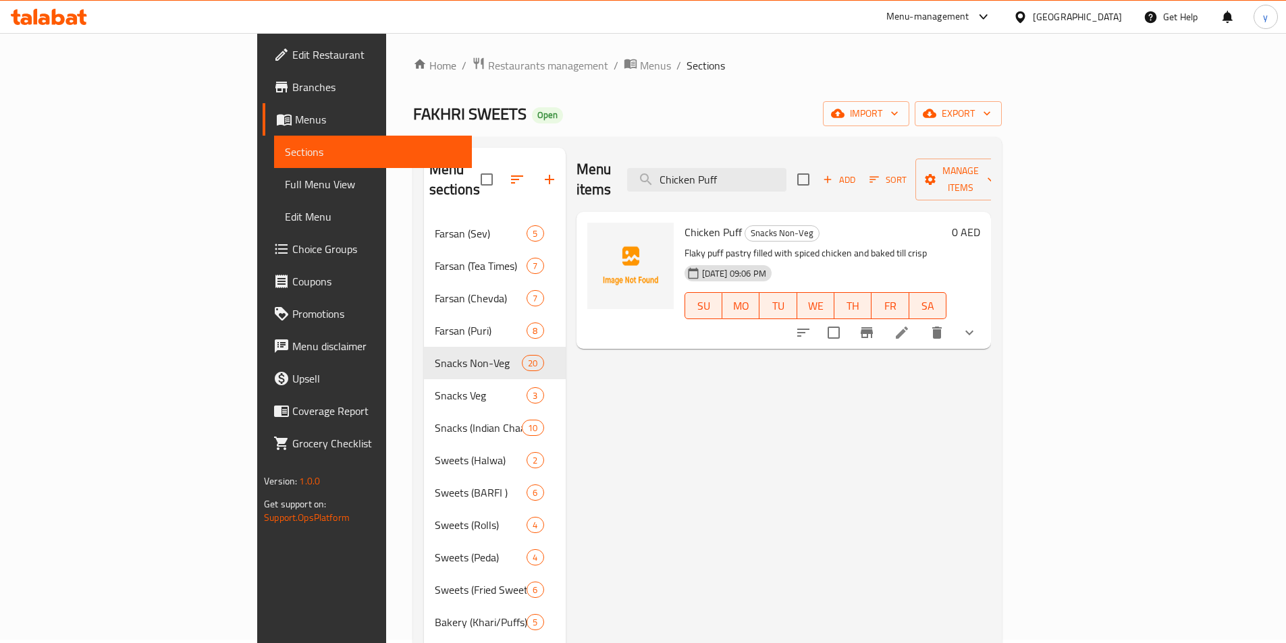
click at [910, 325] on icon at bounding box center [902, 333] width 16 height 16
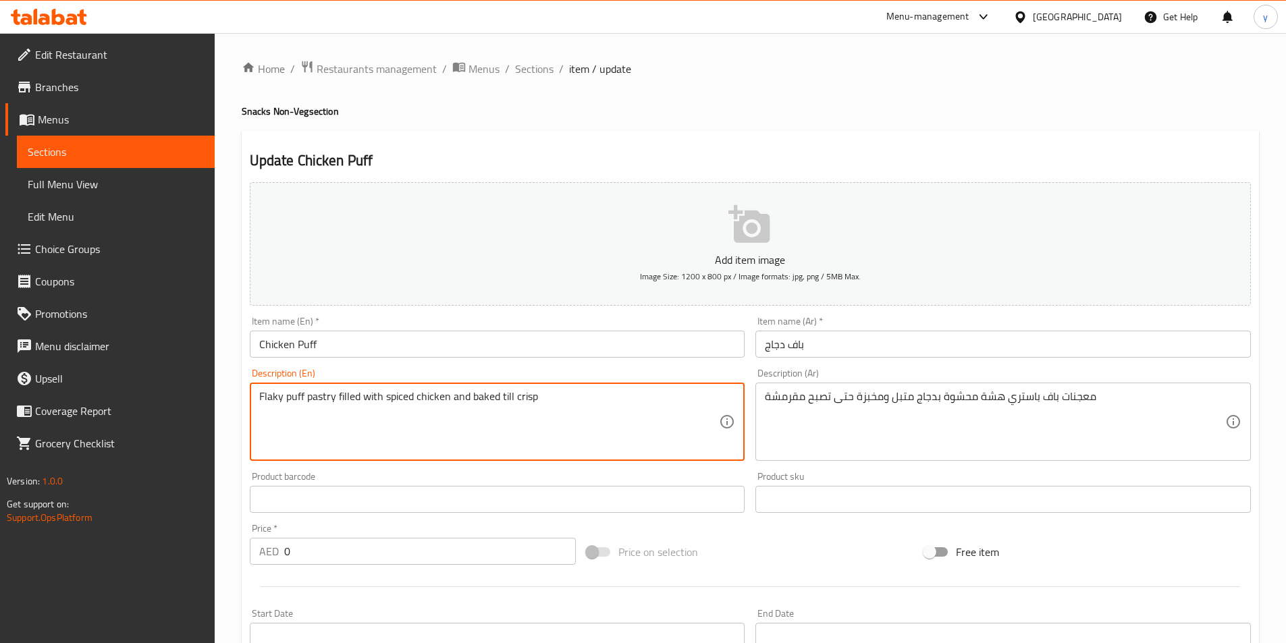
click at [653, 401] on textarea "Flaky puff pastry filled with spiced chicken and baked till crisp" at bounding box center [489, 422] width 460 height 64
paste textarea "Puff pastry filled with spiced chicken mixture and baked golden brown, offering…"
type textarea "Puff pastry filled with spiced chicken mixture and baked golden brown, offering…"
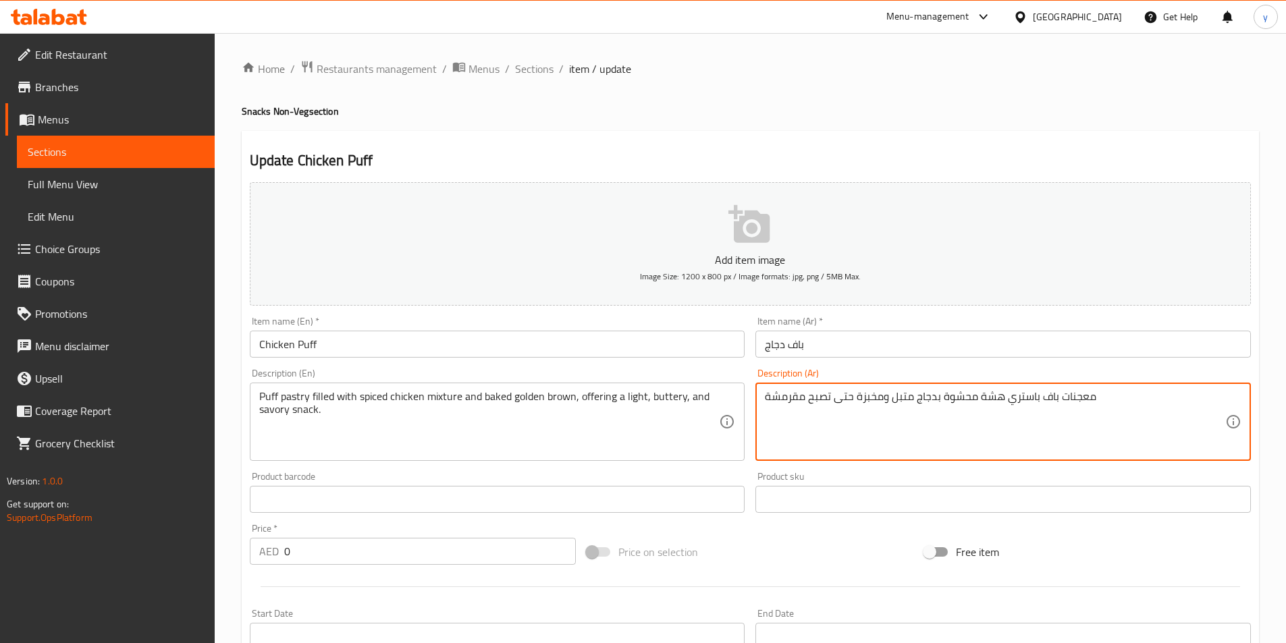
click at [839, 398] on textarea "معجنات باف باستري هشة محشوة بدجاج متبل ومخبزة حتى تصبح مقرمشة" at bounding box center [995, 422] width 460 height 64
paste textarea "عجينة نفخة محشوة بمزيج من الدجاج المتبل ومخبوزة حتى تصبح ذهبية اللون، تقدم وجبة…"
click at [1207, 396] on textarea "عجينة نفخة محشوة بمزيج من الدجاج المتبل ومخبوزة حتى تصبح ذهبية اللون، تقدم وجبة…" at bounding box center [995, 422] width 460 height 64
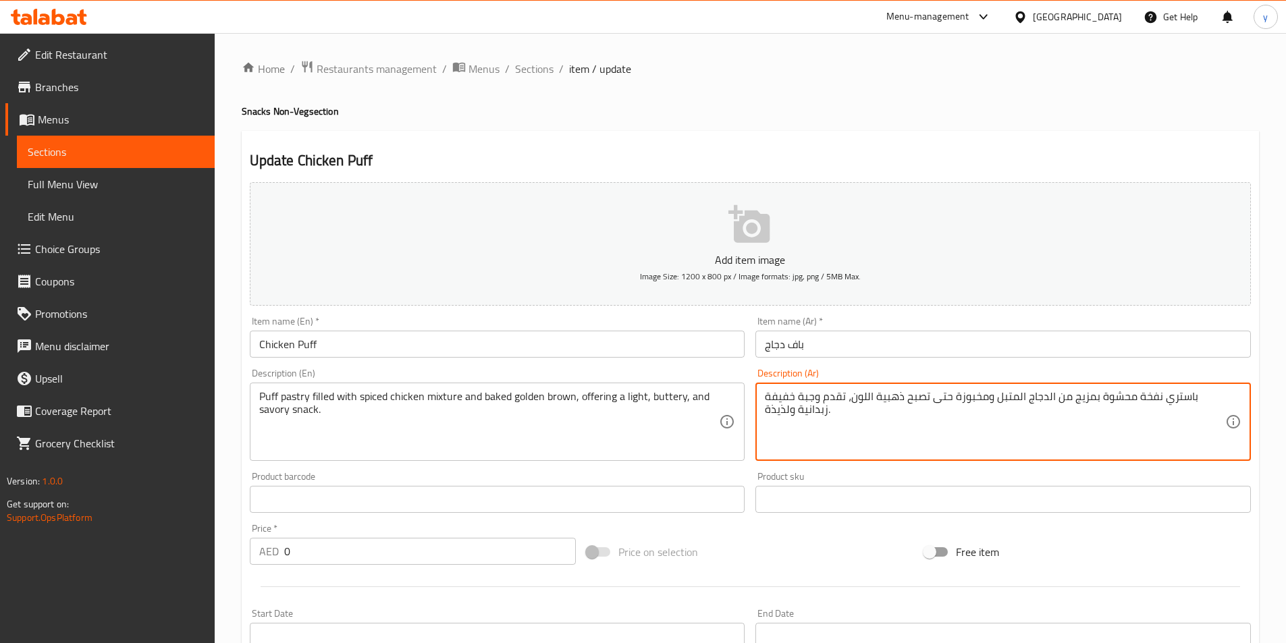
click at [893, 401] on textarea "باستري نفخة محشوة بمزيج من الدجاج المتبل ومخبوزة حتى تصبح ذهبية اللون، تقدم وجب…" at bounding box center [995, 422] width 460 height 64
click at [776, 415] on textarea "باستري نفخة محشوة بمزيج من الدجاج المتبل ومخبوزة حتى تصبح ذهبية بني ، تقدم وجبة…" at bounding box center [995, 422] width 460 height 64
click at [782, 413] on textarea "باستري نفخة محشوة بمزيج من الدجاج المتبل ومخبوزة حتى تصبح ذهبية بني ، تقدم وجبة…" at bounding box center [995, 422] width 460 height 64
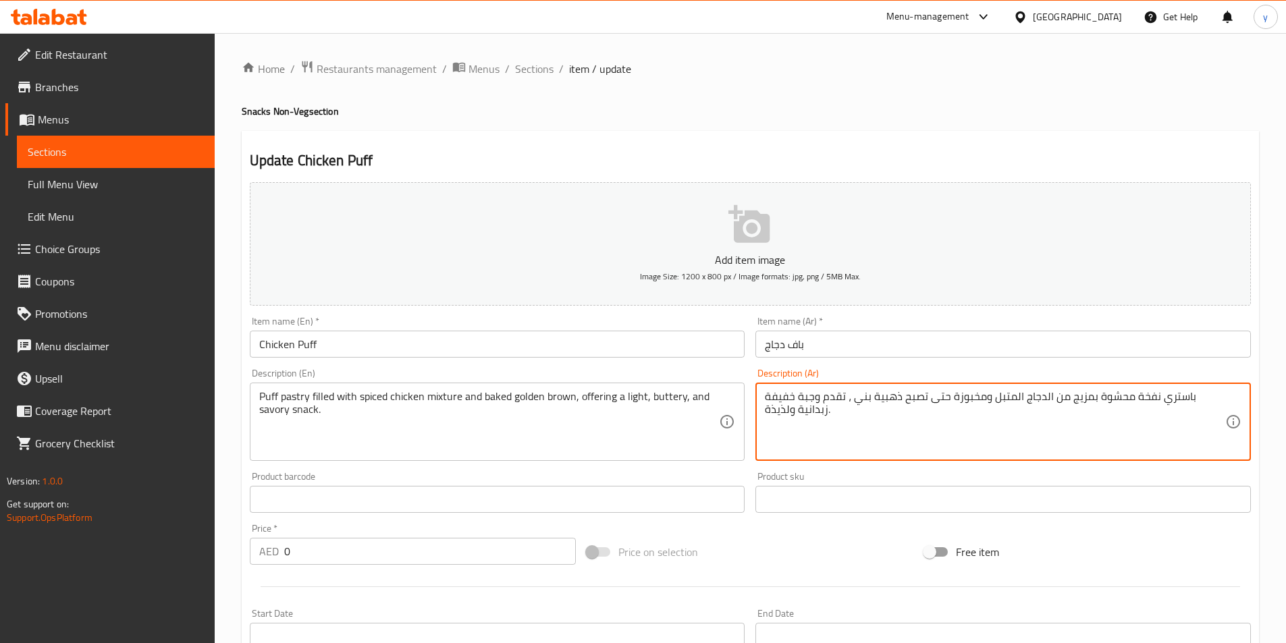
click at [784, 408] on textarea "باستري نفخة محشوة بمزيج من الدجاج المتبل ومخبوزة حتى تصبح ذهبية بني ، تقدم وجبة…" at bounding box center [995, 422] width 460 height 64
click at [775, 414] on textarea "باستري نفخة محشوة بمزيج من الدجاج المتبل ومخبوزة حتى تصبح ذهبية بني ، تقدم وجبة…" at bounding box center [995, 422] width 460 height 64
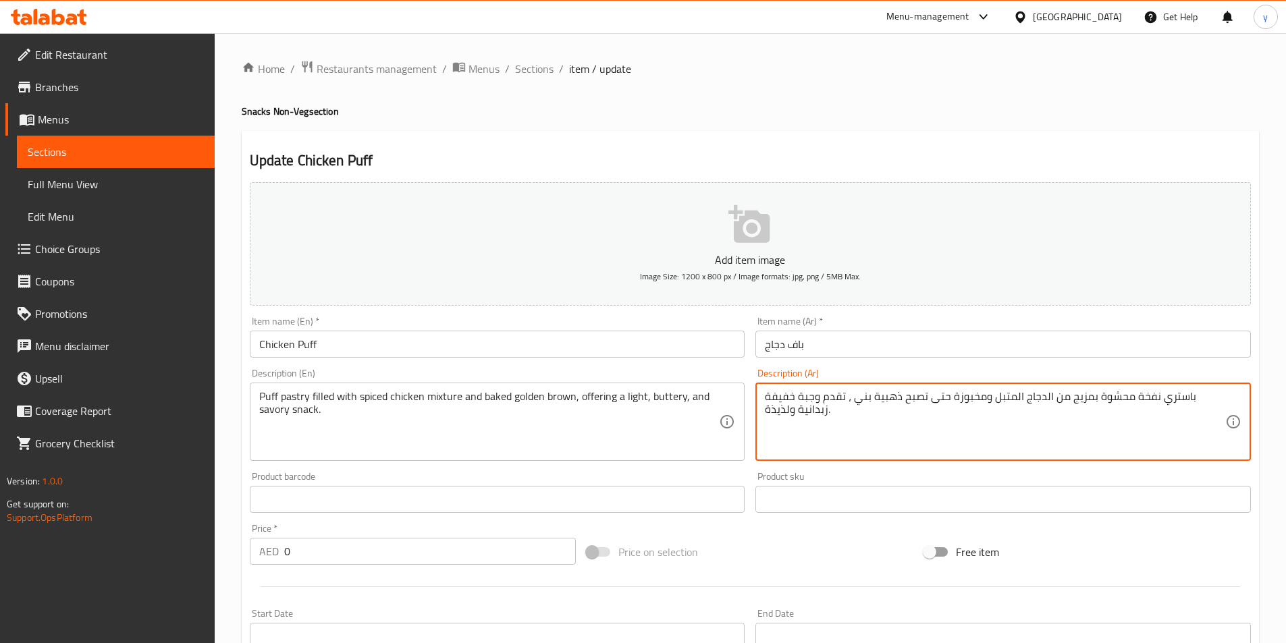
click at [775, 414] on textarea "باستري نفخة محشوة بمزيج من الدجاج المتبل ومخبوزة حتى تصبح ذهبية بني ، تقدم وجبة…" at bounding box center [995, 422] width 460 height 64
click at [774, 425] on textarea "باستري نفخة محشوة بمزيج من الدجاج المتبل ومخبوزة حتى تصبح ذهبية بني ، تقدم وجبة…" at bounding box center [995, 422] width 460 height 64
click at [778, 416] on textarea "باستري نفخة محشوة بمزيج من الدجاج المتبل ومخبوزة حتى تصبح ذهبية بني ، تقدم وجبة…" at bounding box center [995, 422] width 460 height 64
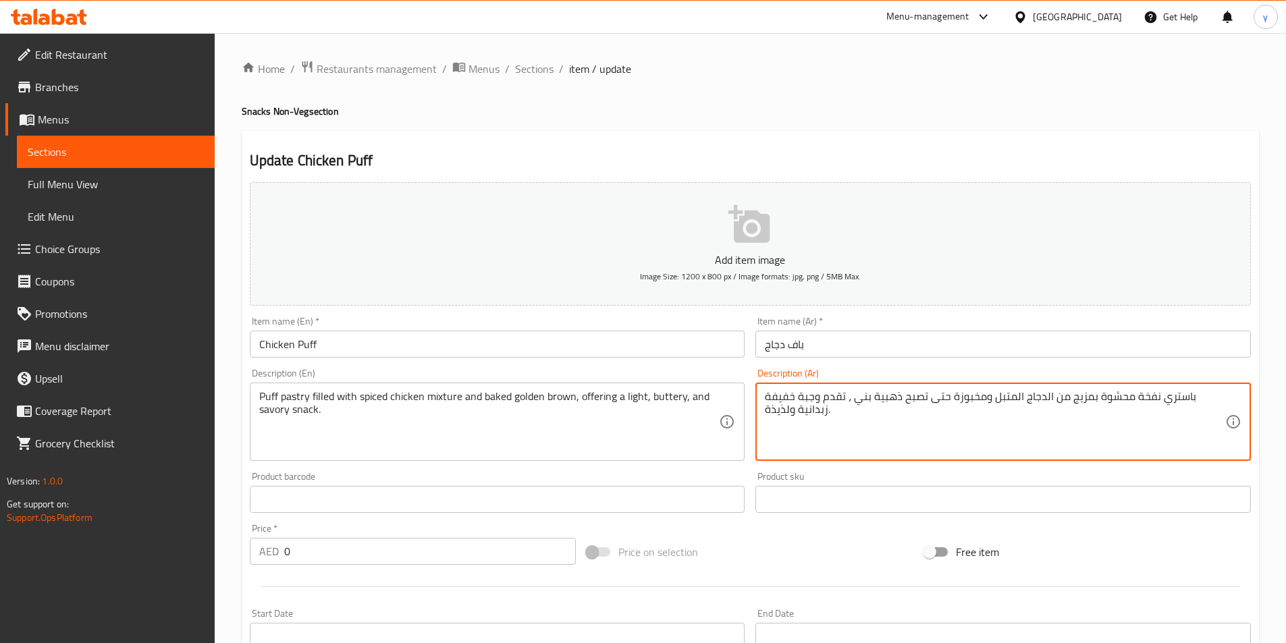
drag, startPoint x: 769, startPoint y: 412, endPoint x: 784, endPoint y: 417, distance: 15.8
click at [784, 417] on textarea "باستري نفخة محشوة بمزيج من الدجاج المتبل ومخبوزة حتى تصبح ذهبية بني ، تقدم وجبة…" at bounding box center [995, 422] width 460 height 64
click at [823, 417] on textarea "باستري نفخة محشوة بمزيج من الدجاج المتبل ومخبوزة حتى تصبح ذهبية بني ، تقدم وجبة…" at bounding box center [995, 422] width 460 height 64
click at [817, 417] on textarea "باستري نفخة محشوة بمزيج من الدجاج المتبل ومخبوزة حتى تصبح ذهبية بني ، تقدم وجبة…" at bounding box center [995, 422] width 460 height 64
click at [814, 394] on textarea "باستري نفخة محشوة بمزيج من الدجاج المتبل ومخبوزة حتى تصبح ذهبية بني ، تقدم وجبة…" at bounding box center [995, 422] width 460 height 64
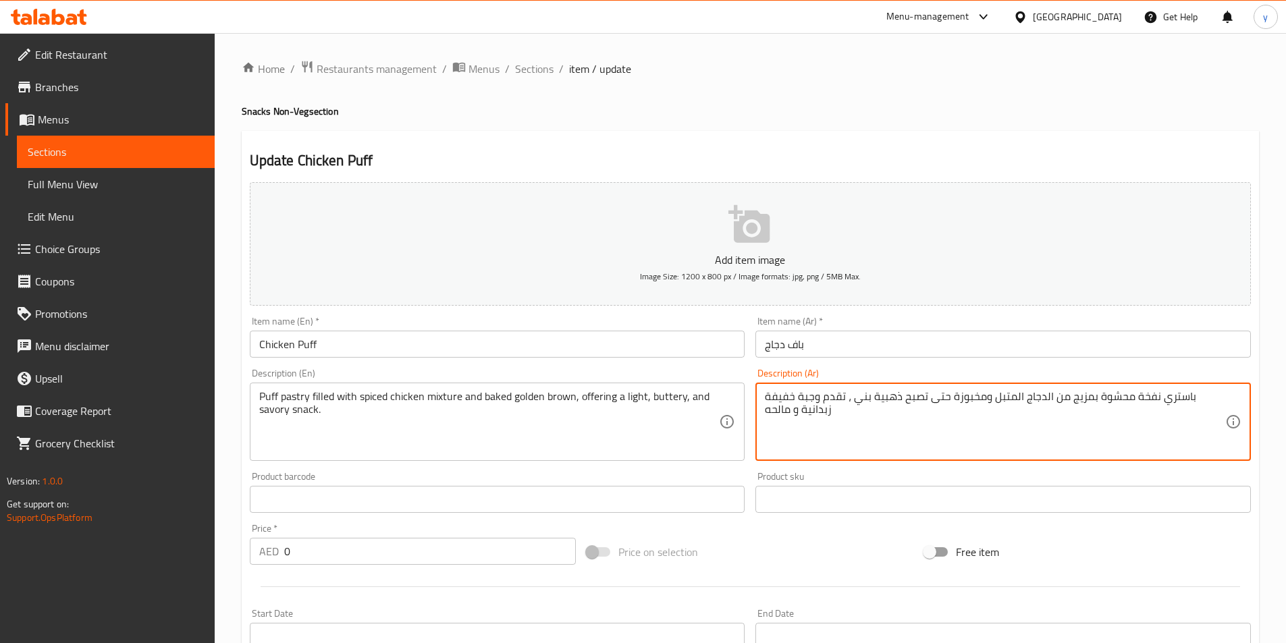
click at [814, 394] on textarea "باستري نفخة محشوة بمزيج من الدجاج المتبل ومخبوزة حتى تصبح ذهبية بني ، تقدم وجبة…" at bounding box center [995, 422] width 460 height 64
click at [841, 402] on textarea "باستري نفخة محشوة بمزيج من الدجاج المتبل ومخبوزة حتى تصبح ذهبية بني ، تقدم وجبة…" at bounding box center [995, 422] width 460 height 64
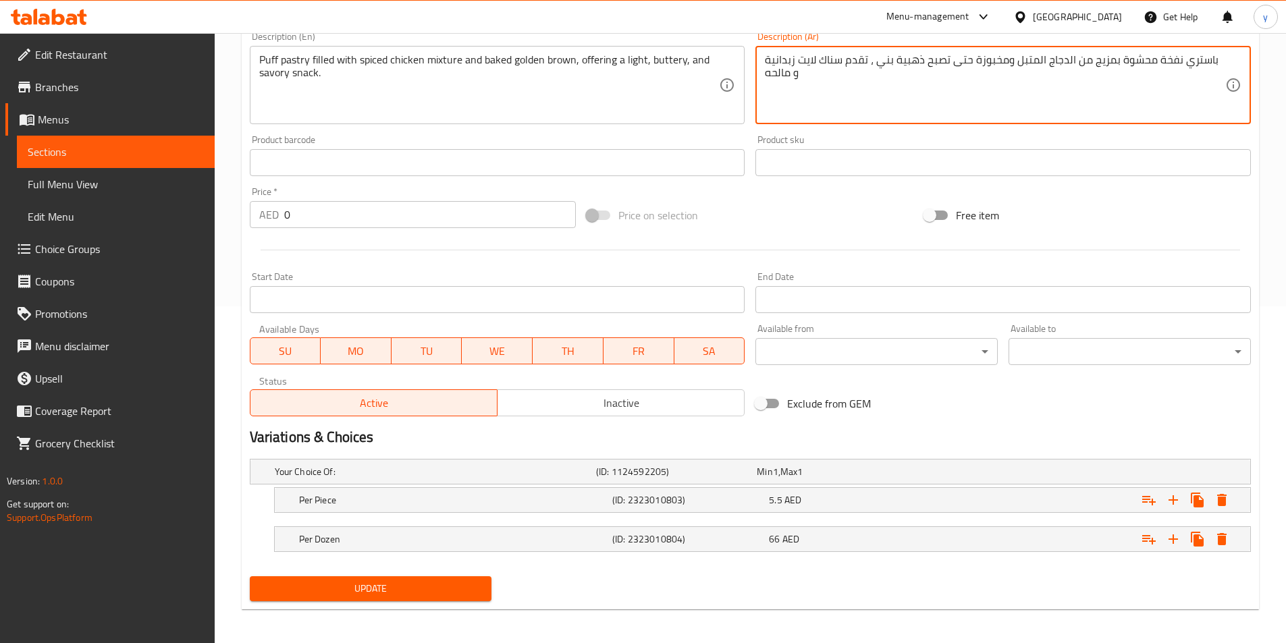
scroll to position [341, 0]
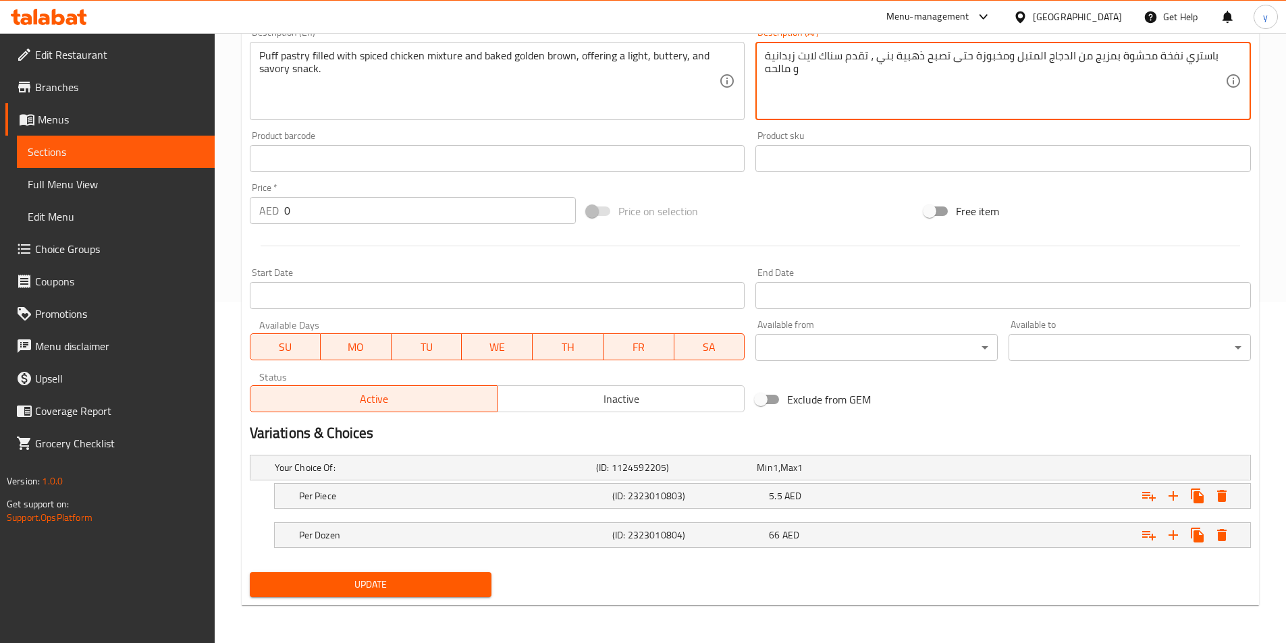
type textarea "باستري نفخة محشوة بمزيج من الدجاج المتبل ومخبوزة حتى تصبح ذهبية بني ، تقدم سناك…"
click at [329, 590] on span "Update" at bounding box center [371, 584] width 221 height 17
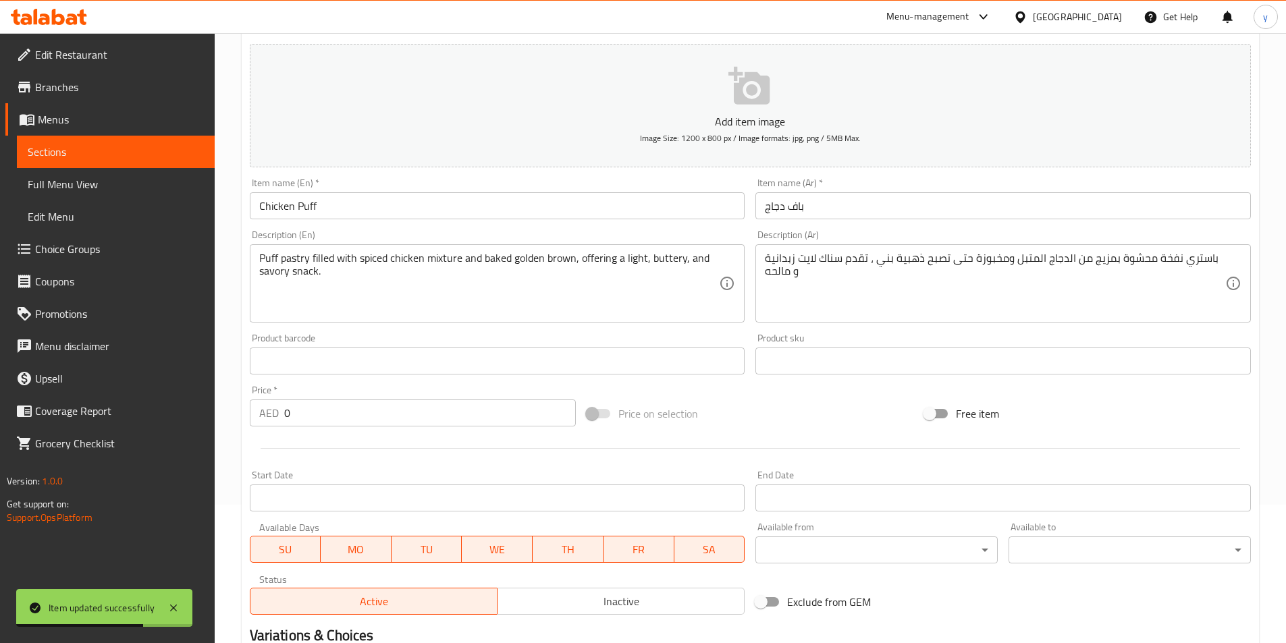
scroll to position [0, 0]
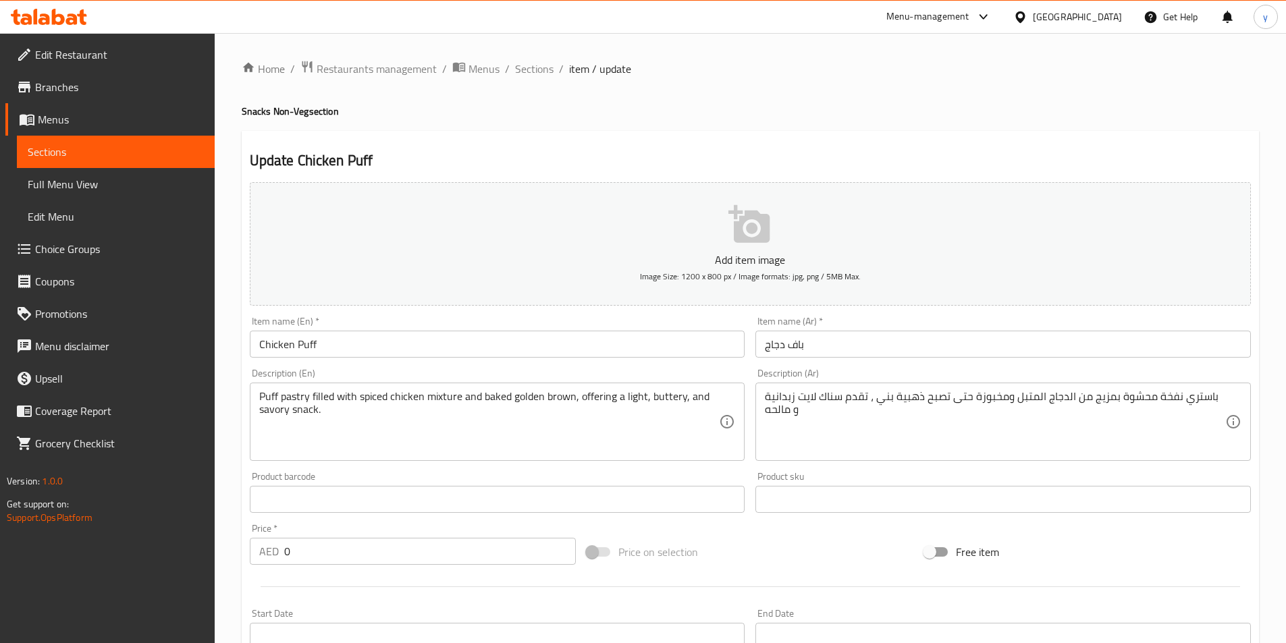
drag, startPoint x: 514, startPoint y: 68, endPoint x: 572, endPoint y: 139, distance: 91.6
click at [515, 68] on span "Sections" at bounding box center [534, 69] width 38 height 16
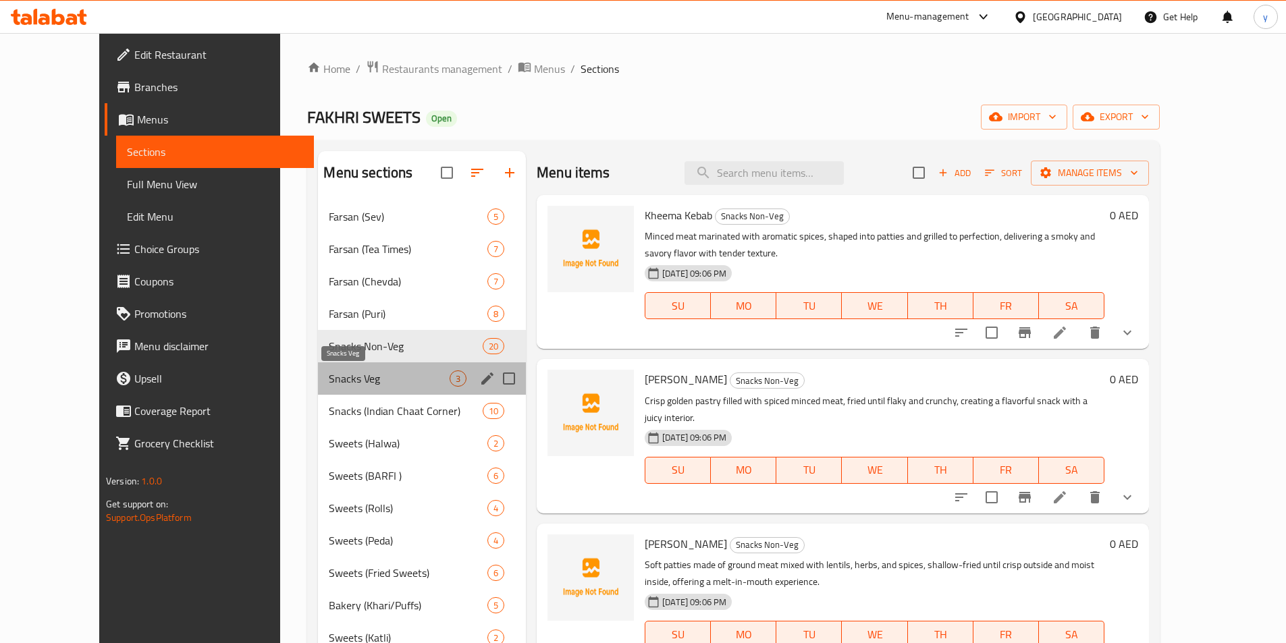
click at [351, 375] on span "Snacks Veg" at bounding box center [389, 379] width 121 height 16
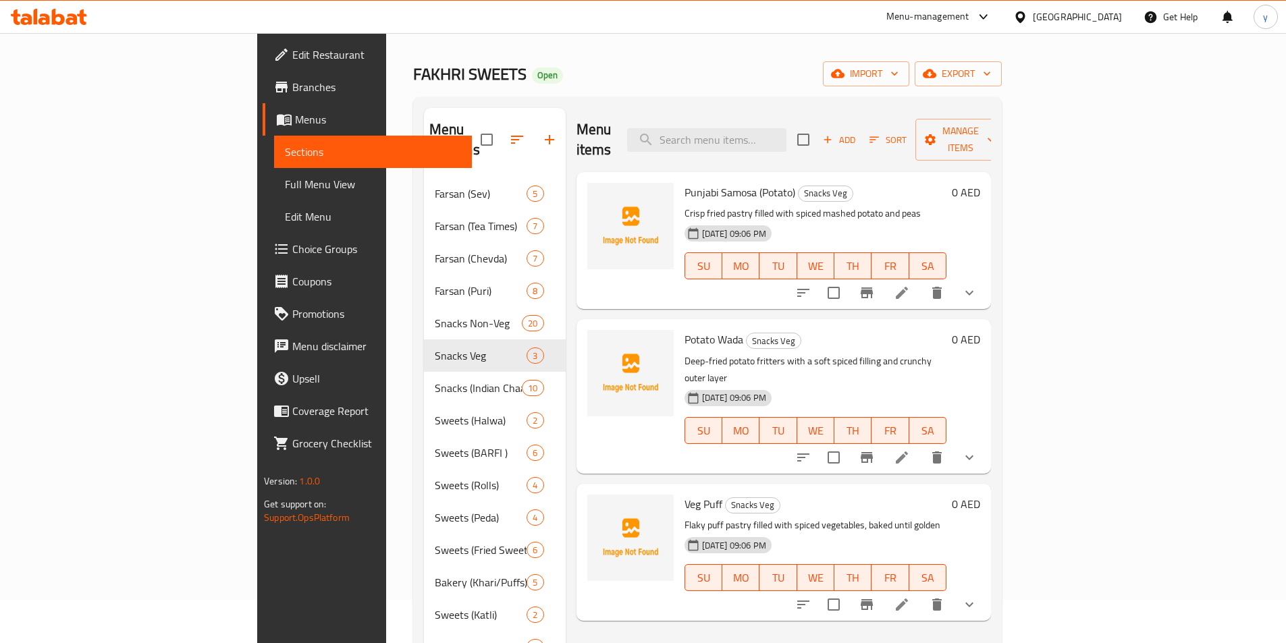
scroll to position [135, 0]
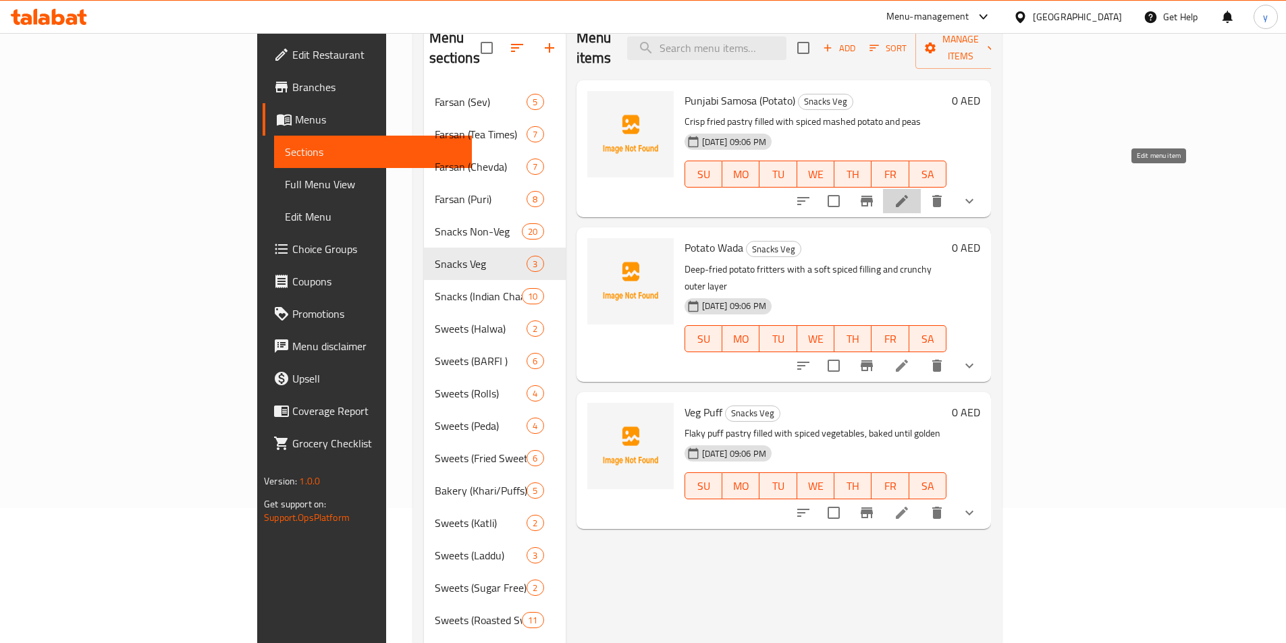
click at [910, 193] on icon at bounding box center [902, 201] width 16 height 16
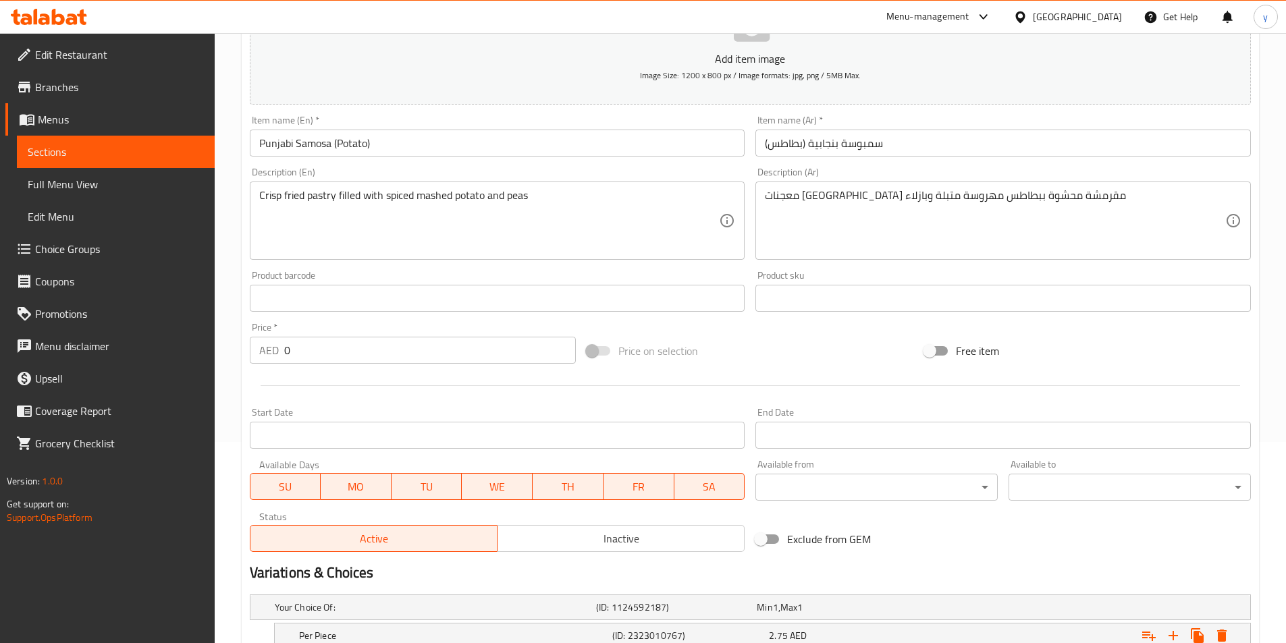
scroll to position [202, 0]
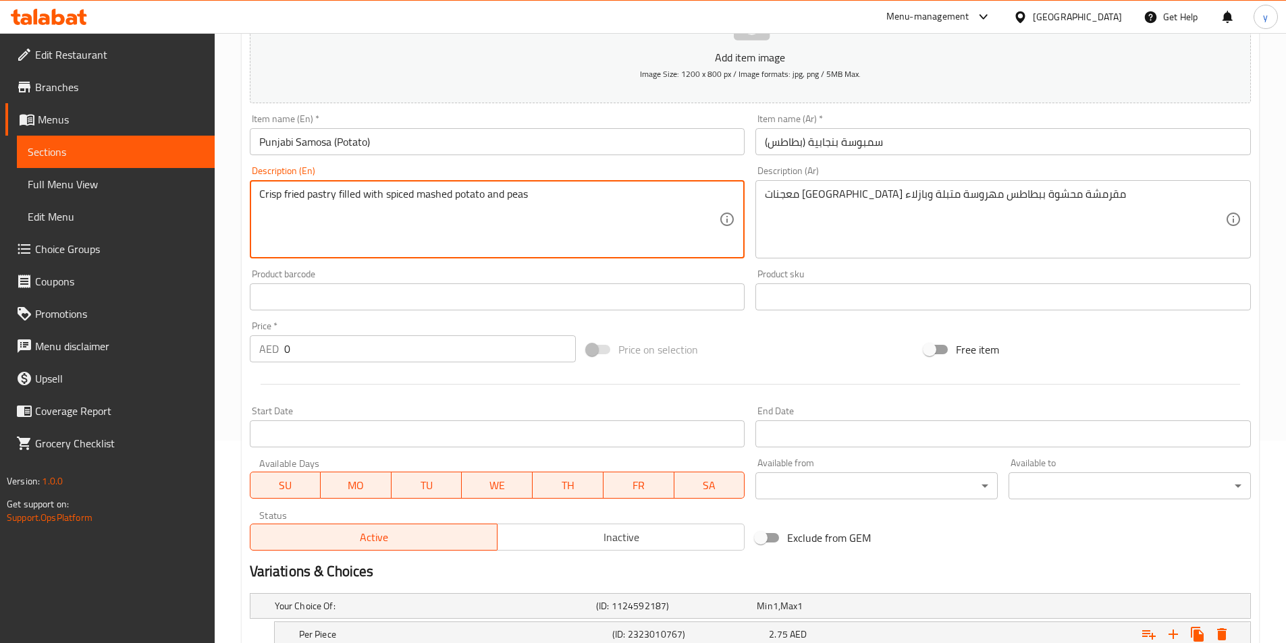
click at [437, 219] on textarea "Crisp fried pastry filled with spiced mashed potato and peas" at bounding box center [489, 220] width 460 height 64
paste textarea ", large triangular pastry filled with spiced mashed potato, peas, and herbs, fr…"
type textarea "Crisp, large triangular pastry filled with spiced mashed potato, peas, and herb…"
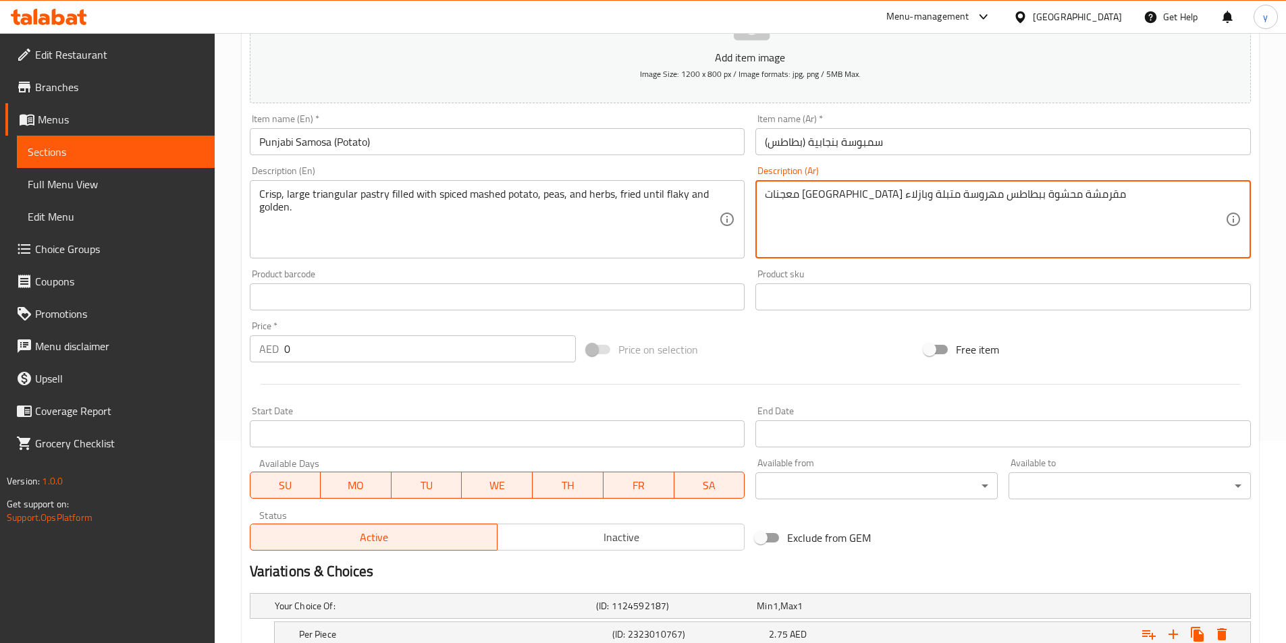
click at [913, 229] on textarea "معجنات مقلية مقرمشة محشوة ببطاطس مهروسة متبلة وبازلاء" at bounding box center [995, 220] width 460 height 64
paste textarea "ثلثة كبيرة مقرمشة محشوة بالبطاطس المهروسة المتبلة والبازلاء والأعشاب، مقلية حتى…"
click at [1183, 192] on textarea "معجنات مثلثة كبيرة مقرمشة محشوة بالبطاطس المهروسة المتبلة والبازلاء والأعشاب، م…" at bounding box center [995, 220] width 460 height 64
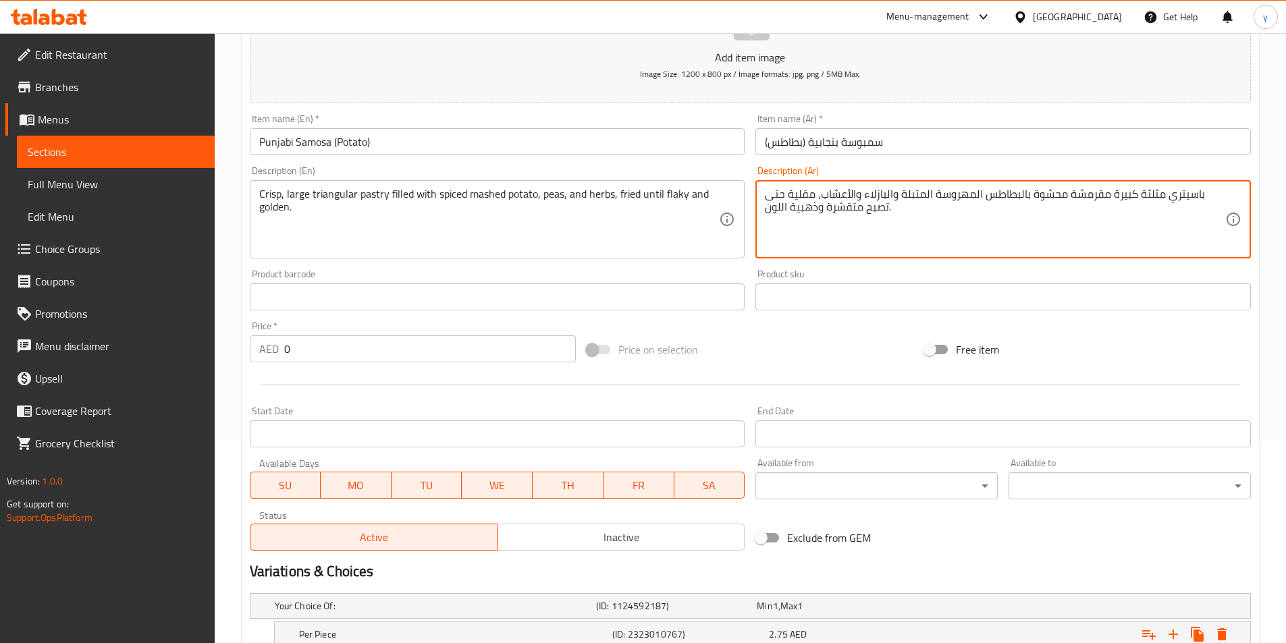
click at [834, 215] on textarea "باسيتري مثلثة كبيرة مقرمشة محشوة بالبطاطس المهروسة المتبلة والبازلاء والأعشاب، …" at bounding box center [995, 220] width 460 height 64
click at [767, 212] on textarea "باسيتري مثلثة كبيرة مقرمشة محشوة بالبطاطس المهروسة المتبلة والبازلاء والأعشاب، …" at bounding box center [995, 220] width 460 height 64
click at [779, 214] on textarea "باسيتري مثلثة كبيرة مقرمشة محشوة بالبطاطس المهروسة المتبلة والبازلاء والأعشاب، …" at bounding box center [995, 220] width 460 height 64
drag, startPoint x: 780, startPoint y: 212, endPoint x: 786, endPoint y: 211, distance: 6.8
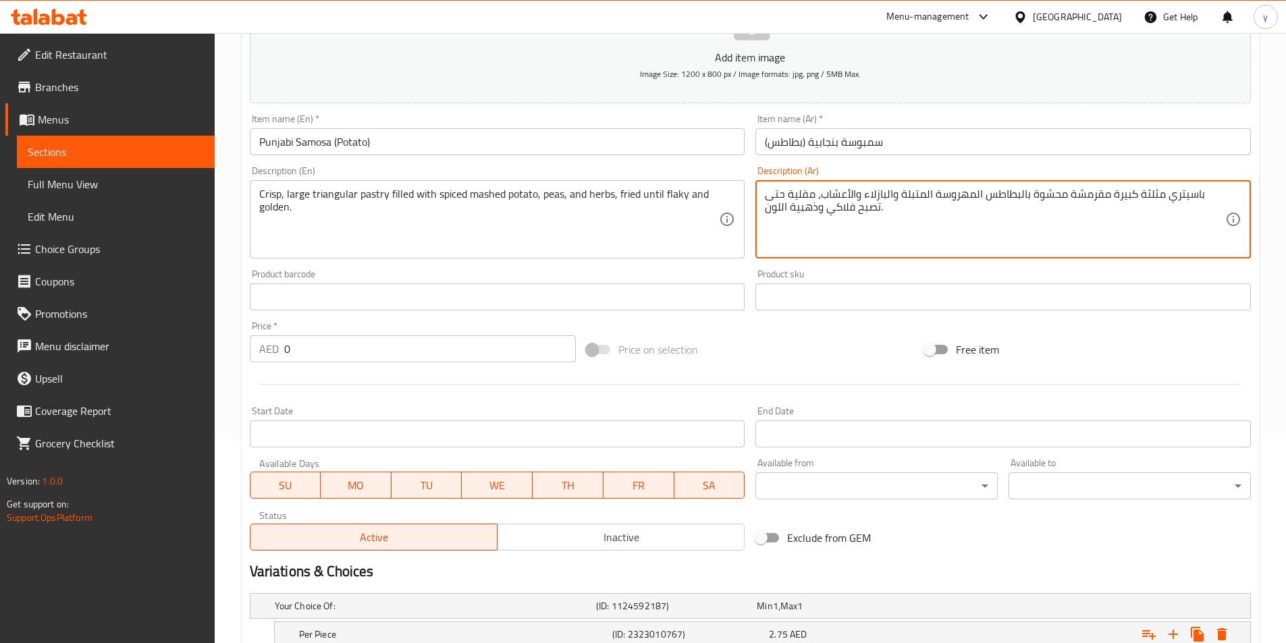
click at [784, 211] on textarea "باسيتري مثلثة كبيرة مقرمشة محشوة بالبطاطس المهروسة المتبلة والبازلاء والأعشاب، …" at bounding box center [995, 220] width 460 height 64
click at [786, 211] on textarea "باسيتري مثلثة كبيرة مقرمشة محشوة بالبطاطس المهروسة المتبلة والبازلاء والأعشاب، …" at bounding box center [995, 220] width 460 height 64
drag, startPoint x: 786, startPoint y: 211, endPoint x: 776, endPoint y: 215, distance: 11.3
click at [776, 215] on textarea "باسيتري مثلثة كبيرة مقرمشة محشوة بالبطاطس المهروسة المتبلة والبازلاء والأعشاب، …" at bounding box center [995, 220] width 460 height 64
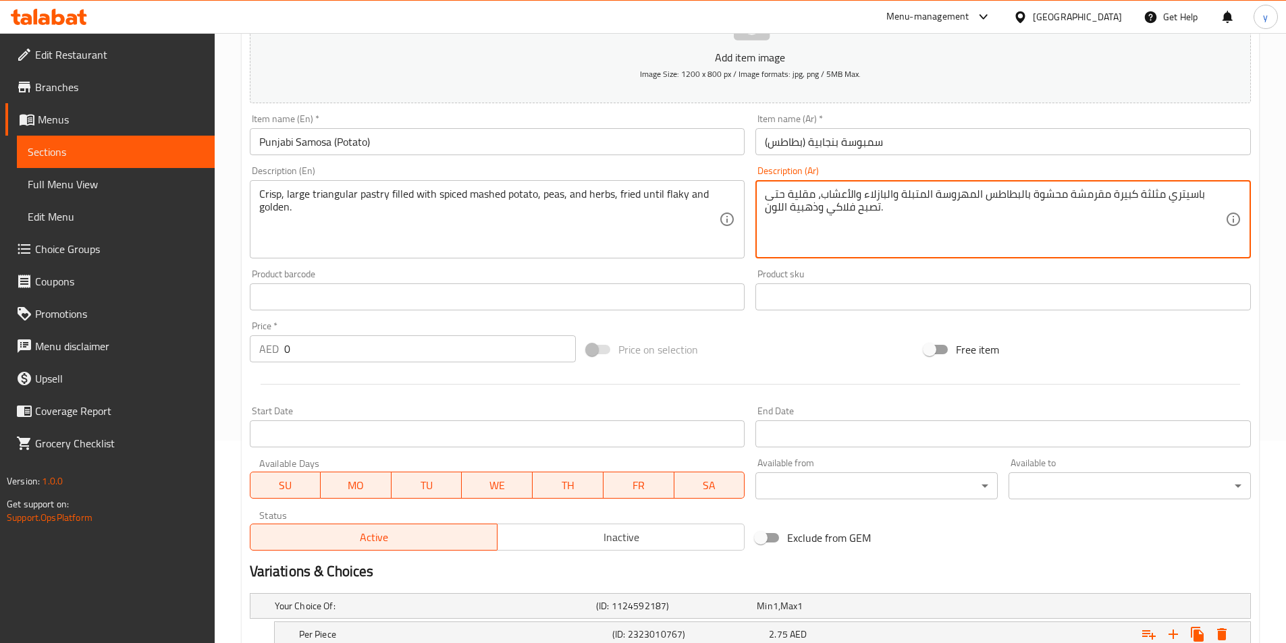
click at [769, 214] on textarea "باسيتري مثلثة كبيرة مقرمشة محشوة بالبطاطس المهروسة المتبلة والبازلاء والأعشاب، …" at bounding box center [995, 220] width 460 height 64
click at [790, 211] on textarea "باسيتري مثلثة كبيرة مقرمشة محشوة بالبطاطس المهروسة المتبلة والبازلاء والأعشاب، …" at bounding box center [995, 220] width 460 height 64
click at [791, 212] on textarea "باسيتري مثلثة كبيرة مقرمشة محشوة بالبطاطس المهروسة المتبلة والبازلاء والأعشاب، …" at bounding box center [995, 220] width 460 height 64
click at [788, 209] on textarea "باسيتري مثلثة كبيرة مقرمشة محشوة بالبطاطس المهروسة المتبلة والبازلاء والأعشاب، …" at bounding box center [995, 220] width 460 height 64
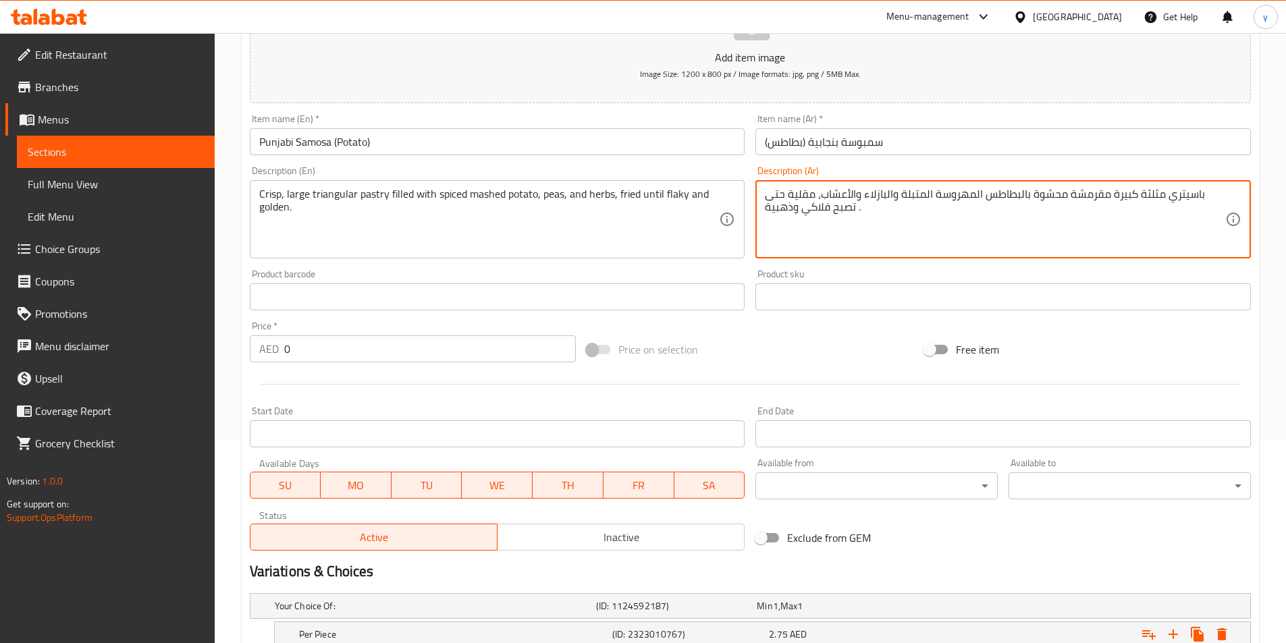
click at [776, 213] on textarea "باسيتري مثلثة كبيرة مقرمشة محشوة بالبطاطس المهروسة المتبلة والبازلاء والأعشاب، …" at bounding box center [995, 220] width 460 height 64
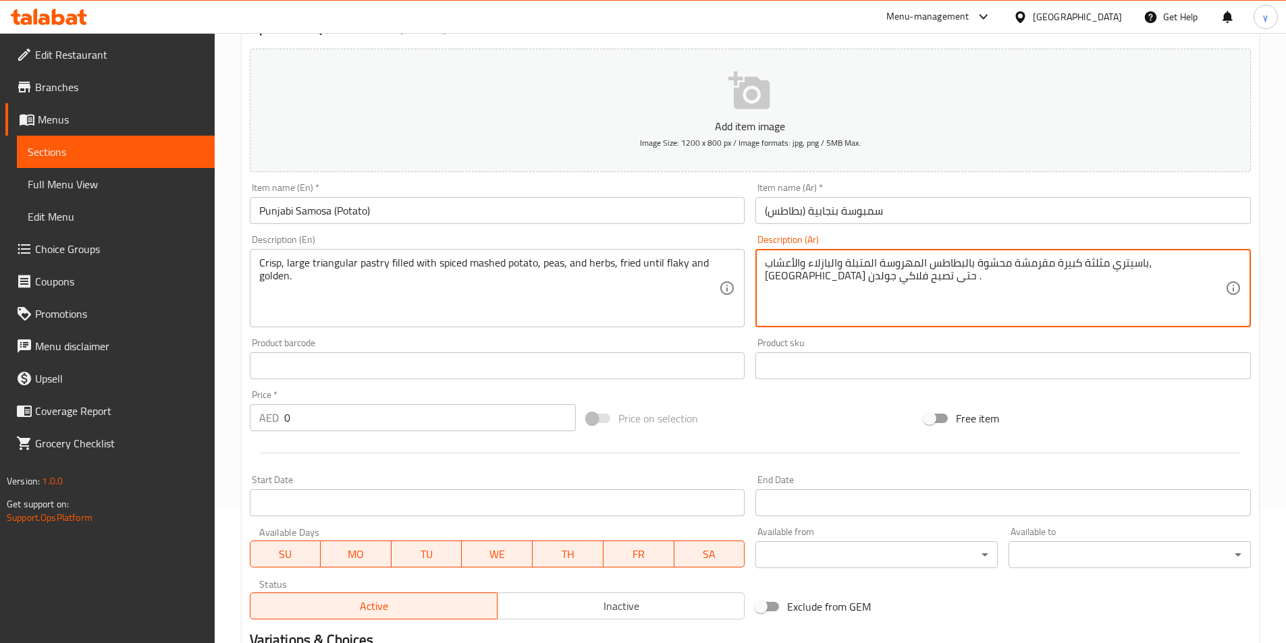
scroll to position [341, 0]
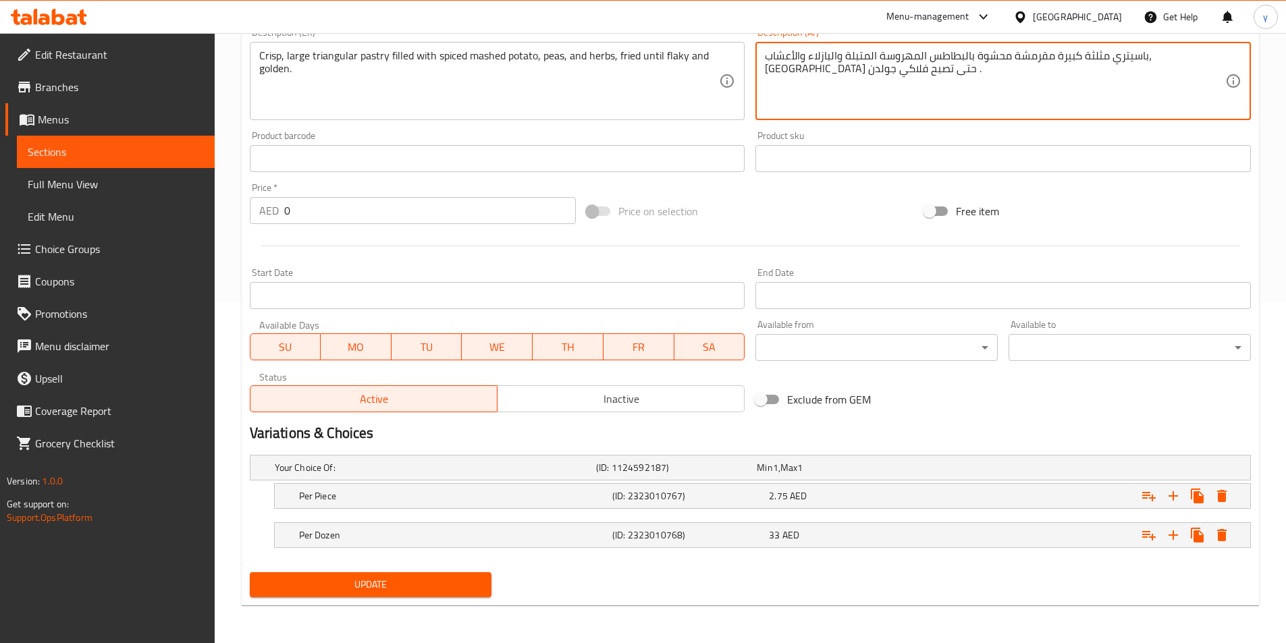
type textarea "باسيتري مثلثة كبيرة مقرمشة محشوة بالبطاطس المهروسة المتبلة والبازلاء والأعشاب، …"
click at [390, 588] on span "Update" at bounding box center [371, 584] width 221 height 17
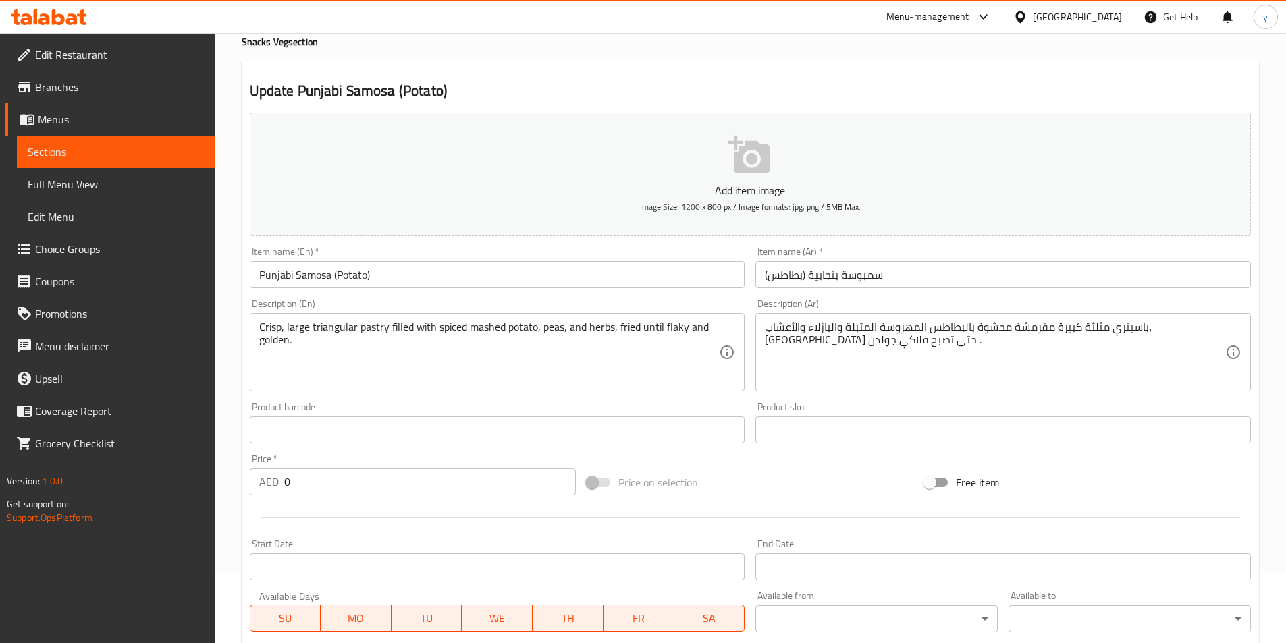
scroll to position [0, 0]
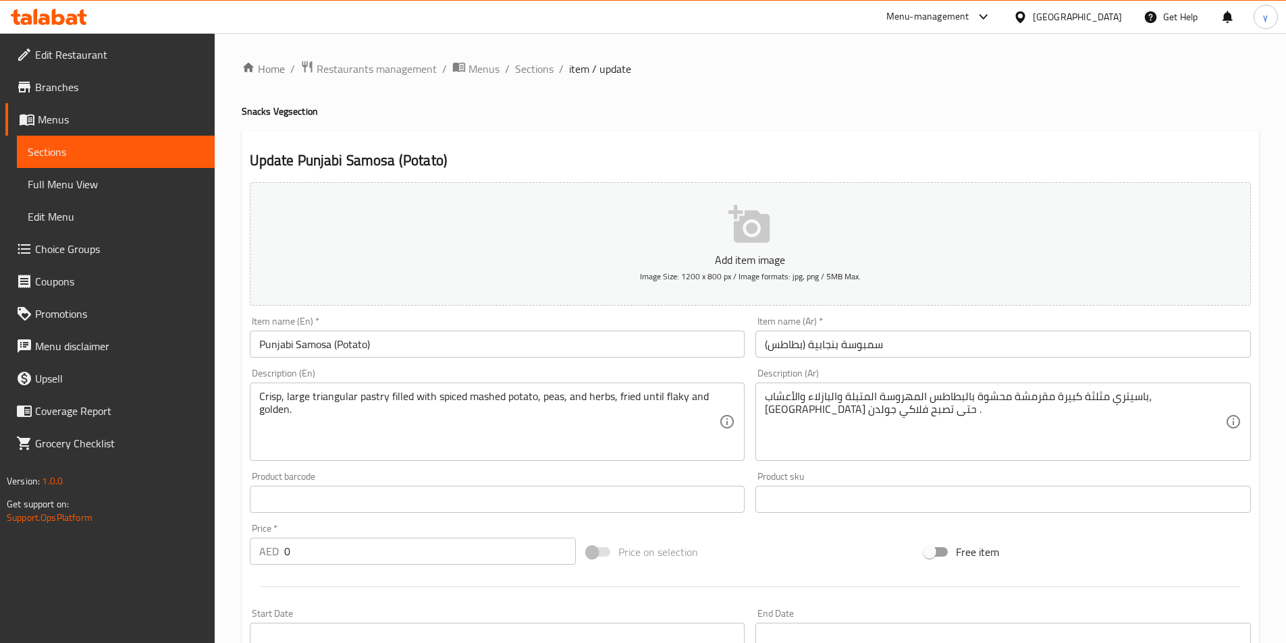
drag, startPoint x: 549, startPoint y: 74, endPoint x: 541, endPoint y: 97, distance: 24.3
click at [549, 74] on span "Sections" at bounding box center [534, 69] width 38 height 16
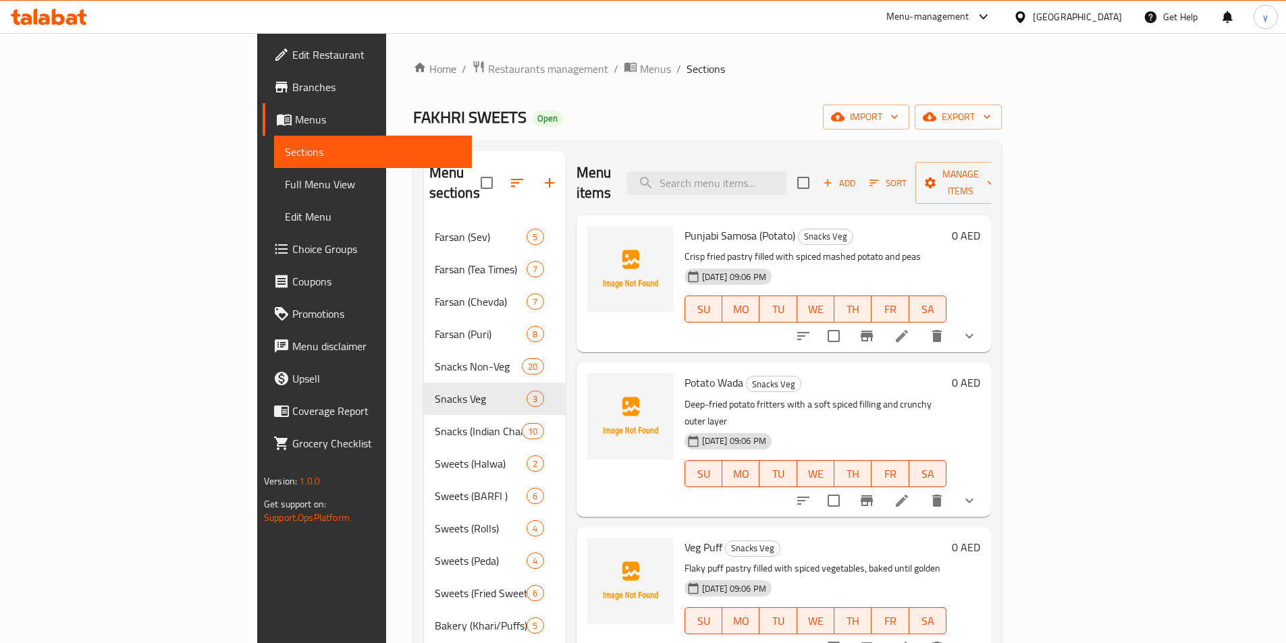
scroll to position [202, 0]
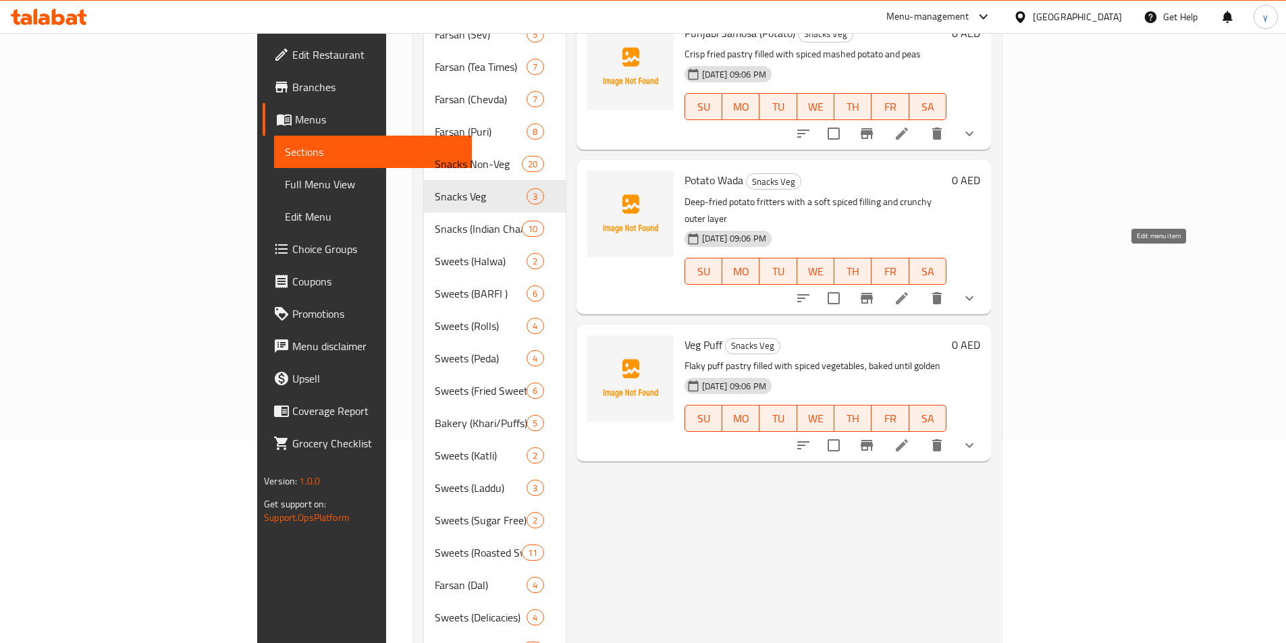
click at [910, 290] on icon at bounding box center [902, 298] width 16 height 16
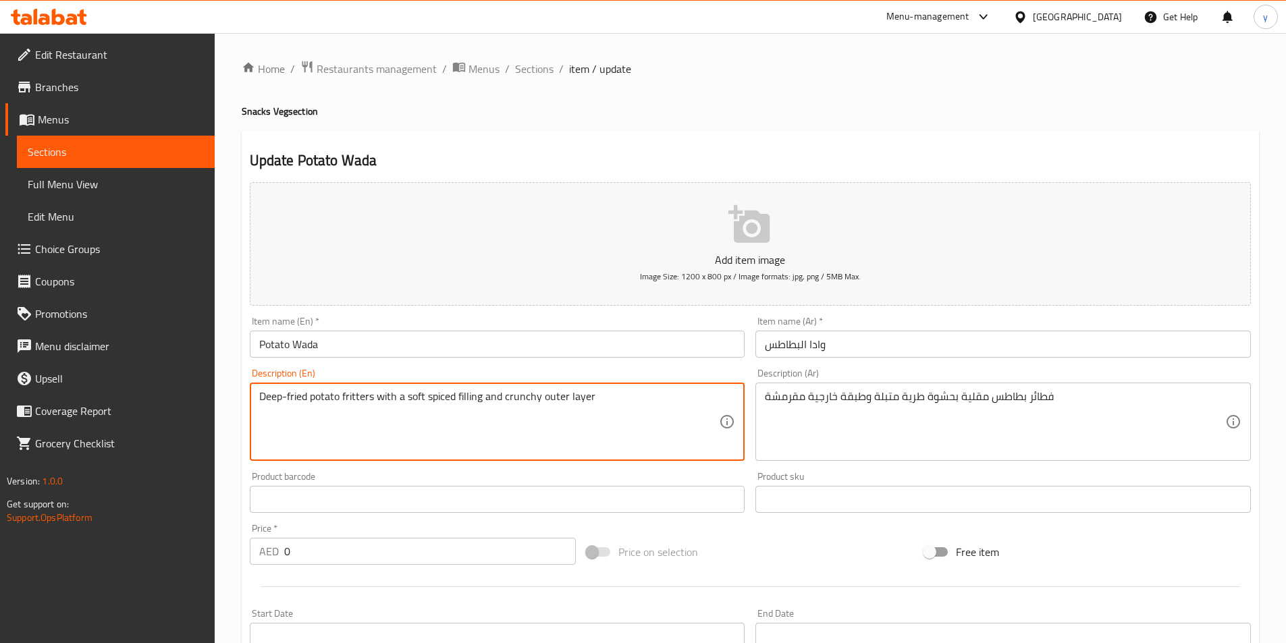
click at [367, 398] on textarea "Deep-fried potato fritters with a soft spiced filling and crunchy outer layer" at bounding box center [489, 422] width 460 height 64
paste textarea "made with spiced mashed potato coated in a gram flour batter, crispy outside an…"
type textarea "Deep-fried potato fritters made with spiced mashed potato coated in a gram flou…"
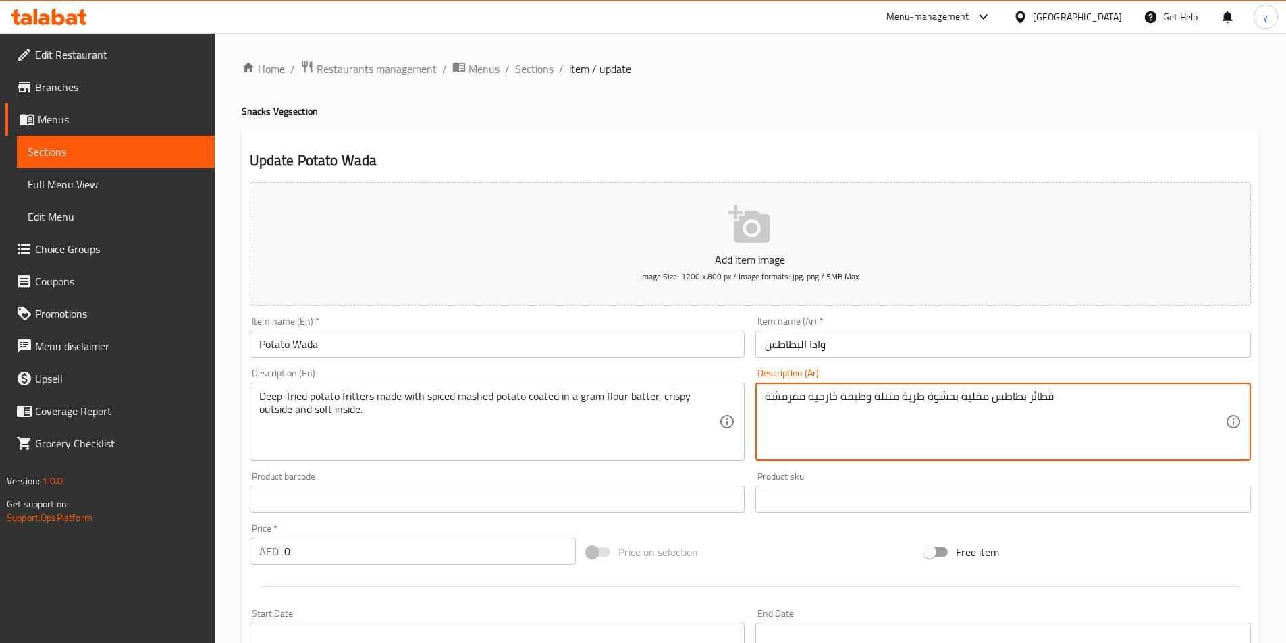
click at [825, 401] on textarea "فطائر بطاطس مقلية بحشوة طرية متبلة وطبقة خارجية مقرمشة" at bounding box center [995, 422] width 460 height 64
click at [1050, 435] on textarea "فطائر بطاطس مقلية بحشوة طرية متبلة وطبقة خارجية مقرمشة" at bounding box center [995, 422] width 460 height 64
click at [801, 400] on textarea "فطائر بطاطس مقلية بحشوة طرية متبلة وطبقة خارجية مقرمشة" at bounding box center [995, 422] width 460 height 64
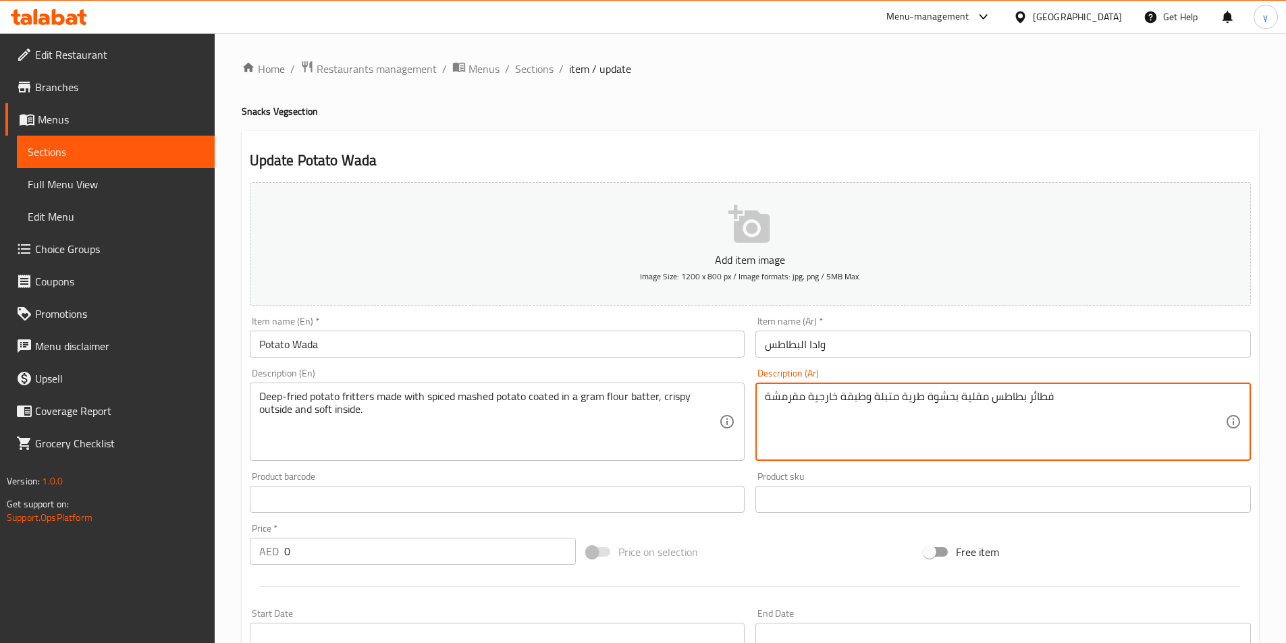
click at [801, 400] on textarea "فطائر بطاطس مقلية بحشوة طرية متبلة وطبقة خارجية مقرمشة" at bounding box center [995, 422] width 460 height 64
paste textarea "لبطاطس المقلية مصنوعة من البطاطس المهروسة المتبلة والمغطاة بعجينة دقيق الحمص، و…"
click at [1091, 400] on textarea "فطائر البطاطس المقلية مصنوعة من البطاطس المهروسة المتبلة والمغطاة بعجينة دقيق ا…" at bounding box center [995, 422] width 460 height 64
click at [1098, 396] on textarea "فطائر البطاطس المقلية مصنوعة من البطاطس المهروسة المتبلة والمغطاة بعجينة دقيق ا…" at bounding box center [995, 422] width 460 height 64
click at [1093, 396] on textarea "فطائر البطاطس المقلية مصنوعة من البطاطس المهروسة المتبلة والمغطاة بعجينة دقيق ا…" at bounding box center [995, 422] width 460 height 64
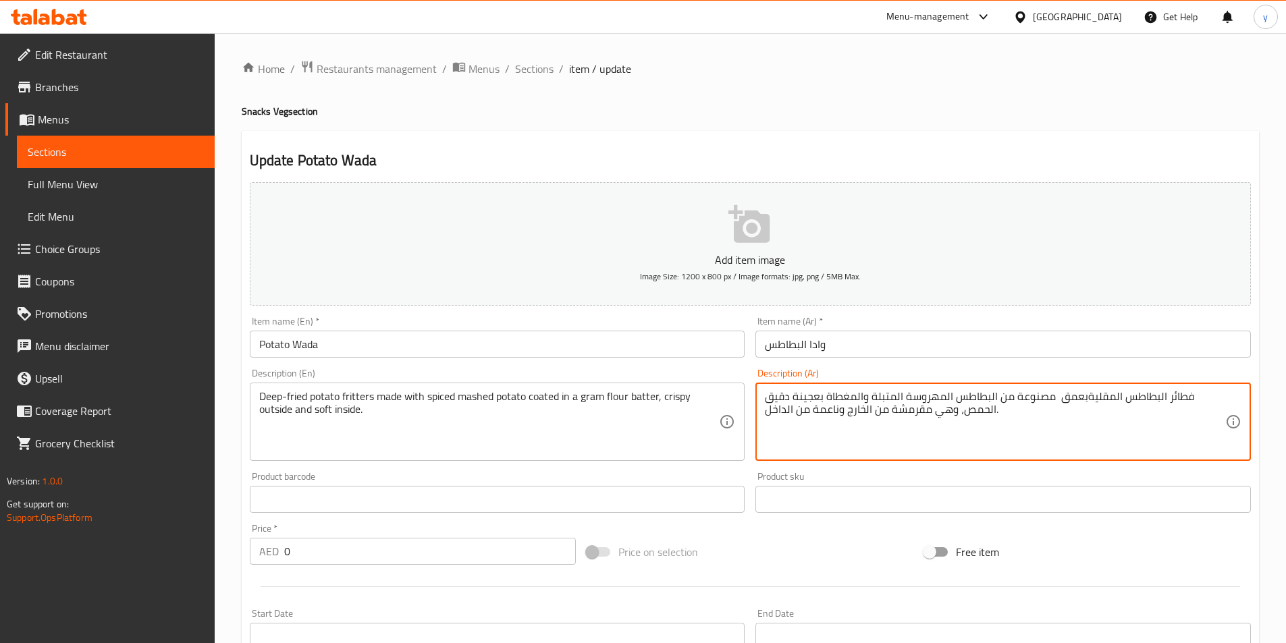
click at [1091, 406] on textarea "فطائر البطاطس المقليةبعمق مصنوعة من البطاطس المهروسة المتبلة والمغطاة بعجينة دق…" at bounding box center [995, 422] width 460 height 64
click at [1087, 400] on textarea "فطائر البطاطس المقليةبعمق مصنوعة من البطاطس المهروسة المتبلة والمغطاة بعجينة دق…" at bounding box center [995, 422] width 460 height 64
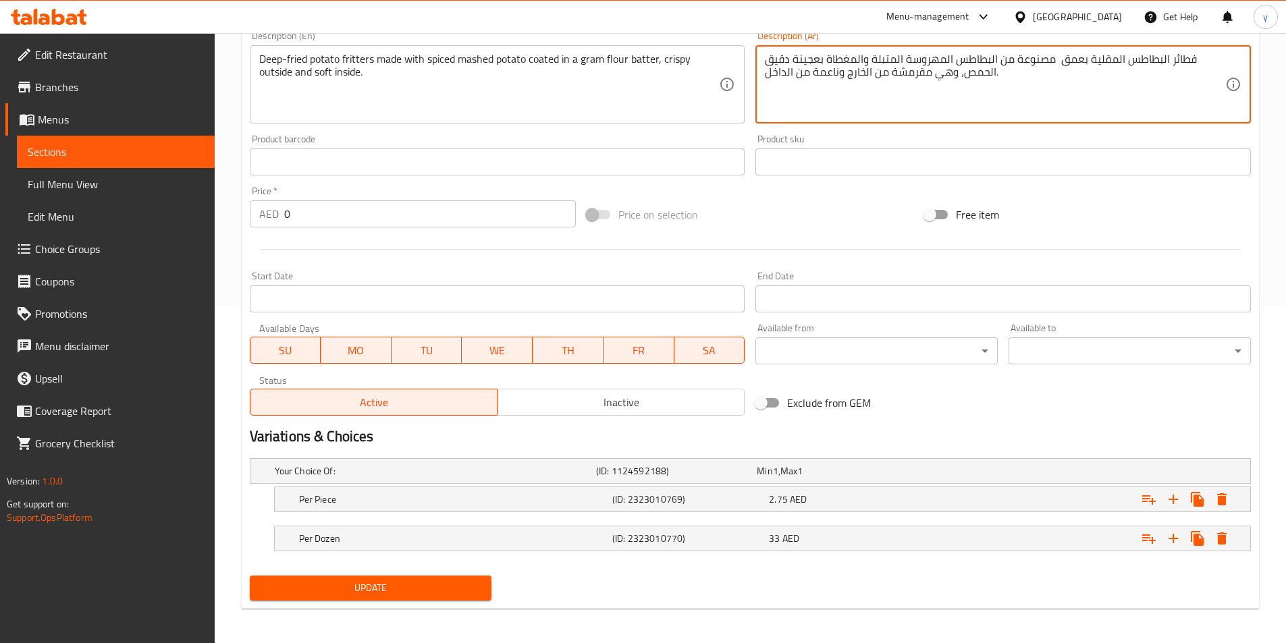
scroll to position [341, 0]
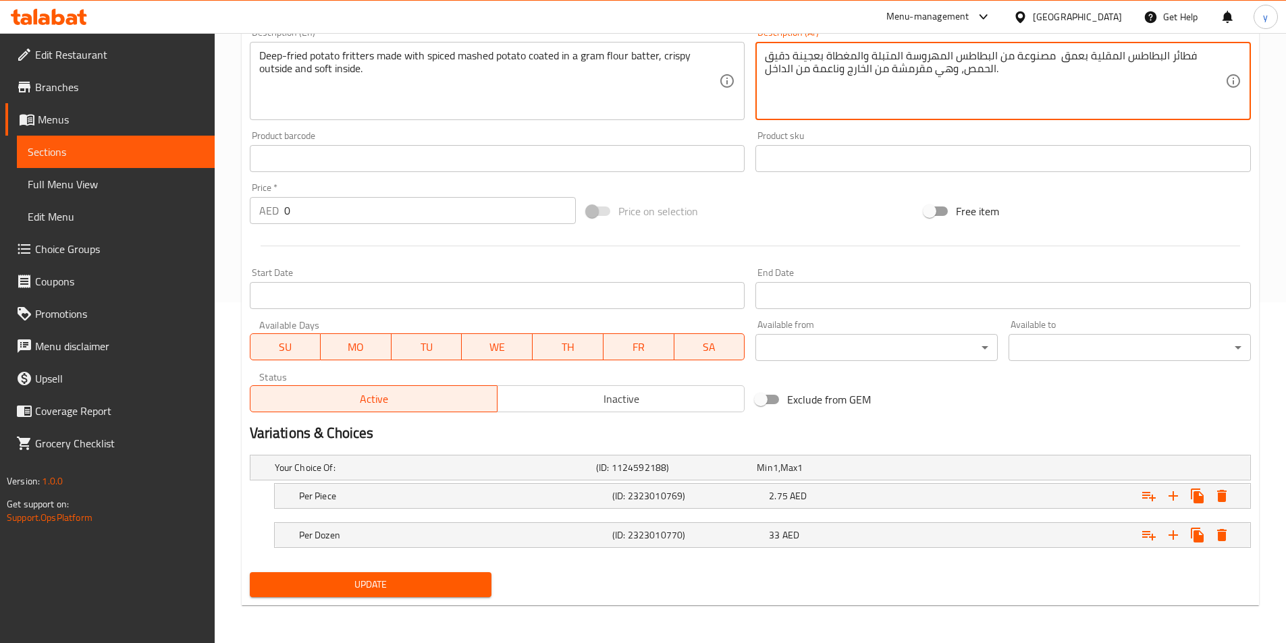
type textarea "فطائر البطاطس المقلية بعمق مصنوعة من البطاطس المهروسة المتبلة والمغطاة بعجينة د…"
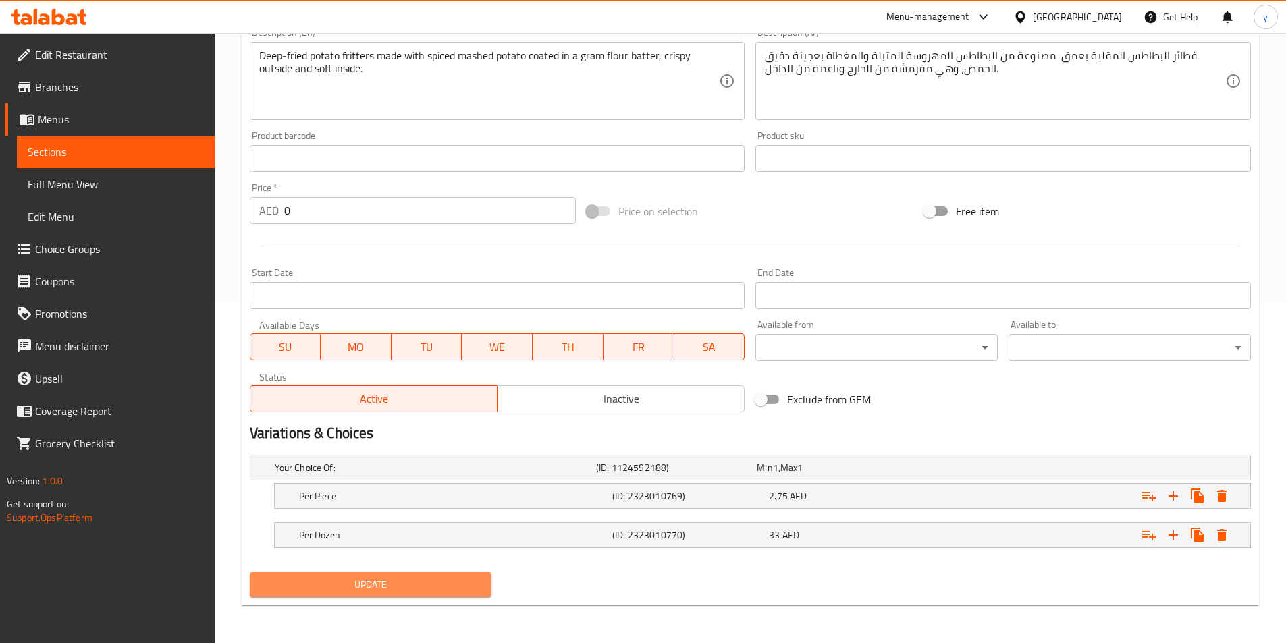
click at [347, 583] on span "Update" at bounding box center [371, 584] width 221 height 17
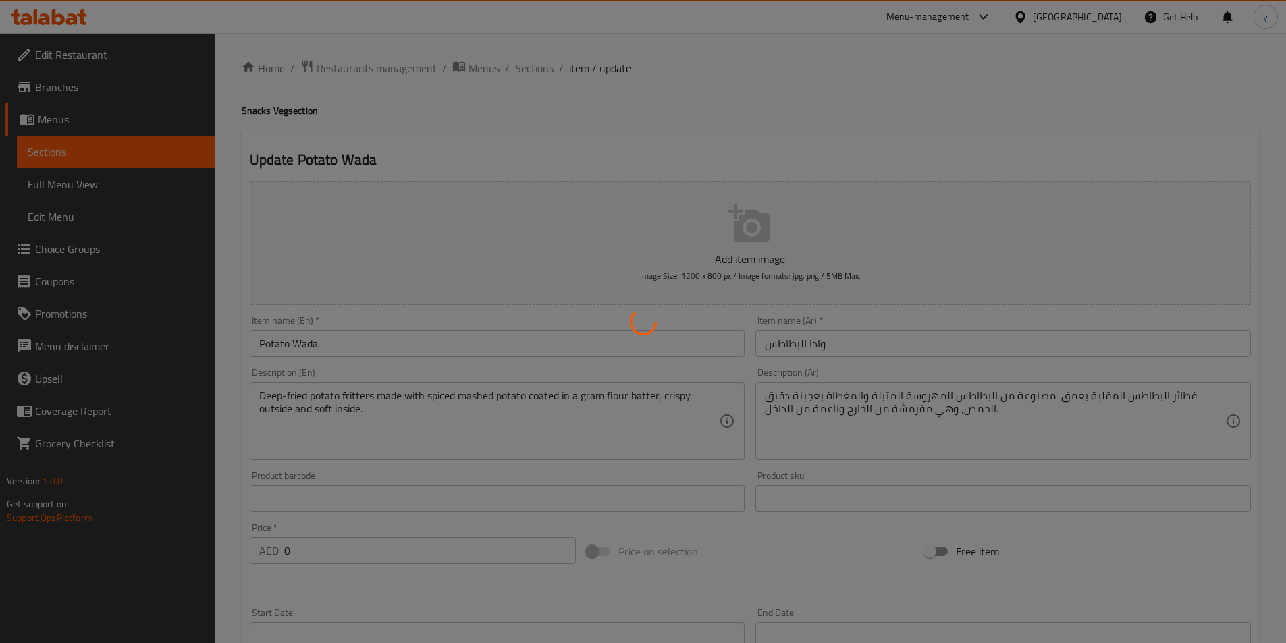
scroll to position [0, 0]
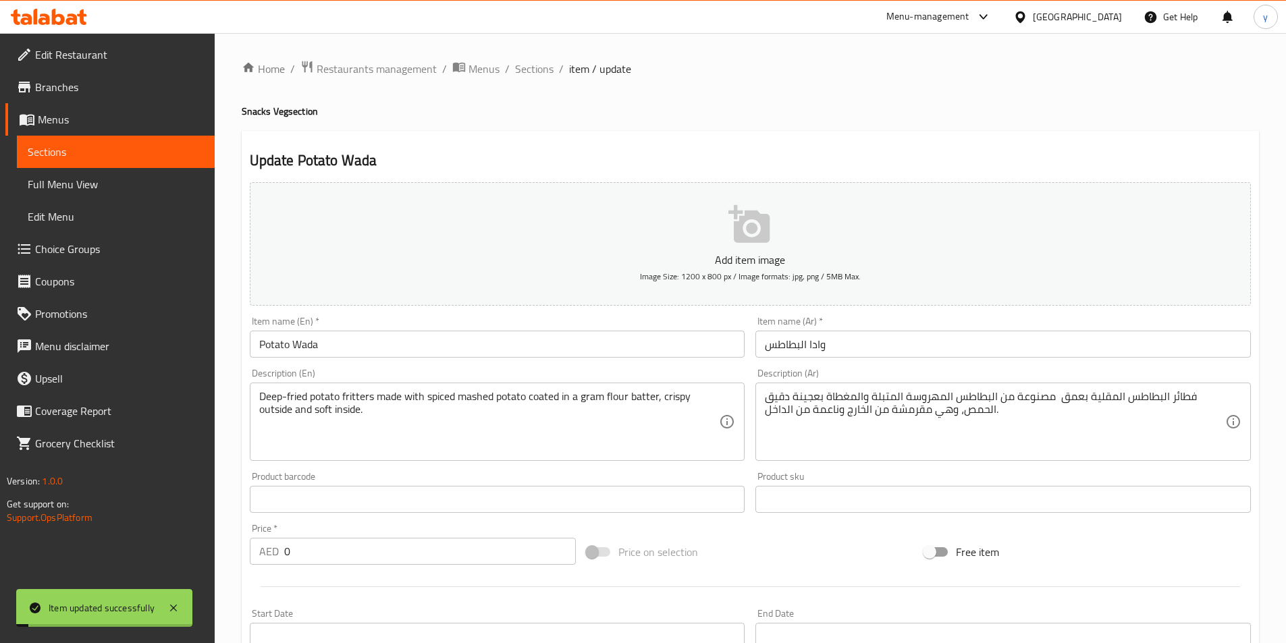
click at [540, 68] on span "Sections" at bounding box center [534, 69] width 38 height 16
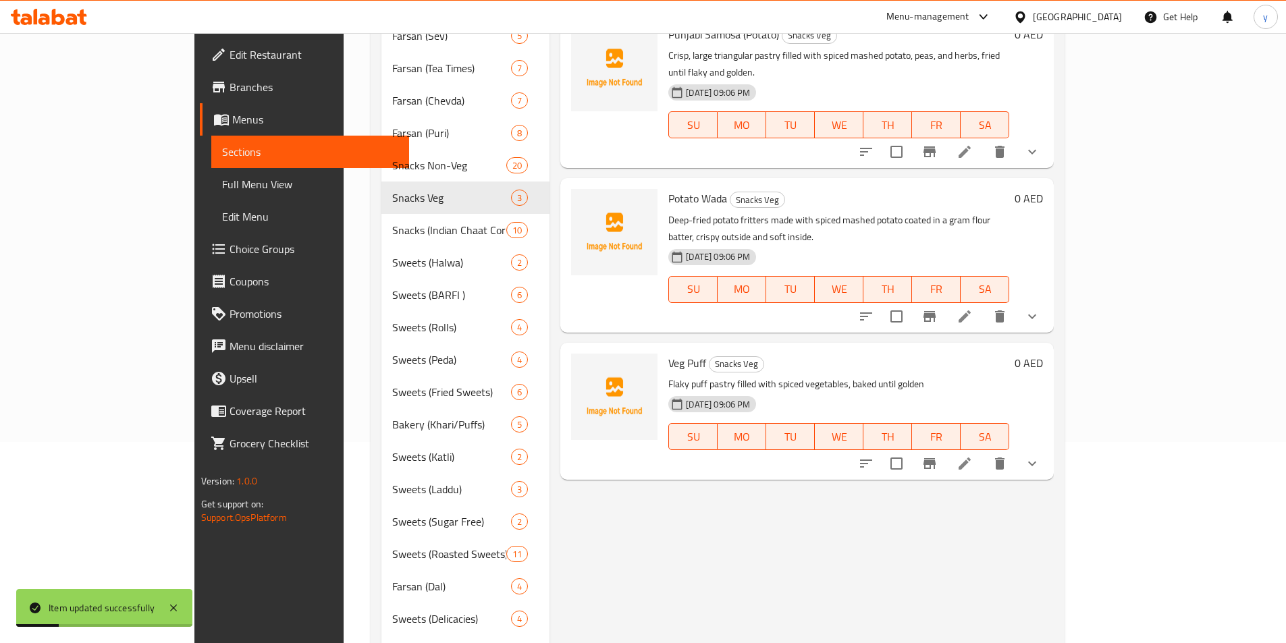
scroll to position [202, 0]
click at [973, 454] on icon at bounding box center [964, 462] width 16 height 16
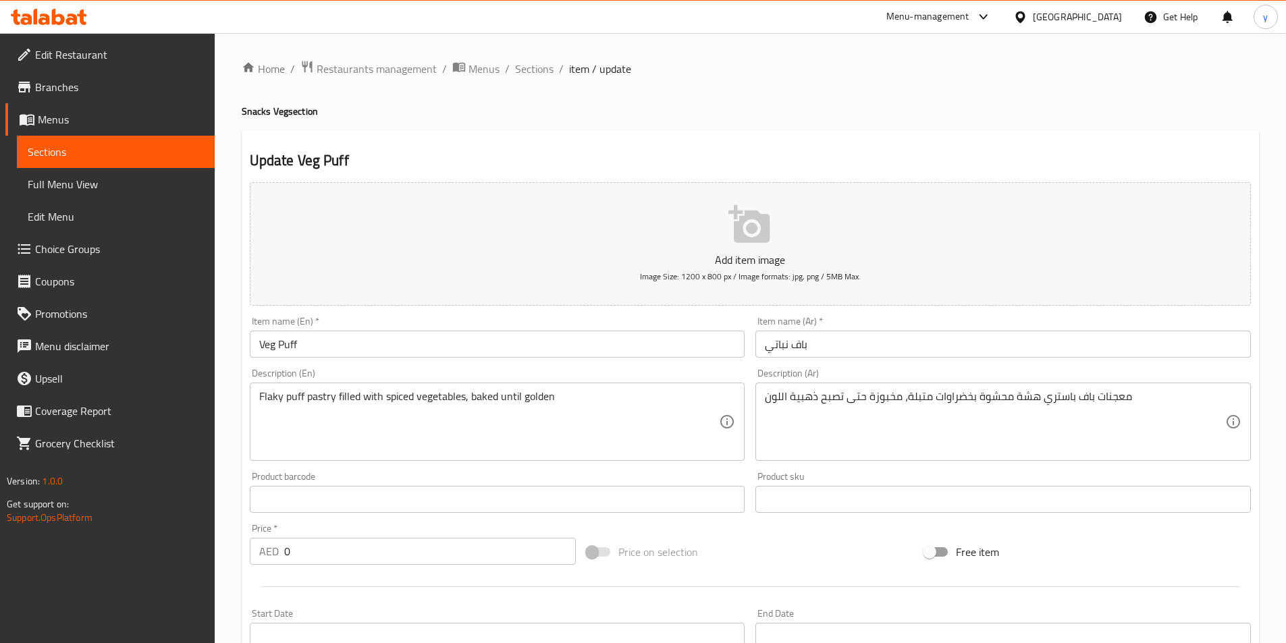
click at [426, 402] on textarea "Flaky puff pastry filled with spiced vegetables, baked until golden" at bounding box center [489, 422] width 460 height 64
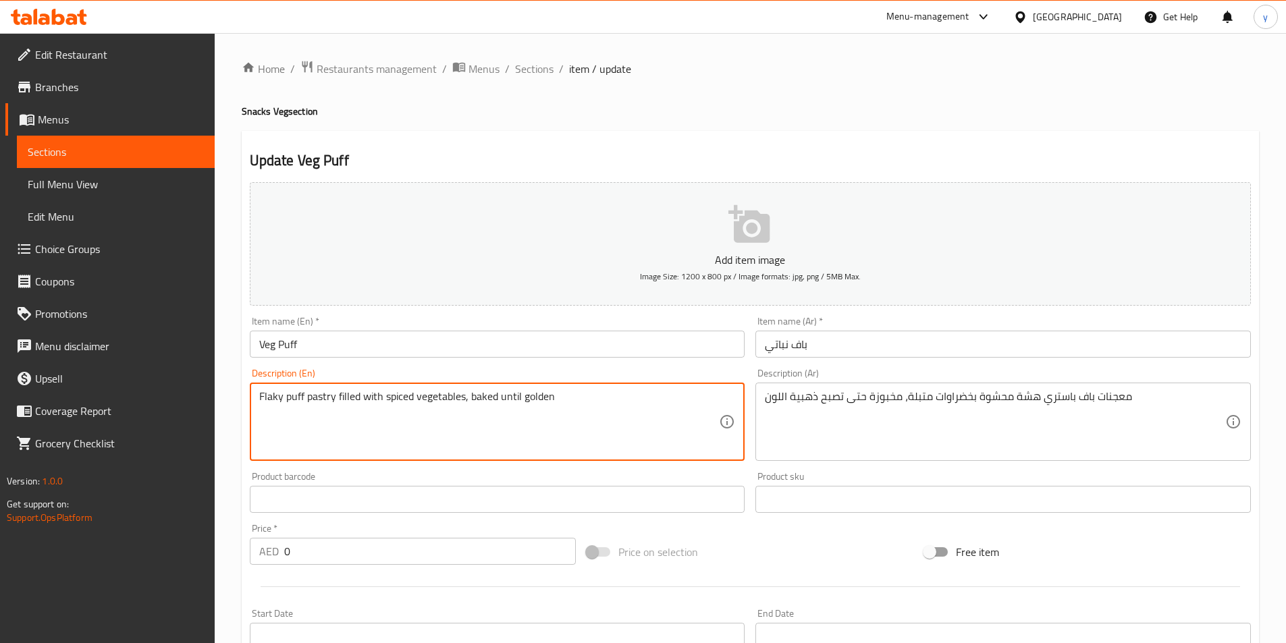
click at [426, 402] on textarea "Flaky puff pastry filled with spiced vegetables, baked until golden" at bounding box center [489, 422] width 460 height 64
paste textarea "Light, airy puff pastry baked until golden and flaky, filled with mildly spiced…"
type textarea "Light, airy puff pastry baked until golden and flaky, filled with mildly spiced…"
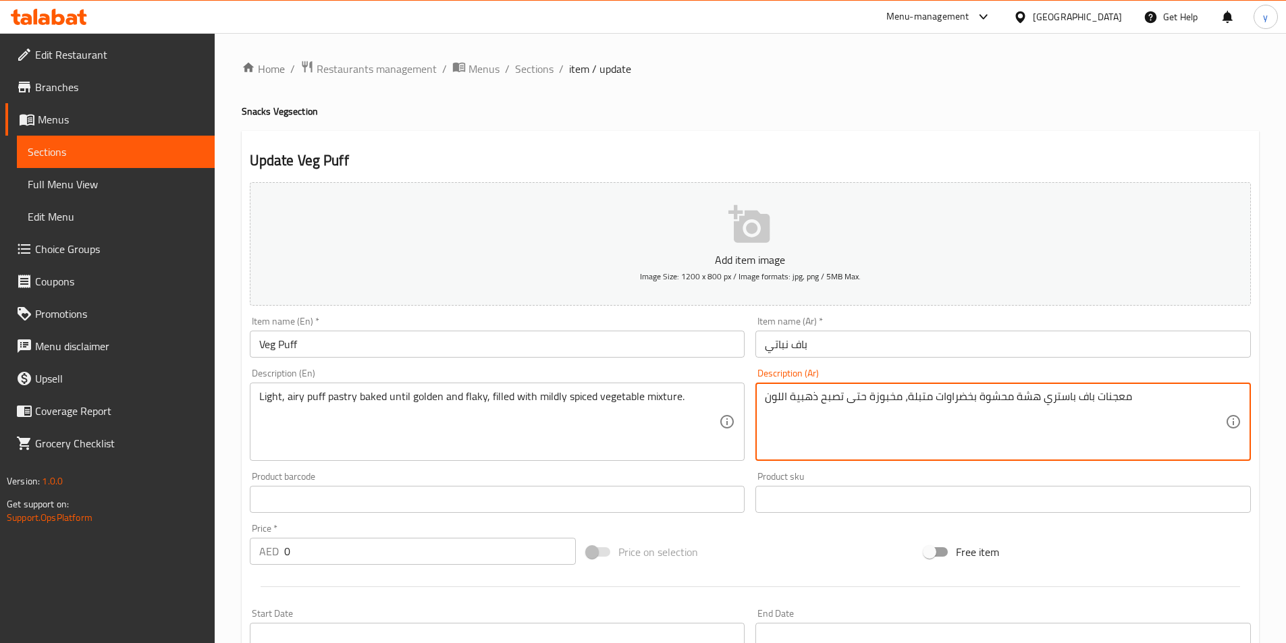
click at [784, 407] on textarea "معجنات باف باستري هشة محشوة بخضراوات متبلة، مخبوزة حتى تصبح ذهبية اللون" at bounding box center [995, 422] width 460 height 64
paste textarea "عجينة نفخة خفيفة ورقيقة تُخبز حتى تصبح ذهبية اللون ومتقشرة، محشوة بمزيج من الخض…"
click at [1142, 396] on textarea "عجينة نفخة خفيفة ورقيقة تُخبز حتى تصبح ذهبية اللون ومتقشرة، محشوة بمزيج من الخض…" at bounding box center [995, 422] width 460 height 64
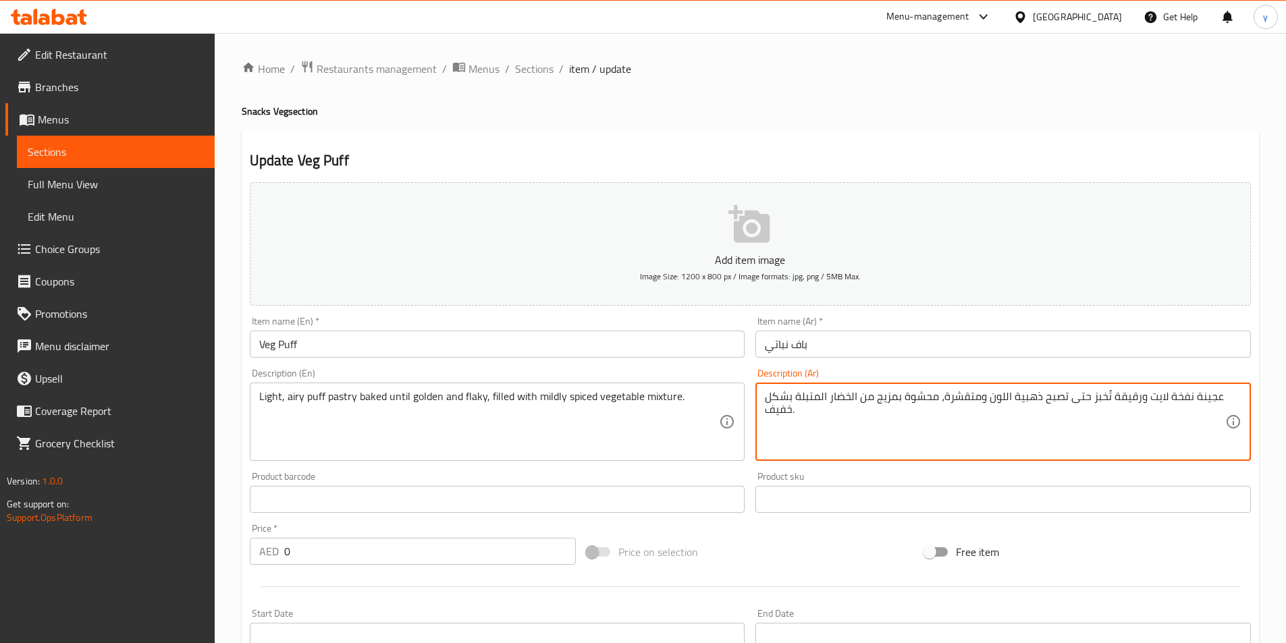
click at [963, 399] on textarea "عجينة نفخة لايت ورقيقة تُخبز حتى تصبح ذهبية اللون ومتقشرة، محشوة بمزيج من الخضا…" at bounding box center [995, 422] width 460 height 64
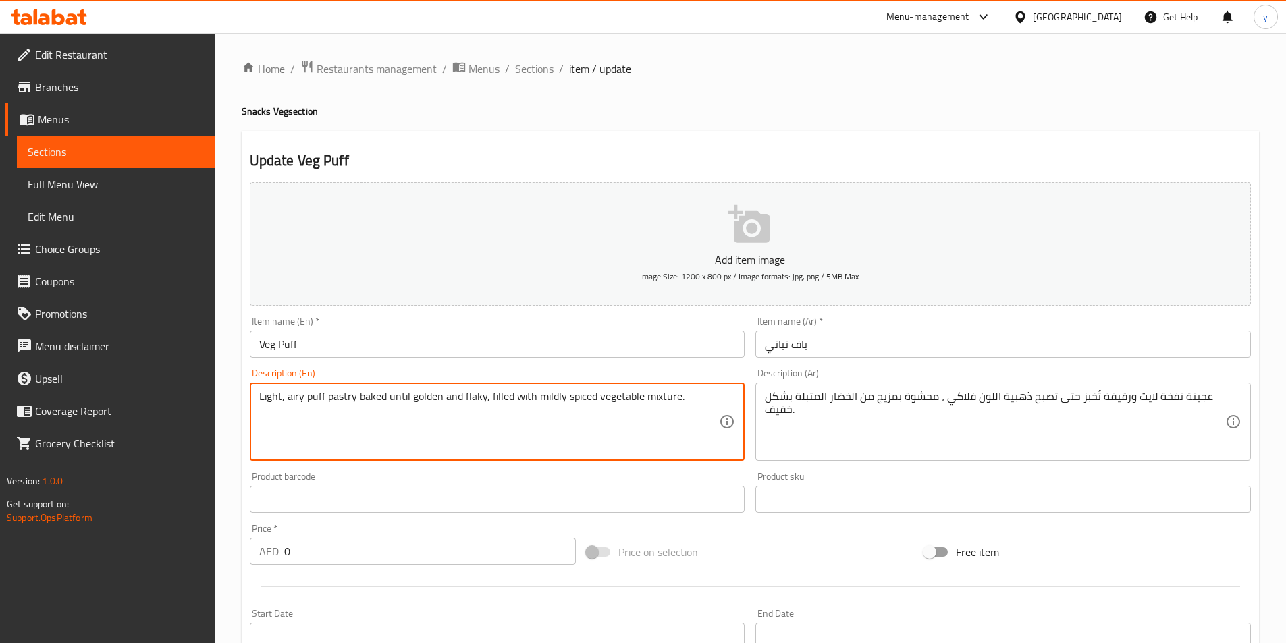
click at [550, 397] on textarea "Light, airy puff pastry baked until golden and flaky, filled with mildly spiced…" at bounding box center [489, 422] width 460 height 64
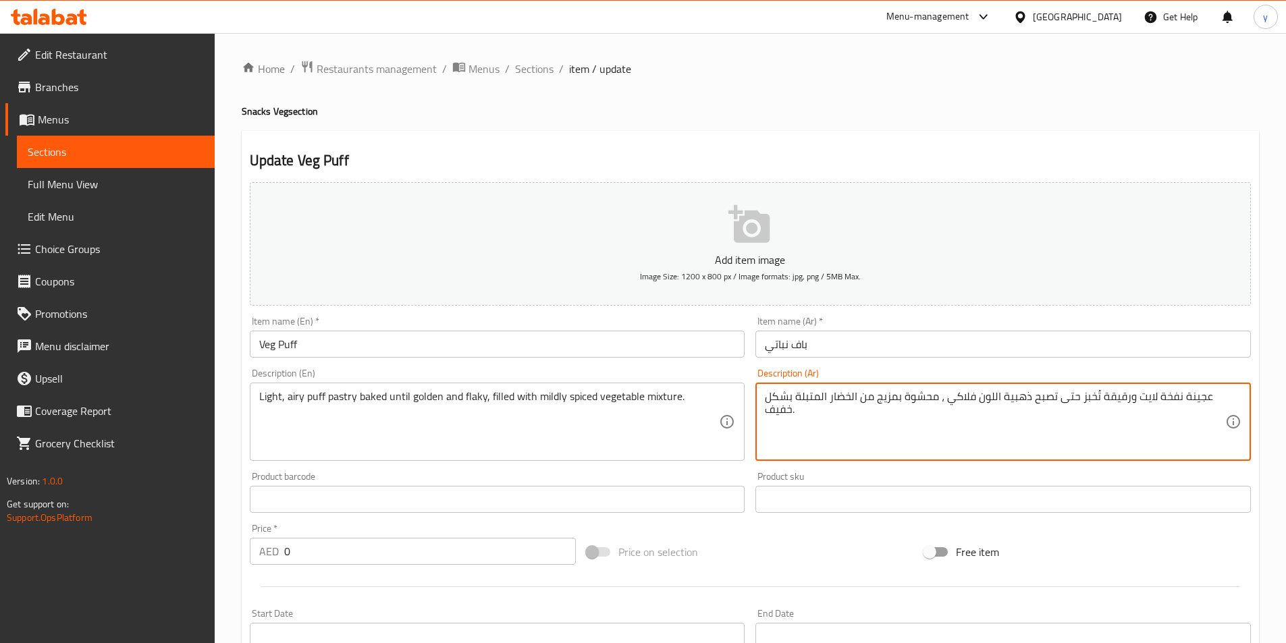
click at [773, 418] on textarea "عجينة نفخة لايت ورقيقة تُخبز حتى تصبح ذهبية اللون فلاكي ، محشوة بمزيج من الخضار…" at bounding box center [995, 422] width 460 height 64
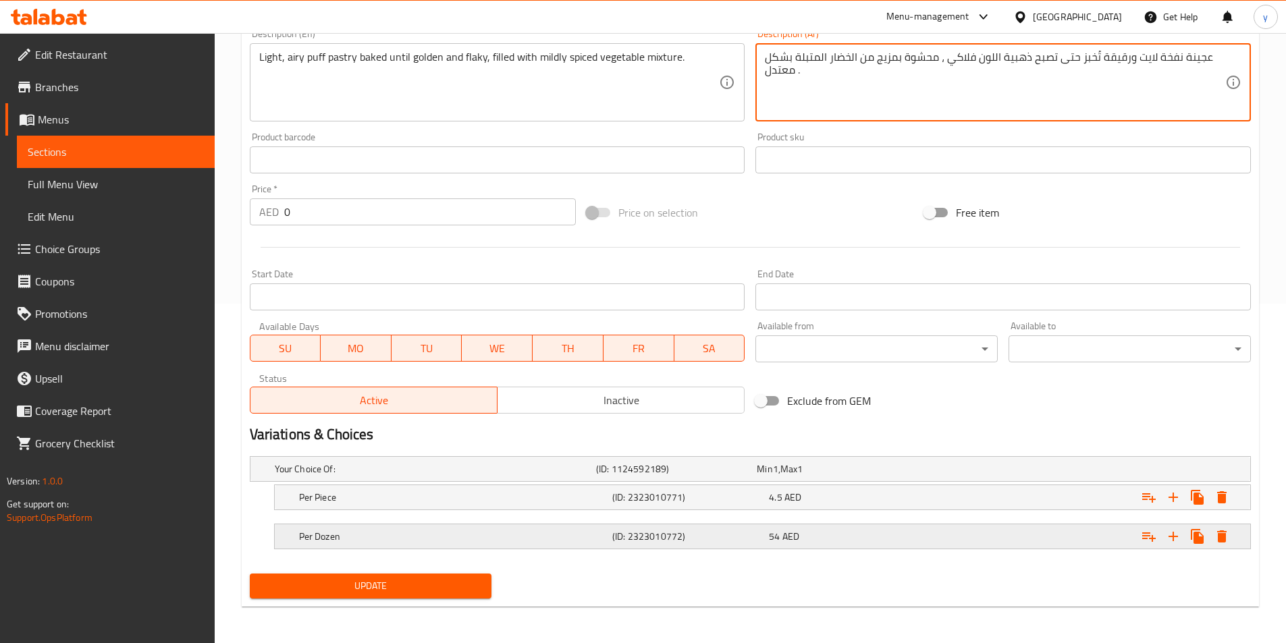
scroll to position [341, 0]
click at [471, 574] on button "Update" at bounding box center [371, 584] width 242 height 25
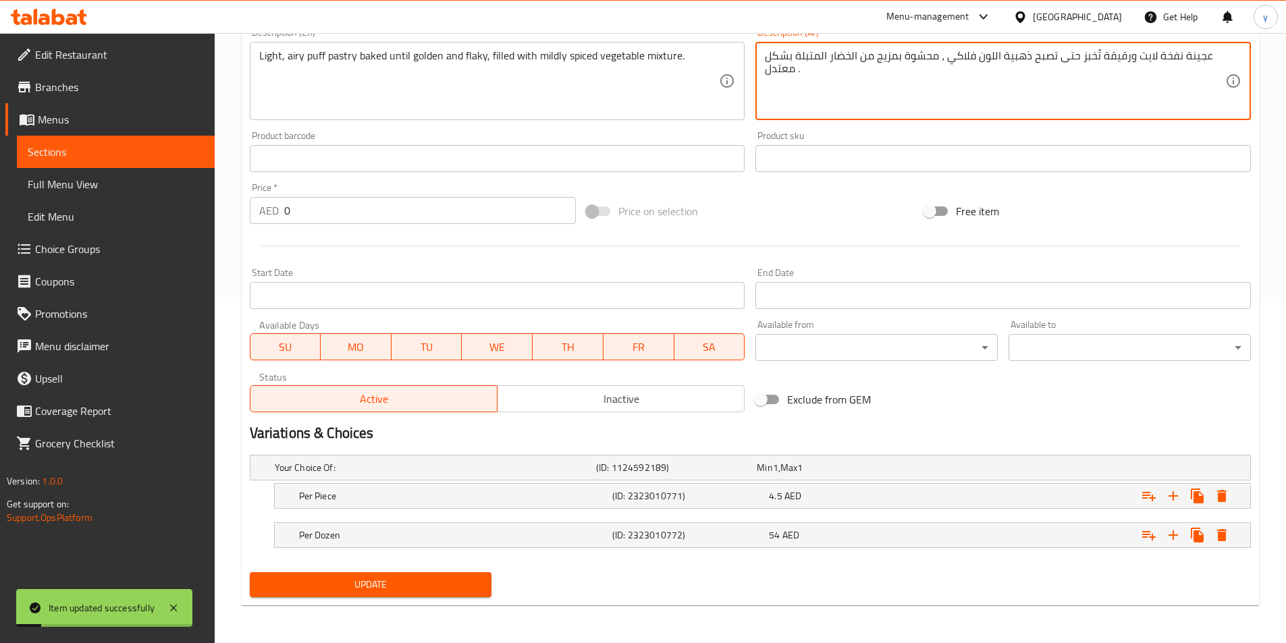
click at [1197, 57] on textarea "عجينة نفخة لايت ورقيقة تُخبز حتى تصبح ذهبية اللون فلاكي ، محشوة بمزيج من الخضار…" at bounding box center [995, 81] width 460 height 64
type textarea "باستري نفخة لايت ورقيقة تُخبز حتى تصبح ذهبية اللون فلاكي ، محشوة بمزيج من الخضا…"
click at [377, 582] on span "Update" at bounding box center [371, 584] width 221 height 17
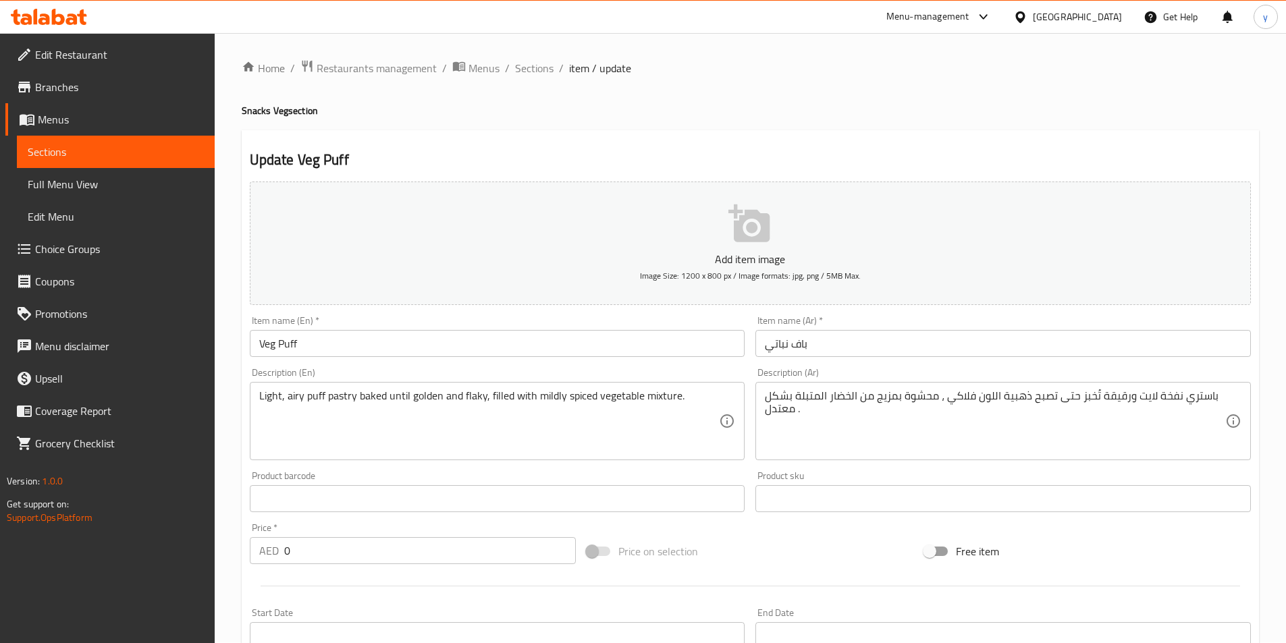
scroll to position [0, 0]
click at [533, 65] on span "Sections" at bounding box center [534, 69] width 38 height 16
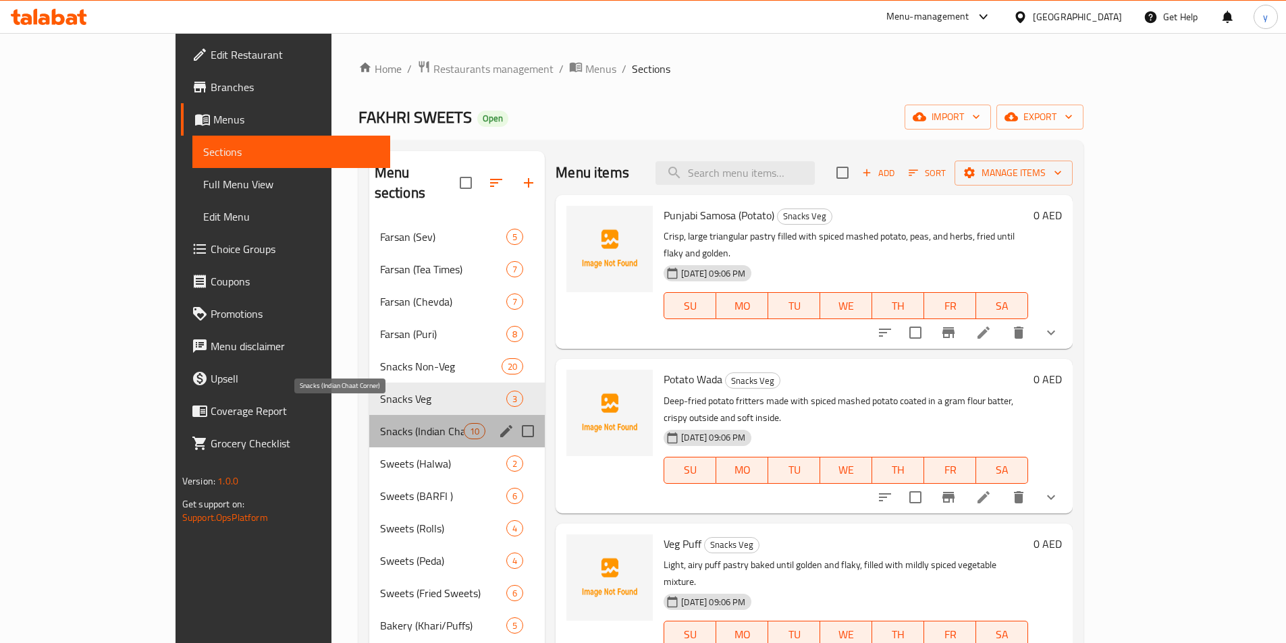
click at [380, 423] on span "Snacks (Indian Chaat Corner)" at bounding box center [422, 431] width 84 height 16
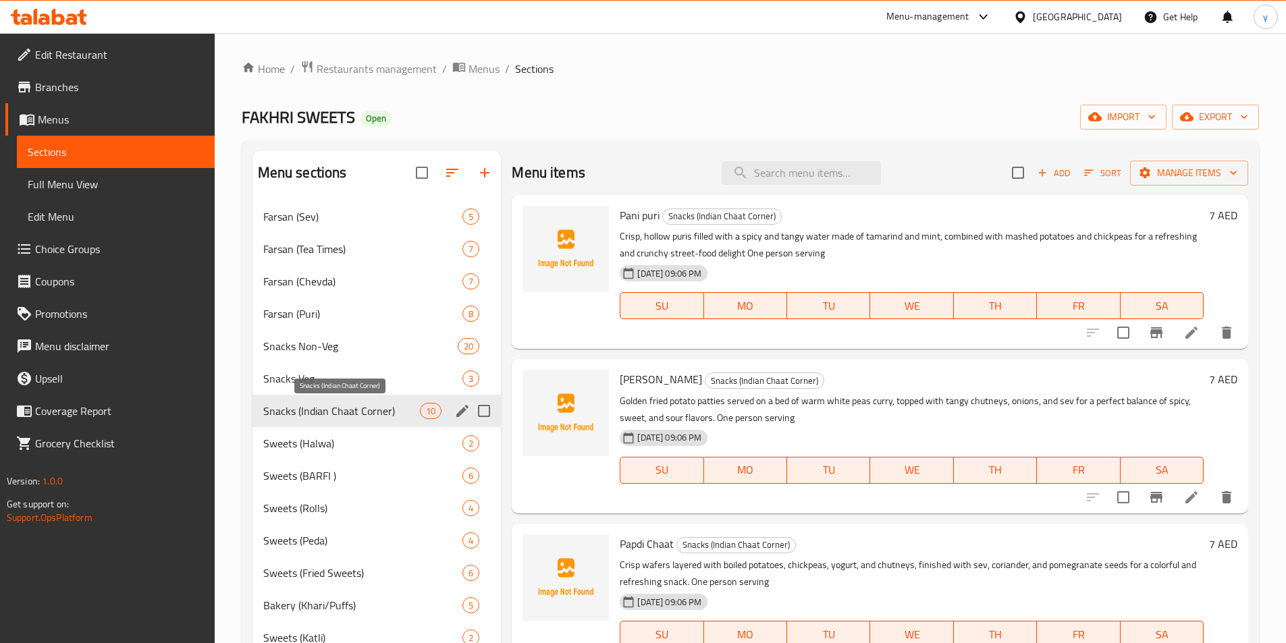
click at [277, 409] on span "Snacks (Indian Chaat Corner)" at bounding box center [341, 411] width 157 height 16
drag, startPoint x: 264, startPoint y: 412, endPoint x: 396, endPoint y: 401, distance: 132.8
click at [375, 403] on span "Snacks (Indian Chaat Corner)" at bounding box center [341, 411] width 157 height 16
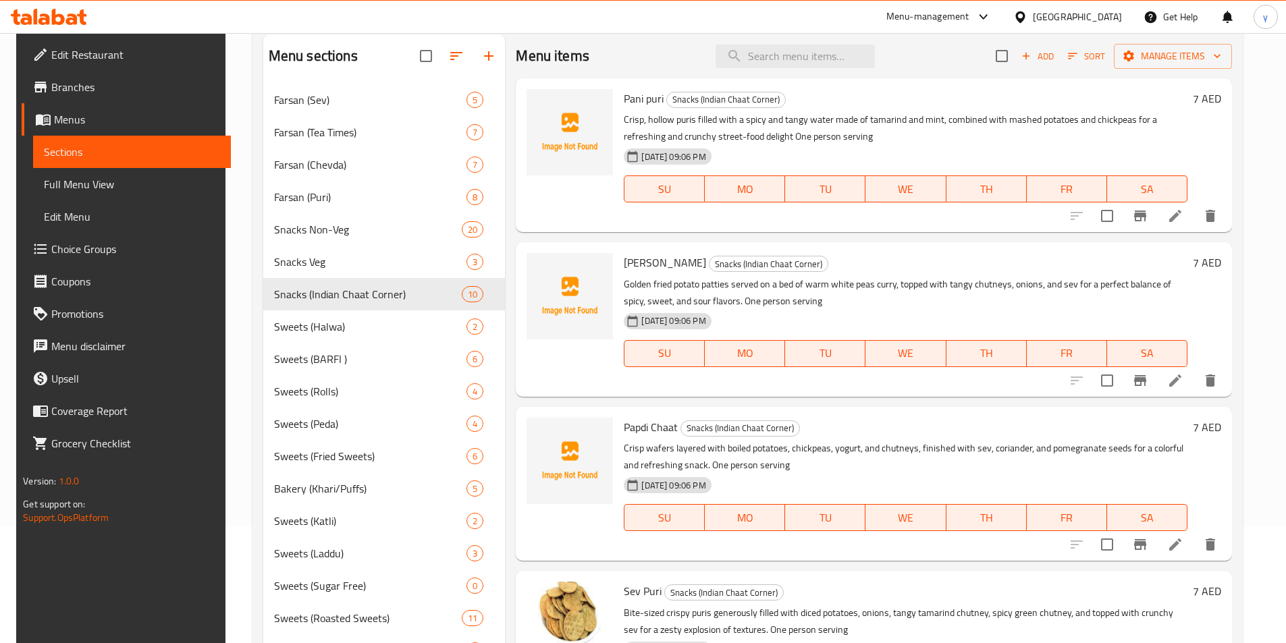
scroll to position [135, 0]
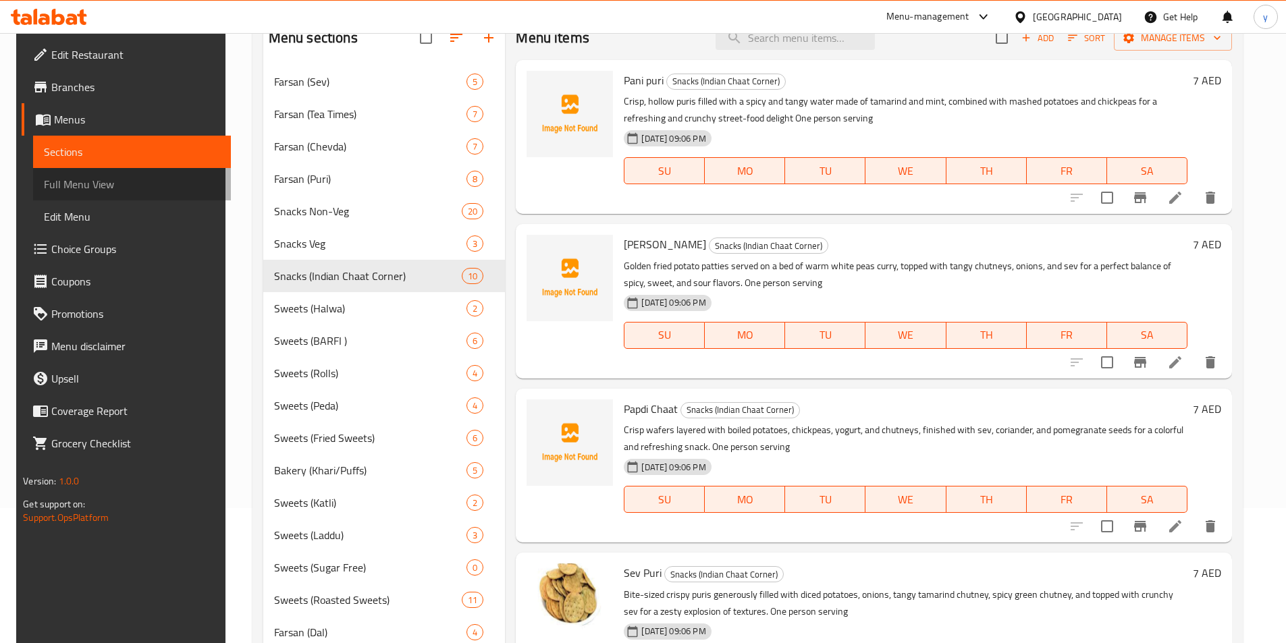
click at [107, 192] on link "Full Menu View" at bounding box center [132, 184] width 198 height 32
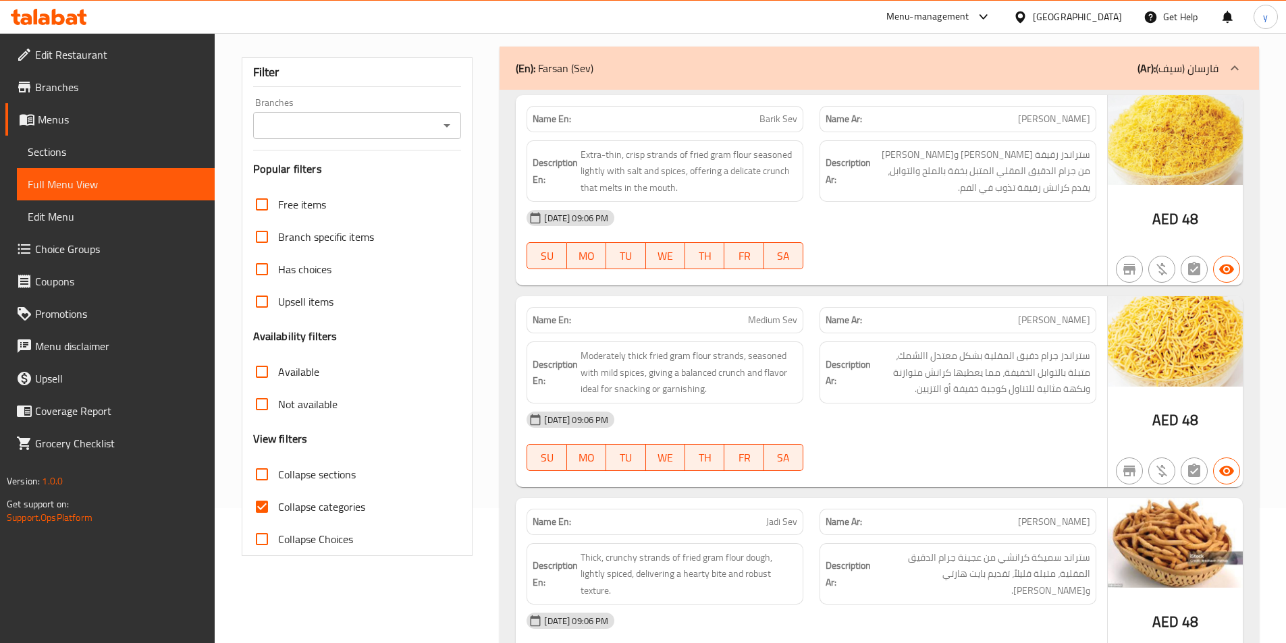
scroll to position [337, 0]
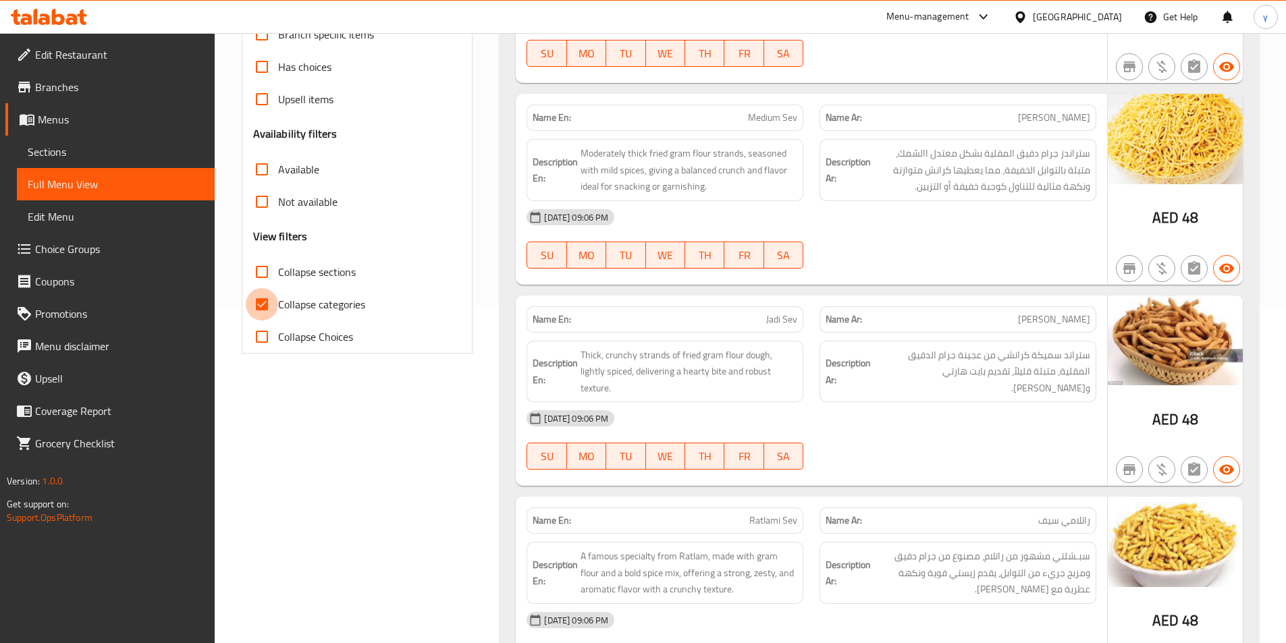
click at [265, 310] on input "Collapse categories" at bounding box center [262, 304] width 32 height 32
checkbox input "false"
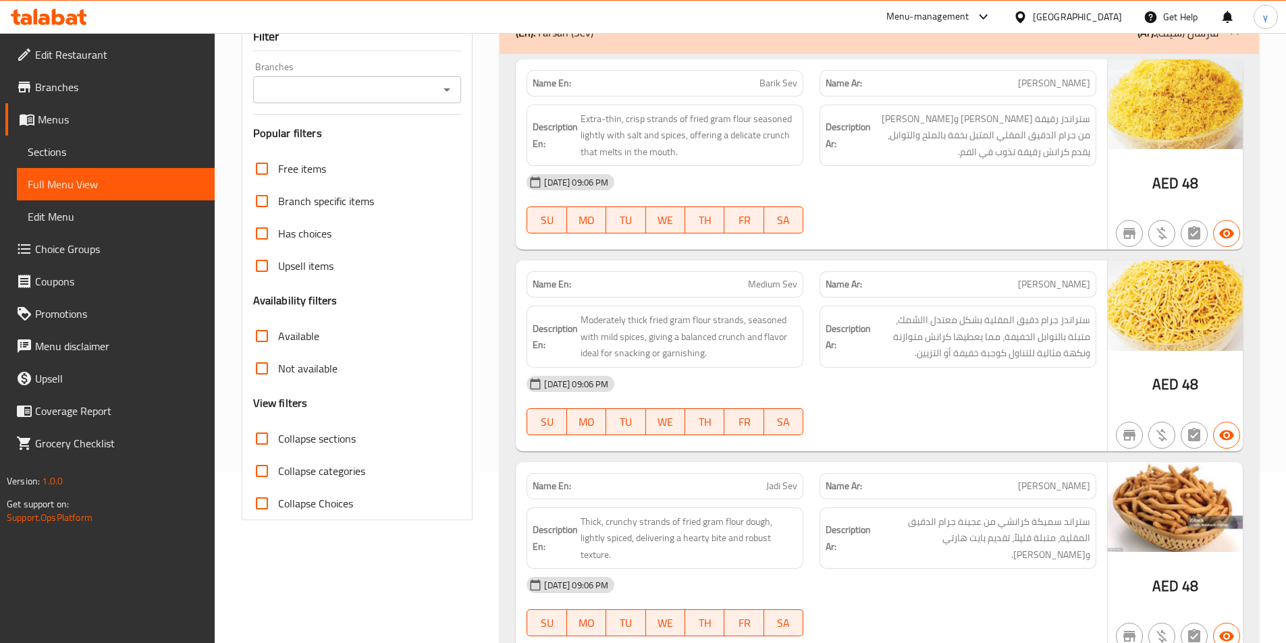
scroll to position [0, 0]
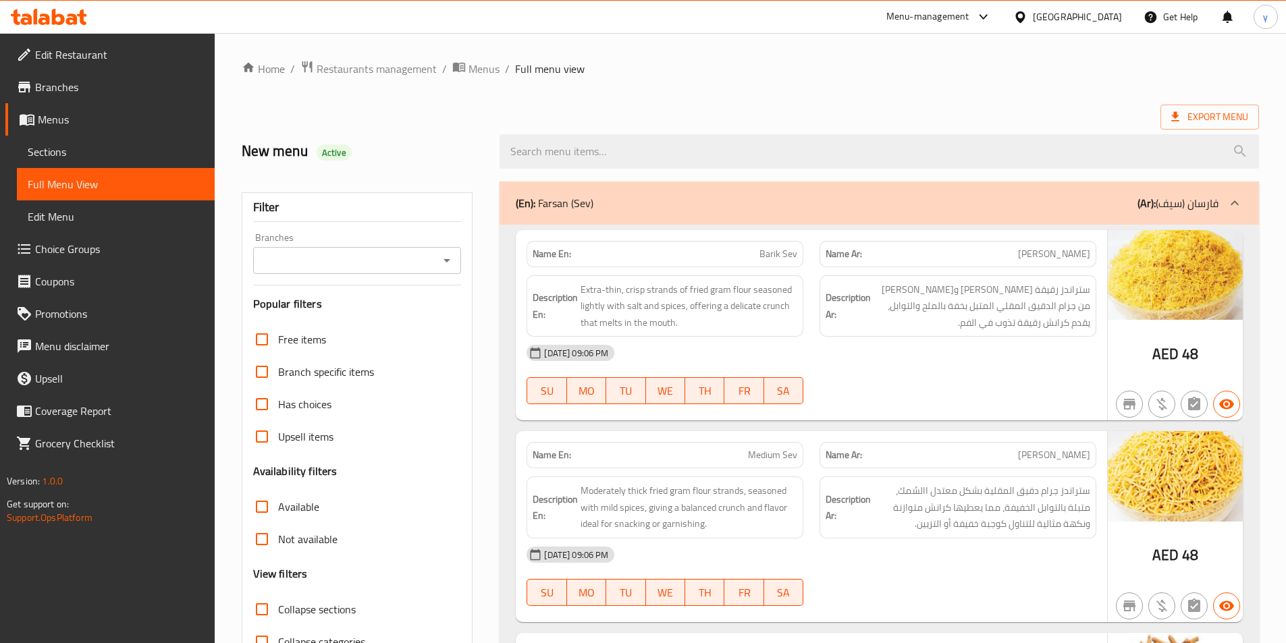
click at [1241, 205] on icon at bounding box center [1234, 203] width 16 height 16
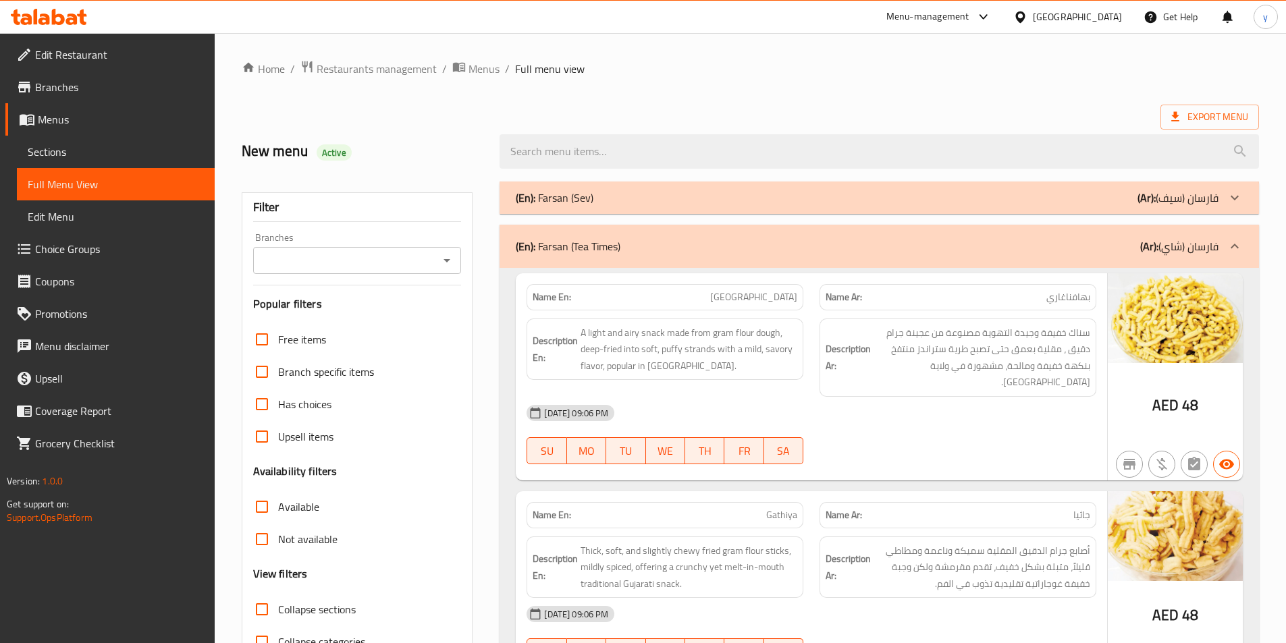
scroll to position [67, 0]
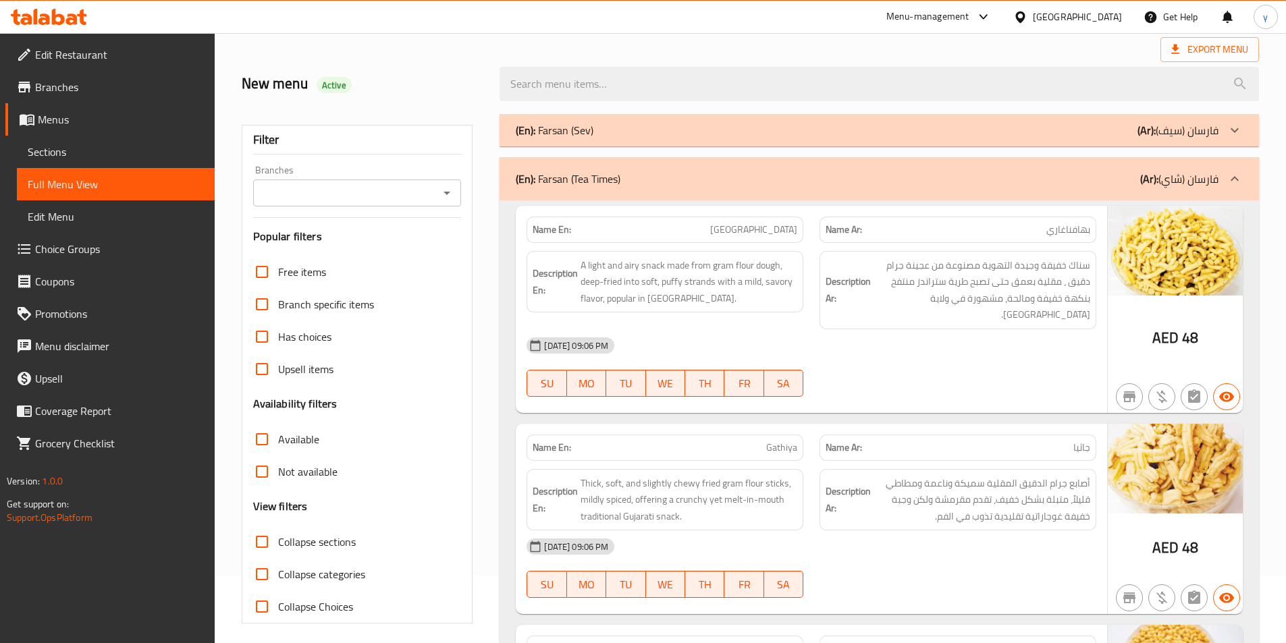
click at [1227, 182] on icon at bounding box center [1234, 179] width 16 height 16
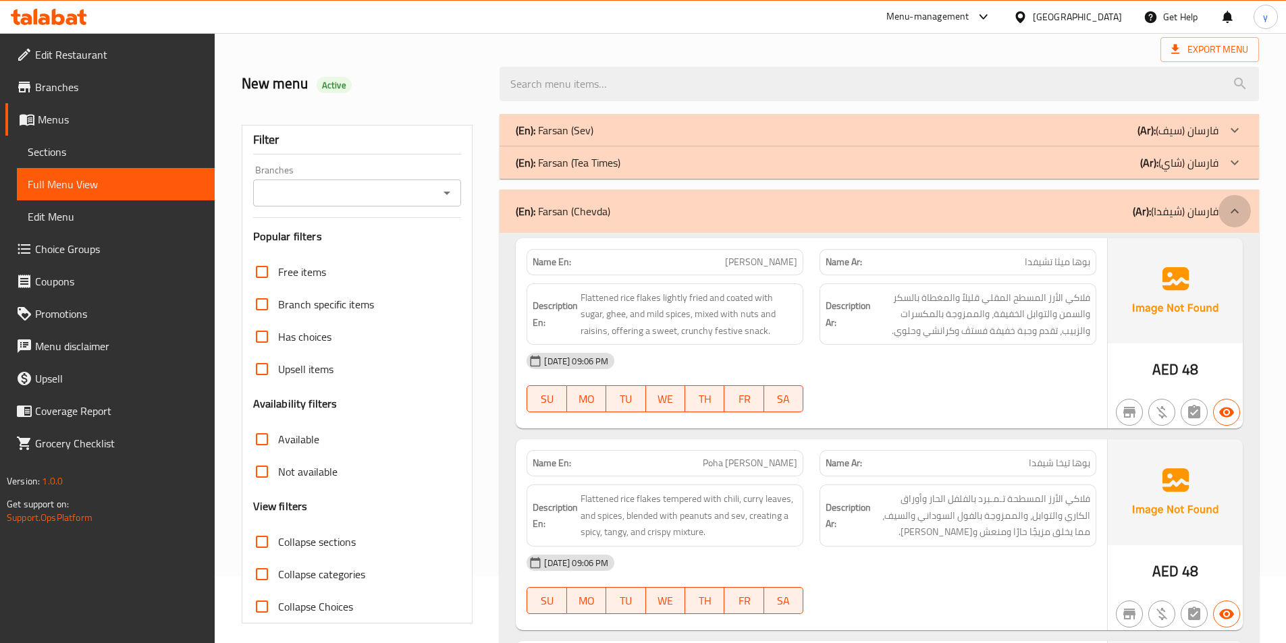
click at [1238, 205] on icon at bounding box center [1234, 211] width 16 height 16
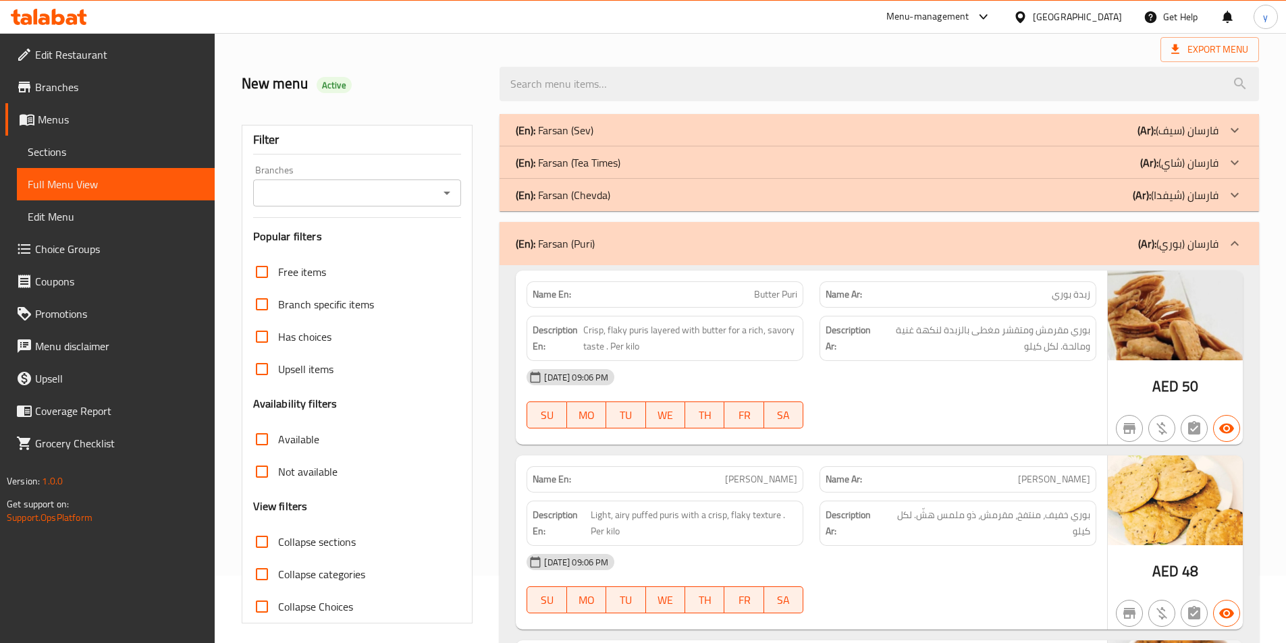
click at [1238, 240] on icon at bounding box center [1234, 244] width 16 height 16
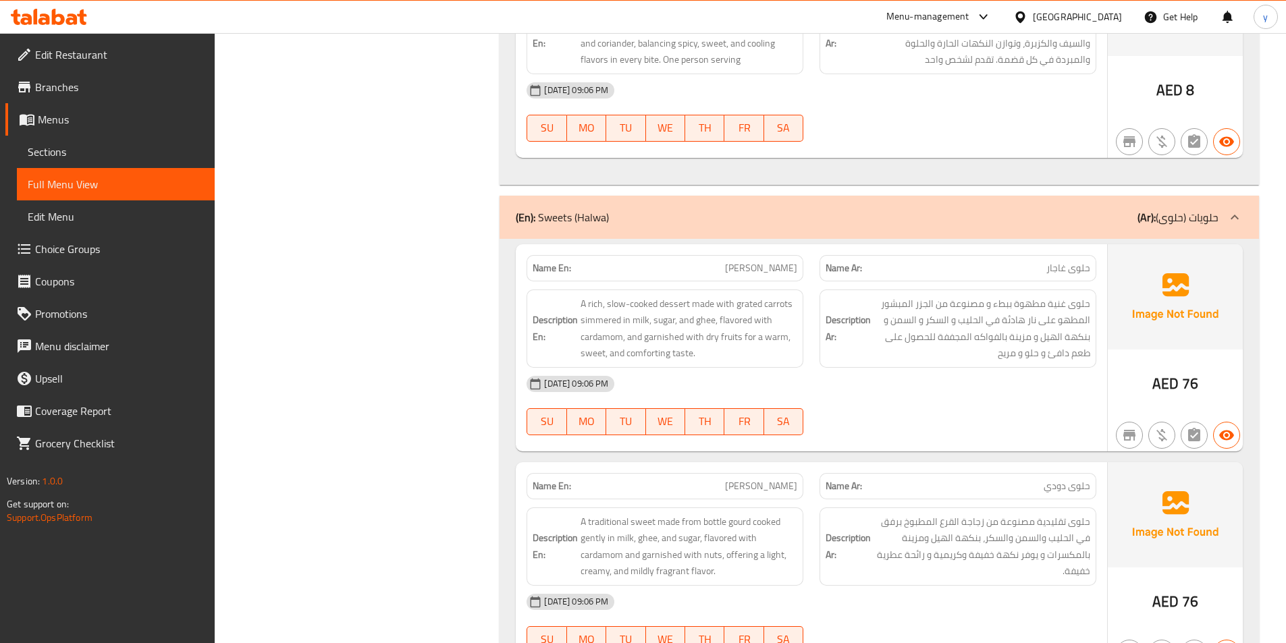
scroll to position [11947, 0]
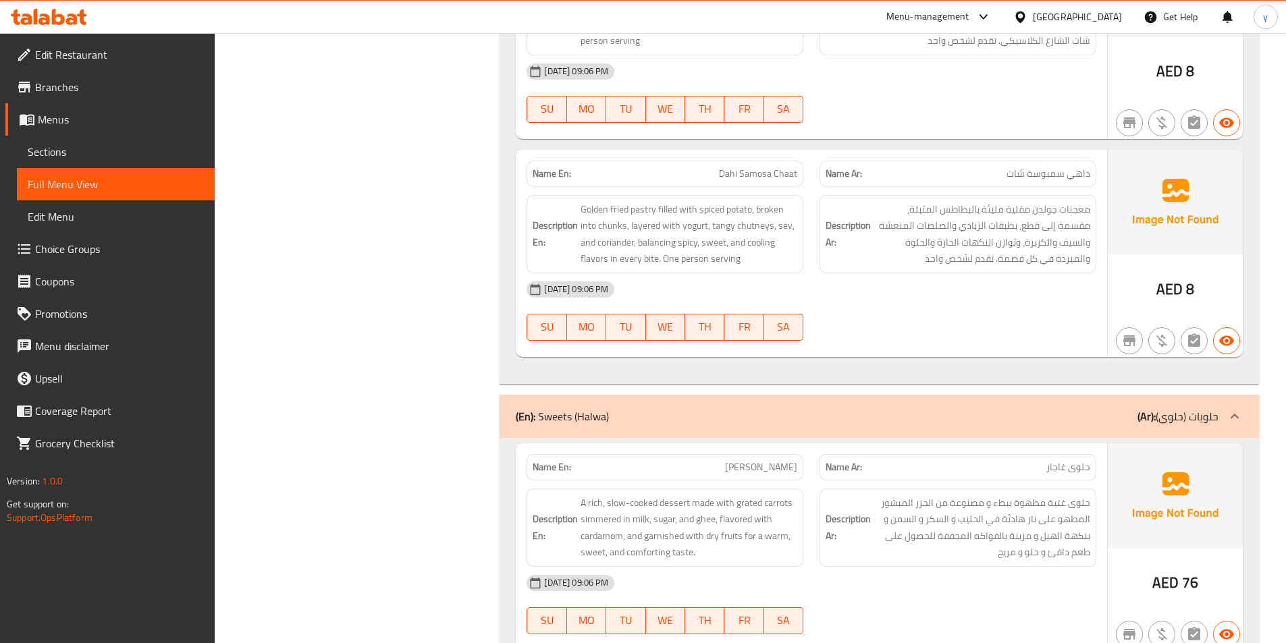
click at [1231, 408] on icon at bounding box center [1234, 416] width 16 height 16
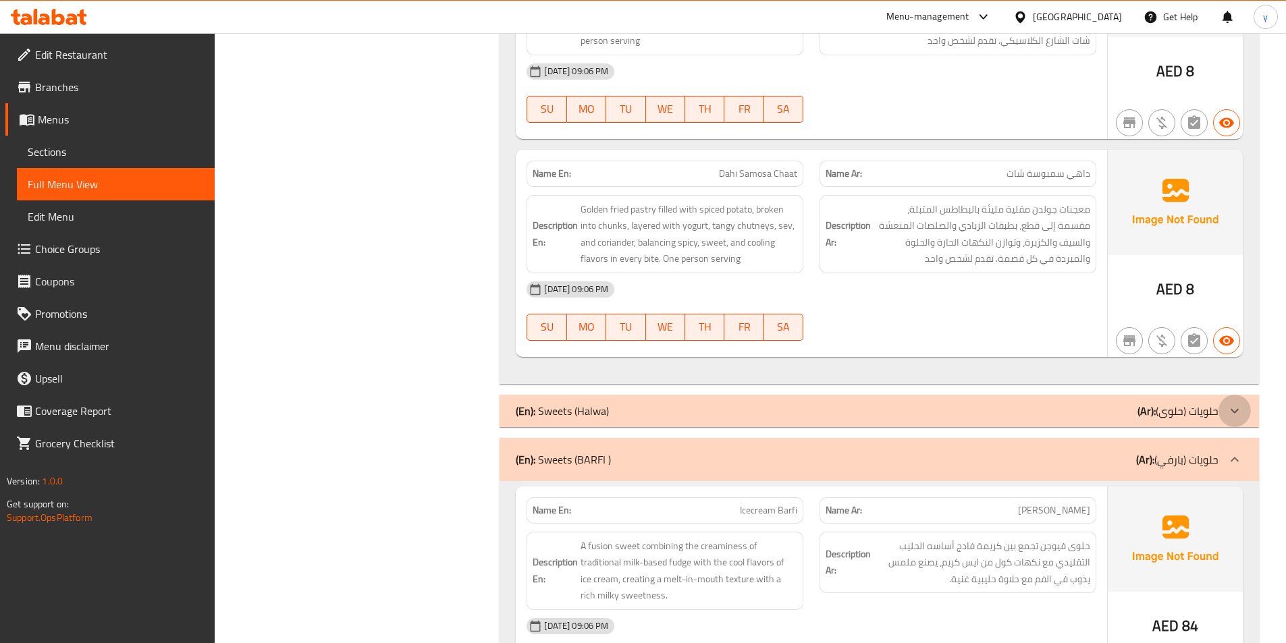
click at [1231, 403] on icon at bounding box center [1234, 411] width 16 height 16
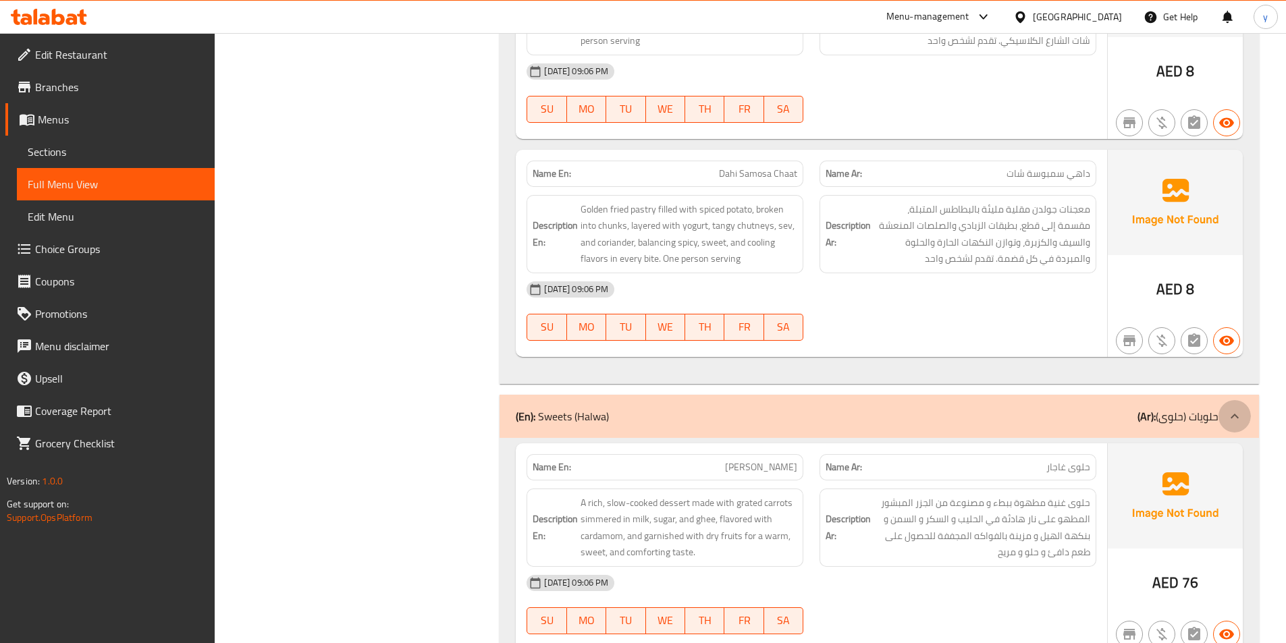
click at [1231, 408] on icon at bounding box center [1234, 416] width 16 height 16
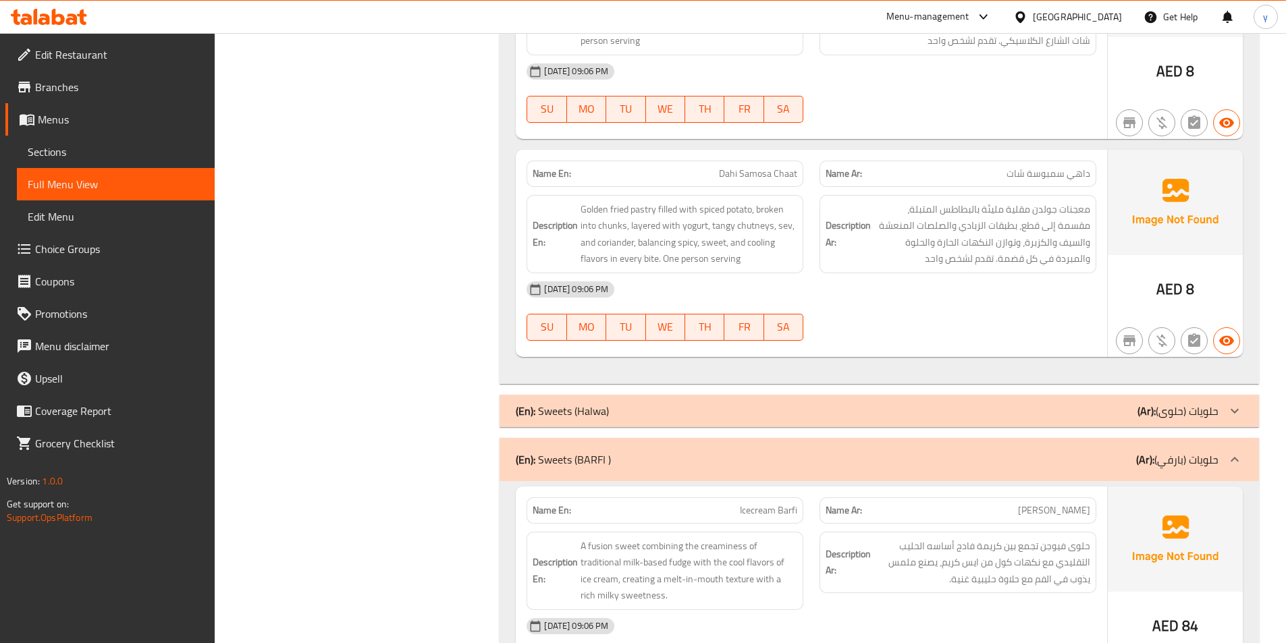
scroll to position [12082, 0]
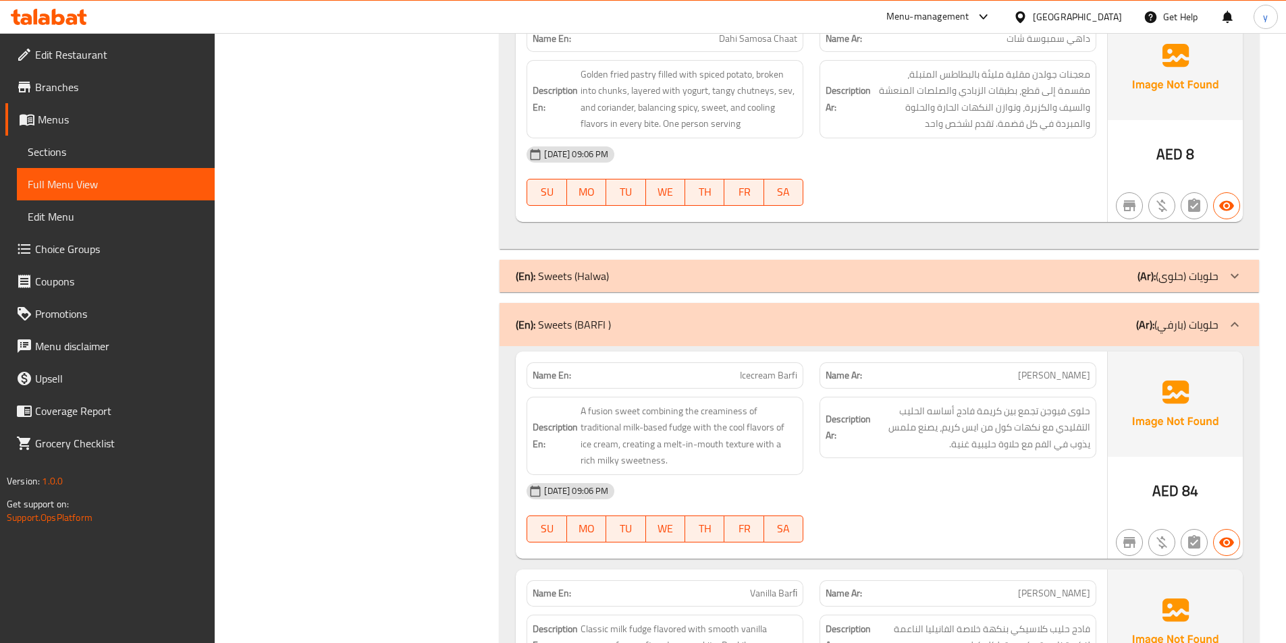
click at [1233, 322] on icon at bounding box center [1235, 324] width 8 height 5
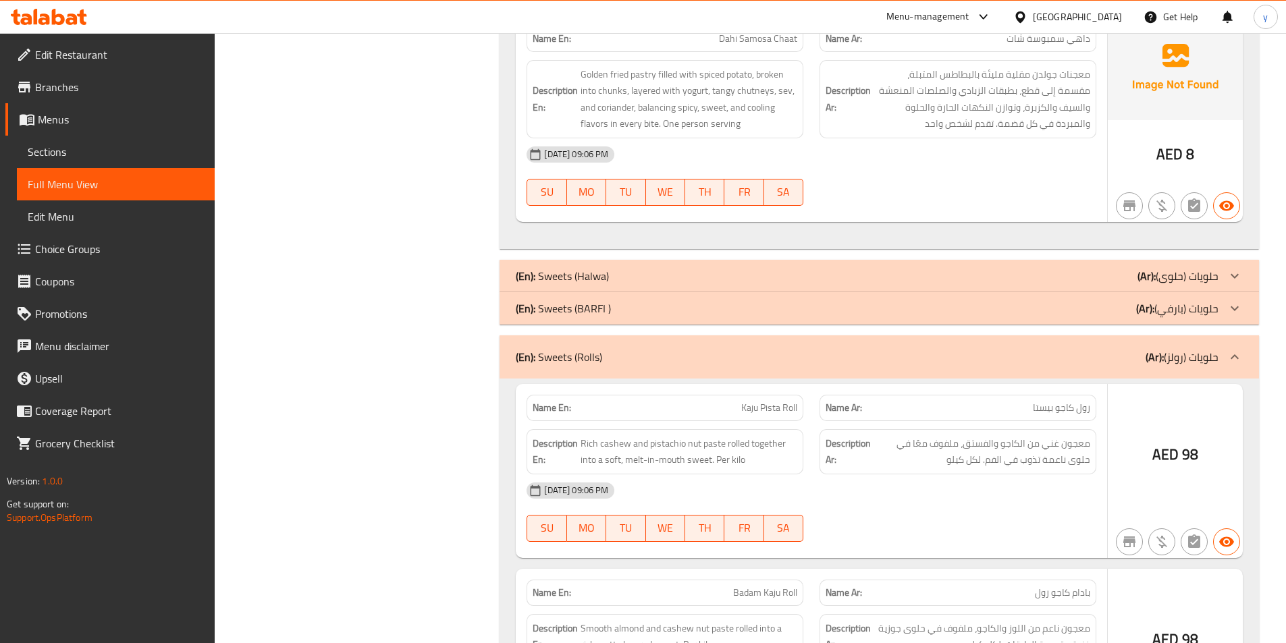
scroll to position [12217, 0]
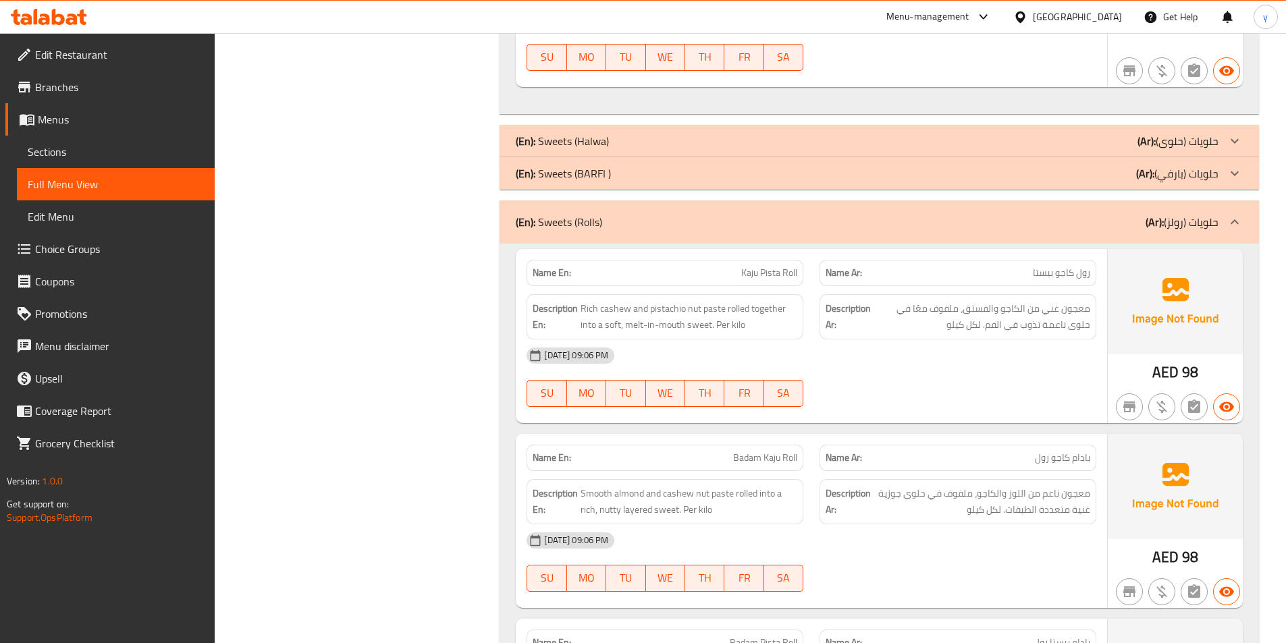
click at [1235, 214] on icon at bounding box center [1234, 222] width 16 height 16
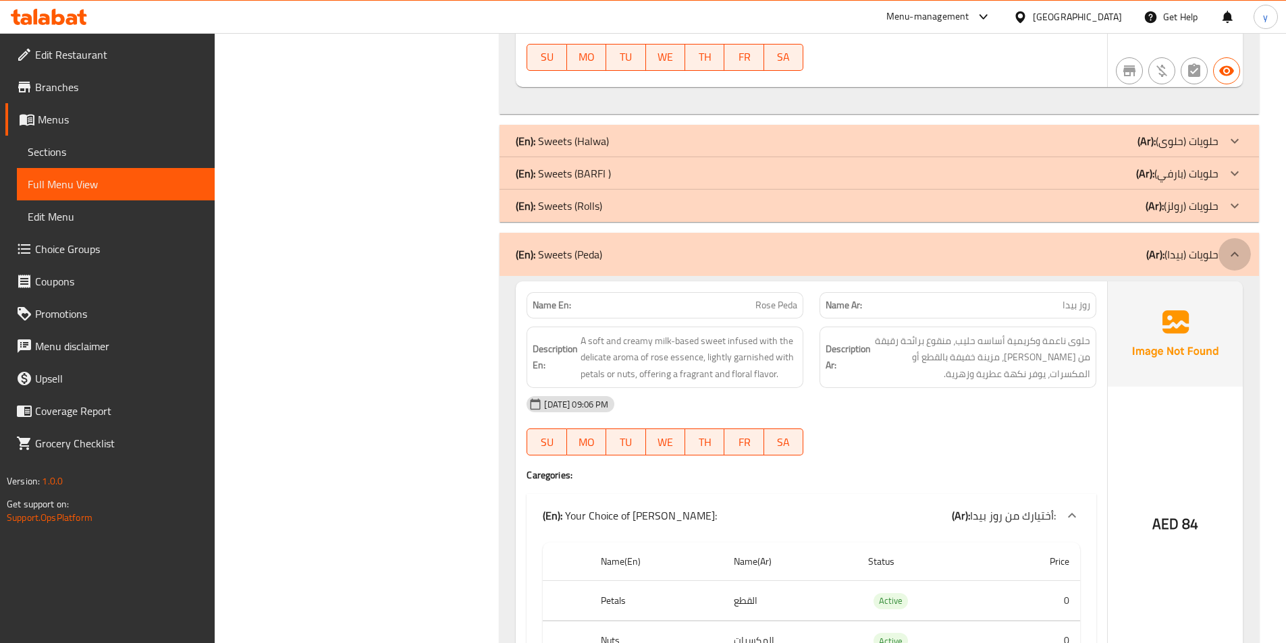
click at [1240, 246] on icon at bounding box center [1234, 254] width 16 height 16
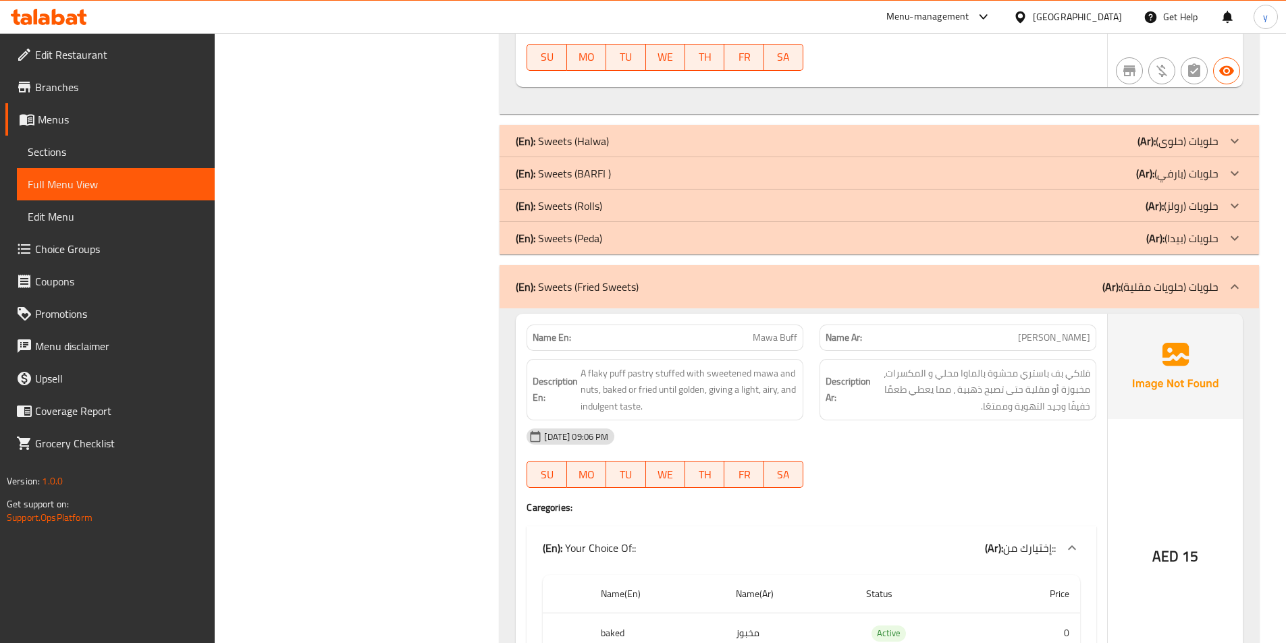
click at [1238, 279] on icon at bounding box center [1234, 287] width 16 height 16
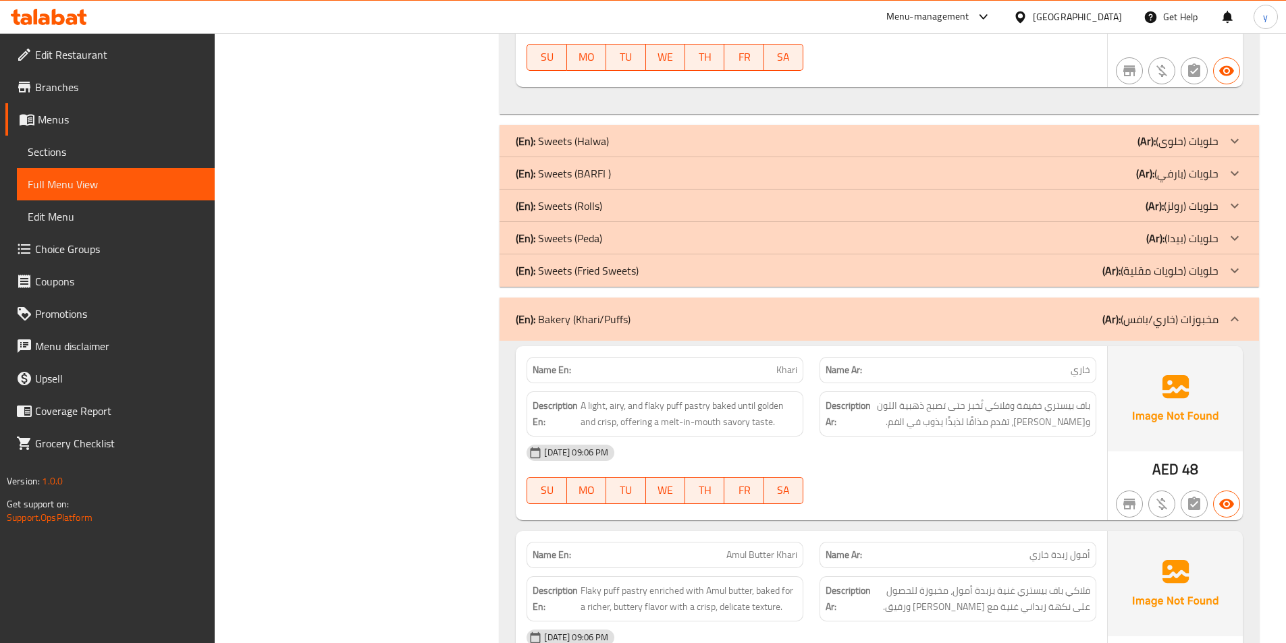
click at [1239, 311] on icon at bounding box center [1234, 319] width 16 height 16
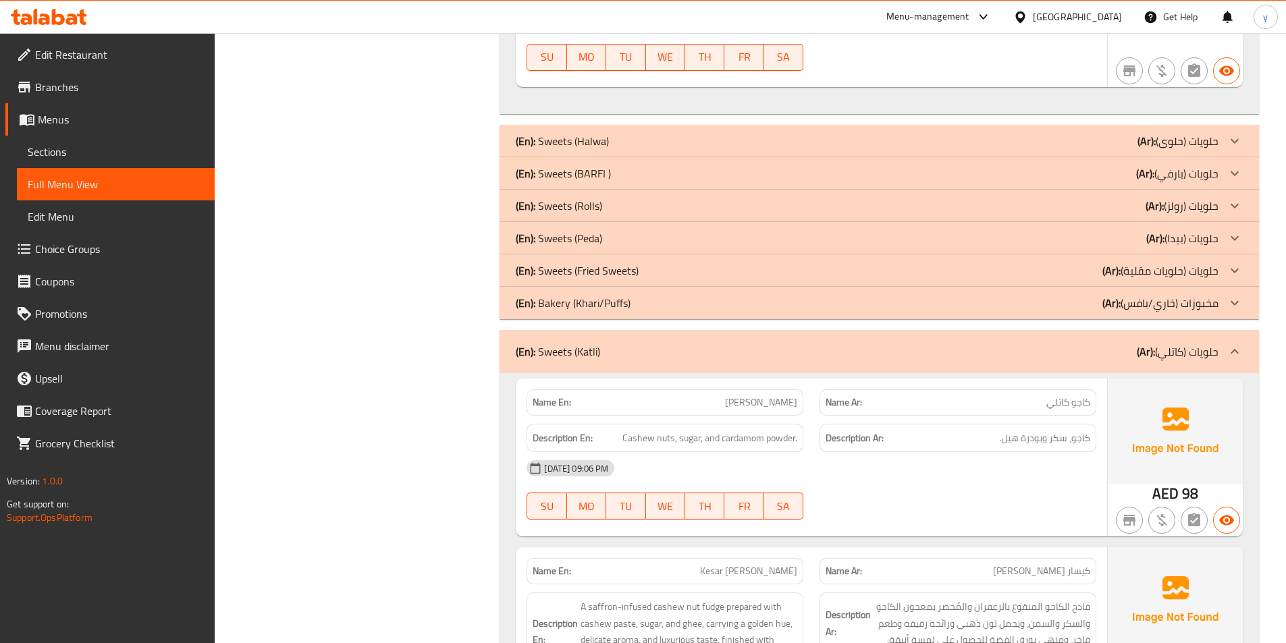
click at [1236, 335] on div at bounding box center [1234, 351] width 32 height 32
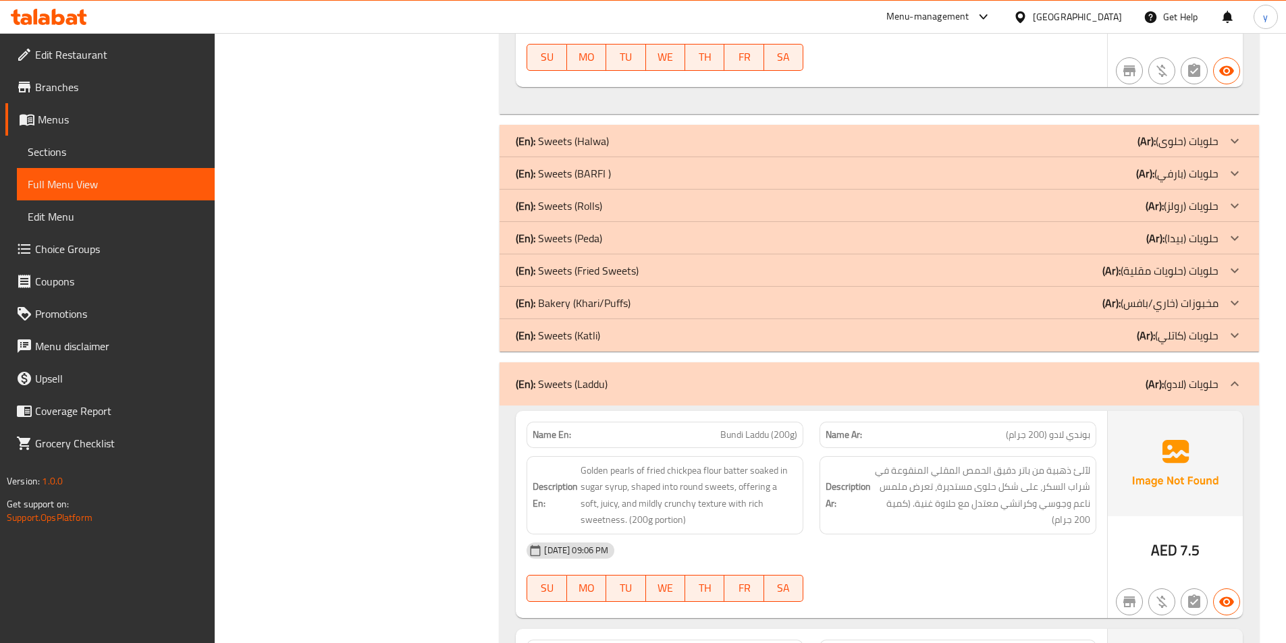
click at [1239, 376] on icon at bounding box center [1234, 384] width 16 height 16
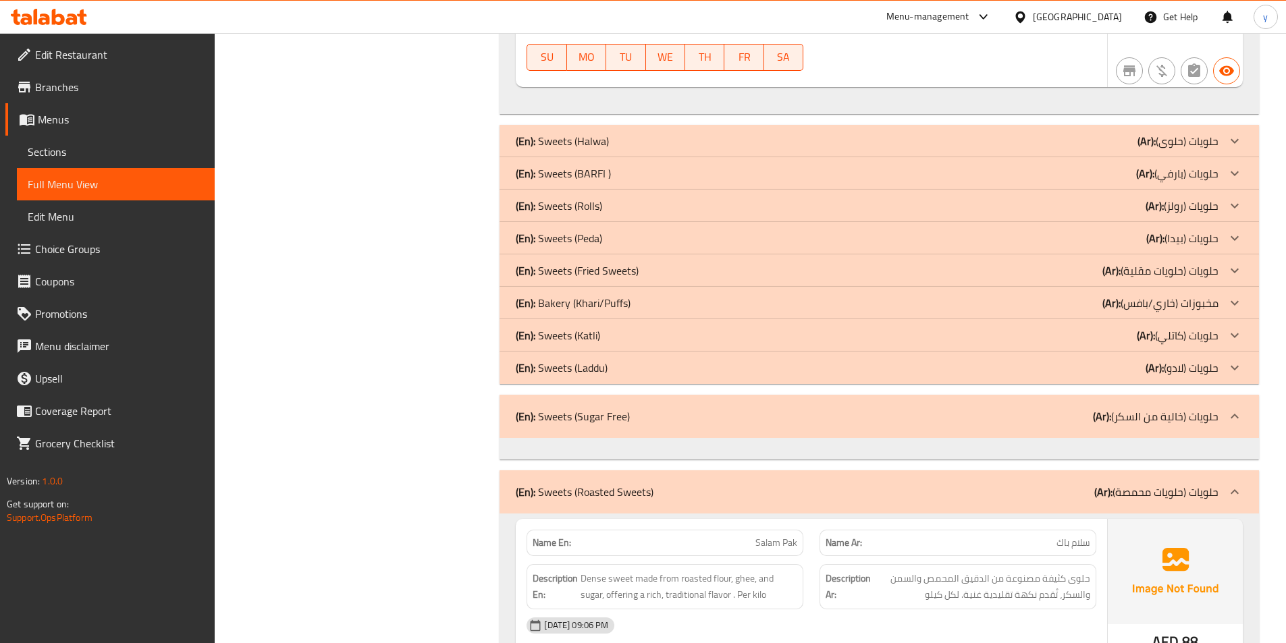
click at [1245, 476] on div at bounding box center [1234, 492] width 32 height 32
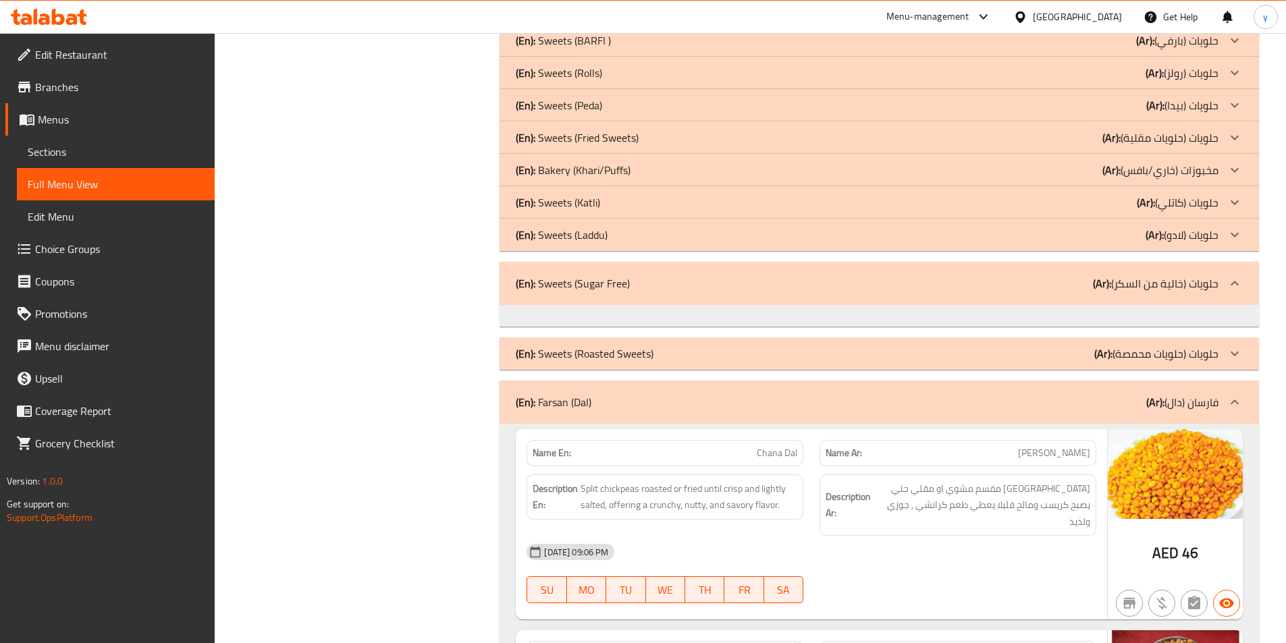
scroll to position [12352, 0]
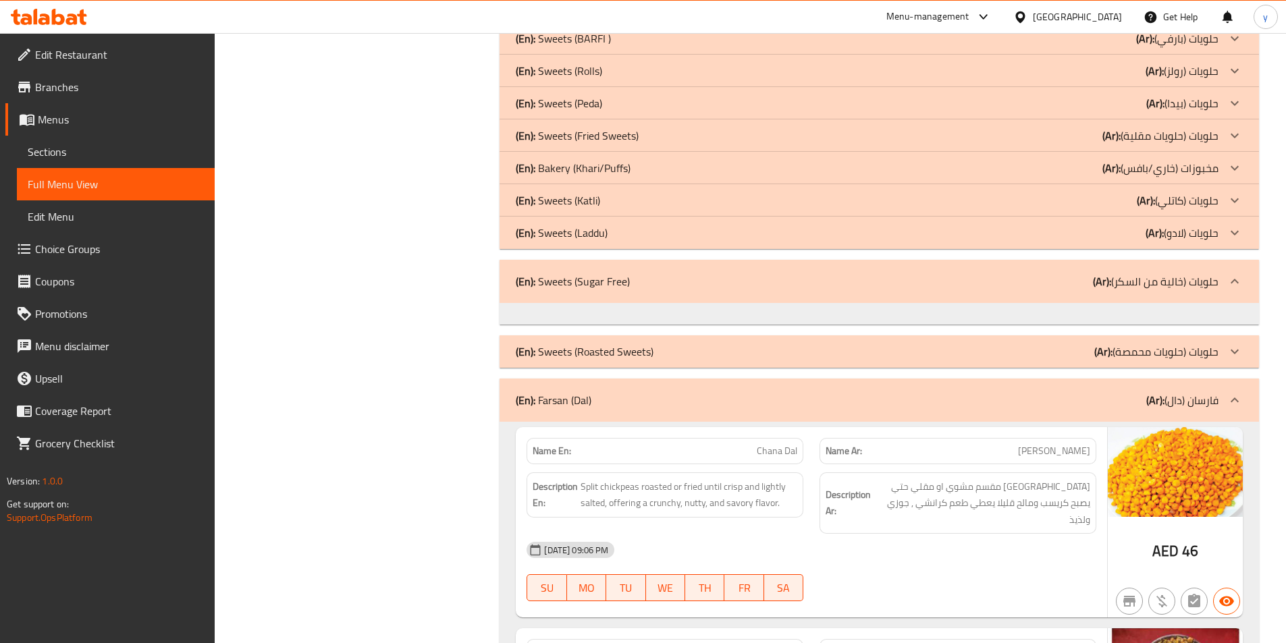
click at [1239, 392] on icon at bounding box center [1234, 400] width 16 height 16
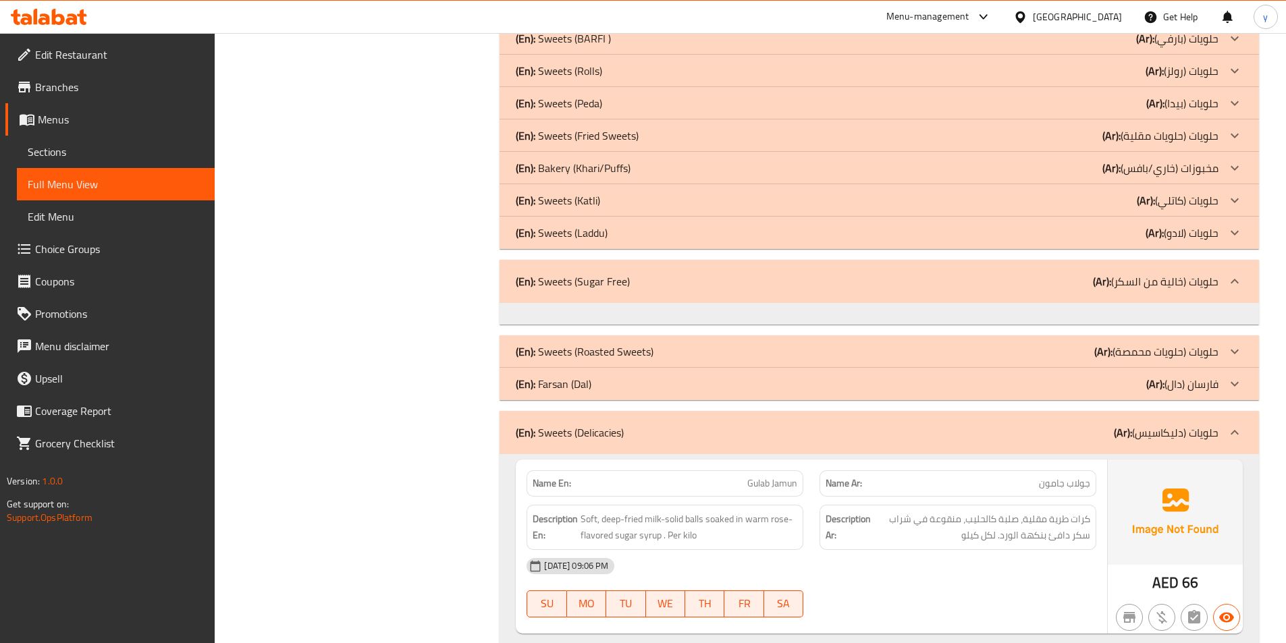
click at [1235, 425] on icon at bounding box center [1234, 433] width 16 height 16
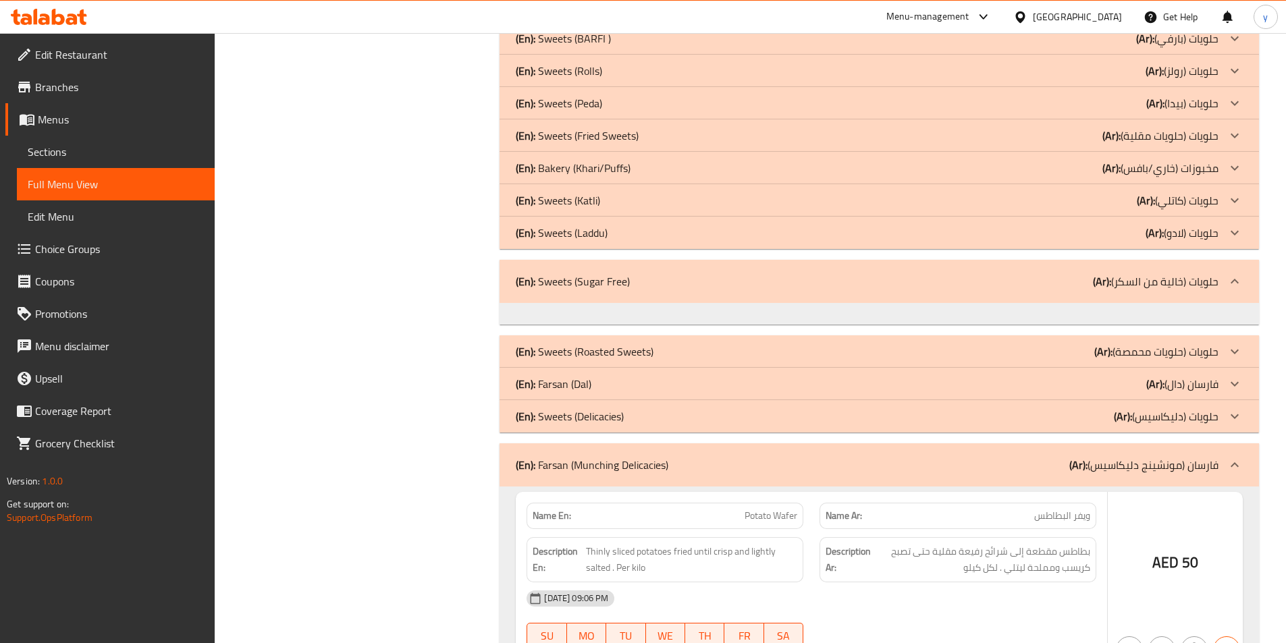
scroll to position [12420, 0]
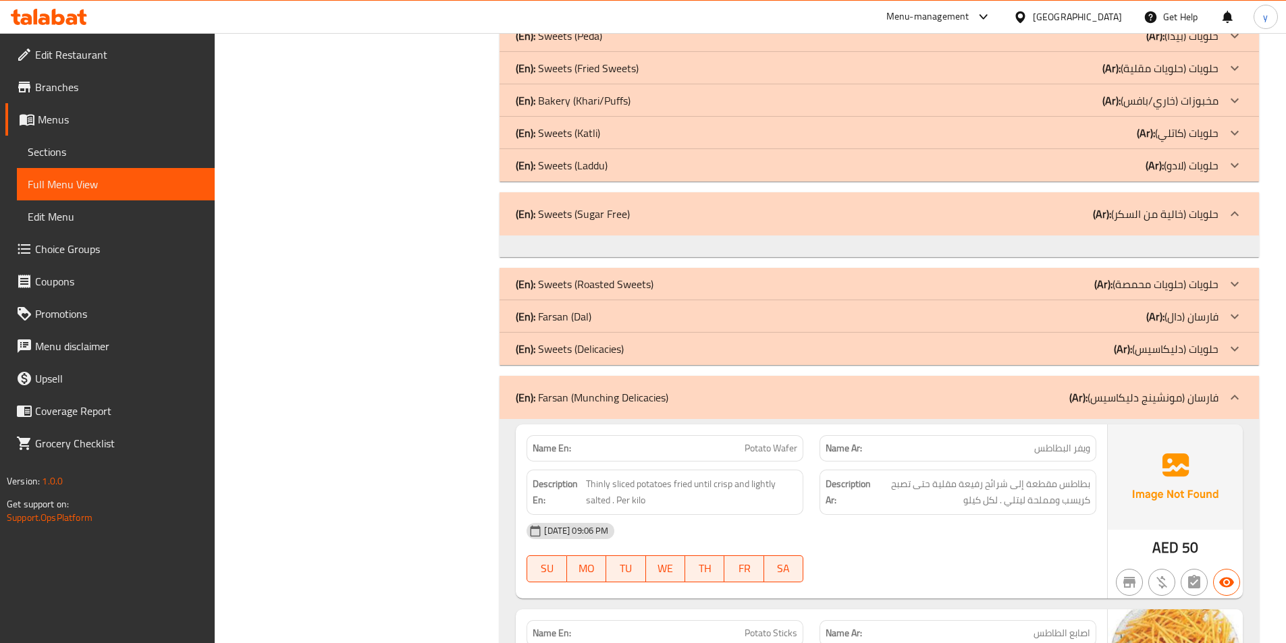
click at [1241, 389] on icon at bounding box center [1234, 397] width 16 height 16
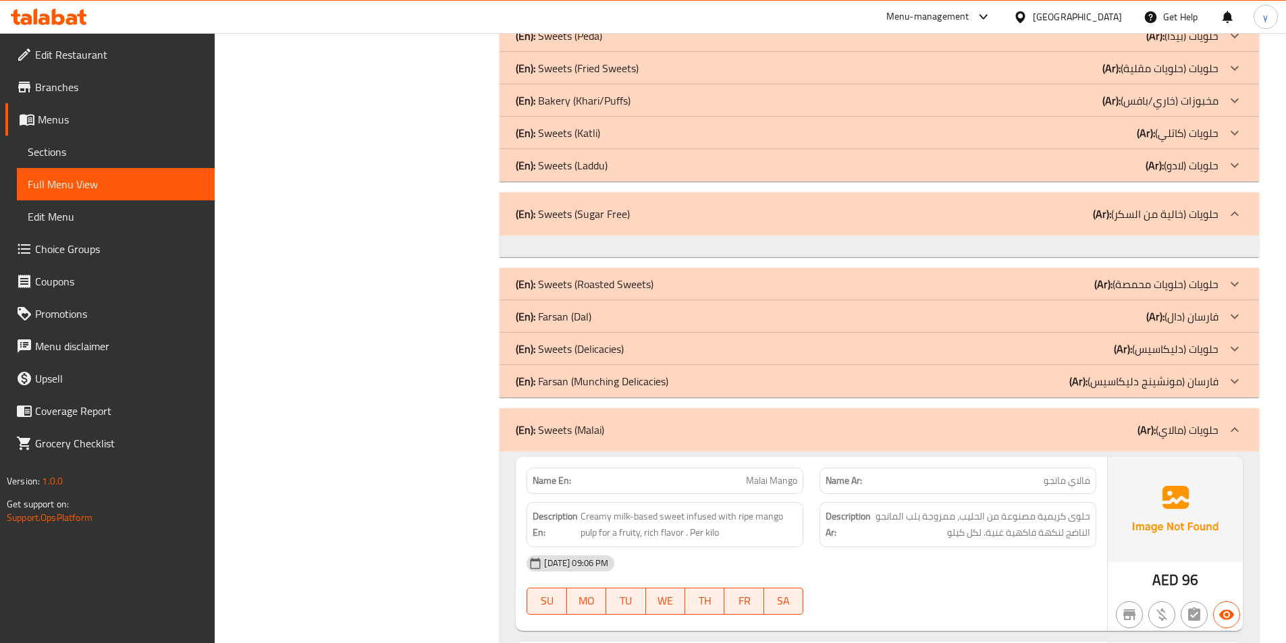
click at [1241, 422] on icon at bounding box center [1234, 430] width 16 height 16
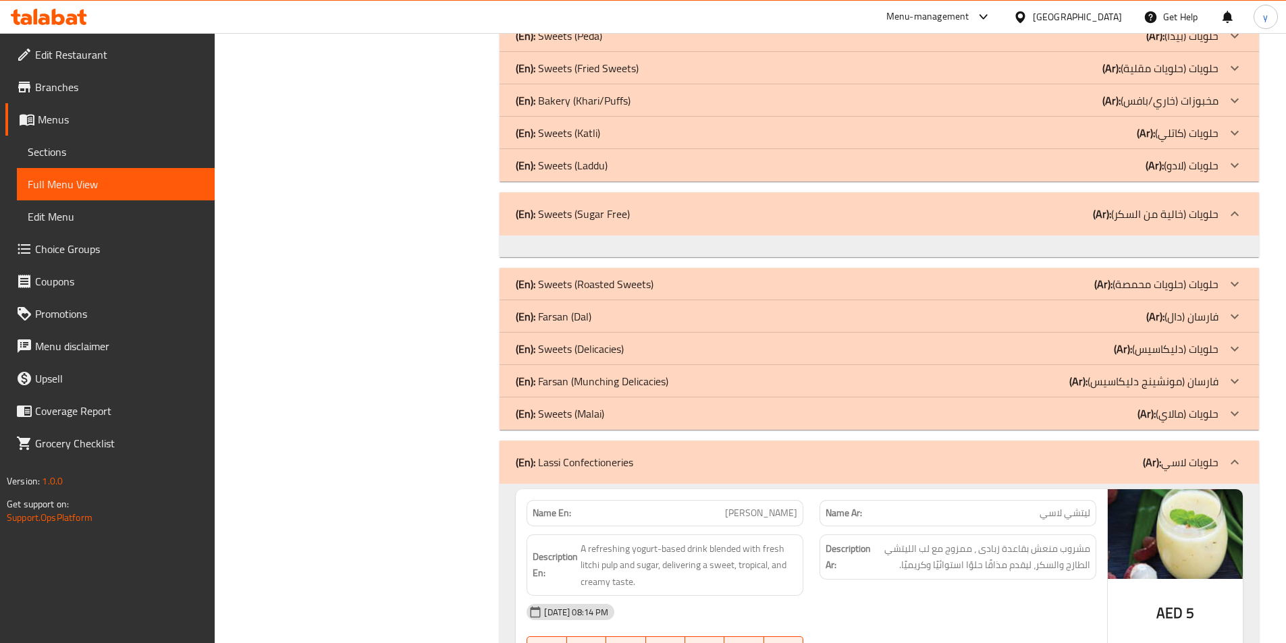
click at [1235, 454] on icon at bounding box center [1234, 462] width 16 height 16
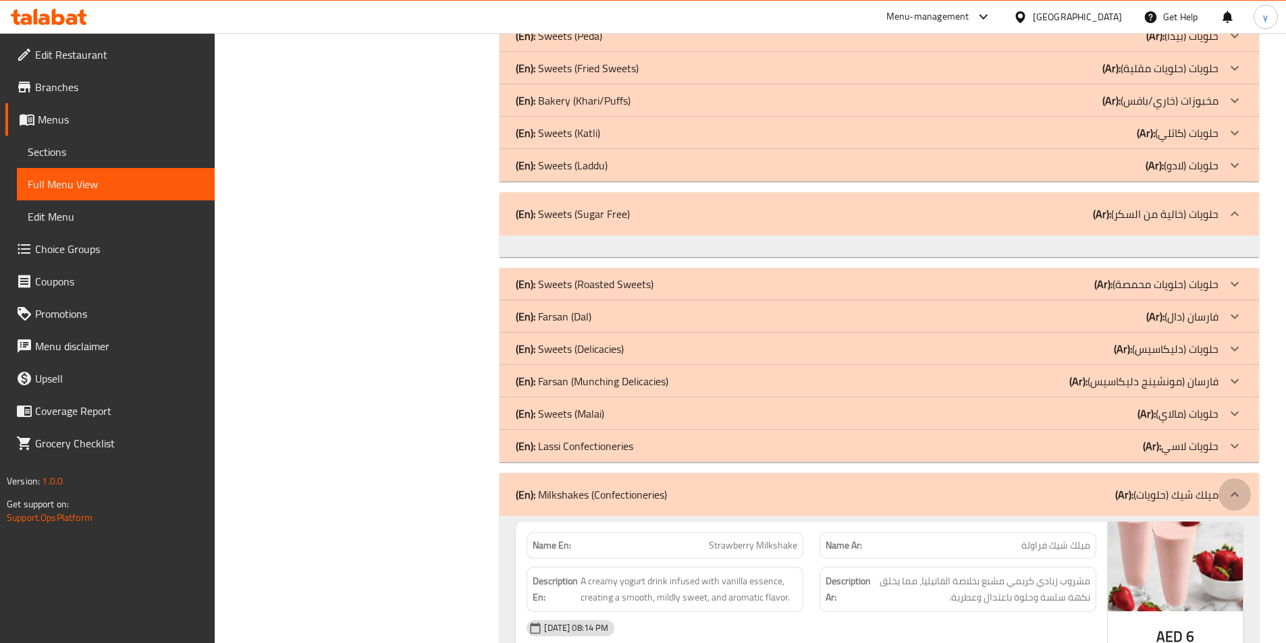
click at [1226, 479] on div at bounding box center [1234, 495] width 32 height 32
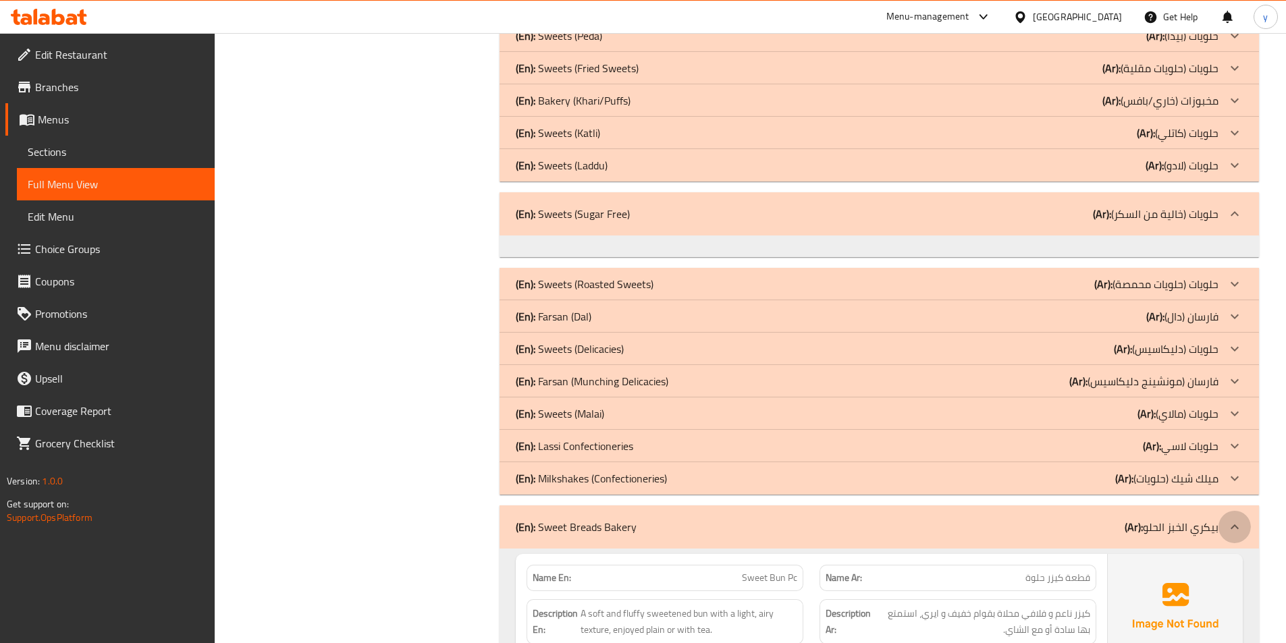
click at [1232, 519] on icon at bounding box center [1234, 527] width 16 height 16
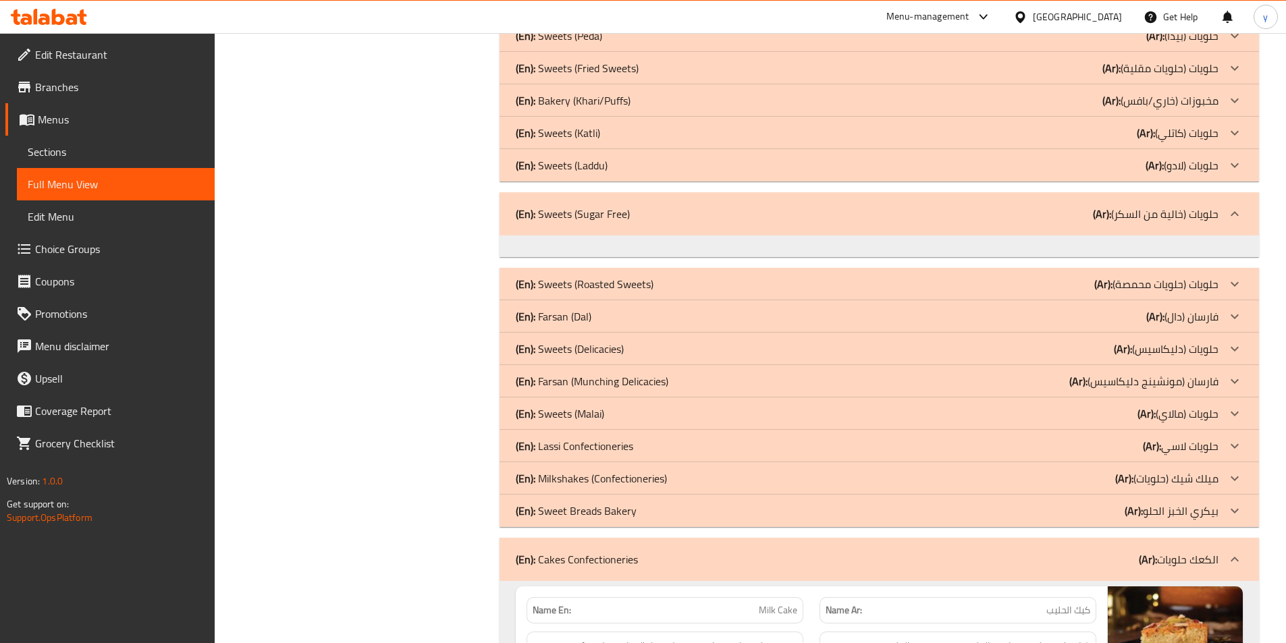
scroll to position [12555, 0]
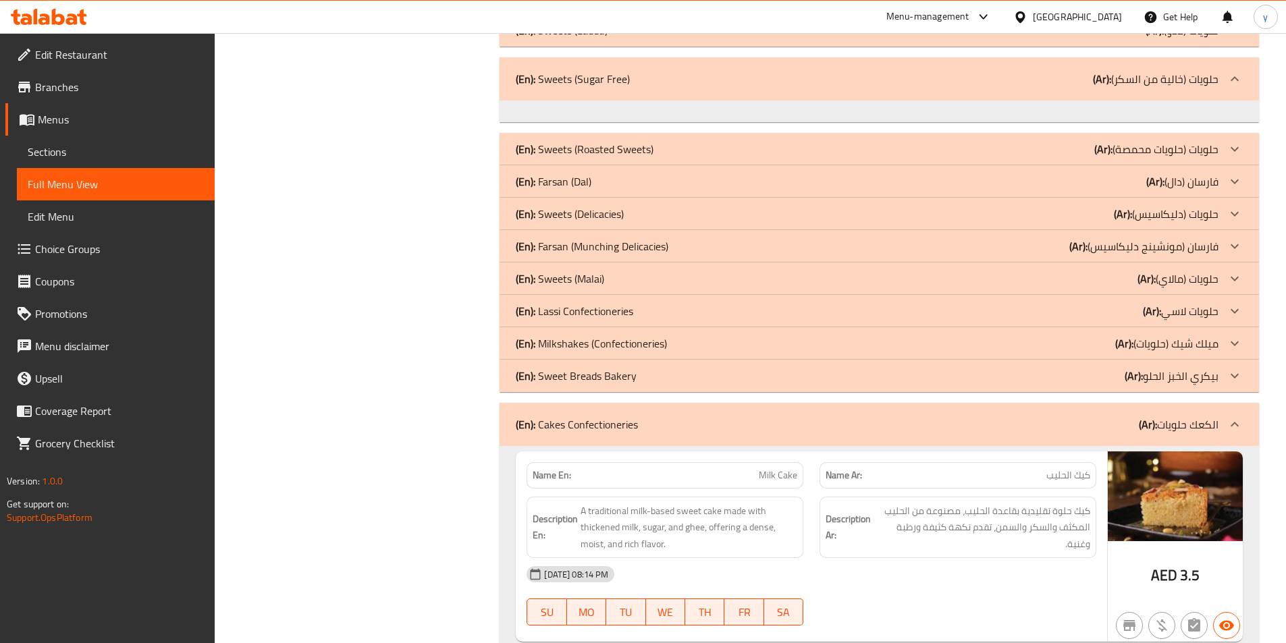
click at [1231, 416] on icon at bounding box center [1234, 424] width 16 height 16
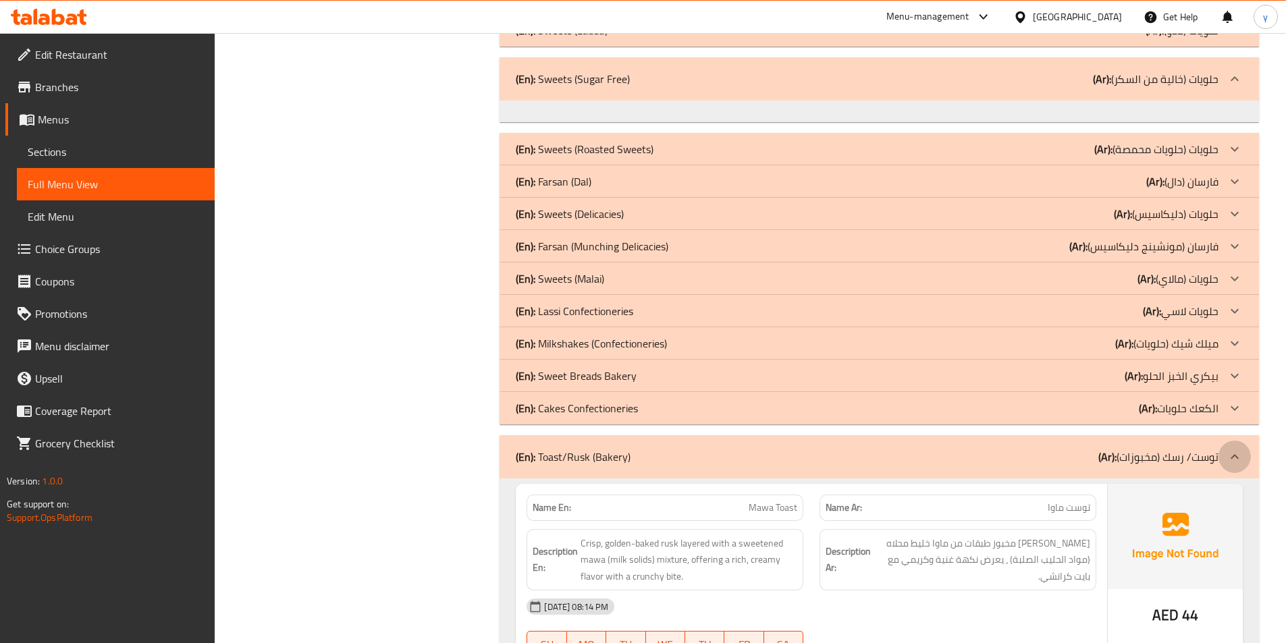
click at [1237, 449] on icon at bounding box center [1234, 457] width 16 height 16
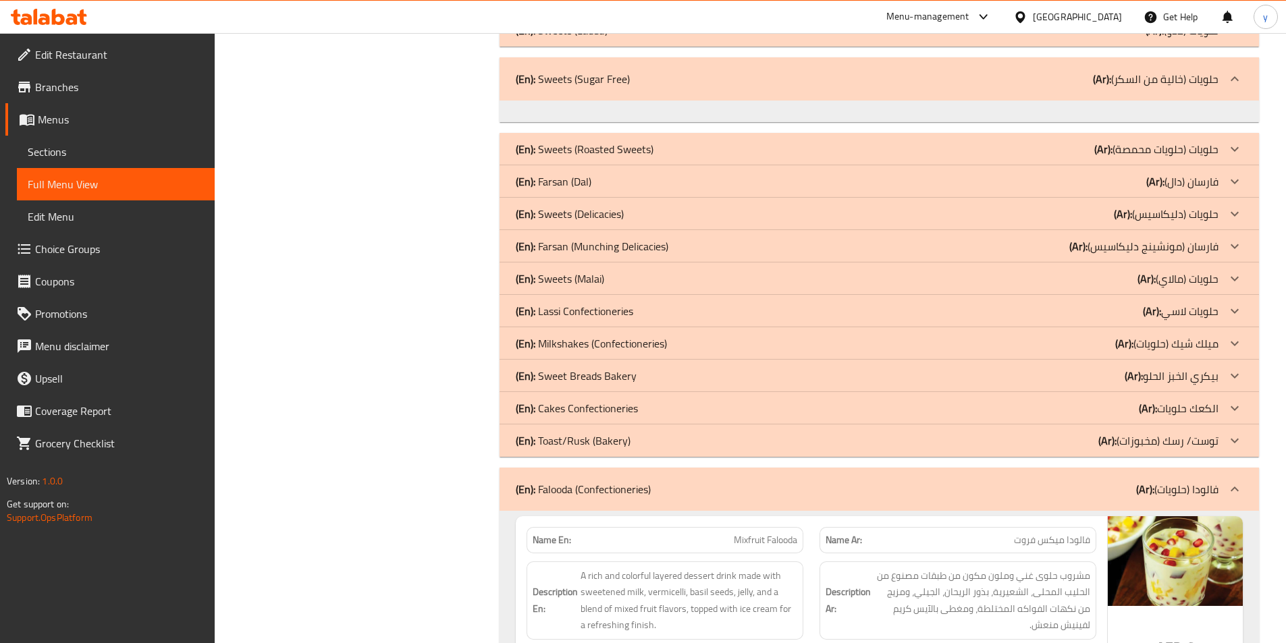
click at [1238, 481] on icon at bounding box center [1234, 489] width 16 height 16
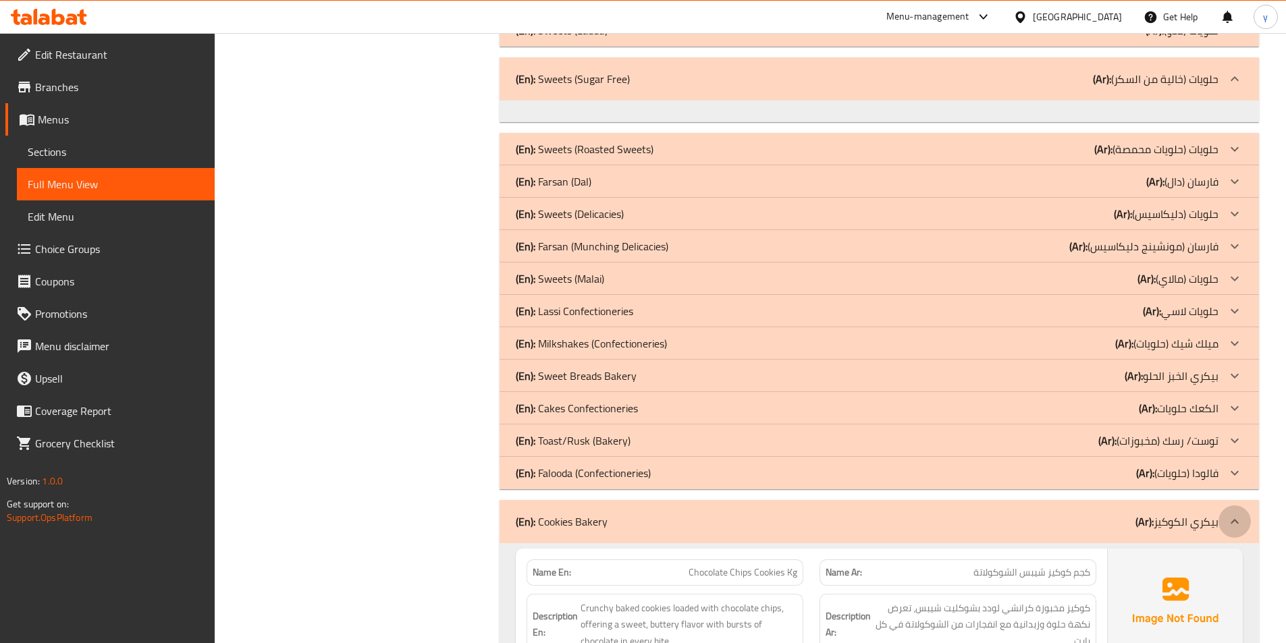
click at [1235, 514] on icon at bounding box center [1234, 522] width 16 height 16
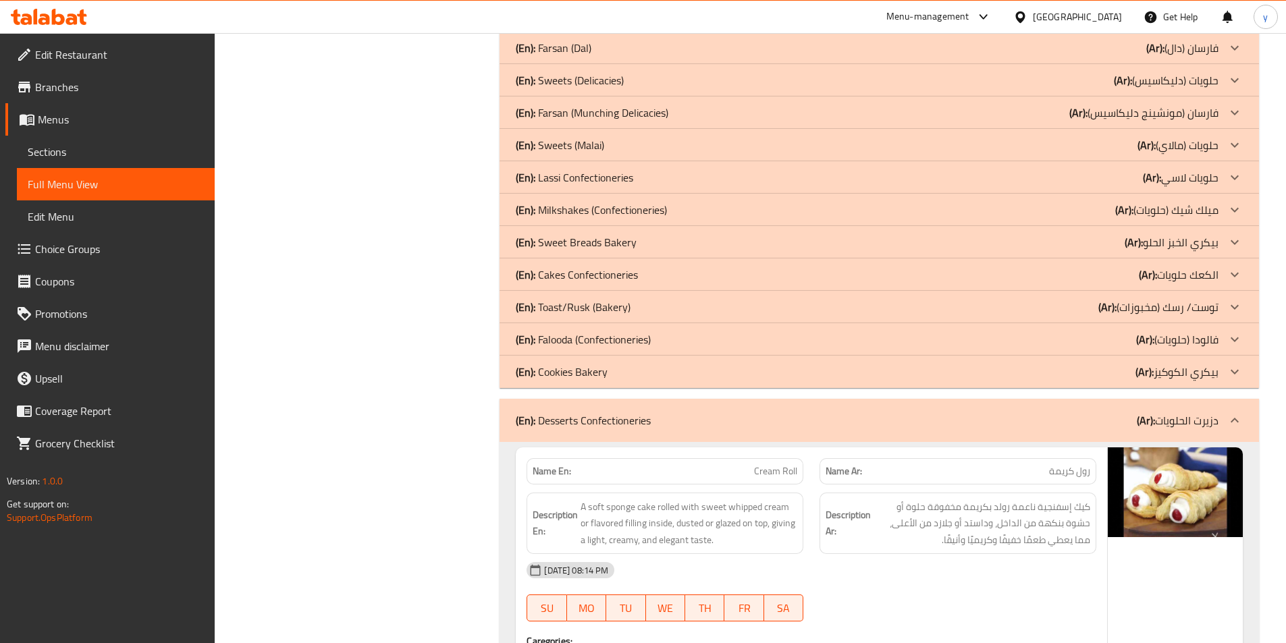
scroll to position [12690, 0]
click at [1239, 411] on icon at bounding box center [1234, 419] width 16 height 16
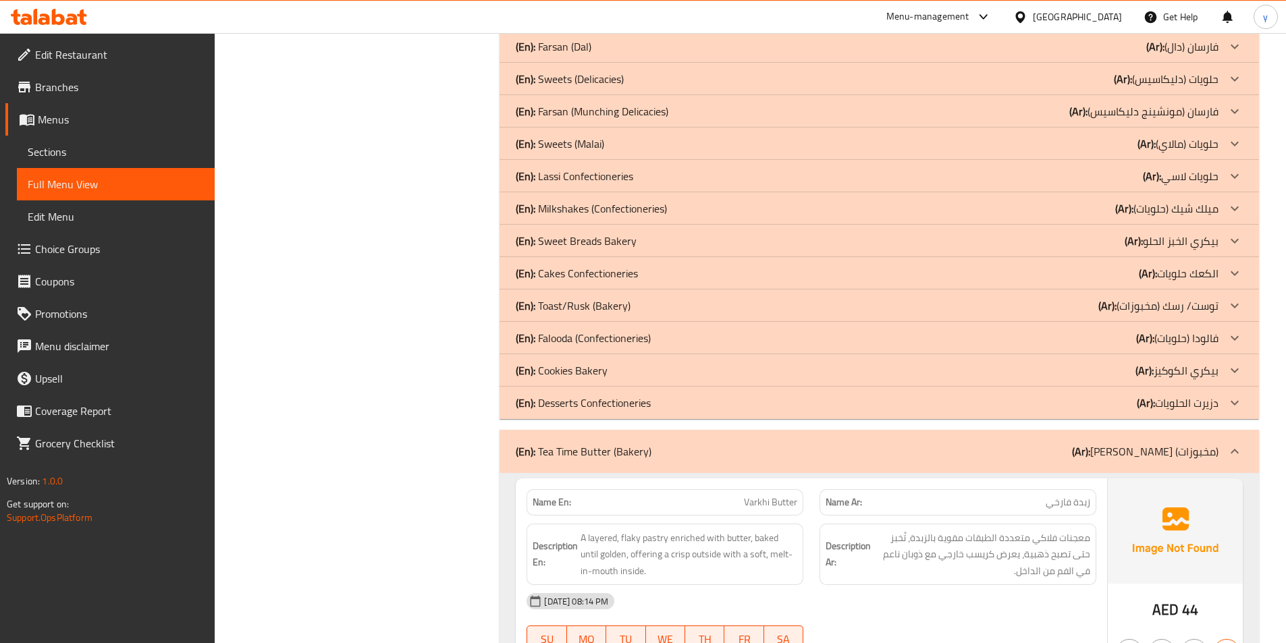
click at [1237, 449] on icon at bounding box center [1235, 451] width 8 height 5
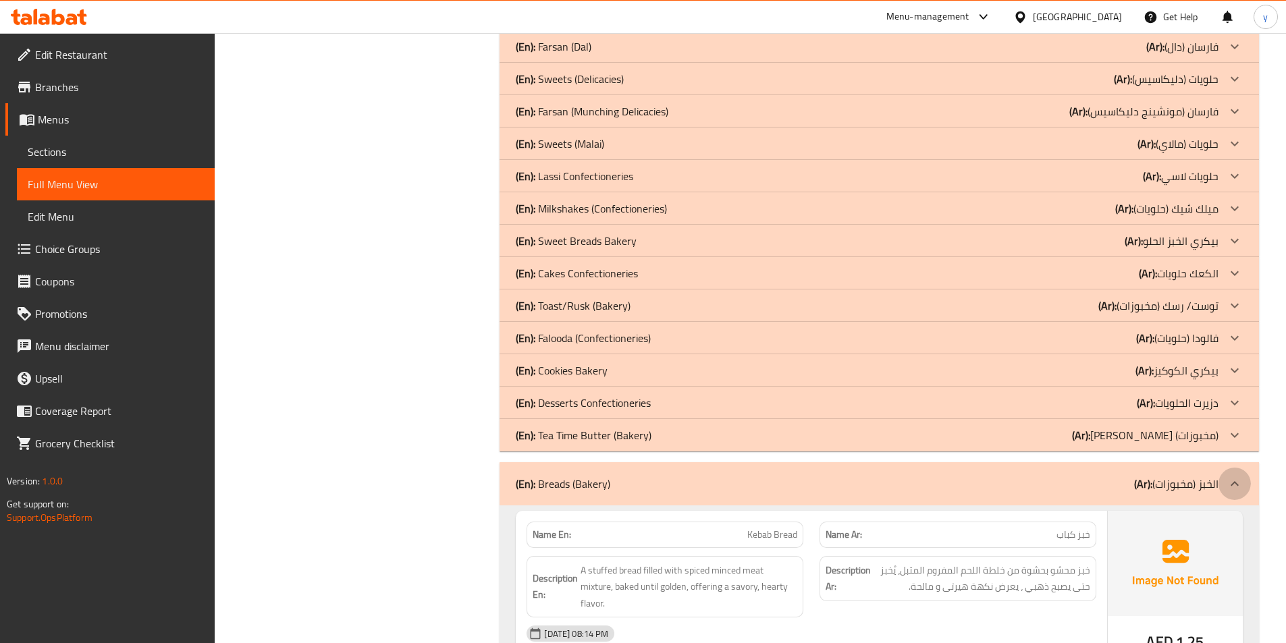
click at [1227, 468] on div at bounding box center [1234, 484] width 32 height 32
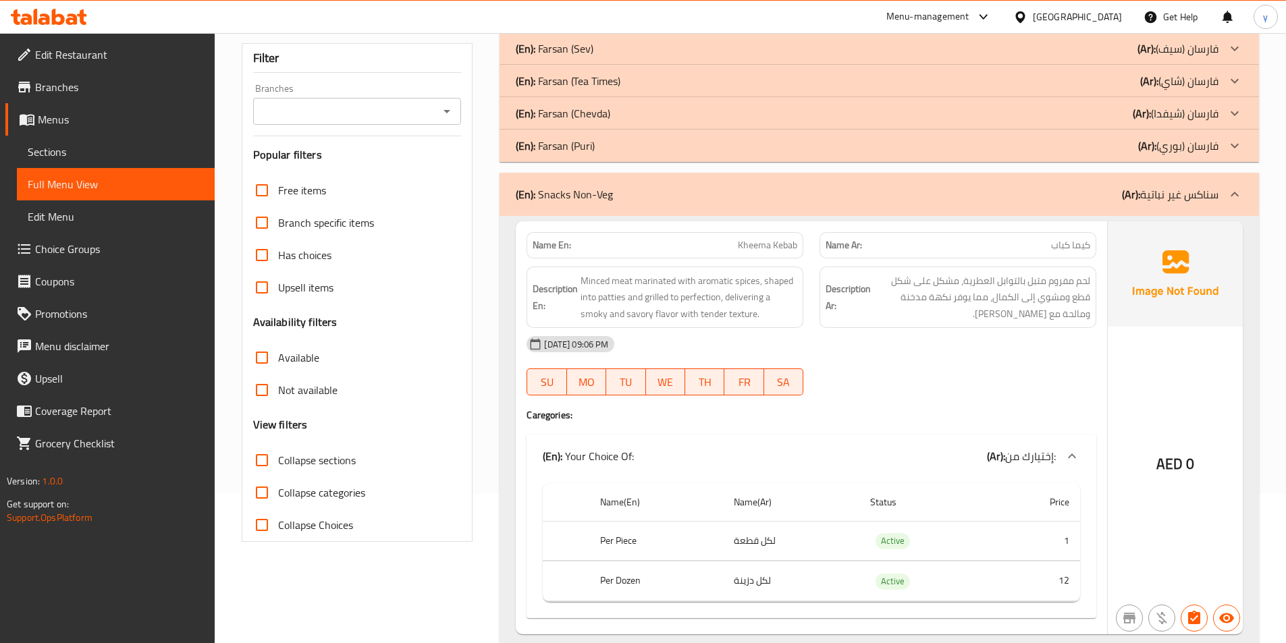
scroll to position [0, 0]
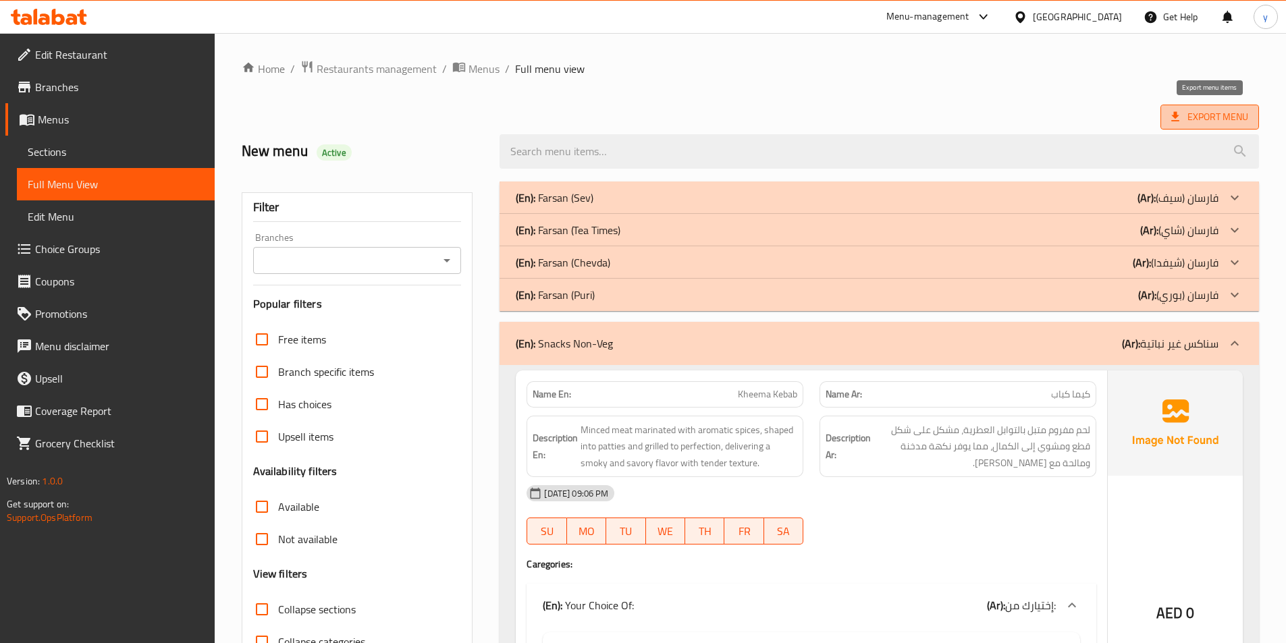
click at [1186, 111] on span "Export Menu" at bounding box center [1209, 117] width 77 height 17
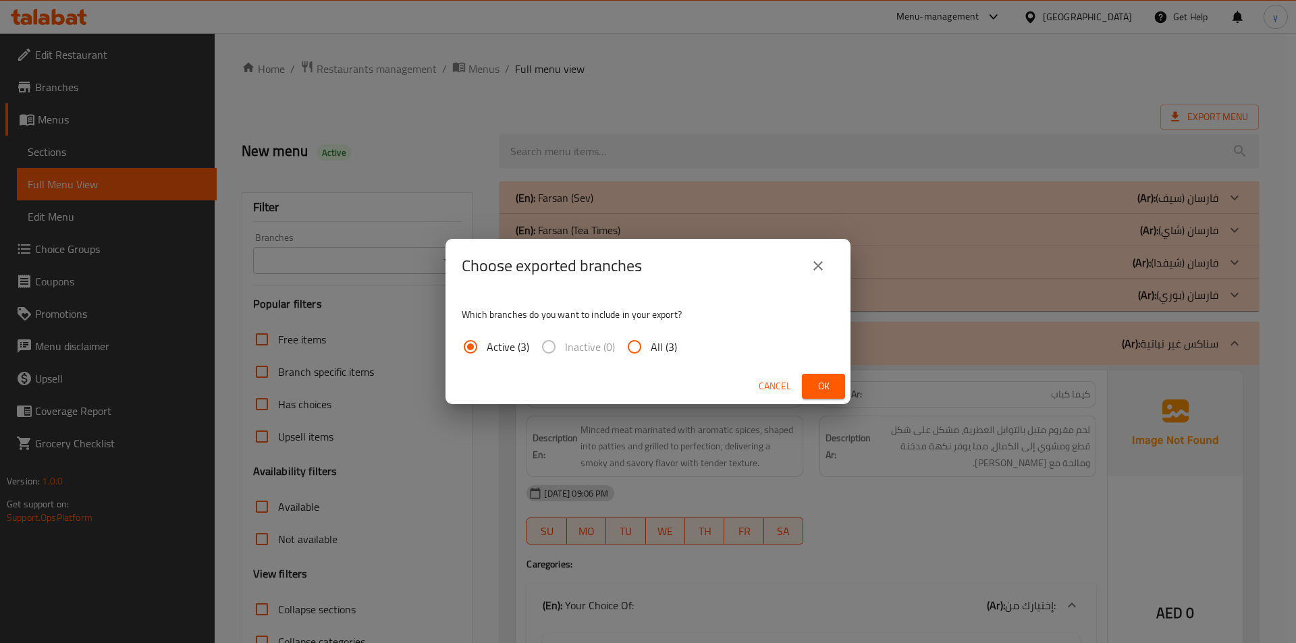
click at [612, 346] on span "Inactive (0)" at bounding box center [590, 347] width 50 height 16
click at [638, 354] on input "All (3)" at bounding box center [634, 347] width 32 height 32
radio input "true"
click at [804, 389] on button "Ok" at bounding box center [823, 386] width 43 height 25
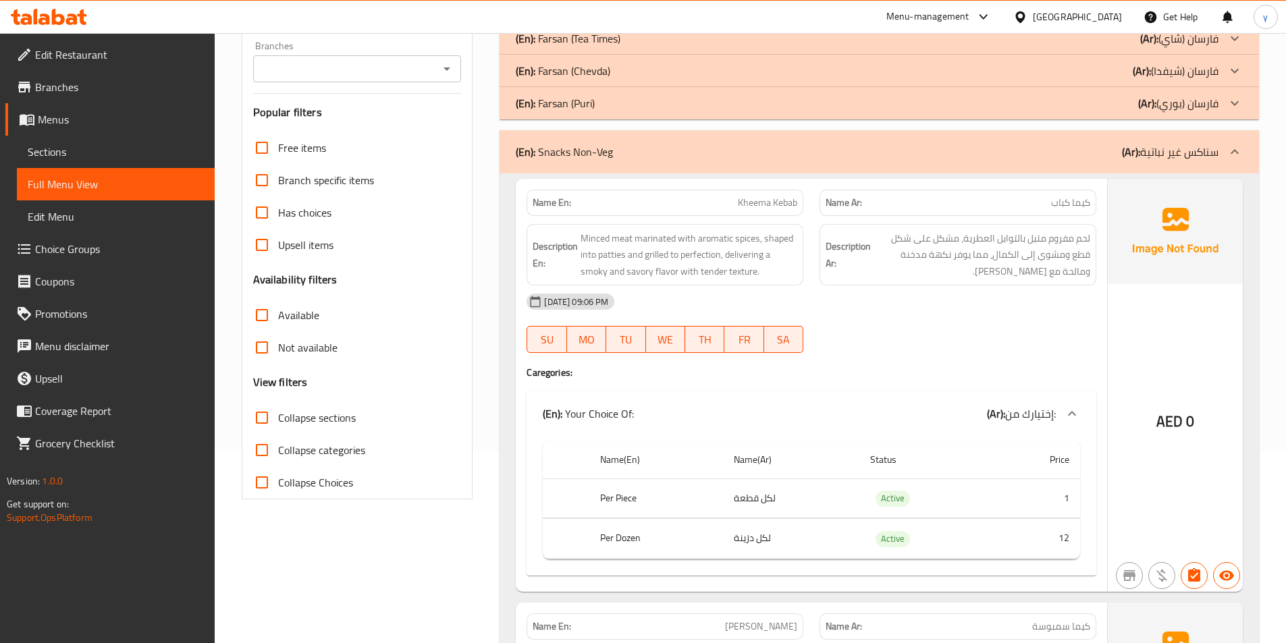
scroll to position [67, 0]
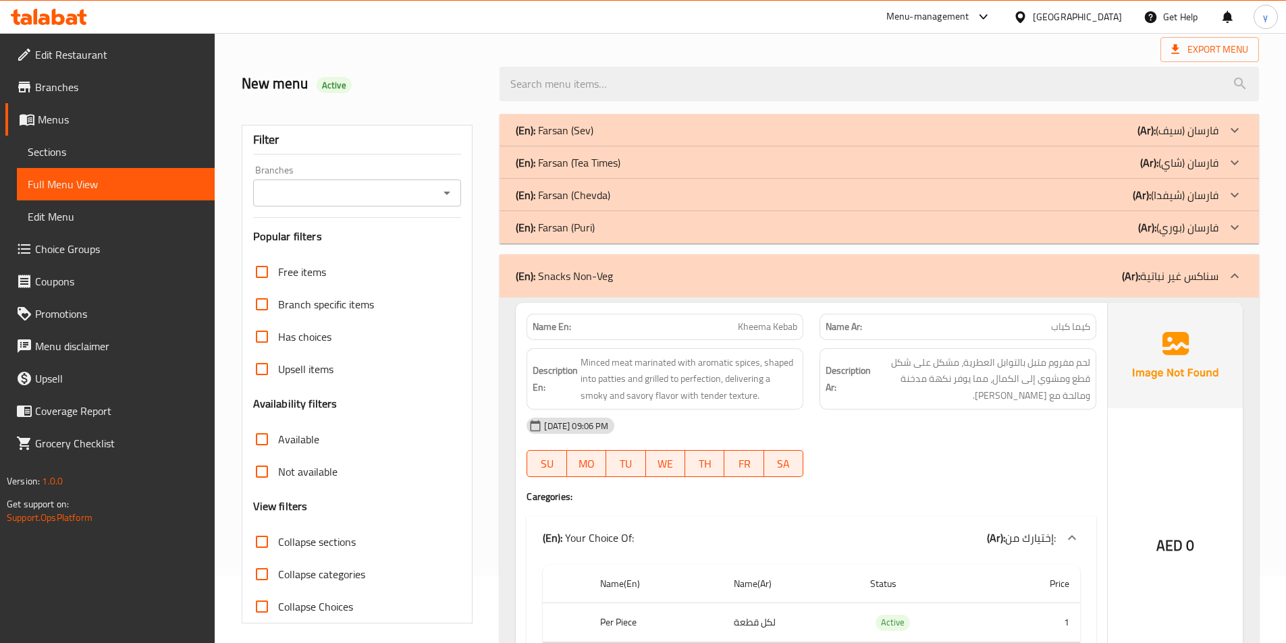
click at [141, 182] on span "Full Menu View" at bounding box center [116, 184] width 176 height 16
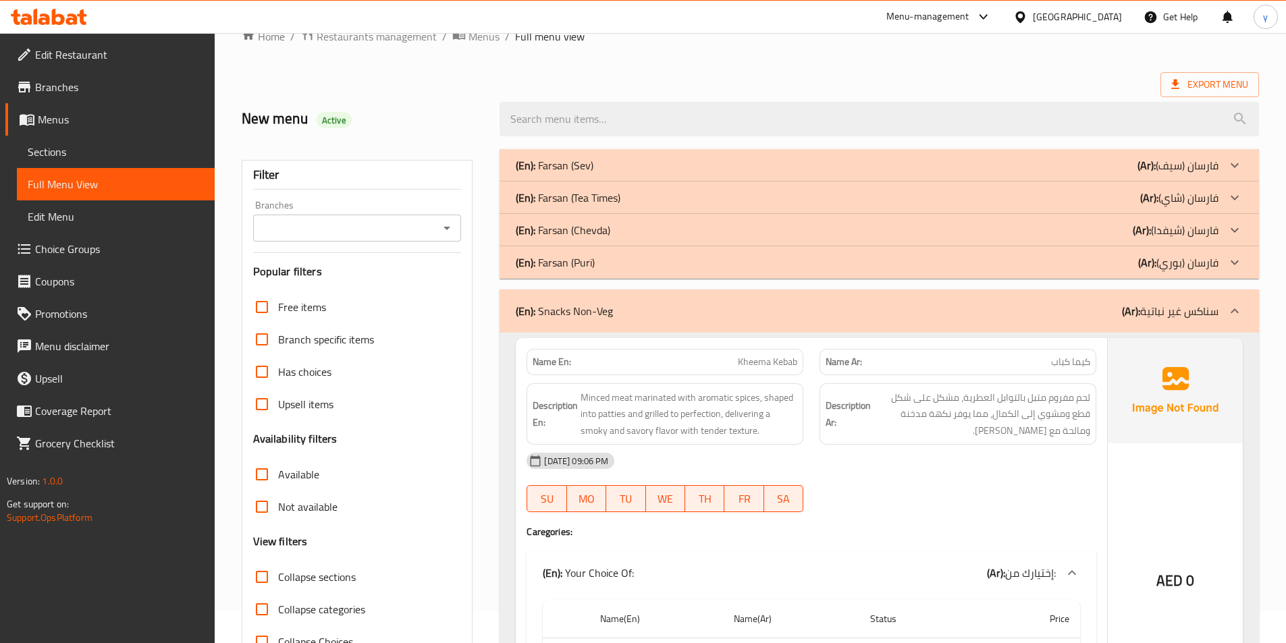
scroll to position [0, 0]
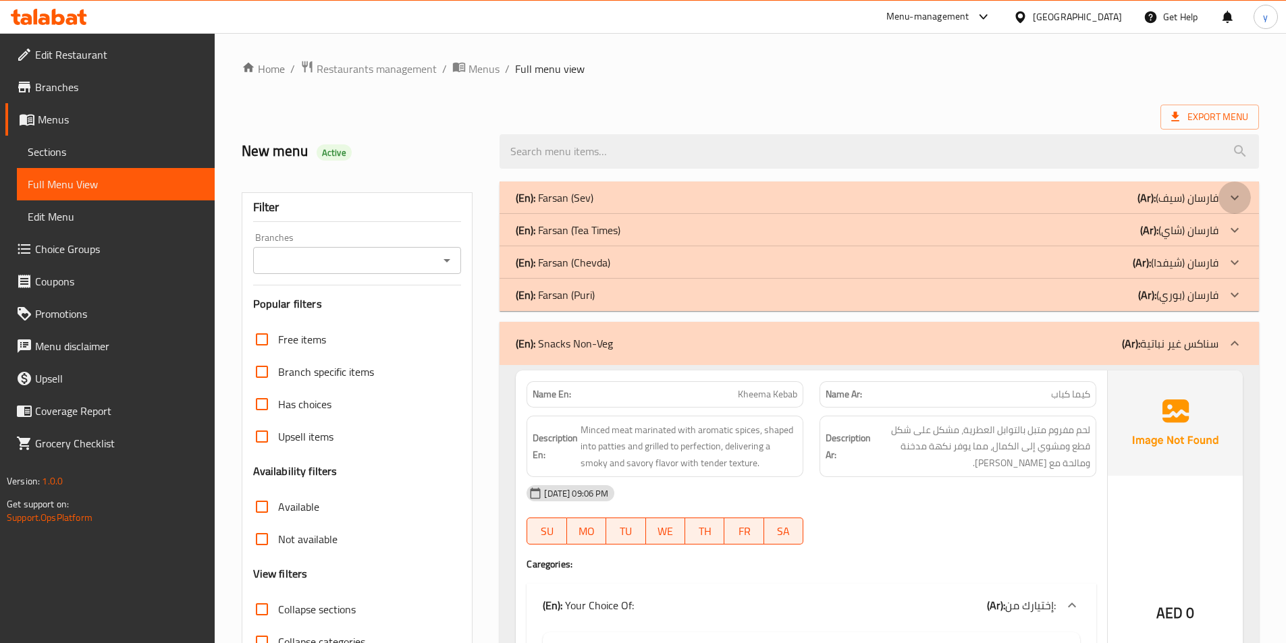
click at [1236, 190] on icon at bounding box center [1234, 198] width 16 height 16
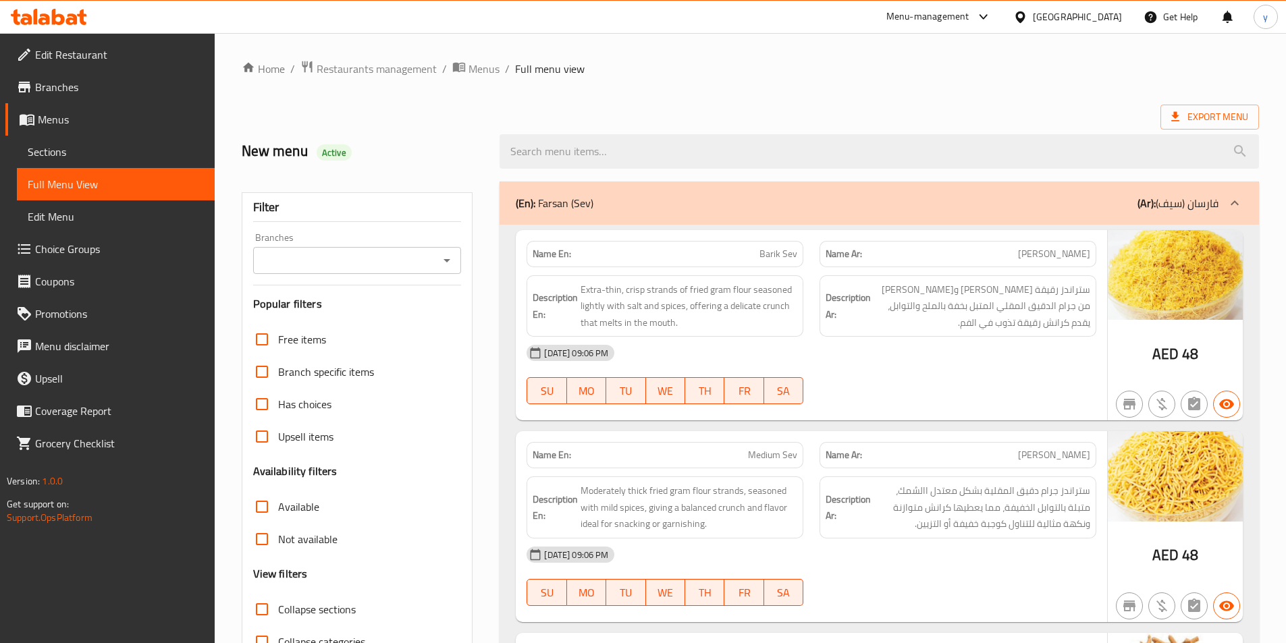
click at [1235, 240] on img at bounding box center [1175, 275] width 135 height 90
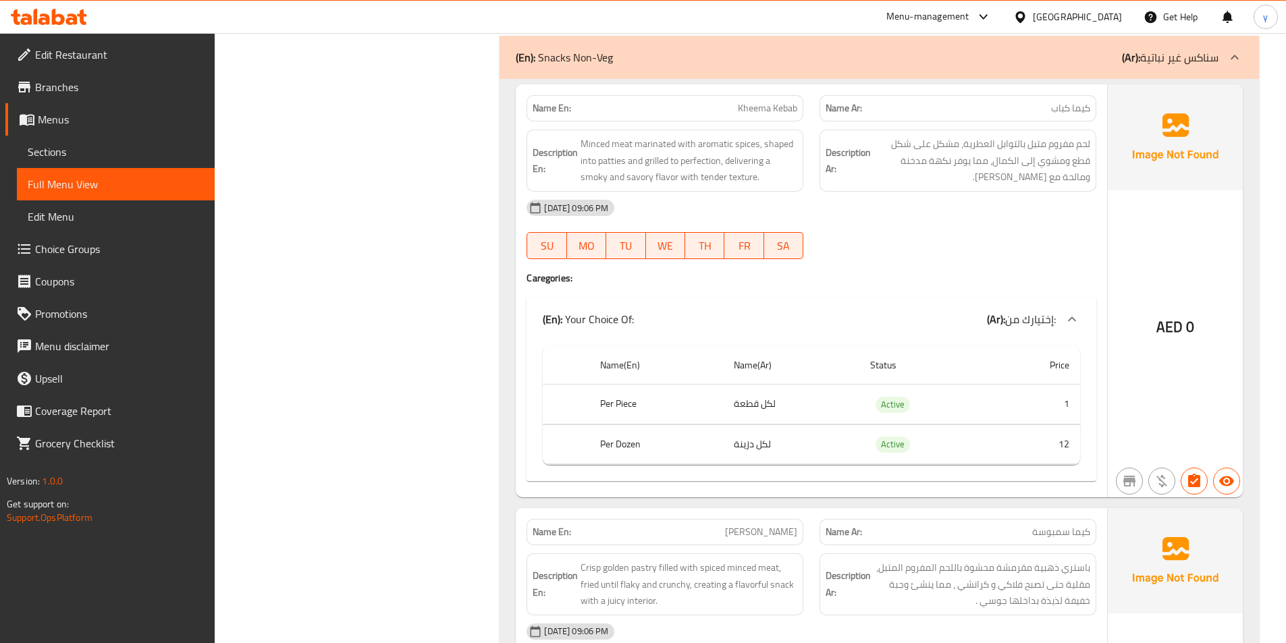
scroll to position [1147, 0]
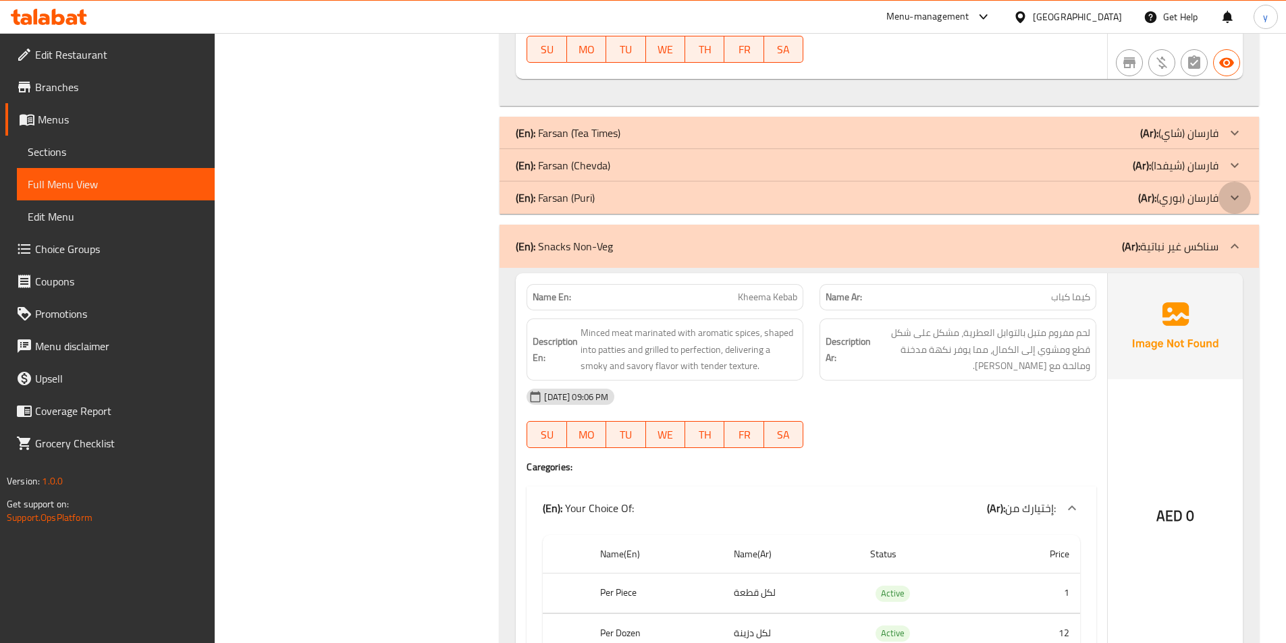
click at [1231, 211] on div at bounding box center [1234, 198] width 32 height 32
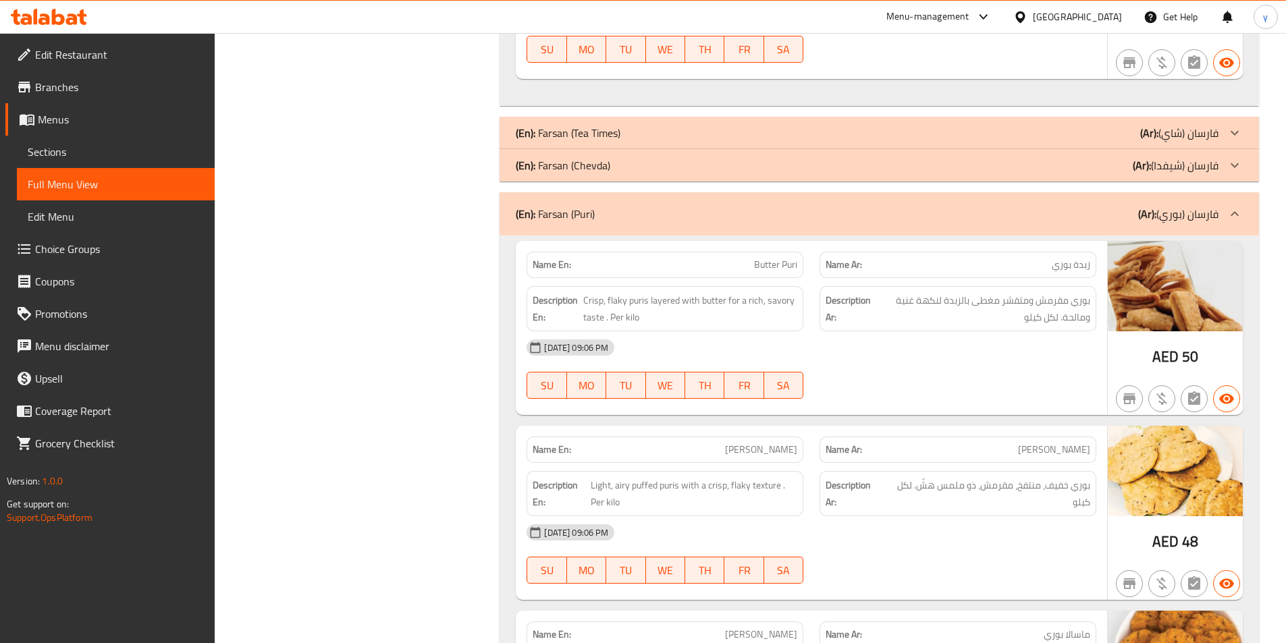
click at [1233, 169] on icon at bounding box center [1234, 165] width 16 height 16
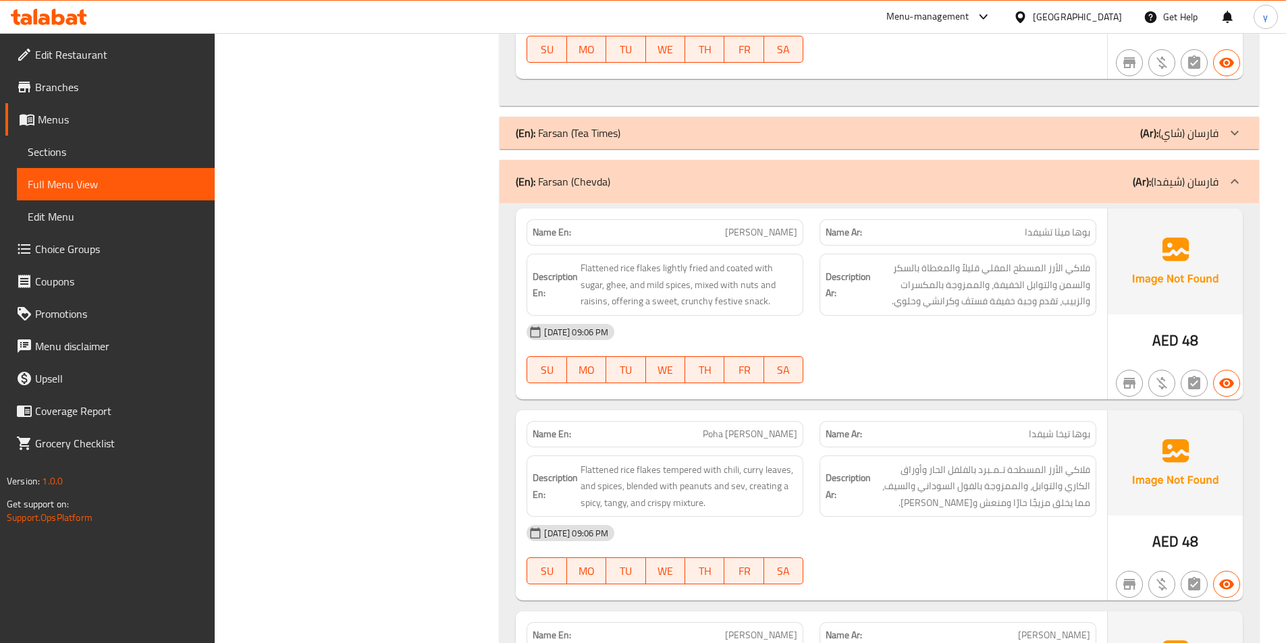
click at [1231, 132] on icon at bounding box center [1234, 133] width 16 height 16
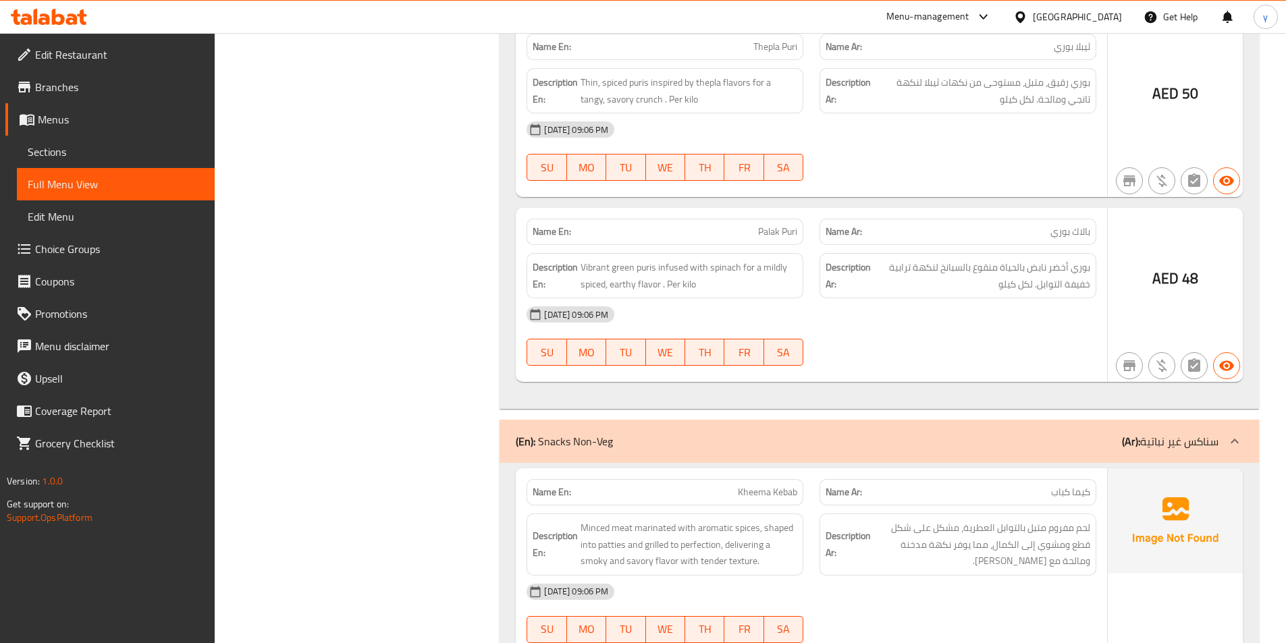
scroll to position [6142, 0]
